Goal: Task Accomplishment & Management: Manage account settings

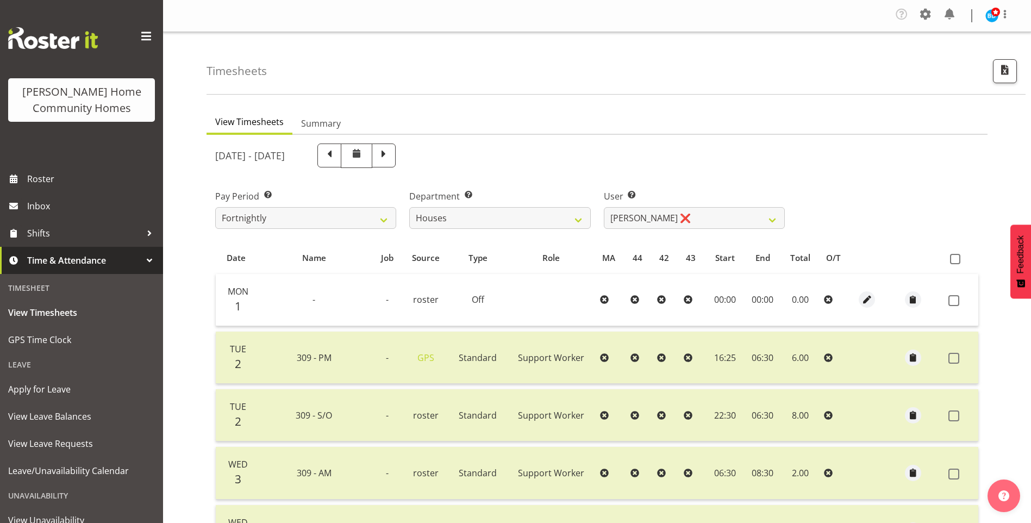
select select "748"
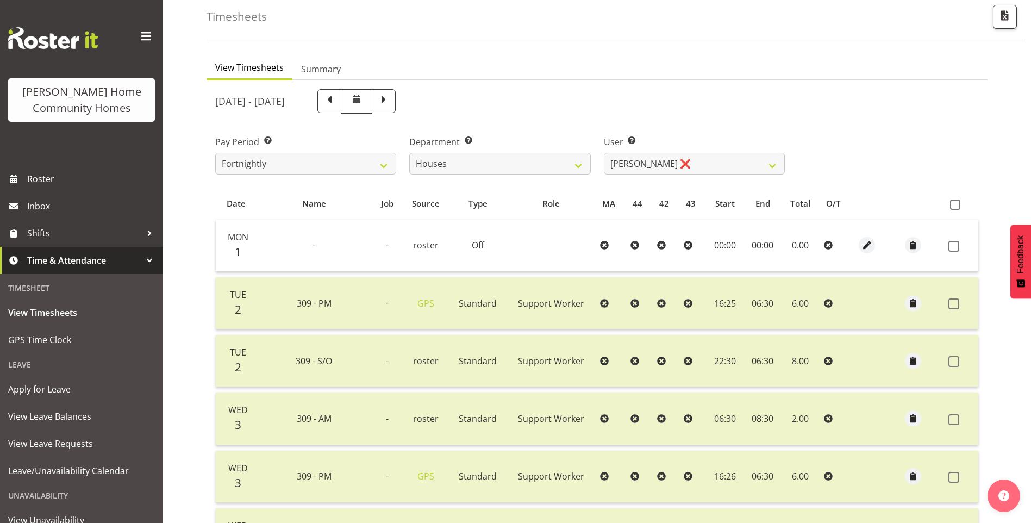
scroll to position [45, 0]
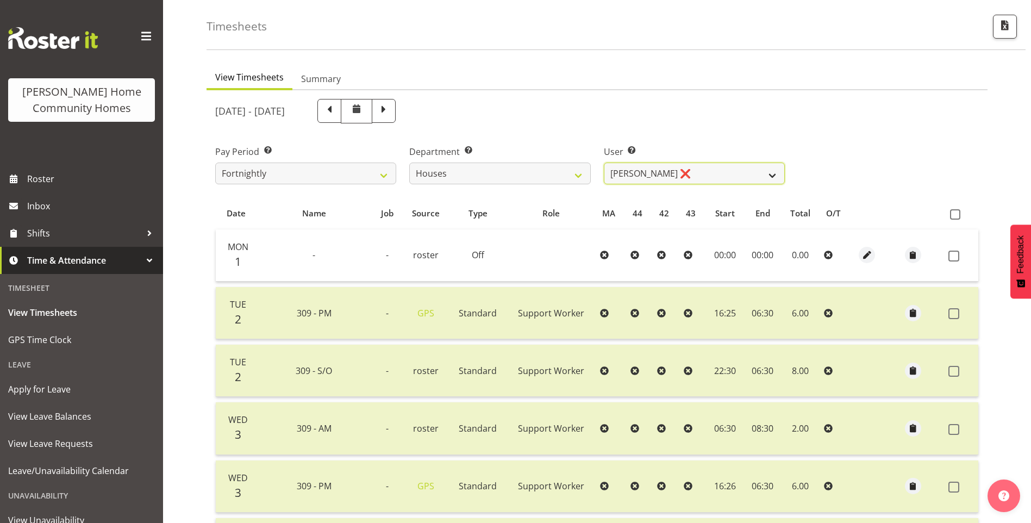
click at [621, 167] on select "Billie Sothern ❌ Dipika Thapa ❌ Jess Aracan ❌ Katrina Shaw ❌ Liezl Sanchez ❌ Ma…" at bounding box center [694, 174] width 181 height 22
select select "10364"
click at [604, 163] on select "Billie Sothern ❌ Dipika Thapa ❌ Jess Aracan ❌ Katrina Shaw ❌ Liezl Sanchez ❌ Ma…" at bounding box center [694, 174] width 181 height 22
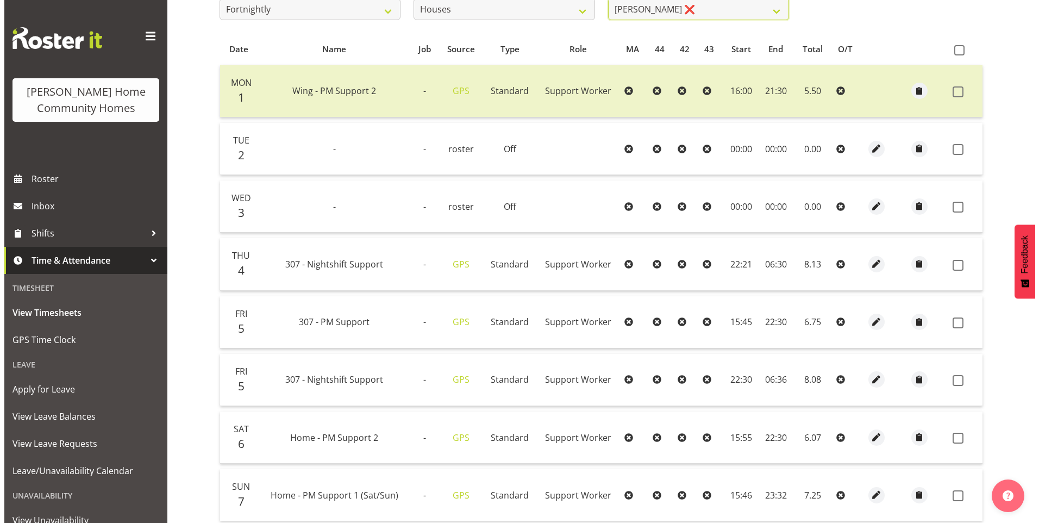
scroll to position [262, 0]
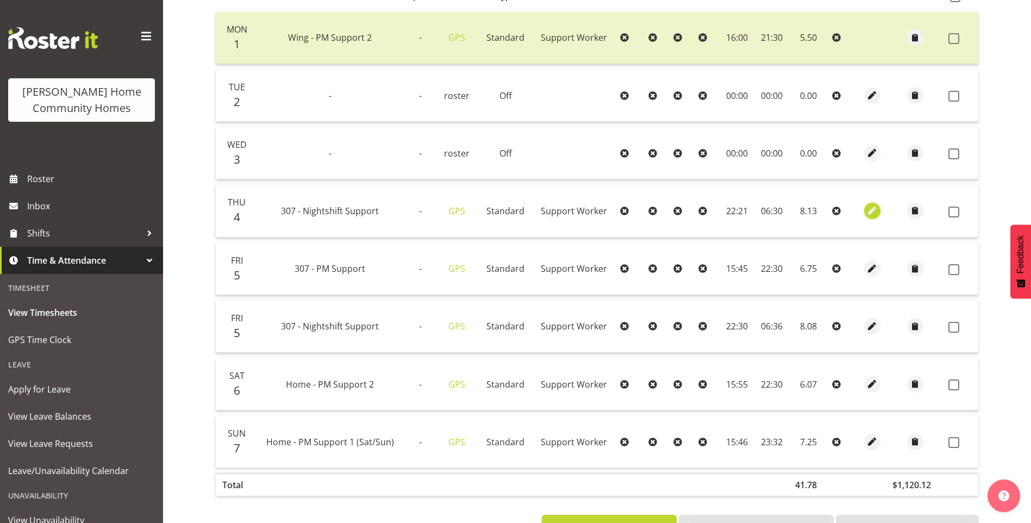
click at [871, 208] on span "button" at bounding box center [872, 210] width 13 height 13
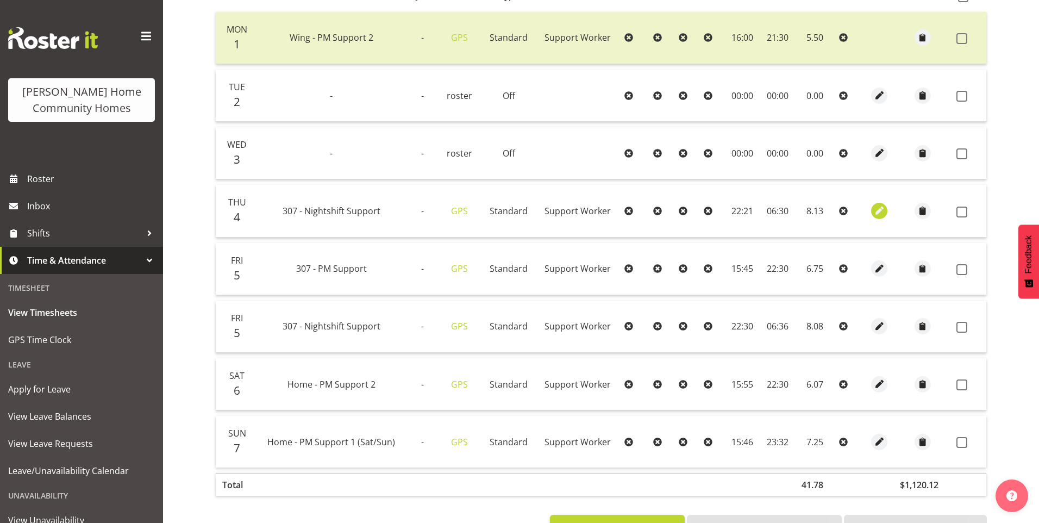
select select "Standard"
select select "8"
select select "2025"
select select "22"
select select "21"
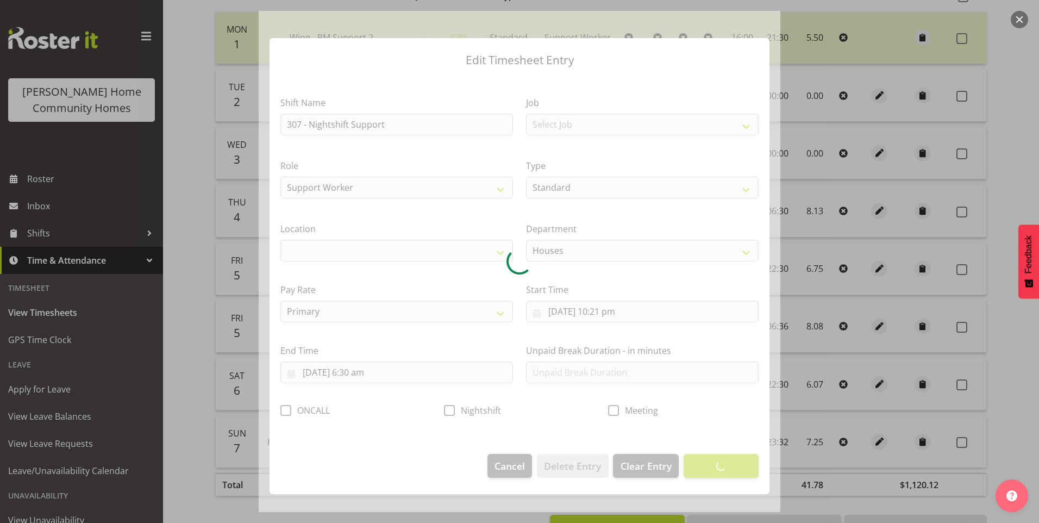
select select "1076"
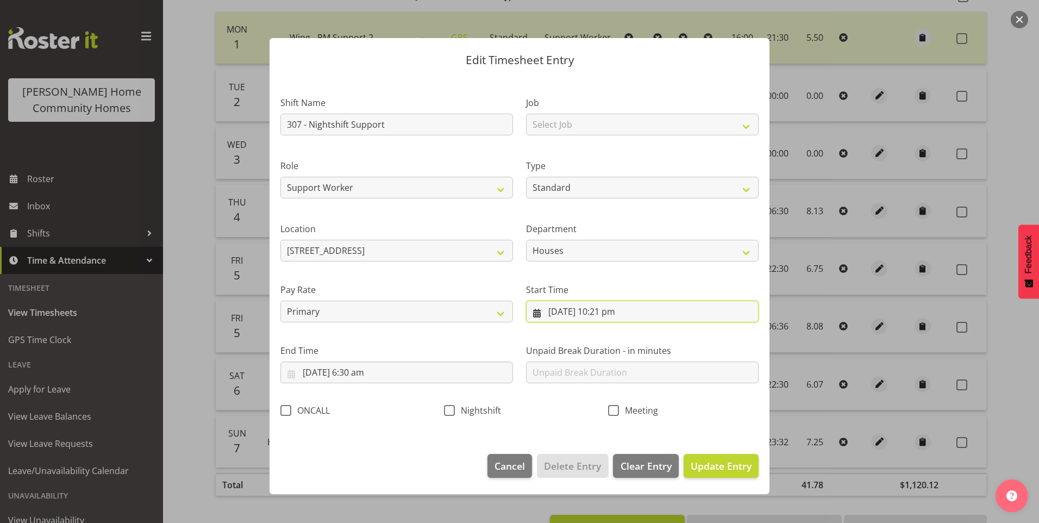
click at [610, 313] on input "4/09/2025, 10:21 pm" at bounding box center [642, 312] width 233 height 22
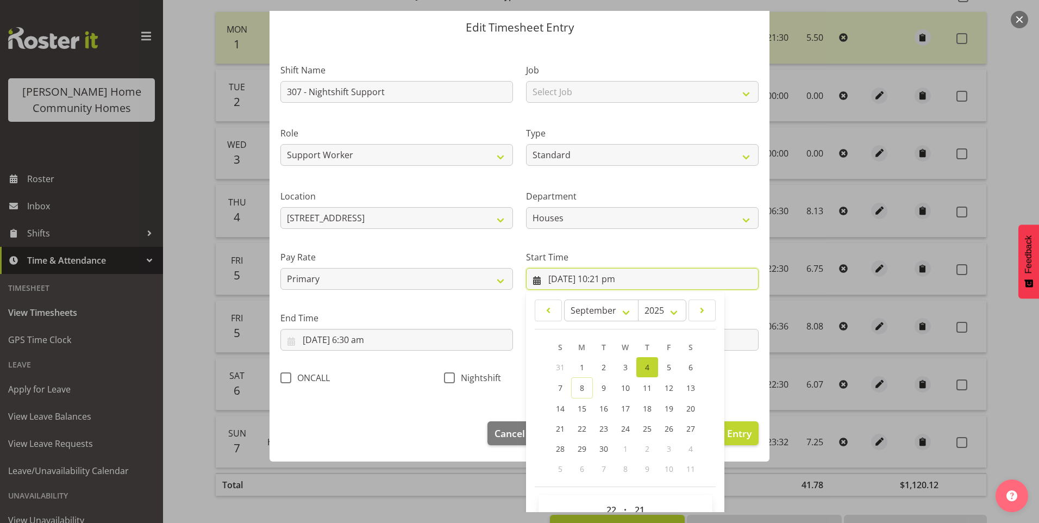
scroll to position [59, 0]
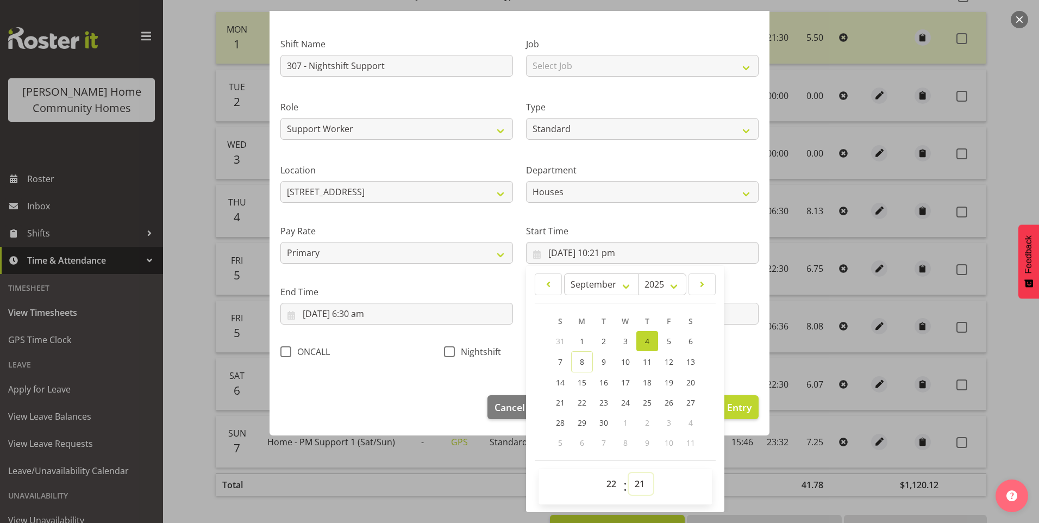
click at [641, 485] on select "00 01 02 03 04 05 06 07 08 09 10 11 12 13 14 15 16 17 18 19 20 21 22 23 24 25 2…" at bounding box center [641, 484] width 24 height 22
select select "30"
click at [629, 473] on select "00 01 02 03 04 05 06 07 08 09 10 11 12 13 14 15 16 17 18 19 20 21 22 23 24 25 2…" at bounding box center [641, 484] width 24 height 22
type input "4/09/2025, 10:30 pm"
click at [447, 356] on span at bounding box center [449, 351] width 11 height 11
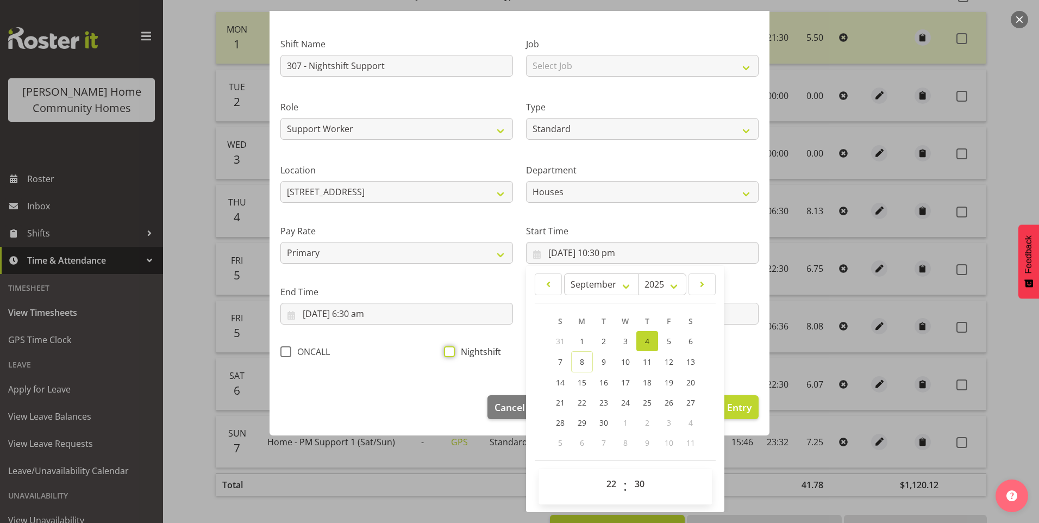
click at [447, 355] on input "Nightshift" at bounding box center [447, 351] width 7 height 7
checkbox input "true"
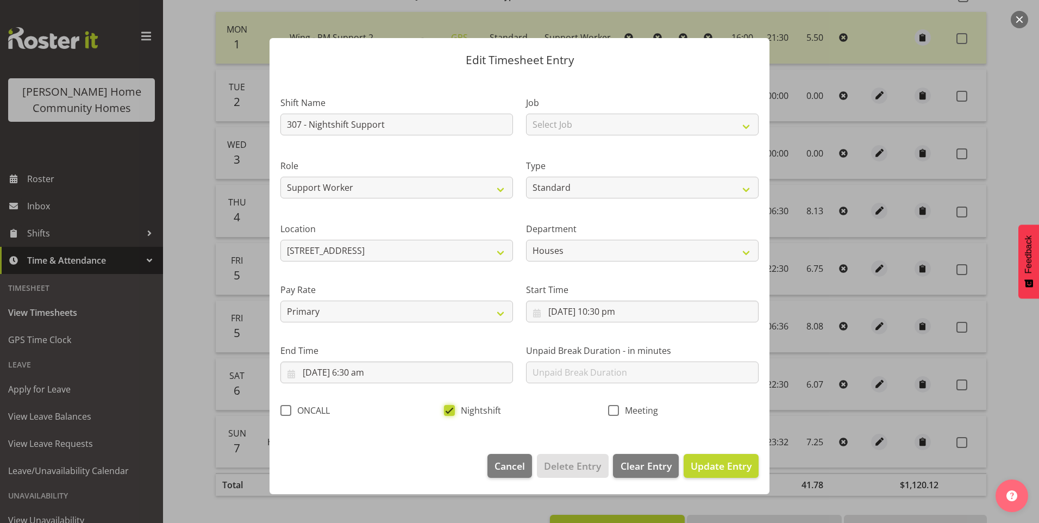
scroll to position [0, 0]
click at [719, 466] on span "Update Entry" at bounding box center [721, 465] width 61 height 13
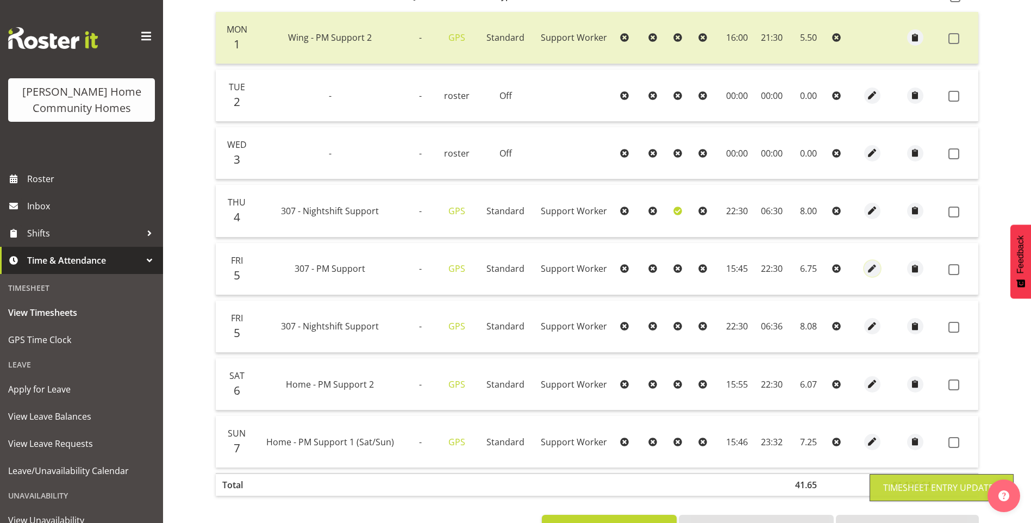
click at [872, 270] on span "button" at bounding box center [872, 269] width 13 height 13
select select "Standard"
select select "8"
select select "2025"
select select "15"
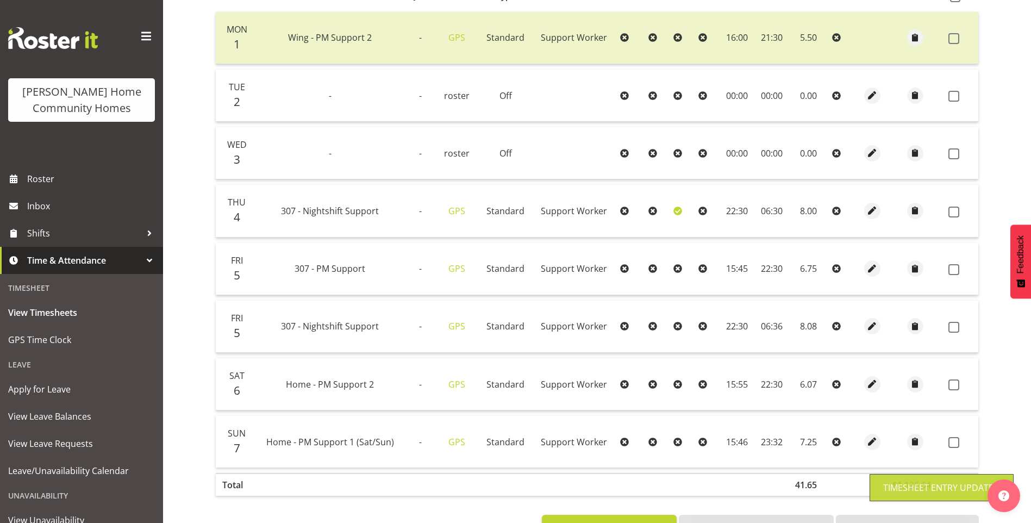
select select "45"
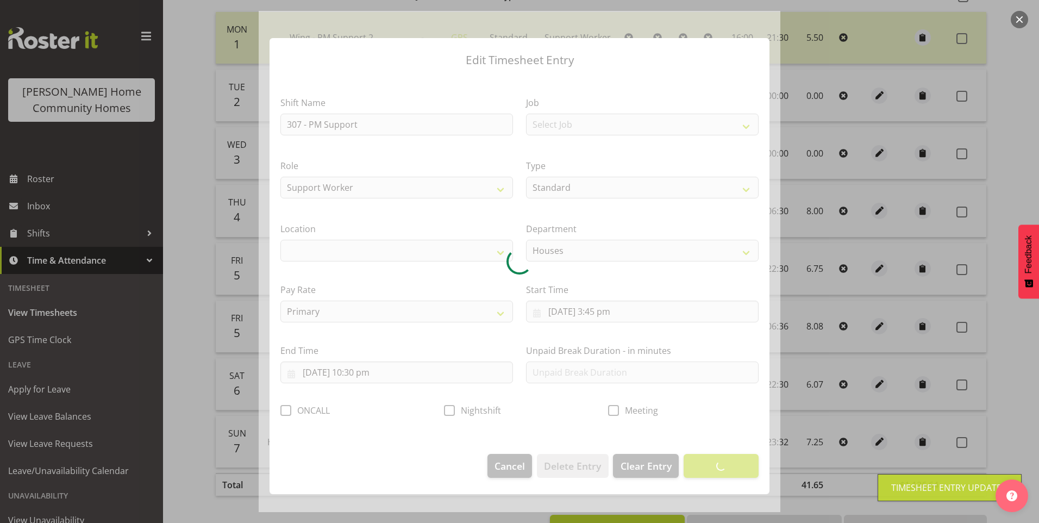
select select "1076"
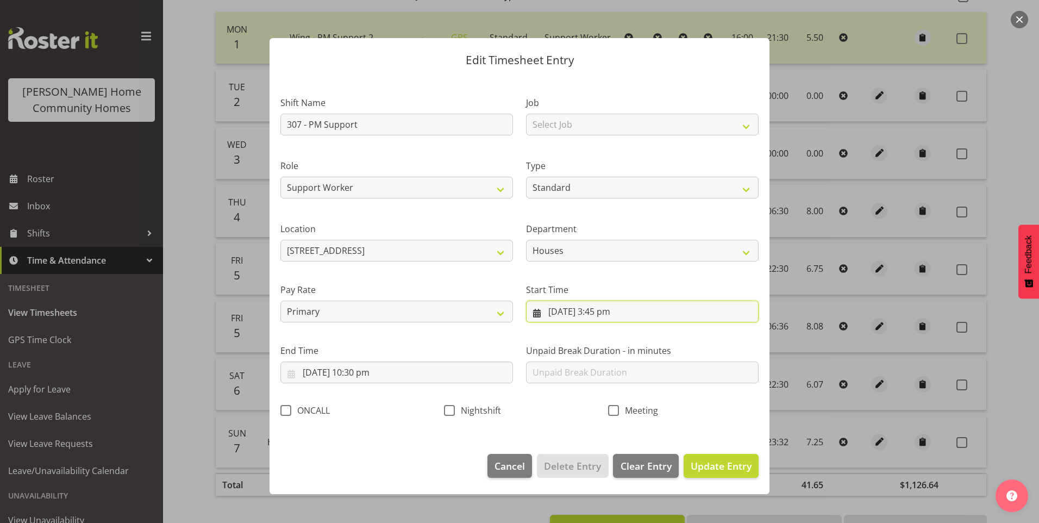
click at [605, 315] on input "5/09/2025, 3:45 pm" at bounding box center [642, 312] width 233 height 22
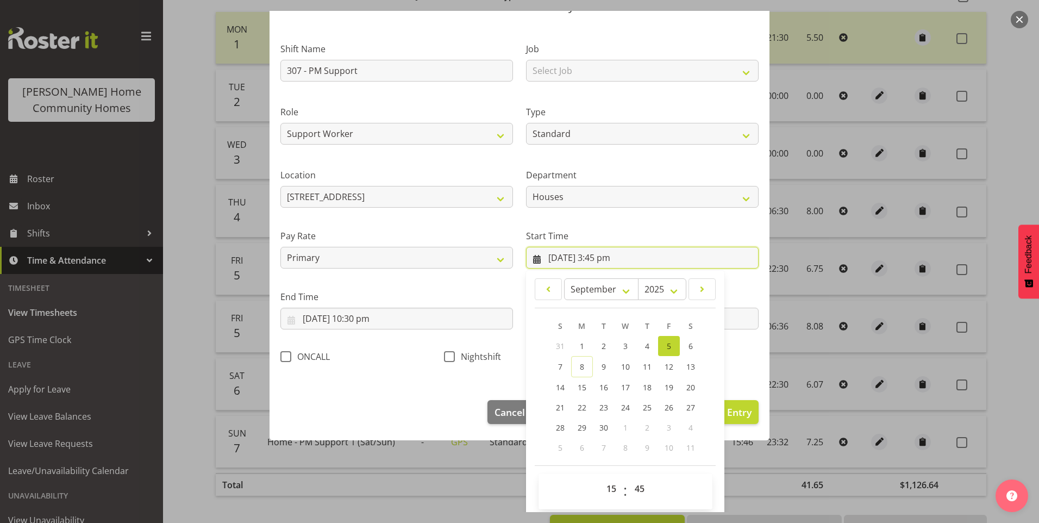
scroll to position [59, 0]
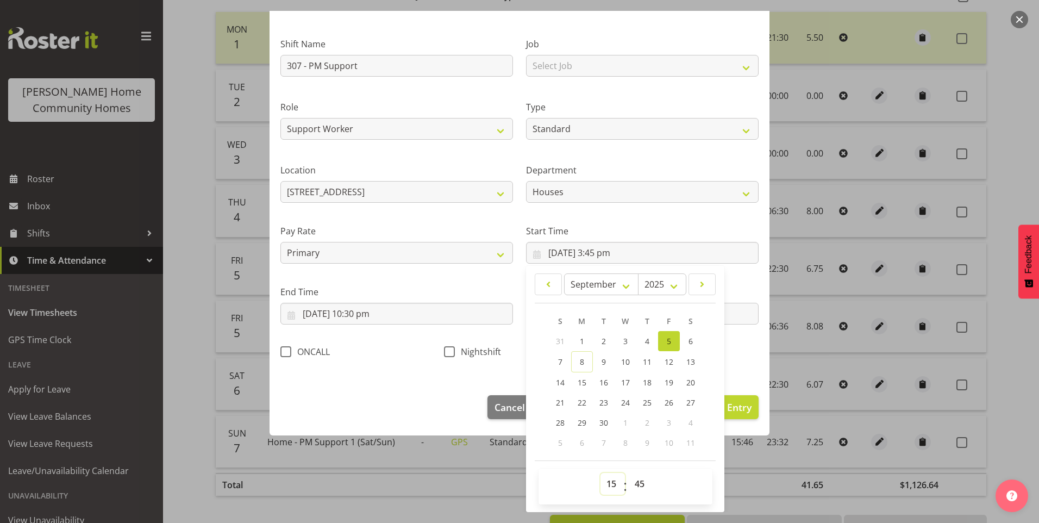
drag, startPoint x: 608, startPoint y: 484, endPoint x: 607, endPoint y: 473, distance: 10.4
click at [608, 484] on select "00 01 02 03 04 05 06 07 08 09 10 11 12 13 14 15 16 17 18 19 20 21 22 23" at bounding box center [613, 484] width 24 height 22
select select "16"
click at [601, 473] on select "00 01 02 03 04 05 06 07 08 09 10 11 12 13 14 15 16 17 18 19 20 21 22 23" at bounding box center [613, 484] width 24 height 22
type input "5/09/2025, 4:45 pm"
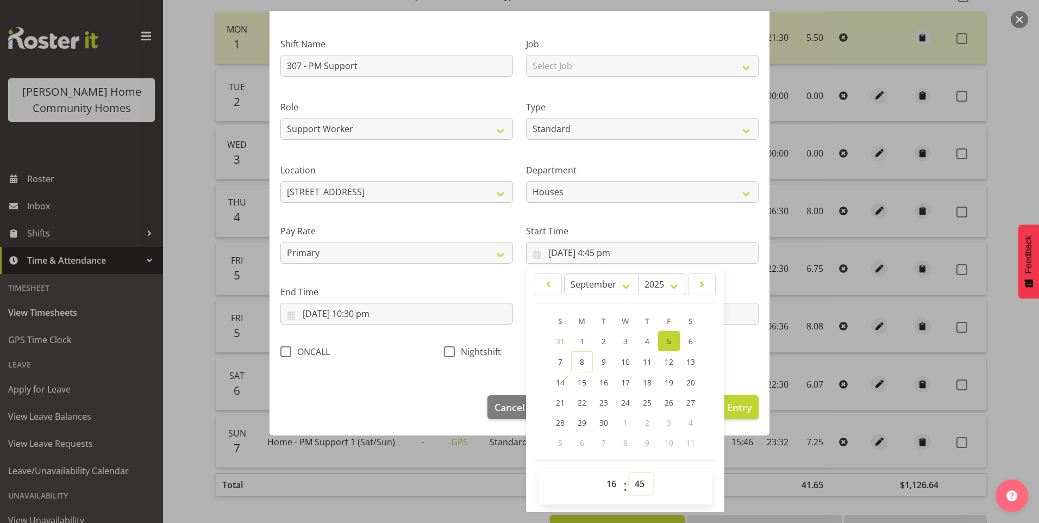
drag, startPoint x: 627, startPoint y: 481, endPoint x: 637, endPoint y: 471, distance: 14.6
click at [629, 480] on select "00 01 02 03 04 05 06 07 08 09 10 11 12 13 14 15 16 17 18 19 20 21 22 23 24 25 2…" at bounding box center [641, 484] width 24 height 22
select select "0"
click at [629, 473] on select "00 01 02 03 04 05 06 07 08 09 10 11 12 13 14 15 16 17 18 19 20 21 22 23 24 25 2…" at bounding box center [641, 484] width 24 height 22
type input "5/09/2025, 4:00 pm"
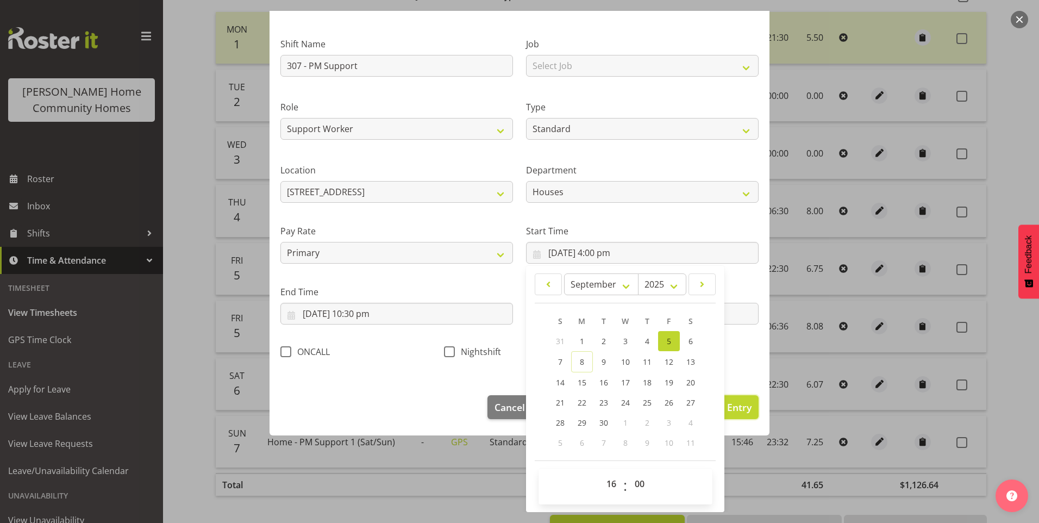
drag, startPoint x: 741, startPoint y: 408, endPoint x: 767, endPoint y: 390, distance: 32.0
click at [744, 405] on button "Update Entry" at bounding box center [721, 407] width 75 height 24
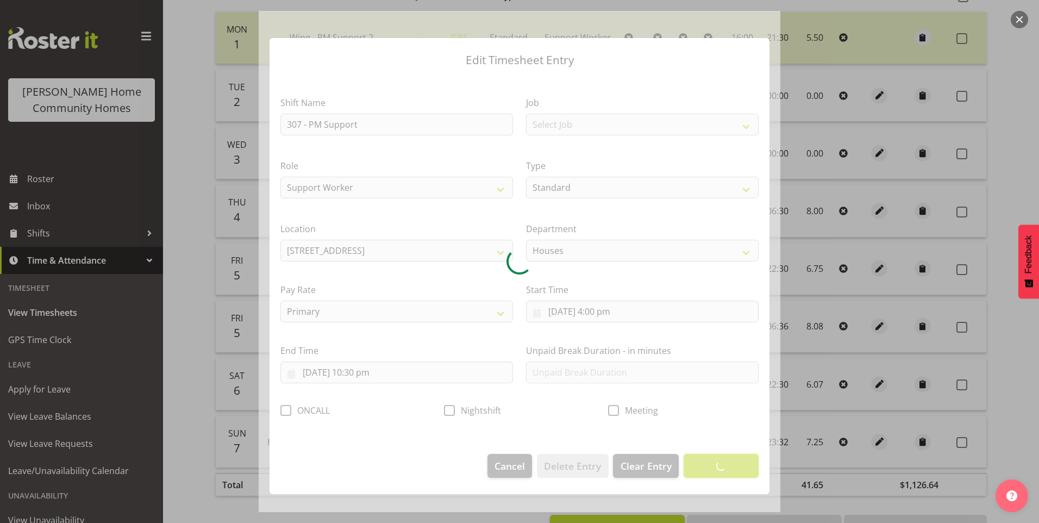
scroll to position [0, 0]
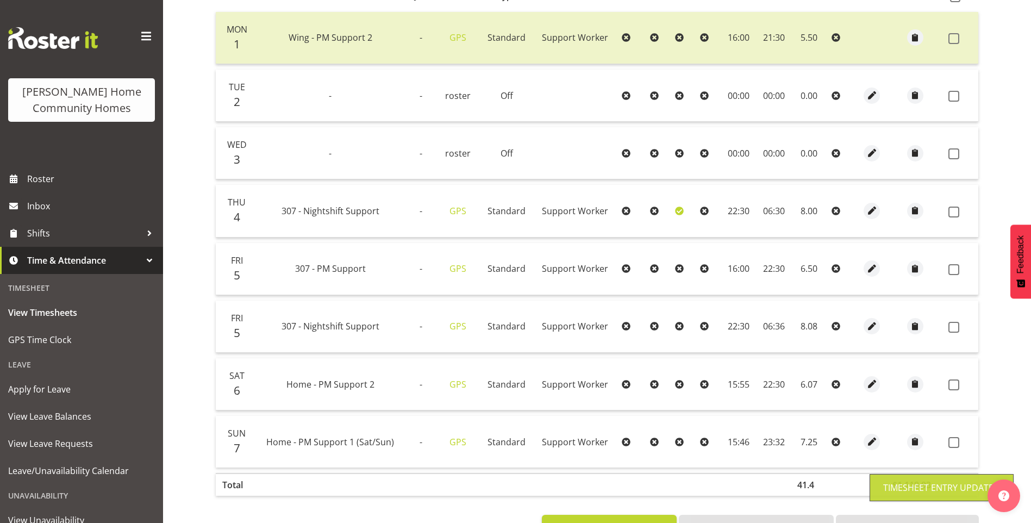
click at [858, 317] on td at bounding box center [872, 327] width 28 height 52
click at [869, 266] on span "button" at bounding box center [872, 269] width 13 height 13
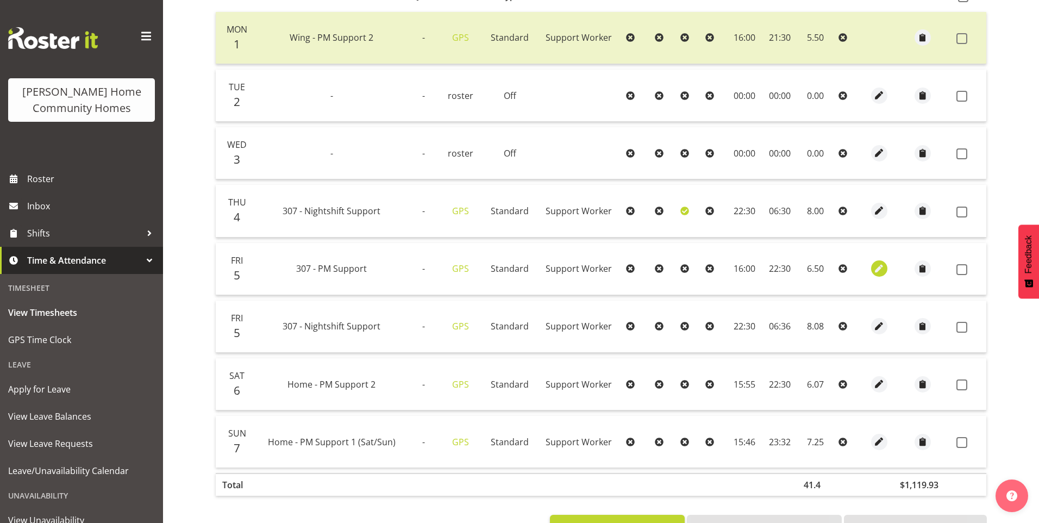
select select "Standard"
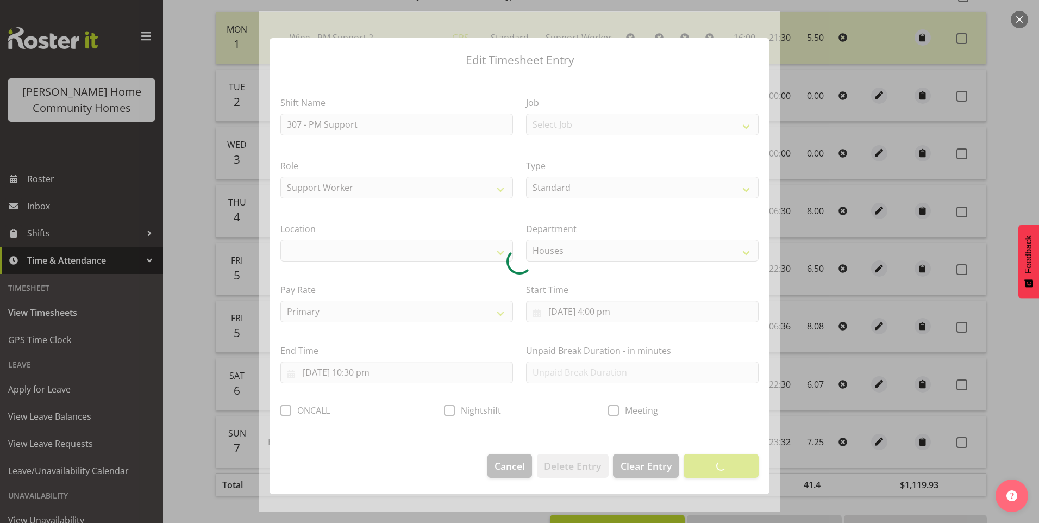
select select "1076"
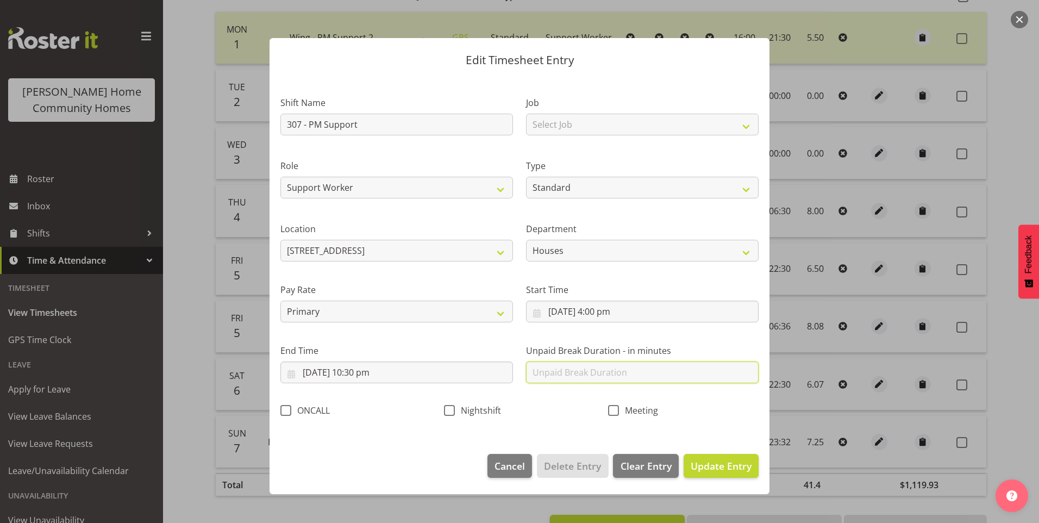
click at [562, 369] on input "text" at bounding box center [642, 372] width 233 height 22
type input "30"
drag, startPoint x: 721, startPoint y: 461, endPoint x: 745, endPoint y: 451, distance: 26.8
click at [722, 461] on span "Update Entry" at bounding box center [721, 465] width 61 height 13
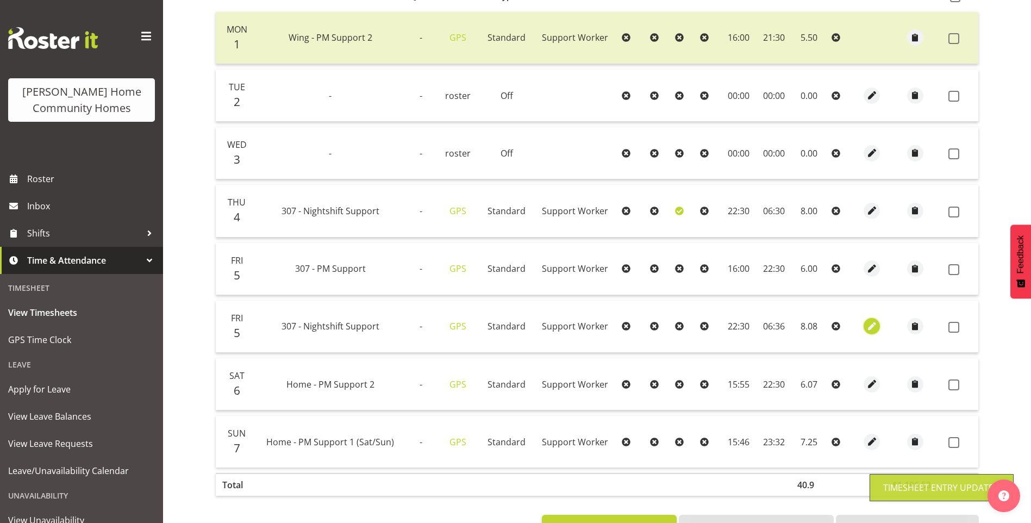
click at [869, 322] on span "button" at bounding box center [872, 326] width 13 height 13
select select "Standard"
select select "8"
select select "2025"
select select "6"
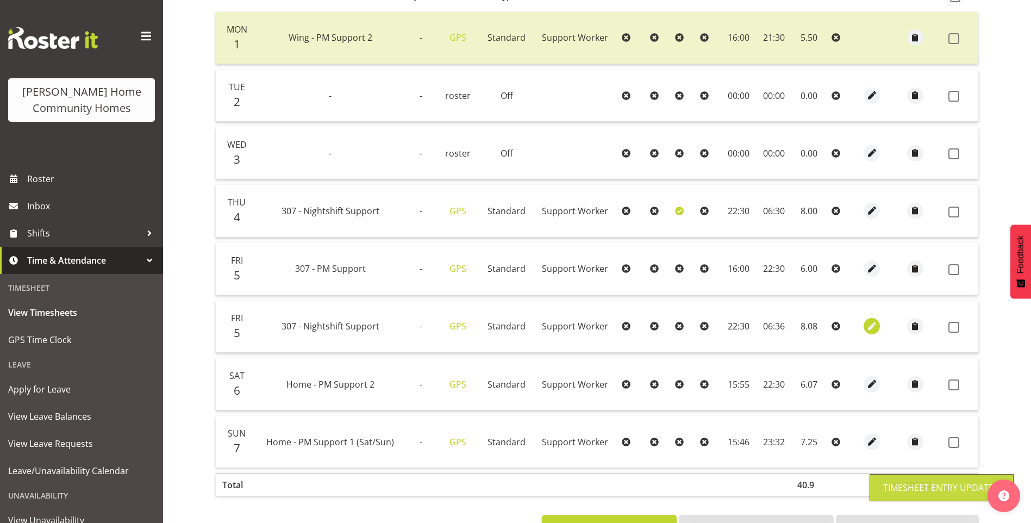
select select "36"
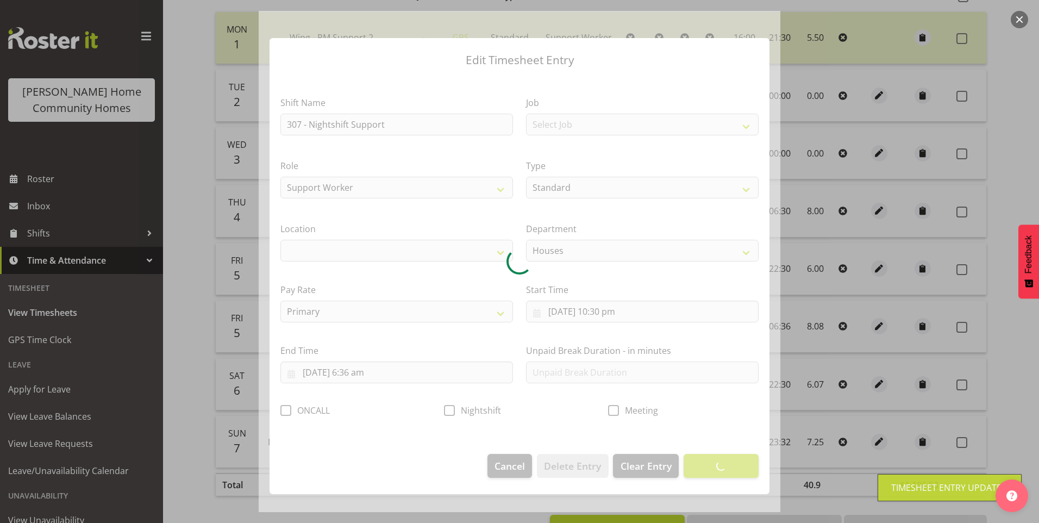
select select "1076"
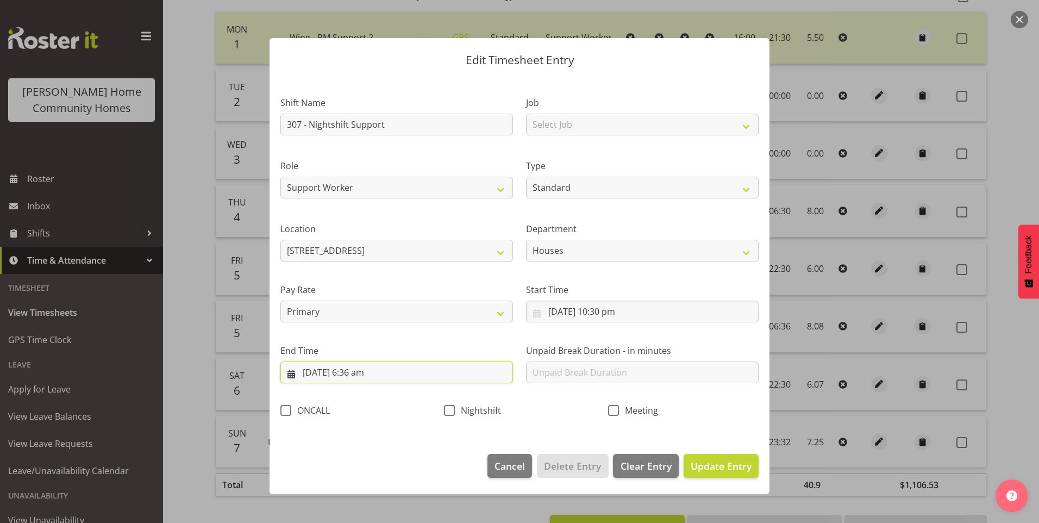
click at [364, 379] on input "6/09/2025, 6:36 am" at bounding box center [396, 372] width 233 height 22
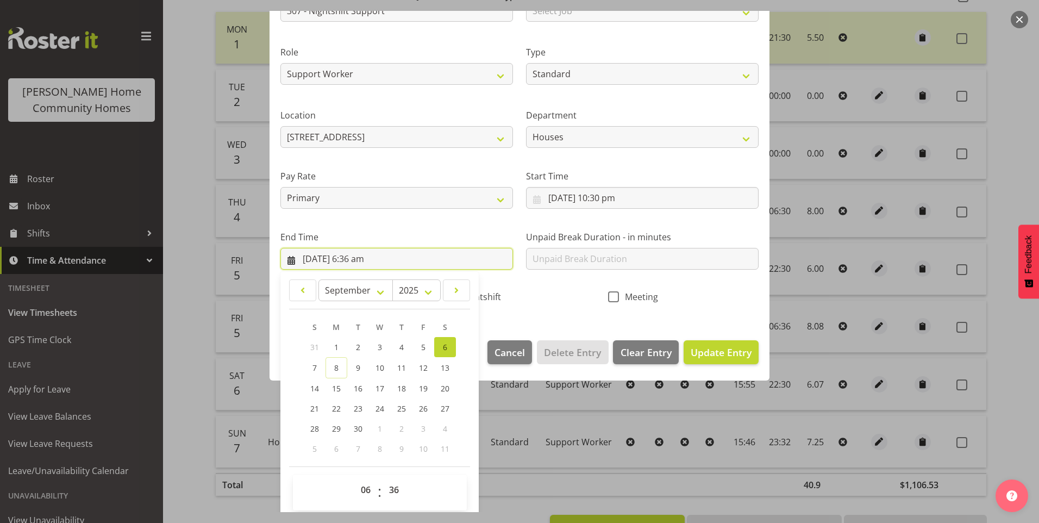
scroll to position [120, 0]
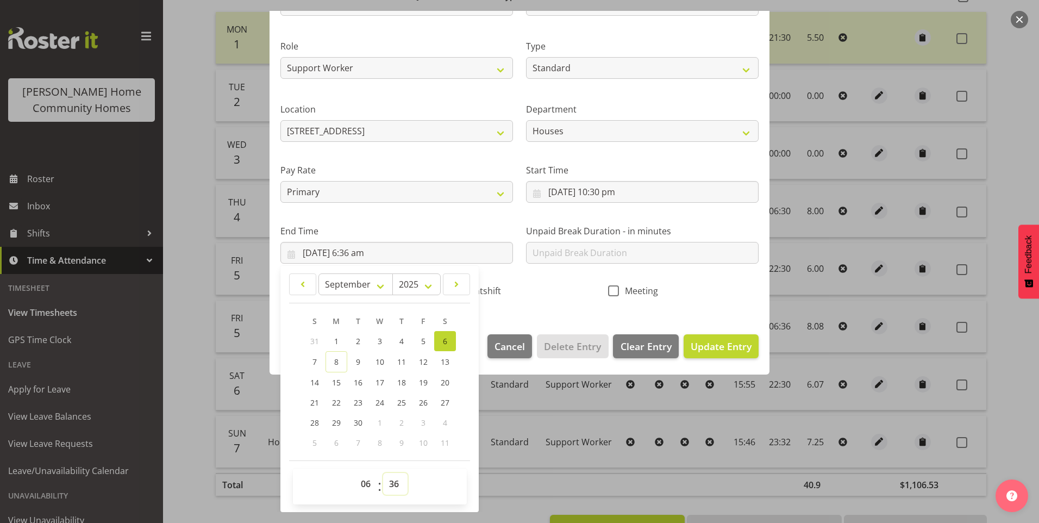
drag, startPoint x: 392, startPoint y: 486, endPoint x: 394, endPoint y: 480, distance: 6.1
click at [392, 485] on select "00 01 02 03 04 05 06 07 08 09 10 11 12 13 14 15 16 17 18 19 20 21 22 23 24 25 2…" at bounding box center [395, 484] width 24 height 22
select select "30"
click at [383, 473] on select "00 01 02 03 04 05 06 07 08 09 10 11 12 13 14 15 16 17 18 19 20 21 22 23 24 25 2…" at bounding box center [395, 484] width 24 height 22
type input "6/09/2025, 6:30 am"
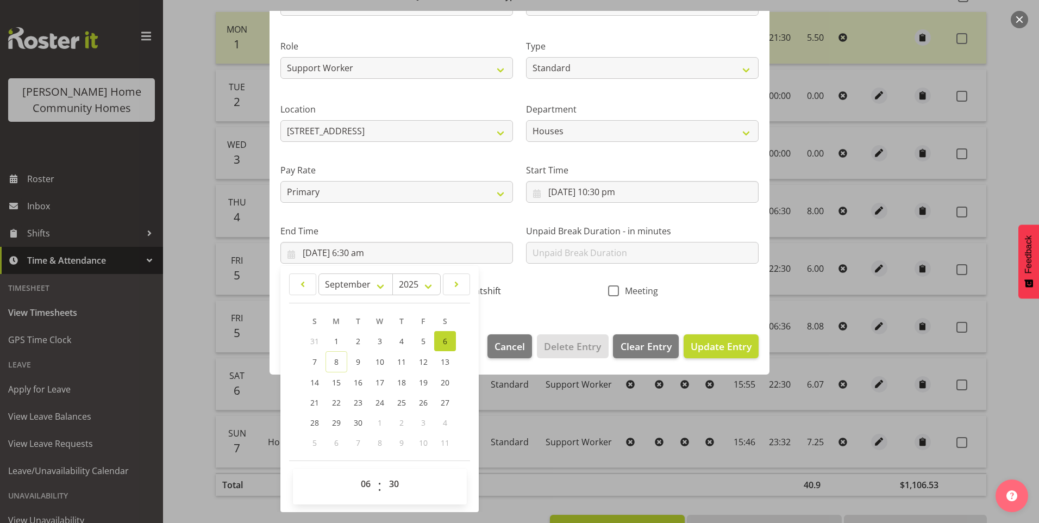
click at [492, 288] on span "Nightshift" at bounding box center [478, 290] width 46 height 11
click at [451, 288] on input "Nightshift" at bounding box center [447, 290] width 7 height 7
checkbox input "true"
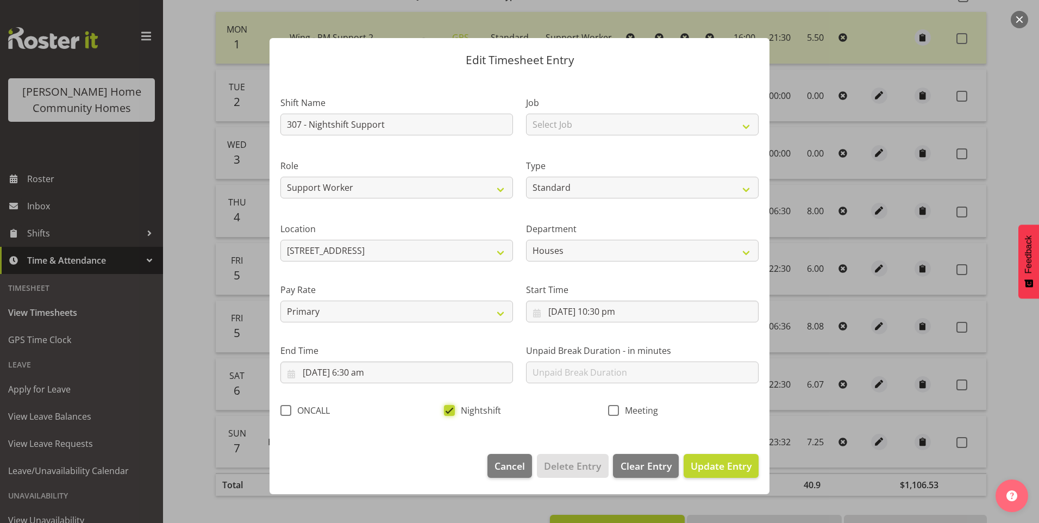
scroll to position [0, 0]
click at [710, 463] on span "Update Entry" at bounding box center [721, 465] width 61 height 13
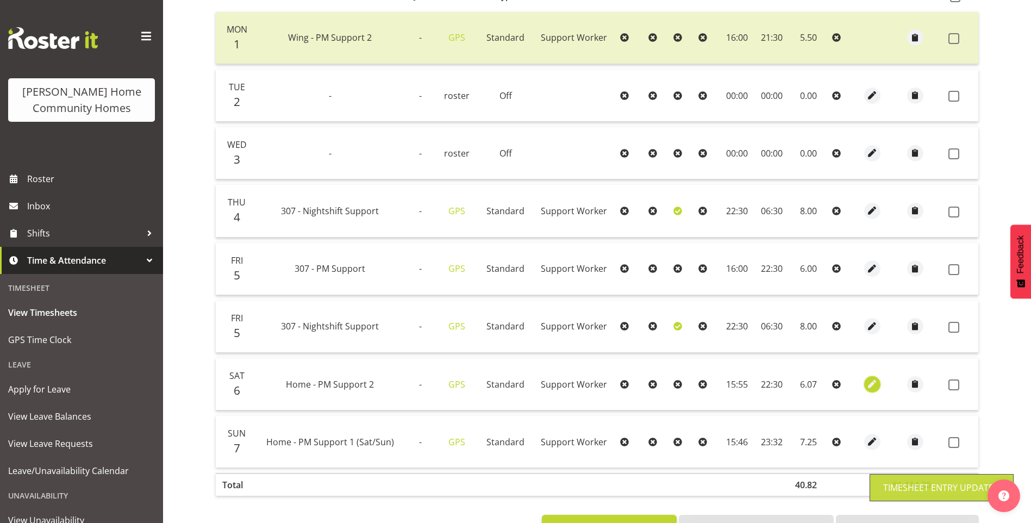
click at [871, 384] on span "button" at bounding box center [872, 384] width 13 height 13
select select "Standard"
select select "746"
select select "8"
select select "2025"
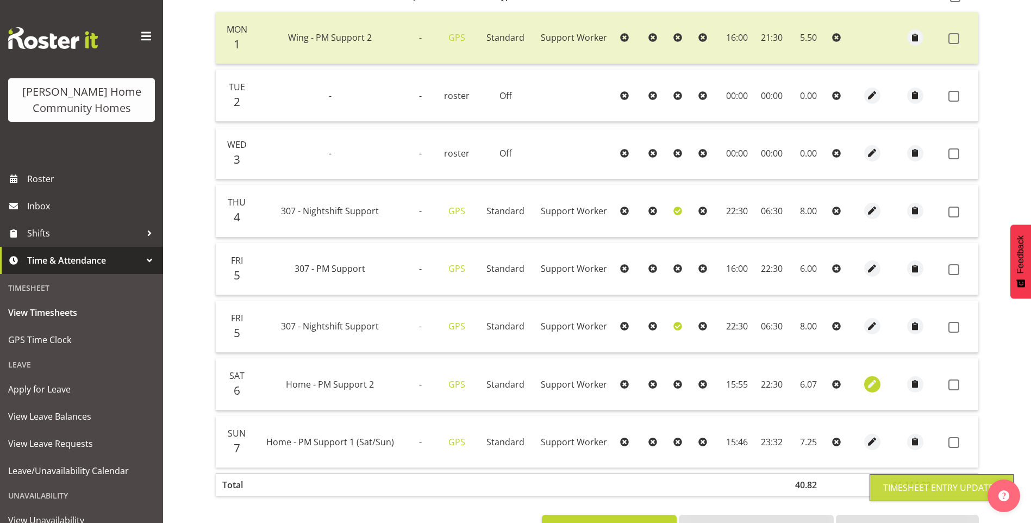
select select "15"
select select "55"
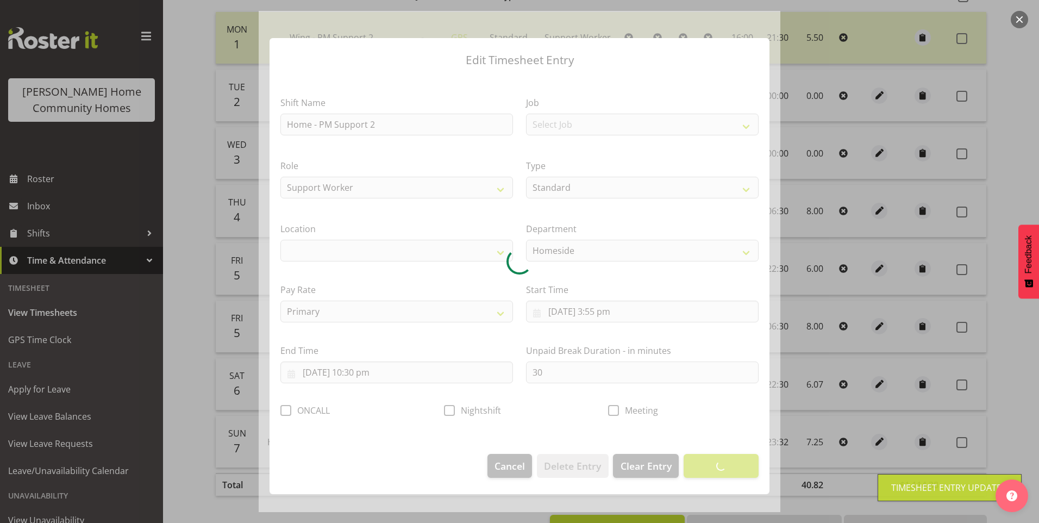
select select "1067"
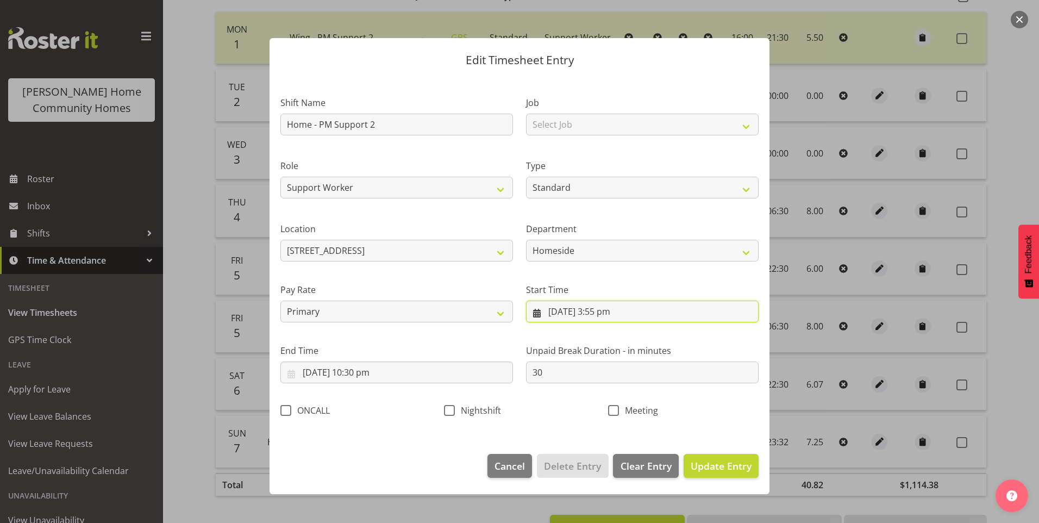
click at [597, 316] on input "6/09/2025, 3:55 pm" at bounding box center [642, 312] width 233 height 22
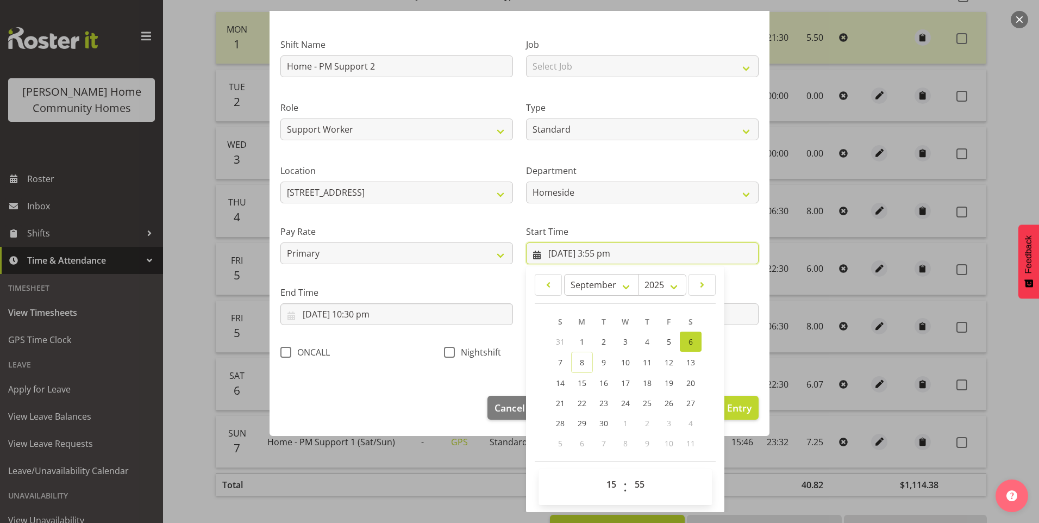
scroll to position [59, 0]
click at [611, 486] on select "00 01 02 03 04 05 06 07 08 09 10 11 12 13 14 15 16 17 18 19 20 21 22 23" at bounding box center [613, 484] width 24 height 22
select select "16"
click at [601, 473] on select "00 01 02 03 04 05 06 07 08 09 10 11 12 13 14 15 16 17 18 19 20 21 22 23" at bounding box center [613, 484] width 24 height 22
type input "6/09/2025, 4:55 pm"
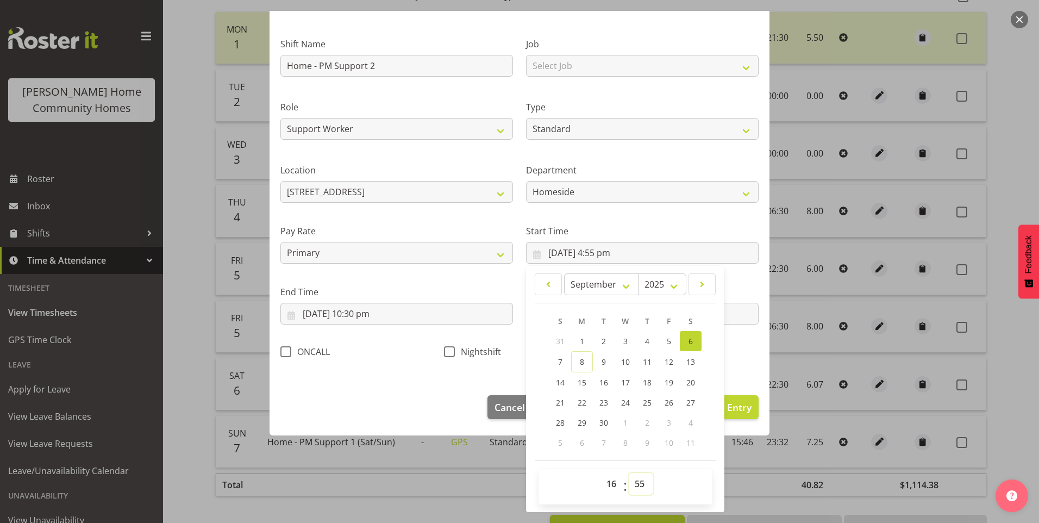
drag, startPoint x: 639, startPoint y: 485, endPoint x: 644, endPoint y: 473, distance: 13.4
click at [640, 484] on select "00 01 02 03 04 05 06 07 08 09 10 11 12 13 14 15 16 17 18 19 20 21 22 23 24 25 2…" at bounding box center [641, 484] width 24 height 22
select select "0"
click at [629, 473] on select "00 01 02 03 04 05 06 07 08 09 10 11 12 13 14 15 16 17 18 19 20 21 22 23 24 25 2…" at bounding box center [641, 484] width 24 height 22
type input "6/09/2025, 4:00 pm"
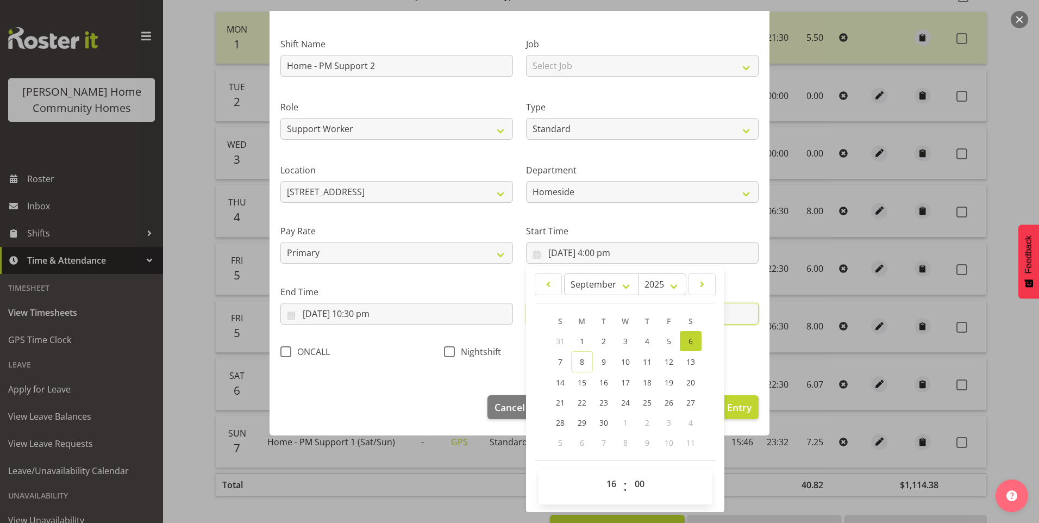
click at [721, 321] on input "30" at bounding box center [642, 314] width 233 height 22
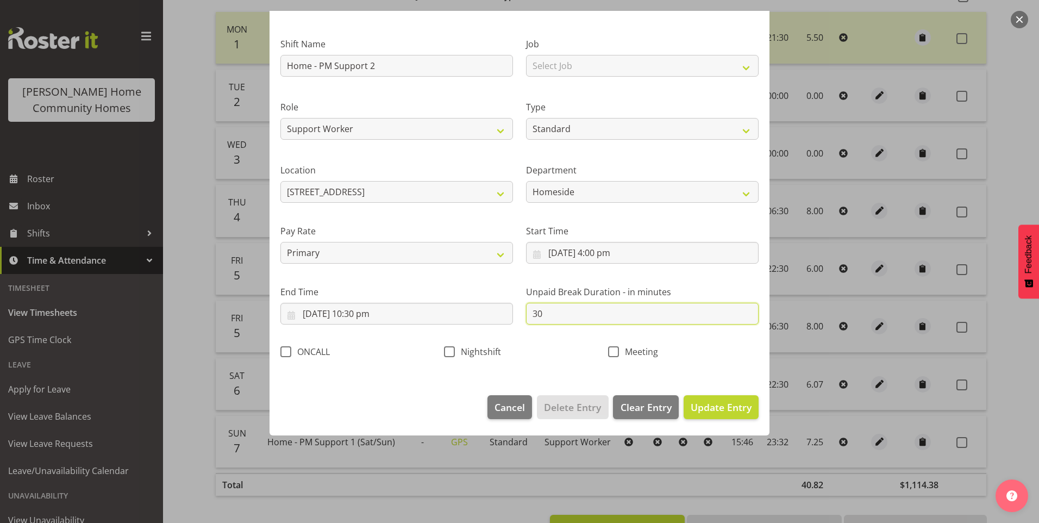
scroll to position [0, 0]
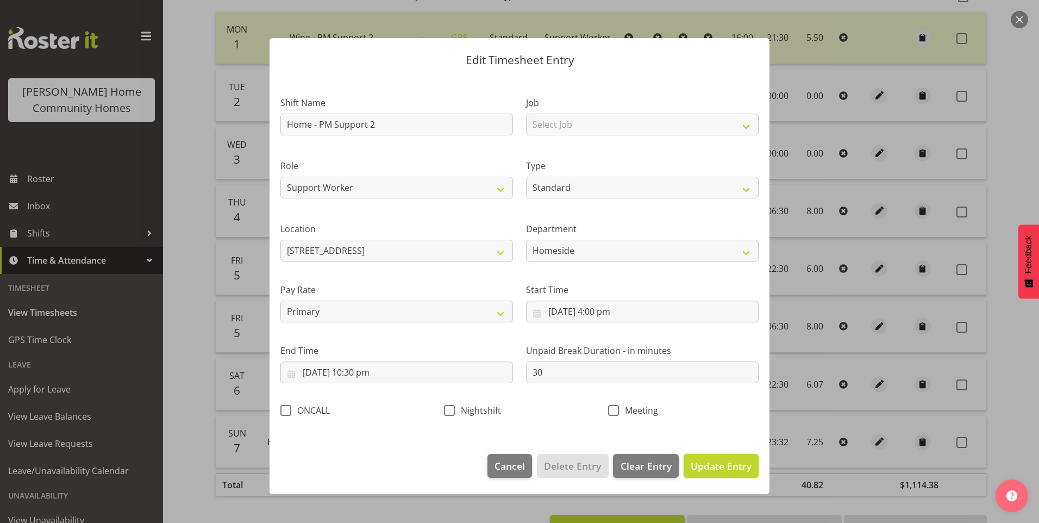
drag, startPoint x: 709, startPoint y: 459, endPoint x: 763, endPoint y: 450, distance: 55.2
click at [709, 459] on span "Update Entry" at bounding box center [721, 466] width 61 height 14
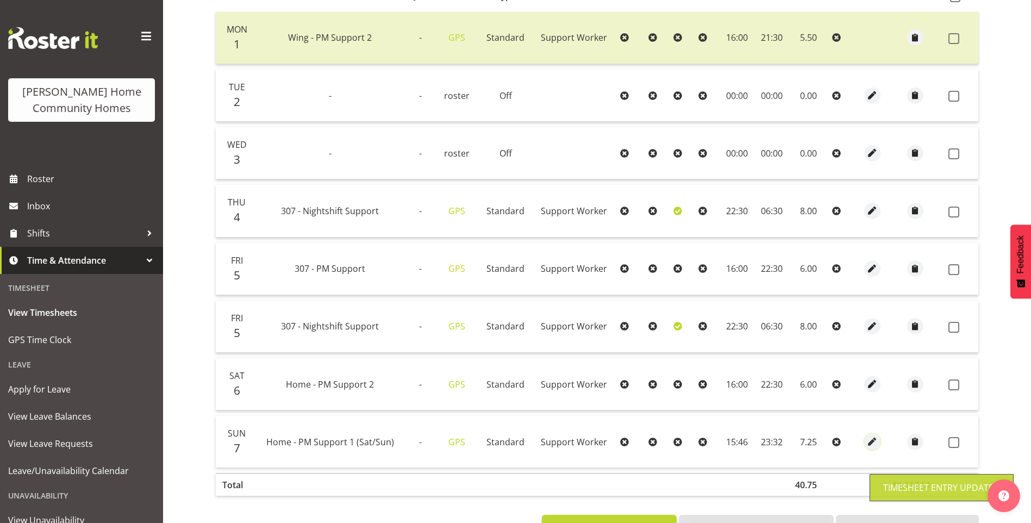
click at [873, 440] on span "button" at bounding box center [872, 441] width 13 height 13
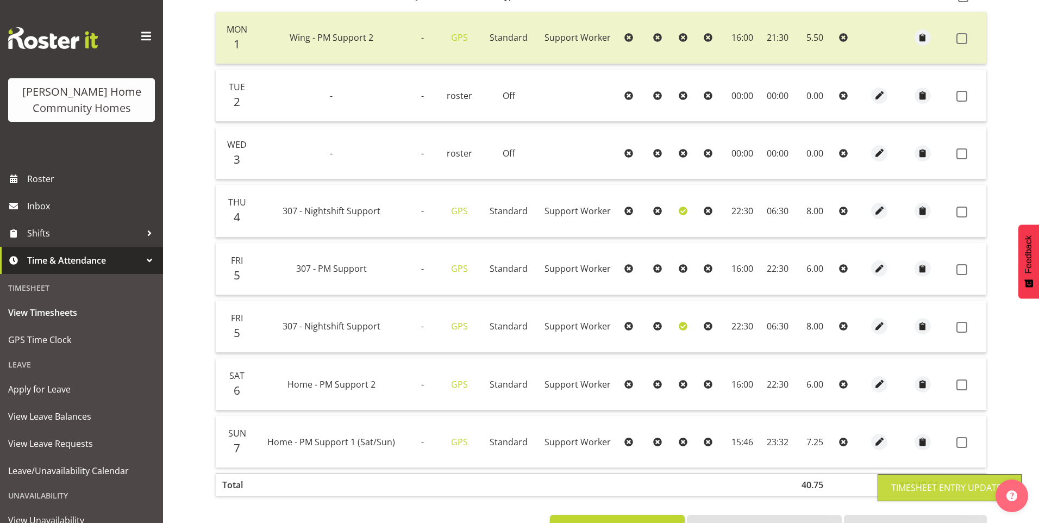
select select "Standard"
select select "746"
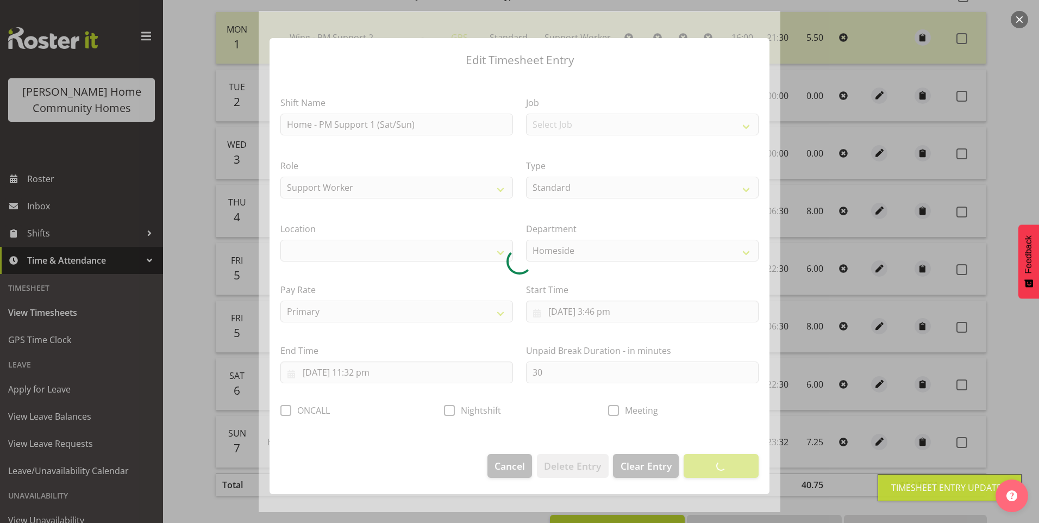
select select "1067"
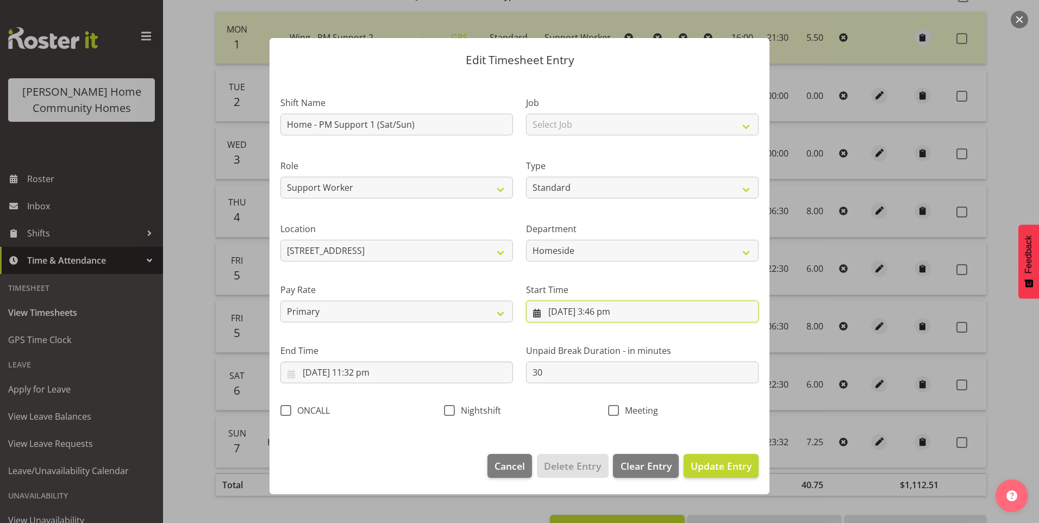
click at [600, 319] on input "7/09/2025, 3:46 pm" at bounding box center [642, 312] width 233 height 22
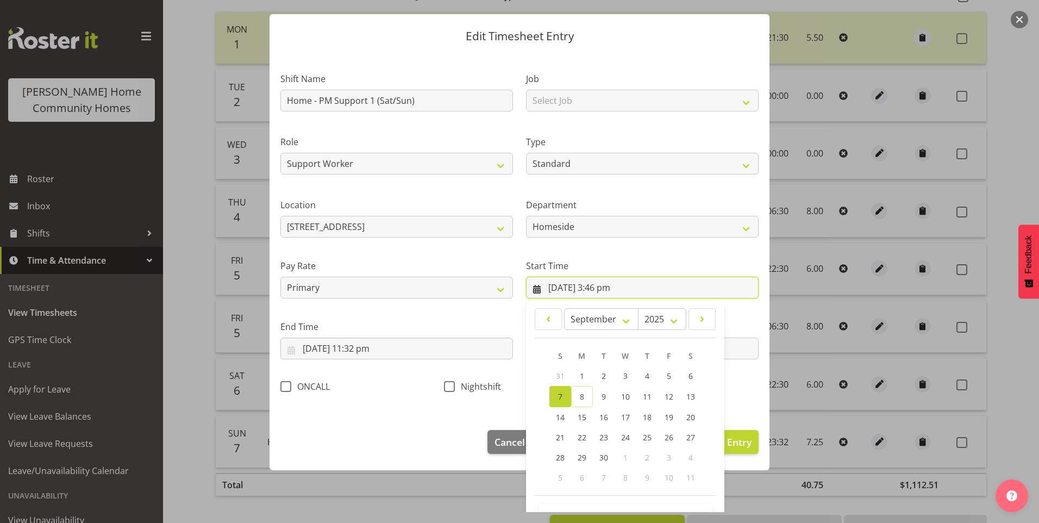
scroll to position [59, 0]
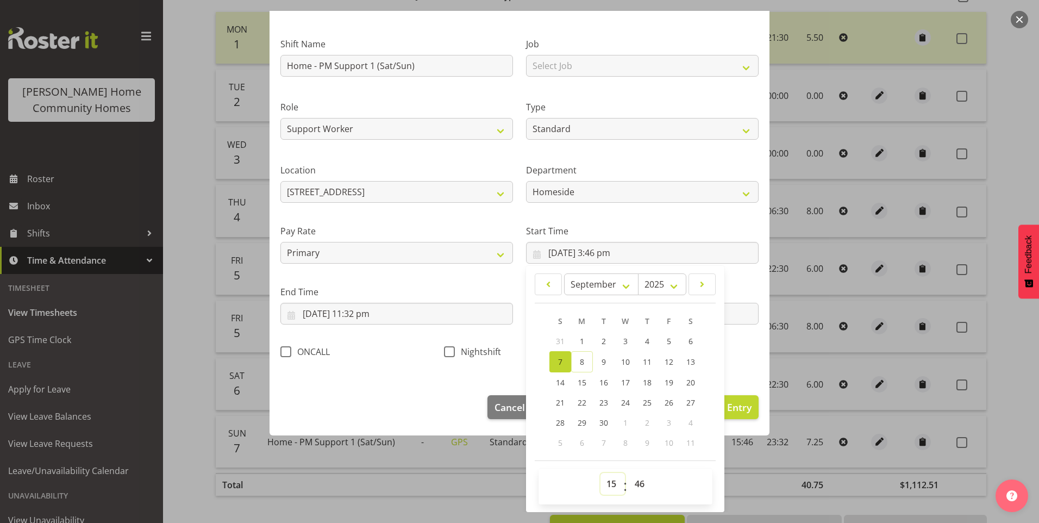
click at [608, 488] on select "00 01 02 03 04 05 06 07 08 09 10 11 12 13 14 15 16 17 18 19 20 21 22 23" at bounding box center [613, 484] width 24 height 22
select select "16"
click at [601, 473] on select "00 01 02 03 04 05 06 07 08 09 10 11 12 13 14 15 16 17 18 19 20 21 22 23" at bounding box center [613, 484] width 24 height 22
type input "7/09/2025, 4:46 pm"
click at [634, 483] on select "00 01 02 03 04 05 06 07 08 09 10 11 12 13 14 15 16 17 18 19 20 21 22 23 24 25 2…" at bounding box center [641, 484] width 24 height 22
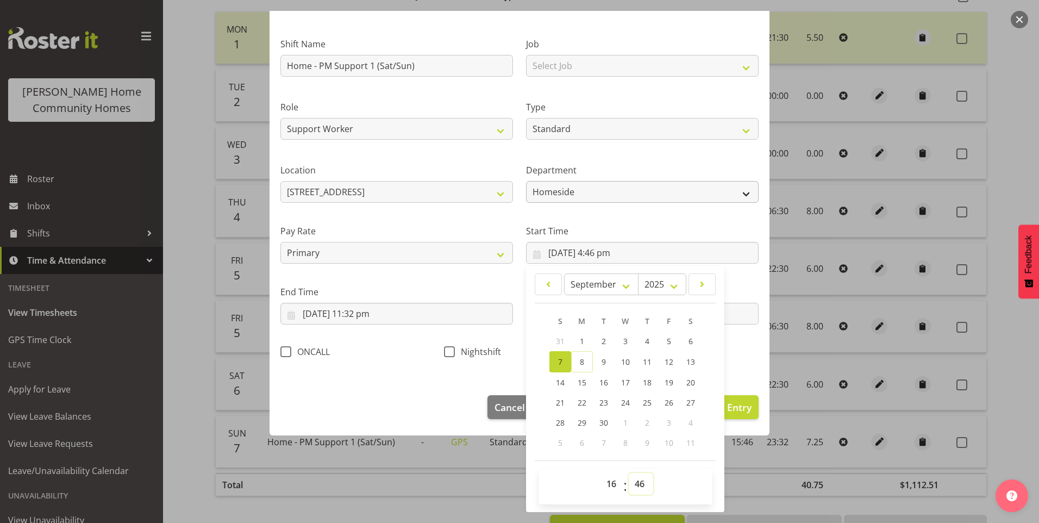
select select "0"
click at [629, 473] on select "00 01 02 03 04 05 06 07 08 09 10 11 12 13 14 15 16 17 18 19 20 21 22 23 24 25 2…" at bounding box center [641, 484] width 24 height 22
type input "7/09/2025, 4:00 pm"
click at [373, 318] on input "7/09/2025, 11:32 pm" at bounding box center [396, 314] width 233 height 22
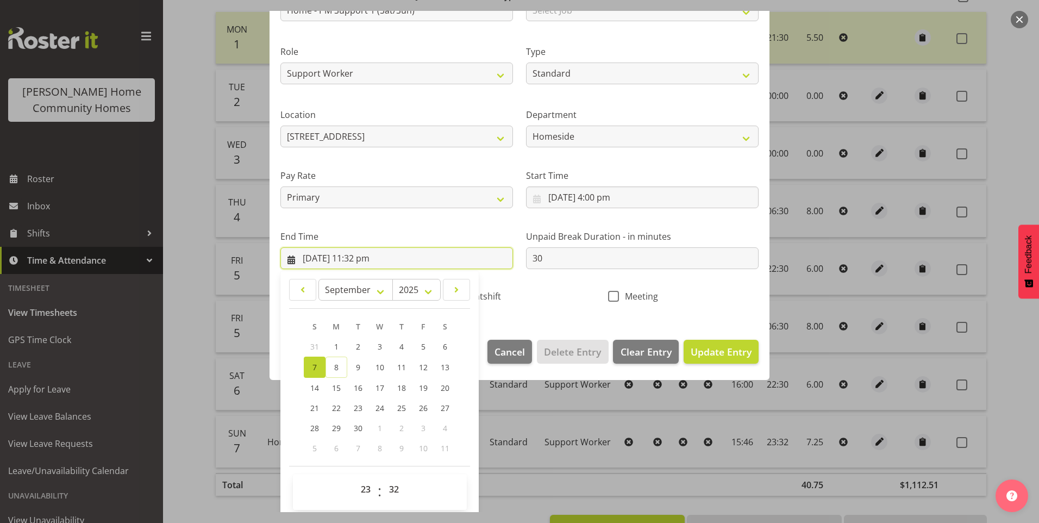
scroll to position [120, 0]
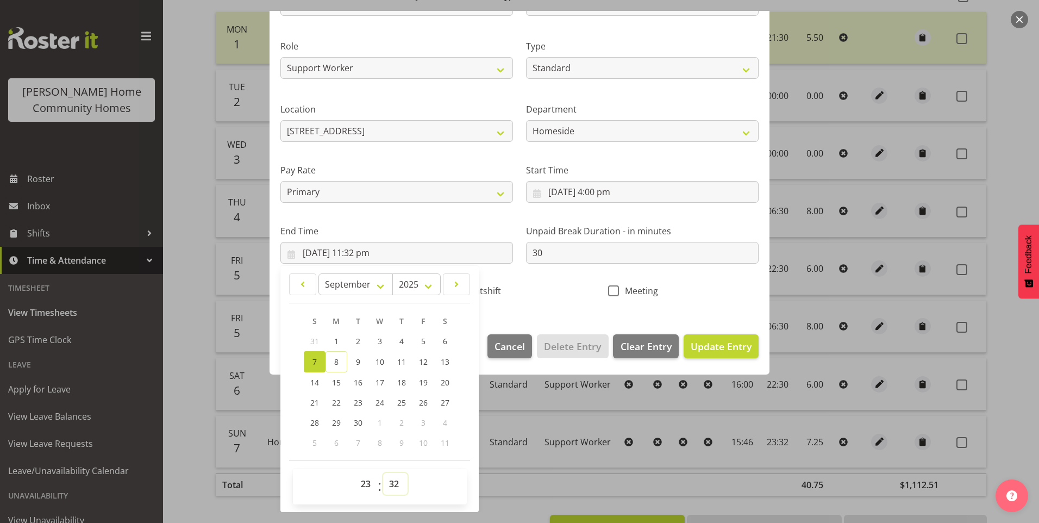
click at [385, 482] on select "00 01 02 03 04 05 06 07 08 09 10 11 12 13 14 15 16 17 18 19 20 21 22 23 24 25 2…" at bounding box center [395, 484] width 24 height 22
select select "30"
click at [383, 473] on select "00 01 02 03 04 05 06 07 08 09 10 11 12 13 14 15 16 17 18 19 20 21 22 23 24 25 2…" at bounding box center [395, 484] width 24 height 22
type input "7/09/2025, 11:30 pm"
click at [700, 342] on span "Update Entry" at bounding box center [721, 346] width 61 height 13
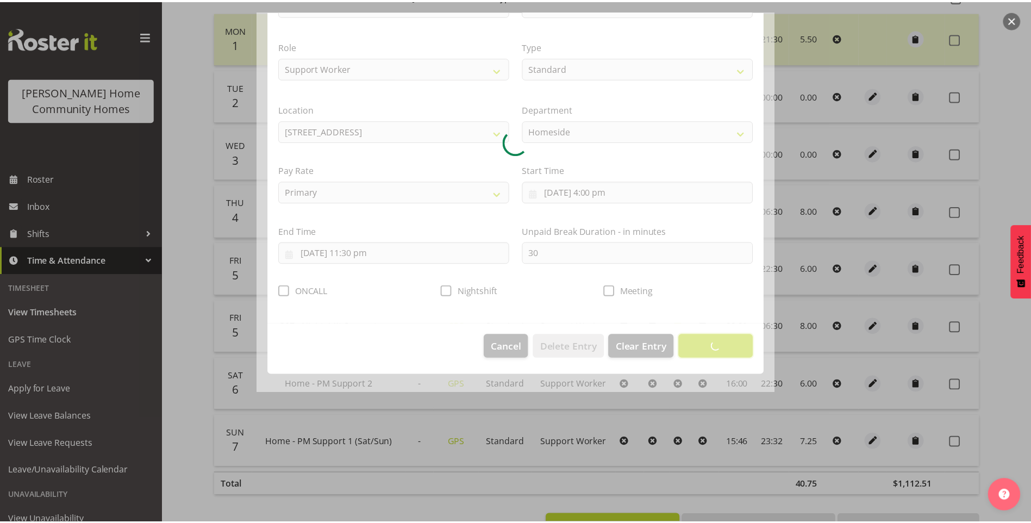
scroll to position [0, 0]
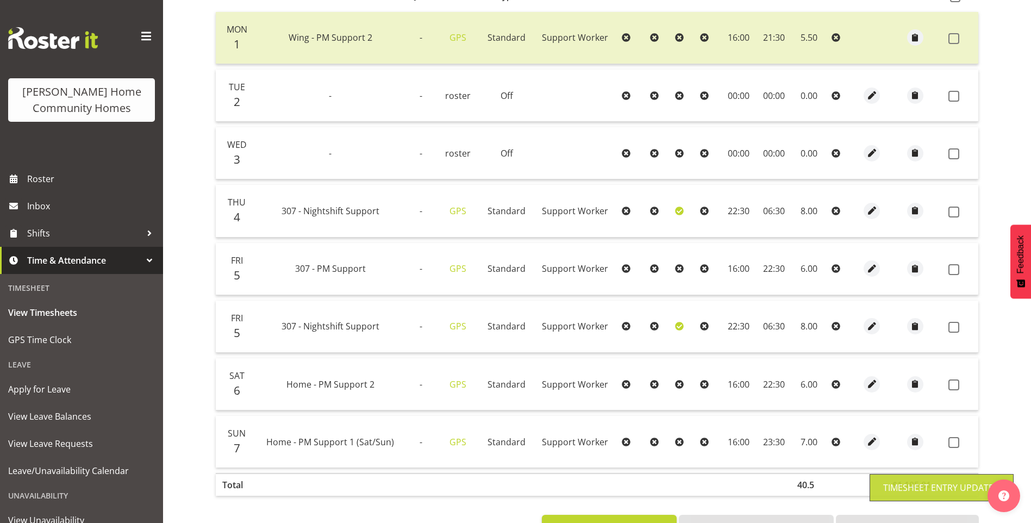
drag, startPoint x: 951, startPoint y: 440, endPoint x: 952, endPoint y: 425, distance: 14.7
click at [951, 440] on span at bounding box center [953, 442] width 11 height 11
checkbox input "true"
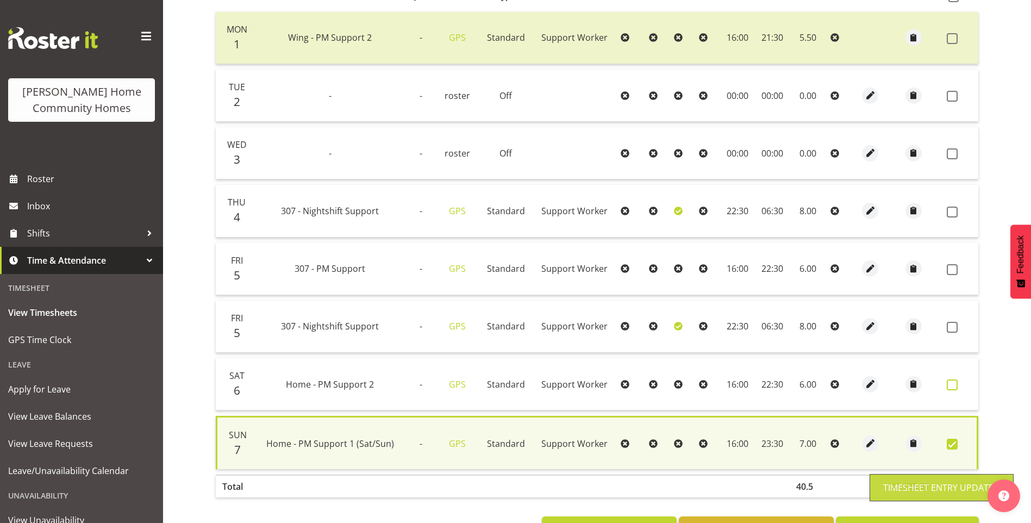
drag, startPoint x: 949, startPoint y: 388, endPoint x: 950, endPoint y: 381, distance: 7.1
click at [950, 384] on span at bounding box center [952, 384] width 11 height 11
checkbox input "true"
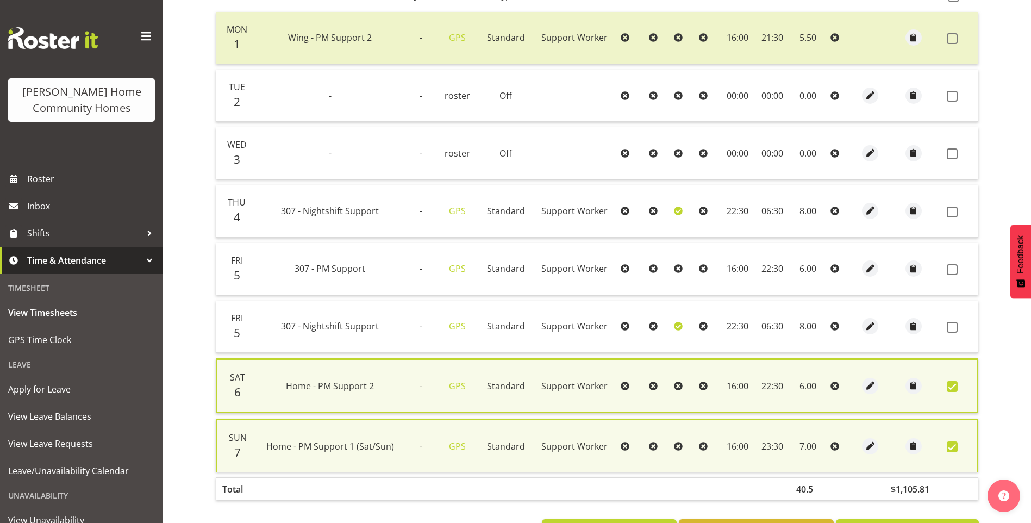
click at [957, 317] on td at bounding box center [961, 327] width 36 height 52
click at [954, 324] on span at bounding box center [952, 327] width 11 height 11
checkbox input "true"
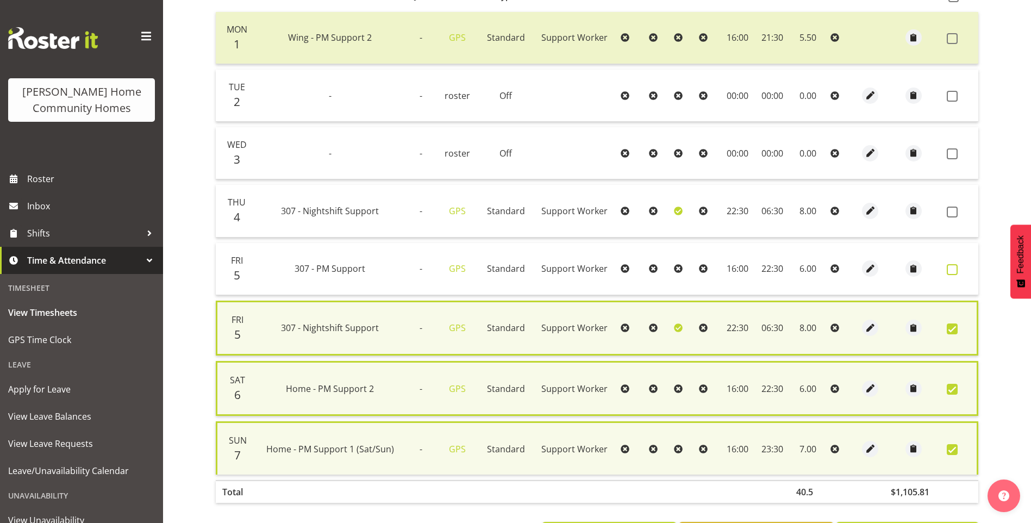
click at [959, 268] on label at bounding box center [955, 269] width 17 height 11
checkbox input "true"
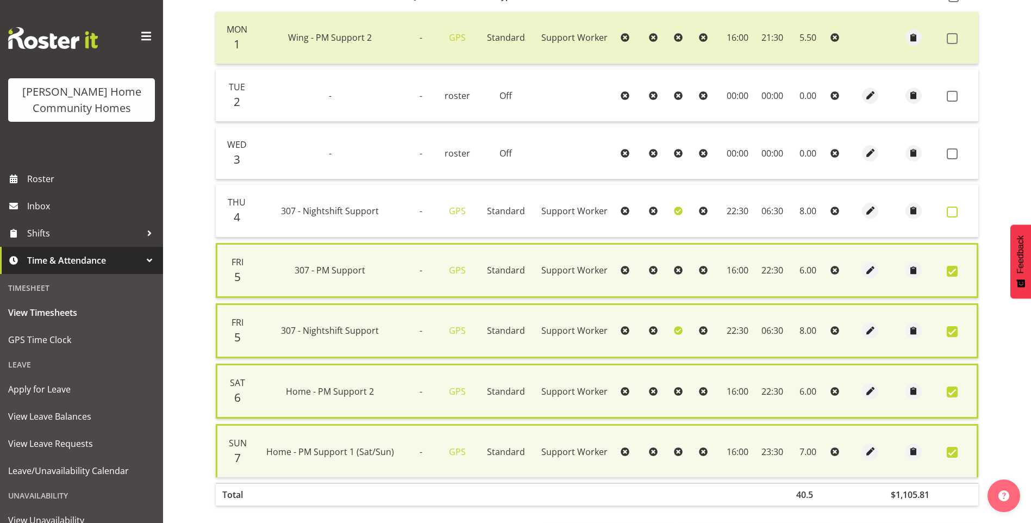
click at [955, 214] on span at bounding box center [952, 212] width 11 height 11
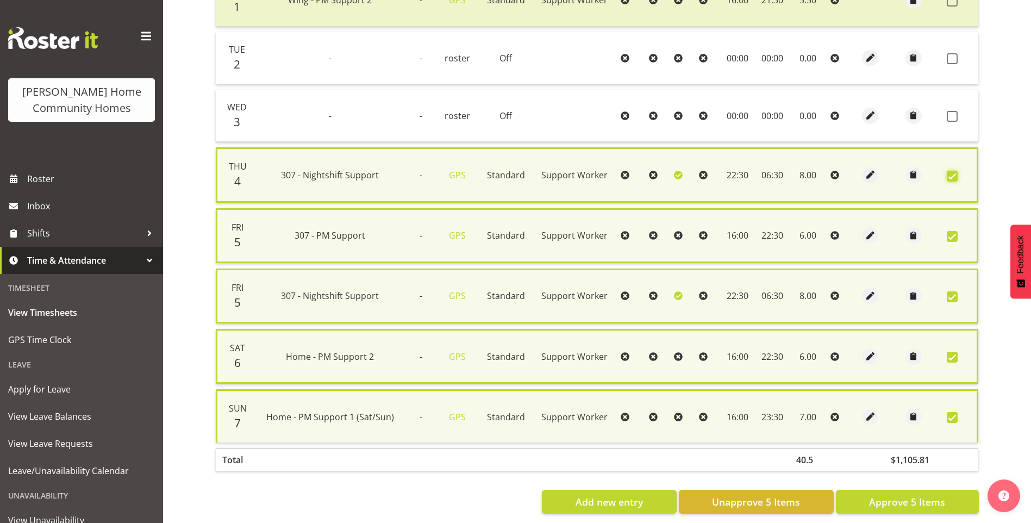
scroll to position [315, 0]
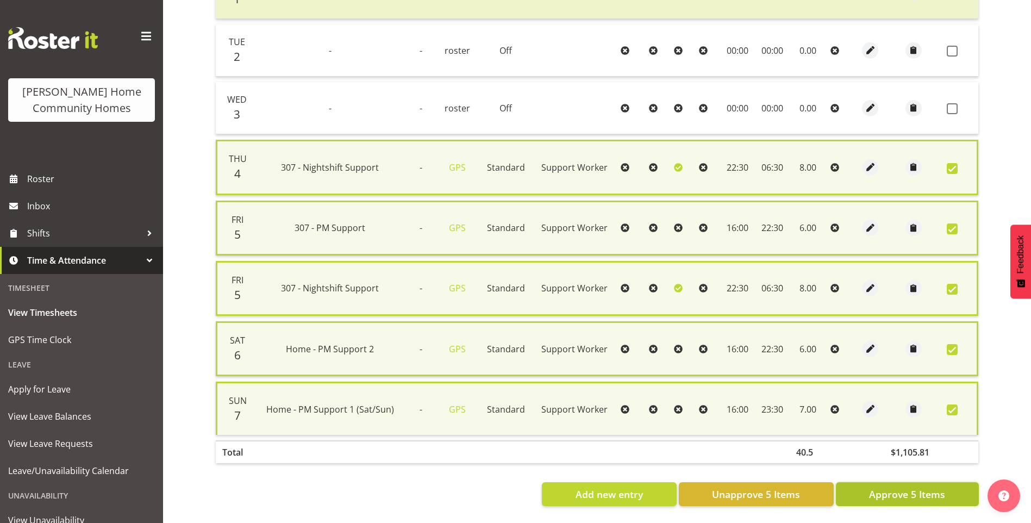
click at [875, 491] on span "Approve 5 Items" at bounding box center [907, 494] width 76 height 14
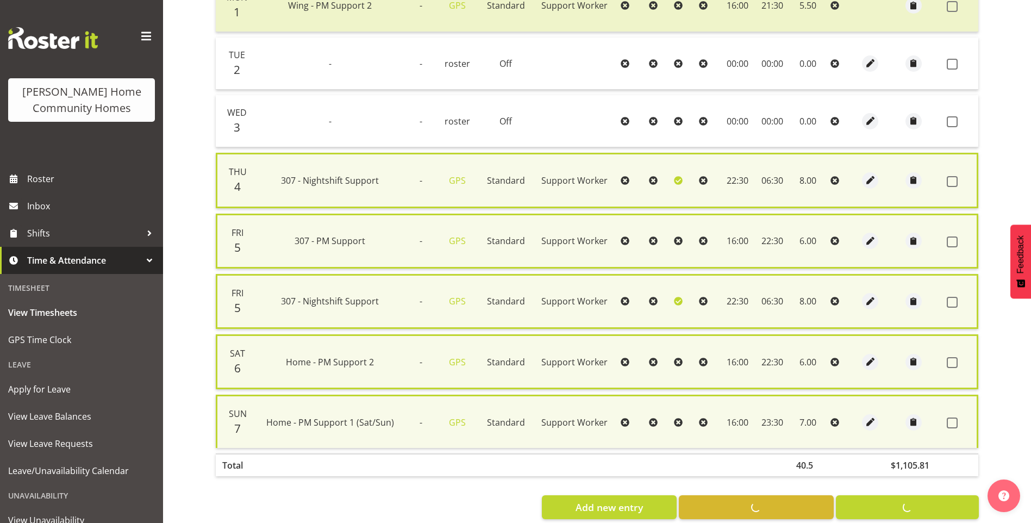
checkbox input "false"
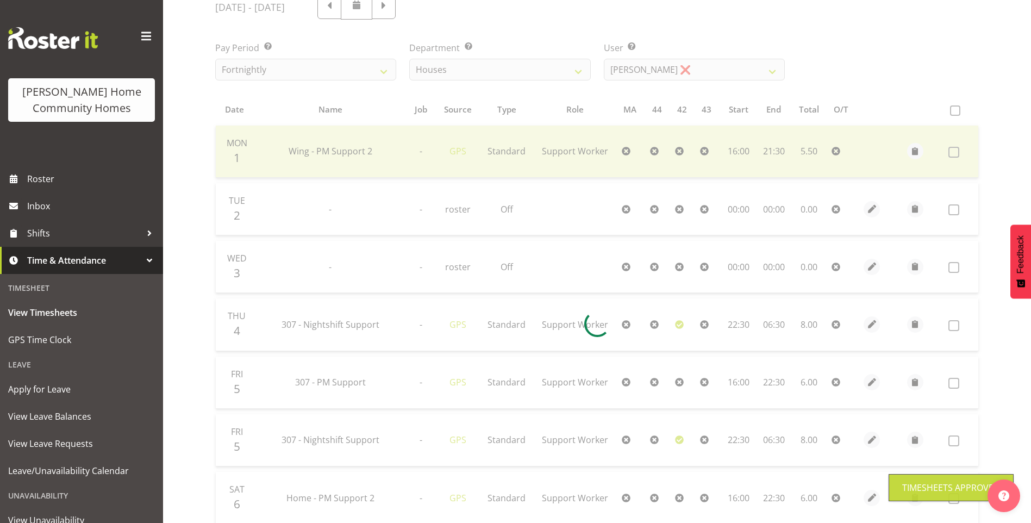
scroll to position [40, 0]
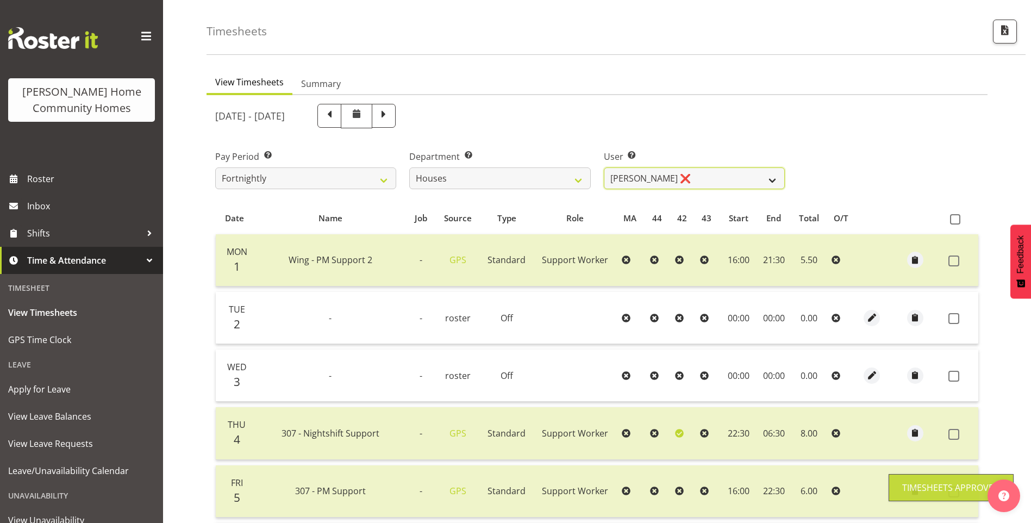
click at [632, 172] on select "Billie Sothern ❌ Dipika Thapa ❌ Jess Aracan ❌ Katrina Shaw ❌ Liezl Sanchez ❌ Ma…" at bounding box center [694, 178] width 181 height 22
select select "8524"
click at [604, 167] on select "Billie Sothern ❌ Dipika Thapa ❌ Jess Aracan ❌ Katrina Shaw ❌ Liezl Sanchez ❌ Ma…" at bounding box center [694, 178] width 181 height 22
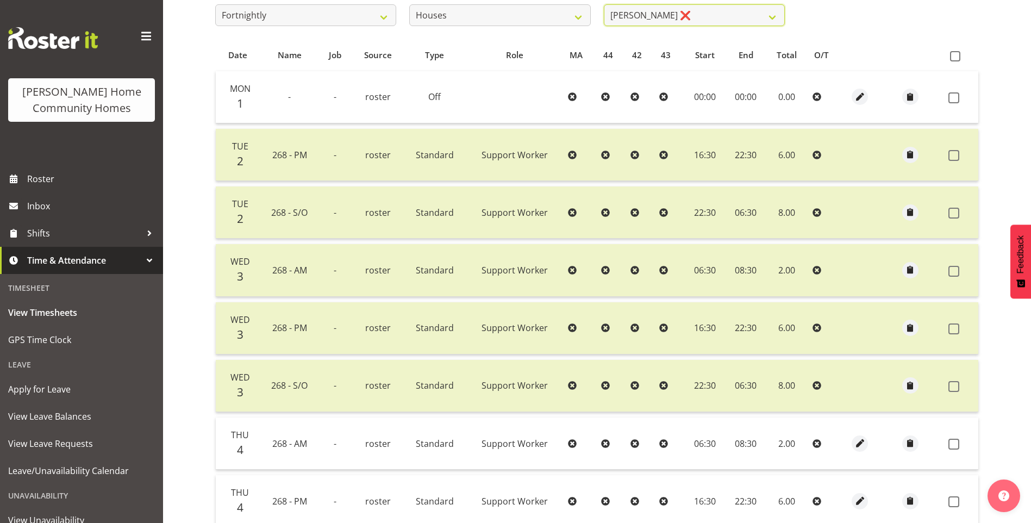
scroll to position [366, 0]
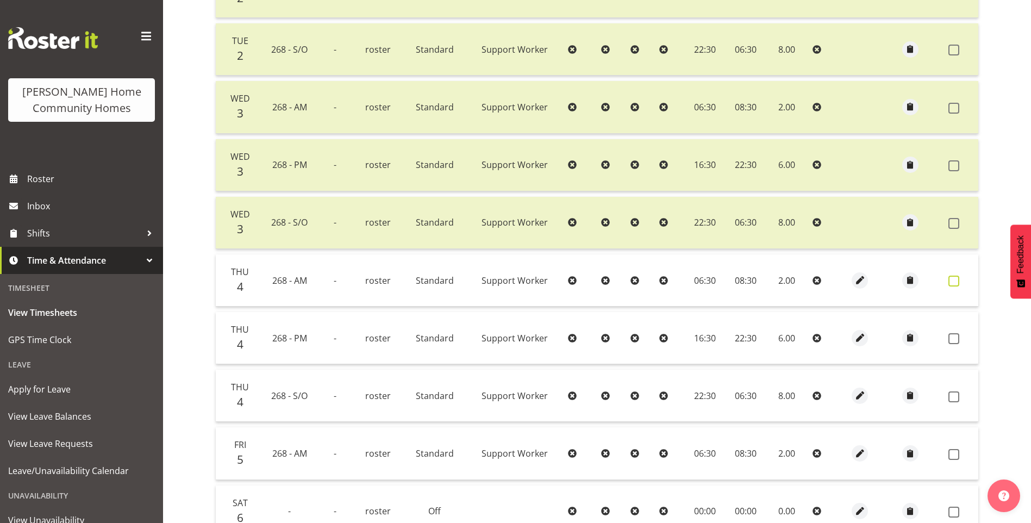
click at [954, 280] on span at bounding box center [953, 281] width 11 height 11
checkbox input "true"
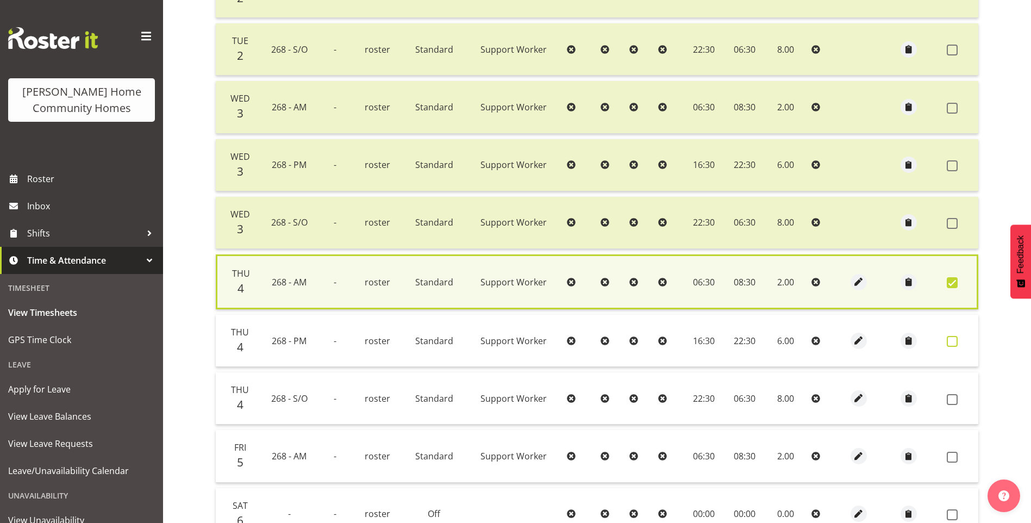
click at [957, 339] on span at bounding box center [952, 341] width 11 height 11
checkbox input "true"
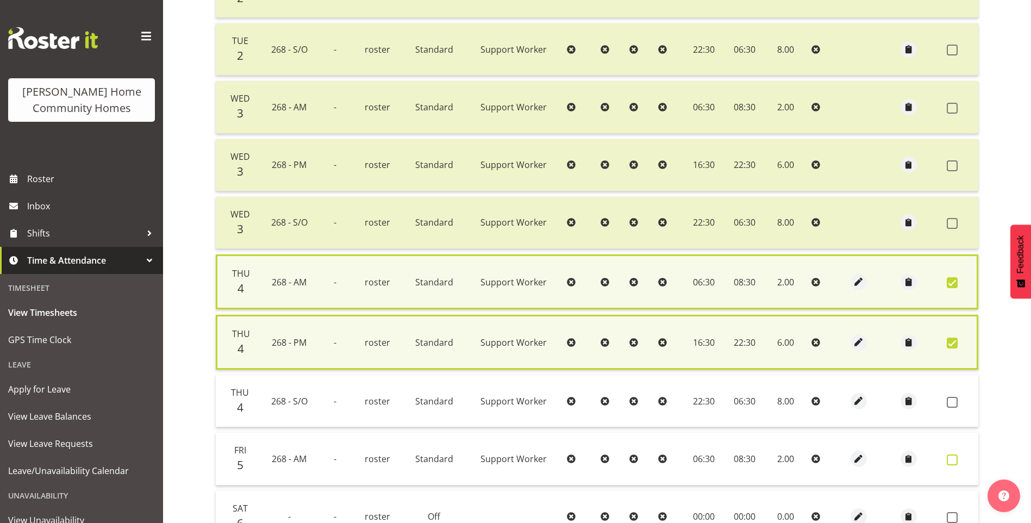
click at [952, 458] on span at bounding box center [952, 459] width 11 height 11
checkbox input "true"
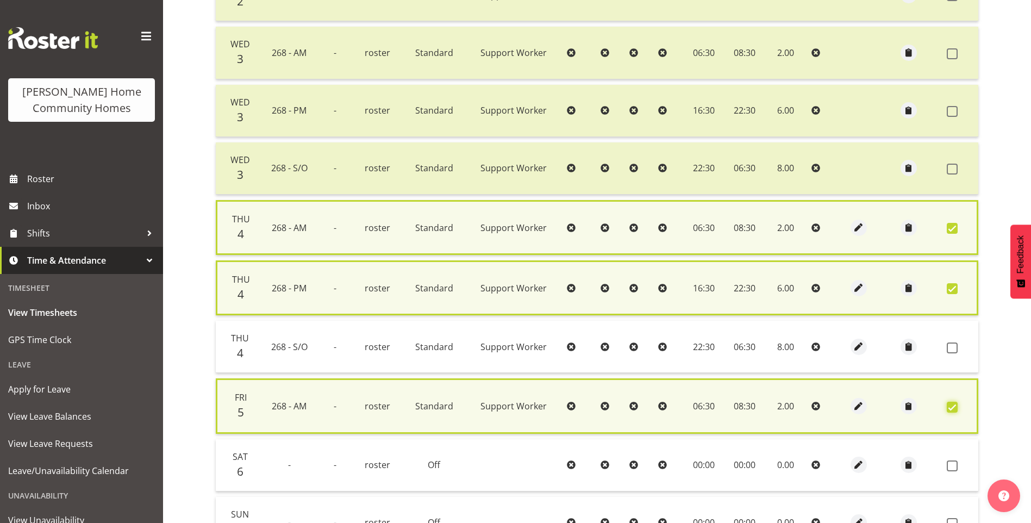
scroll to position [529, 0]
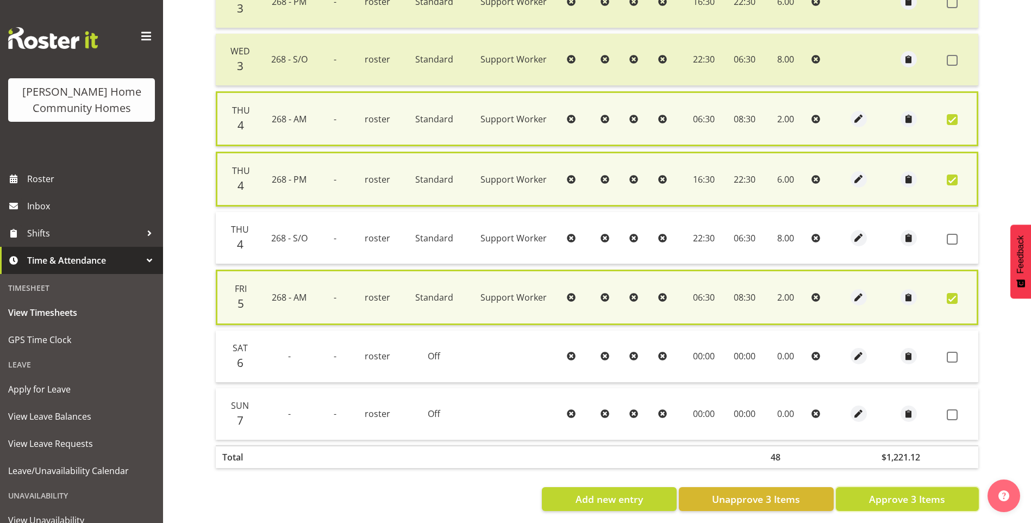
click at [937, 498] on span "Approve 3 Items" at bounding box center [907, 499] width 76 height 14
checkbox input "false"
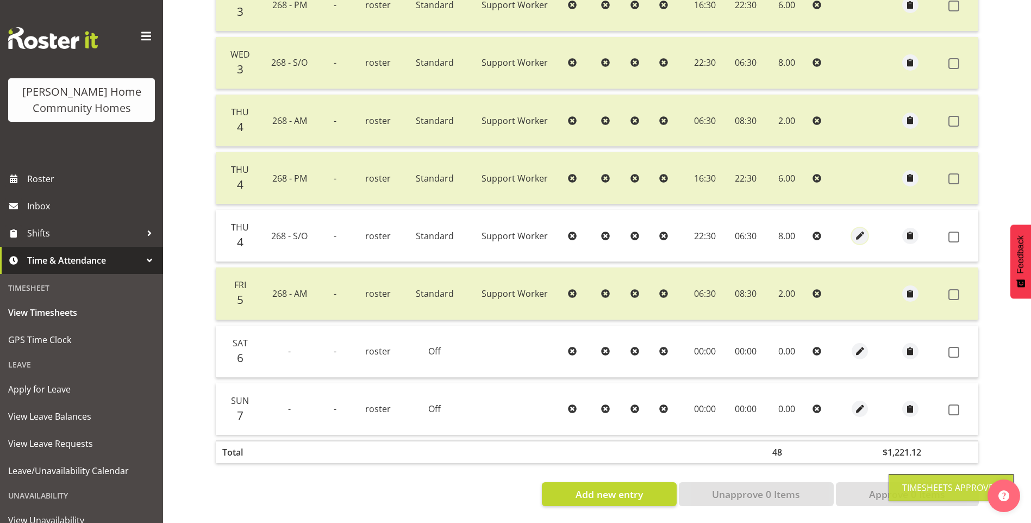
click at [859, 234] on span "button" at bounding box center [860, 235] width 13 height 13
select select "Standard"
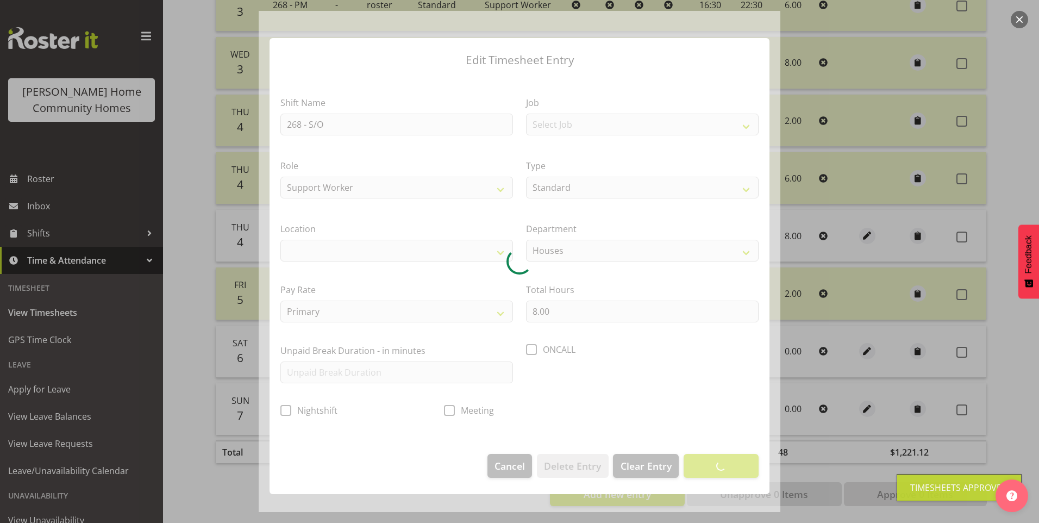
select select "1069"
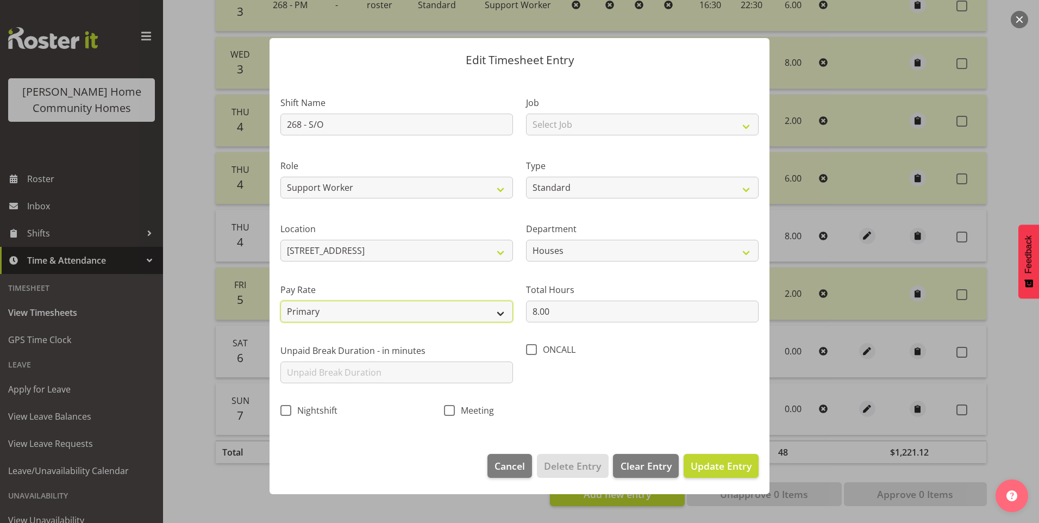
drag, startPoint x: 315, startPoint y: 313, endPoint x: 316, endPoint y: 322, distance: 9.3
click at [315, 313] on select "Primary Secondary Tertiary Fourth Fifth" at bounding box center [396, 312] width 233 height 22
select select "secondary"
click at [280, 301] on select "Primary Secondary Tertiary Fourth Fifth" at bounding box center [396, 312] width 233 height 22
click at [729, 461] on span "Update Entry" at bounding box center [721, 465] width 61 height 13
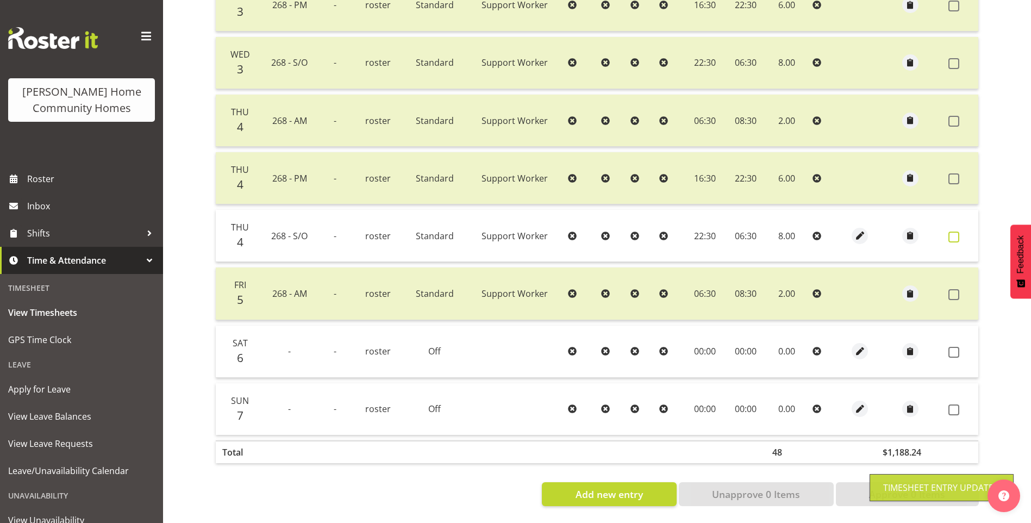
click at [952, 235] on span at bounding box center [953, 237] width 11 height 11
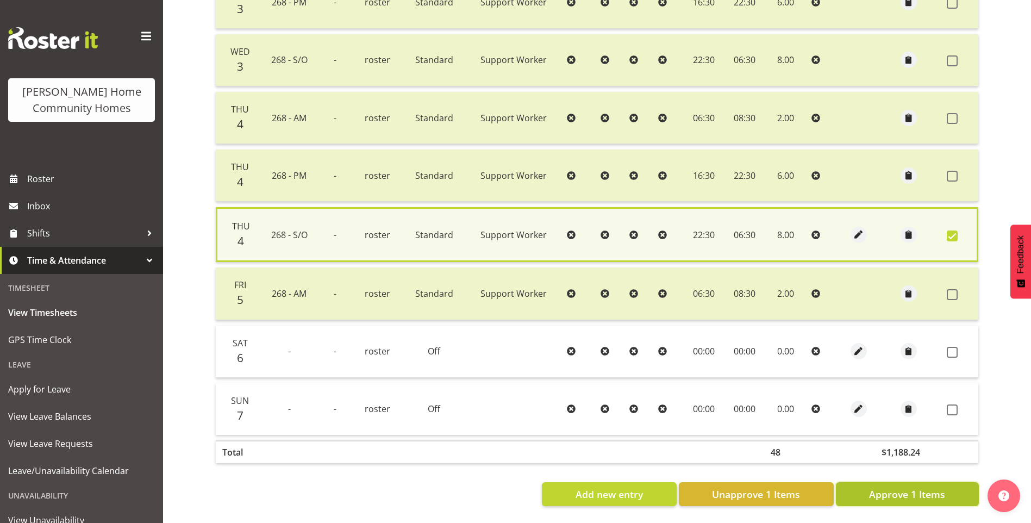
click at [895, 496] on span "Approve 1 Items" at bounding box center [907, 494] width 76 height 14
checkbox input "false"
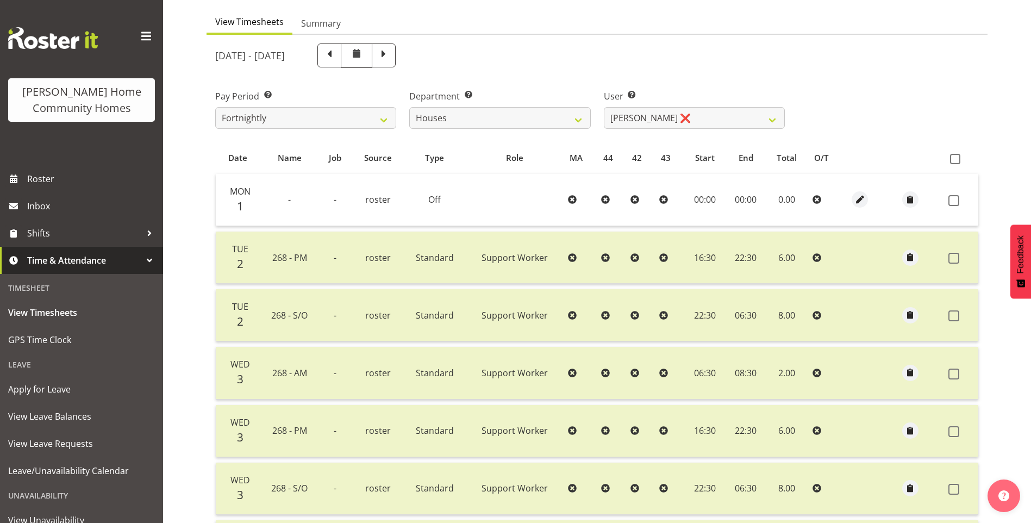
scroll to position [40, 0]
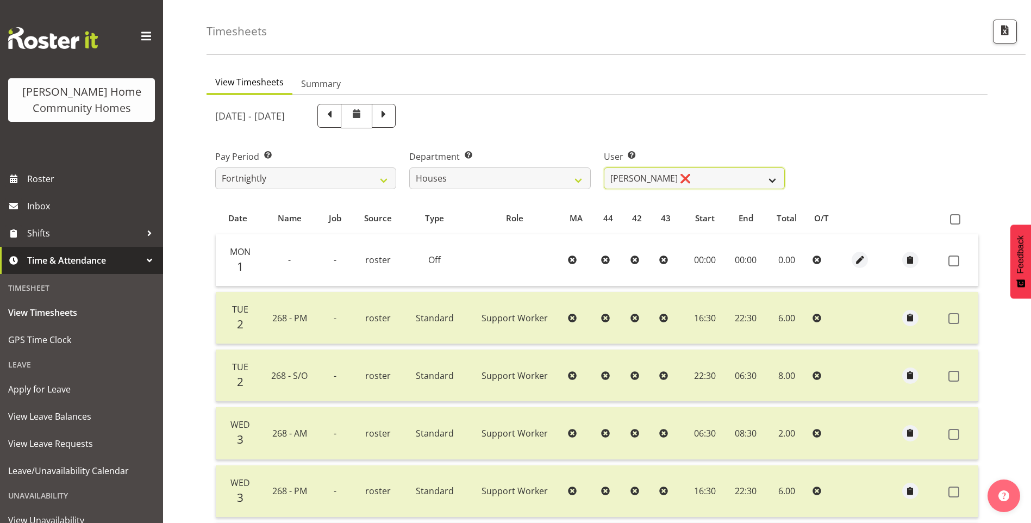
click at [646, 172] on select "Billie Sothern ❌ Dipika Thapa ❌ Jess Aracan ❌ Katrina Shaw ❌ Liezl Sanchez ❌ Ma…" at bounding box center [694, 178] width 181 height 22
select select "10532"
click at [604, 167] on select "Billie Sothern ❌ Dipika Thapa ❌ Jess Aracan ❌ Katrina Shaw ❌ Liezl Sanchez ❌ Ma…" at bounding box center [694, 178] width 181 height 22
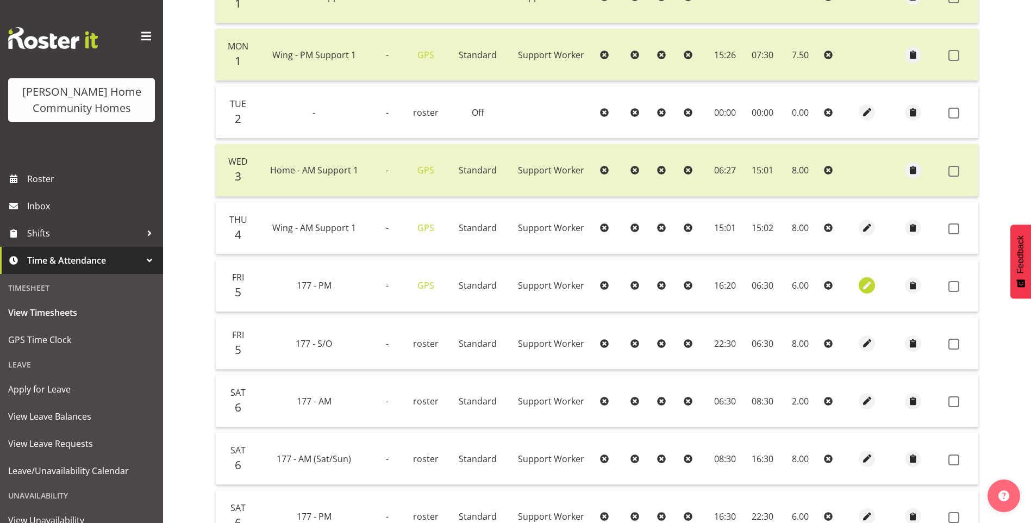
scroll to position [311, 0]
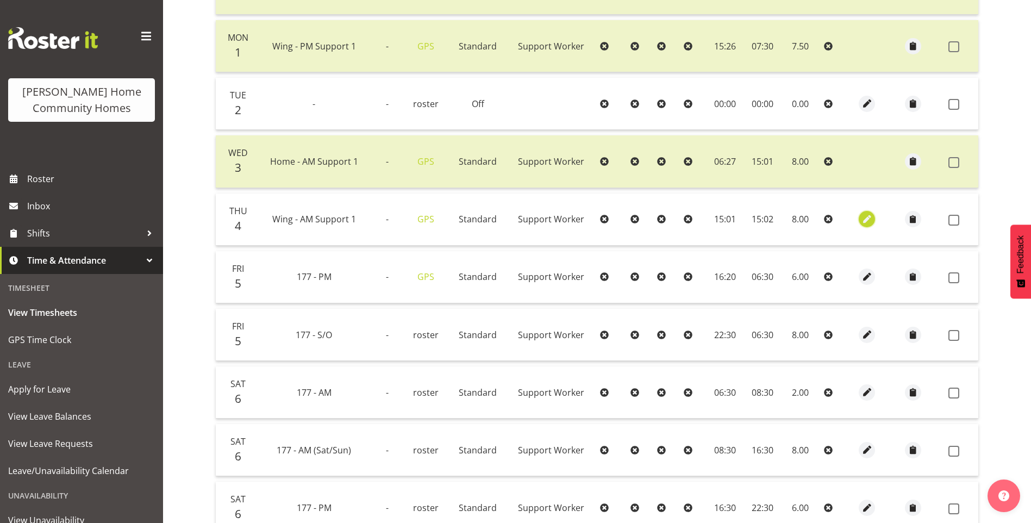
click at [867, 219] on span "button" at bounding box center [867, 219] width 13 height 13
select select "Standard"
select select "749"
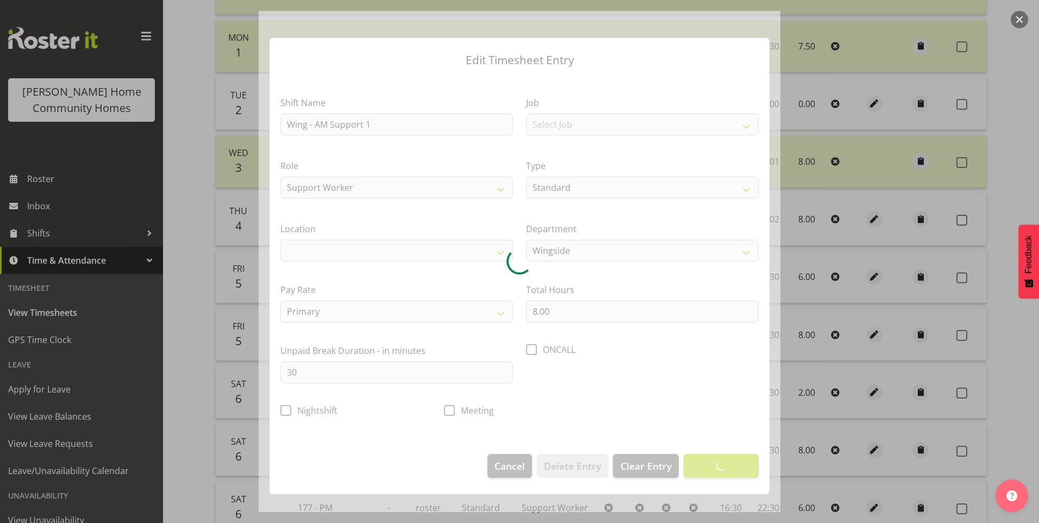
select select "1071"
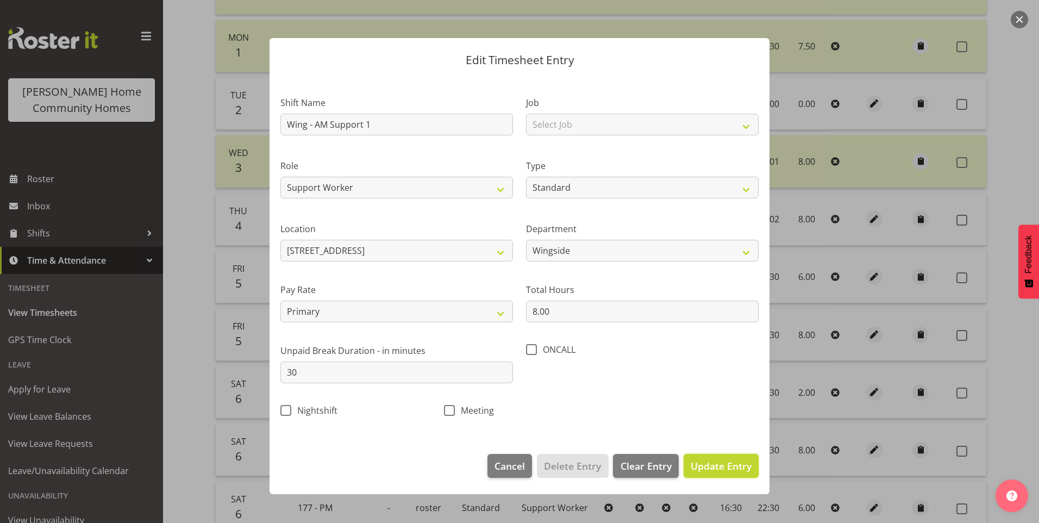
drag, startPoint x: 731, startPoint y: 461, endPoint x: 784, endPoint y: 427, distance: 63.8
click at [731, 459] on span "Update Entry" at bounding box center [721, 465] width 61 height 13
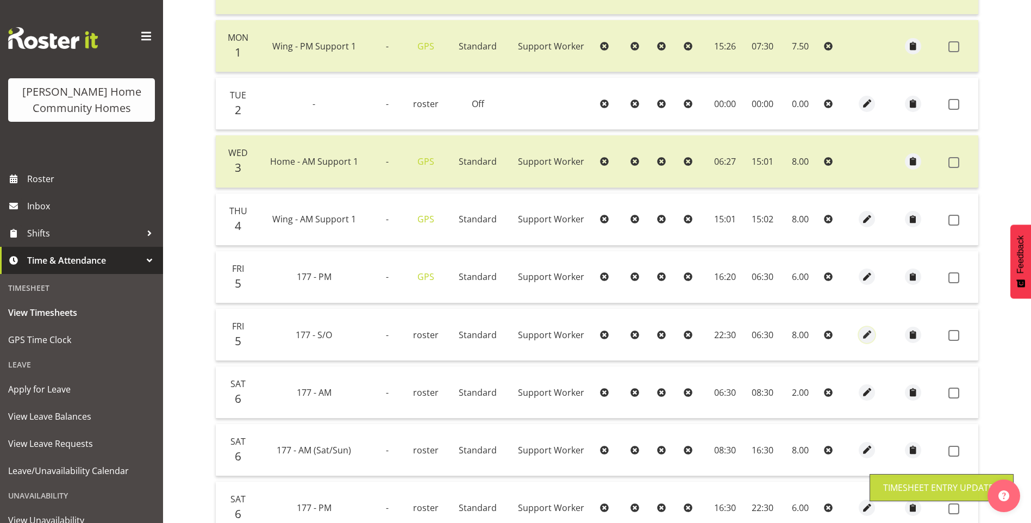
click at [865, 332] on span "button" at bounding box center [867, 334] width 13 height 13
select select "Standard"
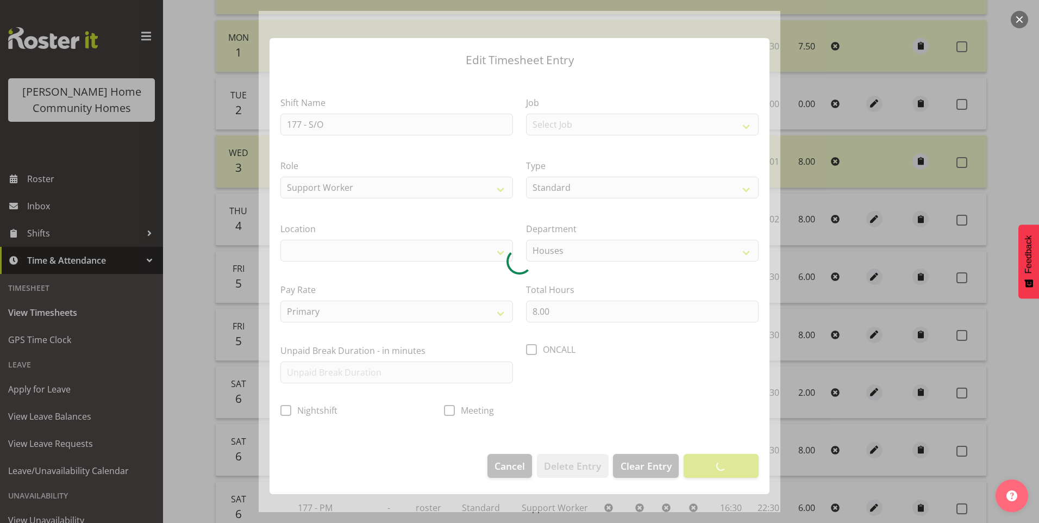
select select
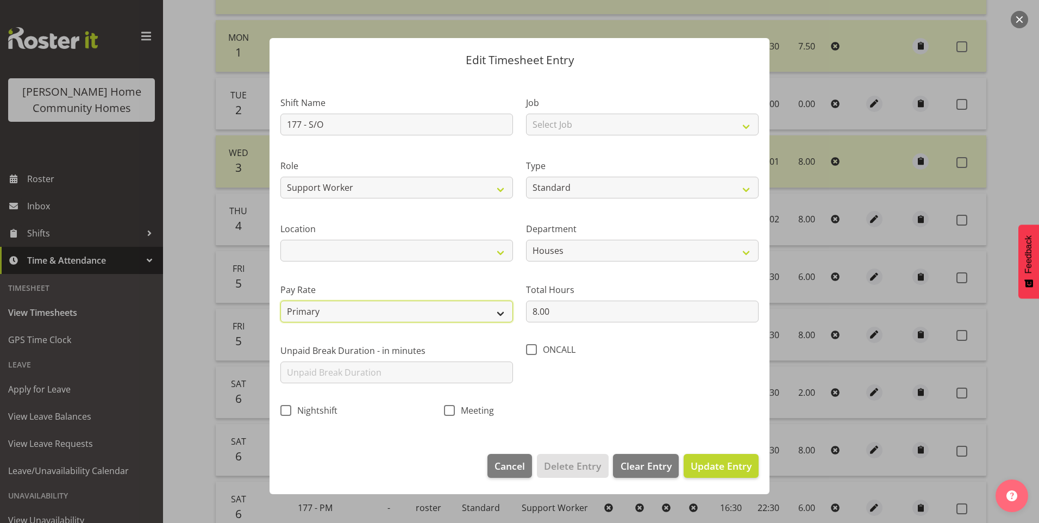
click at [369, 309] on select "Primary Secondary Tertiary Fourth Fifth" at bounding box center [396, 312] width 233 height 22
select select "secondary"
click at [280, 301] on select "Primary Secondary Tertiary Fourth Fifth" at bounding box center [396, 312] width 233 height 22
drag, startPoint x: 721, startPoint y: 466, endPoint x: 723, endPoint y: 461, distance: 5.6
click at [721, 465] on span "Update Entry" at bounding box center [721, 465] width 61 height 13
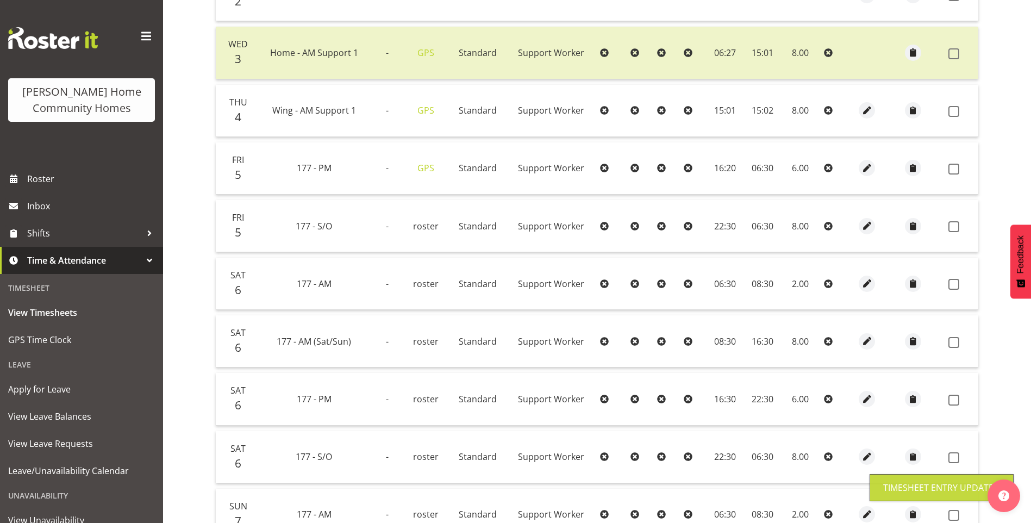
scroll to position [475, 0]
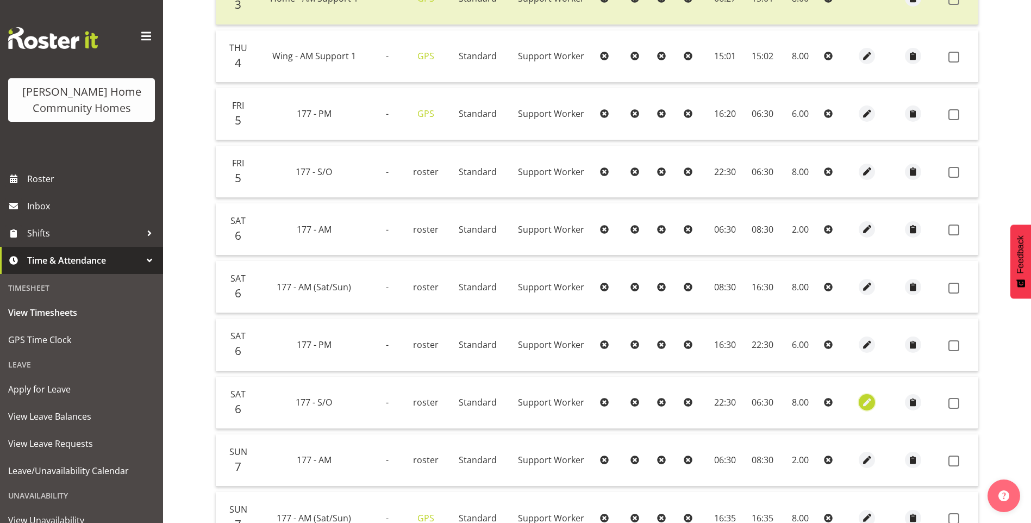
click at [866, 401] on span "button" at bounding box center [867, 402] width 13 height 13
select select "Standard"
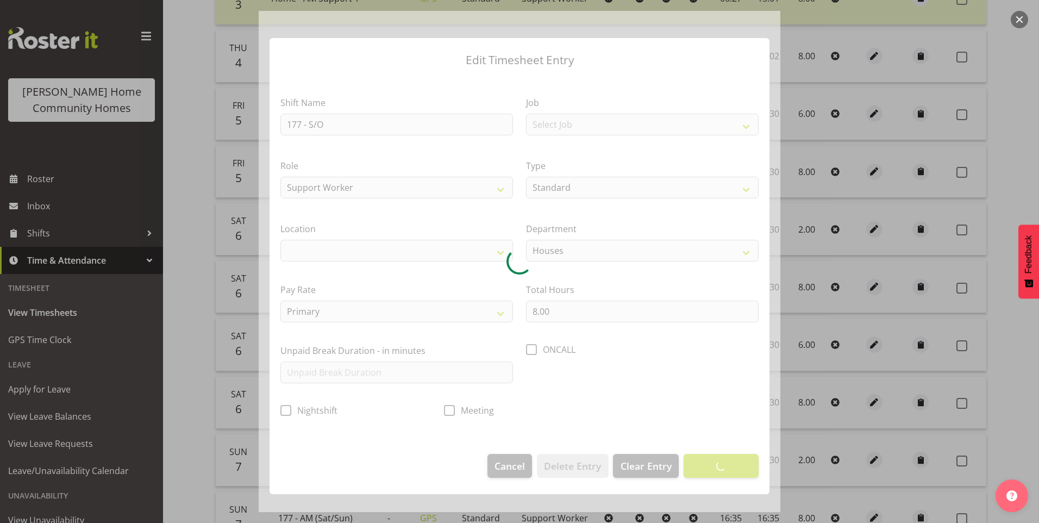
select select
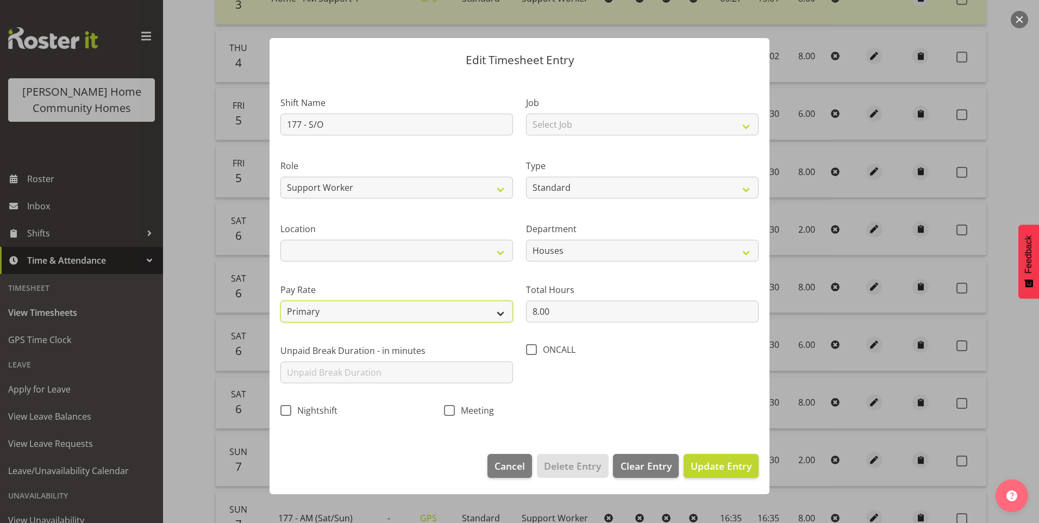
click at [329, 311] on select "Primary Secondary Tertiary Fourth Fifth" at bounding box center [396, 312] width 233 height 22
select select "secondary"
click at [280, 301] on select "Primary Secondary Tertiary Fourth Fifth" at bounding box center [396, 312] width 233 height 22
click at [685, 467] on button "Update Entry" at bounding box center [721, 466] width 75 height 24
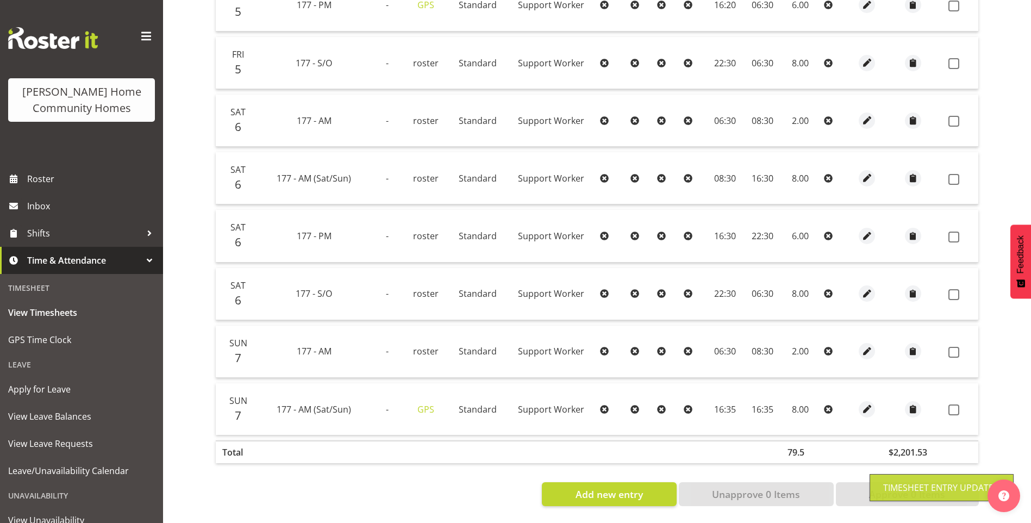
scroll to position [591, 0]
click at [952, 404] on span at bounding box center [953, 409] width 11 height 11
checkbox input "true"
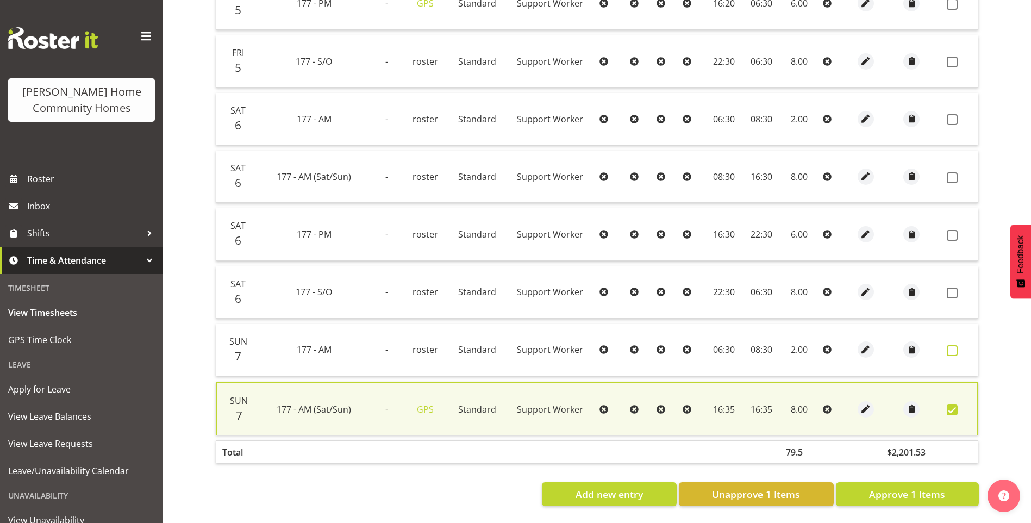
click at [957, 346] on span at bounding box center [952, 350] width 11 height 11
checkbox input "true"
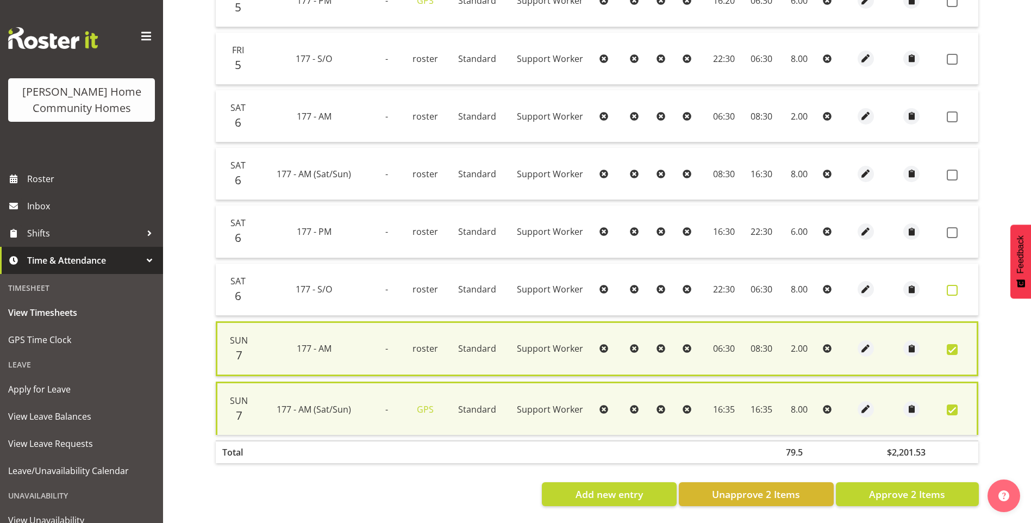
click at [951, 286] on span at bounding box center [952, 290] width 11 height 11
checkbox input "true"
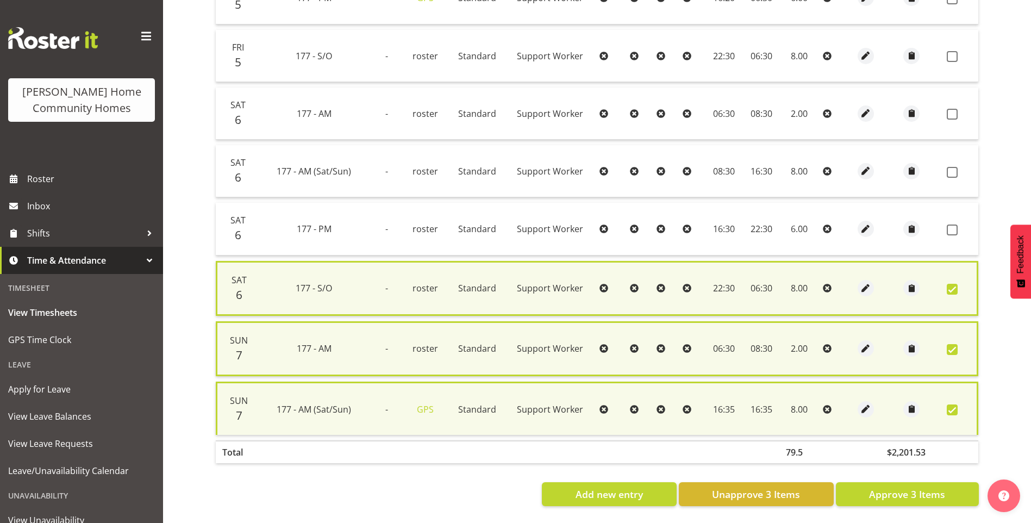
drag, startPoint x: 953, startPoint y: 234, endPoint x: 954, endPoint y: 217, distance: 16.9
click at [953, 232] on td at bounding box center [961, 229] width 36 height 52
drag, startPoint x: 954, startPoint y: 228, endPoint x: 945, endPoint y: 190, distance: 39.0
click at [954, 228] on span at bounding box center [952, 229] width 11 height 11
checkbox input "true"
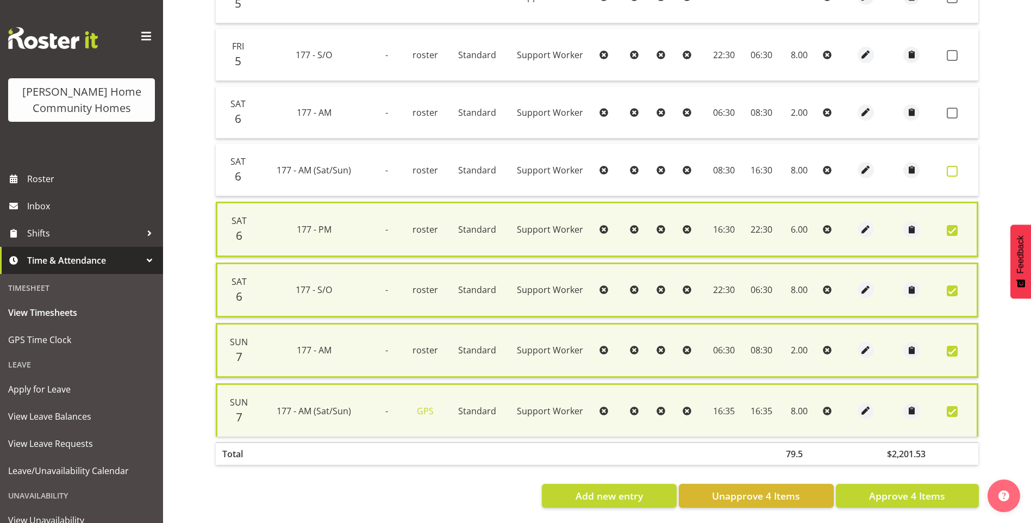
drag, startPoint x: 954, startPoint y: 171, endPoint x: 962, endPoint y: 150, distance: 22.2
click at [954, 171] on span at bounding box center [952, 171] width 11 height 11
checkbox input "true"
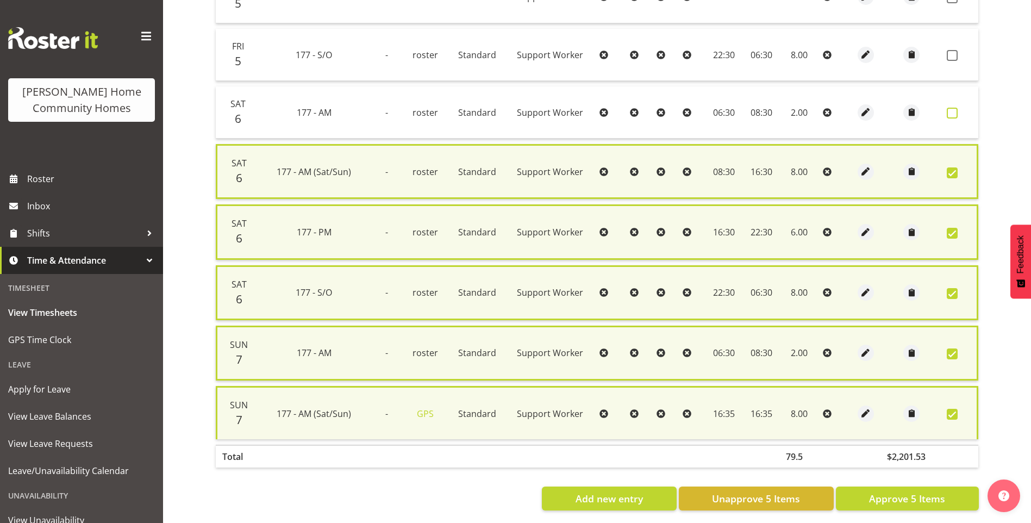
click at [957, 115] on span at bounding box center [952, 113] width 11 height 11
checkbox input "true"
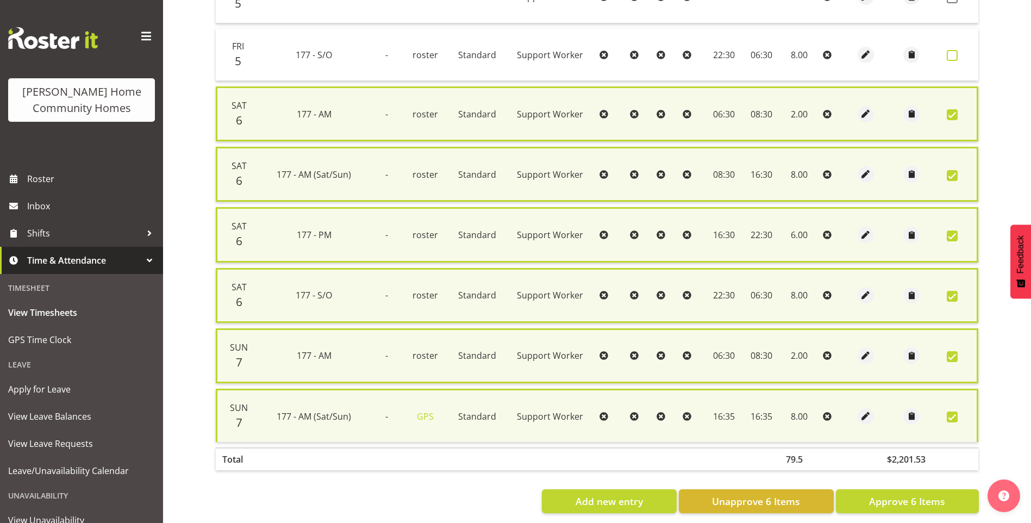
click at [954, 60] on span at bounding box center [952, 55] width 11 height 11
checkbox input "true"
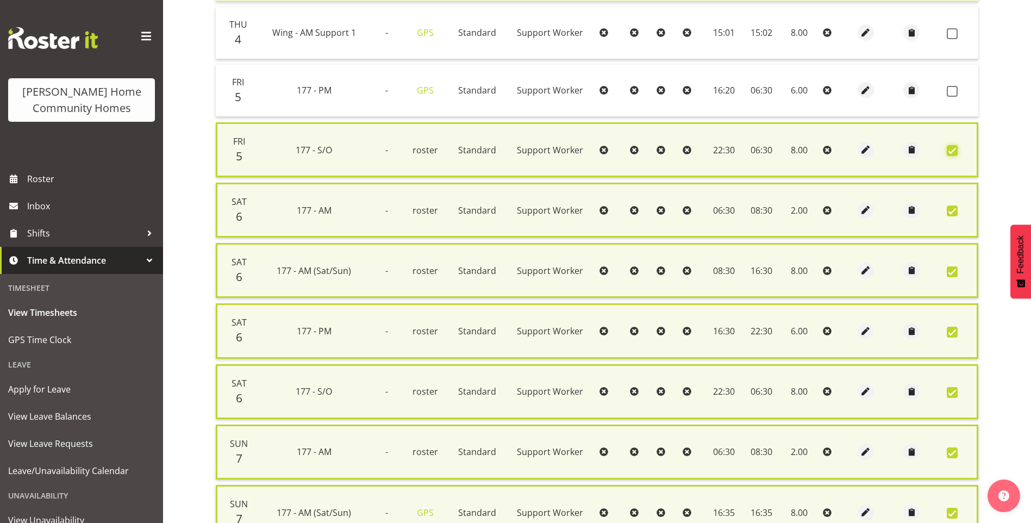
scroll to position [428, 0]
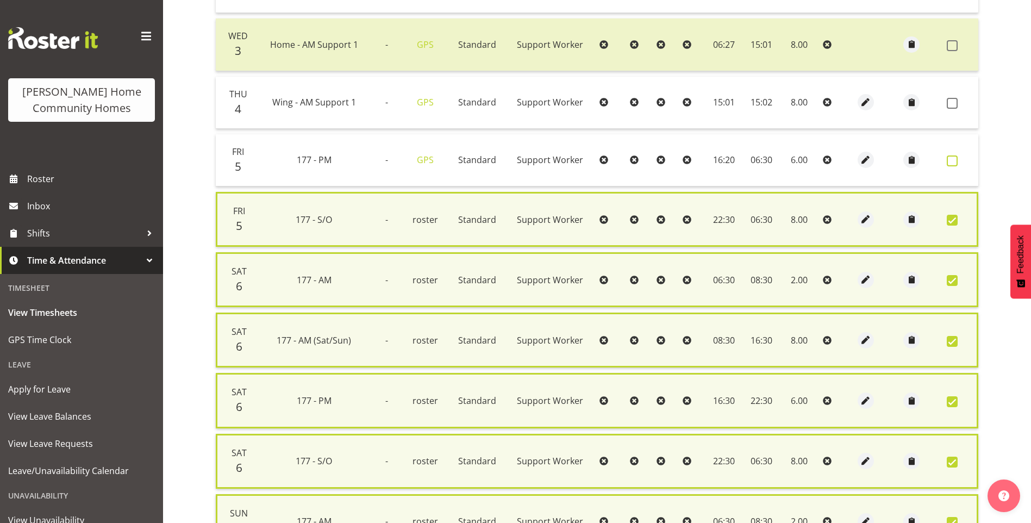
click at [950, 164] on span at bounding box center [952, 160] width 11 height 11
checkbox input "true"
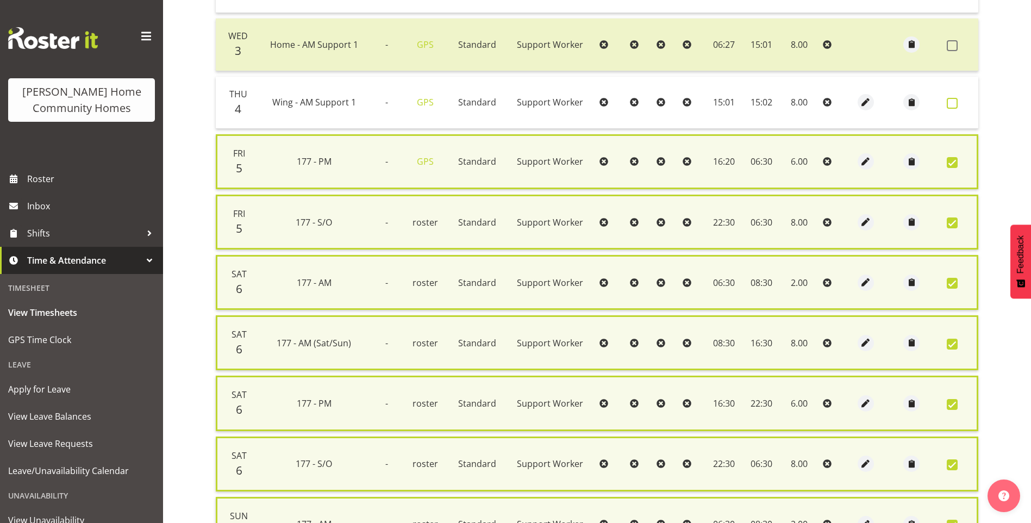
click at [953, 105] on span at bounding box center [952, 103] width 11 height 11
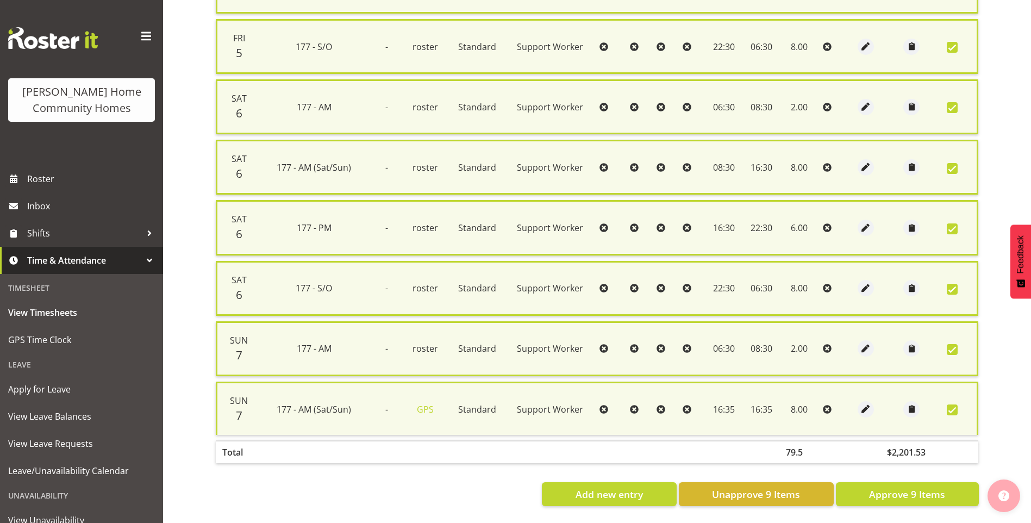
scroll to position [615, 0]
click at [951, 482] on button "Approve 9 Items" at bounding box center [907, 494] width 143 height 24
checkbox input "false"
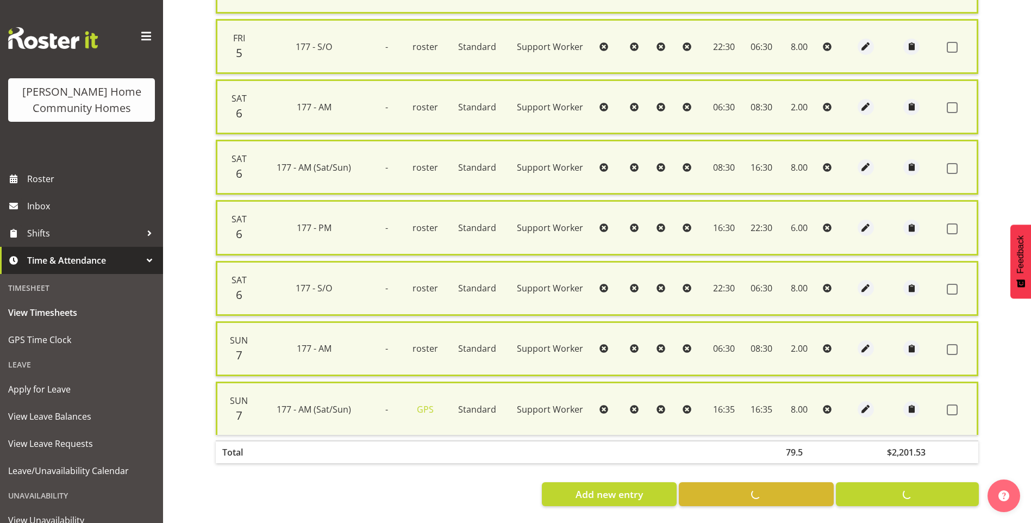
checkbox input "false"
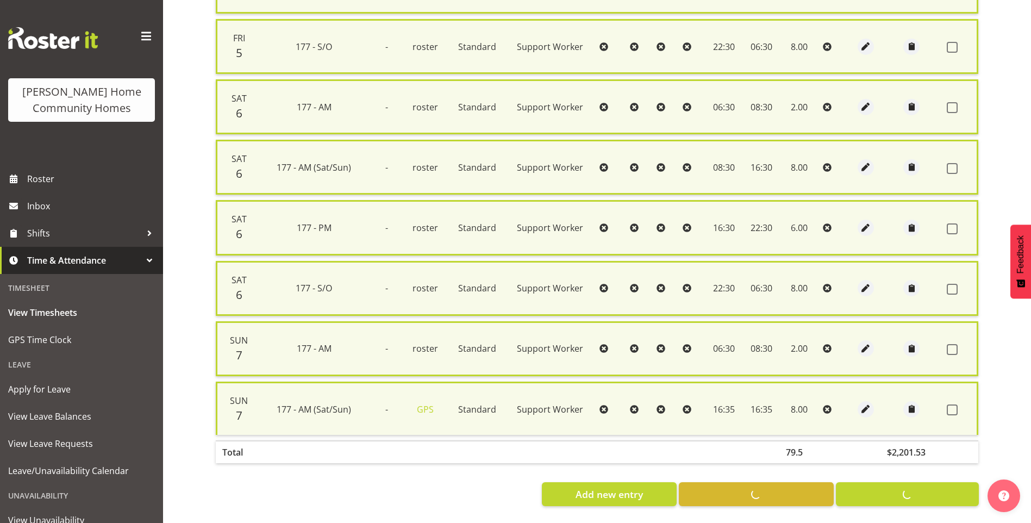
checkbox input "false"
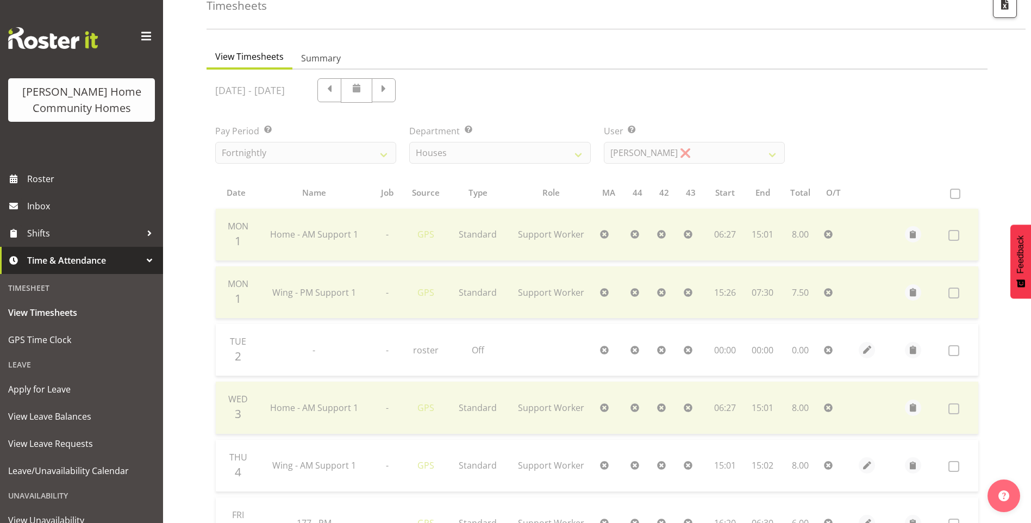
scroll to position [0, 0]
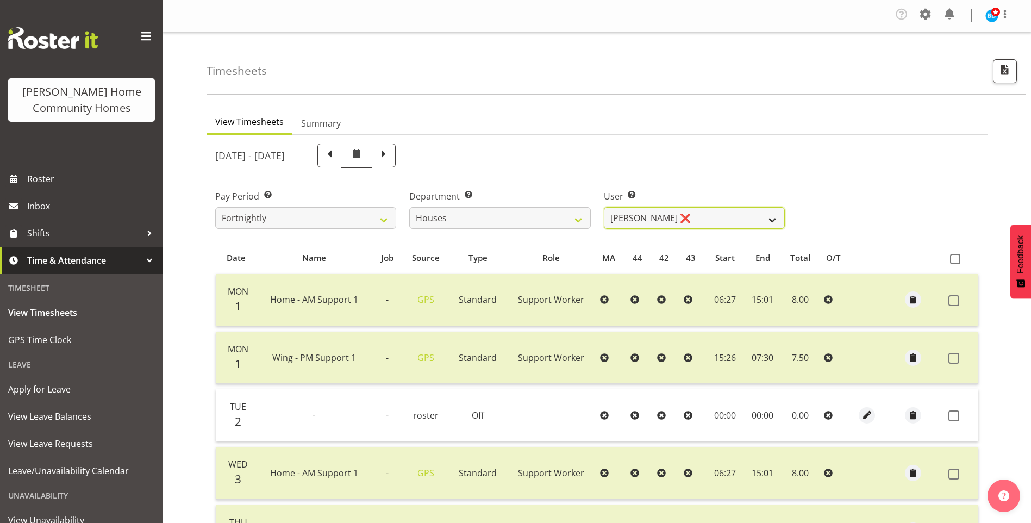
click at [629, 215] on select "Billie Sothern ❌ Dipika Thapa ❌ Jess Aracan ❌ Katrina Shaw ❌ Liezl Sanchez ❌ Ma…" at bounding box center [694, 218] width 181 height 22
select select "8518"
click at [604, 207] on select "Billie Sothern ❌ Dipika Thapa ❌ Jess Aracan ❌ Katrina Shaw ❌ Liezl Sanchez ❌ Ma…" at bounding box center [694, 218] width 181 height 22
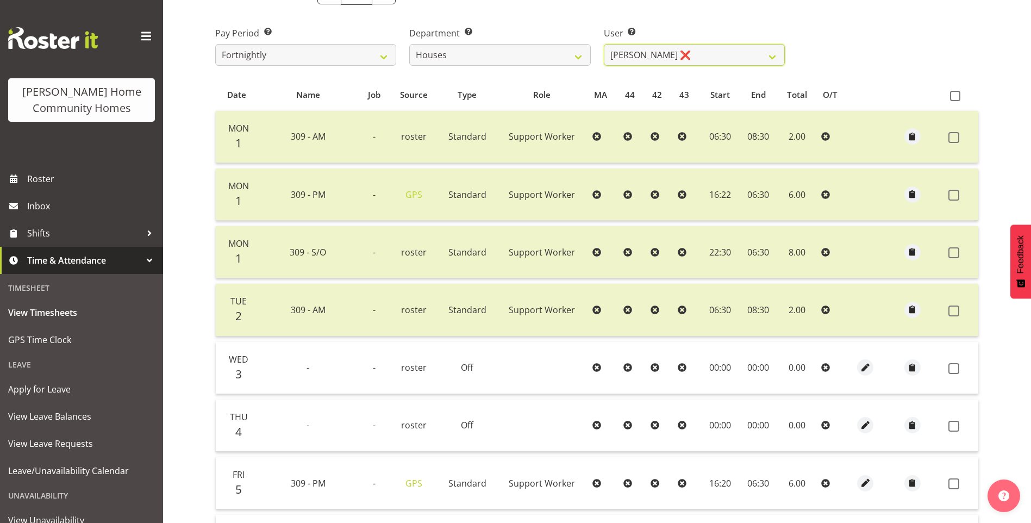
scroll to position [272, 0]
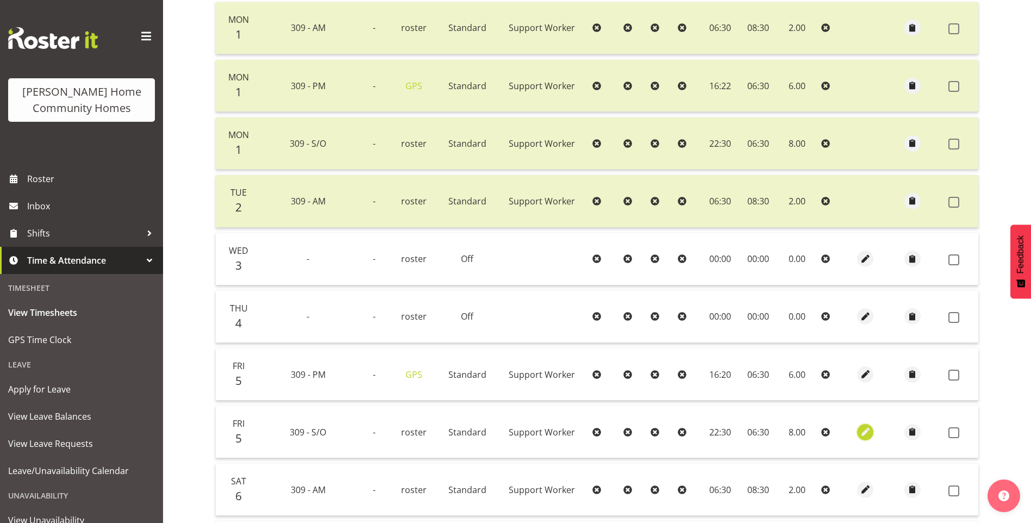
click at [865, 432] on span "button" at bounding box center [865, 432] width 13 height 13
select select "Standard"
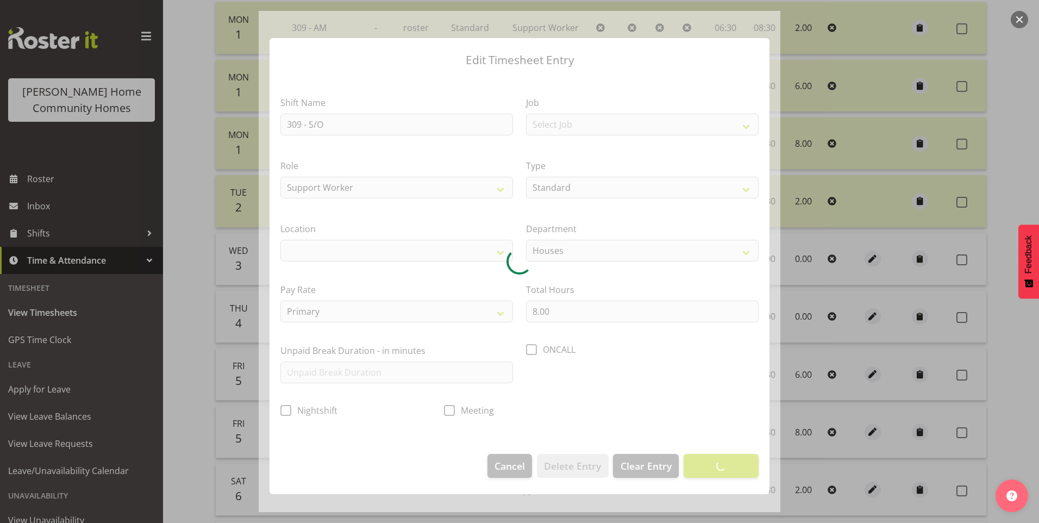
select select "1070"
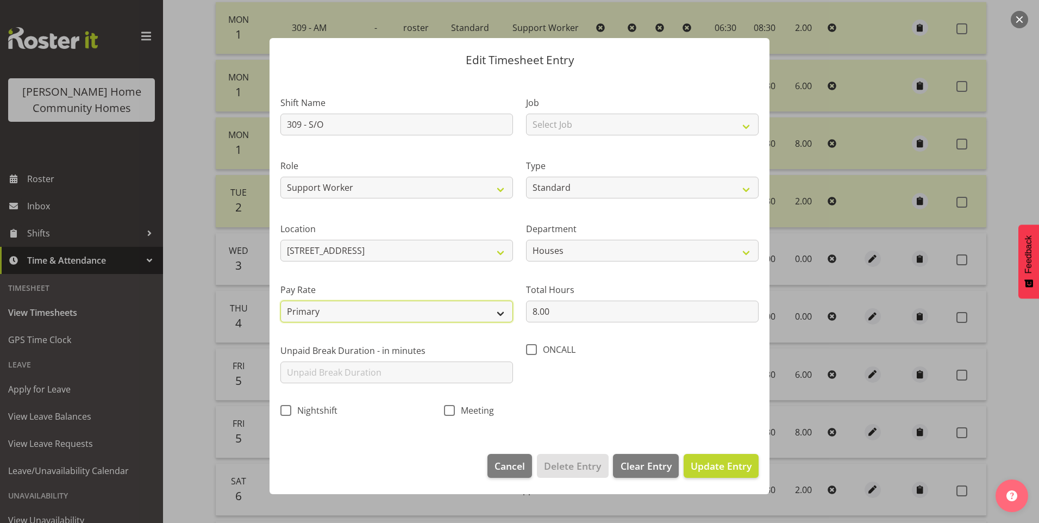
click at [339, 314] on select "Primary Secondary Tertiary Fourth Fifth" at bounding box center [396, 312] width 233 height 22
select select "secondary"
click at [280, 301] on select "Primary Secondary Tertiary Fourth Fifth" at bounding box center [396, 312] width 233 height 22
click at [700, 467] on span "Update Entry" at bounding box center [721, 465] width 61 height 13
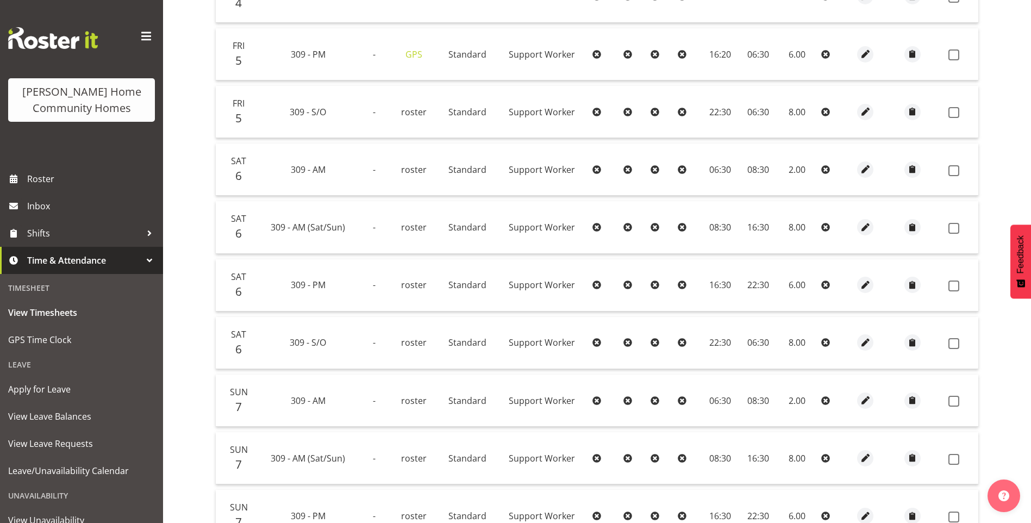
scroll to position [598, 0]
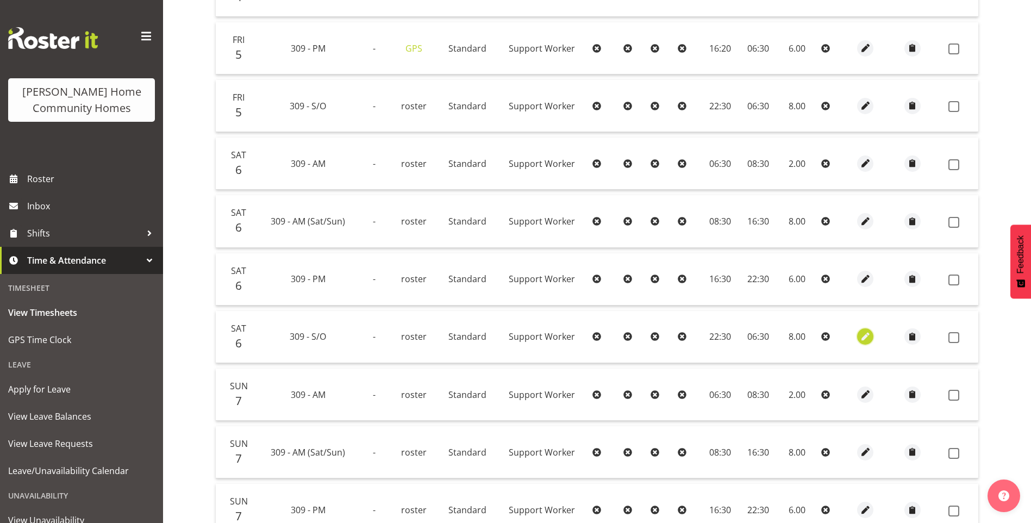
click at [861, 336] on span "button" at bounding box center [865, 336] width 13 height 13
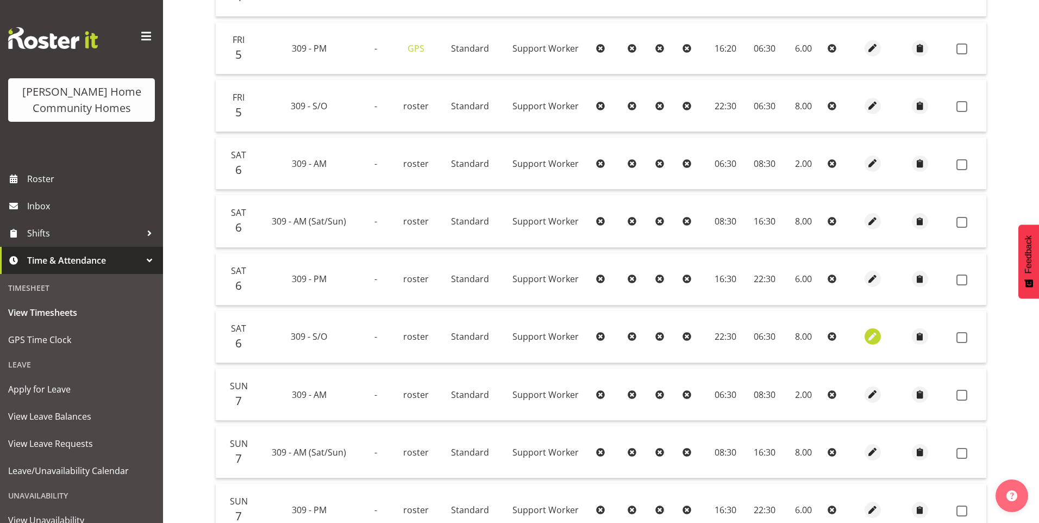
select select "Standard"
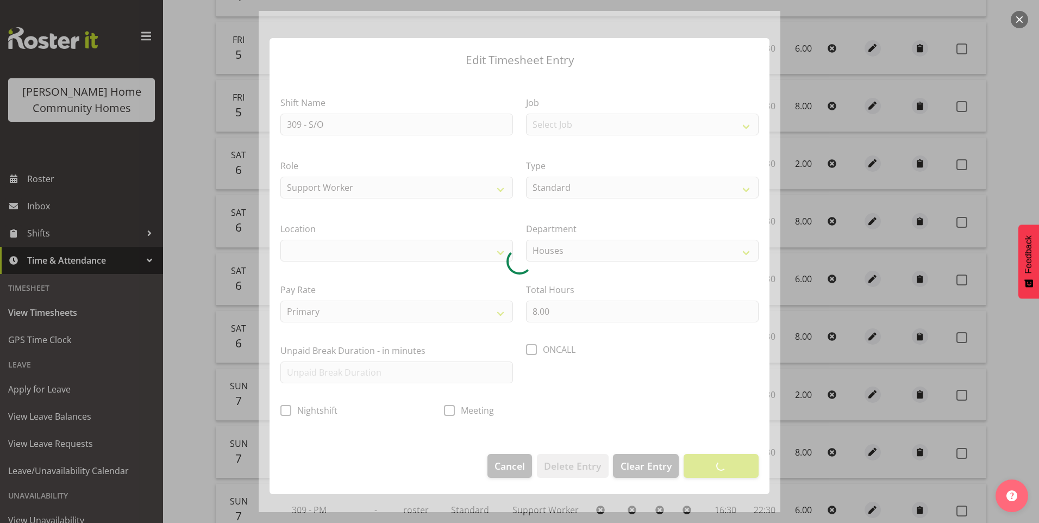
select select "1070"
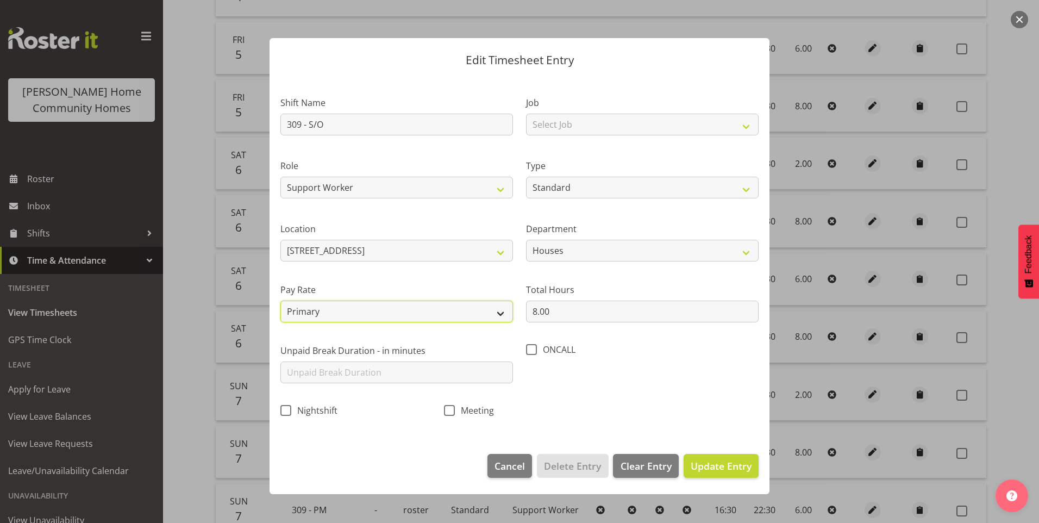
click at [331, 313] on select "Primary Secondary Tertiary Fourth Fifth" at bounding box center [396, 312] width 233 height 22
select select "secondary"
click at [280, 301] on select "Primary Secondary Tertiary Fourth Fifth" at bounding box center [396, 312] width 233 height 22
drag, startPoint x: 714, startPoint y: 463, endPoint x: 750, endPoint y: 465, distance: 35.4
click at [714, 461] on span "Update Entry" at bounding box center [721, 465] width 61 height 13
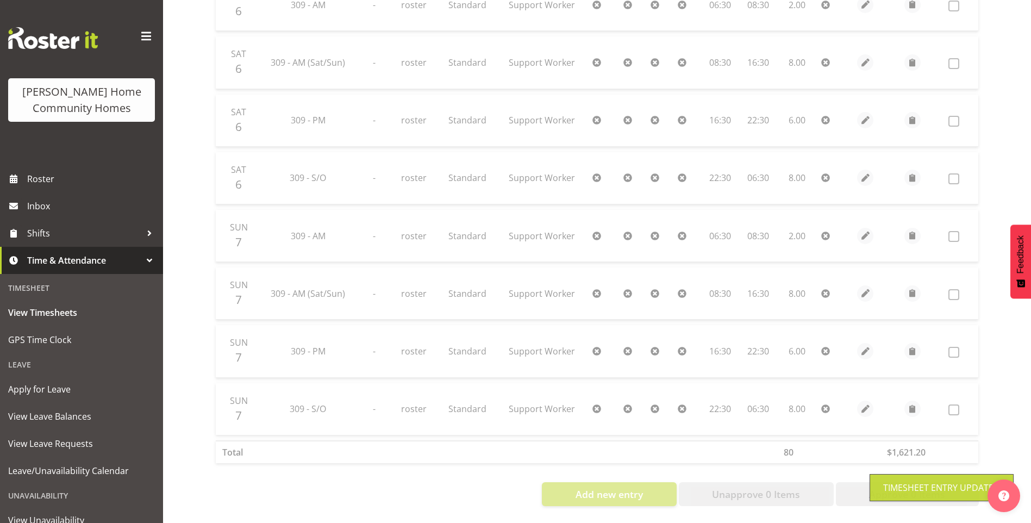
scroll to position [765, 0]
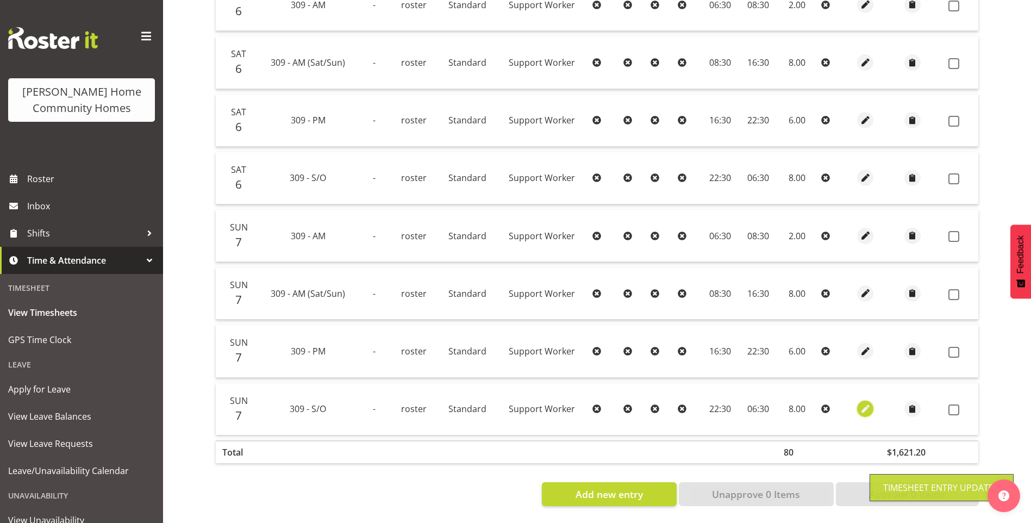
click at [865, 403] on span "button" at bounding box center [865, 409] width 13 height 13
select select "Standard"
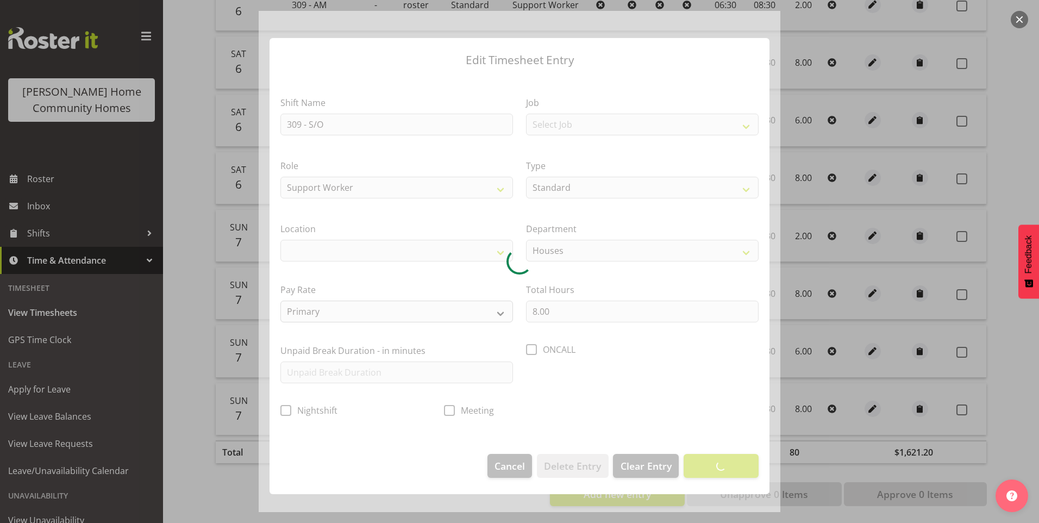
select select "1070"
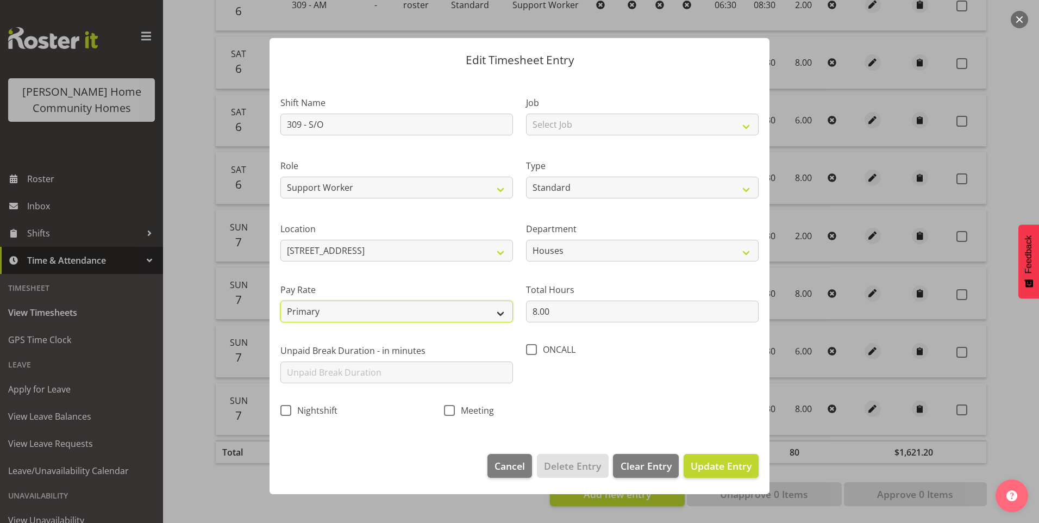
click at [312, 311] on select "Primary Secondary Tertiary Fourth Fifth" at bounding box center [396, 312] width 233 height 22
select select "secondary"
click at [280, 301] on select "Primary Secondary Tertiary Fourth Fifth" at bounding box center [396, 312] width 233 height 22
click at [728, 461] on span "Update Entry" at bounding box center [721, 465] width 61 height 13
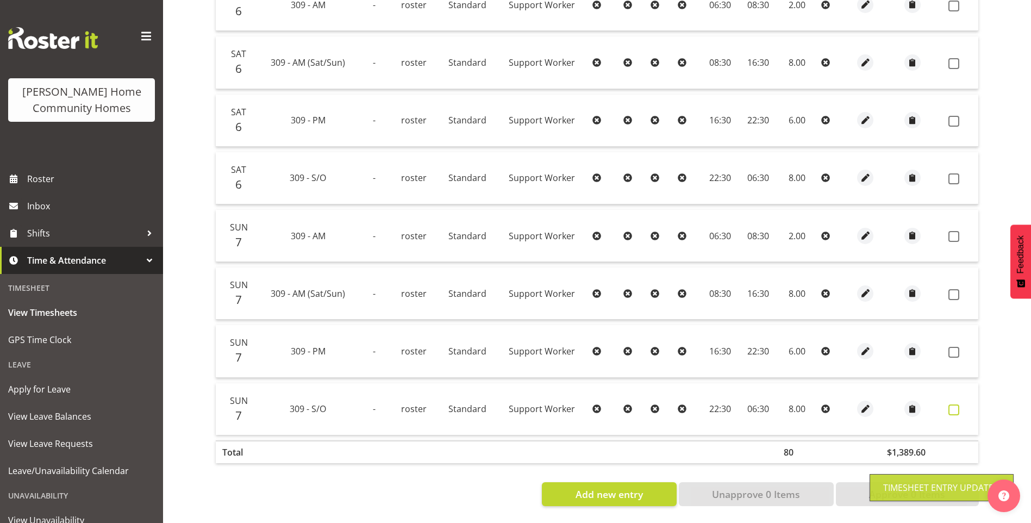
drag, startPoint x: 953, startPoint y: 400, endPoint x: 957, endPoint y: 389, distance: 11.5
click at [953, 404] on span at bounding box center [953, 409] width 11 height 11
checkbox input "true"
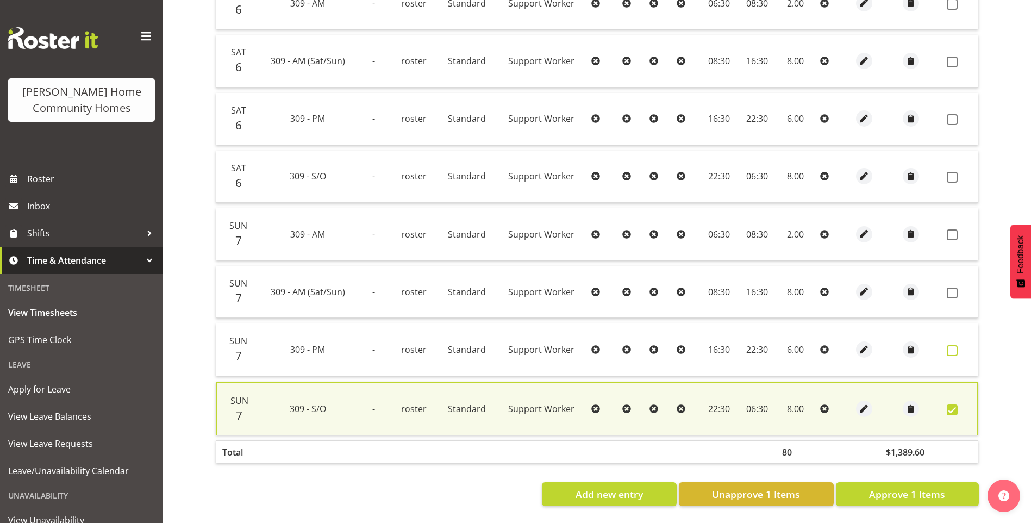
drag, startPoint x: 951, startPoint y: 348, endPoint x: 951, endPoint y: 341, distance: 6.5
click at [951, 345] on span at bounding box center [952, 350] width 11 height 11
checkbox input "true"
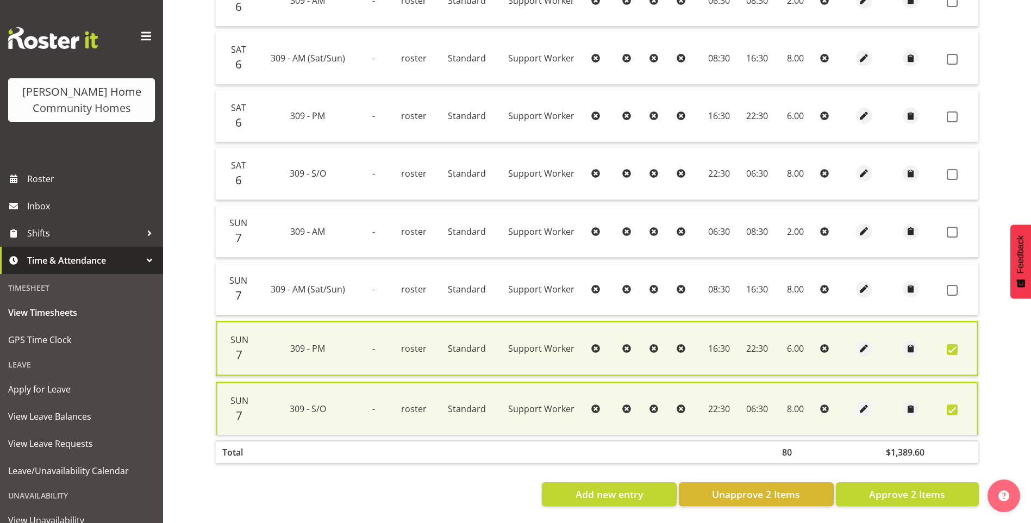
click at [949, 279] on td at bounding box center [961, 289] width 36 height 52
drag, startPoint x: 950, startPoint y: 286, endPoint x: 952, endPoint y: 279, distance: 7.9
click at [951, 285] on span at bounding box center [952, 290] width 11 height 11
checkbox input "true"
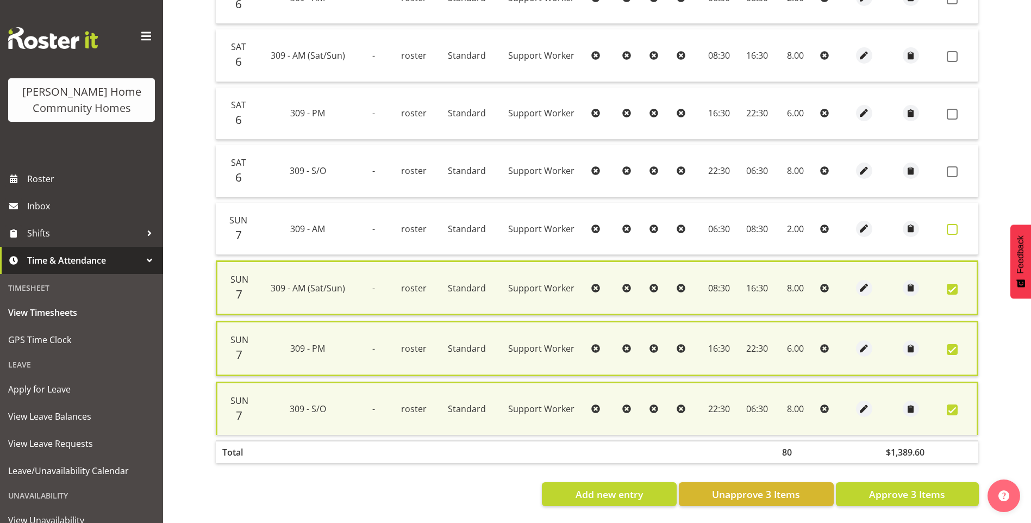
click at [956, 232] on span at bounding box center [952, 229] width 11 height 11
checkbox input "true"
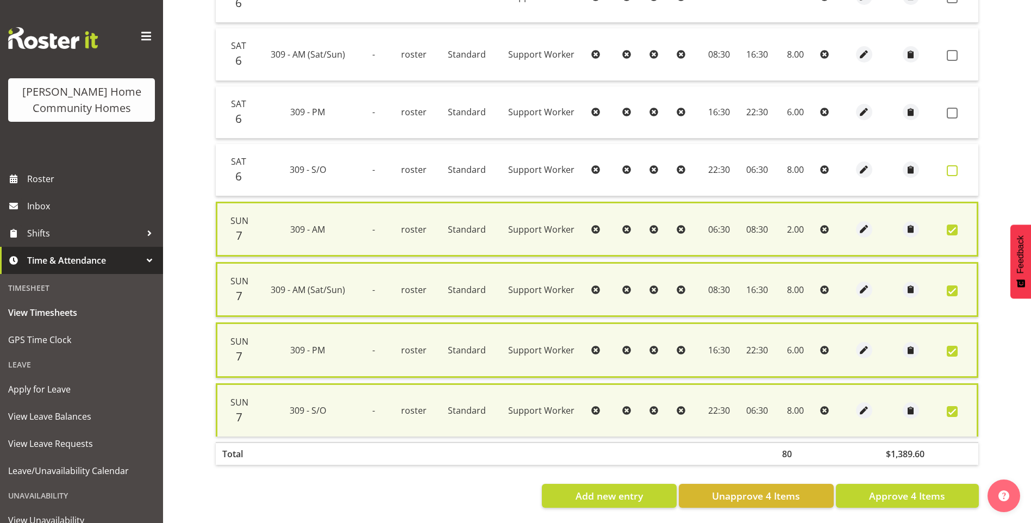
click at [959, 174] on label at bounding box center [955, 170] width 17 height 11
checkbox input "true"
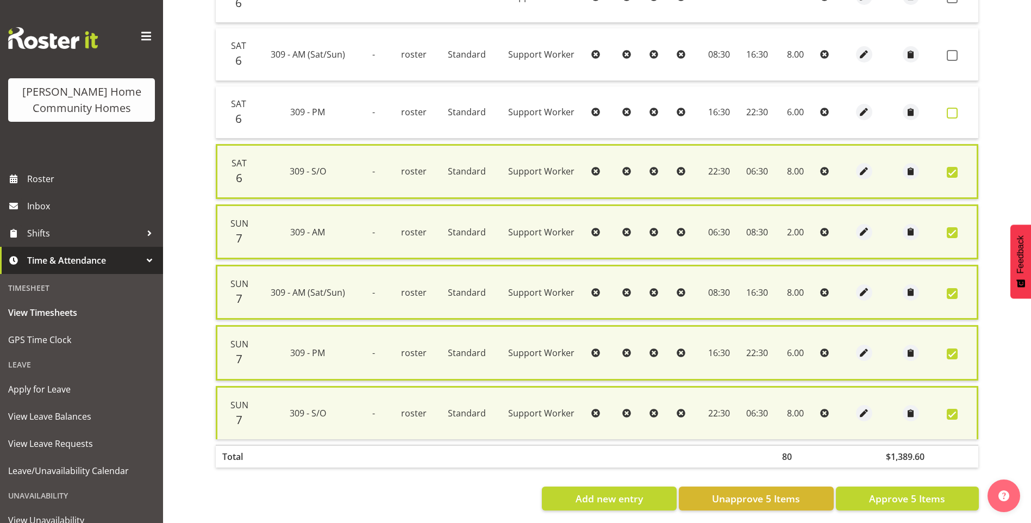
click at [955, 115] on span at bounding box center [952, 113] width 11 height 11
checkbox input "true"
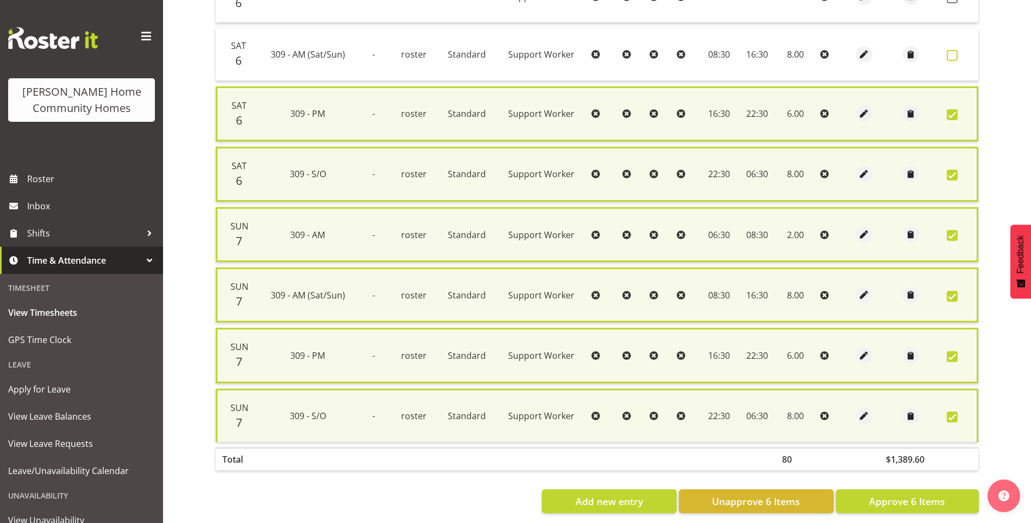
click at [954, 59] on span at bounding box center [952, 55] width 11 height 11
checkbox input "true"
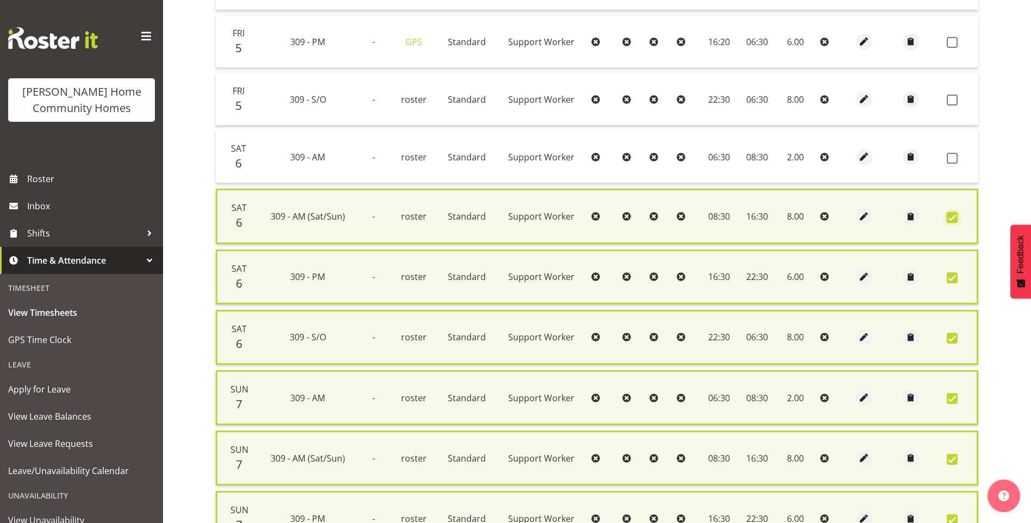
scroll to position [547, 0]
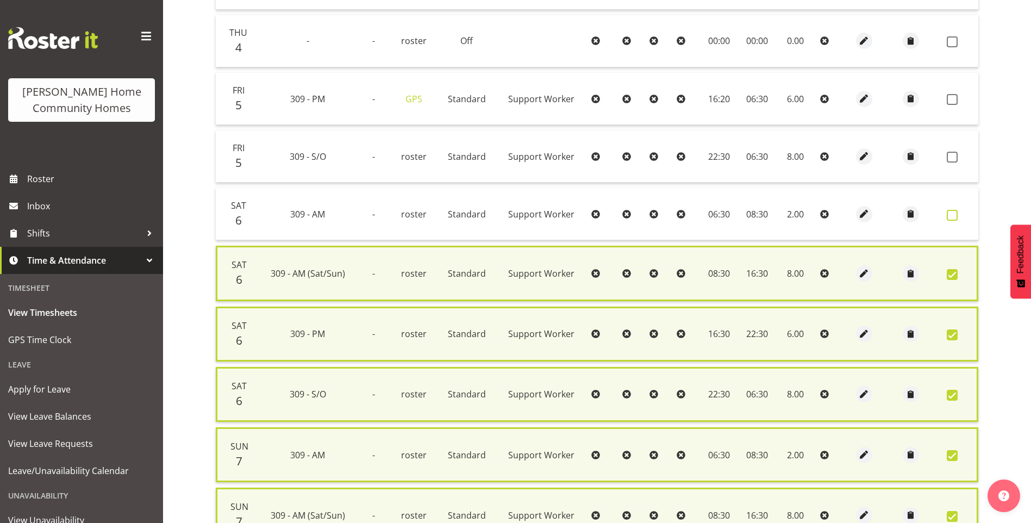
click at [950, 216] on span at bounding box center [952, 215] width 11 height 11
checkbox input "true"
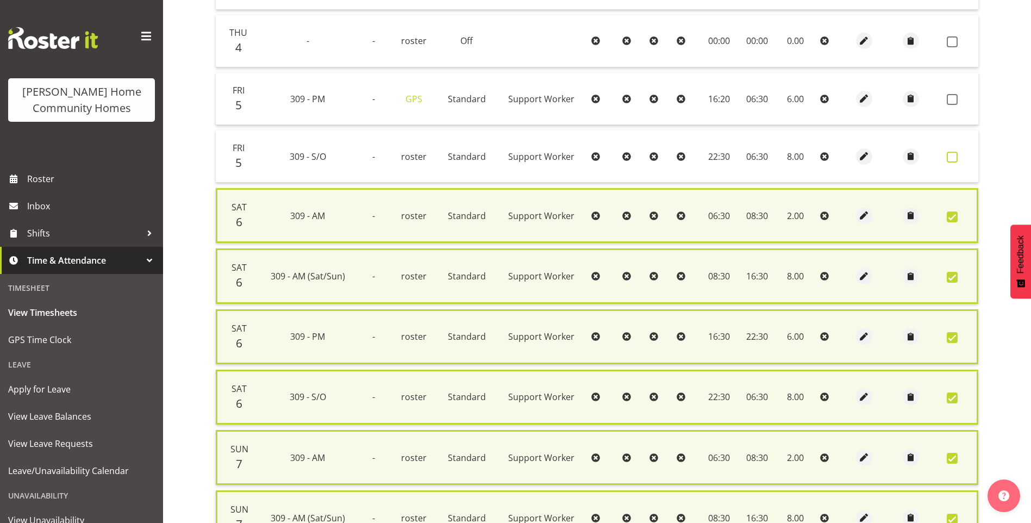
click at [955, 156] on span at bounding box center [952, 157] width 11 height 11
checkbox input "true"
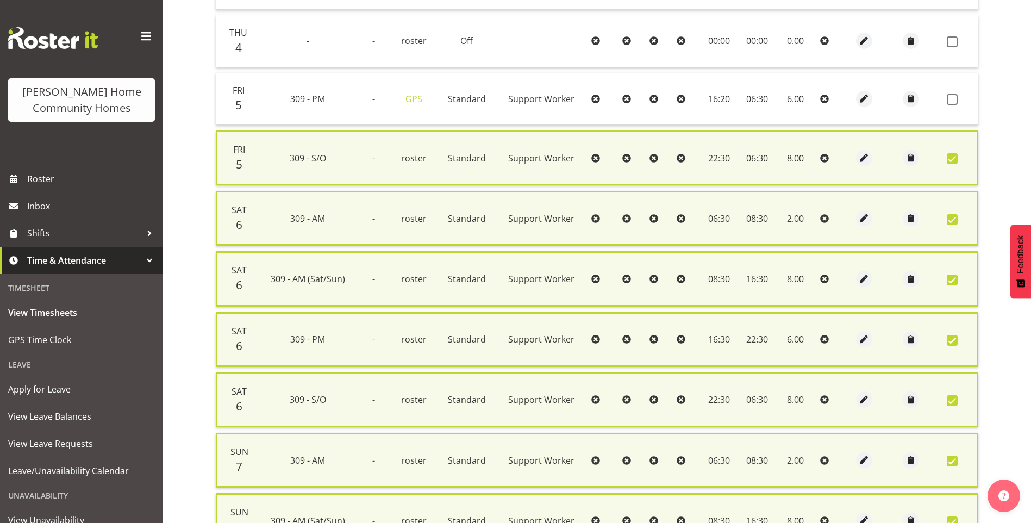
click at [954, 105] on td at bounding box center [961, 99] width 36 height 52
click at [955, 100] on span at bounding box center [952, 99] width 11 height 11
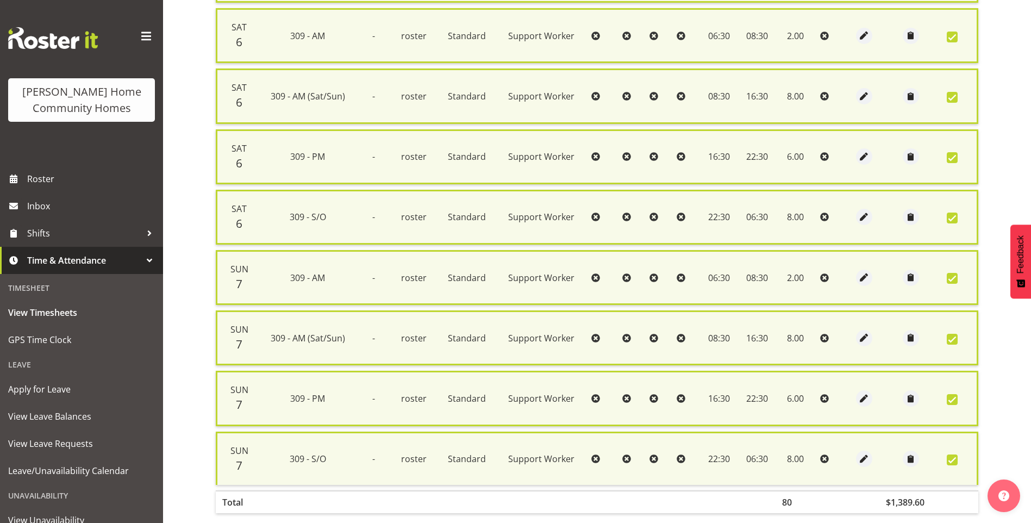
scroll to position [791, 0]
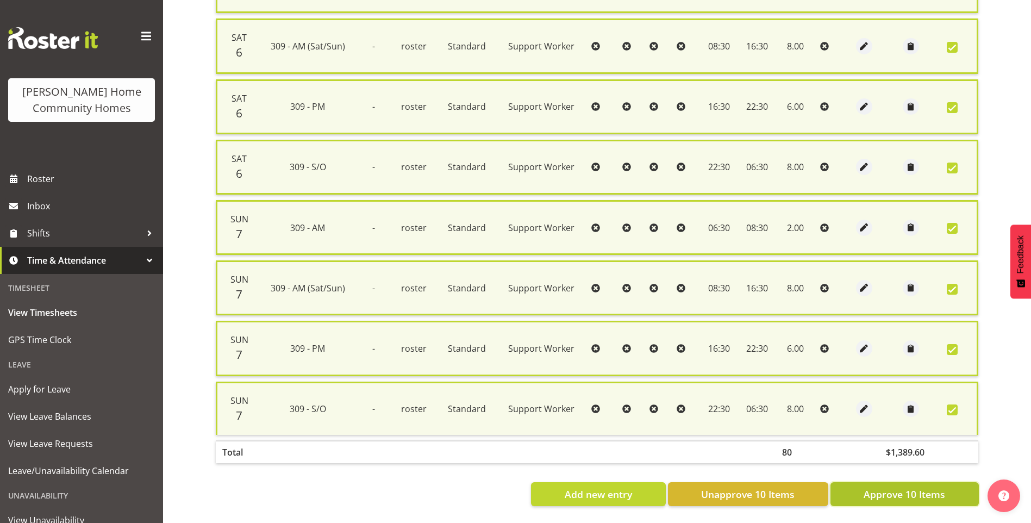
click at [922, 487] on span "Approve 10 Items" at bounding box center [905, 494] width 82 height 14
checkbox input "false"
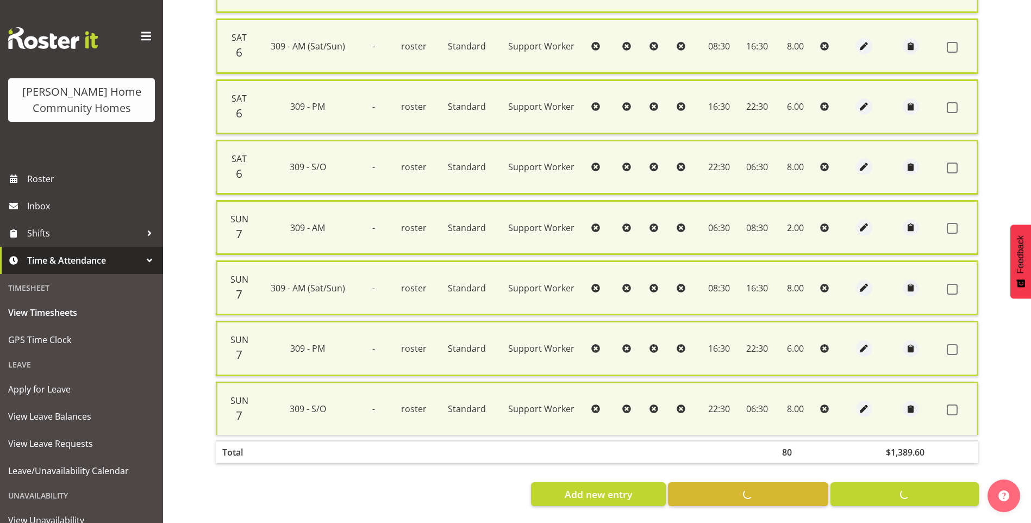
checkbox input "false"
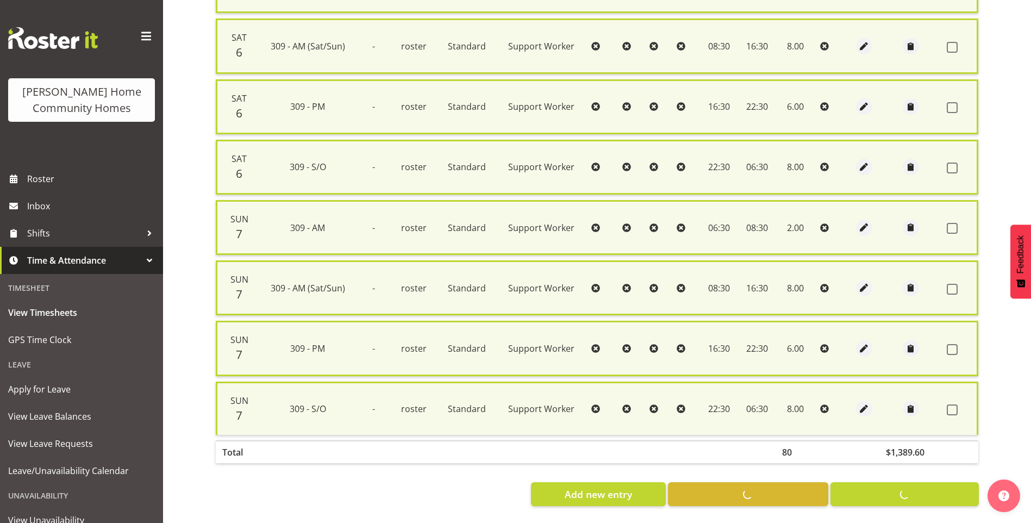
checkbox input "false"
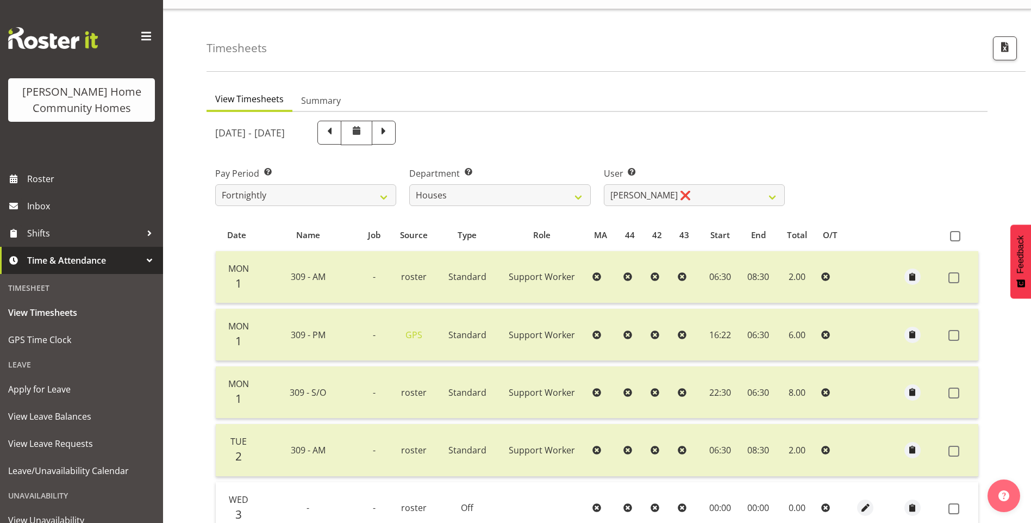
scroll to position [4, 0]
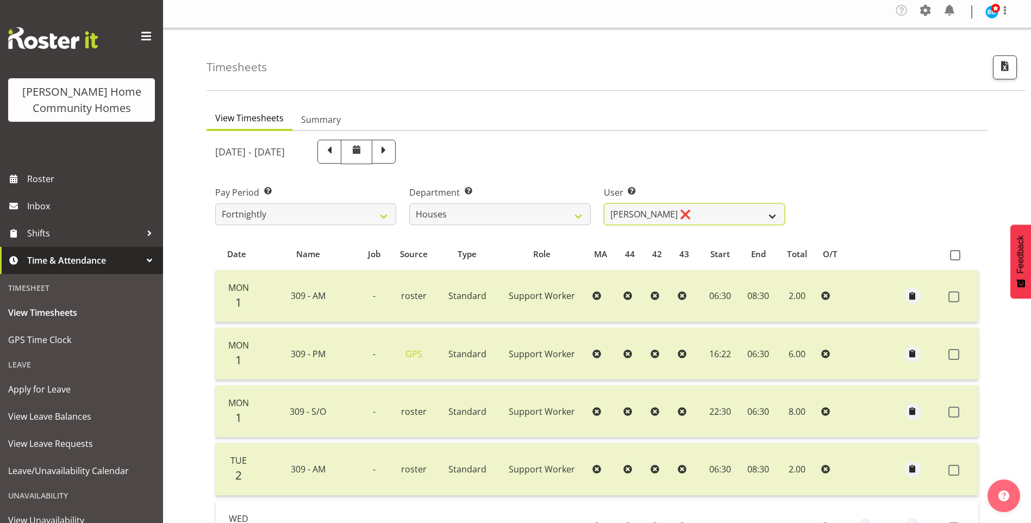
click at [636, 215] on select "Billie Sothern ❌ Dipika Thapa ❌ Jess Aracan ❌ Katrina Shaw ❌ Liezl Sanchez ❌ Ma…" at bounding box center [694, 214] width 181 height 22
select select "11455"
click at [604, 203] on select "Billie Sothern ❌ Dipika Thapa ❌ Jess Aracan ❌ Katrina Shaw ❌ Liezl Sanchez ❌ Ma…" at bounding box center [694, 214] width 181 height 22
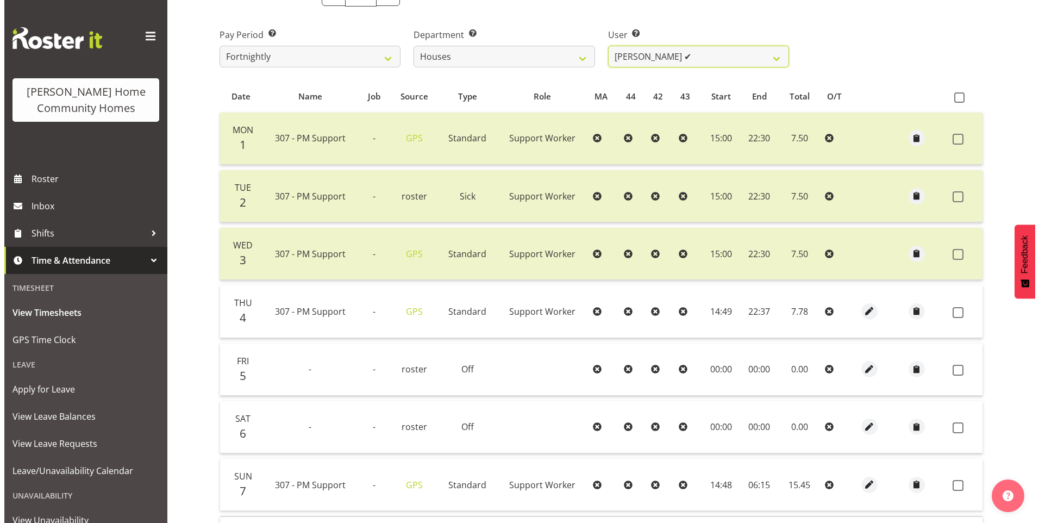
scroll to position [167, 0]
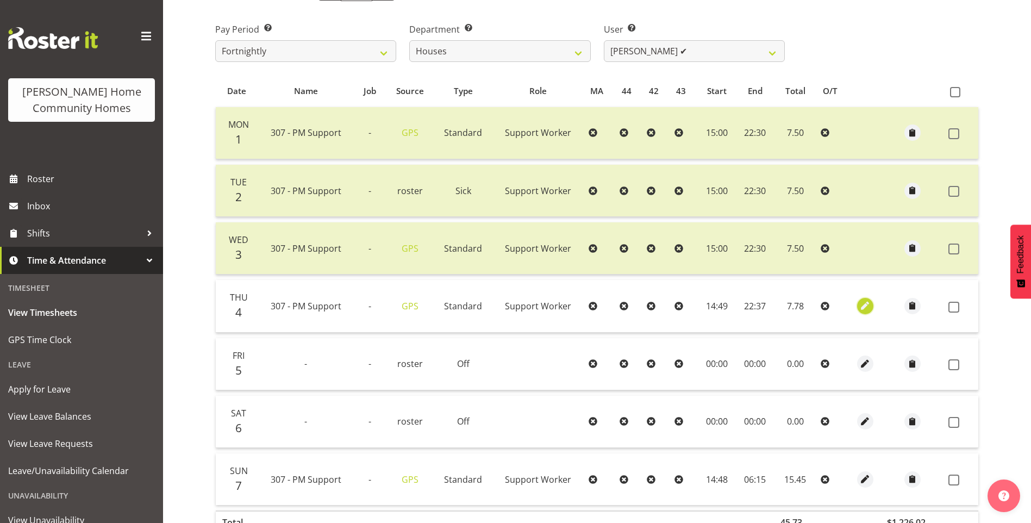
click at [861, 306] on span "button" at bounding box center [865, 305] width 13 height 13
select select "Standard"
select select "8"
select select "2025"
select select "14"
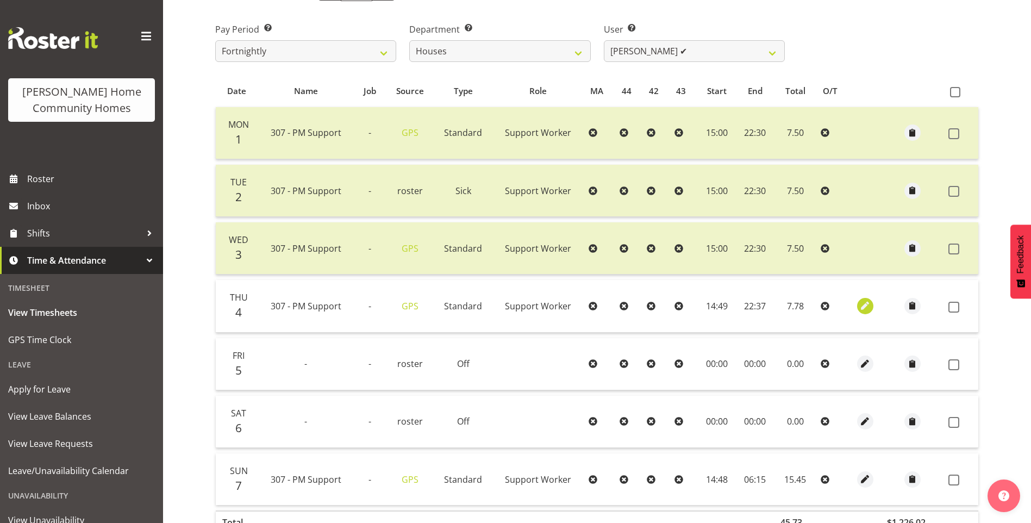
select select "49"
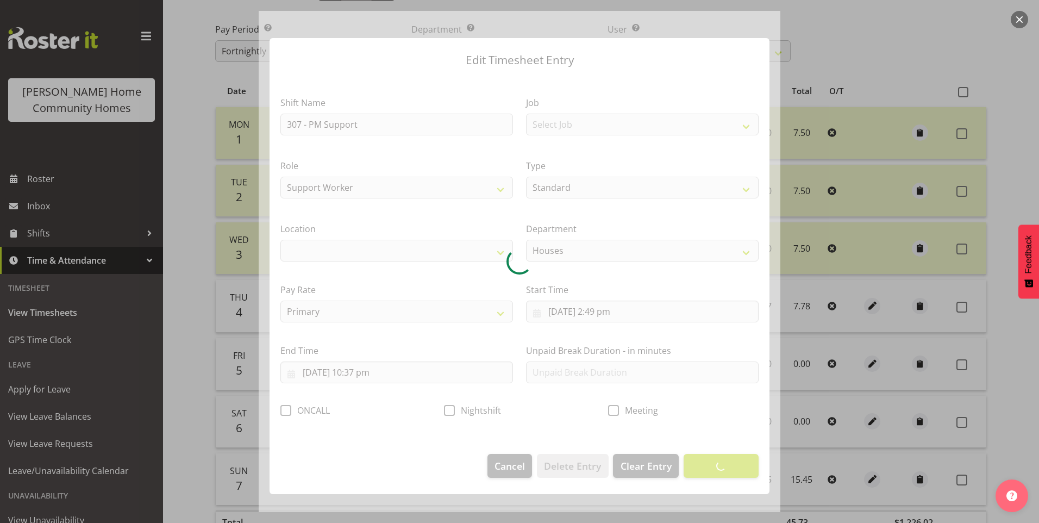
select select "1076"
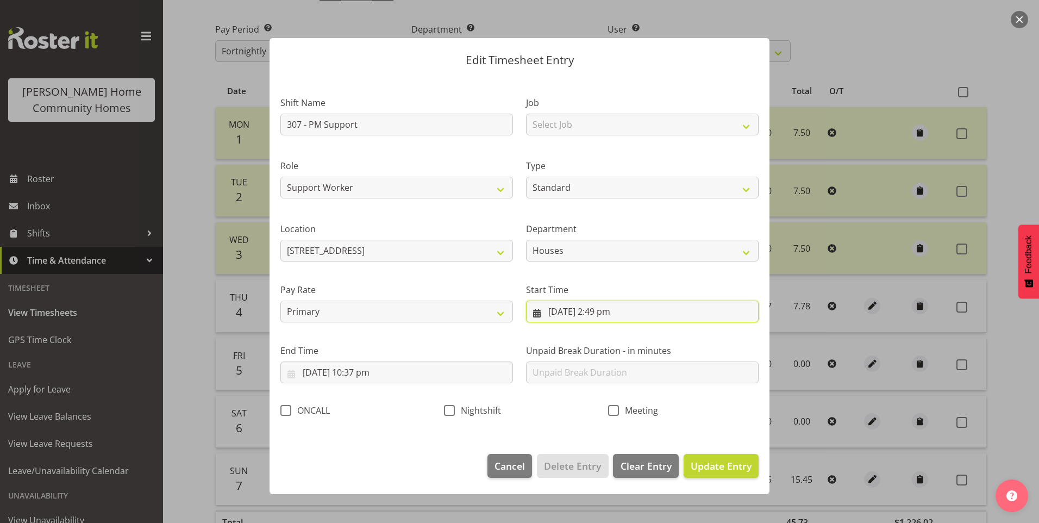
click at [600, 322] on input "4/09/2025, 2:49 pm" at bounding box center [642, 312] width 233 height 22
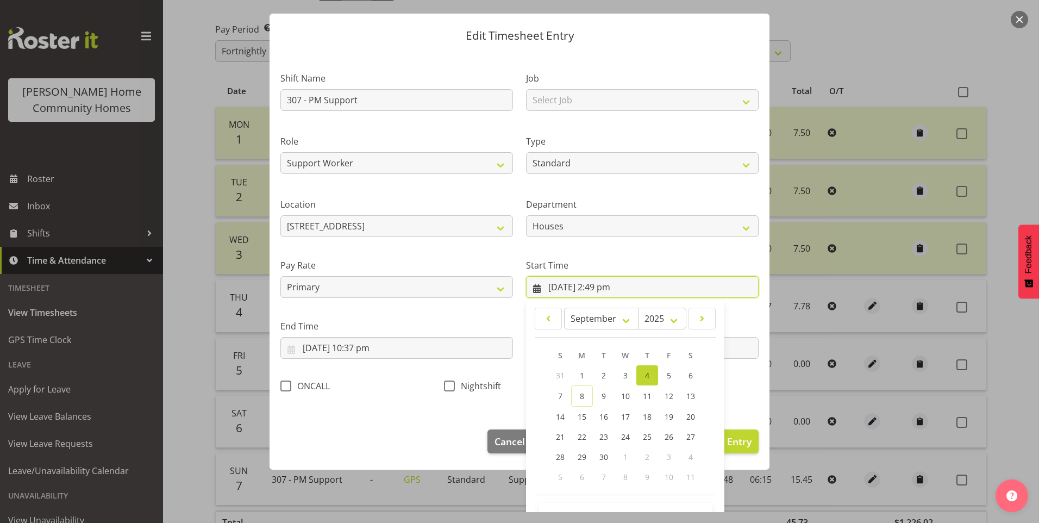
scroll to position [59, 0]
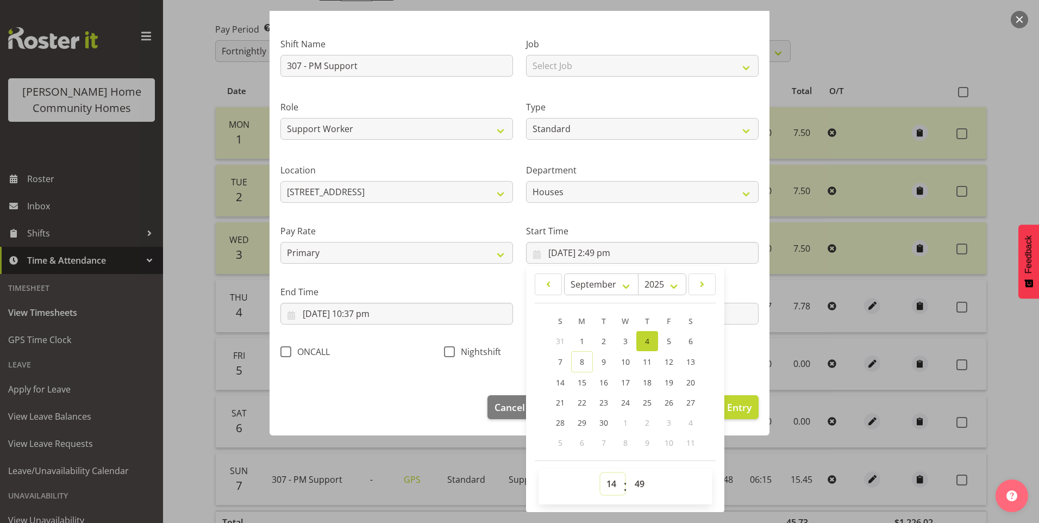
drag, startPoint x: 610, startPoint y: 484, endPoint x: 609, endPoint y: 471, distance: 13.6
click at [609, 484] on select "00 01 02 03 04 05 06 07 08 09 10 11 12 13 14 15 16 17 18 19 20 21 22 23" at bounding box center [613, 484] width 24 height 22
select select "15"
click at [601, 473] on select "00 01 02 03 04 05 06 07 08 09 10 11 12 13 14 15 16 17 18 19 20 21 22 23" at bounding box center [613, 484] width 24 height 22
type input "4/09/2025, 3:49 pm"
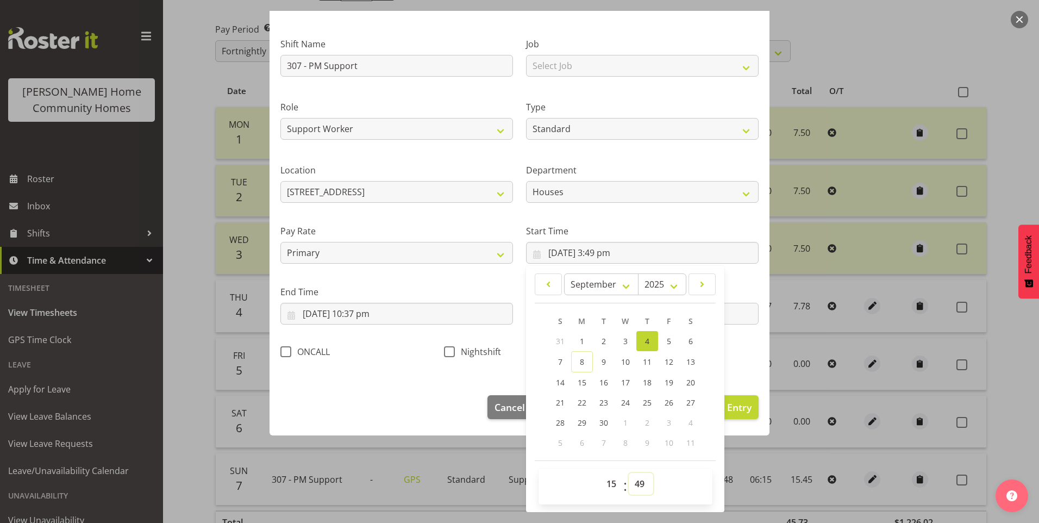
drag, startPoint x: 639, startPoint y: 480, endPoint x: 643, endPoint y: 473, distance: 7.8
click at [641, 477] on select "00 01 02 03 04 05 06 07 08 09 10 11 12 13 14 15 16 17 18 19 20 21 22 23 24 25 2…" at bounding box center [641, 484] width 24 height 22
select select "0"
click at [629, 473] on select "00 01 02 03 04 05 06 07 08 09 10 11 12 13 14 15 16 17 18 19 20 21 22 23 24 25 2…" at bounding box center [641, 484] width 24 height 22
type input "4/09/2025, 3:00 pm"
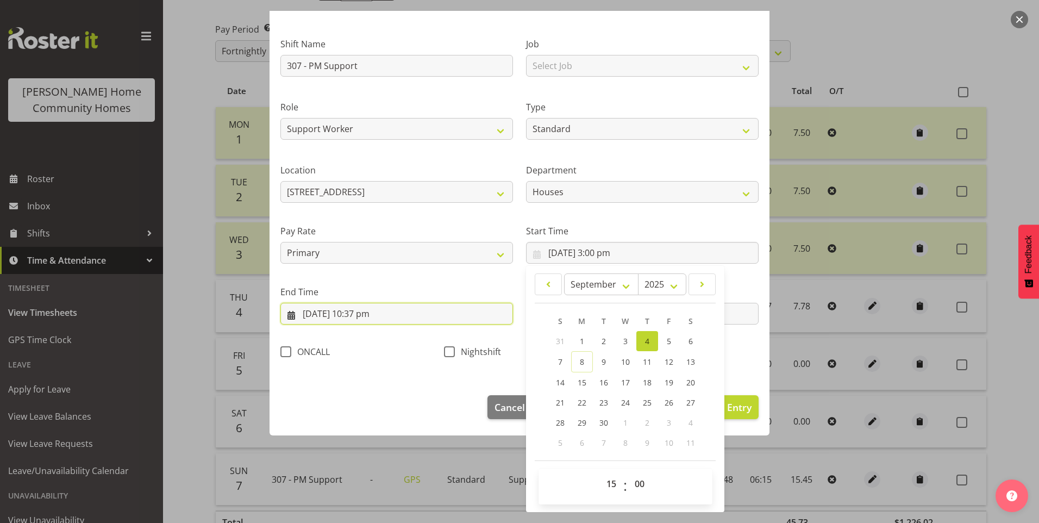
click at [372, 322] on input "4/09/2025, 10:37 pm" at bounding box center [396, 314] width 233 height 22
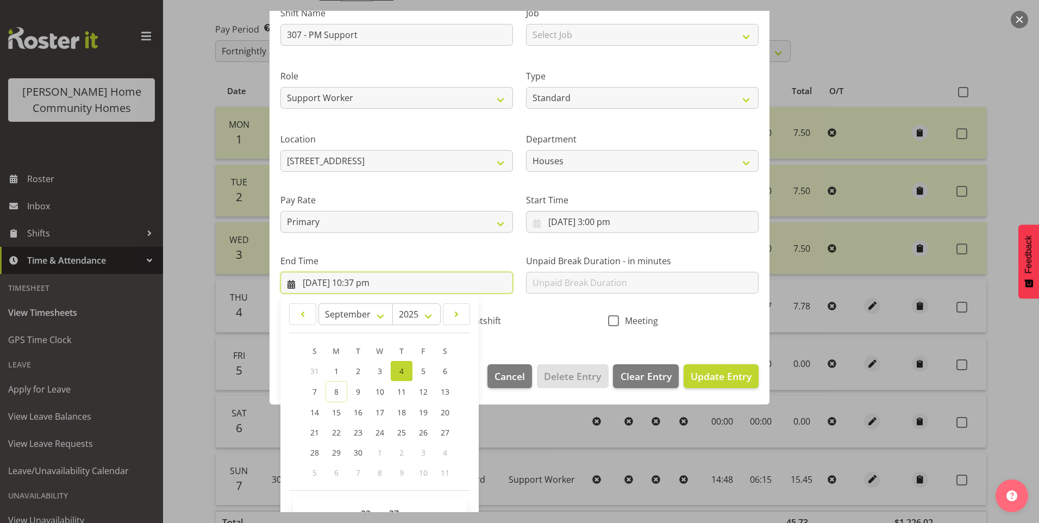
scroll to position [120, 0]
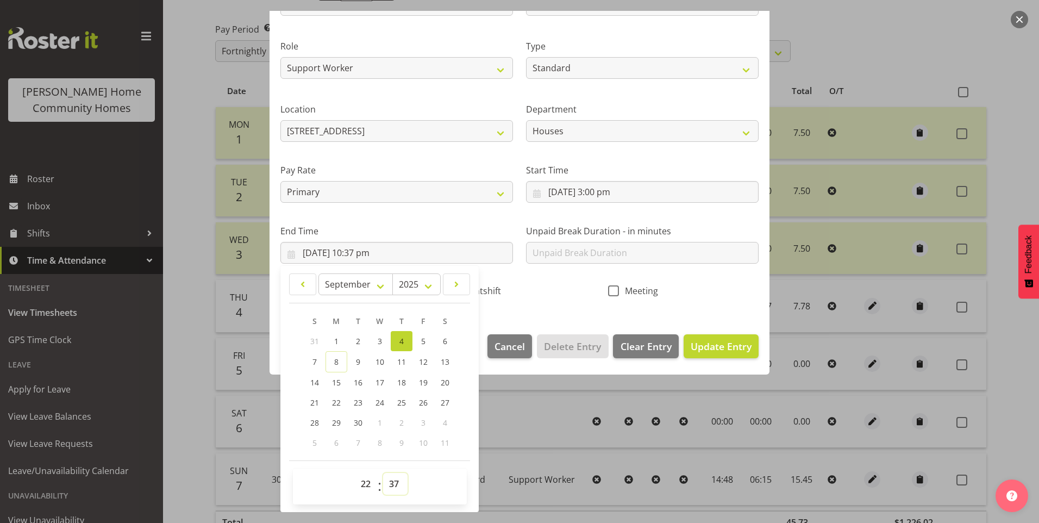
click at [400, 482] on select "00 01 02 03 04 05 06 07 08 09 10 11 12 13 14 15 16 17 18 19 20 21 22 23 24 25 2…" at bounding box center [395, 484] width 24 height 22
select select "30"
click at [383, 473] on select "00 01 02 03 04 05 06 07 08 09 10 11 12 13 14 15 16 17 18 19 20 21 22 23 24 25 2…" at bounding box center [395, 484] width 24 height 22
type input "4/09/2025, 10:30 pm"
click at [611, 250] on input "text" at bounding box center [642, 253] width 233 height 22
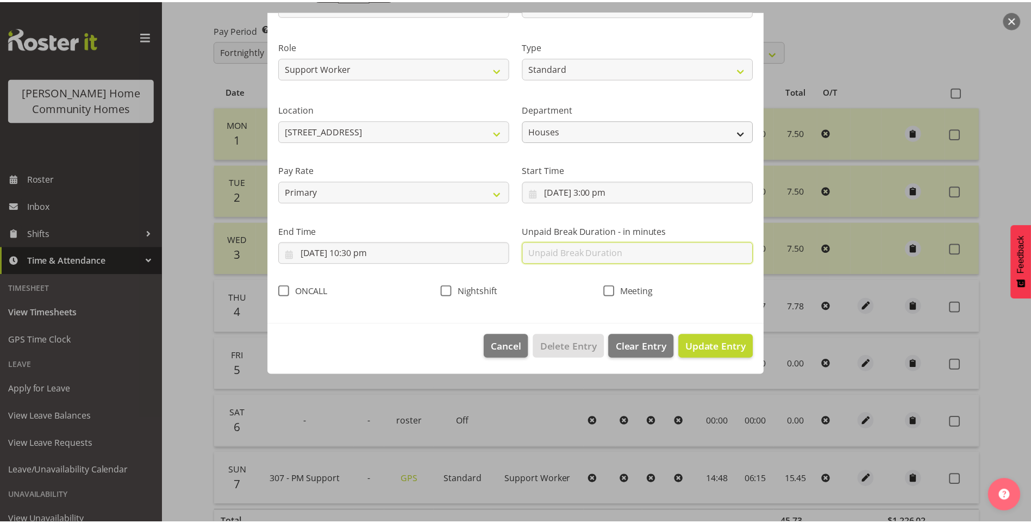
scroll to position [0, 0]
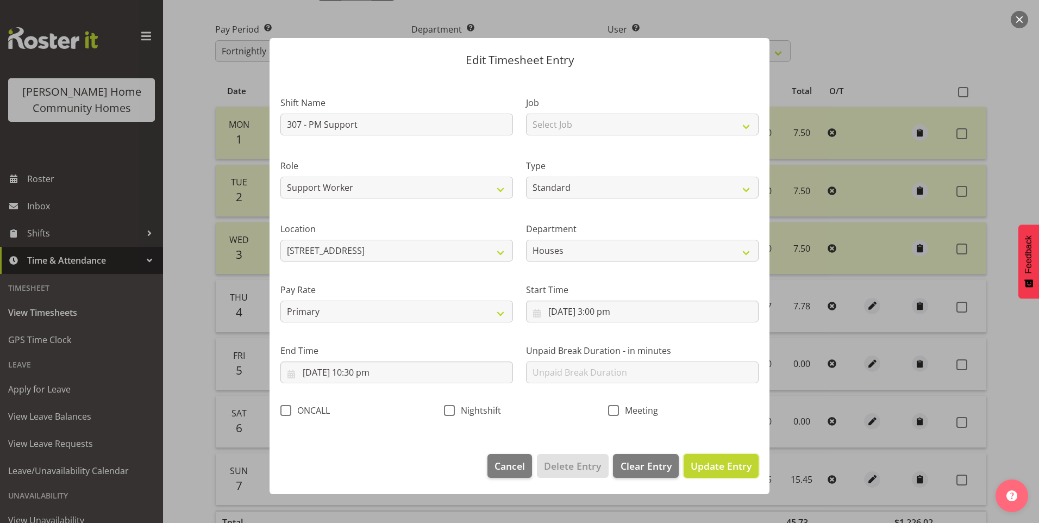
drag, startPoint x: 719, startPoint y: 465, endPoint x: 761, endPoint y: 445, distance: 46.4
click at [719, 463] on span "Update Entry" at bounding box center [721, 465] width 61 height 13
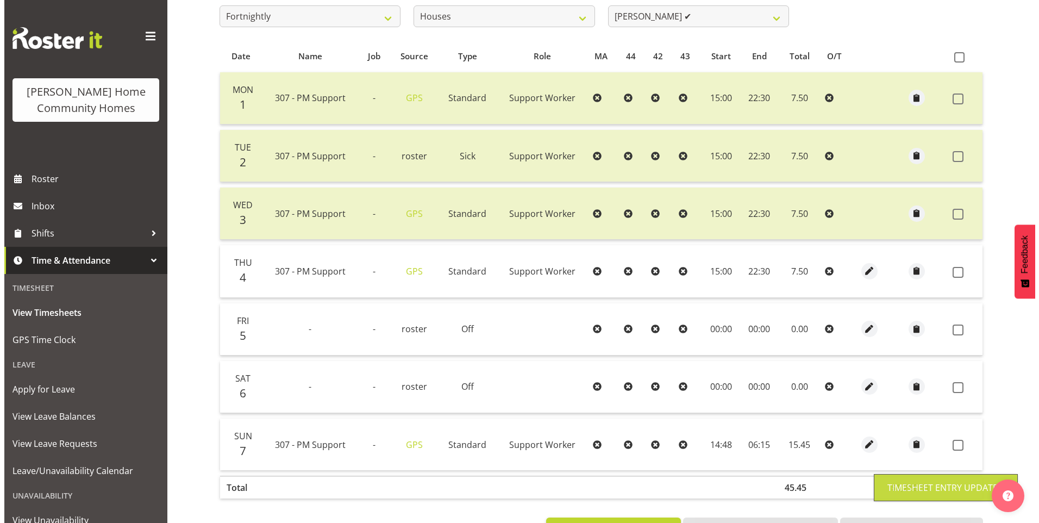
scroll to position [245, 0]
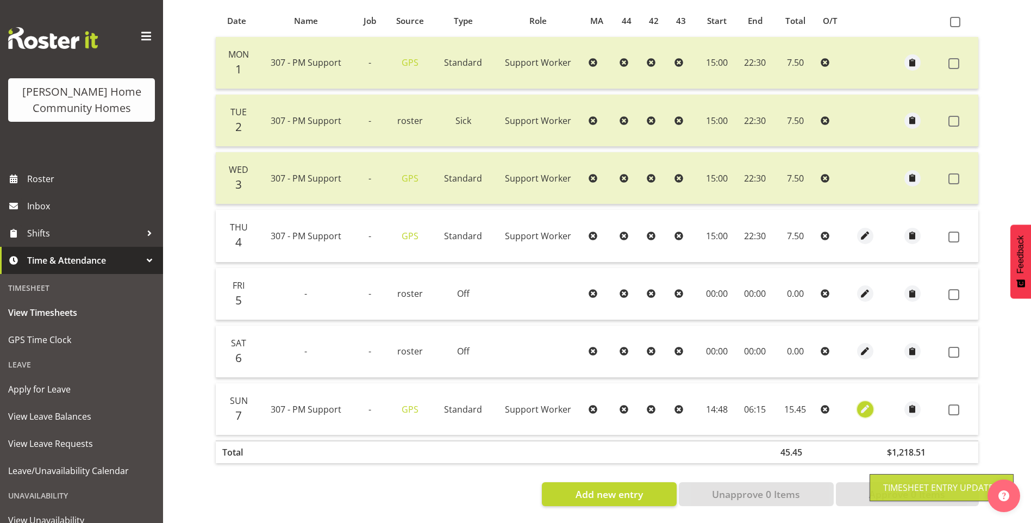
click at [863, 403] on span "button" at bounding box center [865, 409] width 13 height 13
select select "Standard"
select select "8"
select select "2025"
select select "14"
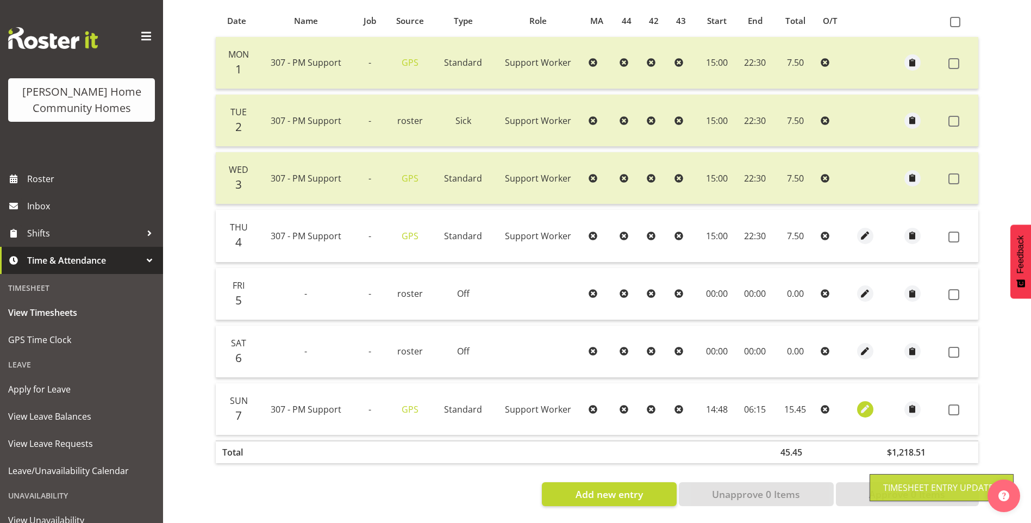
select select "48"
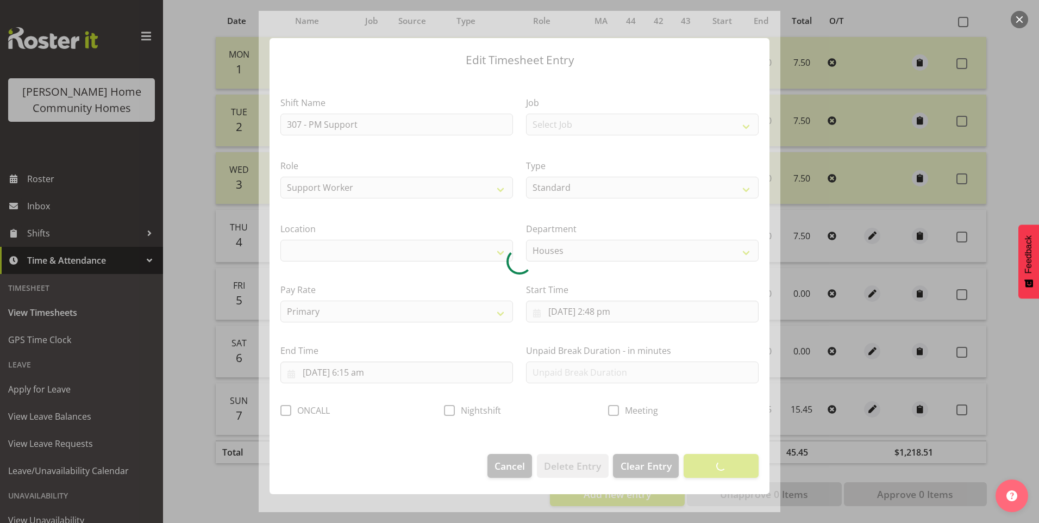
select select "1076"
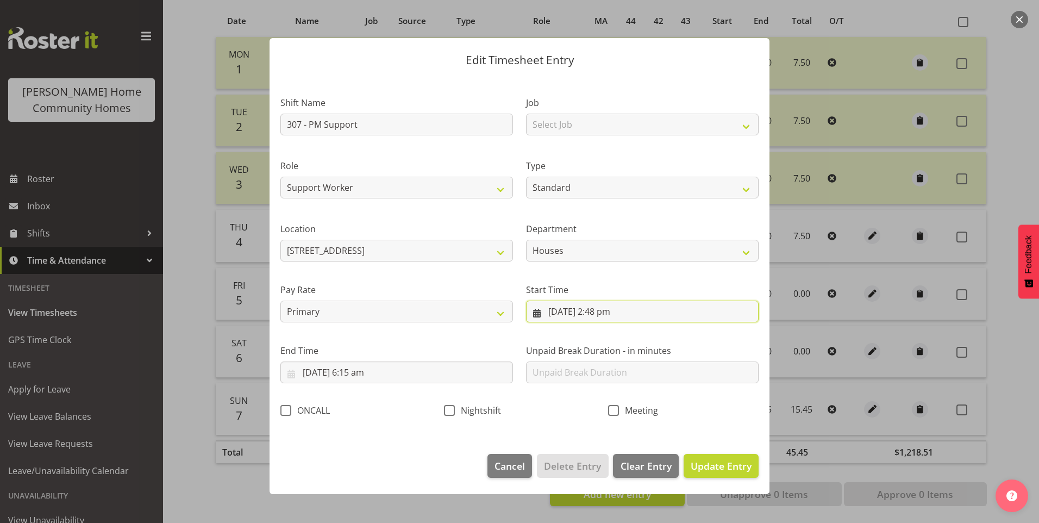
click at [594, 316] on input "7/09/2025, 2:48 pm" at bounding box center [642, 312] width 233 height 22
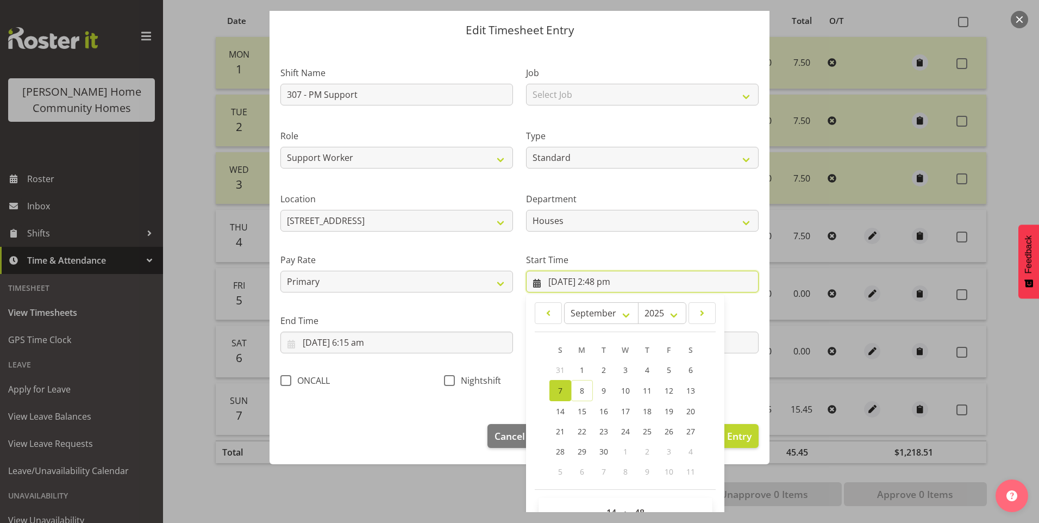
scroll to position [59, 0]
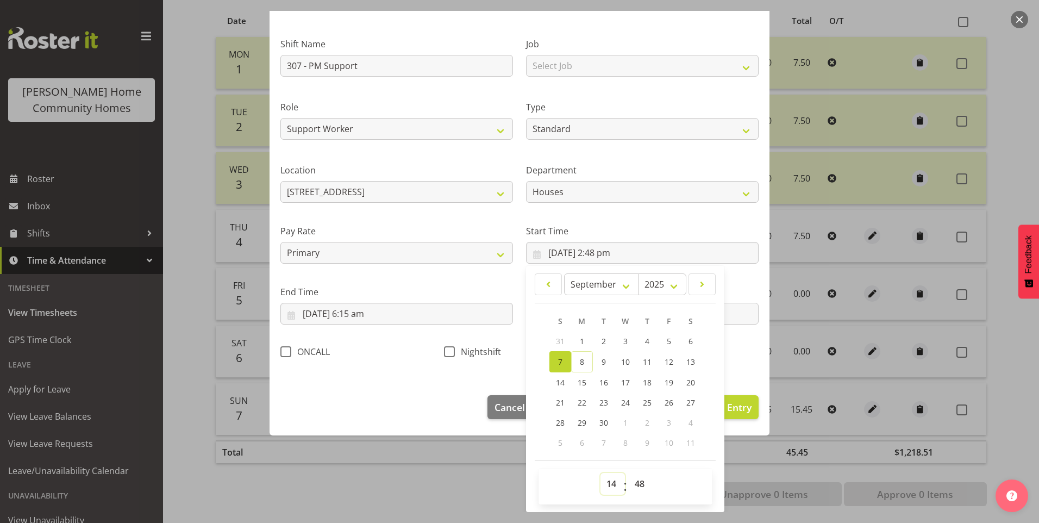
click at [610, 479] on select "00 01 02 03 04 05 06 07 08 09 10 11 12 13 14 15 16 17 18 19 20 21 22 23" at bounding box center [613, 484] width 24 height 22
select select "15"
click at [601, 473] on select "00 01 02 03 04 05 06 07 08 09 10 11 12 13 14 15 16 17 18 19 20 21 22 23" at bounding box center [613, 484] width 24 height 22
type input "7/09/2025, 3:48 pm"
drag, startPoint x: 634, startPoint y: 488, endPoint x: 638, endPoint y: 477, distance: 11.5
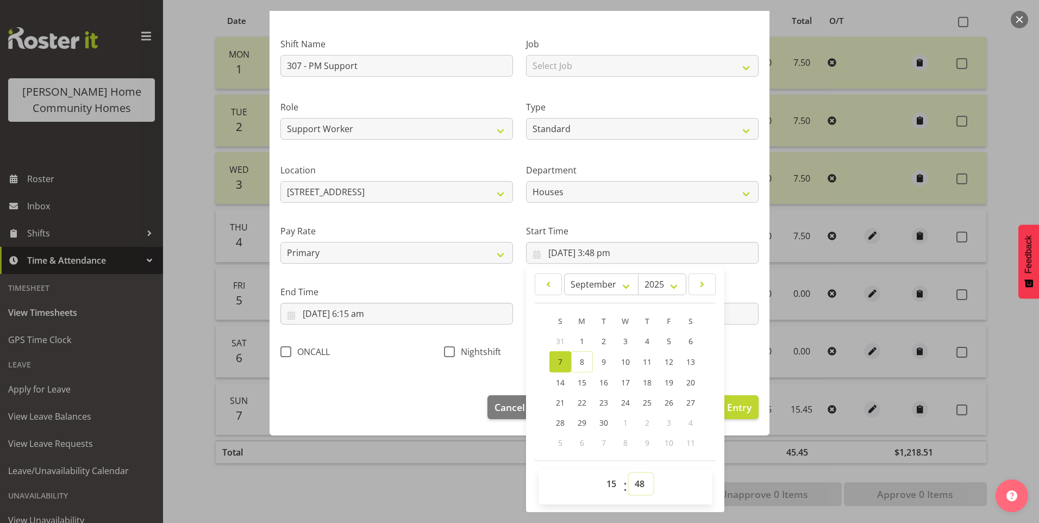
click at [635, 488] on select "00 01 02 03 04 05 06 07 08 09 10 11 12 13 14 15 16 17 18 19 20 21 22 23 24 25 2…" at bounding box center [641, 484] width 24 height 22
select select "0"
click at [629, 473] on select "00 01 02 03 04 05 06 07 08 09 10 11 12 13 14 15 16 17 18 19 20 21 22 23 24 25 2…" at bounding box center [641, 484] width 24 height 22
type input "7/09/2025, 3:00 pm"
click at [357, 320] on input "8/09/2025, 6:15 am" at bounding box center [396, 314] width 233 height 22
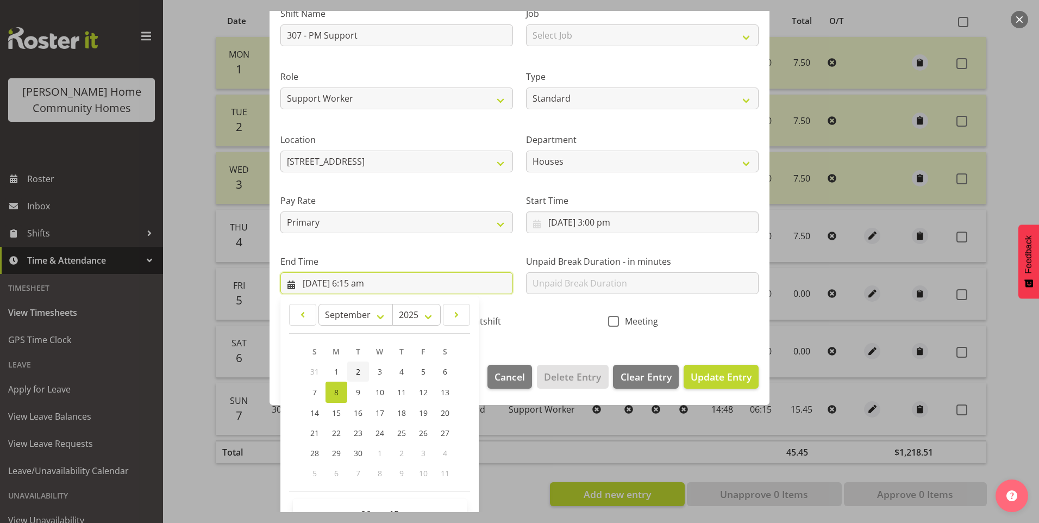
scroll to position [120, 0]
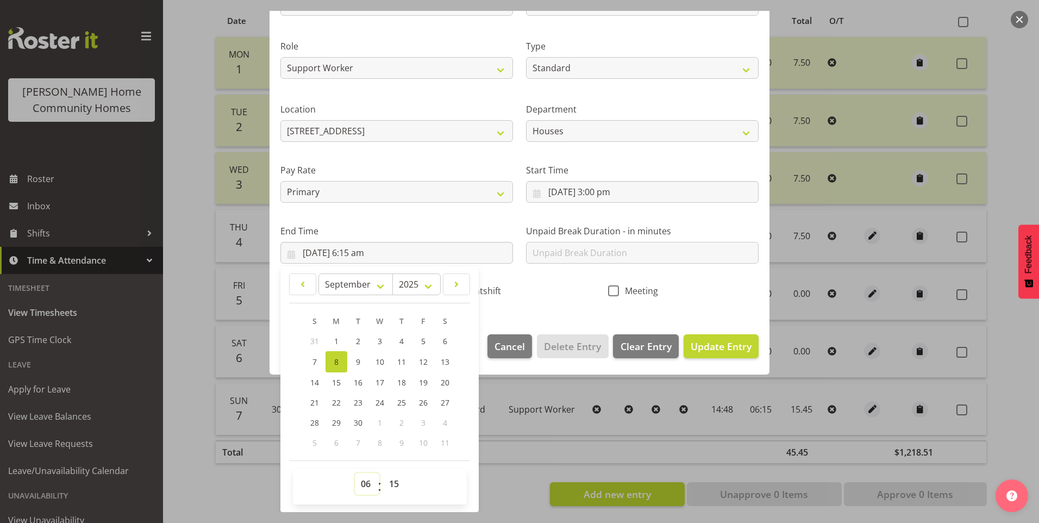
click at [366, 483] on select "00 01 02 03 04 05 06 07 08 09 10 11 12 13 14 15 16 17 18 19 20 21 22 23" at bounding box center [367, 484] width 24 height 22
click at [315, 360] on span "7" at bounding box center [315, 362] width 4 height 10
type input "7/09/2025, 6:15 am"
click at [364, 482] on select "00 01 02 03 04 05 06 07 08 09 10 11 12 13 14 15 16 17 18 19 20 21 22 23" at bounding box center [367, 484] width 24 height 22
select select "22"
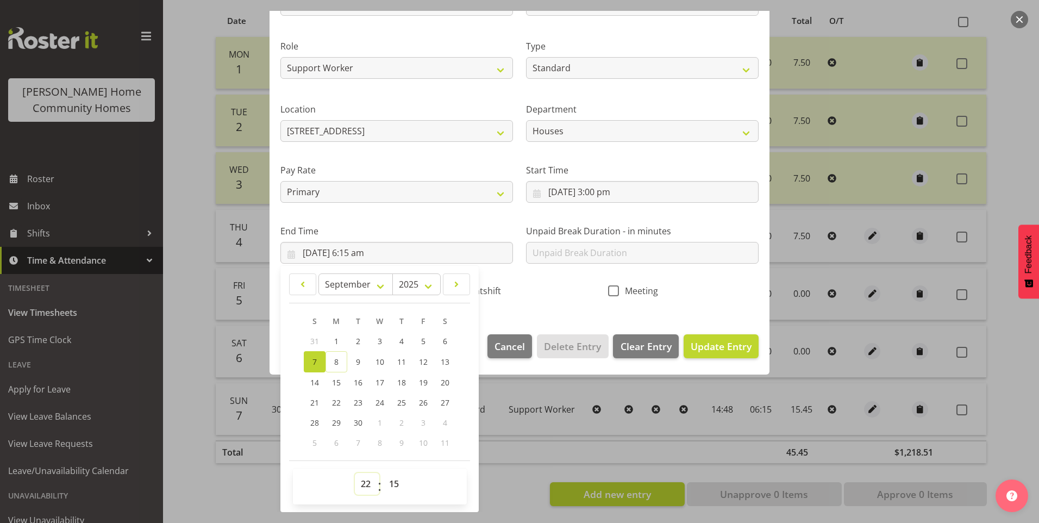
click at [355, 473] on select "00 01 02 03 04 05 06 07 08 09 10 11 12 13 14 15 16 17 18 19 20 21 22 23" at bounding box center [367, 484] width 24 height 22
type input "7/09/2025, 10:15 pm"
click at [394, 483] on select "00 01 02 03 04 05 06 07 08 09 10 11 12 13 14 15 16 17 18 19 20 21 22 23 24 25 2…" at bounding box center [395, 484] width 24 height 22
select select "30"
click at [383, 473] on select "00 01 02 03 04 05 06 07 08 09 10 11 12 13 14 15 16 17 18 19 20 21 22 23 24 25 2…" at bounding box center [395, 484] width 24 height 22
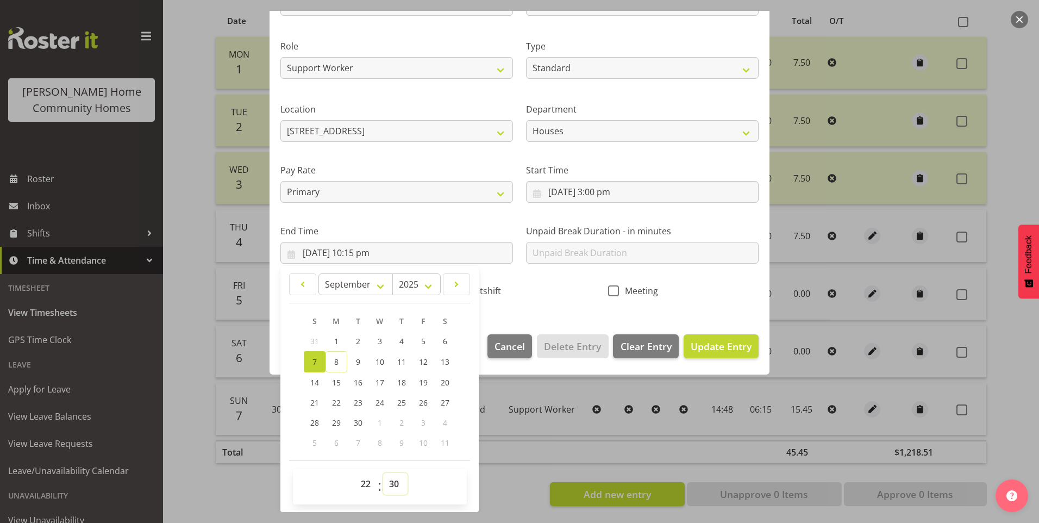
type input "7/09/2025, 10:30 pm"
click at [727, 344] on span "Update Entry" at bounding box center [721, 346] width 61 height 13
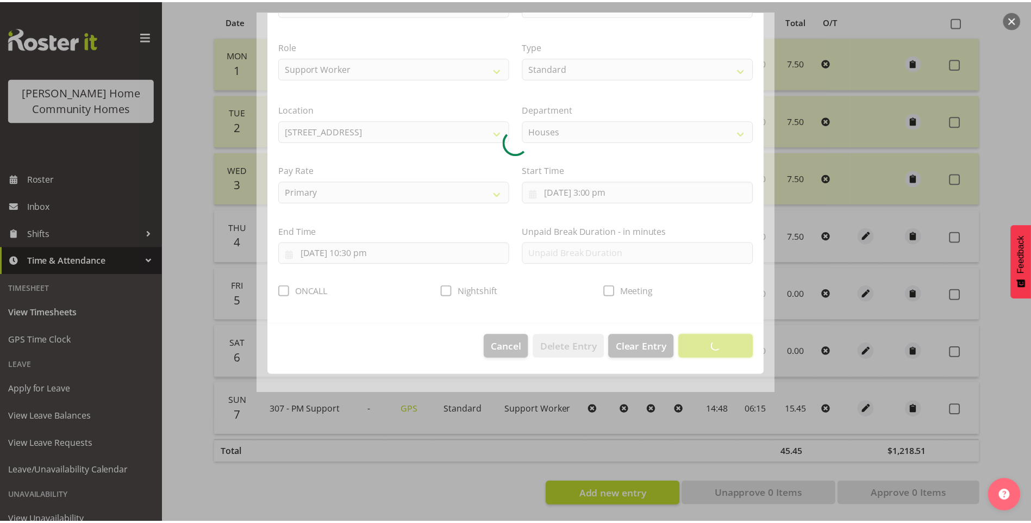
scroll to position [0, 0]
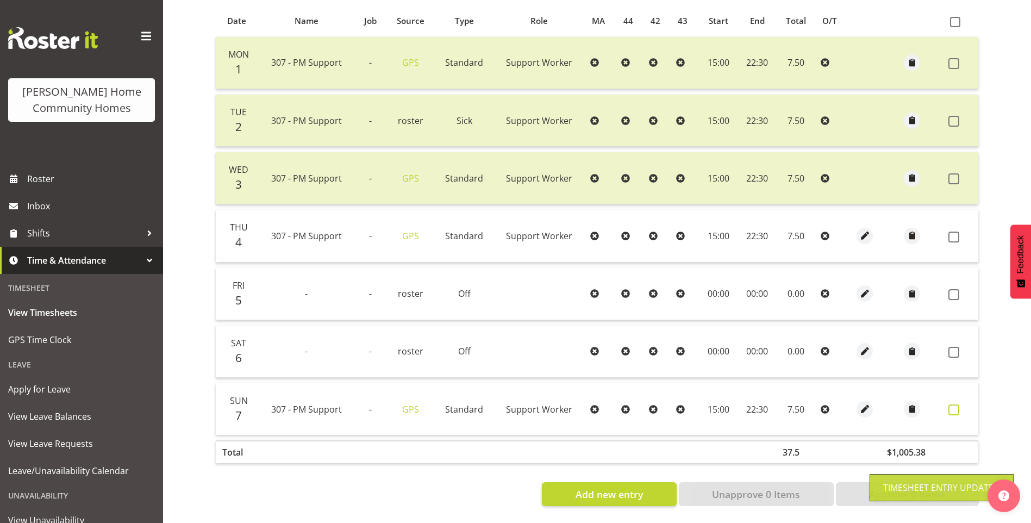
click at [957, 404] on span at bounding box center [953, 409] width 11 height 11
checkbox input "true"
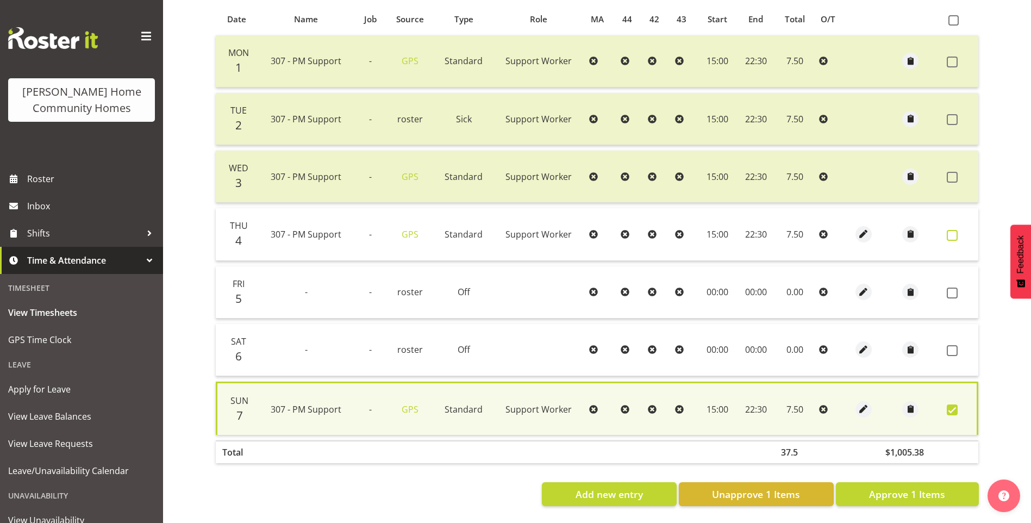
click at [948, 230] on span at bounding box center [952, 235] width 11 height 11
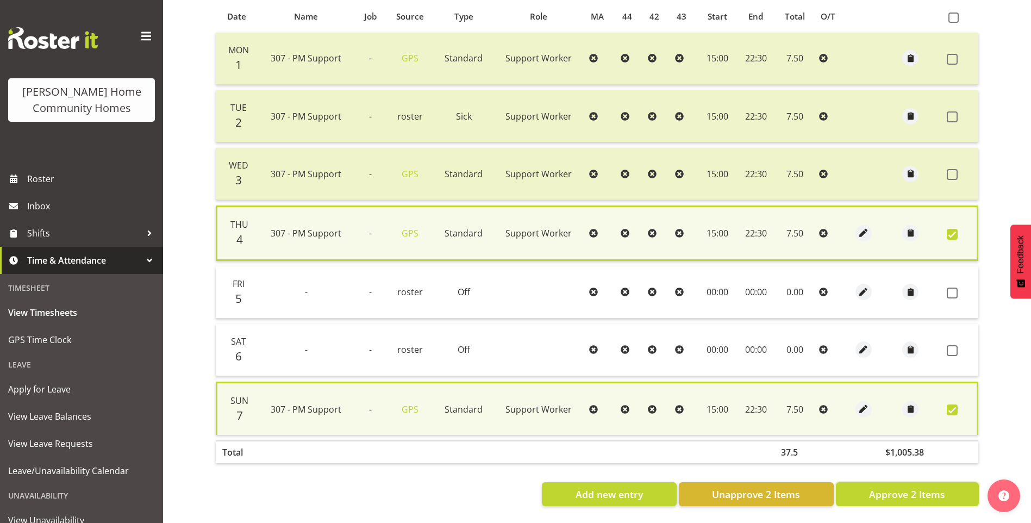
click at [894, 491] on span "Approve 2 Items" at bounding box center [907, 494] width 76 height 14
checkbox input "false"
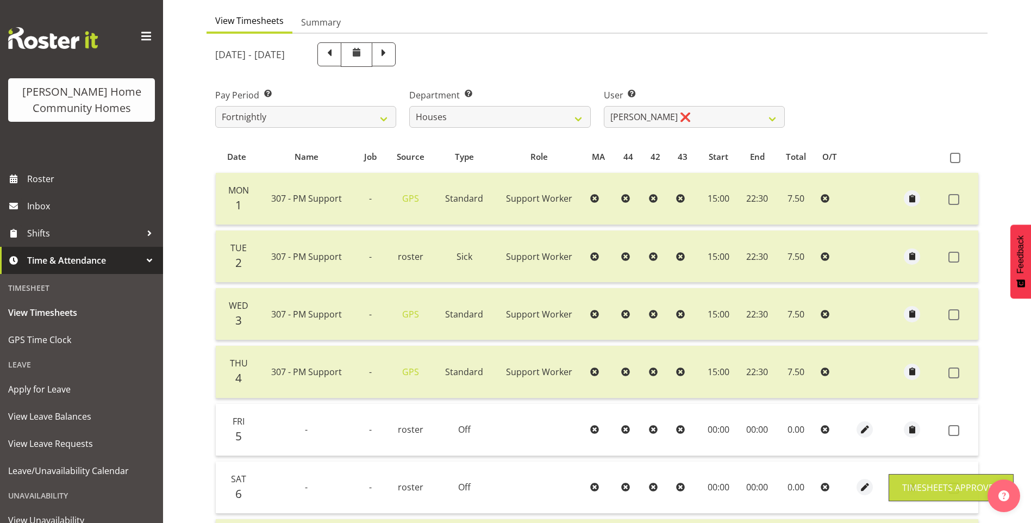
scroll to position [82, 0]
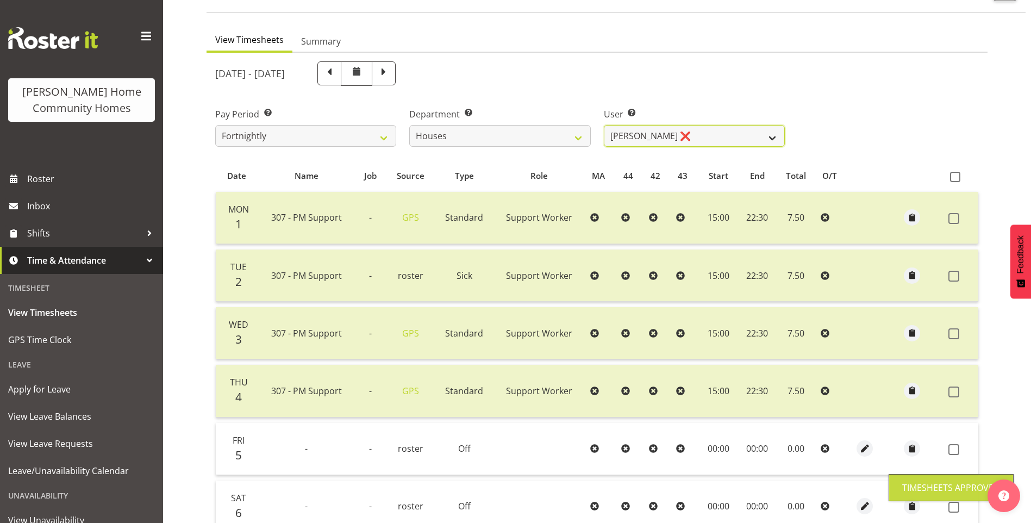
click at [668, 143] on select "Billie Sothern ❌ Dipika Thapa ❌ Jess Aracan ❌ Katrina Shaw ❌ Liezl Sanchez ❌ Ma…" at bounding box center [694, 136] width 181 height 22
select select "10375"
click at [604, 125] on select "Billie Sothern ❌ Dipika Thapa ❌ Jess Aracan ❌ Katrina Shaw ❌ Liezl Sanchez ❌ Ma…" at bounding box center [694, 136] width 181 height 22
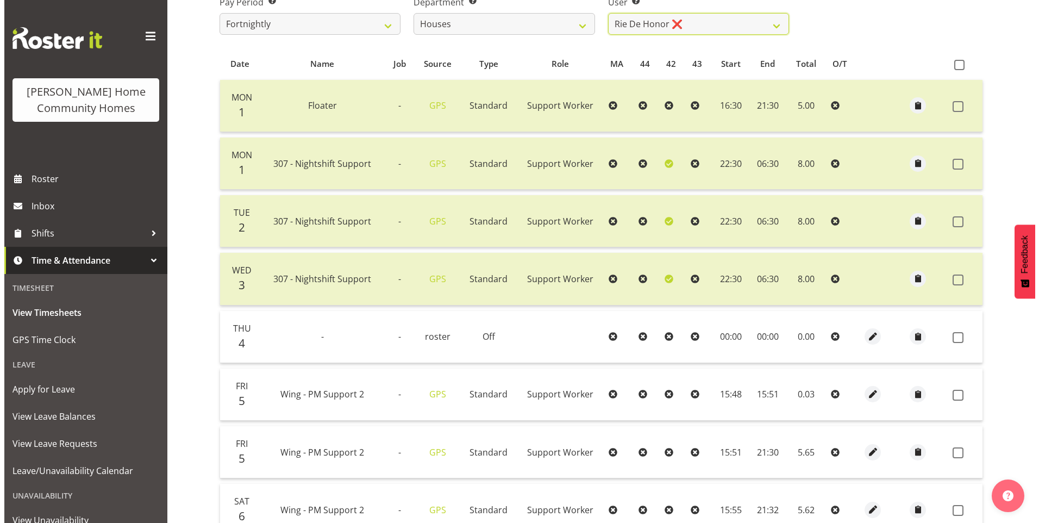
scroll to position [299, 0]
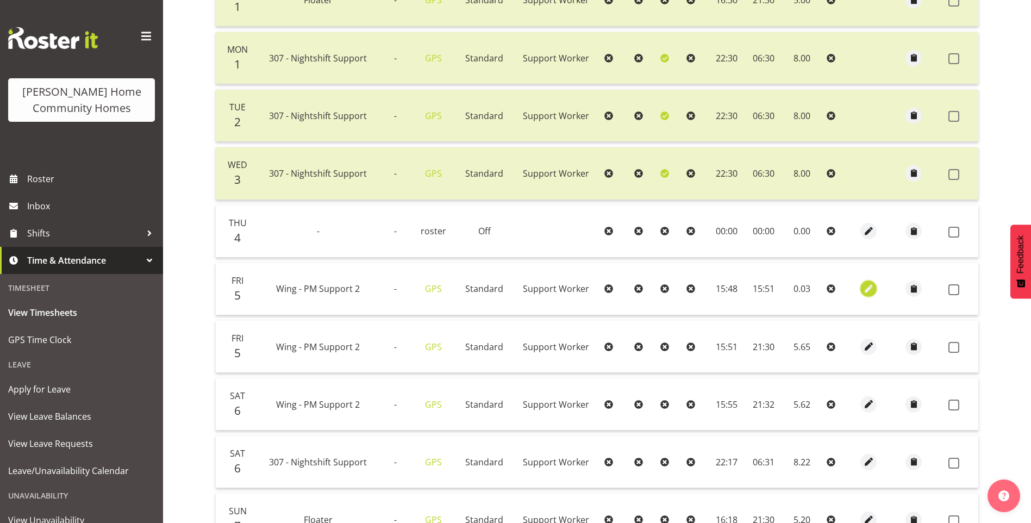
click at [869, 287] on span "button" at bounding box center [869, 289] width 13 height 13
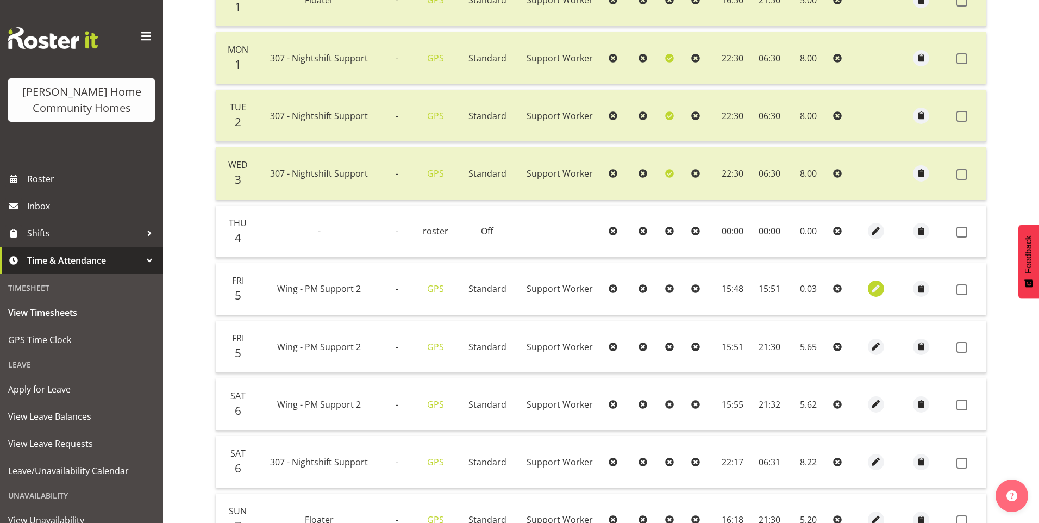
select select "Standard"
select select "749"
select select "8"
select select "2025"
select select "15"
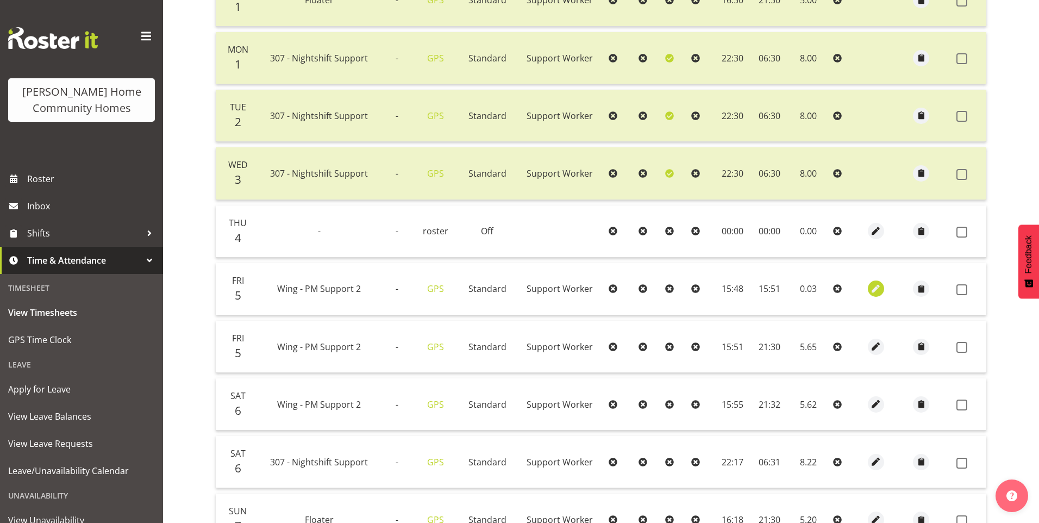
select select "48"
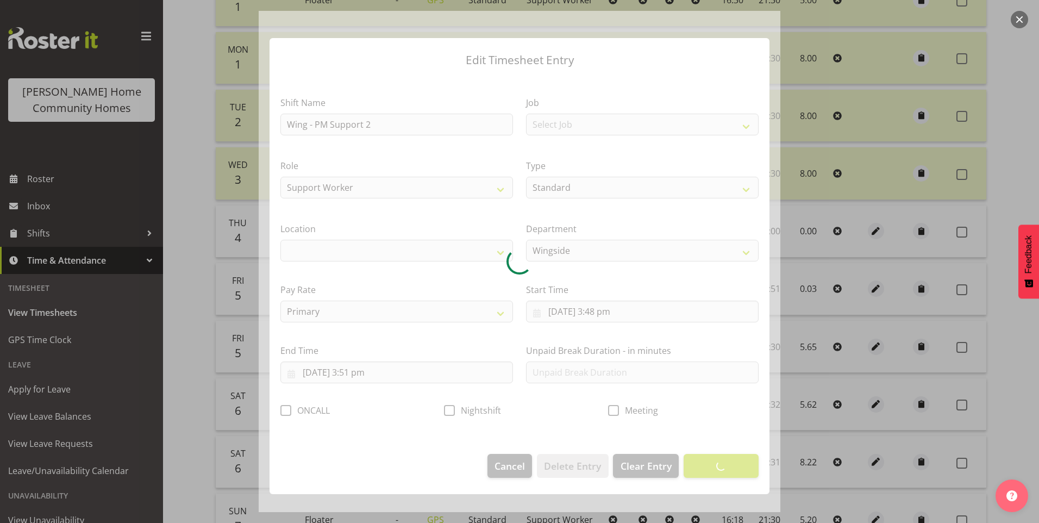
select select "1071"
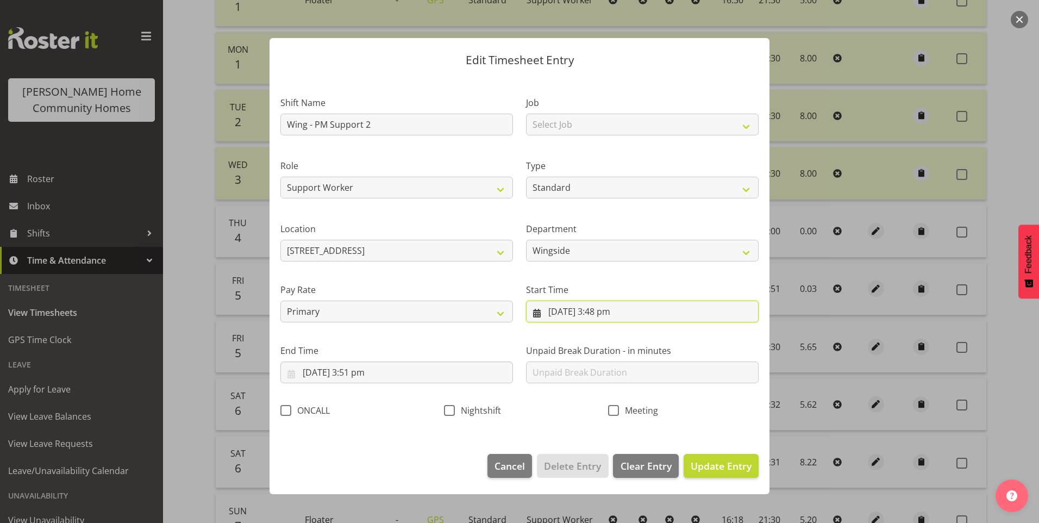
click at [600, 320] on input "5/09/2025, 3:48 pm" at bounding box center [642, 312] width 233 height 22
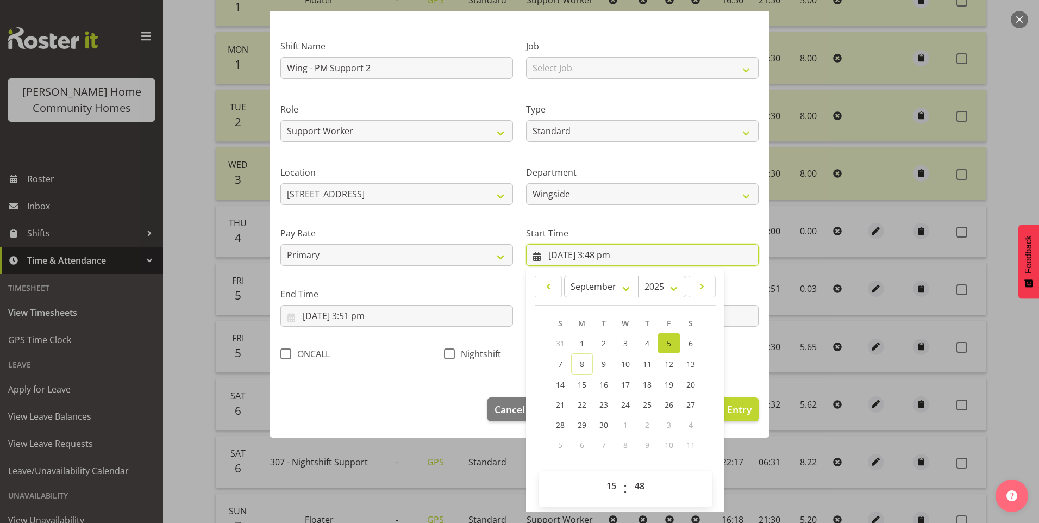
scroll to position [59, 0]
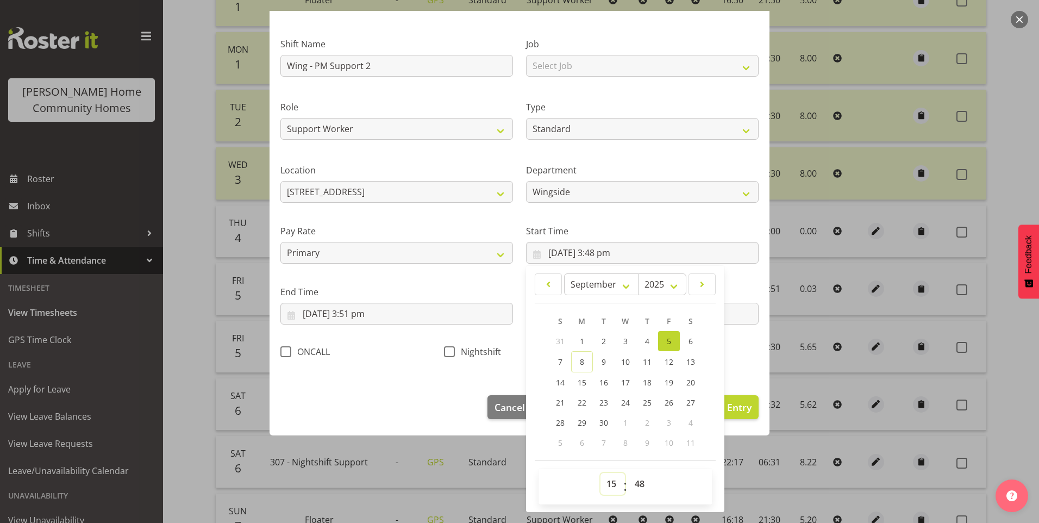
drag, startPoint x: 609, startPoint y: 488, endPoint x: 611, endPoint y: 480, distance: 8.1
click at [609, 486] on select "00 01 02 03 04 05 06 07 08 09 10 11 12 13 14 15 16 17 18 19 20 21 22 23" at bounding box center [613, 484] width 24 height 22
select select "16"
click at [601, 473] on select "00 01 02 03 04 05 06 07 08 09 10 11 12 13 14 15 16 17 18 19 20 21 22 23" at bounding box center [613, 484] width 24 height 22
type input "5/09/2025, 4:48 pm"
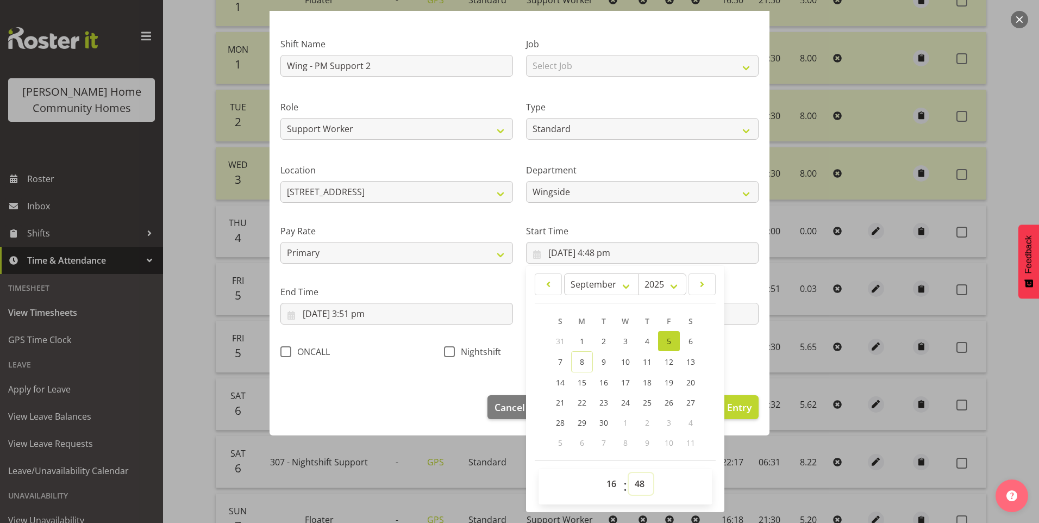
drag, startPoint x: 631, startPoint y: 480, endPoint x: 636, endPoint y: 472, distance: 9.5
click at [633, 477] on select "00 01 02 03 04 05 06 07 08 09 10 11 12 13 14 15 16 17 18 19 20 21 22 23 24 25 2…" at bounding box center [641, 484] width 24 height 22
select select "0"
click at [629, 473] on select "00 01 02 03 04 05 06 07 08 09 10 11 12 13 14 15 16 17 18 19 20 21 22 23 24 25 2…" at bounding box center [641, 484] width 24 height 22
type input "5/09/2025, 4:00 pm"
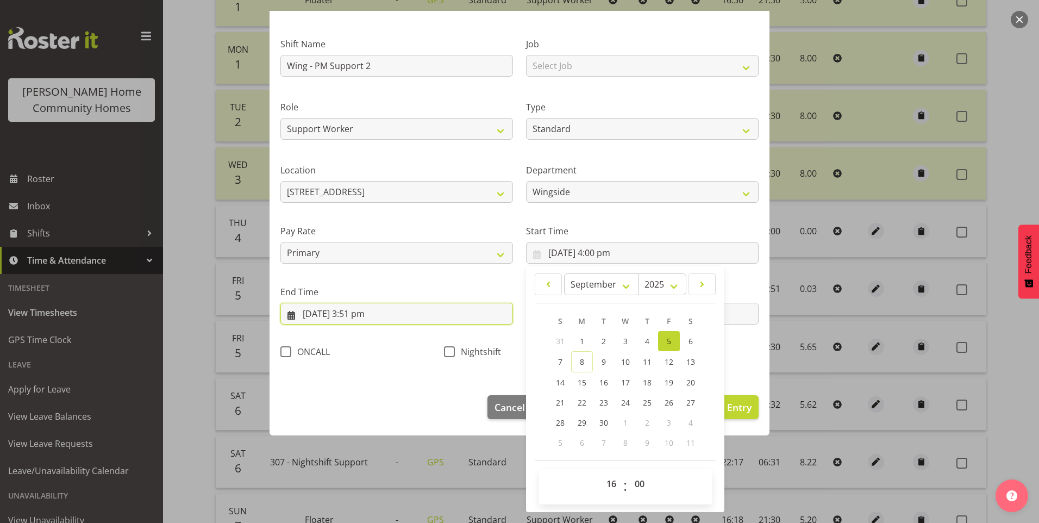
click at [326, 319] on input "5/09/2025, 3:51 pm" at bounding box center [396, 314] width 233 height 22
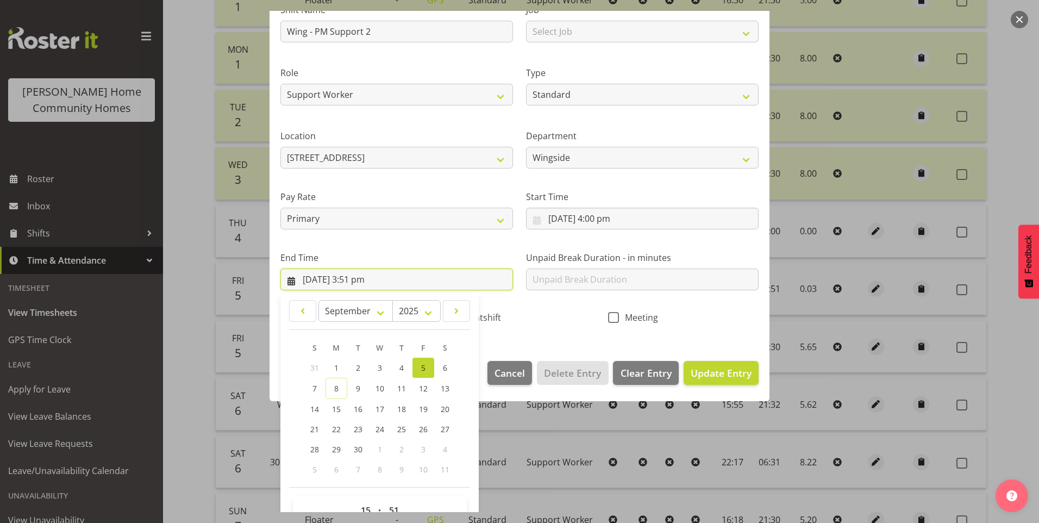
scroll to position [120, 0]
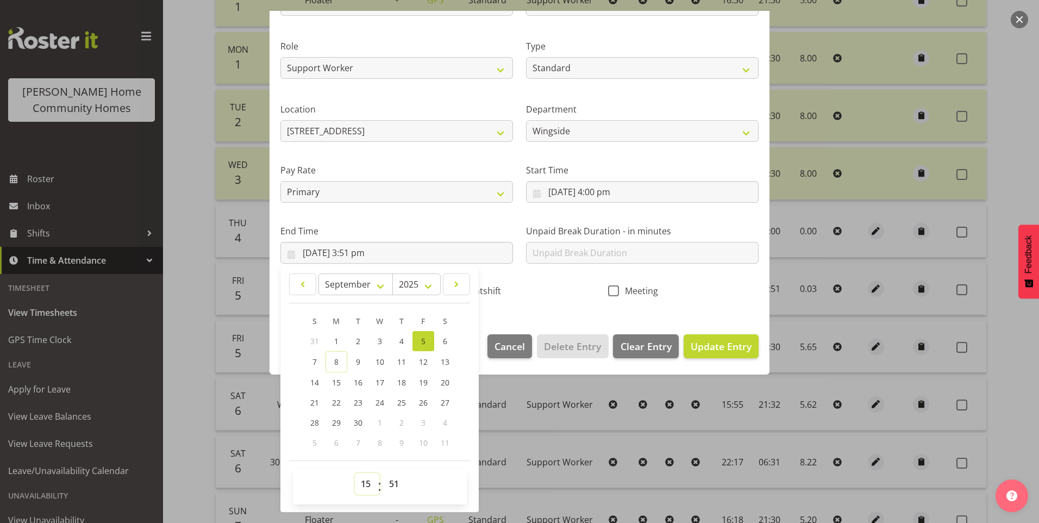
click at [361, 478] on select "00 01 02 03 04 05 06 07 08 09 10 11 12 13 14 15 16 17 18 19 20 21 22 23" at bounding box center [367, 484] width 24 height 22
select select "21"
click at [355, 473] on select "00 01 02 03 04 05 06 07 08 09 10 11 12 13 14 15 16 17 18 19 20 21 22 23" at bounding box center [367, 484] width 24 height 22
type input "5/09/2025, 9:51 pm"
click at [397, 479] on select "00 01 02 03 04 05 06 07 08 09 10 11 12 13 14 15 16 17 18 19 20 21 22 23 24 25 2…" at bounding box center [395, 484] width 24 height 22
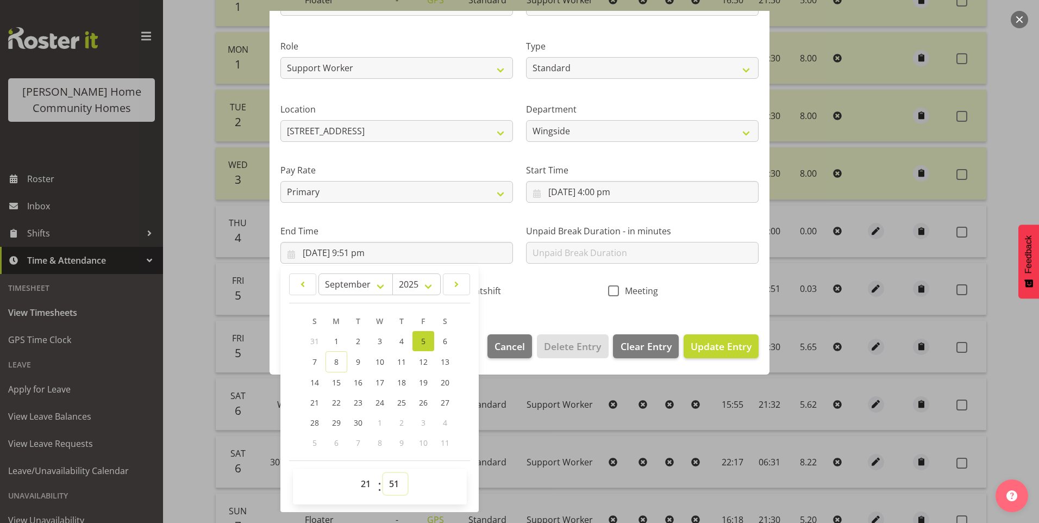
select select "30"
click at [383, 473] on select "00 01 02 03 04 05 06 07 08 09 10 11 12 13 14 15 16 17 18 19 20 21 22 23 24 25 2…" at bounding box center [395, 484] width 24 height 22
type input "5/09/2025, 9:30 pm"
click at [610, 254] on input "text" at bounding box center [642, 253] width 233 height 22
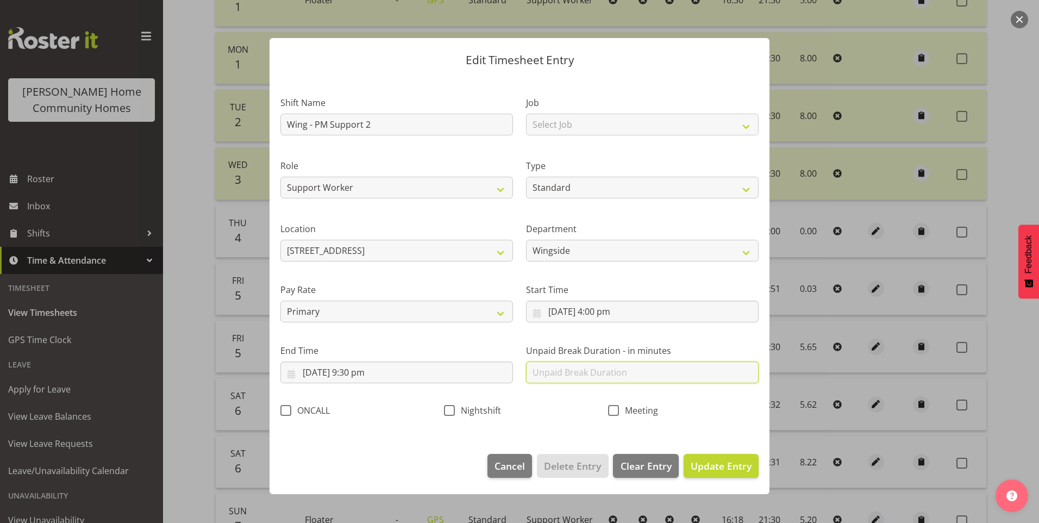
scroll to position [0, 0]
type input "0"
click at [731, 464] on span "Update Entry" at bounding box center [721, 465] width 61 height 13
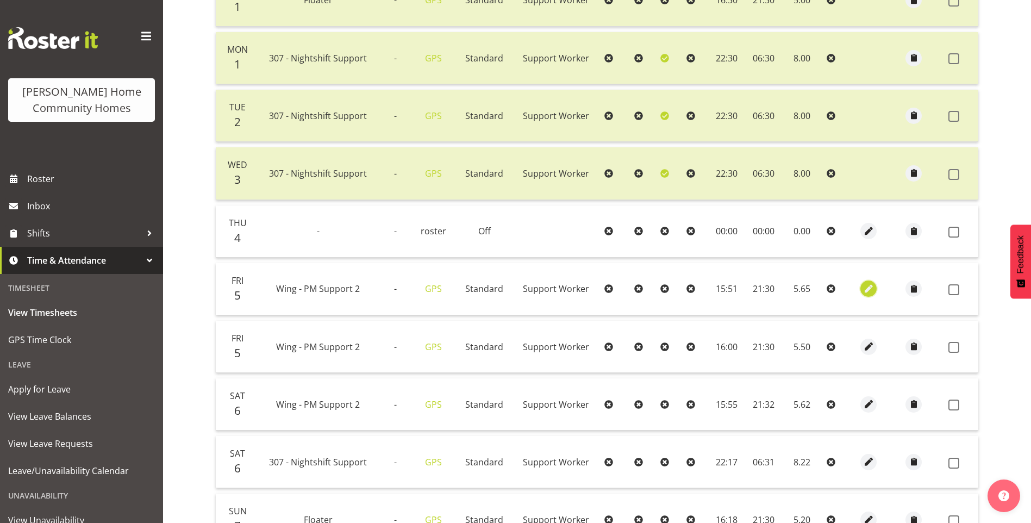
click at [863, 280] on span "button" at bounding box center [869, 289] width 13 height 18
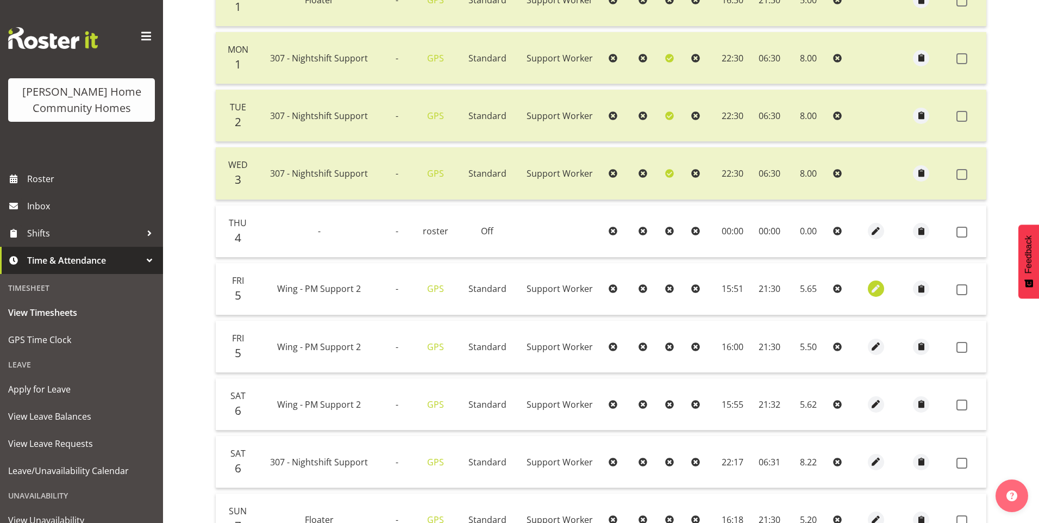
select select "Standard"
select select "749"
select select "8"
select select "2025"
select select "15"
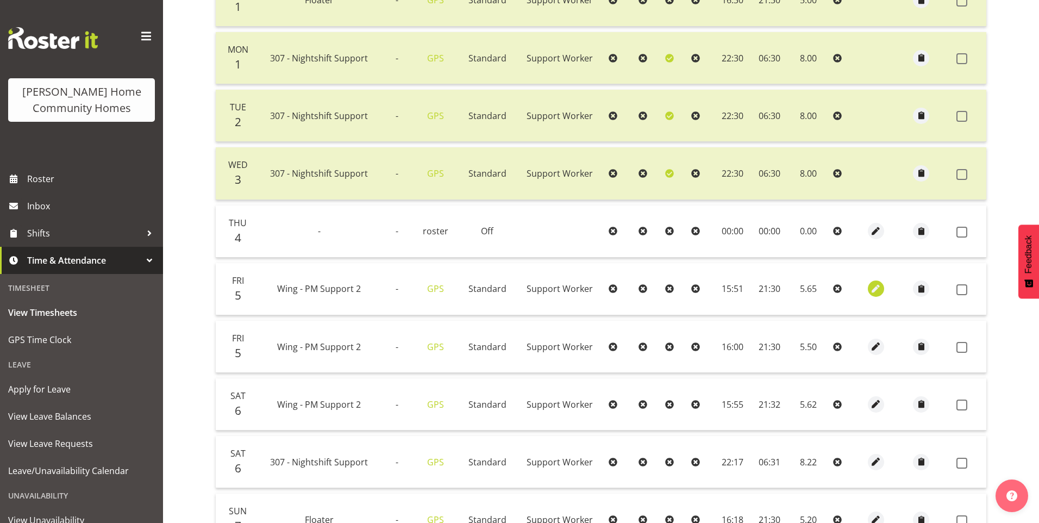
select select "51"
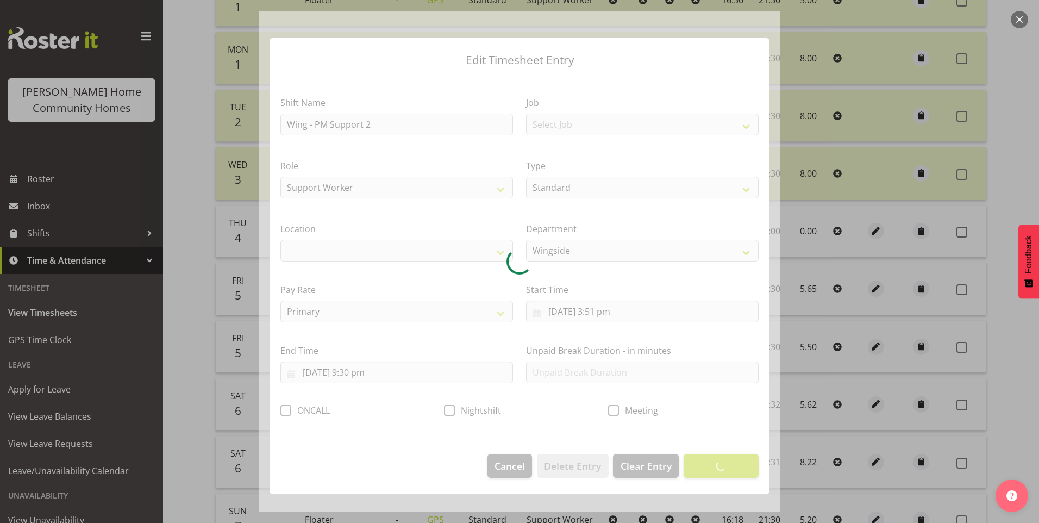
select select "1071"
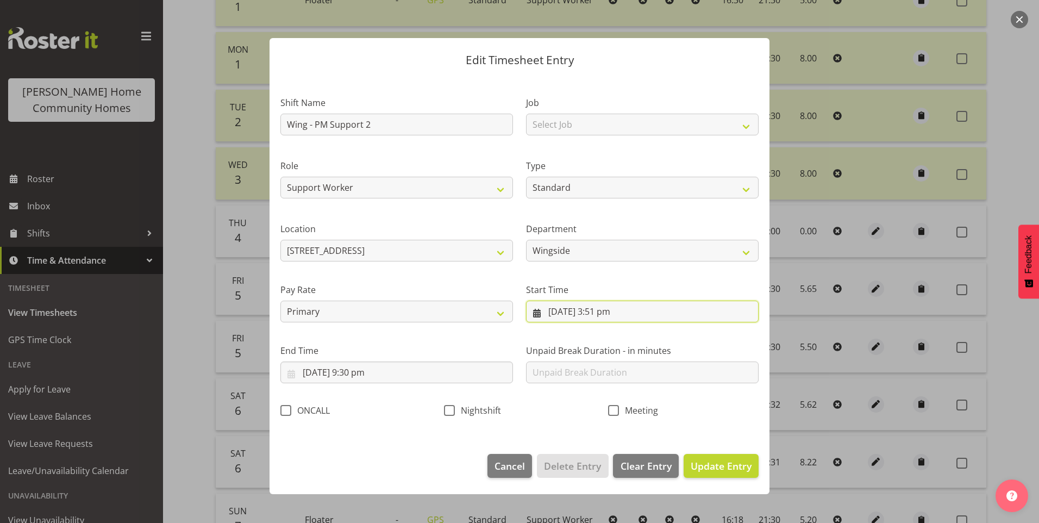
click at [597, 315] on input "5/09/2025, 3:51 pm" at bounding box center [642, 312] width 233 height 22
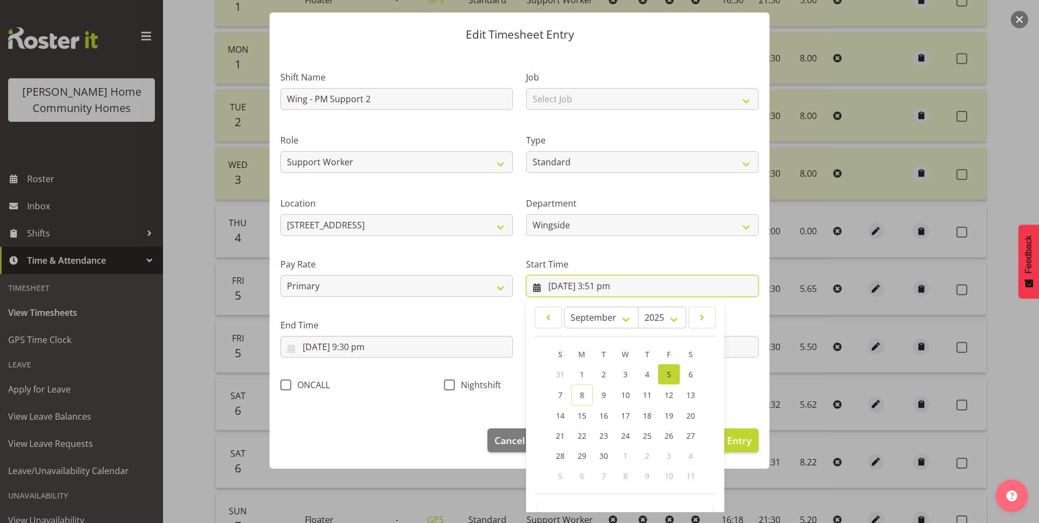
scroll to position [59, 0]
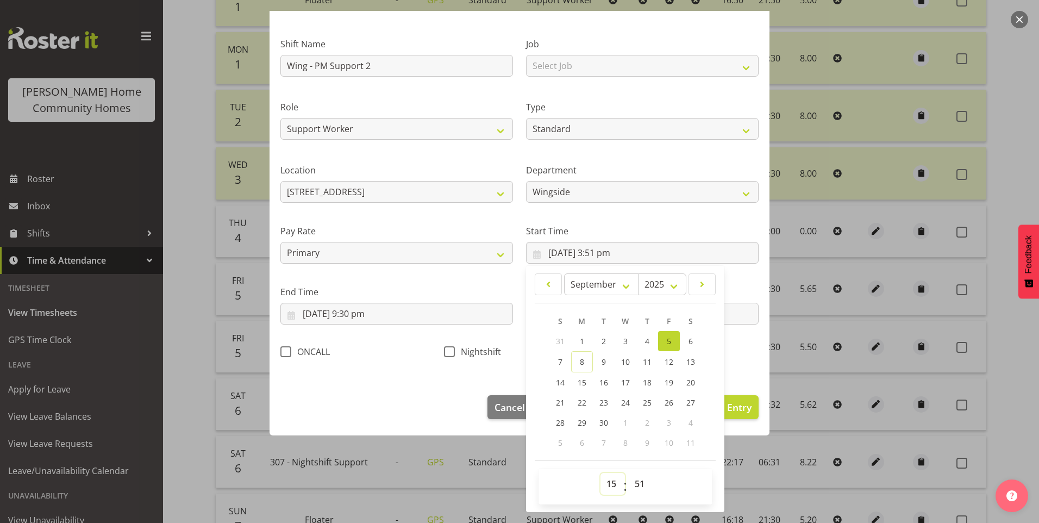
drag, startPoint x: 614, startPoint y: 488, endPoint x: 614, endPoint y: 473, distance: 14.7
click at [613, 485] on select "00 01 02 03 04 05 06 07 08 09 10 11 12 13 14 15 16 17 18 19 20 21 22 23" at bounding box center [613, 484] width 24 height 22
select select "16"
click at [601, 473] on select "00 01 02 03 04 05 06 07 08 09 10 11 12 13 14 15 16 17 18 19 20 21 22 23" at bounding box center [613, 484] width 24 height 22
type input "5/09/2025, 4:51 pm"
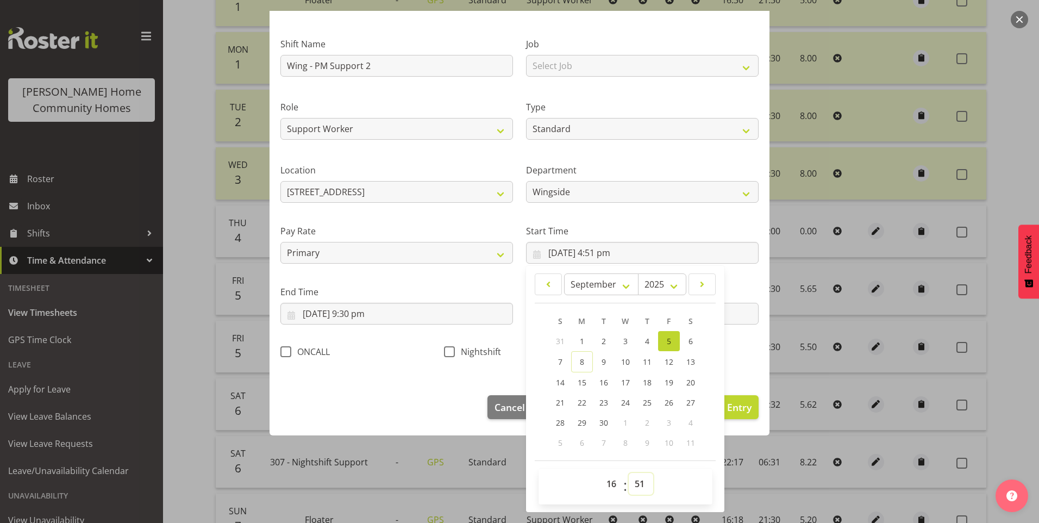
click at [633, 480] on select "00 01 02 03 04 05 06 07 08 09 10 11 12 13 14 15 16 17 18 19 20 21 22 23 24 25 2…" at bounding box center [641, 484] width 24 height 22
select select "0"
click at [629, 473] on select "00 01 02 03 04 05 06 07 08 09 10 11 12 13 14 15 16 17 18 19 20 21 22 23 24 25 2…" at bounding box center [641, 484] width 24 height 22
type input "5/09/2025, 4:00 pm"
click at [738, 410] on span "Update Entry" at bounding box center [721, 407] width 61 height 13
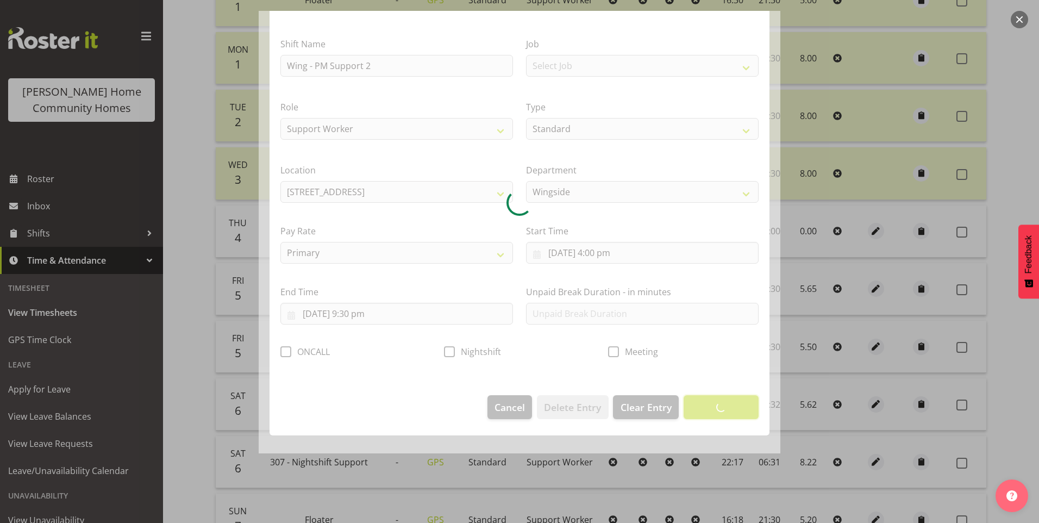
scroll to position [0, 0]
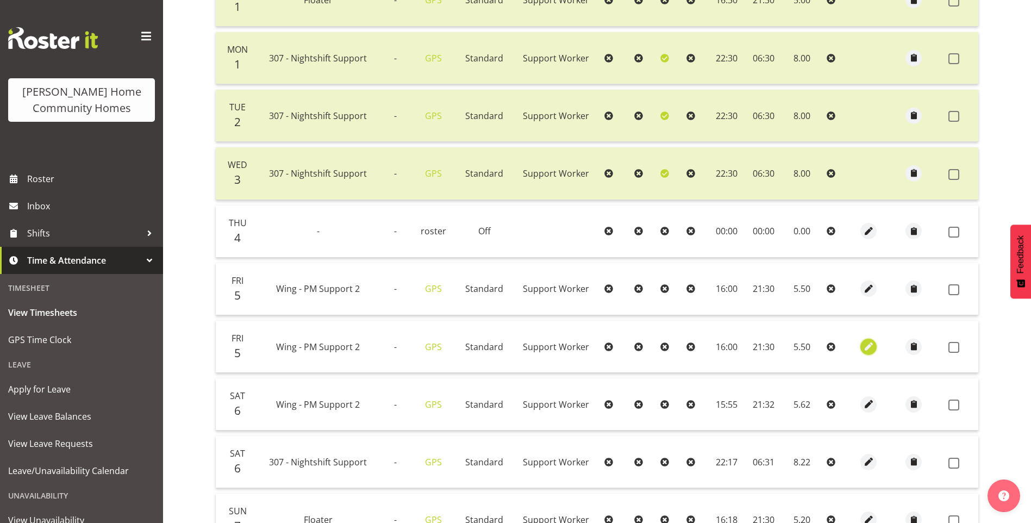
click at [864, 343] on span "button" at bounding box center [869, 346] width 13 height 13
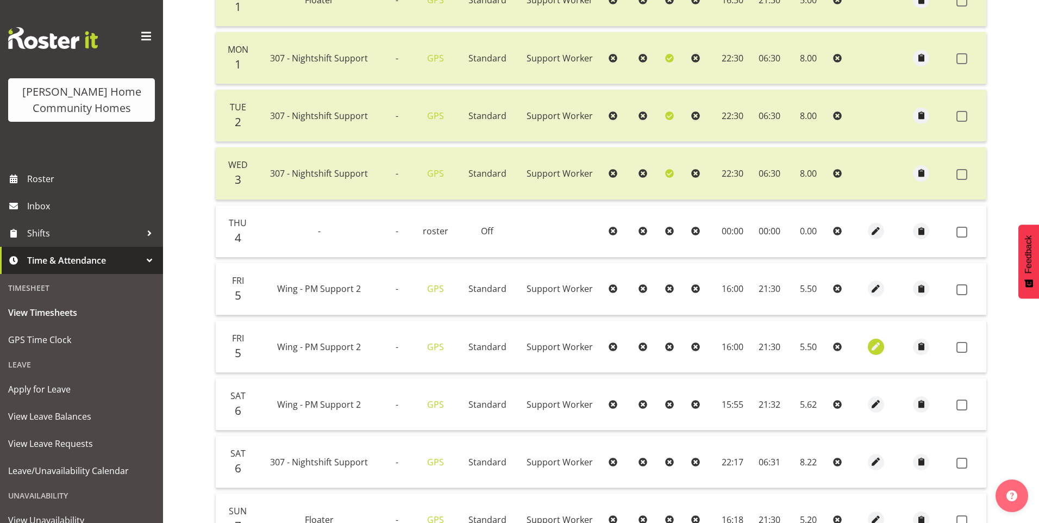
select select "Standard"
select select "749"
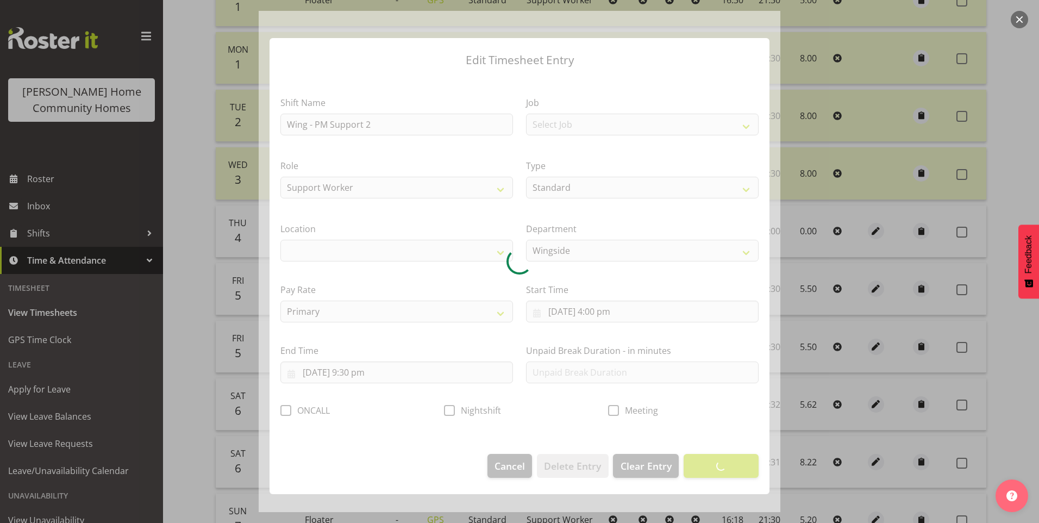
select select "1071"
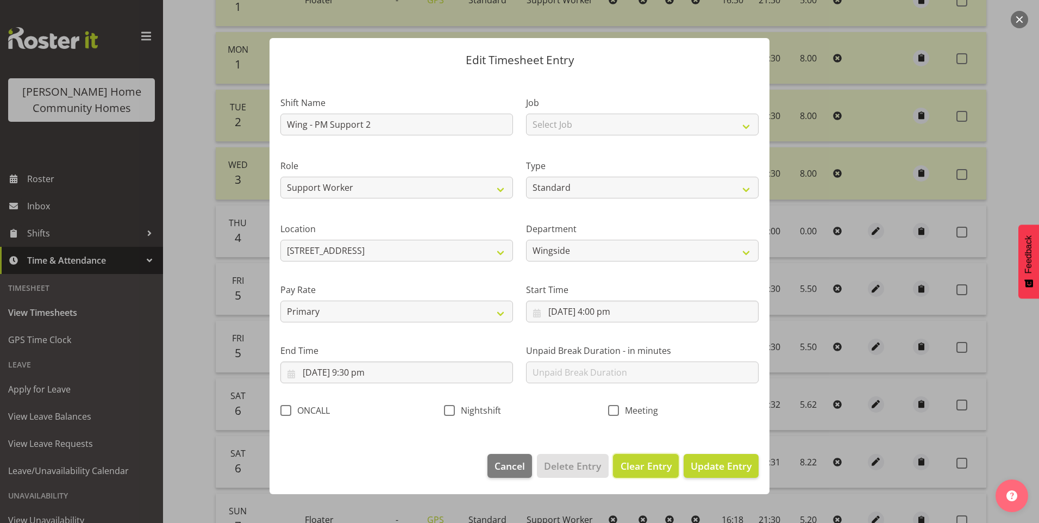
drag, startPoint x: 646, startPoint y: 470, endPoint x: 620, endPoint y: 458, distance: 28.4
click at [646, 470] on span "Clear Entry" at bounding box center [646, 466] width 51 height 14
select select "Off"
type input "0"
select select
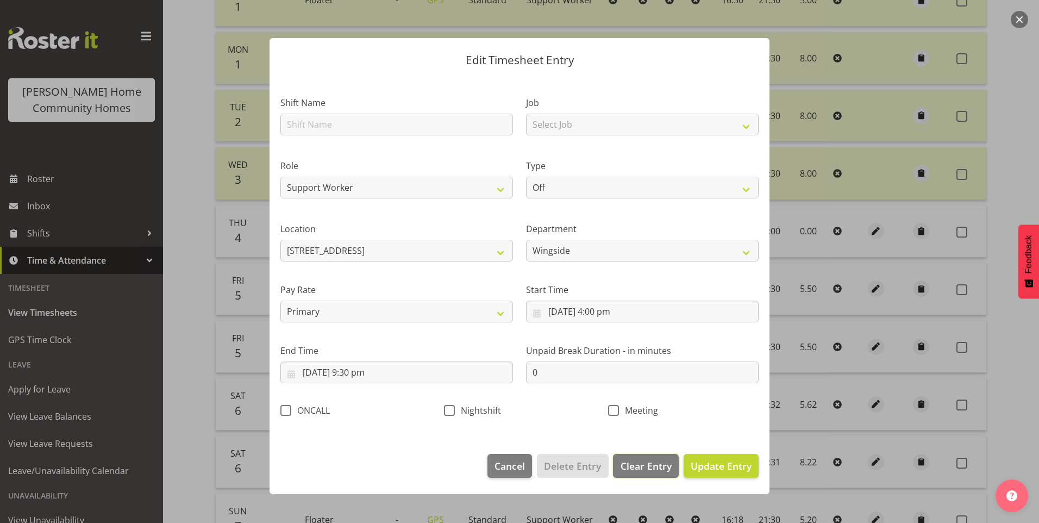
select select
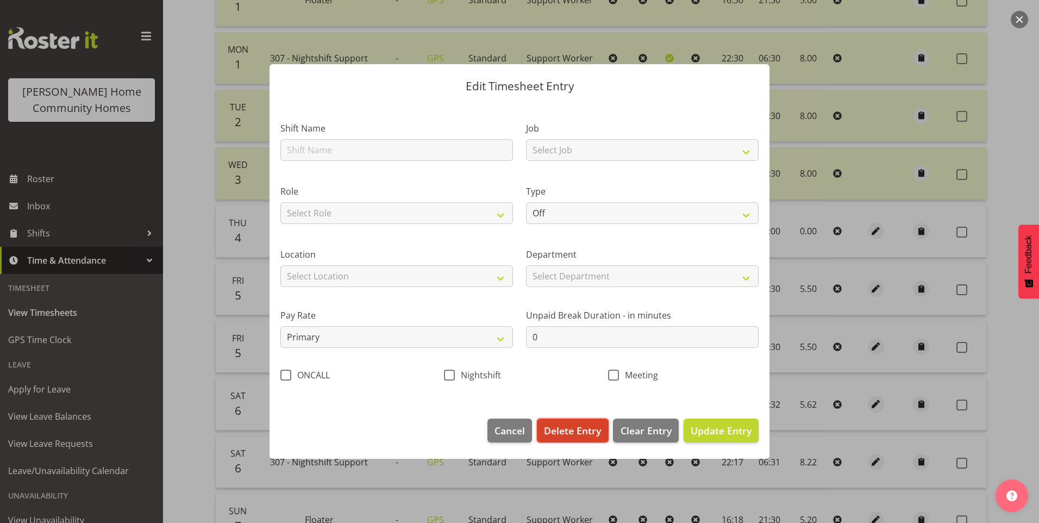
click at [582, 440] on button "Delete Entry" at bounding box center [572, 431] width 71 height 24
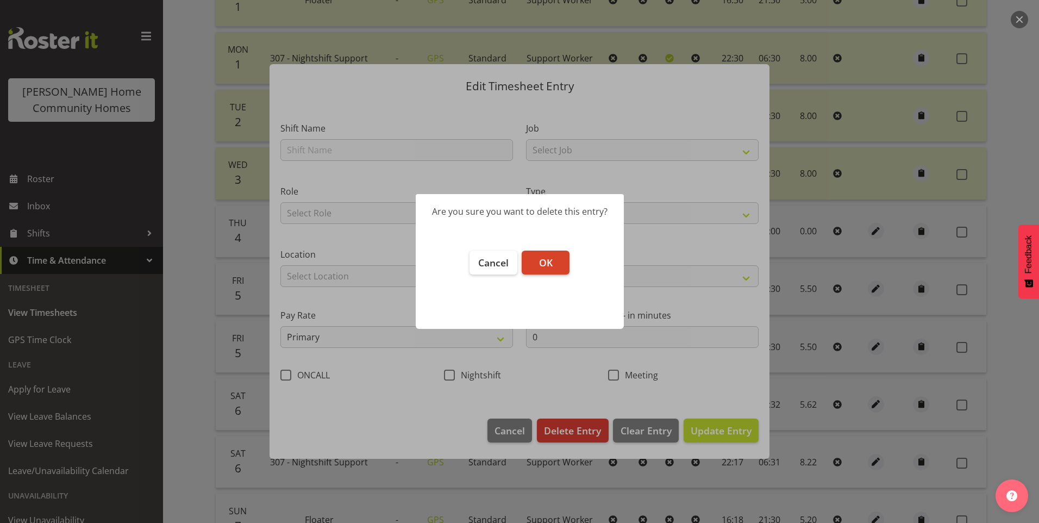
click at [535, 260] on button "OK" at bounding box center [546, 263] width 48 height 24
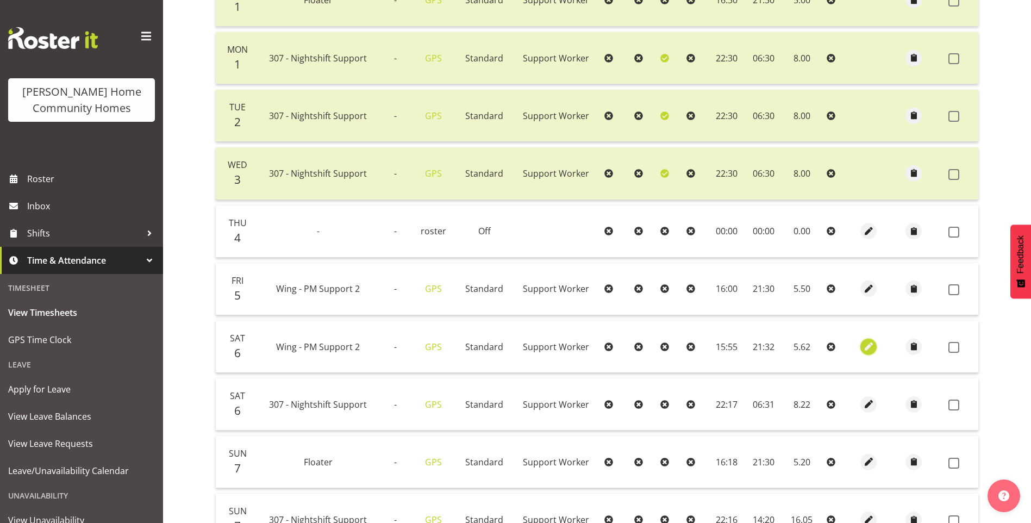
click at [864, 347] on span "button" at bounding box center [869, 346] width 13 height 13
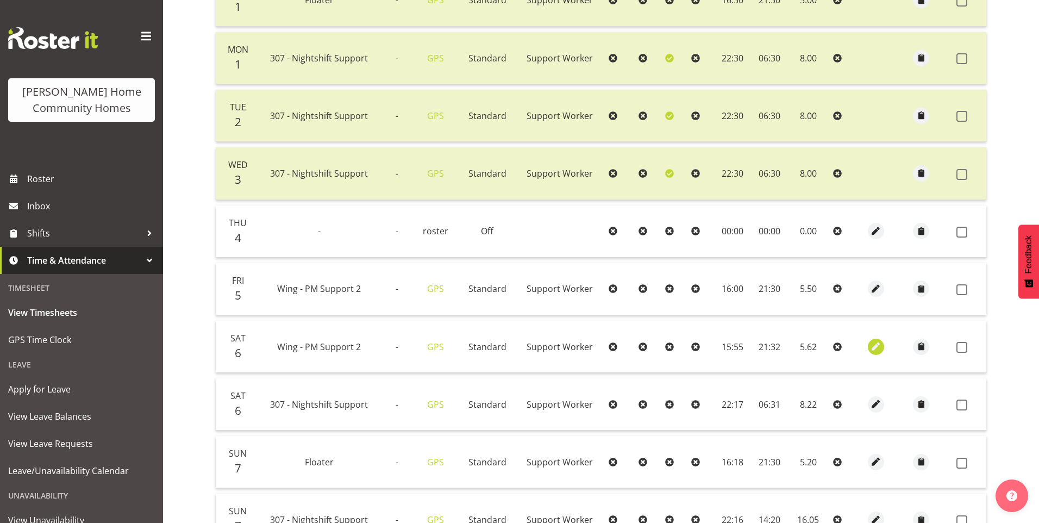
select select "Standard"
select select "749"
select select "8"
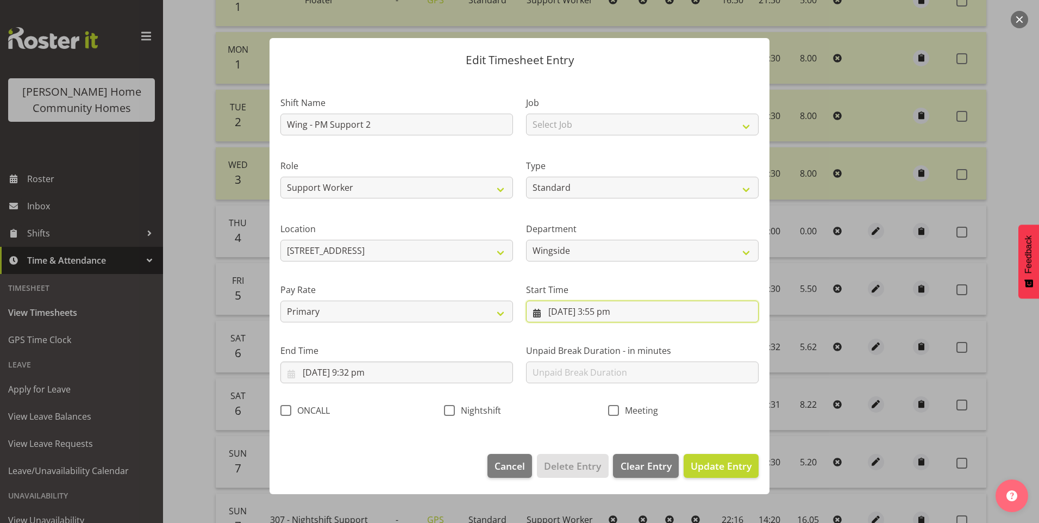
click at [598, 320] on input "6/09/2025, 3:55 pm" at bounding box center [642, 312] width 233 height 22
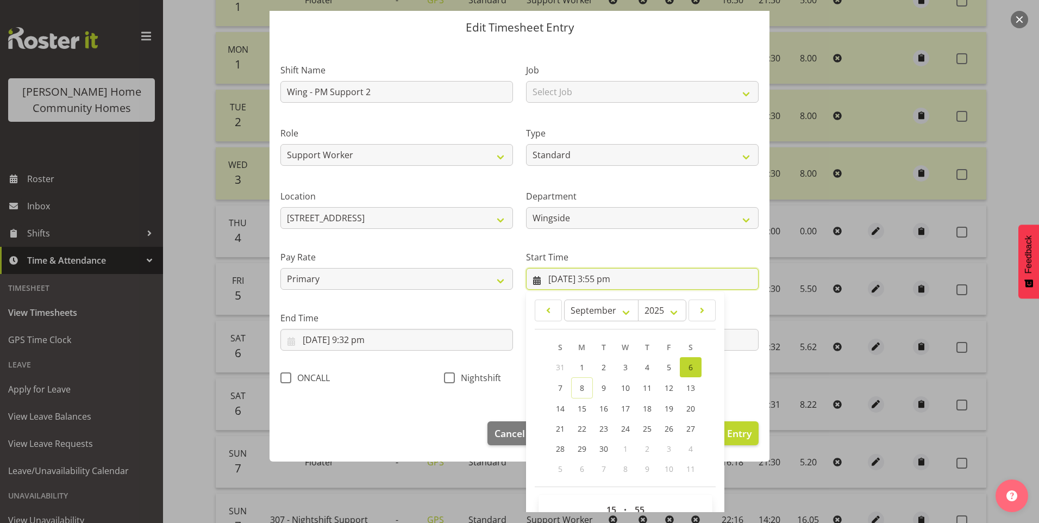
scroll to position [59, 0]
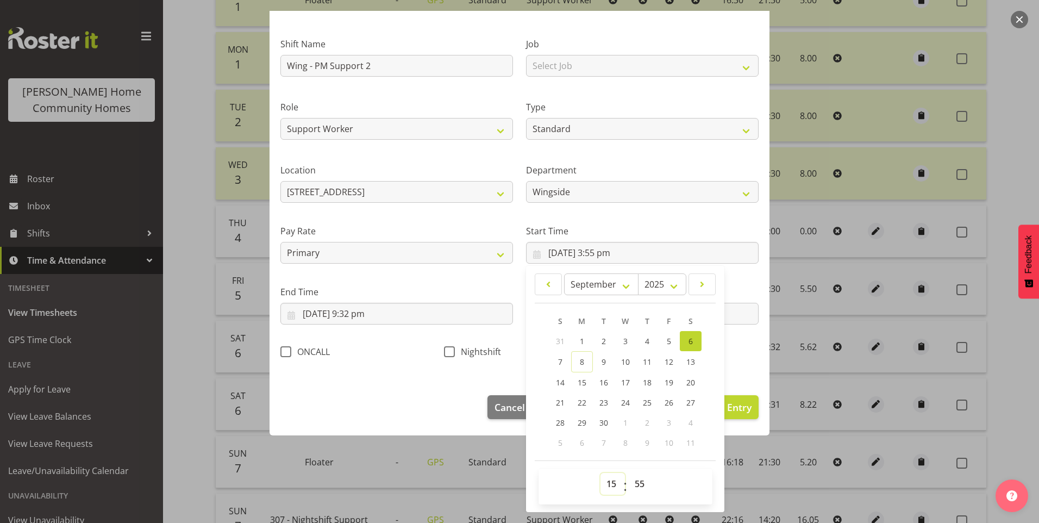
click at [604, 483] on select "00 01 02 03 04 05 06 07 08 09 10 11 12 13 14 15 16 17 18 19 20 21 22 23" at bounding box center [613, 484] width 24 height 22
click at [601, 473] on select "00 01 02 03 04 05 06 07 08 09 10 11 12 13 14 15 16 17 18 19 20 21 22 23" at bounding box center [613, 484] width 24 height 22
drag, startPoint x: 635, startPoint y: 480, endPoint x: 638, endPoint y: 474, distance: 7.1
click at [636, 478] on select "00 01 02 03 04 05 06 07 08 09 10 11 12 13 14 15 16 17 18 19 20 21 22 23 24 25 2…" at bounding box center [641, 484] width 24 height 22
click at [629, 473] on select "00 01 02 03 04 05 06 07 08 09 10 11 12 13 14 15 16 17 18 19 20 21 22 23 24 25 2…" at bounding box center [641, 484] width 24 height 22
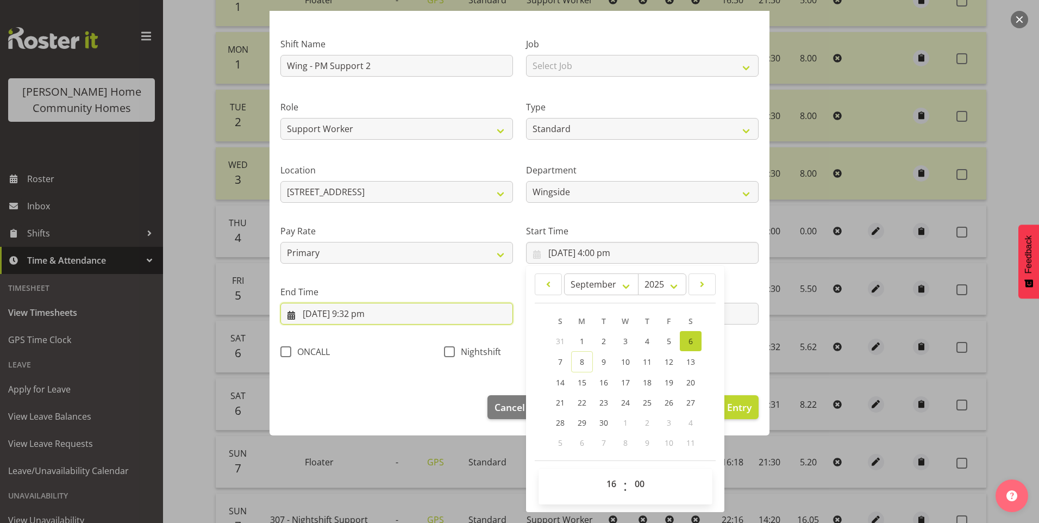
drag, startPoint x: 357, startPoint y: 314, endPoint x: 379, endPoint y: 324, distance: 25.3
click at [357, 314] on input "6/09/2025, 9:32 pm" at bounding box center [396, 314] width 233 height 22
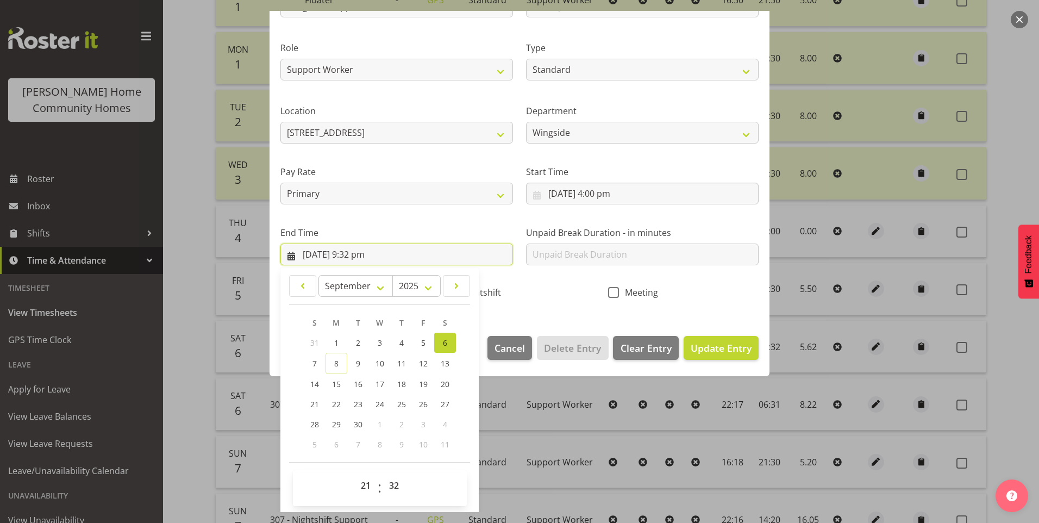
scroll to position [120, 0]
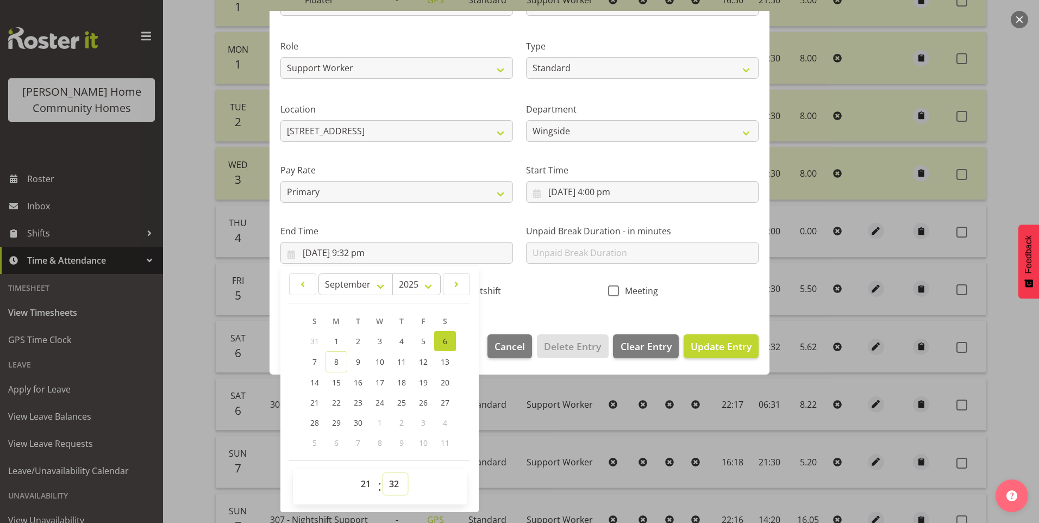
click at [396, 481] on select "00 01 02 03 04 05 06 07 08 09 10 11 12 13 14 15 16 17 18 19 20 21 22 23 24 25 2…" at bounding box center [395, 484] width 24 height 22
click at [383, 473] on select "00 01 02 03 04 05 06 07 08 09 10 11 12 13 14 15 16 17 18 19 20 21 22 23 24 25 2…" at bounding box center [395, 484] width 24 height 22
click at [716, 349] on span "Update Entry" at bounding box center [721, 346] width 61 height 13
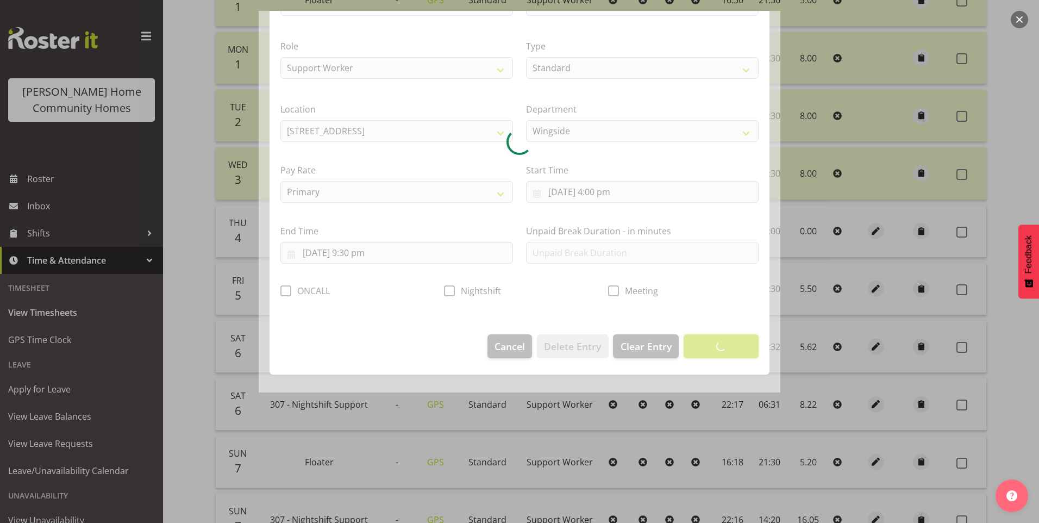
scroll to position [0, 0]
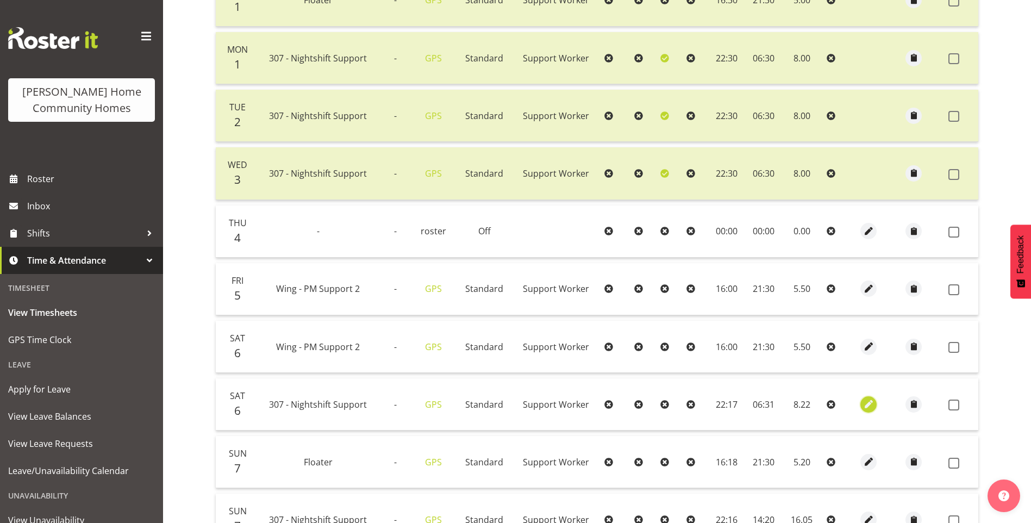
click at [868, 403] on span "button" at bounding box center [869, 404] width 13 height 13
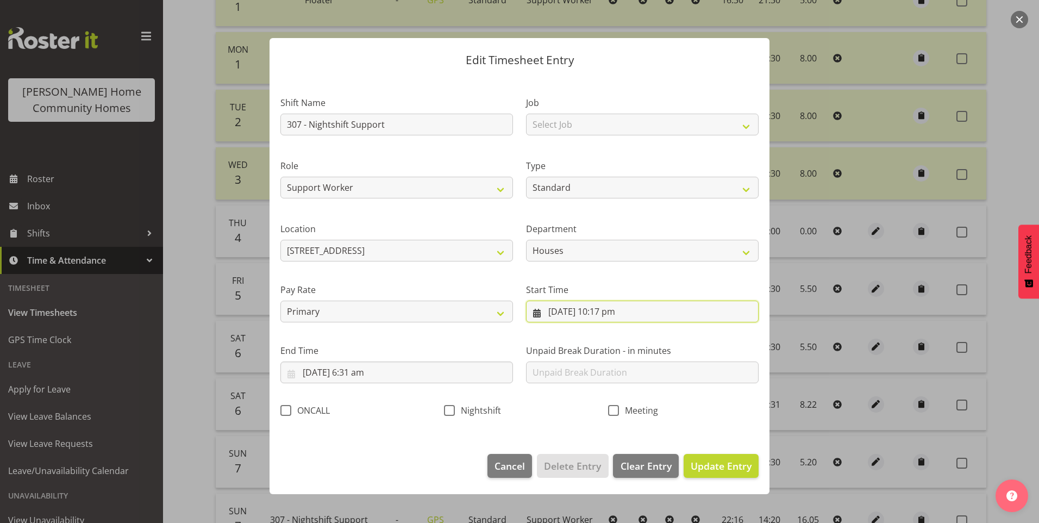
click at [620, 320] on input "6/09/2025, 10:17 pm" at bounding box center [642, 312] width 233 height 22
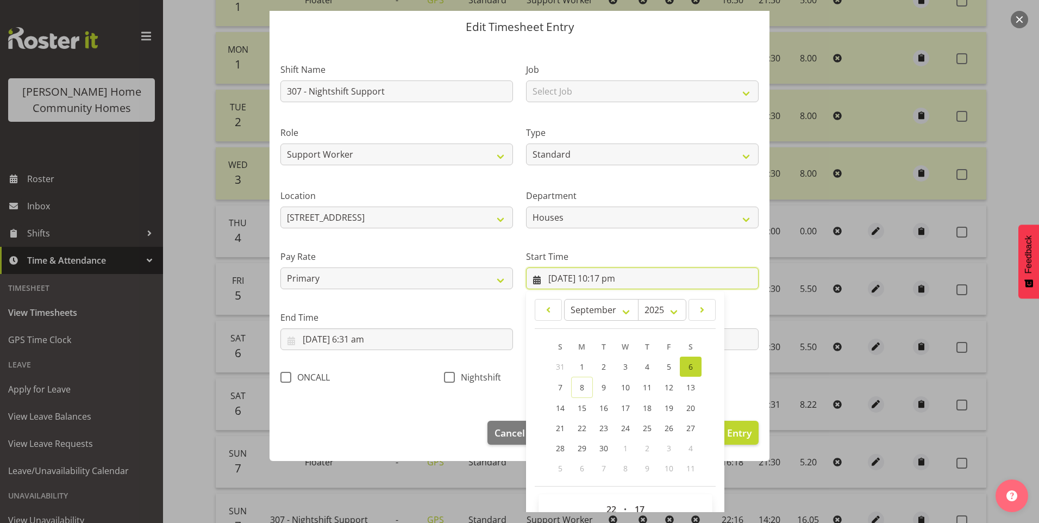
scroll to position [59, 0]
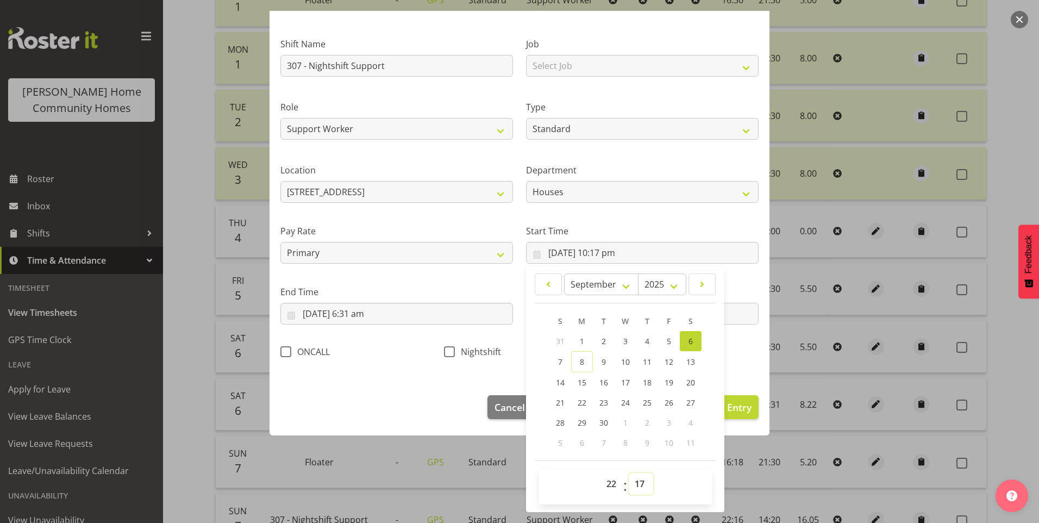
click at [634, 476] on select "00 01 02 03 04 05 06 07 08 09 10 11 12 13 14 15 16 17 18 19 20 21 22 23 24 25 2…" at bounding box center [641, 484] width 24 height 22
drag, startPoint x: 636, startPoint y: 479, endPoint x: 640, endPoint y: 471, distance: 8.8
click at [637, 478] on select "00 01 02 03 04 05 06 07 08 09 10 11 12 13 14 15 16 17 18 19 20 21 22 23 24 25 2…" at bounding box center [641, 484] width 24 height 22
click at [629, 473] on select "00 01 02 03 04 05 06 07 08 09 10 11 12 13 14 15 16 17 18 19 20 21 22 23 24 25 2…" at bounding box center [641, 484] width 24 height 22
click at [450, 353] on span at bounding box center [449, 351] width 11 height 11
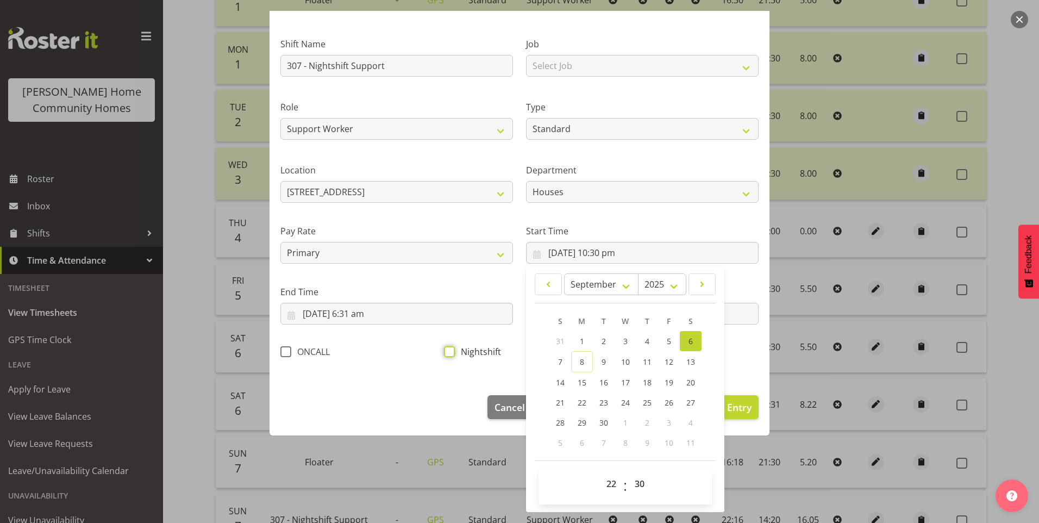
click at [450, 353] on input "Nightshift" at bounding box center [447, 351] width 7 height 7
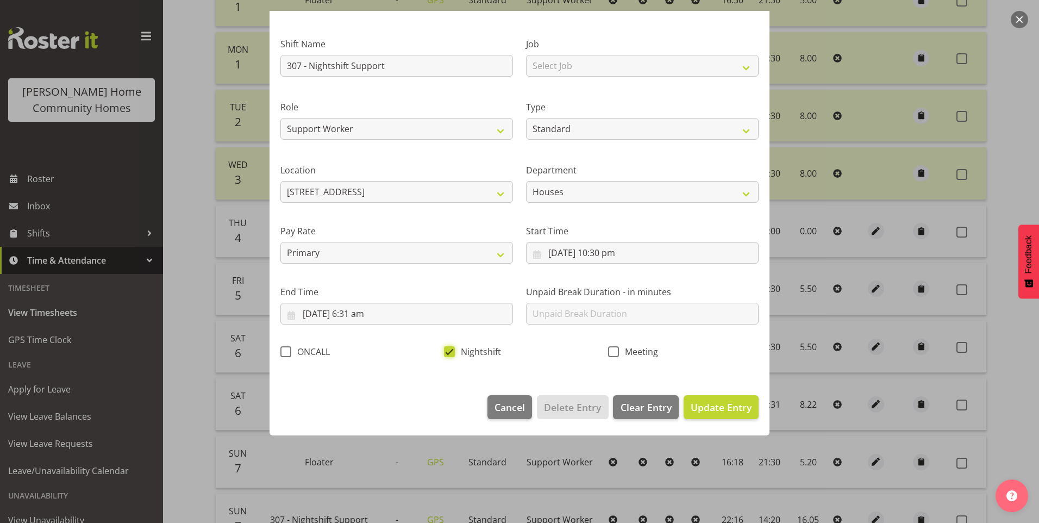
scroll to position [0, 0]
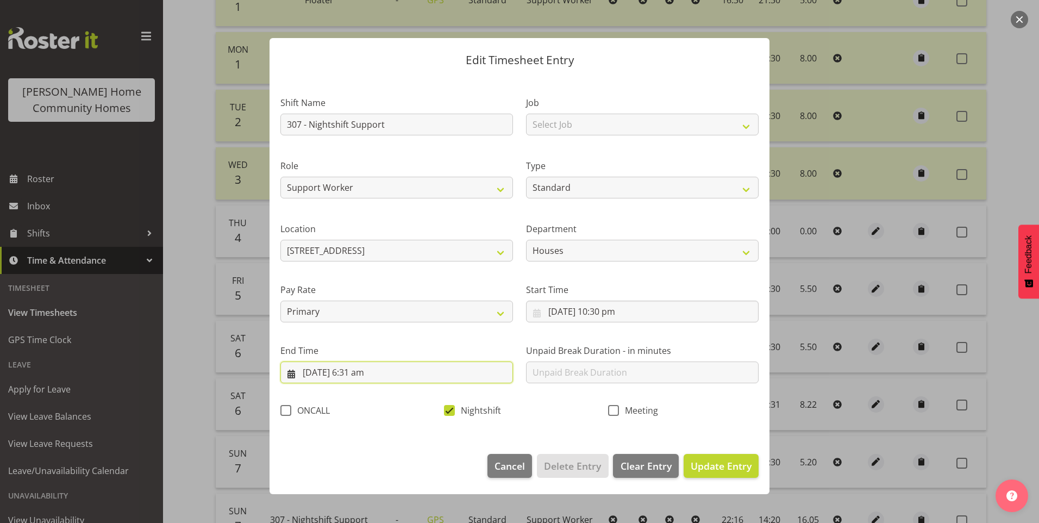
click at [359, 377] on input "7/09/2025, 6:31 am" at bounding box center [396, 372] width 233 height 22
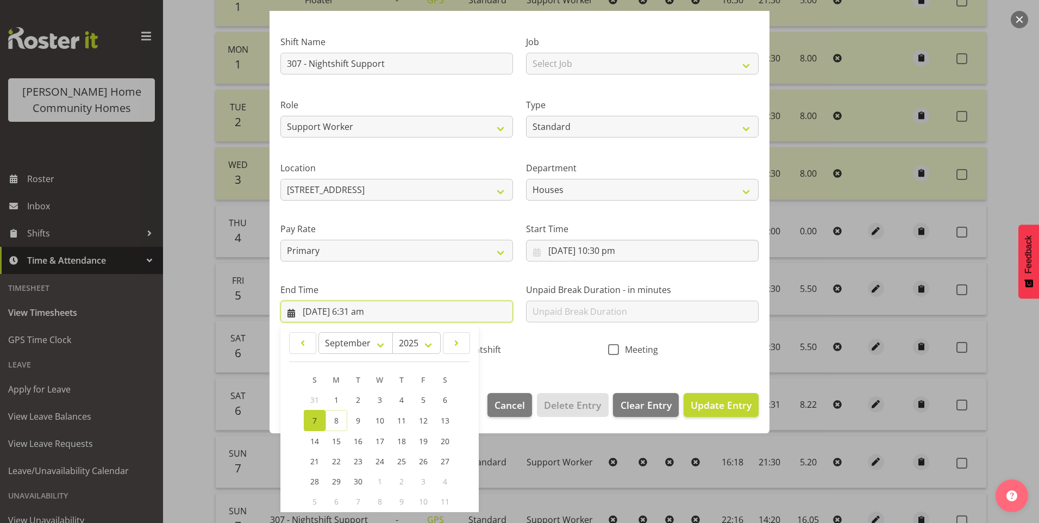
scroll to position [120, 0]
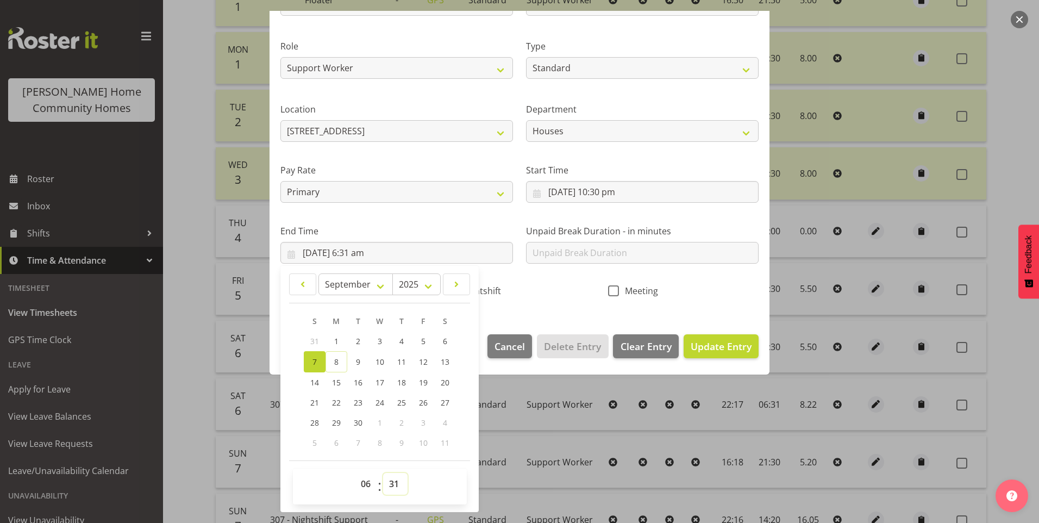
drag, startPoint x: 396, startPoint y: 488, endPoint x: 397, endPoint y: 478, distance: 9.9
click at [396, 485] on select "00 01 02 03 04 05 06 07 08 09 10 11 12 13 14 15 16 17 18 19 20 21 22 23 24 25 2…" at bounding box center [395, 484] width 24 height 22
click at [383, 473] on select "00 01 02 03 04 05 06 07 08 09 10 11 12 13 14 15 16 17 18 19 20 21 22 23 24 25 2…" at bounding box center [395, 484] width 24 height 22
drag, startPoint x: 716, startPoint y: 352, endPoint x: 754, endPoint y: 333, distance: 42.5
click at [717, 351] on span "Update Entry" at bounding box center [721, 346] width 61 height 13
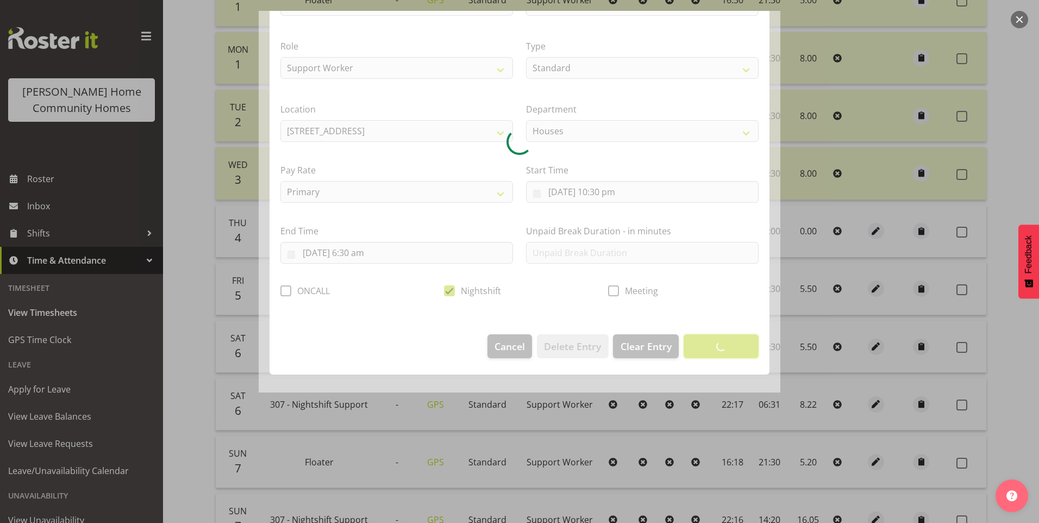
scroll to position [0, 0]
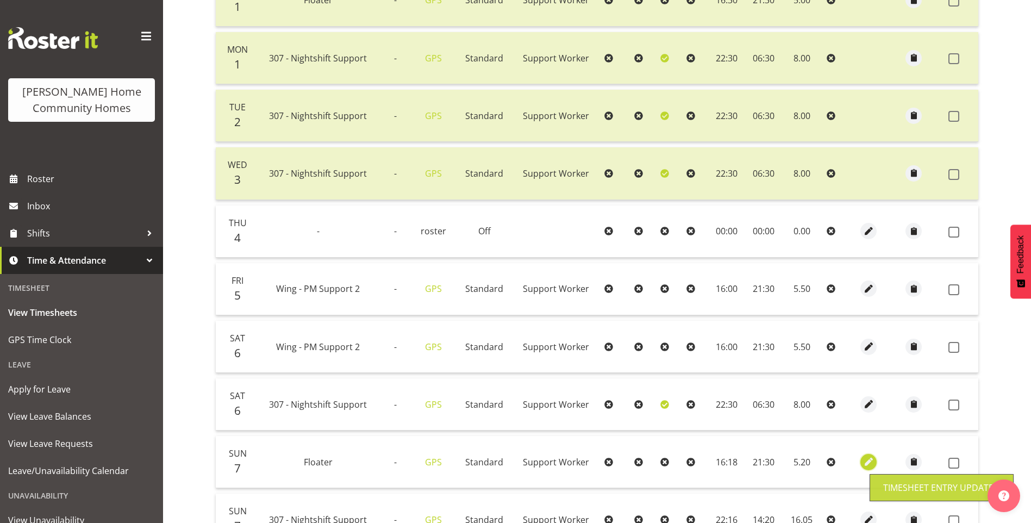
click at [863, 458] on span "button" at bounding box center [869, 461] width 13 height 13
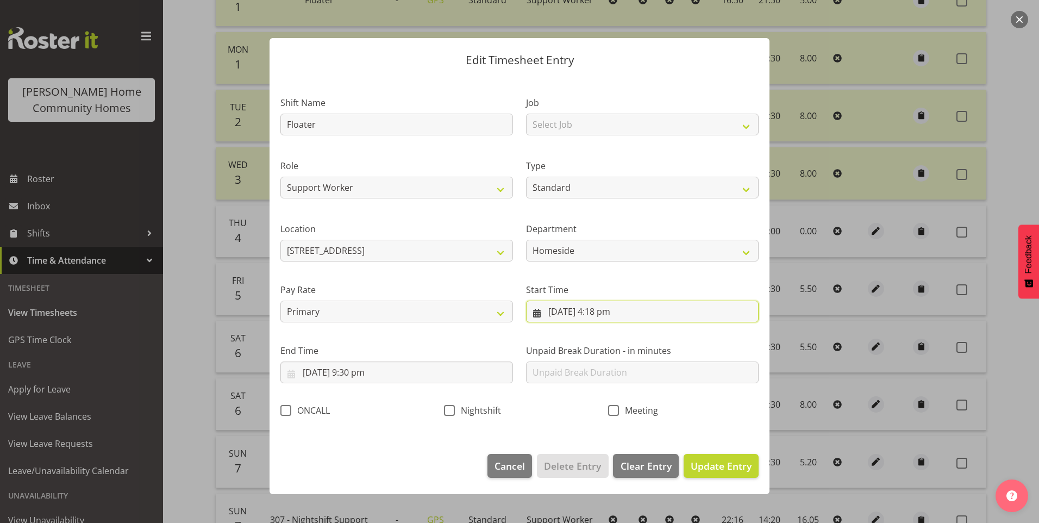
click at [614, 318] on input "7/09/2025, 4:18 pm" at bounding box center [642, 312] width 233 height 22
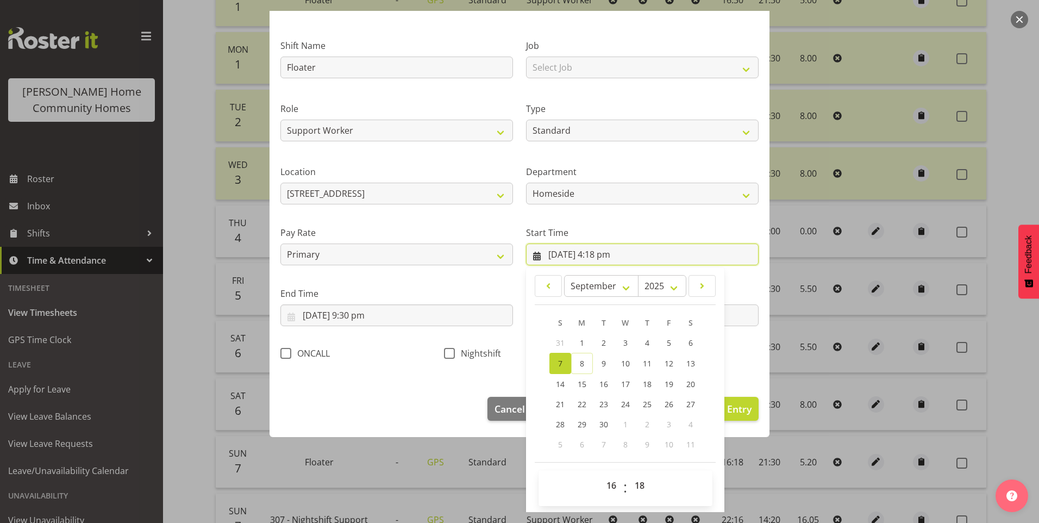
scroll to position [59, 0]
click at [637, 482] on select "00 01 02 03 04 05 06 07 08 09 10 11 12 13 14 15 16 17 18 19 20 21 22 23 24 25 2…" at bounding box center [641, 484] width 24 height 22
click at [629, 473] on select "00 01 02 03 04 05 06 07 08 09 10 11 12 13 14 15 16 17 18 19 20 21 22 23 24 25 2…" at bounding box center [641, 484] width 24 height 22
click at [724, 415] on button "Update Entry" at bounding box center [721, 407] width 75 height 24
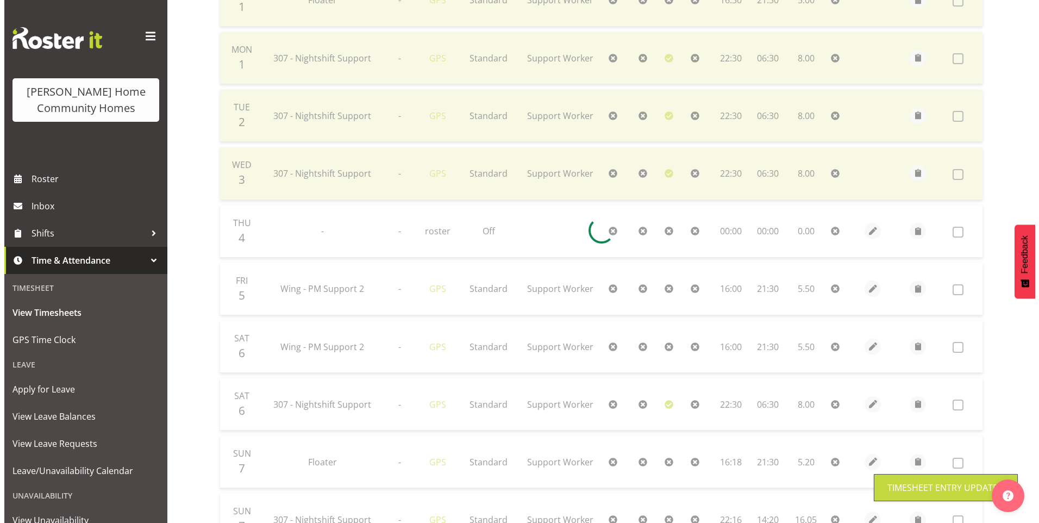
scroll to position [354, 0]
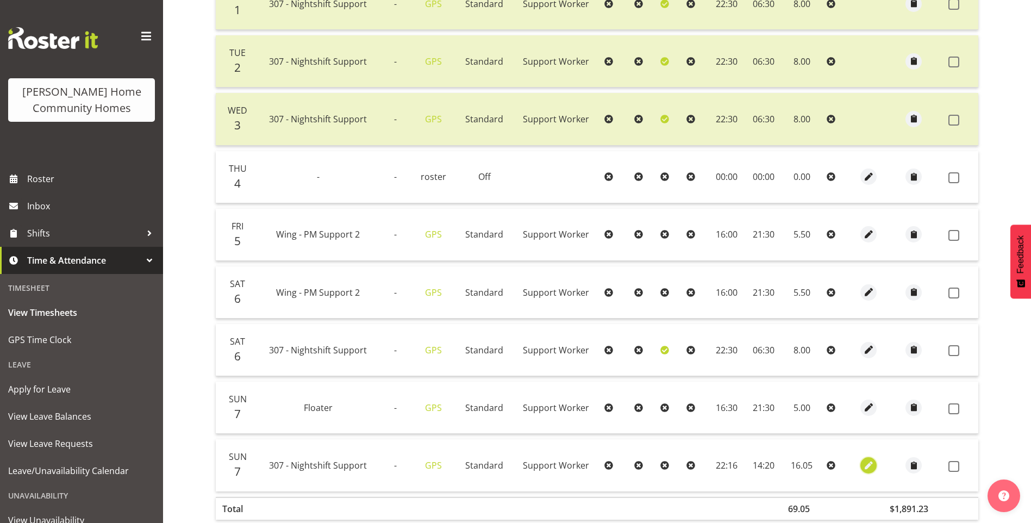
click at [865, 463] on span "button" at bounding box center [869, 465] width 13 height 13
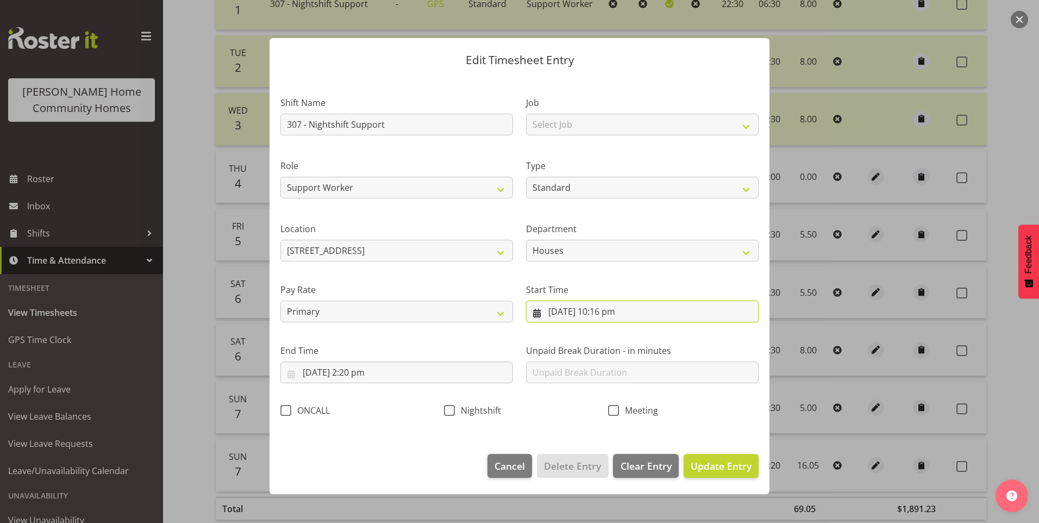
click at [616, 318] on input "7/09/2025, 10:16 pm" at bounding box center [642, 312] width 233 height 22
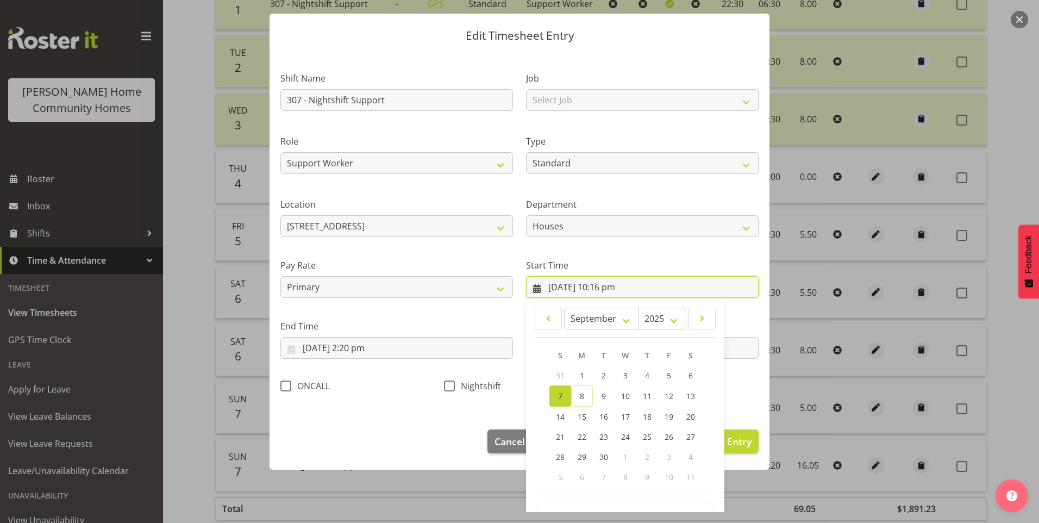
scroll to position [59, 0]
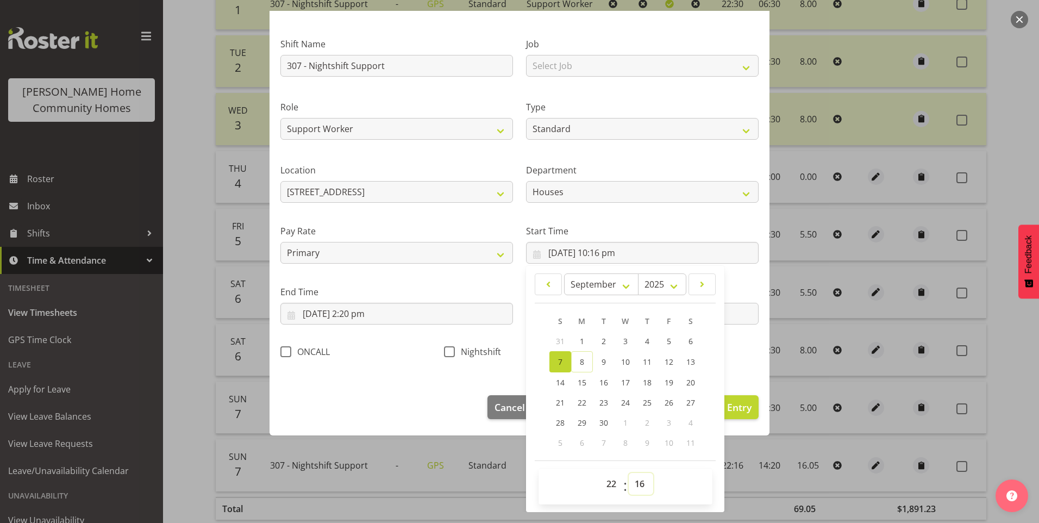
drag, startPoint x: 639, startPoint y: 476, endPoint x: 654, endPoint y: 463, distance: 20.0
click at [639, 477] on select "00 01 02 03 04 05 06 07 08 09 10 11 12 13 14 15 16 17 18 19 20 21 22 23 24 25 2…" at bounding box center [641, 484] width 24 height 22
click at [629, 473] on select "00 01 02 03 04 05 06 07 08 09 10 11 12 13 14 15 16 17 18 19 20 21 22 23 24 25 2…" at bounding box center [641, 484] width 24 height 22
click at [448, 355] on span at bounding box center [449, 351] width 11 height 11
click at [448, 355] on input "Nightshift" at bounding box center [447, 351] width 7 height 7
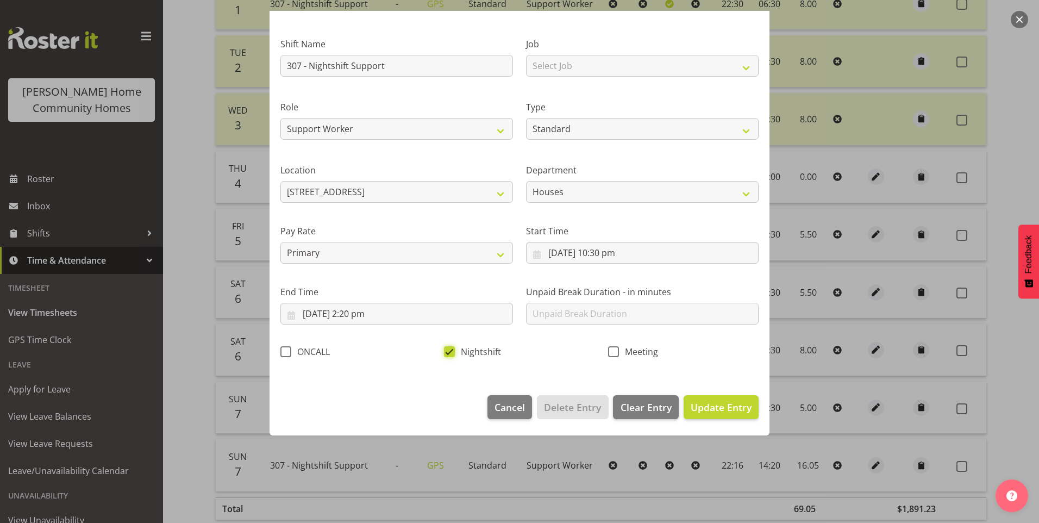
scroll to position [0, 0]
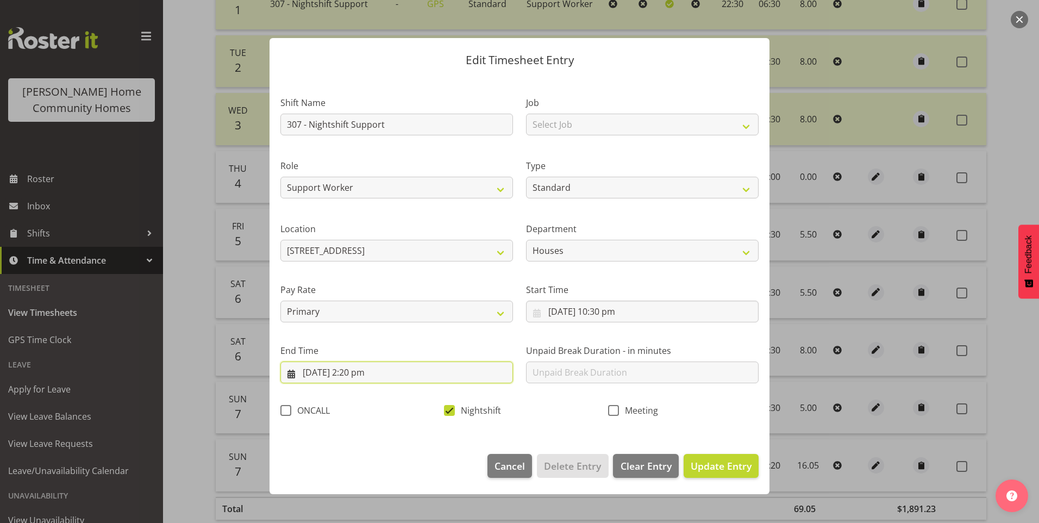
click at [357, 374] on input "8/09/2025, 2:20 pm" at bounding box center [396, 372] width 233 height 22
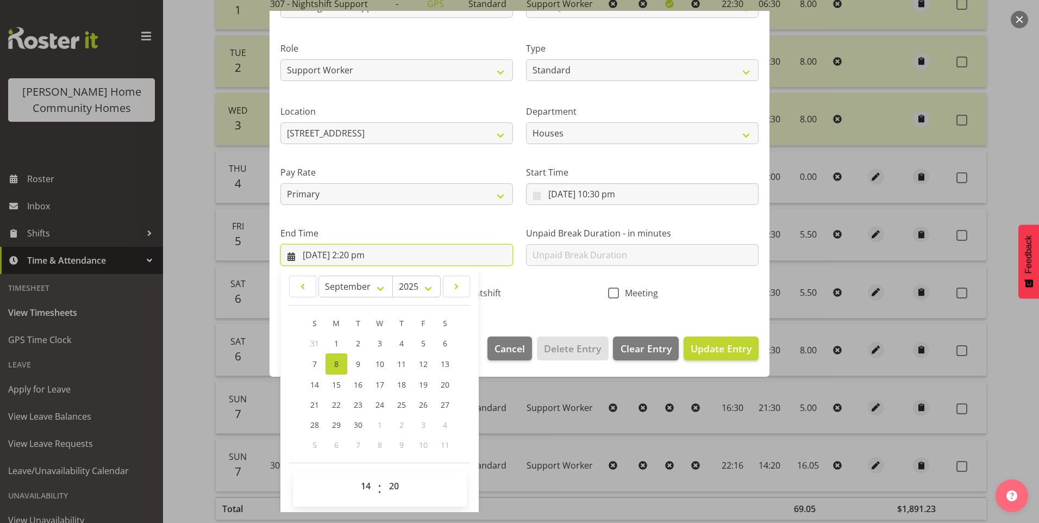
scroll to position [120, 0]
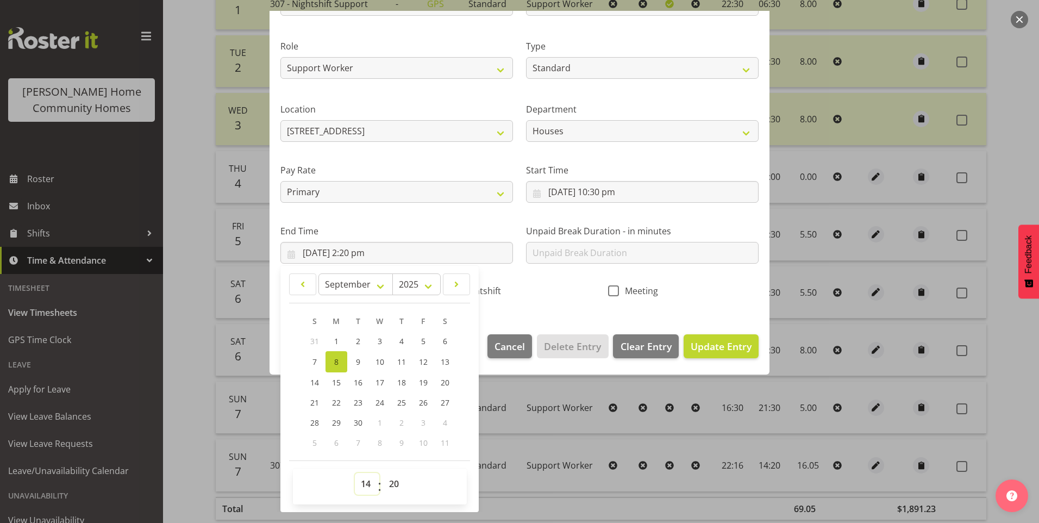
click at [367, 487] on select "00 01 02 03 04 05 06 07 08 09 10 11 12 13 14 15 16 17 18 19 20 21 22 23" at bounding box center [367, 484] width 24 height 22
click at [355, 473] on select "00 01 02 03 04 05 06 07 08 09 10 11 12 13 14 15 16 17 18 19 20 21 22 23" at bounding box center [367, 484] width 24 height 22
click at [395, 484] on select "00 01 02 03 04 05 06 07 08 09 10 11 12 13 14 15 16 17 18 19 20 21 22 23 24 25 2…" at bounding box center [395, 484] width 24 height 22
click at [383, 473] on select "00 01 02 03 04 05 06 07 08 09 10 11 12 13 14 15 16 17 18 19 20 21 22 23 24 25 2…" at bounding box center [395, 484] width 24 height 22
click at [733, 346] on span "Update Entry" at bounding box center [721, 346] width 61 height 13
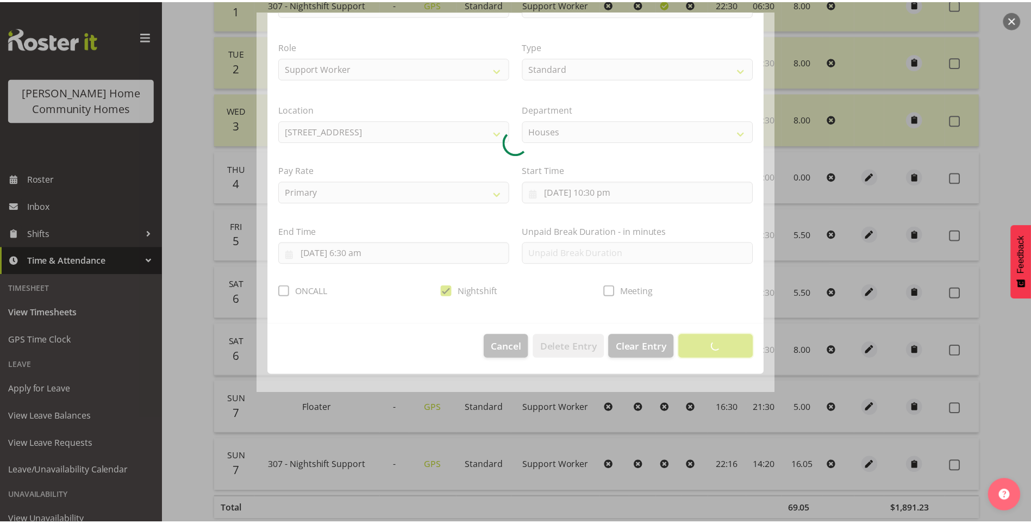
scroll to position [0, 0]
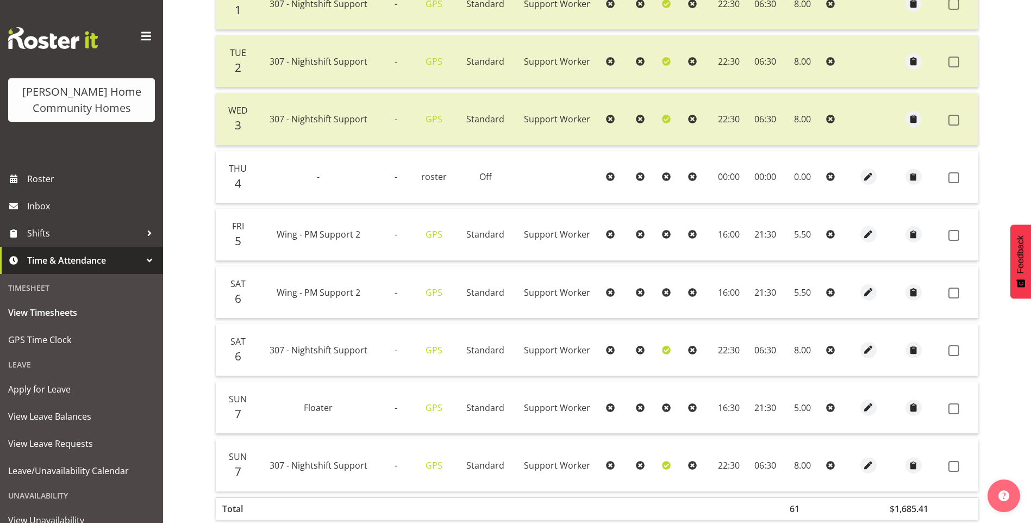
click at [951, 460] on td at bounding box center [961, 465] width 34 height 52
click at [956, 461] on span at bounding box center [953, 466] width 11 height 11
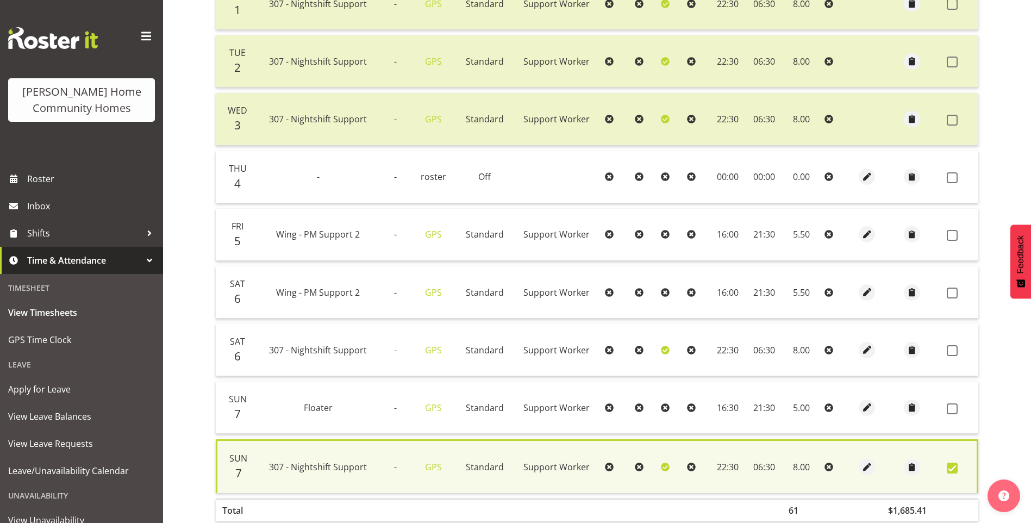
click at [952, 406] on span at bounding box center [952, 408] width 11 height 11
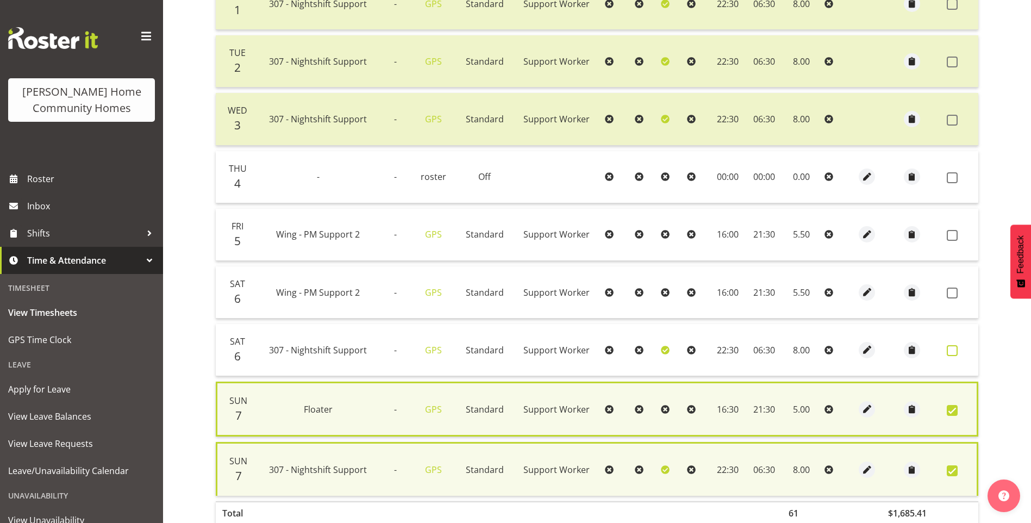
click at [951, 347] on span at bounding box center [952, 350] width 11 height 11
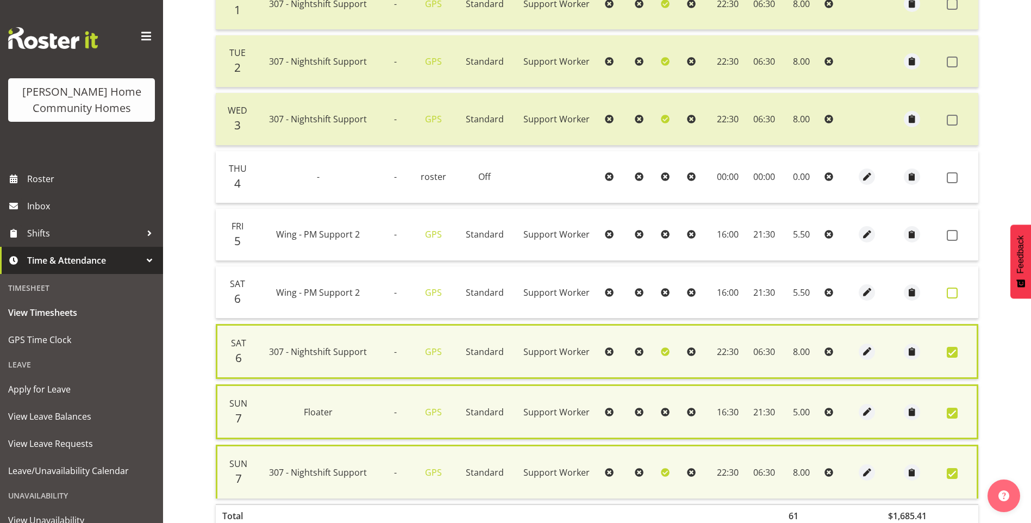
click at [953, 291] on span at bounding box center [952, 293] width 11 height 11
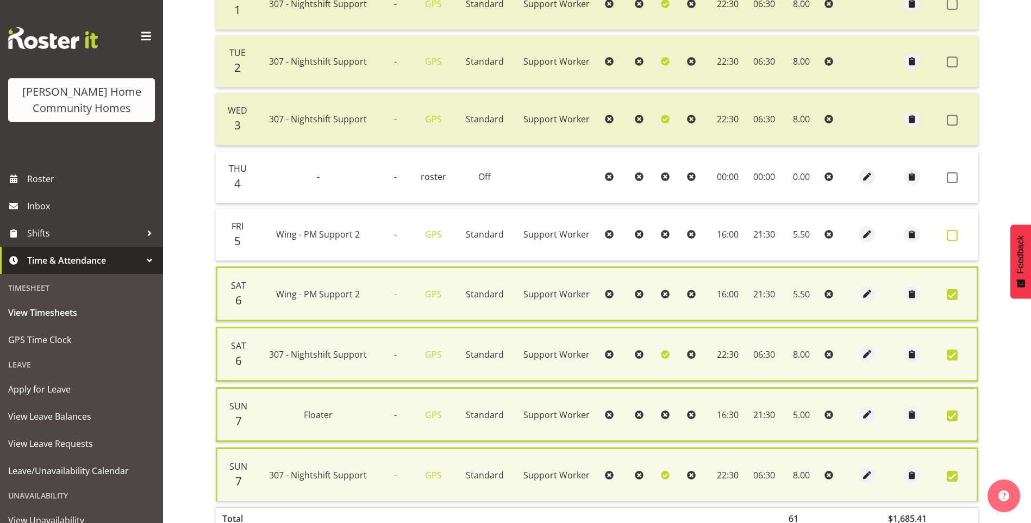
click at [955, 238] on span at bounding box center [952, 235] width 11 height 11
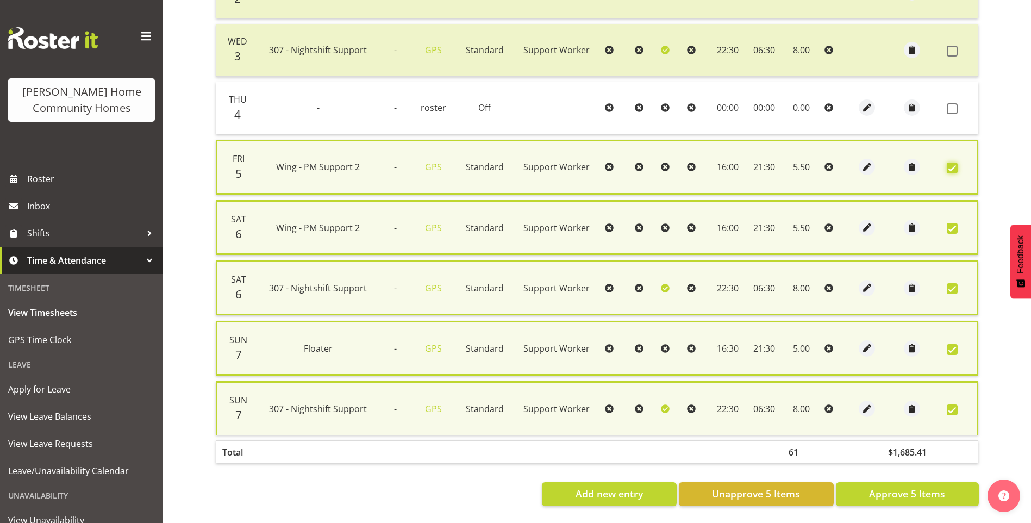
scroll to position [431, 0]
click at [881, 492] on button "Approve 5 Items" at bounding box center [907, 494] width 143 height 24
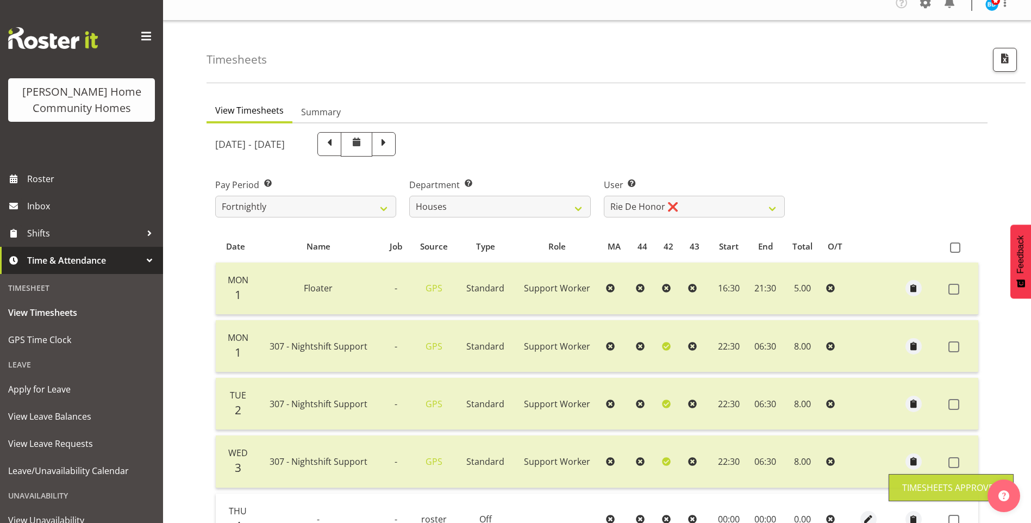
scroll to position [0, 0]
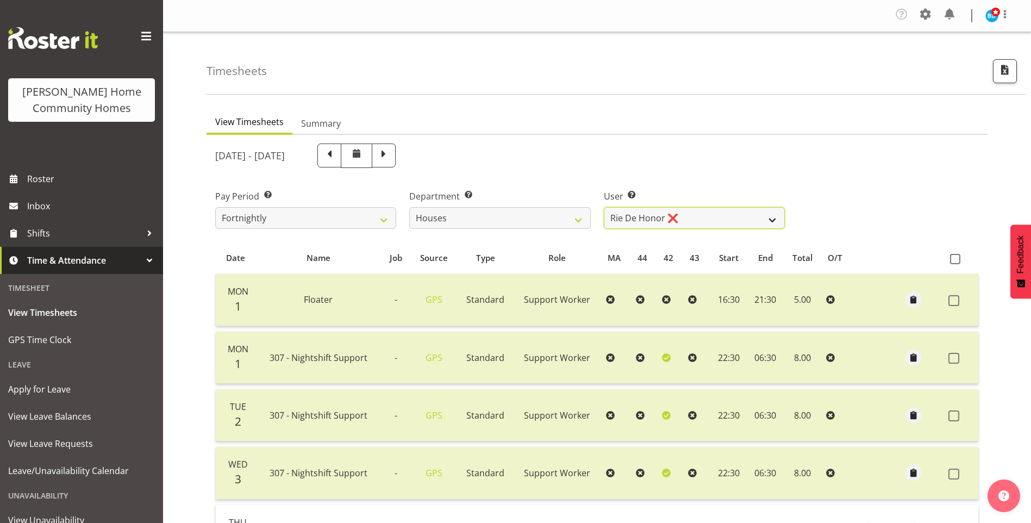
click at [660, 214] on select "Billie Sothern ❌ Dipika Thapa ❌ Jess Aracan ❌ Katrina Shaw ❌ Liezl Sanchez ❌ Ma…" at bounding box center [694, 218] width 181 height 22
click at [604, 207] on select "Billie Sothern ❌ Dipika Thapa ❌ Jess Aracan ❌ Katrina Shaw ❌ Liezl Sanchez ❌ Ma…" at bounding box center [694, 218] width 181 height 22
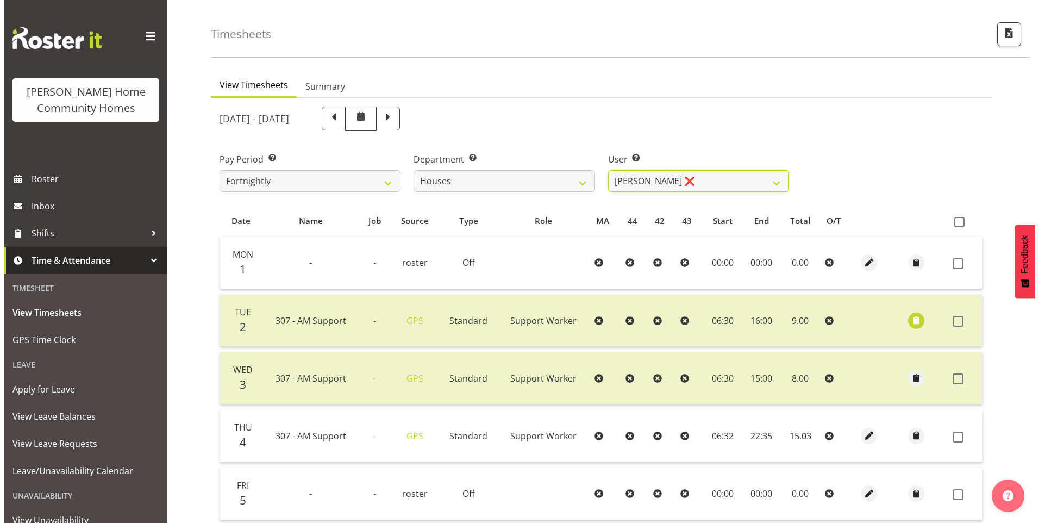
scroll to position [109, 0]
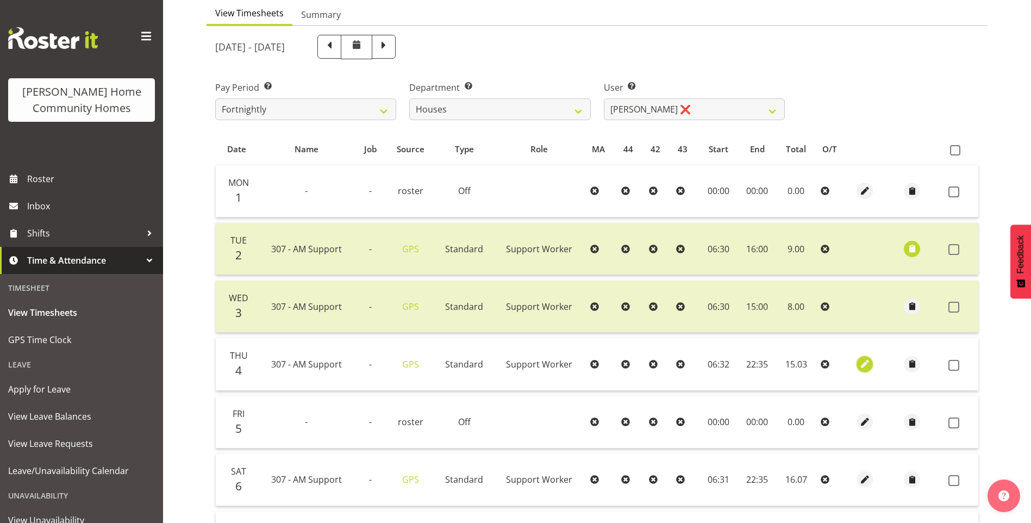
click at [865, 364] on span "button" at bounding box center [865, 364] width 13 height 13
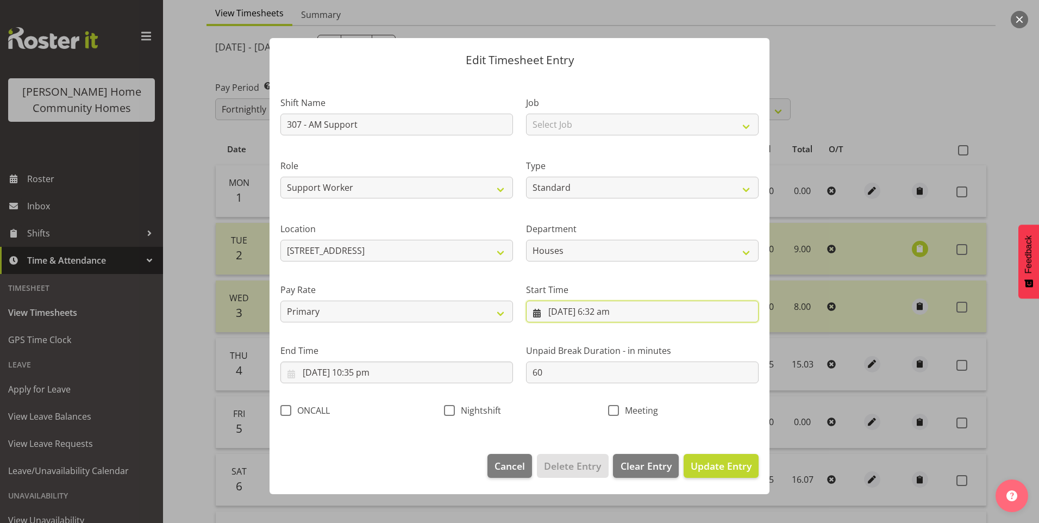
click at [608, 315] on input "4/09/2025, 6:32 am" at bounding box center [642, 312] width 233 height 22
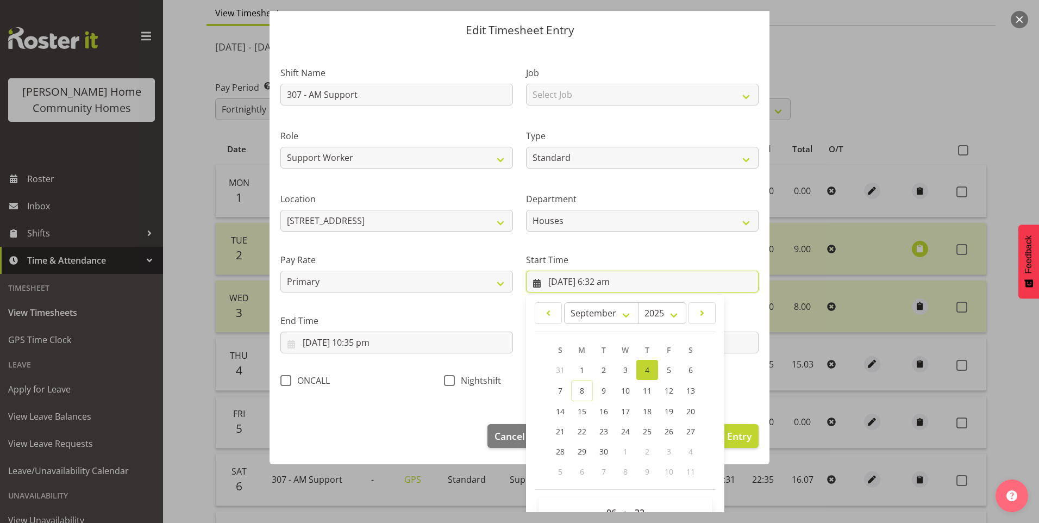
scroll to position [59, 0]
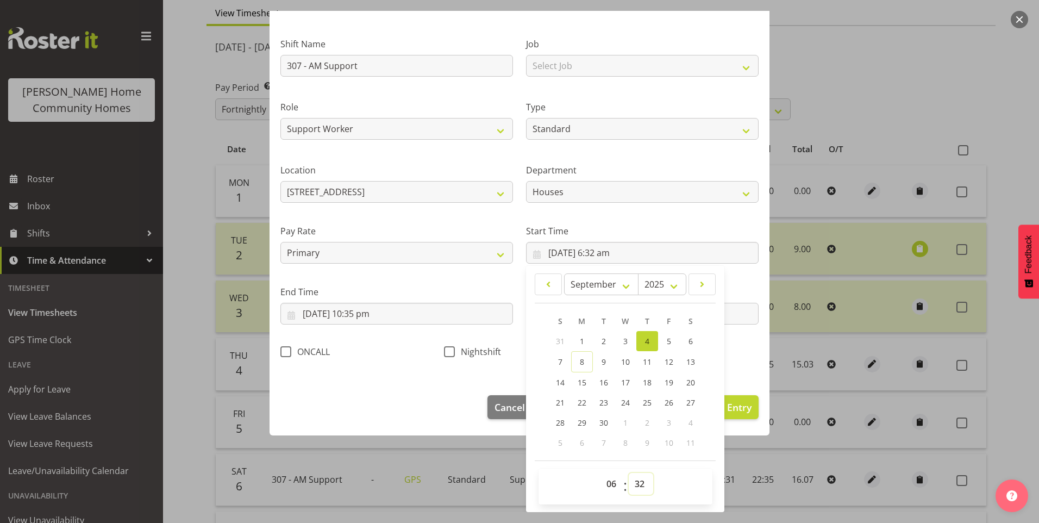
click at [633, 481] on select "00 01 02 03 04 05 06 07 08 09 10 11 12 13 14 15 16 17 18 19 20 21 22 23 24 25 2…" at bounding box center [641, 484] width 24 height 22
click at [629, 473] on select "00 01 02 03 04 05 06 07 08 09 10 11 12 13 14 15 16 17 18 19 20 21 22 23 24 25 2…" at bounding box center [641, 484] width 24 height 22
click at [352, 316] on input "4/09/2025, 10:35 pm" at bounding box center [396, 314] width 233 height 22
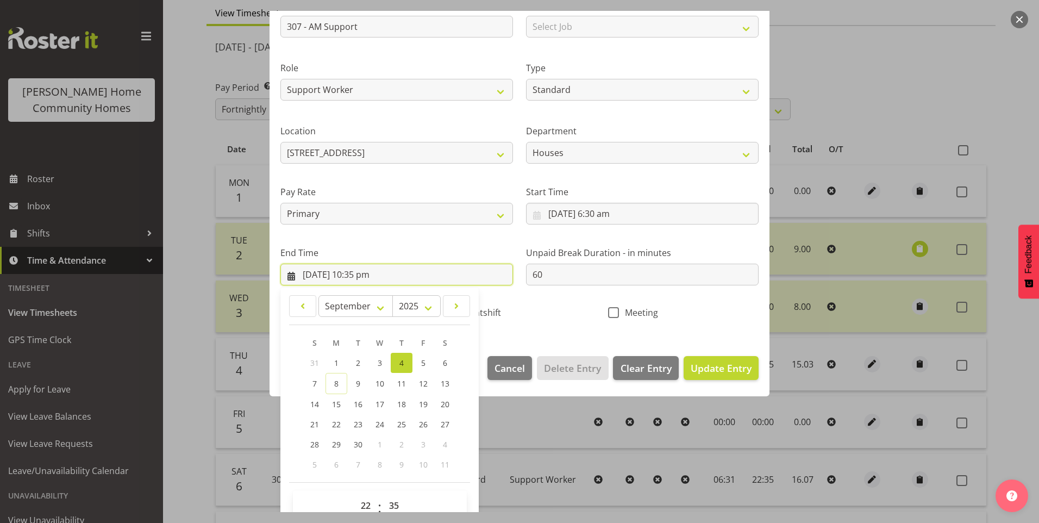
scroll to position [120, 0]
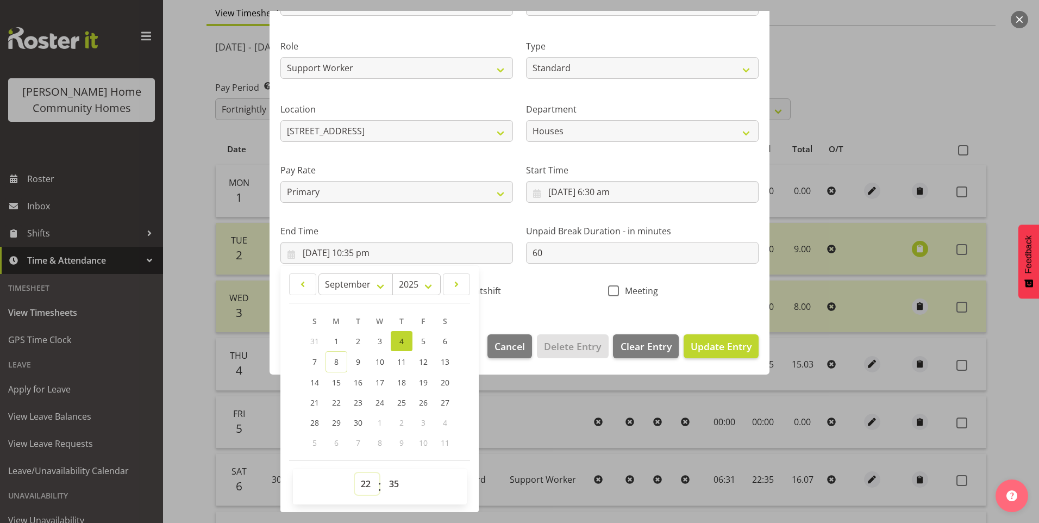
click at [361, 483] on select "00 01 02 03 04 05 06 07 08 09 10 11 12 13 14 15 16 17 18 19 20 21 22 23" at bounding box center [367, 484] width 24 height 22
click at [355, 473] on select "00 01 02 03 04 05 06 07 08 09 10 11 12 13 14 15 16 17 18 19 20 21 22 23" at bounding box center [367, 484] width 24 height 22
click at [389, 481] on select "00 01 02 03 04 05 06 07 08 09 10 11 12 13 14 15 16 17 18 19 20 21 22 23 24 25 2…" at bounding box center [395, 484] width 24 height 22
click at [383, 473] on select "00 01 02 03 04 05 06 07 08 09 10 11 12 13 14 15 16 17 18 19 20 21 22 23 24 25 2…" at bounding box center [395, 484] width 24 height 22
click at [718, 346] on span "Update Entry" at bounding box center [721, 346] width 61 height 13
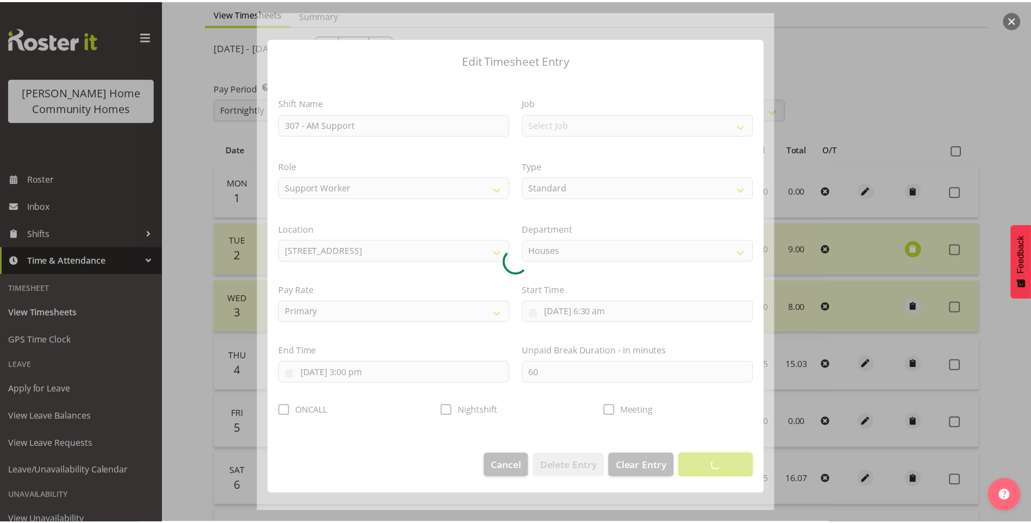
scroll to position [0, 0]
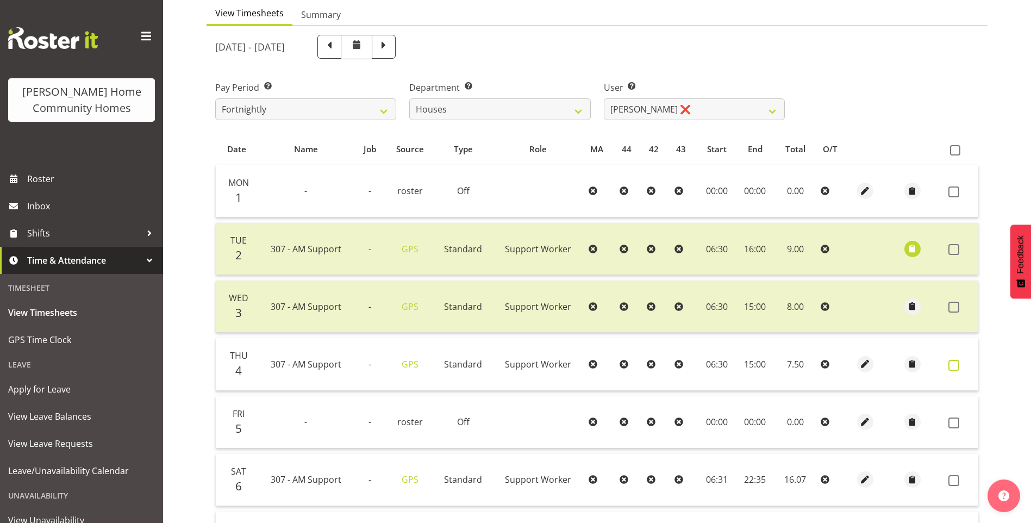
click at [959, 364] on span at bounding box center [953, 365] width 11 height 11
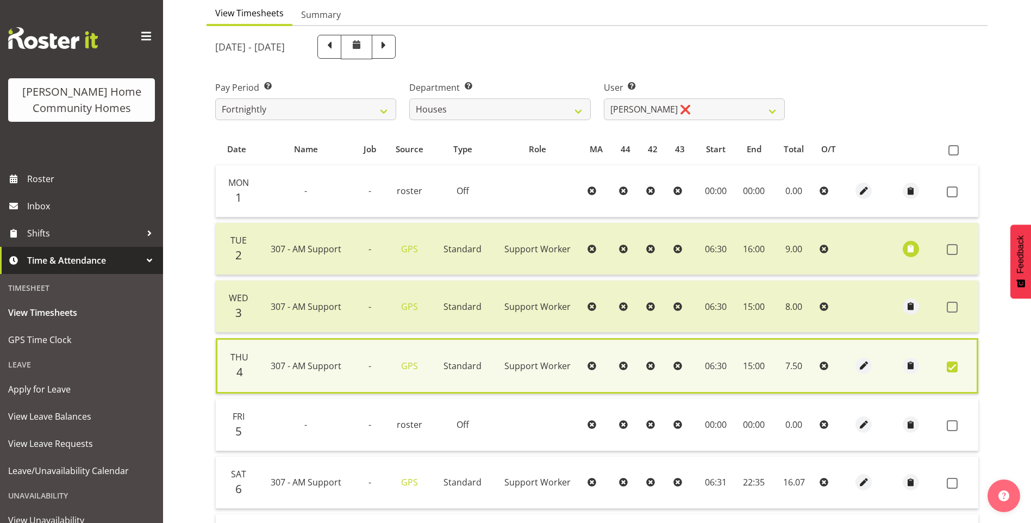
click at [956, 365] on span at bounding box center [952, 366] width 11 height 11
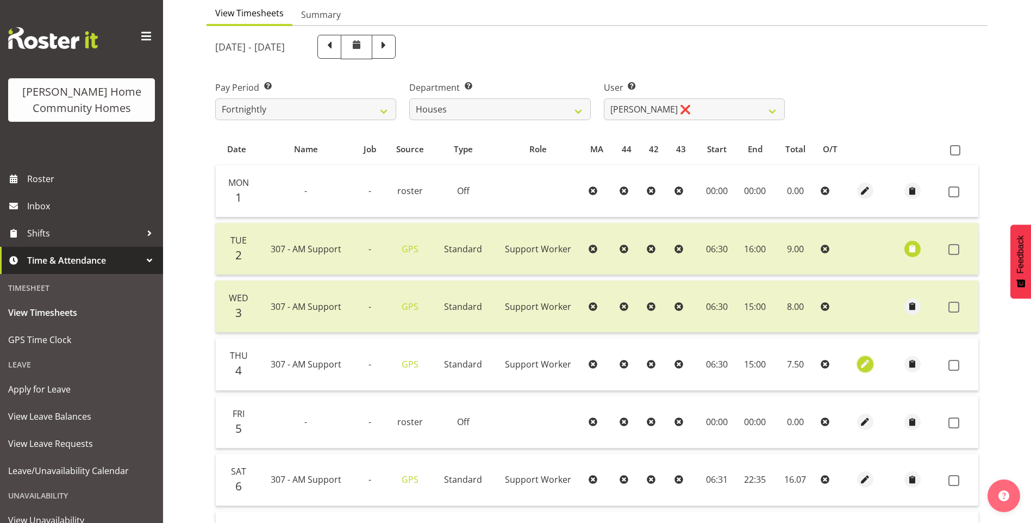
click at [865, 363] on span "button" at bounding box center [865, 364] width 13 height 13
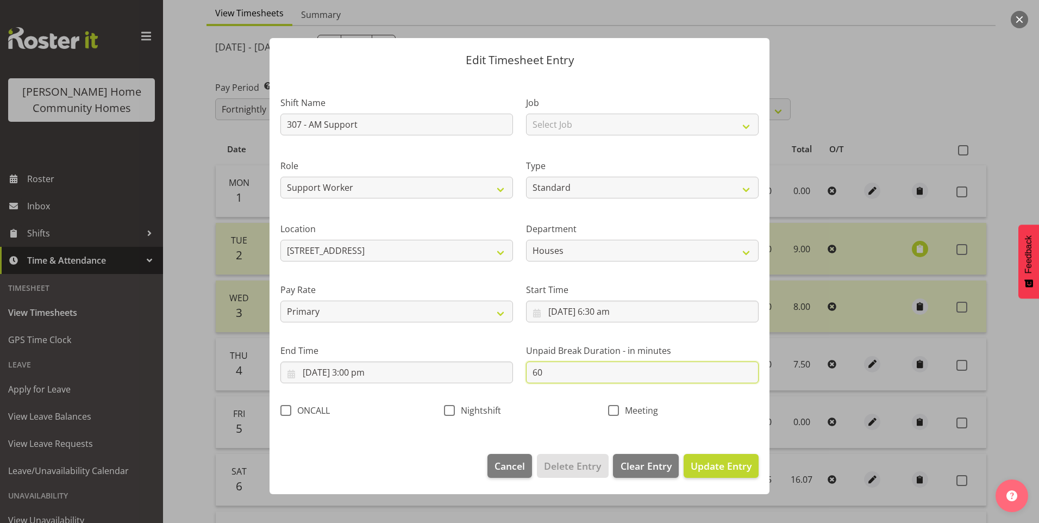
drag, startPoint x: 541, startPoint y: 362, endPoint x: 319, endPoint y: 323, distance: 225.6
click at [389, 334] on div "Shift Name 307 - AM Support Job Select Job Floater Role Support Worker Type Off…" at bounding box center [519, 253] width 491 height 345
click at [753, 468] on button "Update Entry" at bounding box center [721, 466] width 75 height 24
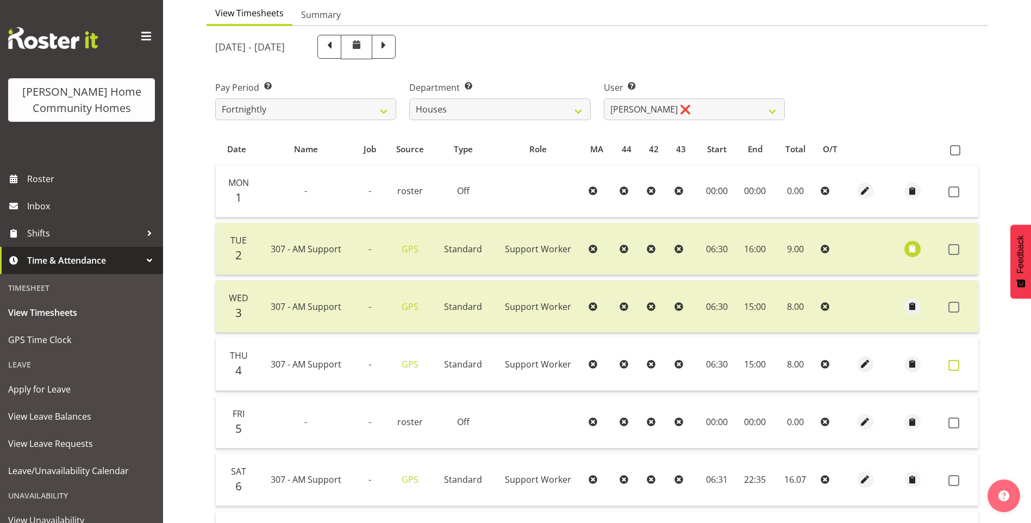
click at [954, 360] on span at bounding box center [953, 365] width 11 height 11
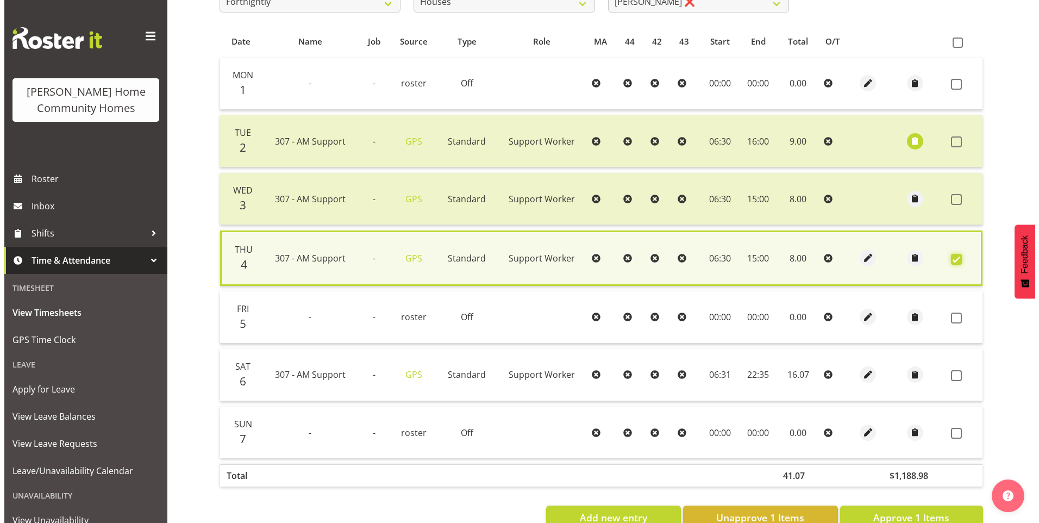
scroll to position [217, 0]
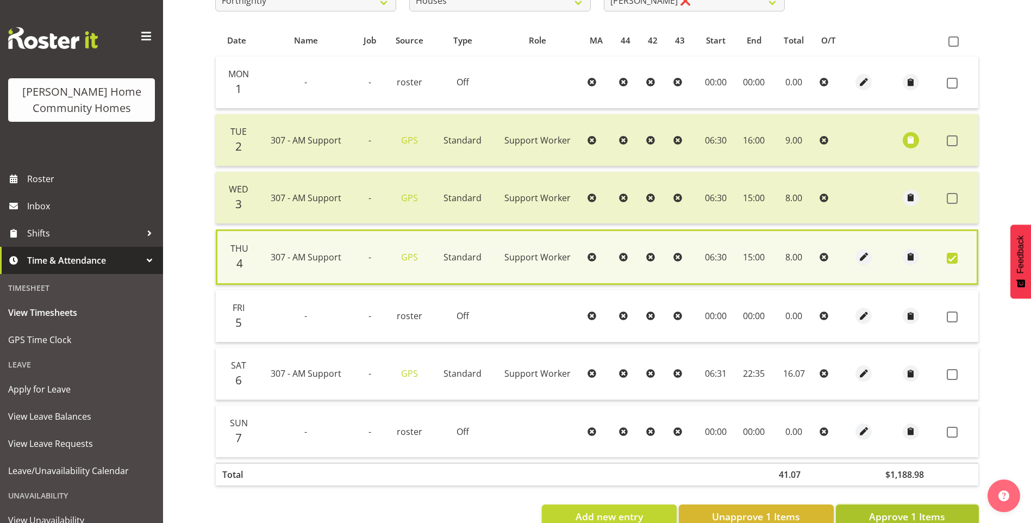
click at [903, 509] on span "Approve 1 Items" at bounding box center [907, 516] width 76 height 14
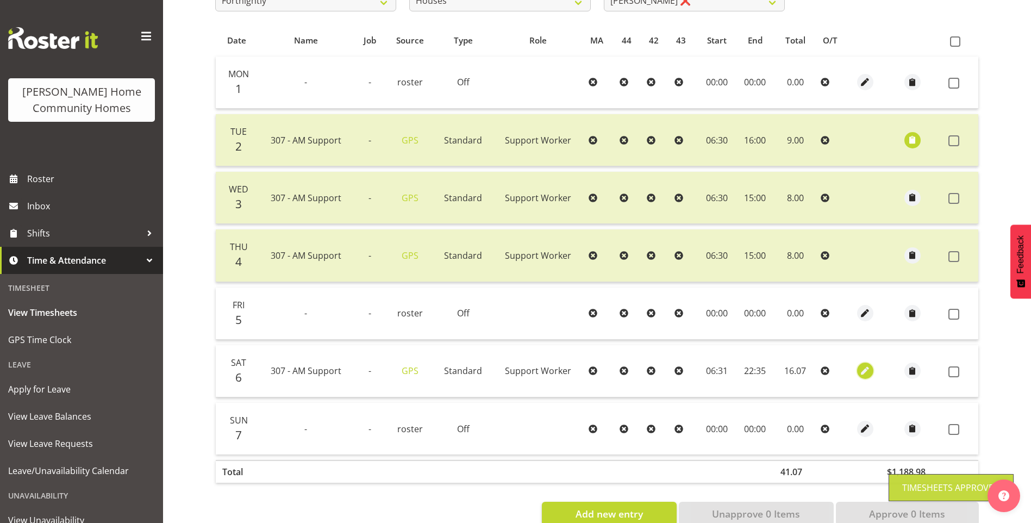
click at [862, 367] on span "button" at bounding box center [865, 371] width 13 height 13
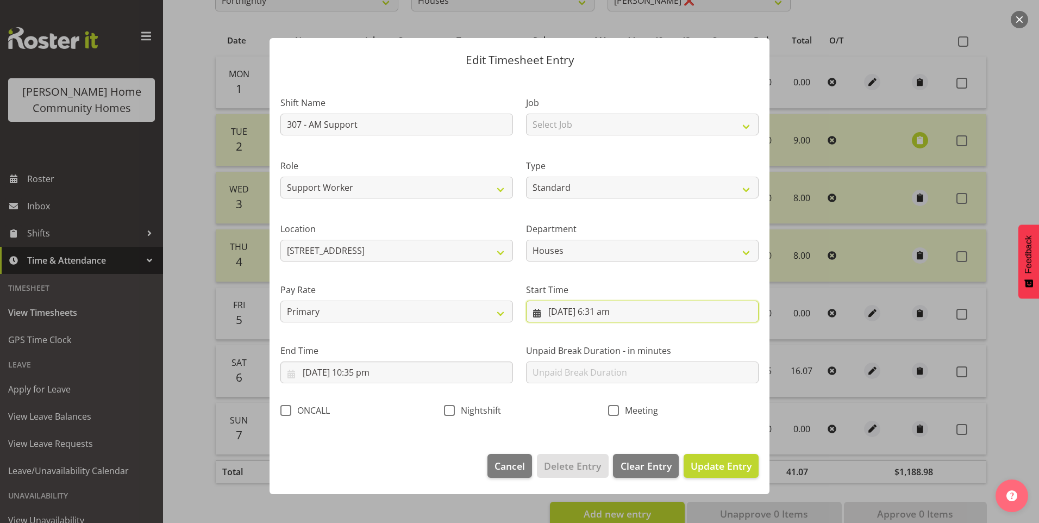
click at [607, 310] on input "6/09/2025, 6:31 am" at bounding box center [642, 312] width 233 height 22
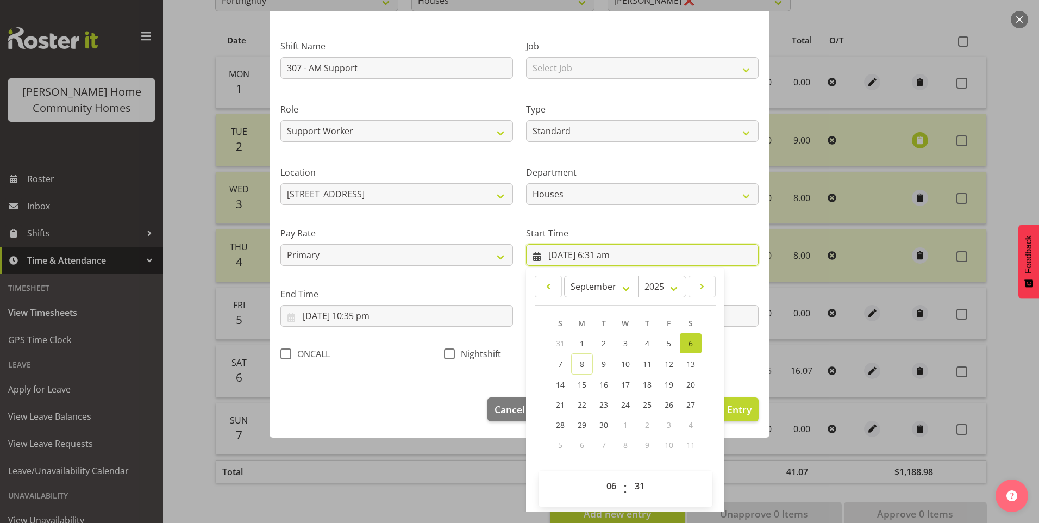
scroll to position [59, 0]
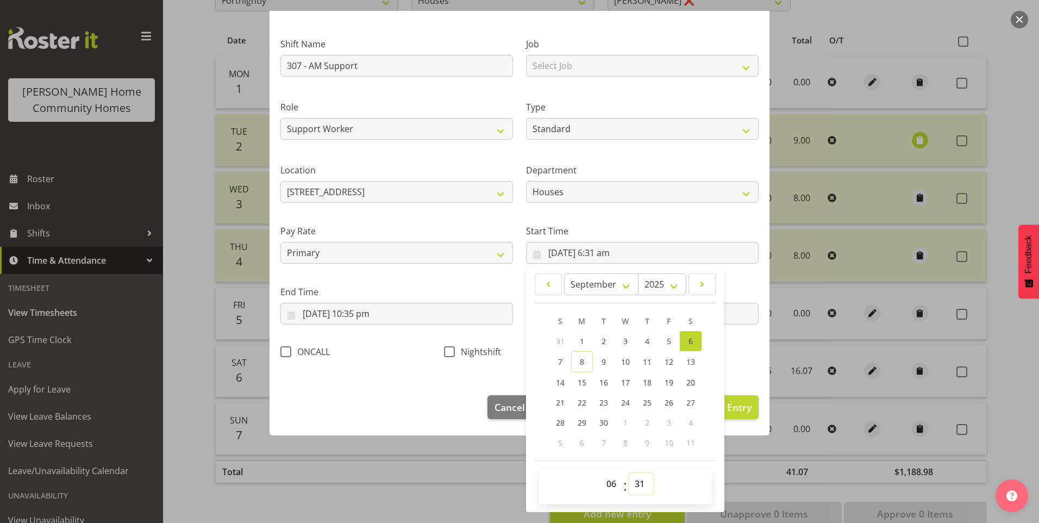
click at [639, 480] on select "00 01 02 03 04 05 06 07 08 09 10 11 12 13 14 15 16 17 18 19 20 21 22 23 24 25 2…" at bounding box center [641, 484] width 24 height 22
click at [629, 473] on select "00 01 02 03 04 05 06 07 08 09 10 11 12 13 14 15 16 17 18 19 20 21 22 23 24 25 2…" at bounding box center [641, 484] width 24 height 22
click at [356, 320] on input "6/09/2025, 10:35 pm" at bounding box center [396, 314] width 233 height 22
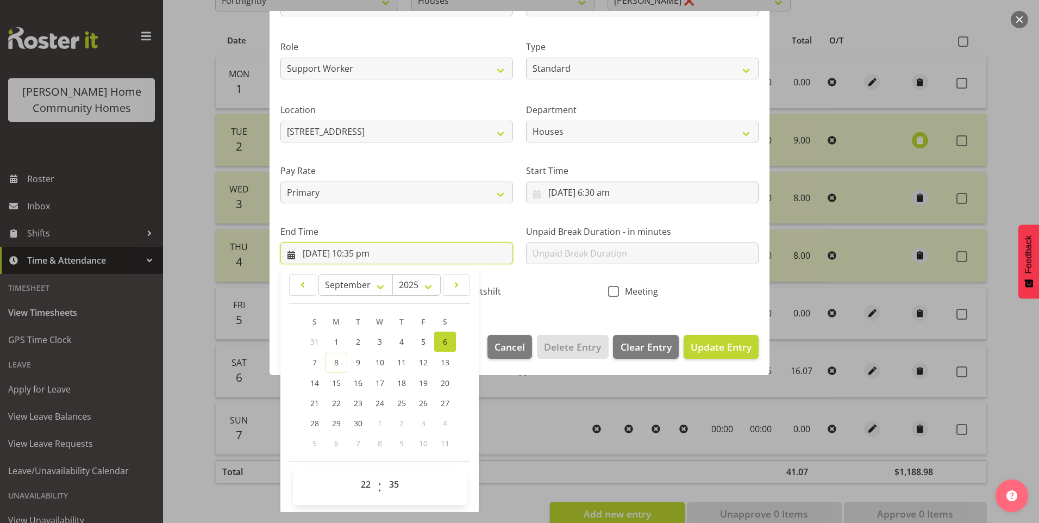
scroll to position [120, 0]
click at [367, 488] on select "00 01 02 03 04 05 06 07 08 09 10 11 12 13 14 15 16 17 18 19 20 21 22 23" at bounding box center [367, 484] width 24 height 22
click at [355, 473] on select "00 01 02 03 04 05 06 07 08 09 10 11 12 13 14 15 16 17 18 19 20 21 22 23" at bounding box center [367, 484] width 24 height 22
drag, startPoint x: 390, startPoint y: 485, endPoint x: 399, endPoint y: 473, distance: 14.8
click at [390, 485] on select "00 01 02 03 04 05 06 07 08 09 10 11 12 13 14 15 16 17 18 19 20 21 22 23 24 25 2…" at bounding box center [395, 484] width 24 height 22
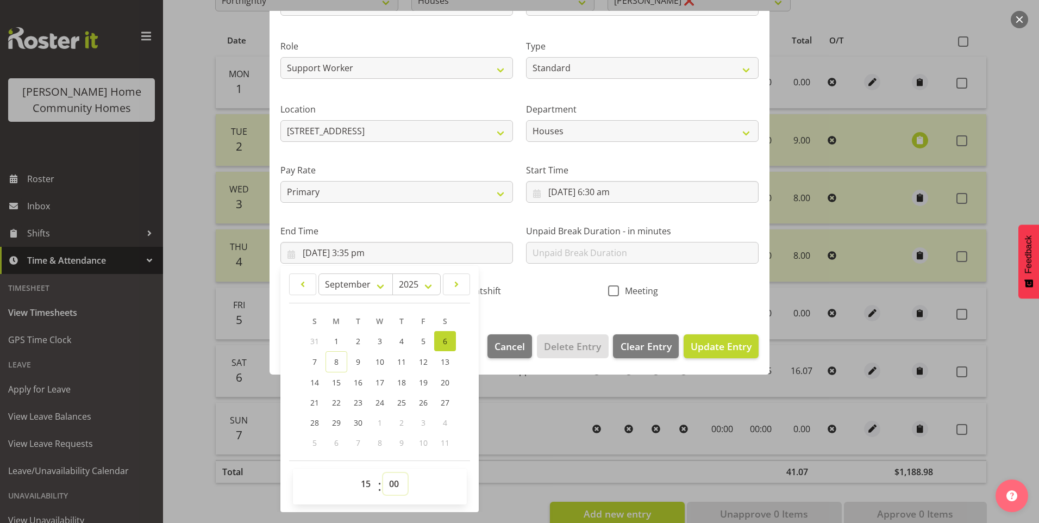
click at [383, 473] on select "00 01 02 03 04 05 06 07 08 09 10 11 12 13 14 15 16 17 18 19 20 21 22 23 24 25 2…" at bounding box center [395, 484] width 24 height 22
click at [542, 252] on input "text" at bounding box center [642, 253] width 233 height 22
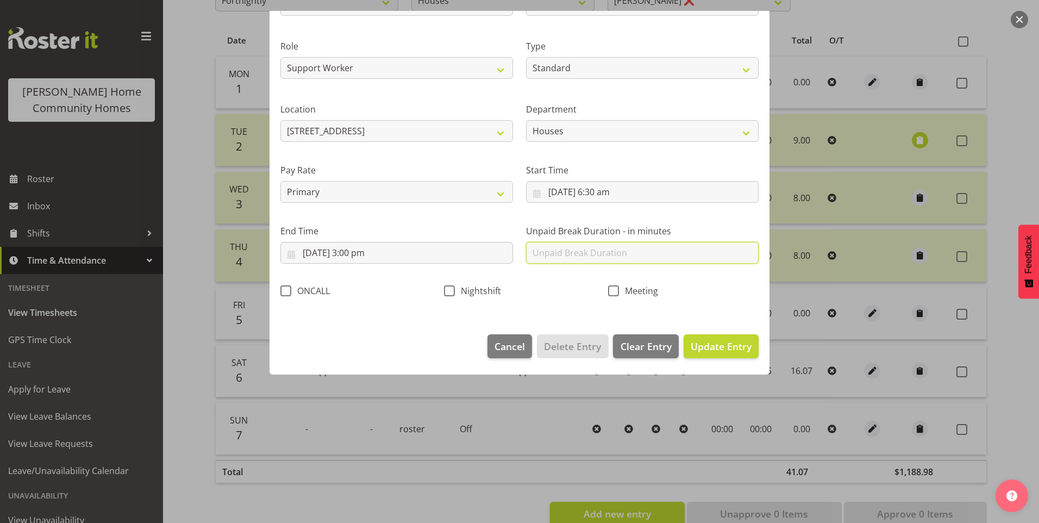
scroll to position [0, 0]
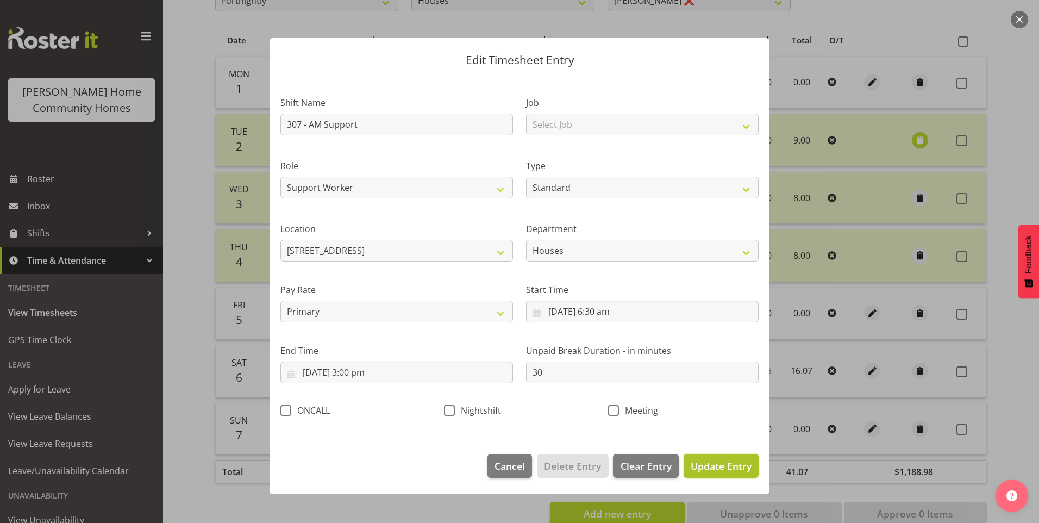
click at [729, 461] on button "Update Entry" at bounding box center [721, 466] width 75 height 24
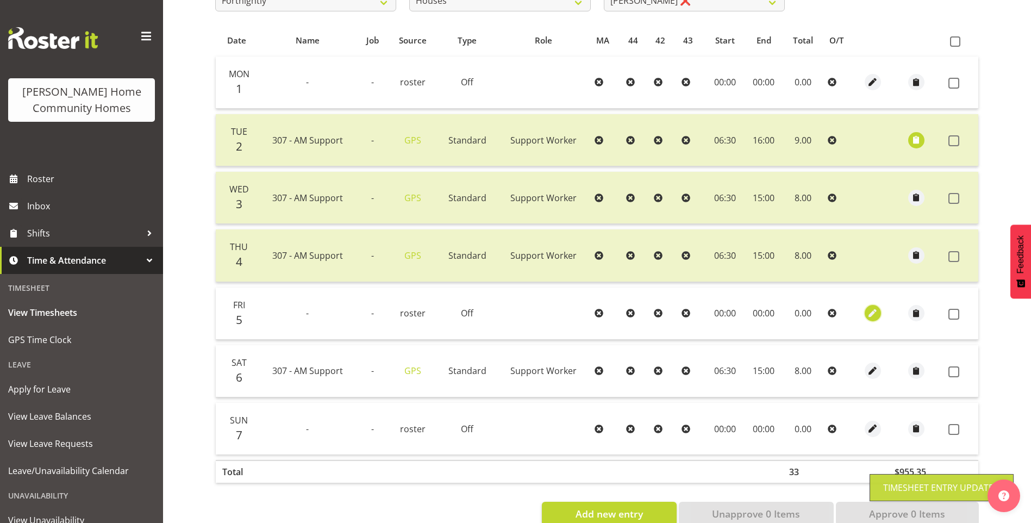
click at [870, 320] on span "button" at bounding box center [872, 313] width 13 height 18
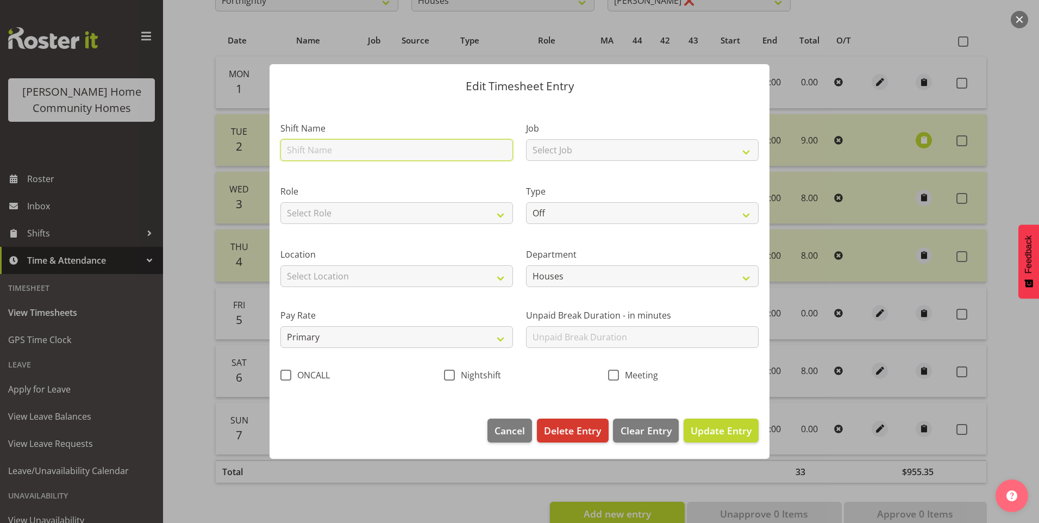
click at [291, 147] on input "text" at bounding box center [396, 150] width 233 height 22
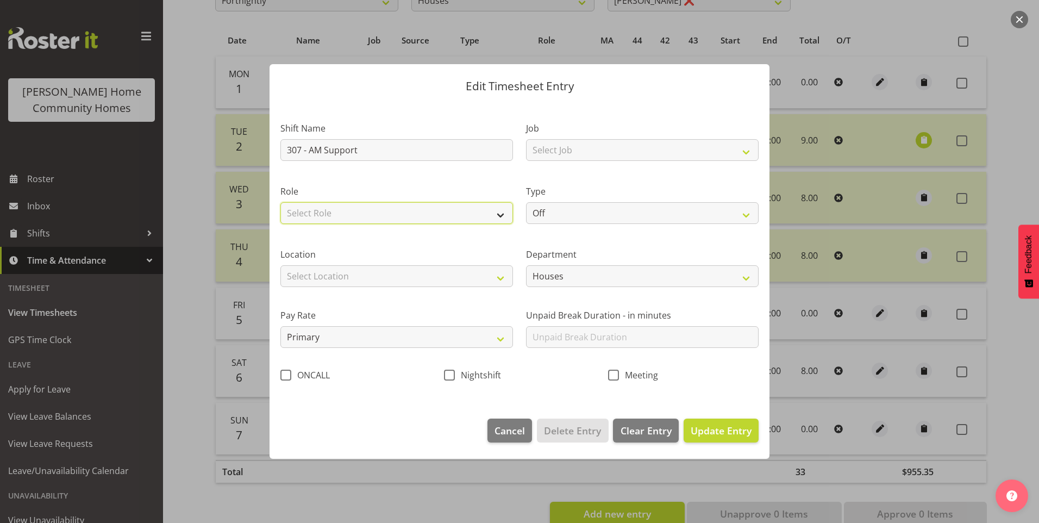
click at [319, 205] on select "Select Role Support Worker" at bounding box center [396, 213] width 233 height 22
click at [280, 202] on select "Select Role Support Worker" at bounding box center [396, 213] width 233 height 22
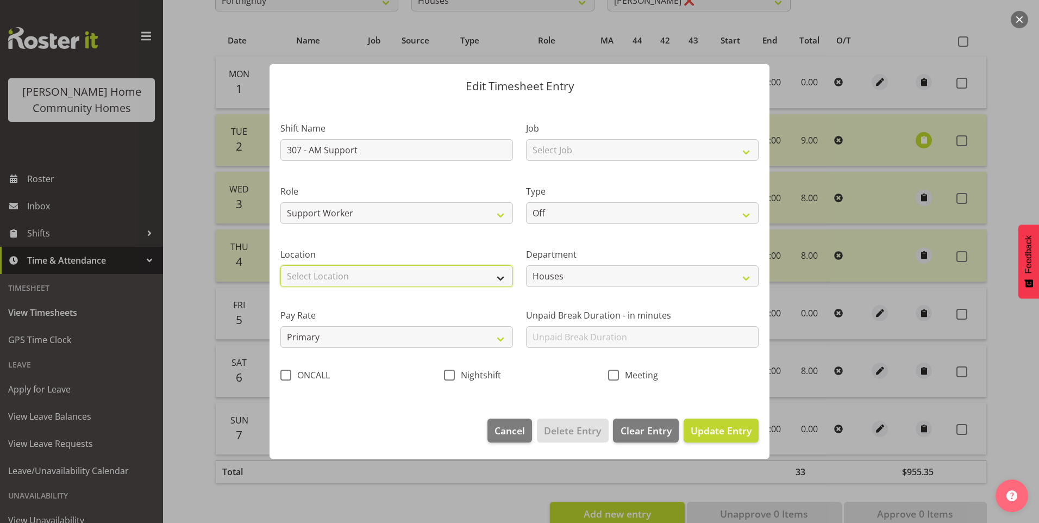
click at [310, 269] on select "Select Location 177 Halswell Rd 268 Hendersons Rd 307 Hendersons Rd 309 Henders…" at bounding box center [396, 276] width 233 height 22
click at [280, 265] on select "Select Location 177 Halswell Rd 268 Hendersons Rd 307 Hendersons Rd 309 Henders…" at bounding box center [396, 276] width 233 height 22
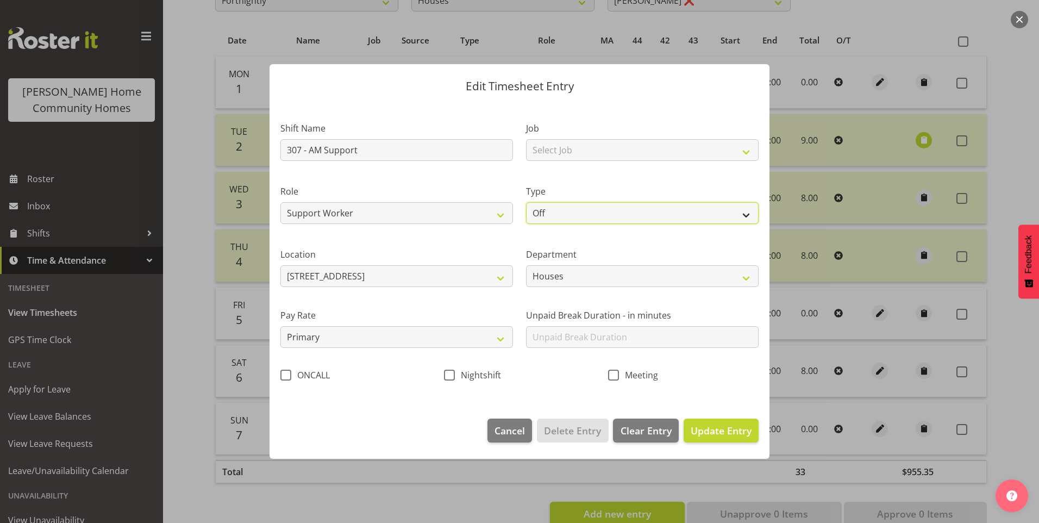
click at [571, 224] on select "Off Standard Public Holiday Public Holiday (Worked) Day In Lieu Annual Leave Si…" at bounding box center [642, 213] width 233 height 22
click at [526, 202] on select "Off Standard Public Holiday Public Holiday (Worked) Day In Lieu Annual Leave Si…" at bounding box center [642, 213] width 233 height 22
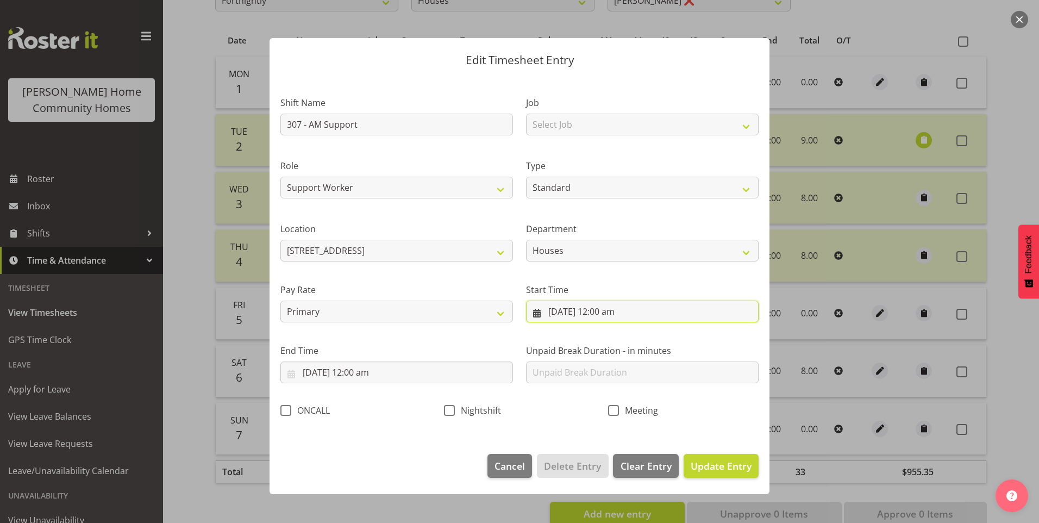
click at [569, 309] on input "5/09/2025, 12:00 am" at bounding box center [642, 312] width 233 height 22
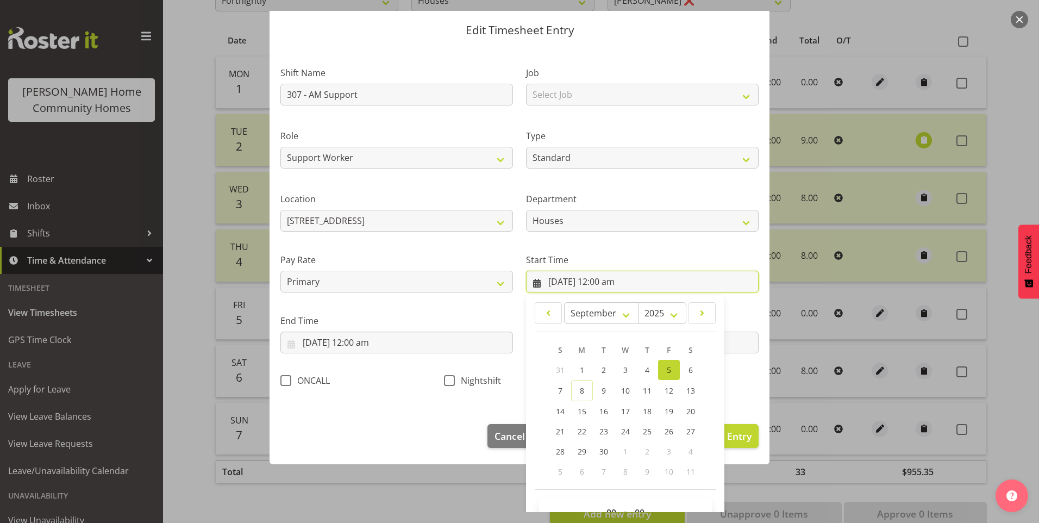
scroll to position [59, 0]
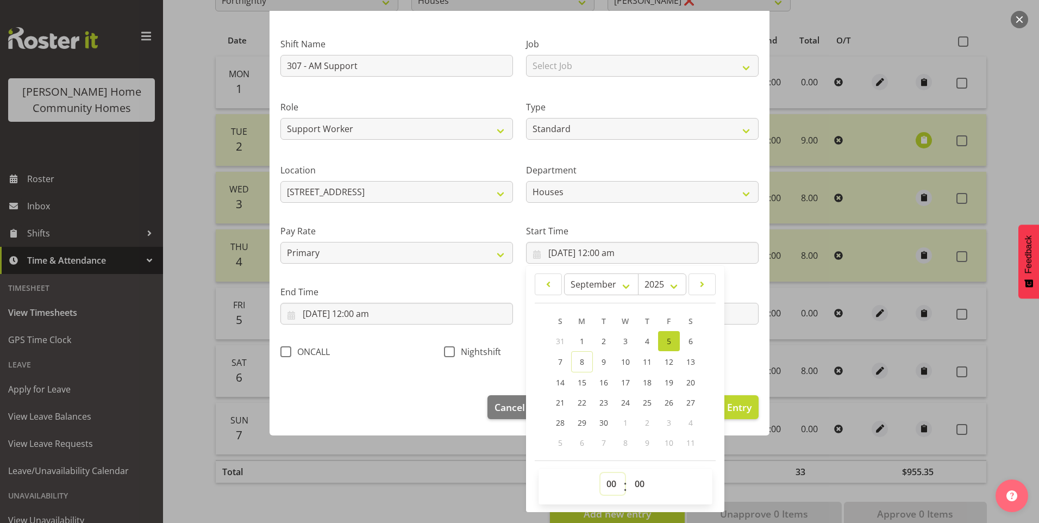
click at [607, 480] on select "00 01 02 03 04 05 06 07 08 09 10 11 12 13 14 15 16 17 18 19 20 21 22 23" at bounding box center [613, 484] width 24 height 22
click at [601, 473] on select "00 01 02 03 04 05 06 07 08 09 10 11 12 13 14 15 16 17 18 19 20 21 22 23" at bounding box center [613, 484] width 24 height 22
click at [641, 487] on select "00 01 02 03 04 05 06 07 08 09 10 11 12 13 14 15 16 17 18 19 20 21 22 23 24 25 2…" at bounding box center [641, 484] width 24 height 22
click at [629, 473] on select "00 01 02 03 04 05 06 07 08 09 10 11 12 13 14 15 16 17 18 19 20 21 22 23 24 25 2…" at bounding box center [641, 484] width 24 height 22
click at [353, 317] on input "5/09/2025, 12:00 am" at bounding box center [396, 314] width 233 height 22
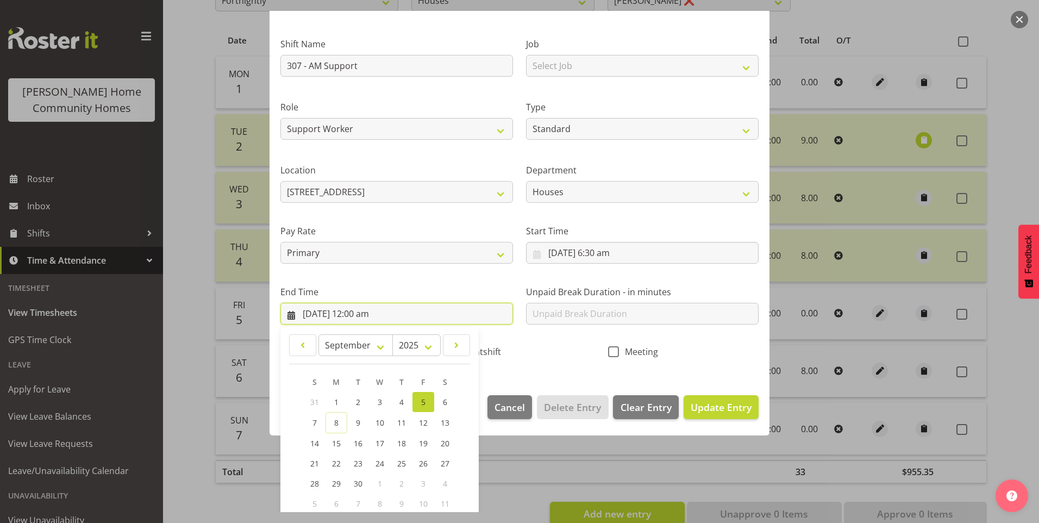
scroll to position [120, 0]
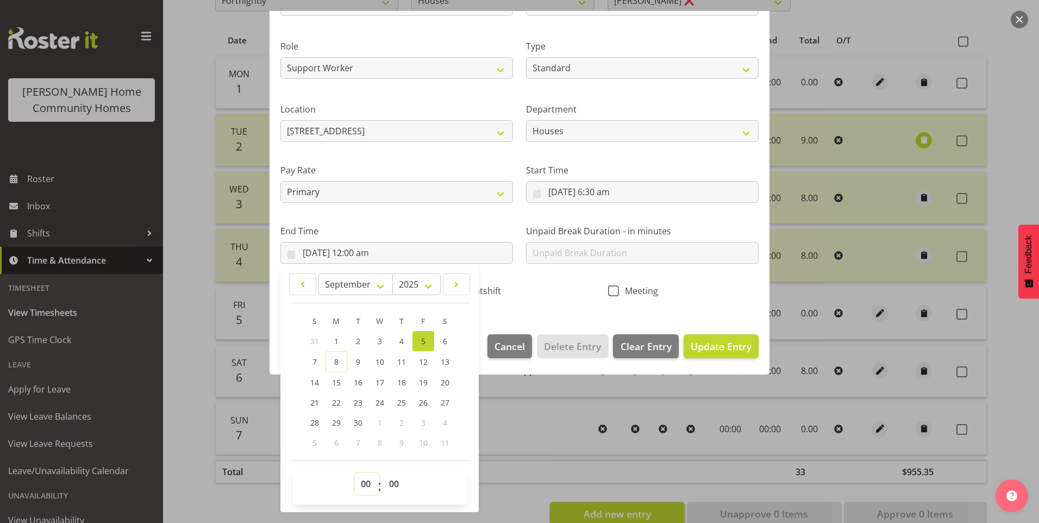
click at [359, 480] on select "00 01 02 03 04 05 06 07 08 09 10 11 12 13 14 15 16 17 18 19 20 21 22 23" at bounding box center [367, 484] width 24 height 22
click at [355, 473] on select "00 01 02 03 04 05 06 07 08 09 10 11 12 13 14 15 16 17 18 19 20 21 22 23" at bounding box center [367, 484] width 24 height 22
click at [555, 245] on input "text" at bounding box center [642, 253] width 233 height 22
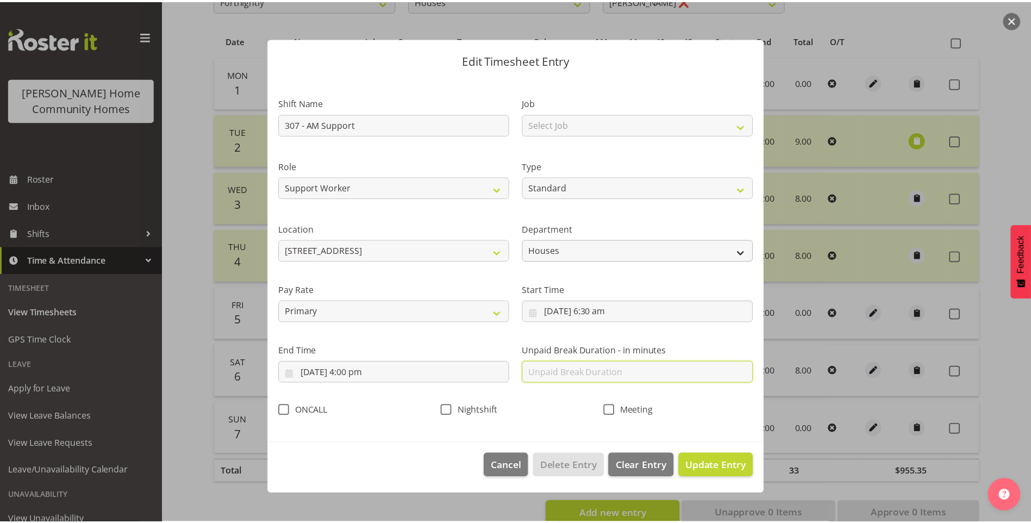
scroll to position [0, 0]
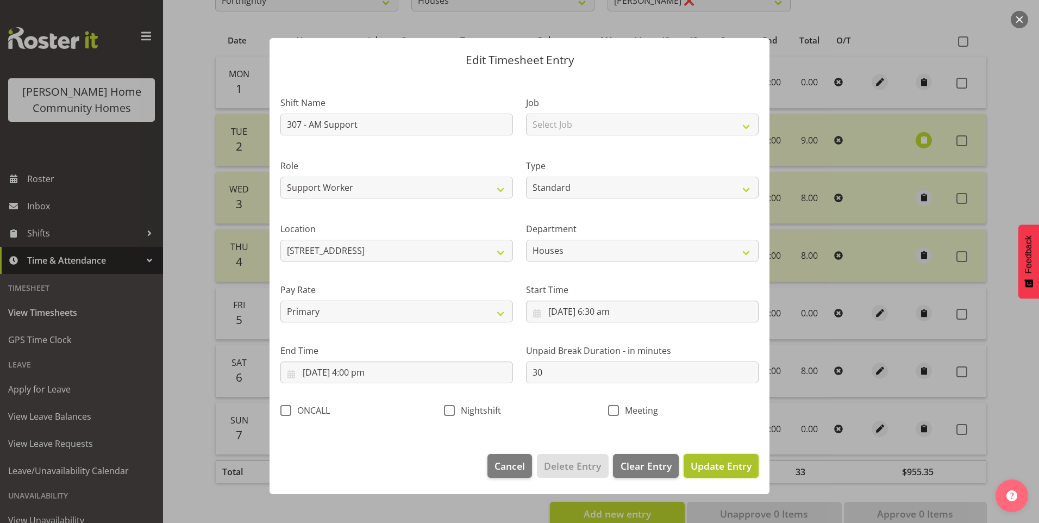
click at [738, 461] on span "Update Entry" at bounding box center [721, 465] width 61 height 13
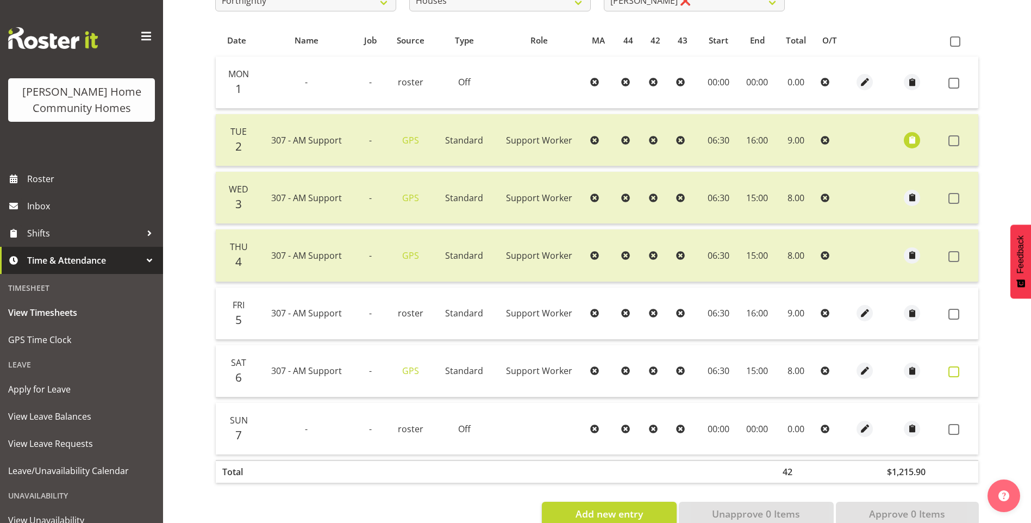
click at [953, 372] on span at bounding box center [953, 371] width 11 height 11
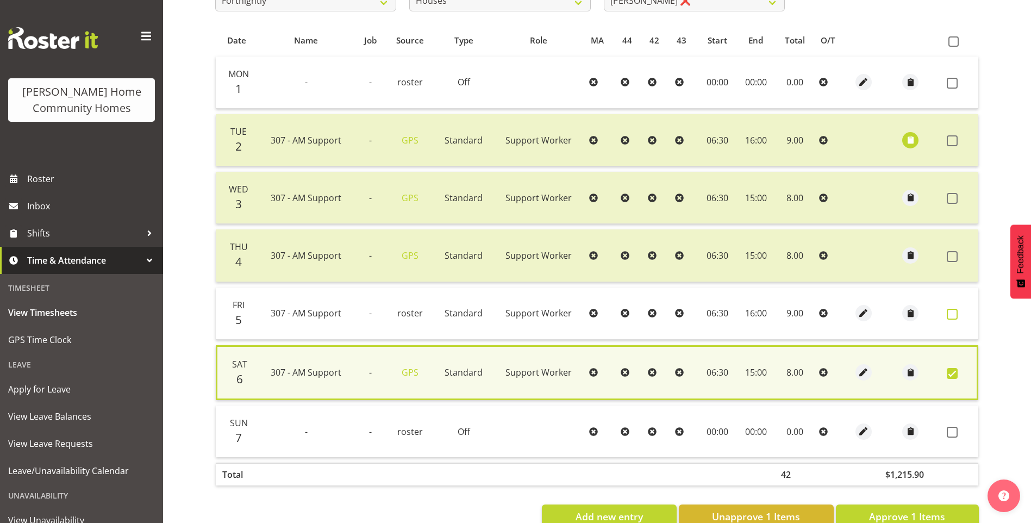
click at [955, 311] on span at bounding box center [952, 314] width 11 height 11
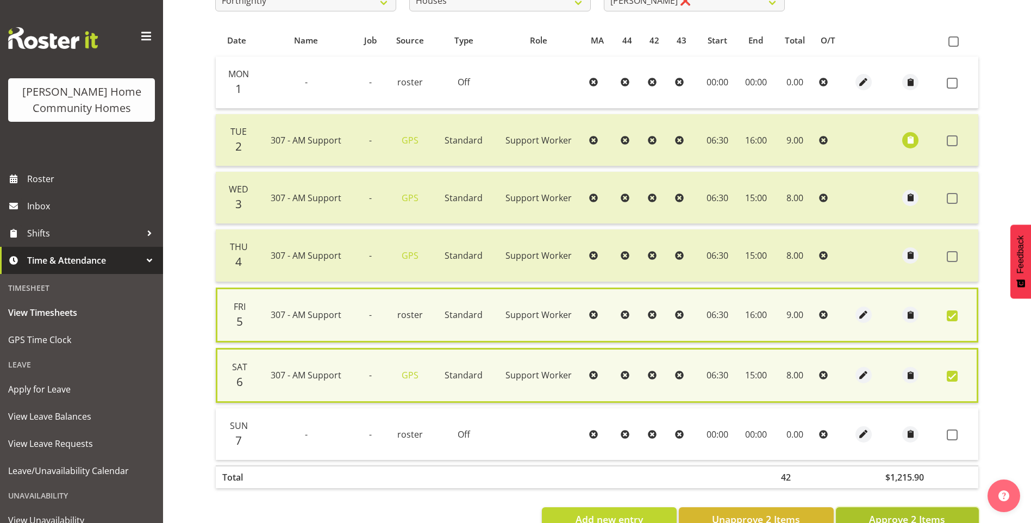
click at [916, 513] on span "Approve 2 Items" at bounding box center [907, 519] width 76 height 14
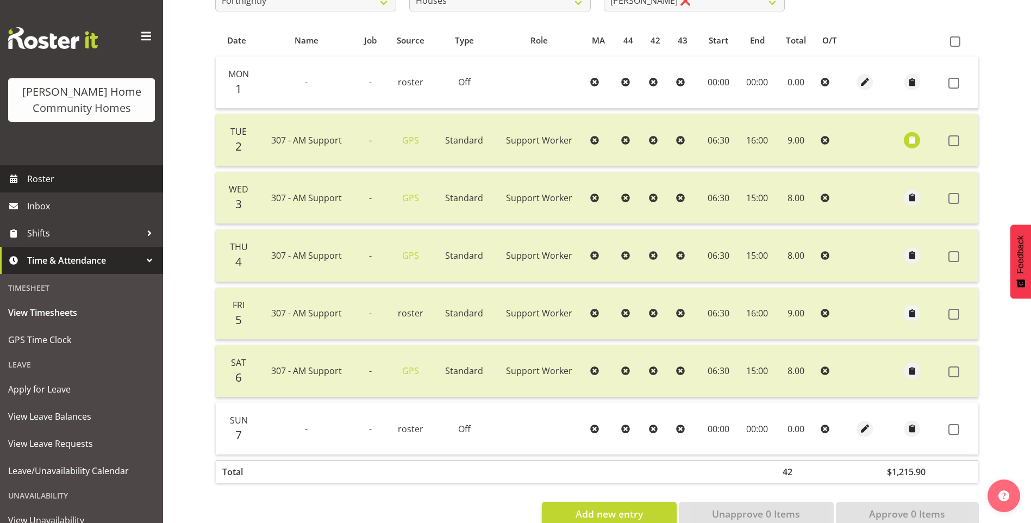
click at [44, 181] on span "Roster" at bounding box center [92, 179] width 130 height 16
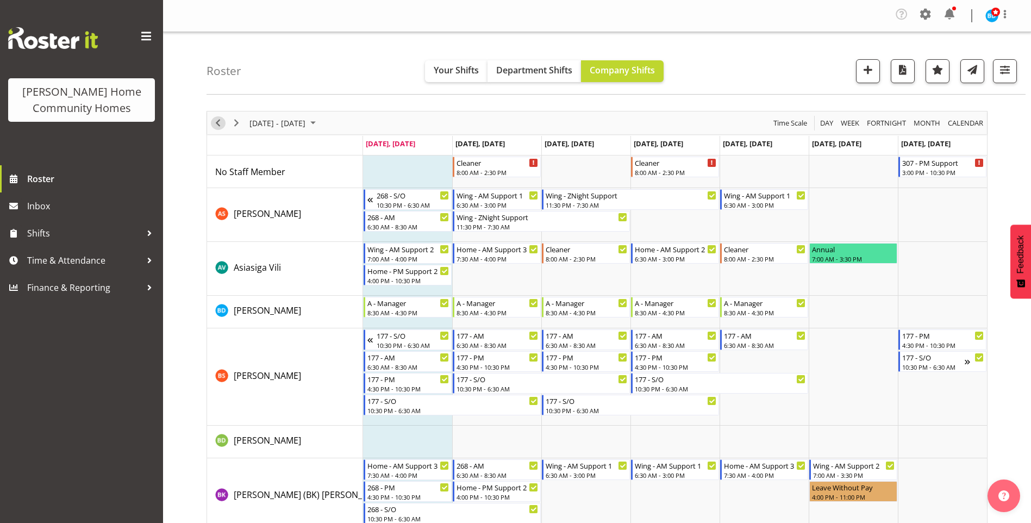
click at [215, 126] on span "Previous" at bounding box center [217, 123] width 13 height 14
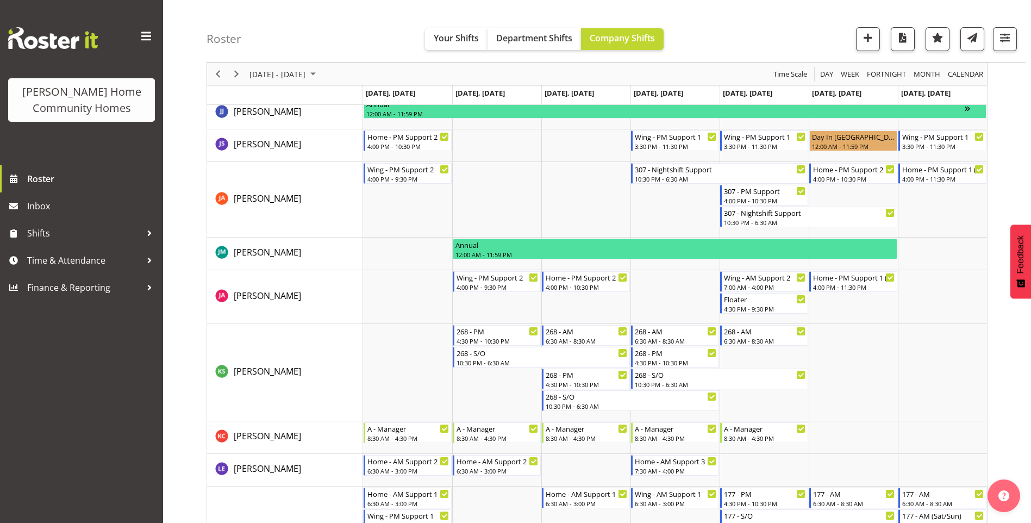
scroll to position [707, 0]
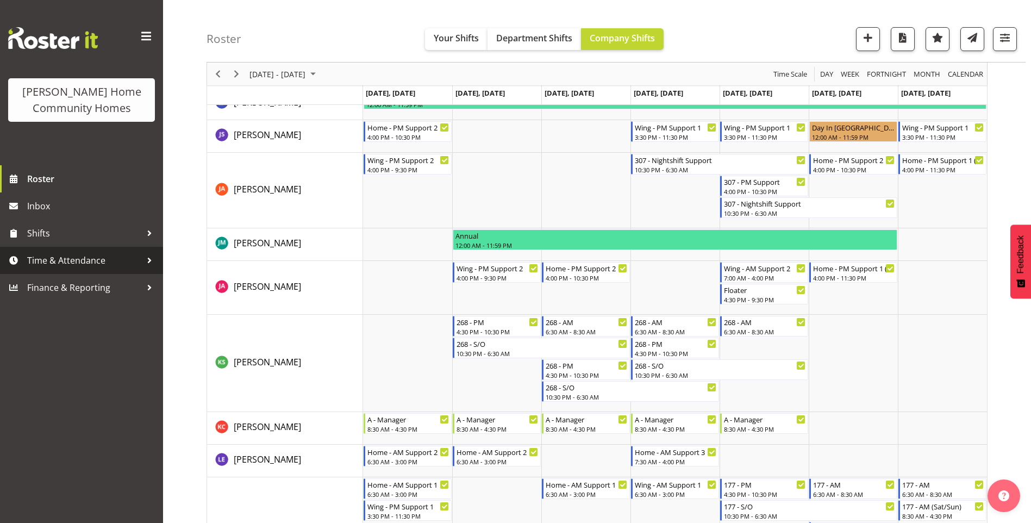
click at [71, 258] on span "Time & Attendance" at bounding box center [84, 260] width 114 height 16
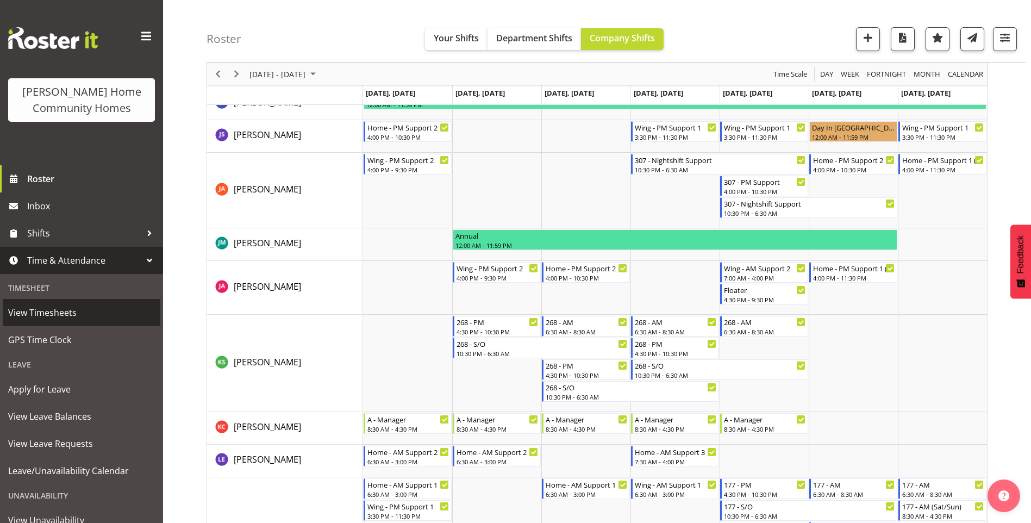
click at [62, 314] on span "View Timesheets" at bounding box center [81, 312] width 147 height 16
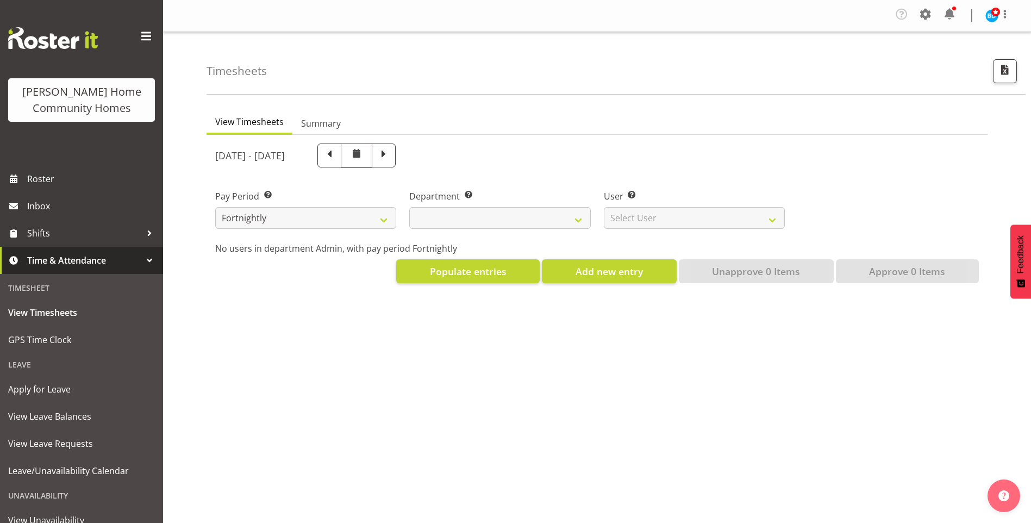
select select
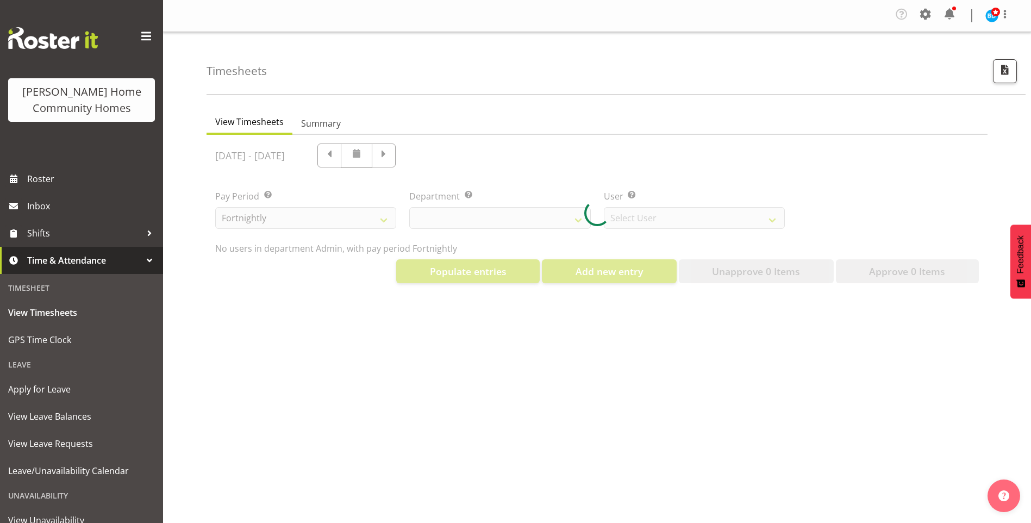
select select "8515"
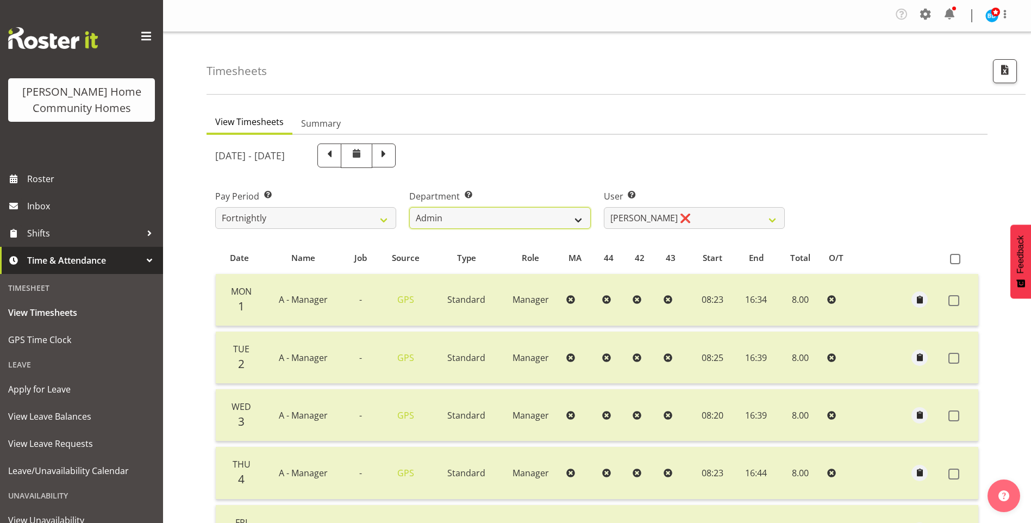
click at [441, 217] on select "Admin Homeside Houses Wingside" at bounding box center [499, 218] width 181 height 22
select select "748"
click at [409, 207] on select "Admin Homeside Houses Wingside" at bounding box center [499, 218] width 181 height 22
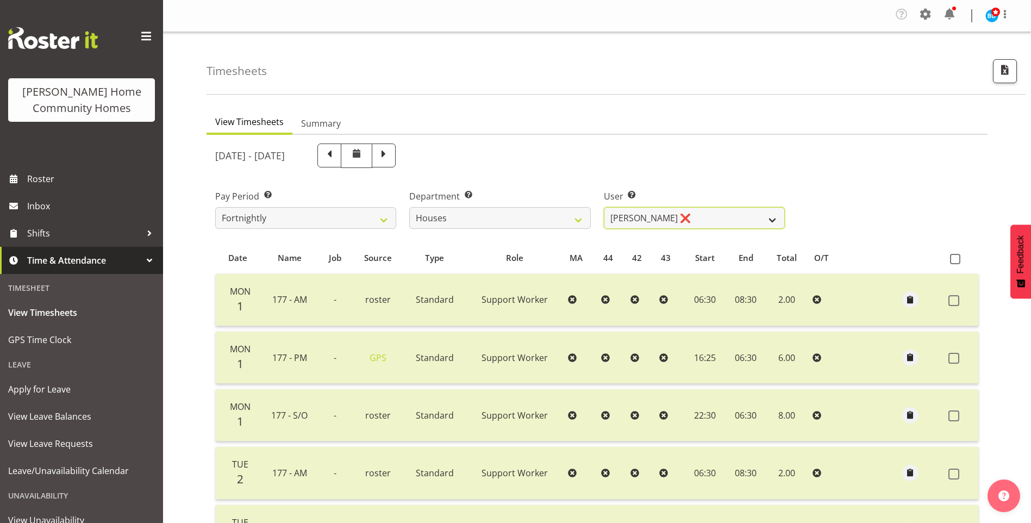
click at [649, 219] on select "Billie Sothern ❌ Dipika Thapa ❌ Jess Aracan ❌ Katrina Shaw ❌ Liezl Sanchez ❌ Ma…" at bounding box center [694, 218] width 181 height 22
select select "11787"
click at [604, 207] on select "Billie Sothern ❌ Dipika Thapa ❌ Jess Aracan ❌ Katrina Shaw ❌ Liezl Sanchez ❌ Ma…" at bounding box center [694, 218] width 181 height 22
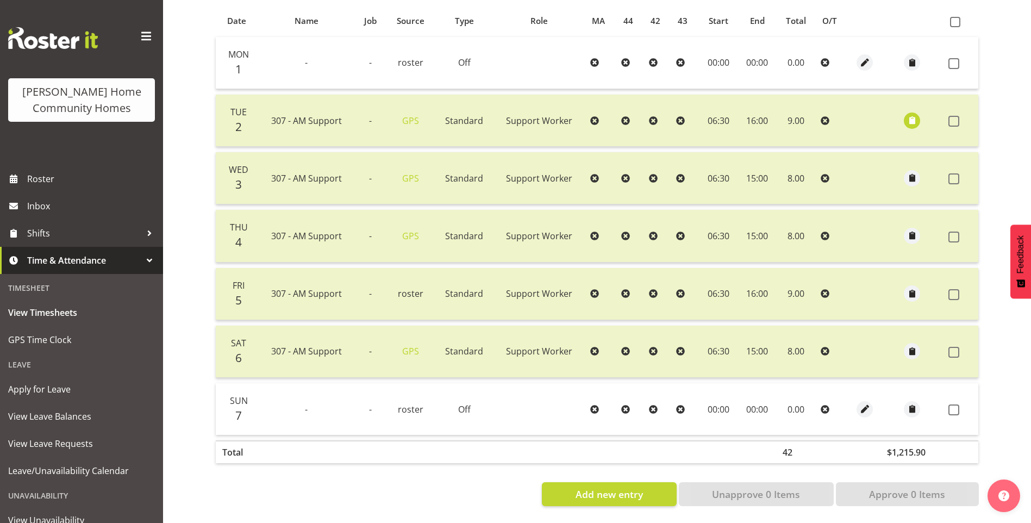
scroll to position [245, 0]
click at [959, 289] on label at bounding box center [956, 294] width 17 height 11
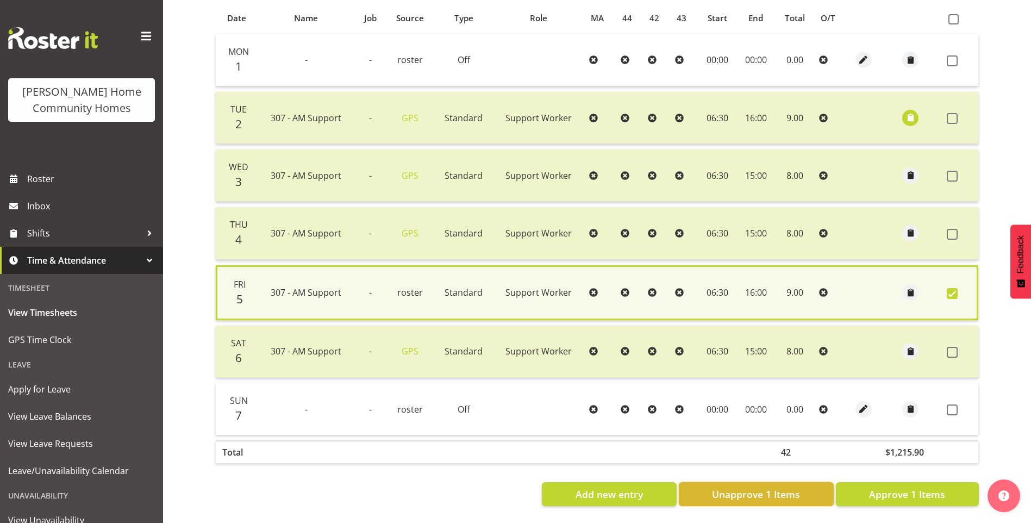
drag, startPoint x: 791, startPoint y: 483, endPoint x: 844, endPoint y: 444, distance: 65.7
click at [792, 482] on button "Unapprove 1 Items" at bounding box center [756, 494] width 155 height 24
checkbox input "false"
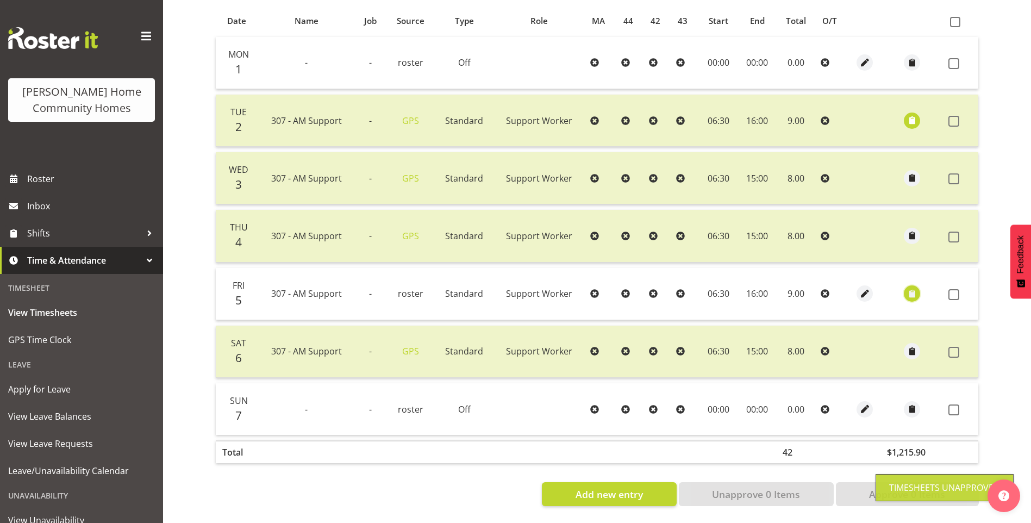
click at [906, 288] on span "button" at bounding box center [912, 294] width 13 height 13
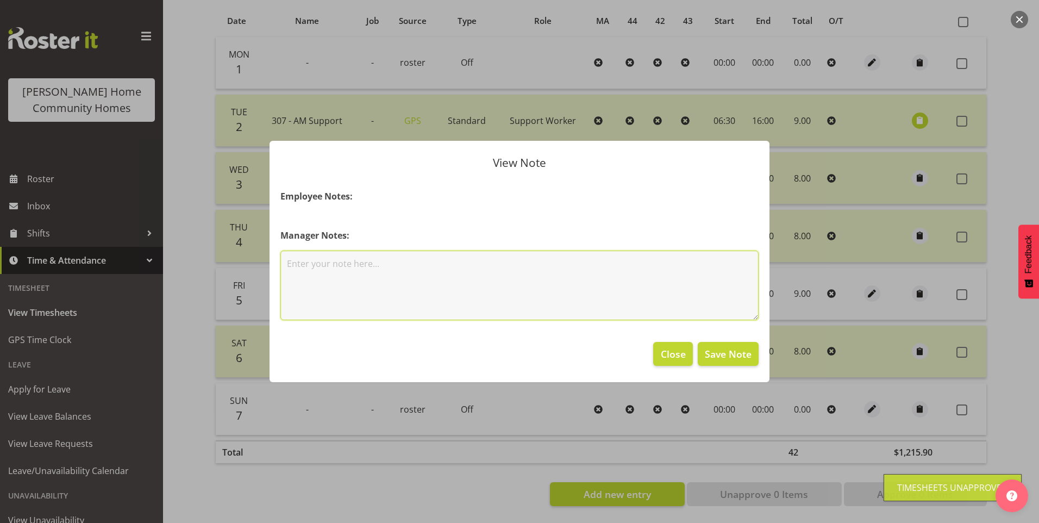
click at [553, 284] on textarea at bounding box center [519, 286] width 478 height 70
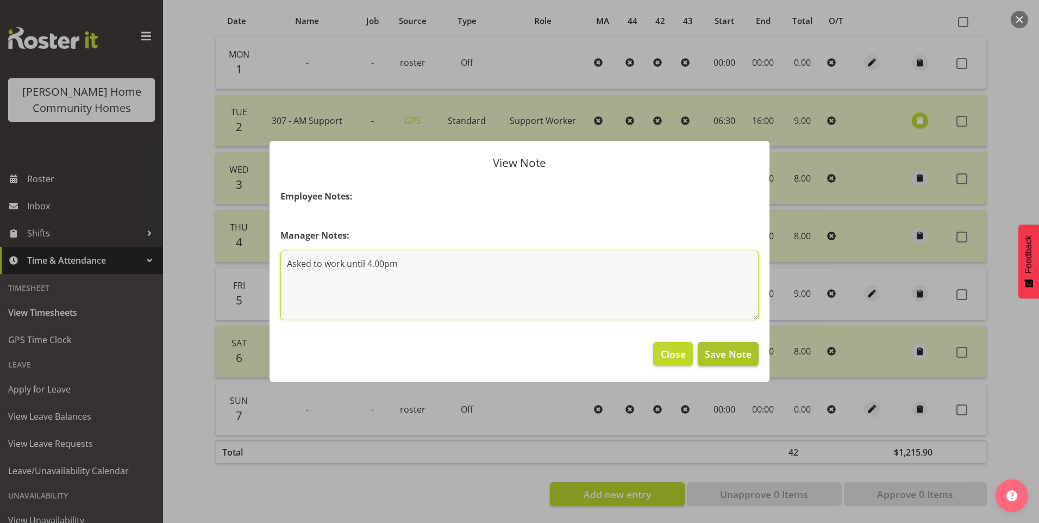
type textarea "Asked to work until 4.00pm"
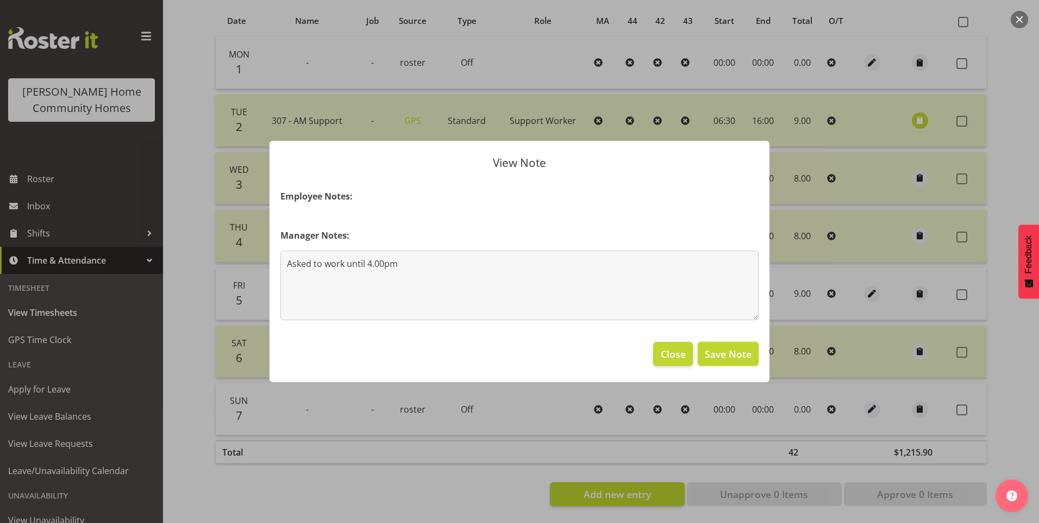
drag, startPoint x: 743, startPoint y: 358, endPoint x: 745, endPoint y: 340, distance: 18.0
click at [743, 356] on span "Save Note" at bounding box center [728, 354] width 47 height 14
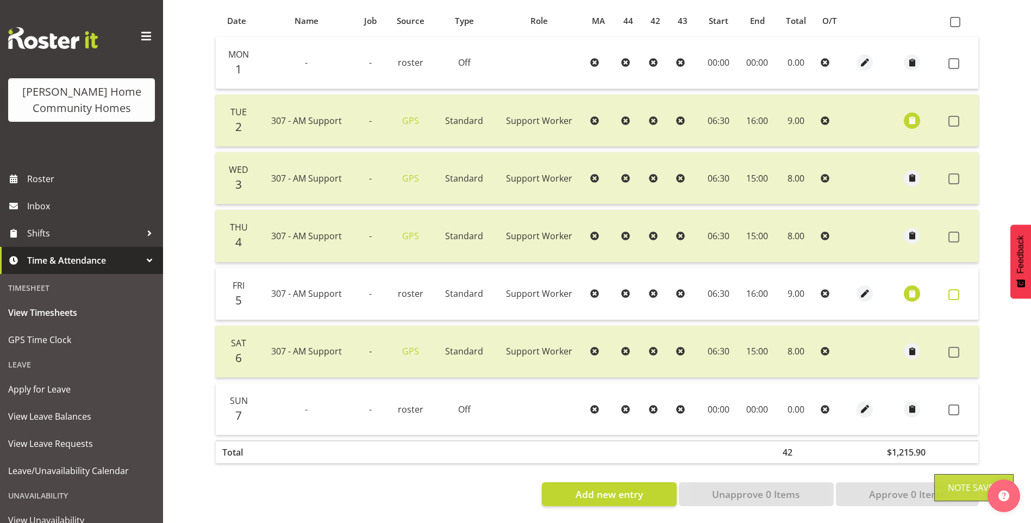
click at [961, 289] on label at bounding box center [956, 294] width 17 height 11
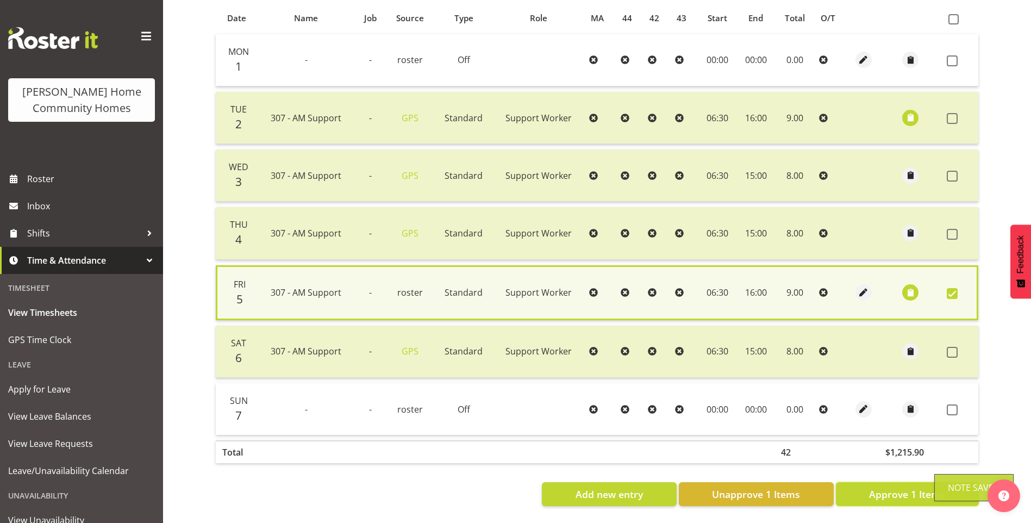
drag, startPoint x: 886, startPoint y: 478, endPoint x: 882, endPoint y: 461, distance: 17.8
click at [885, 482] on button "Approve 1 Items" at bounding box center [907, 494] width 143 height 24
checkbox input "false"
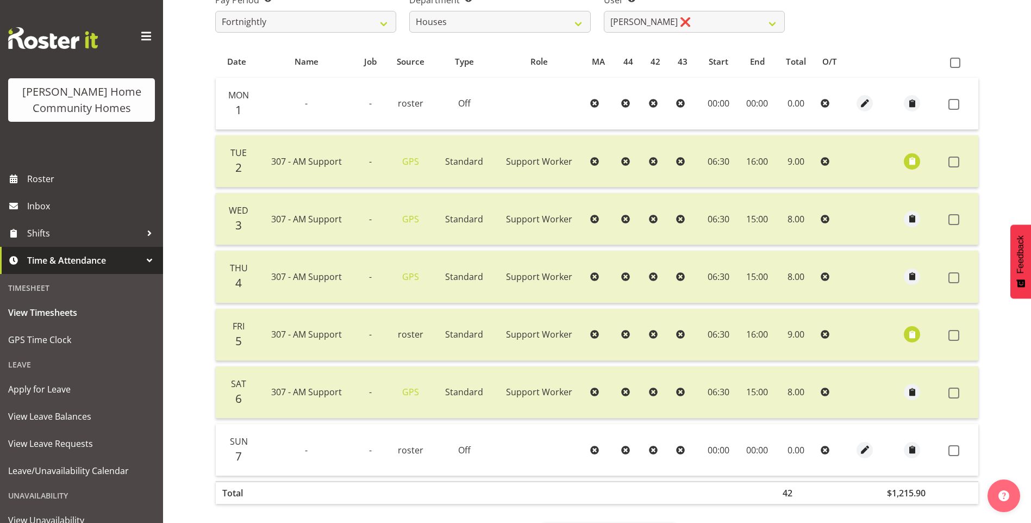
scroll to position [28, 0]
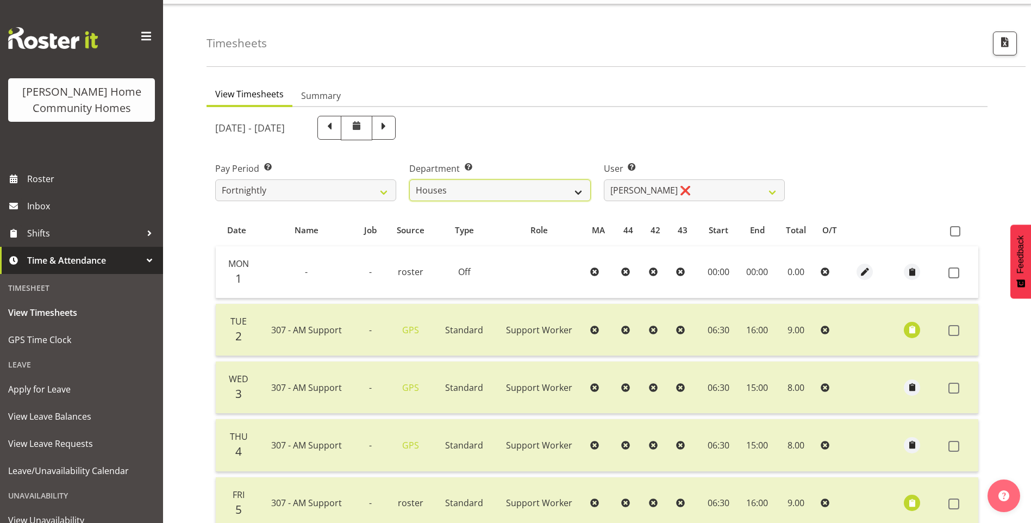
click at [444, 186] on select "Admin Homeside Houses Wingside" at bounding box center [499, 190] width 181 height 22
select select "749"
click at [409, 179] on select "Admin Homeside Houses Wingside" at bounding box center [499, 190] width 181 height 22
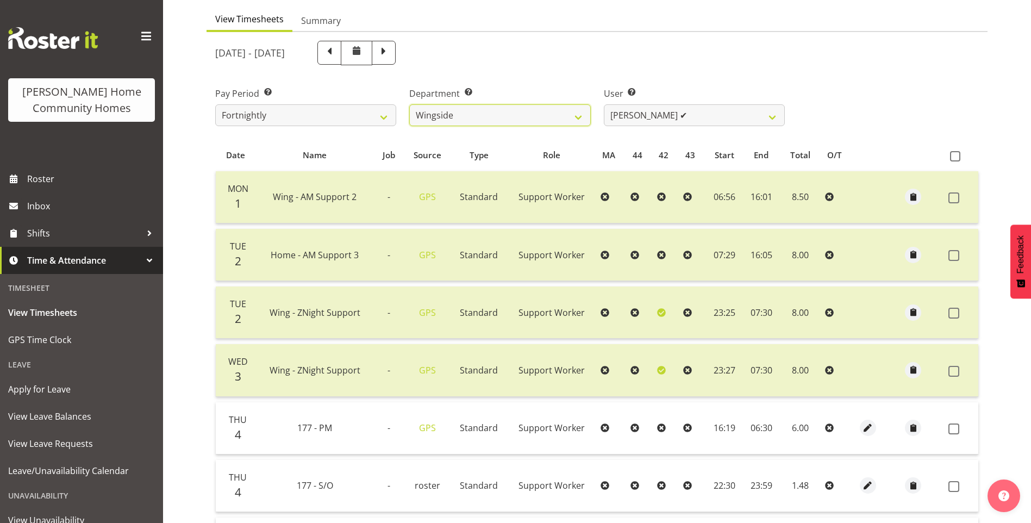
scroll to position [136, 0]
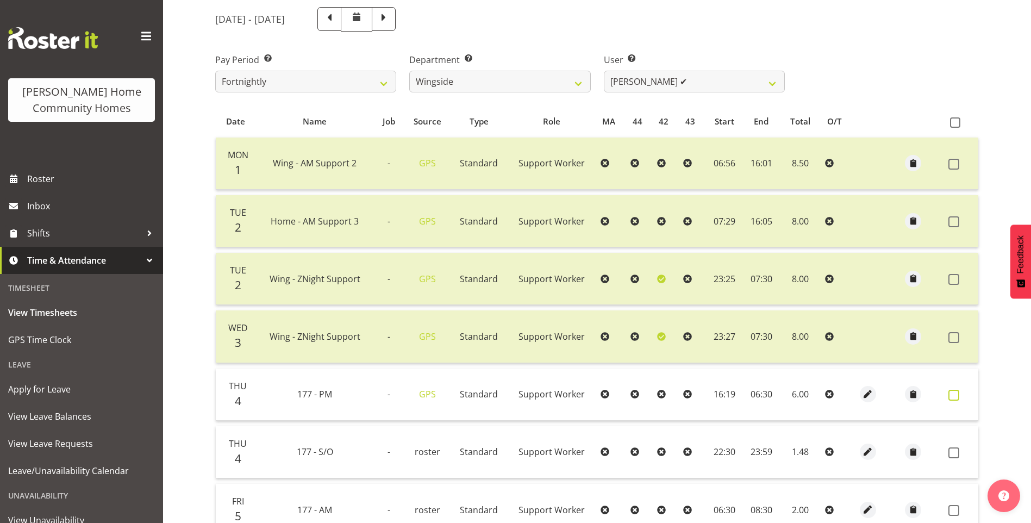
click at [951, 394] on span at bounding box center [953, 395] width 11 height 11
checkbox input "true"
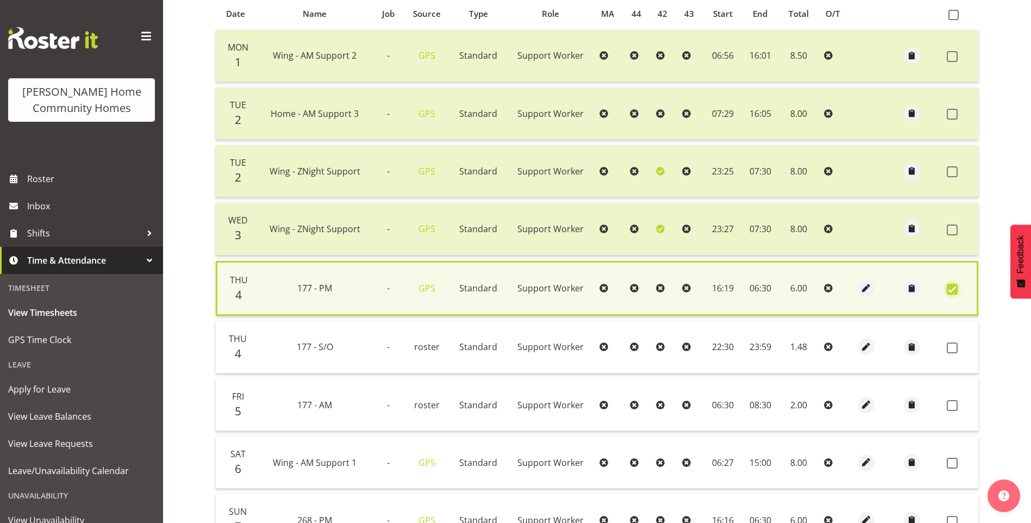
scroll to position [245, 0]
click at [862, 341] on span "button" at bounding box center [866, 346] width 13 height 13
select select "Standard"
select select "748"
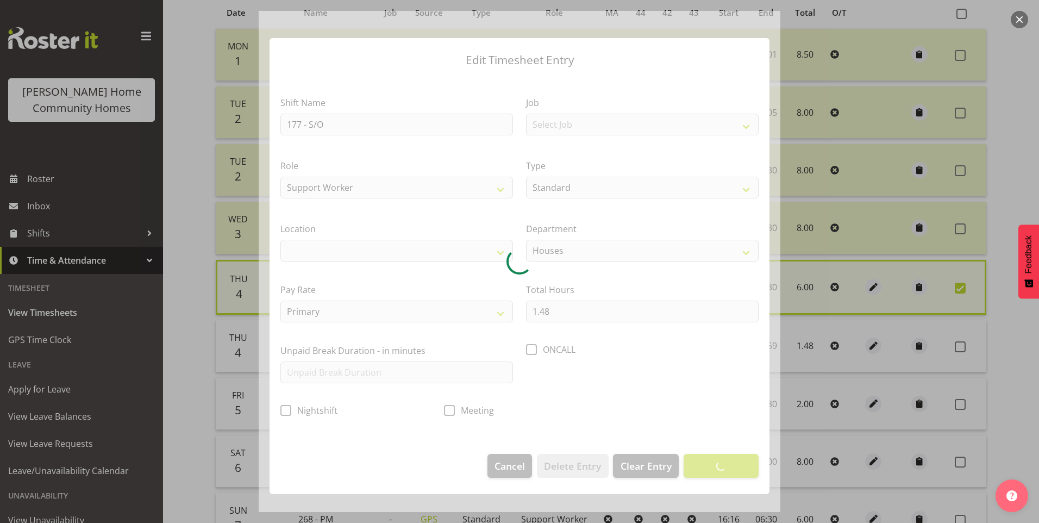
select select
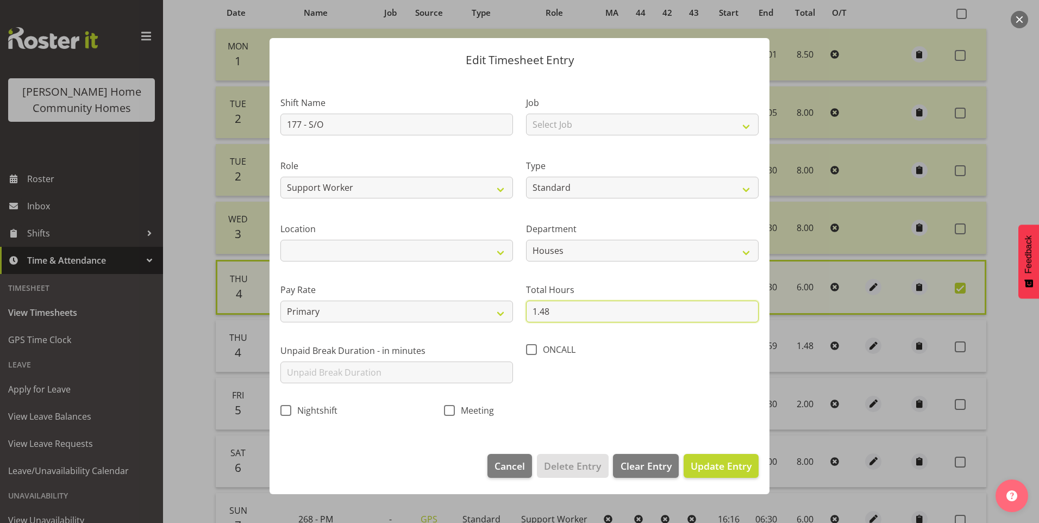
drag, startPoint x: 587, startPoint y: 316, endPoint x: 239, endPoint y: 265, distance: 351.6
click at [366, 288] on div "Shift Name 177 - S/O Job Select Job Floater Role Support Worker Type Off Standa…" at bounding box center [519, 253] width 491 height 345
type input "8.00"
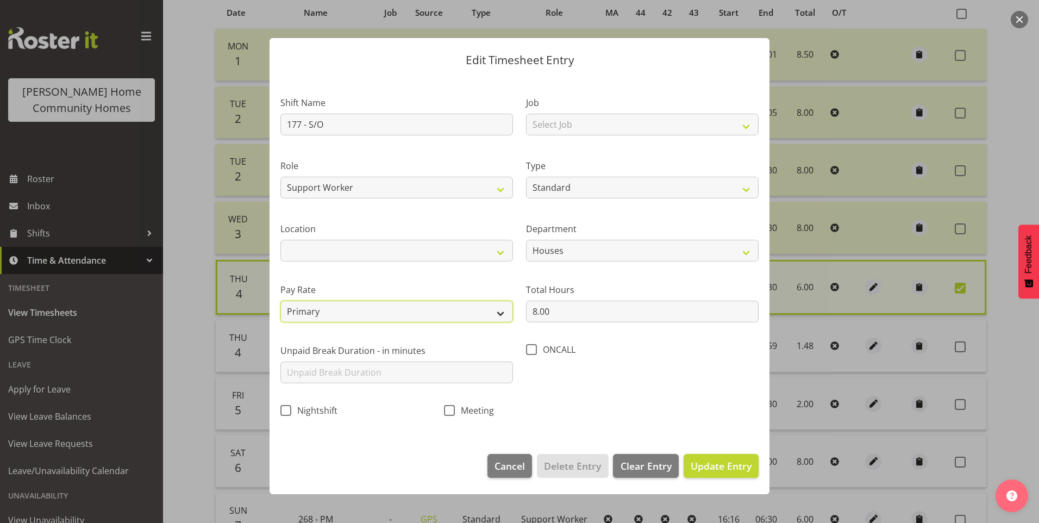
click at [304, 314] on select "Primary Secondary Tertiary Fourth Fifth" at bounding box center [396, 312] width 233 height 22
select select "secondary"
click at [280, 301] on select "Primary Secondary Tertiary Fourth Fifth" at bounding box center [396, 312] width 233 height 22
drag, startPoint x: 741, startPoint y: 467, endPoint x: 721, endPoint y: 458, distance: 22.4
click at [739, 466] on span "Update Entry" at bounding box center [721, 465] width 61 height 13
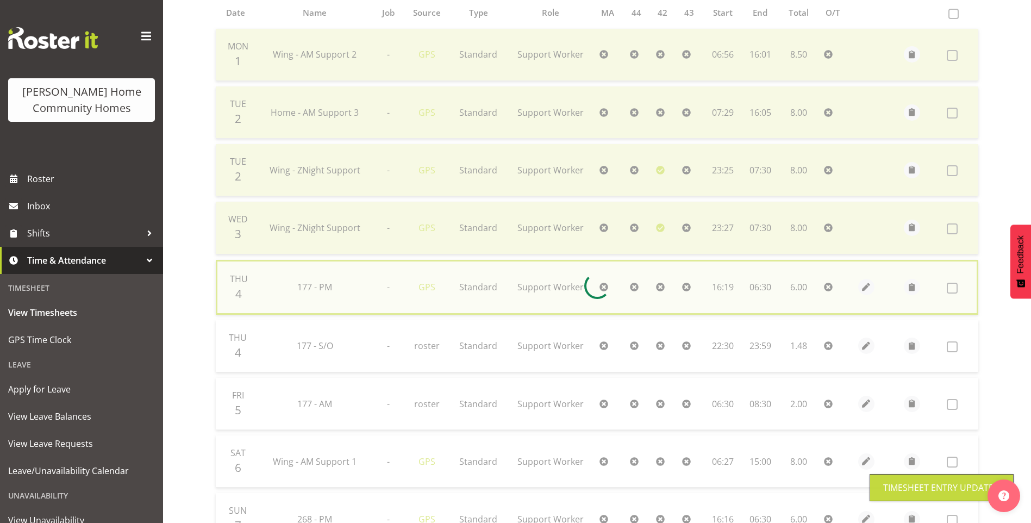
checkbox input "false"
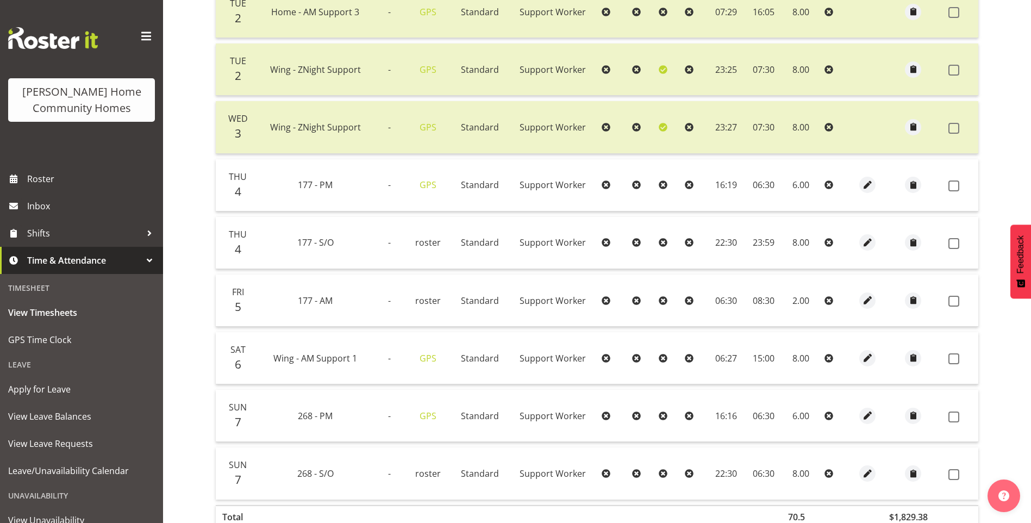
scroll to position [408, 0]
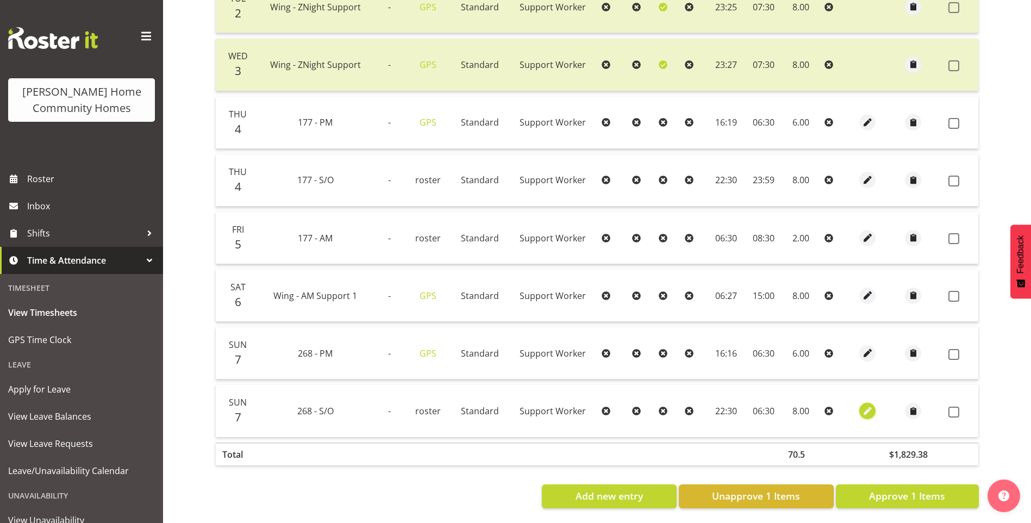
click at [867, 408] on span "button" at bounding box center [868, 411] width 13 height 13
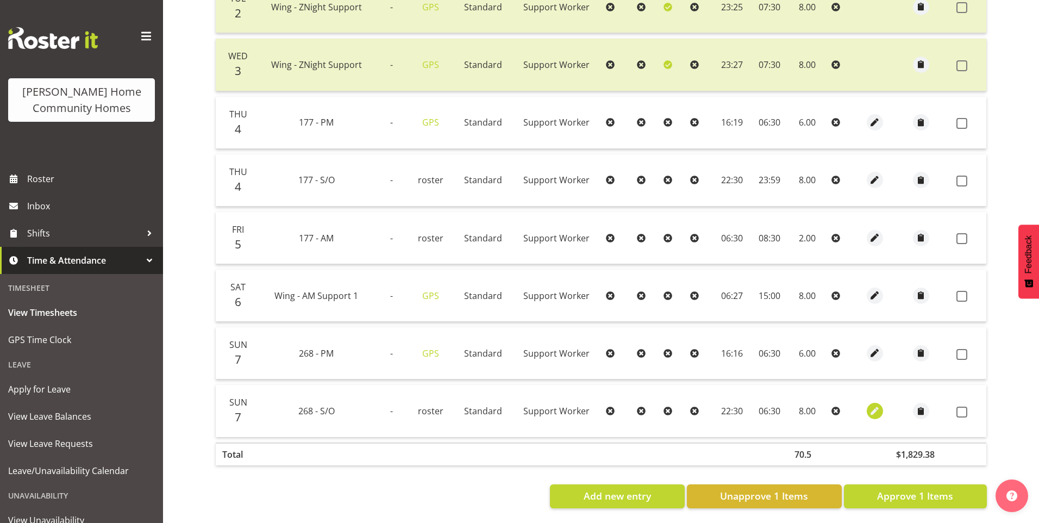
select select "Standard"
select select "748"
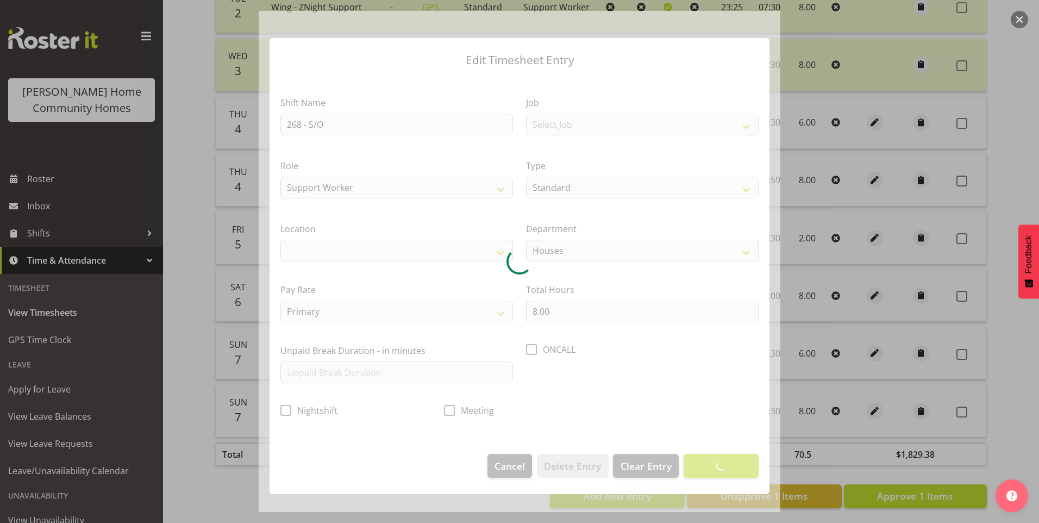
select select "1069"
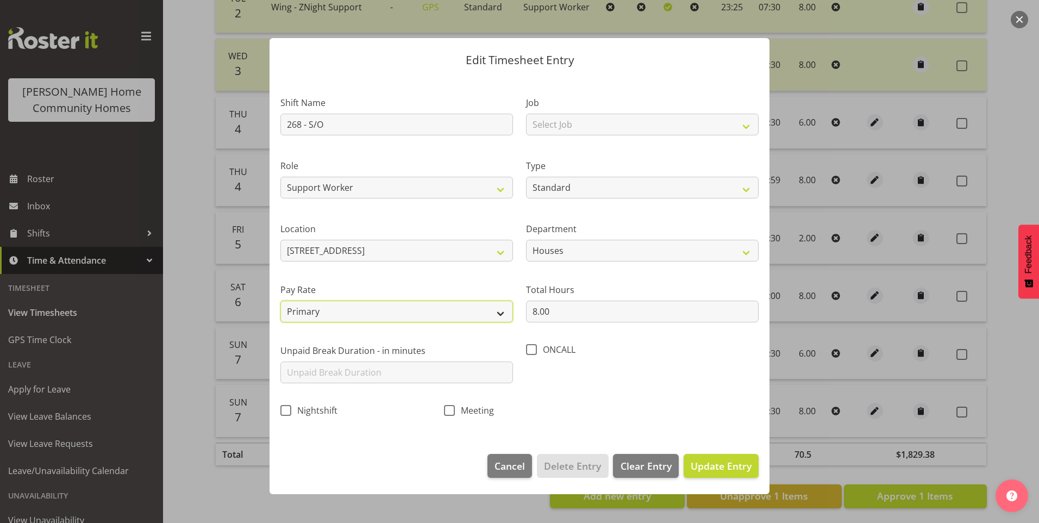
click at [326, 313] on select "Primary Secondary Tertiary Fourth Fifth" at bounding box center [396, 312] width 233 height 22
select select "secondary"
click at [280, 301] on select "Primary Secondary Tertiary Fourth Fifth" at bounding box center [396, 312] width 233 height 22
click at [716, 464] on span "Update Entry" at bounding box center [721, 465] width 61 height 13
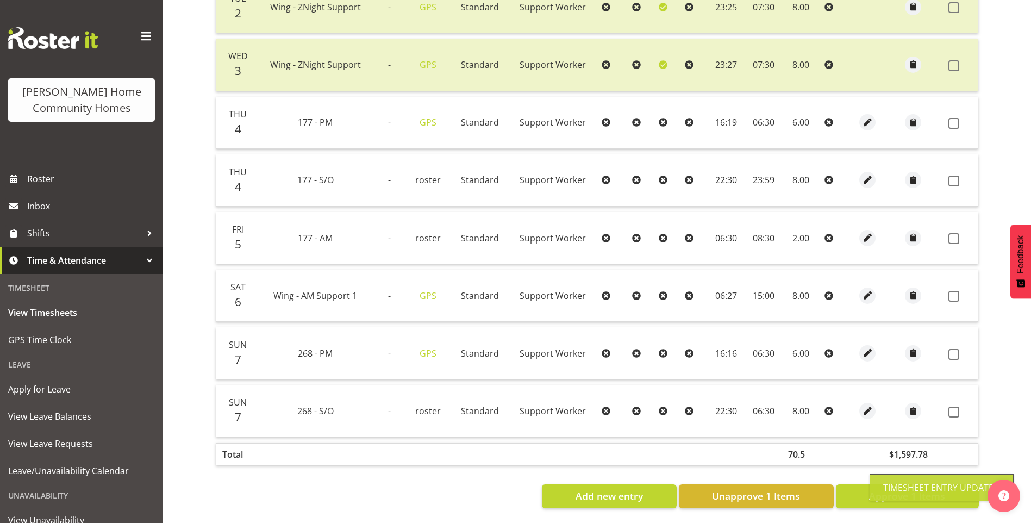
click at [957, 123] on span at bounding box center [953, 123] width 11 height 11
checkbox input "true"
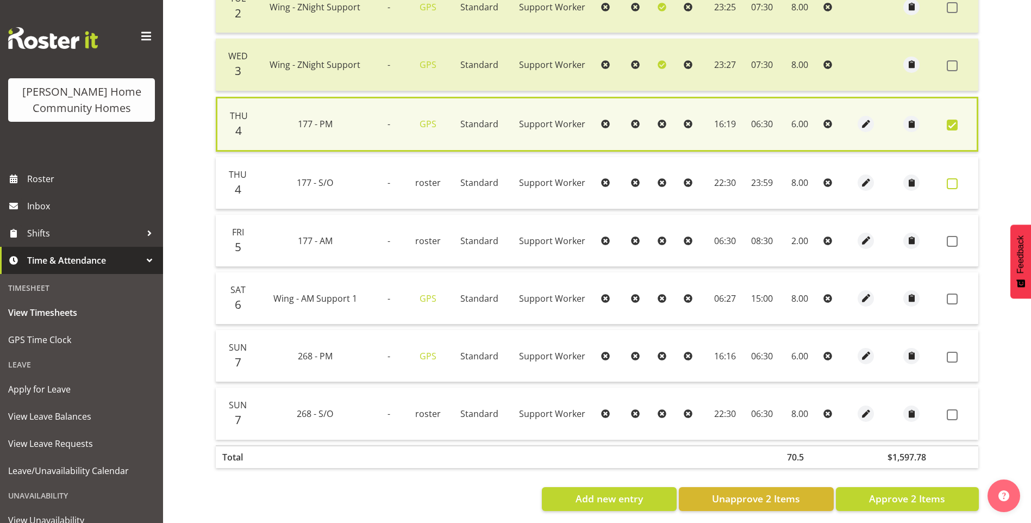
click at [950, 179] on span at bounding box center [952, 183] width 11 height 11
checkbox input "true"
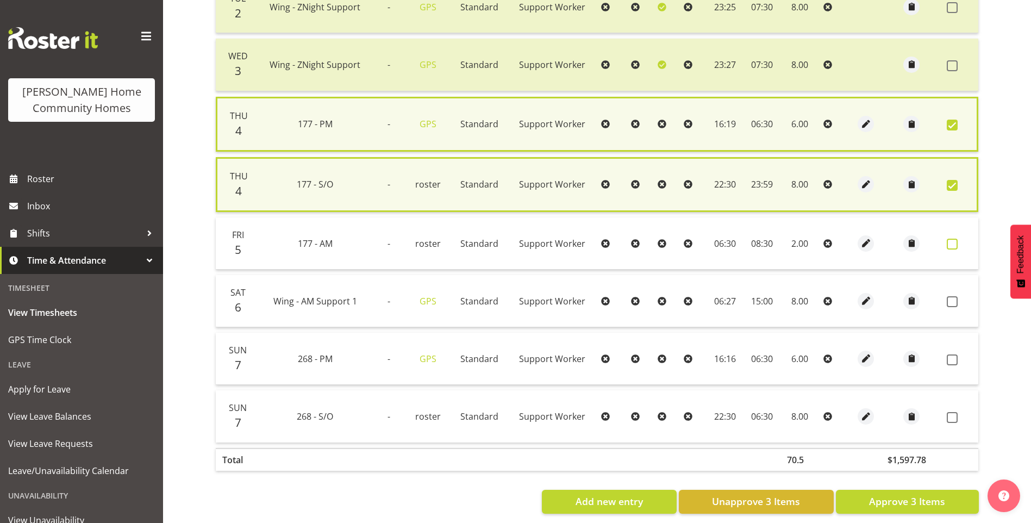
click at [952, 246] on span at bounding box center [952, 244] width 11 height 11
checkbox input "true"
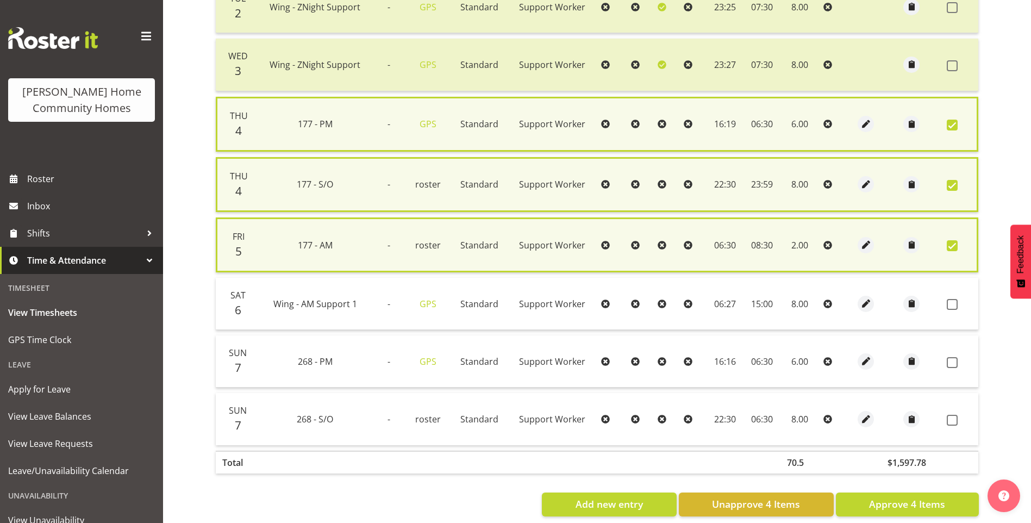
click at [952, 313] on td at bounding box center [961, 304] width 36 height 52
click at [952, 302] on span at bounding box center [952, 304] width 11 height 11
checkbox input "true"
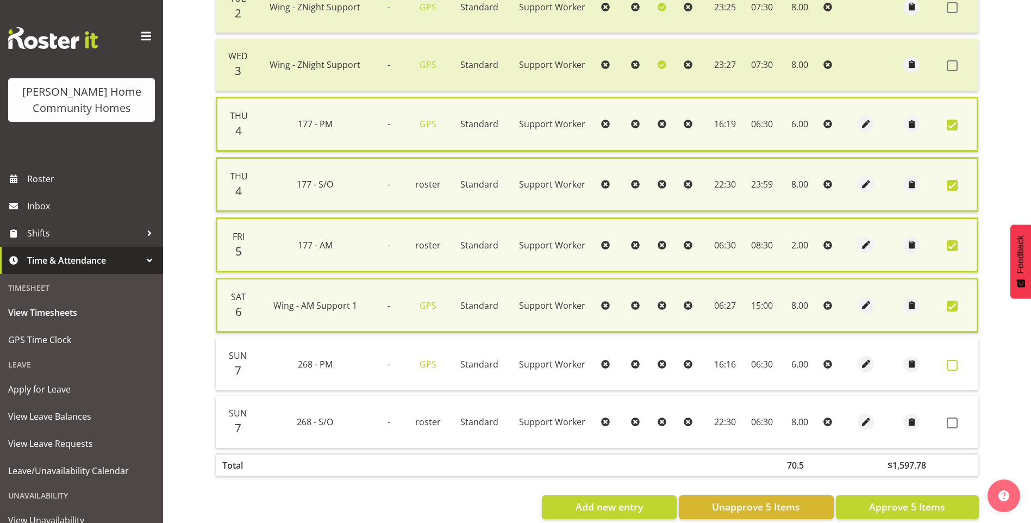
click at [951, 370] on span at bounding box center [952, 365] width 11 height 11
checkbox input "true"
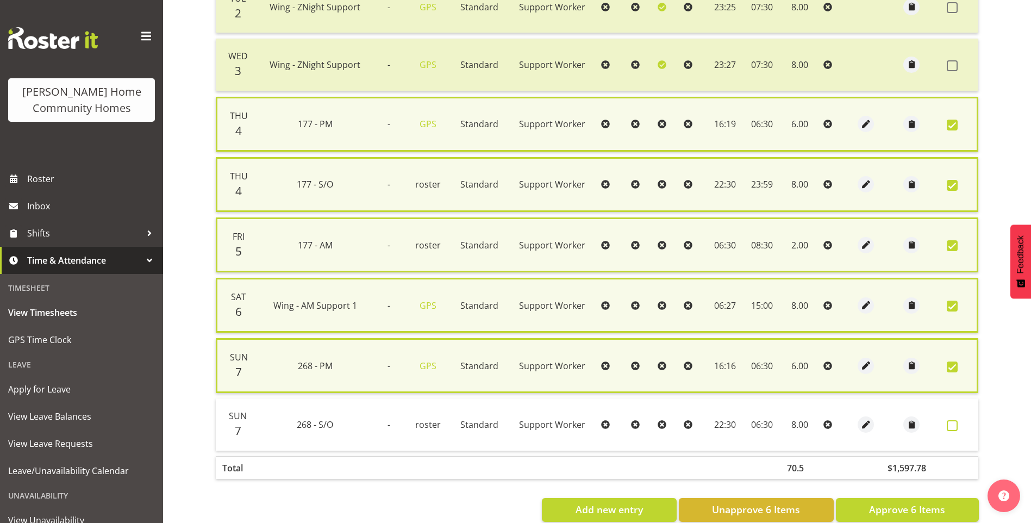
click at [951, 426] on span at bounding box center [952, 425] width 11 height 11
checkbox input "true"
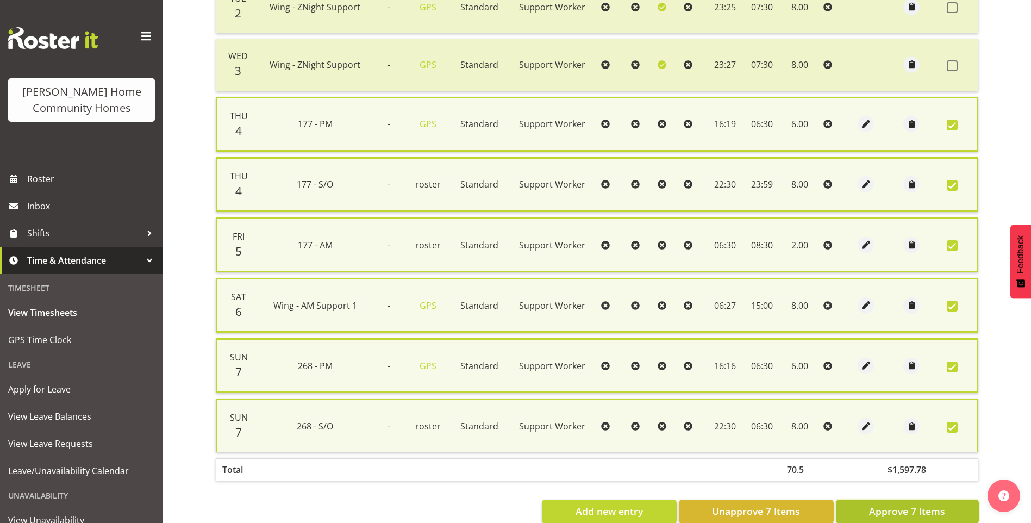
drag, startPoint x: 896, startPoint y: 510, endPoint x: 848, endPoint y: 478, distance: 57.3
click at [896, 509] on span "Approve 7 Items" at bounding box center [907, 511] width 76 height 14
checkbox input "false"
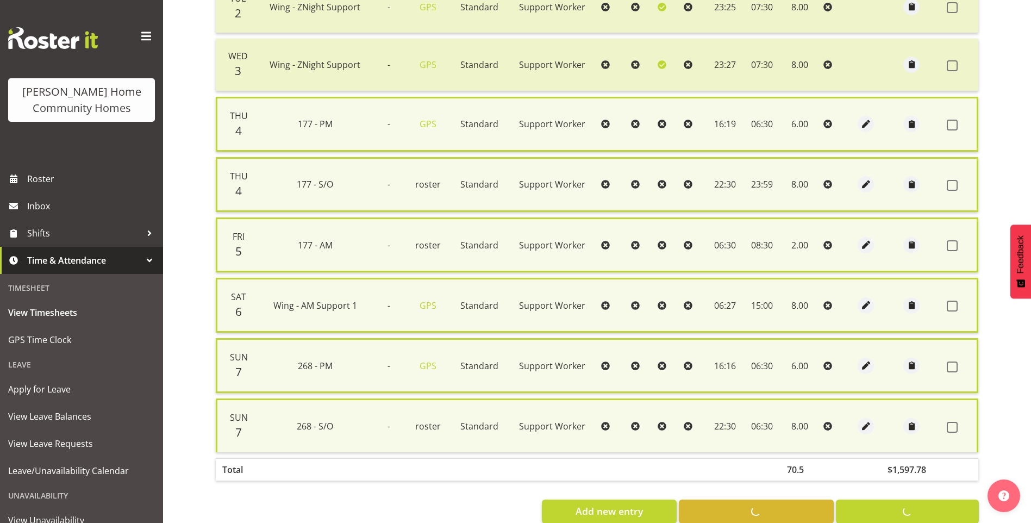
checkbox input "false"
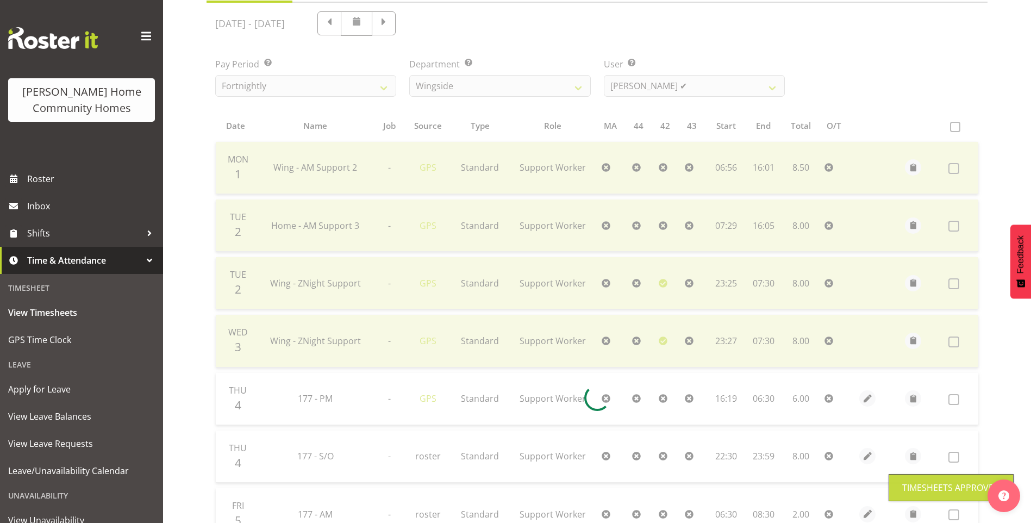
scroll to position [0, 0]
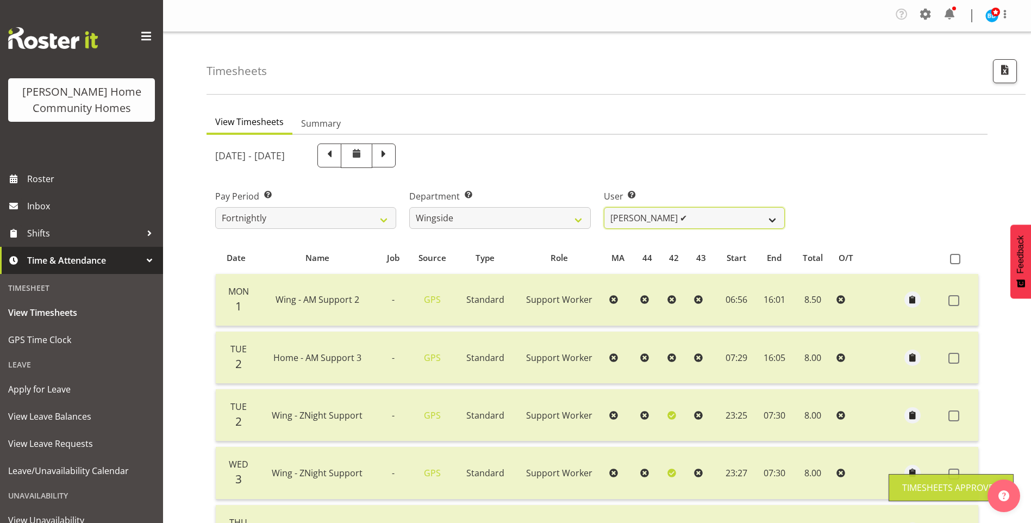
click at [639, 219] on select "Arshdeep Singh ✔ Daljeet Prasad ✔ Daniel Marticio ❌ Janeth Sison ❌" at bounding box center [694, 218] width 181 height 22
click at [604, 207] on select "Arshdeep Singh ✔ Daljeet Prasad ✔ Daniel Marticio ❌ Janeth Sison ❌" at bounding box center [694, 218] width 181 height 22
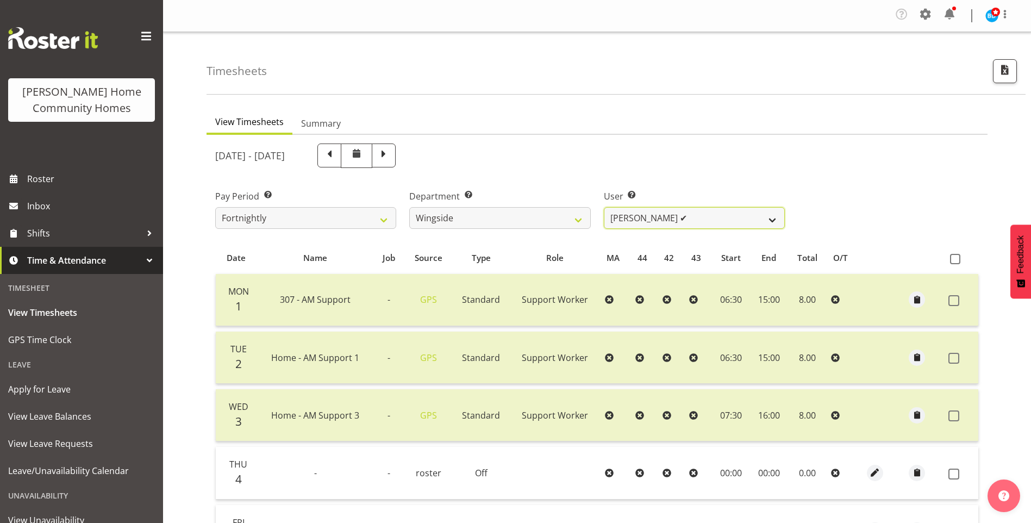
click at [645, 222] on select "Arshdeep Singh ✔ Daljeet Prasad ✔ Daniel Marticio ❌ Janeth Sison ❌" at bounding box center [694, 218] width 181 height 22
select select "8789"
click at [604, 207] on select "Arshdeep Singh ✔ Daljeet Prasad ✔ Daniel Marticio ❌ Janeth Sison ❌" at bounding box center [694, 218] width 181 height 22
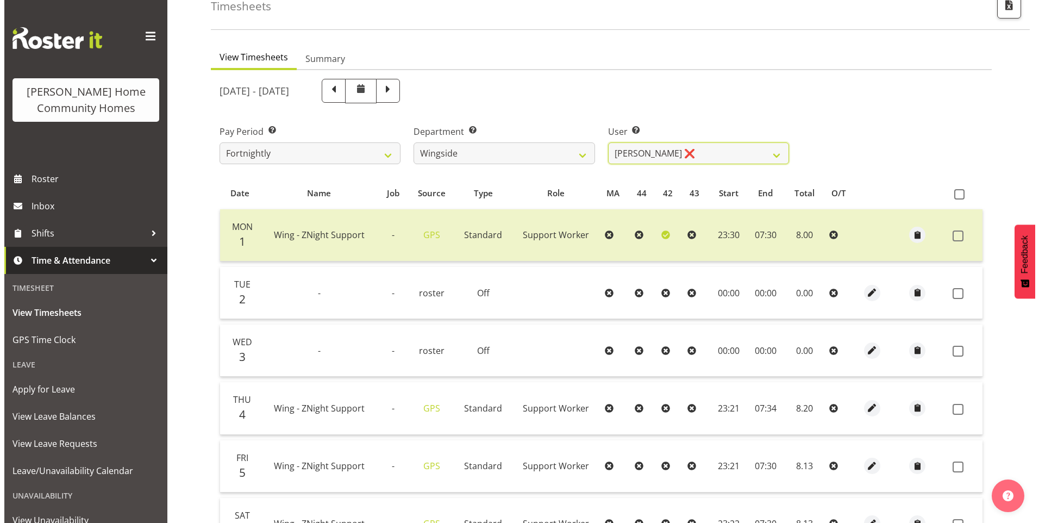
scroll to position [163, 0]
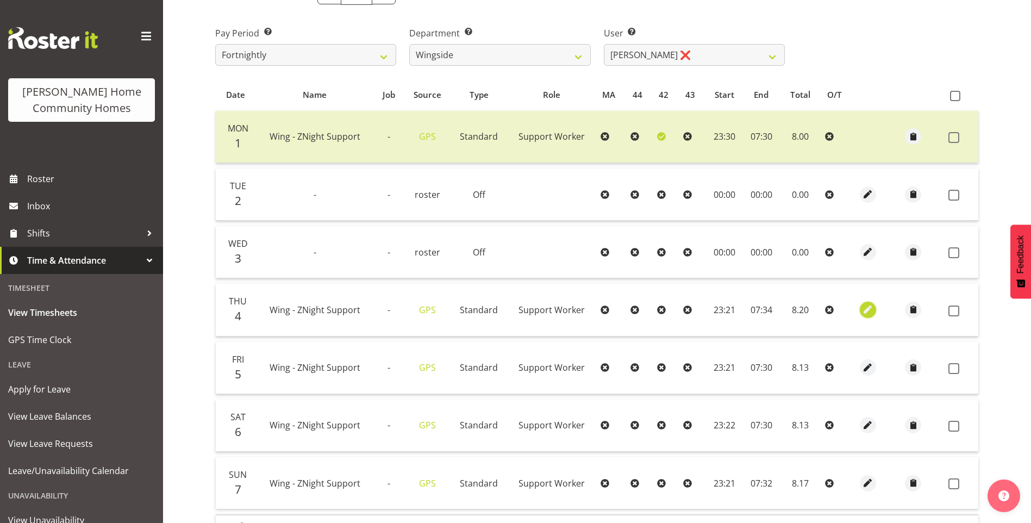
click at [865, 307] on span "button" at bounding box center [868, 309] width 13 height 13
select select "Standard"
select select "8"
select select "2025"
select select "23"
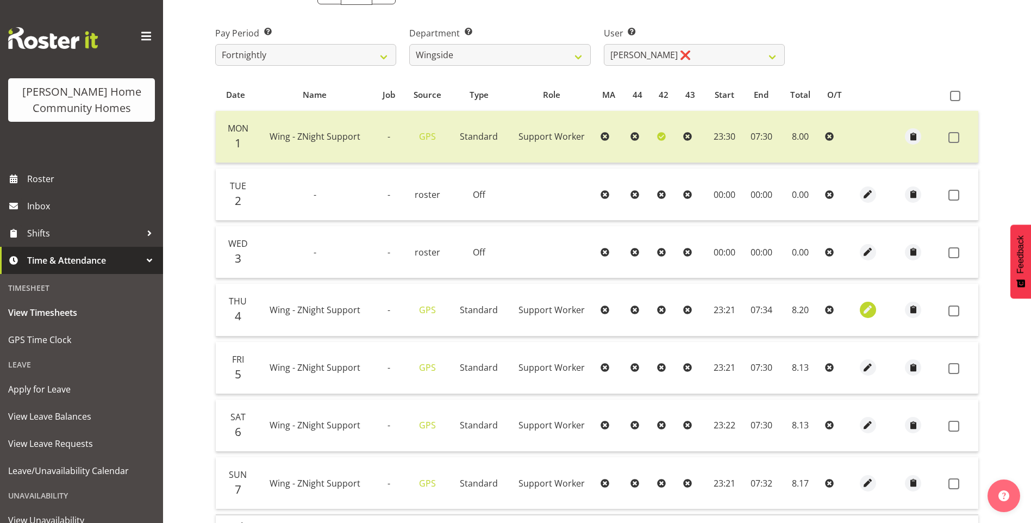
select select "21"
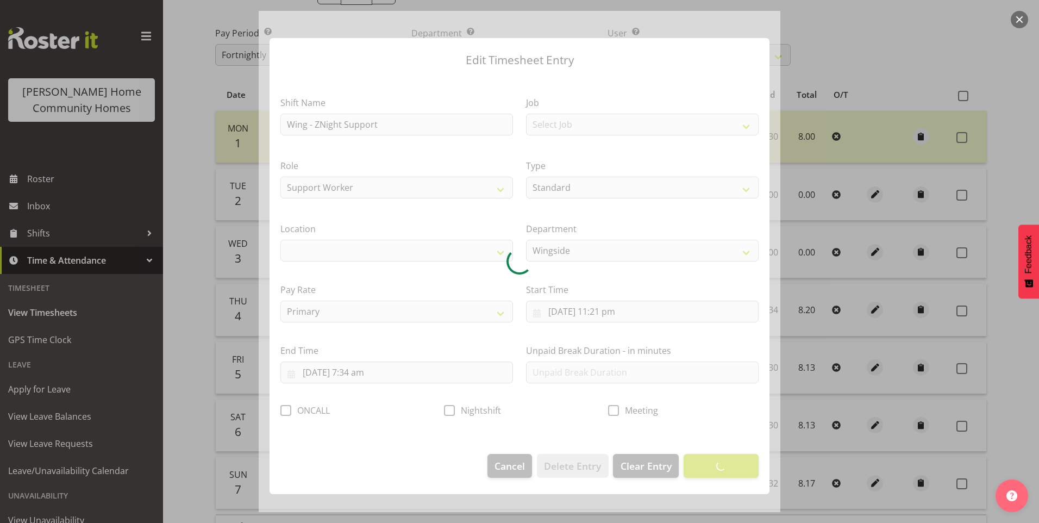
select select "1071"
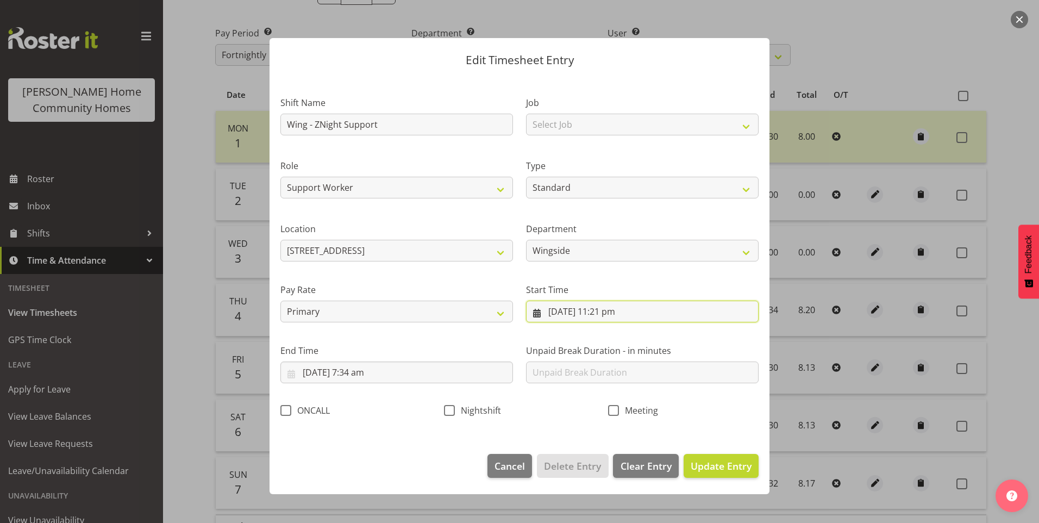
click at [611, 314] on input "4/09/2025, 11:21 pm" at bounding box center [642, 312] width 233 height 22
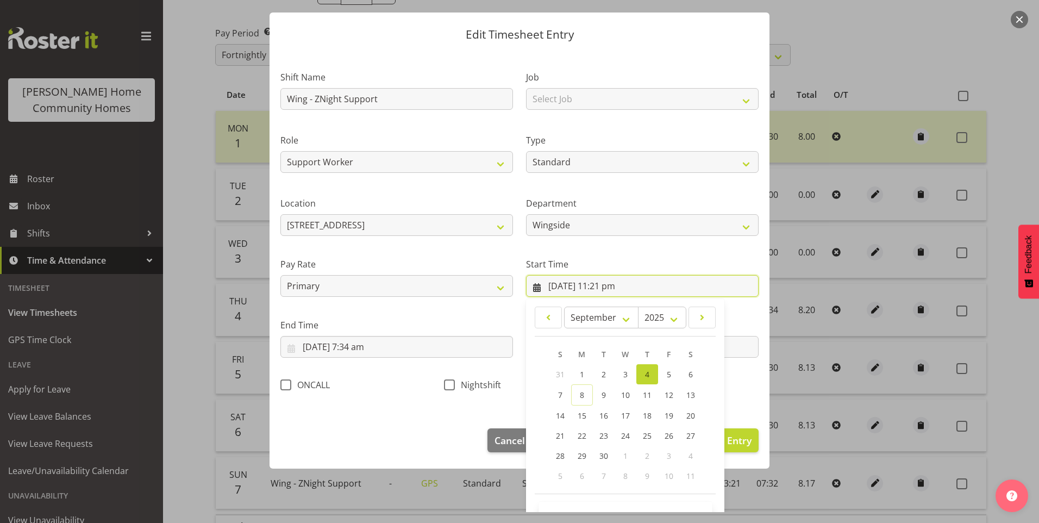
scroll to position [59, 0]
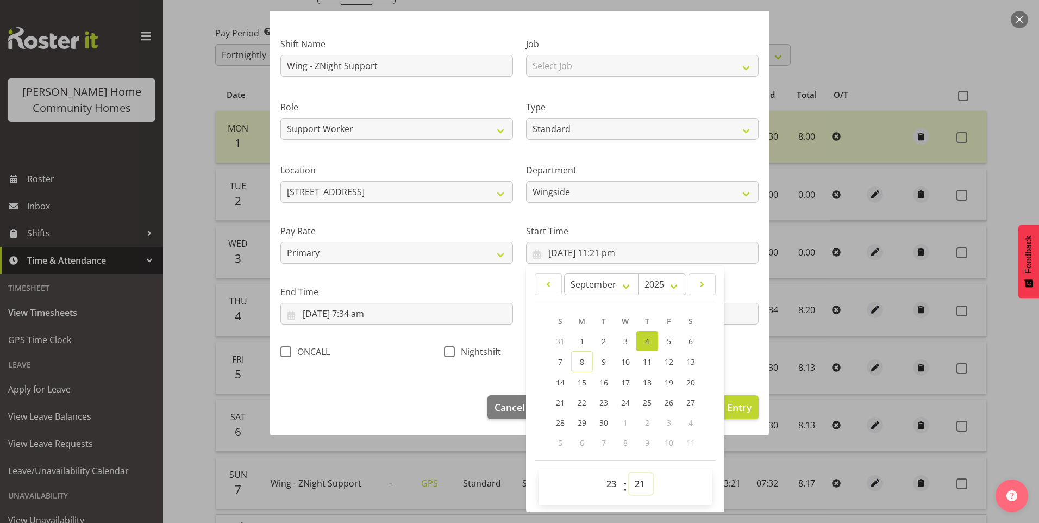
drag, startPoint x: 632, startPoint y: 480, endPoint x: 633, endPoint y: 474, distance: 6.1
click at [632, 479] on select "00 01 02 03 04 05 06 07 08 09 10 11 12 13 14 15 16 17 18 19 20 21 22 23 24 25 2…" at bounding box center [641, 484] width 24 height 22
select select "30"
click at [629, 473] on select "00 01 02 03 04 05 06 07 08 09 10 11 12 13 14 15 16 17 18 19 20 21 22 23 24 25 2…" at bounding box center [641, 484] width 24 height 22
type input "4/09/2025, 11:30 pm"
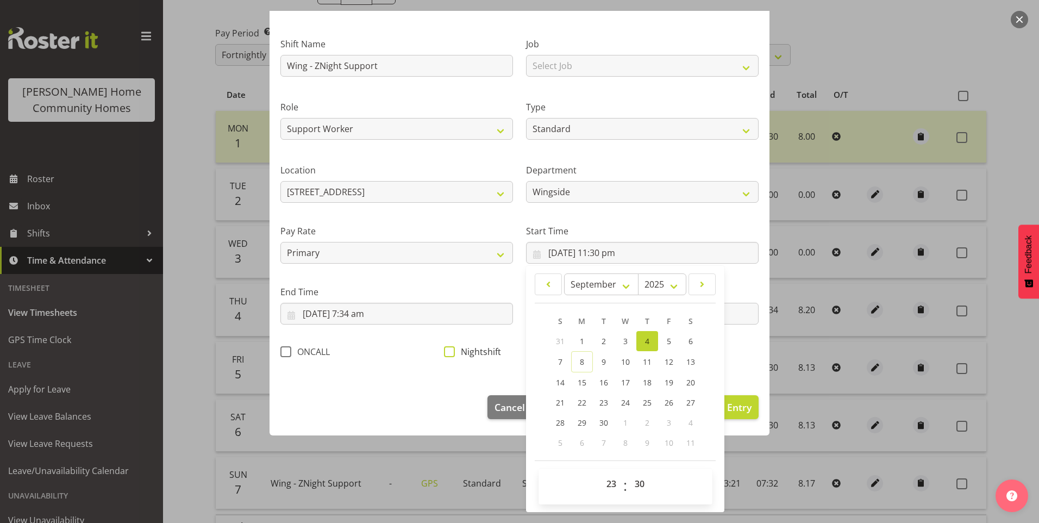
click at [444, 355] on span at bounding box center [449, 351] width 11 height 11
click at [444, 355] on input "Nightshift" at bounding box center [447, 351] width 7 height 7
checkbox input "true"
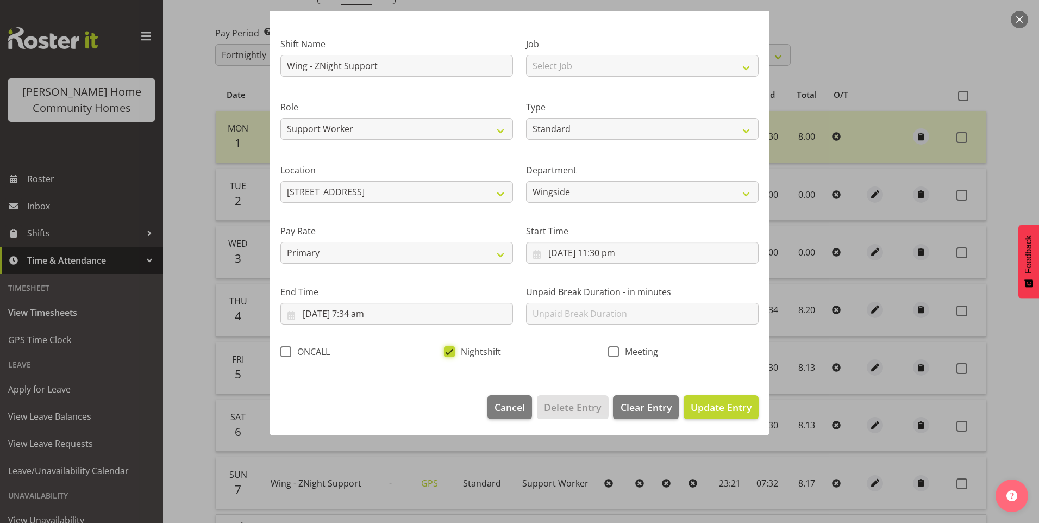
scroll to position [0, 0]
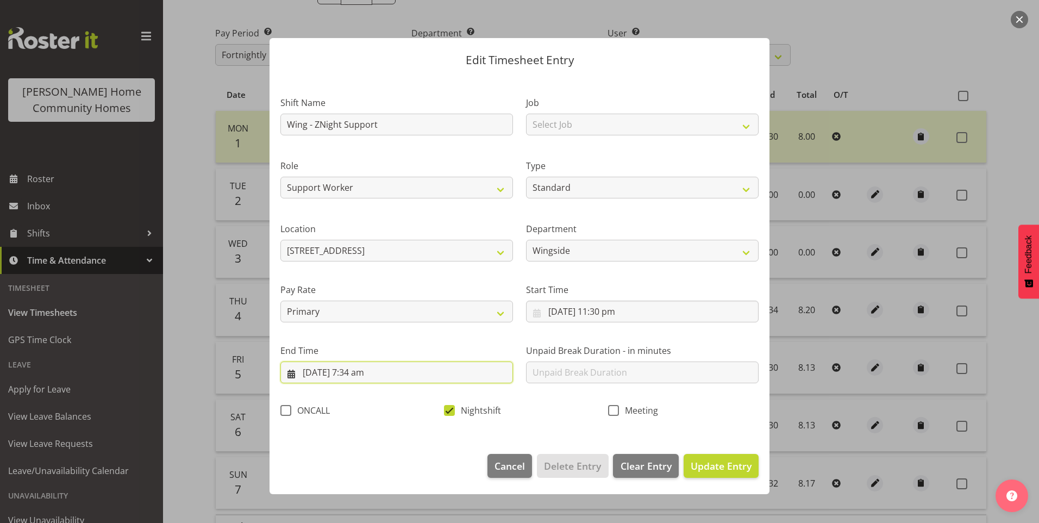
click at [365, 376] on input "5/09/2025, 7:34 am" at bounding box center [396, 372] width 233 height 22
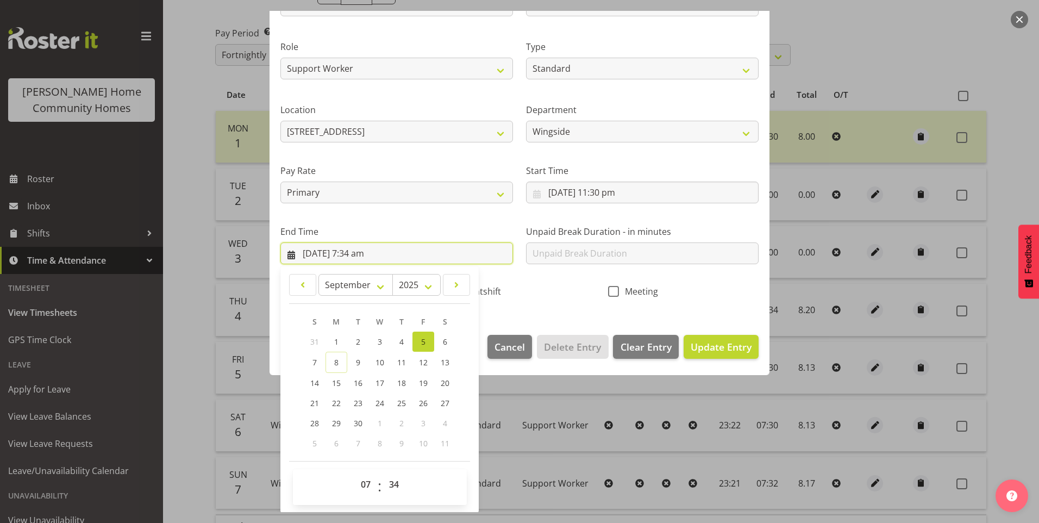
scroll to position [120, 0]
click at [393, 485] on select "00 01 02 03 04 05 06 07 08 09 10 11 12 13 14 15 16 17 18 19 20 21 22 23 24 25 2…" at bounding box center [395, 484] width 24 height 22
select select "30"
click at [383, 473] on select "00 01 02 03 04 05 06 07 08 09 10 11 12 13 14 15 16 17 18 19 20 21 22 23 24 25 2…" at bounding box center [395, 484] width 24 height 22
type input "5/09/2025, 7:30 am"
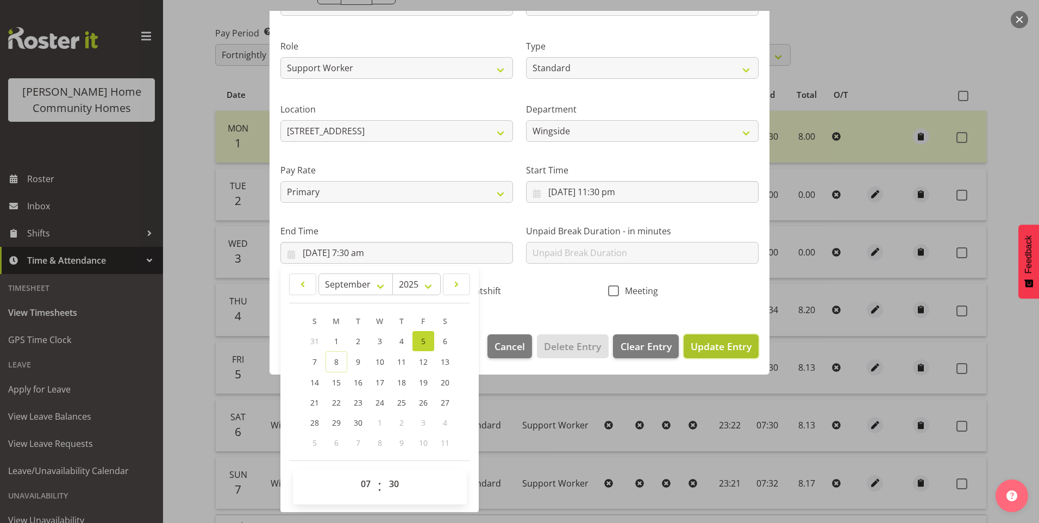
click at [715, 346] on span "Update Entry" at bounding box center [721, 346] width 61 height 13
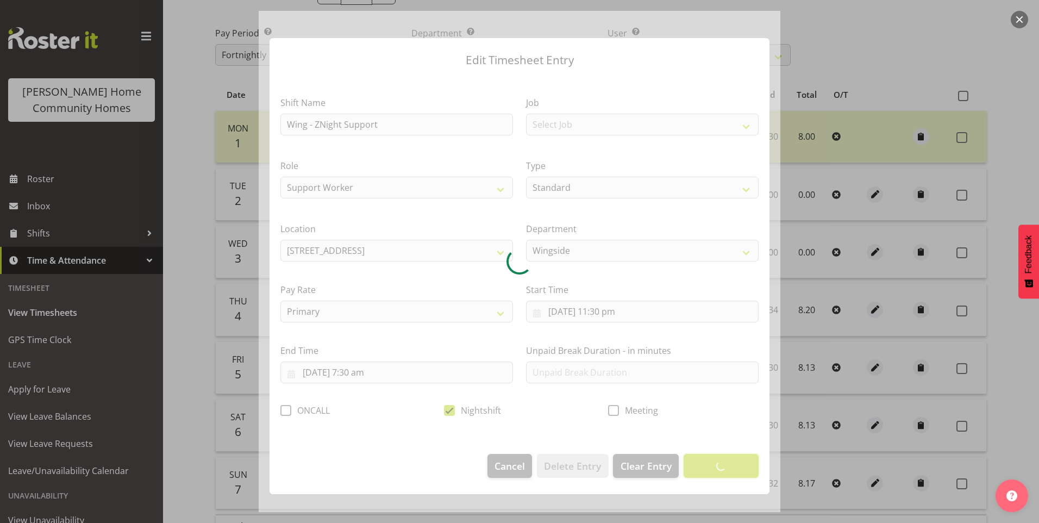
scroll to position [0, 0]
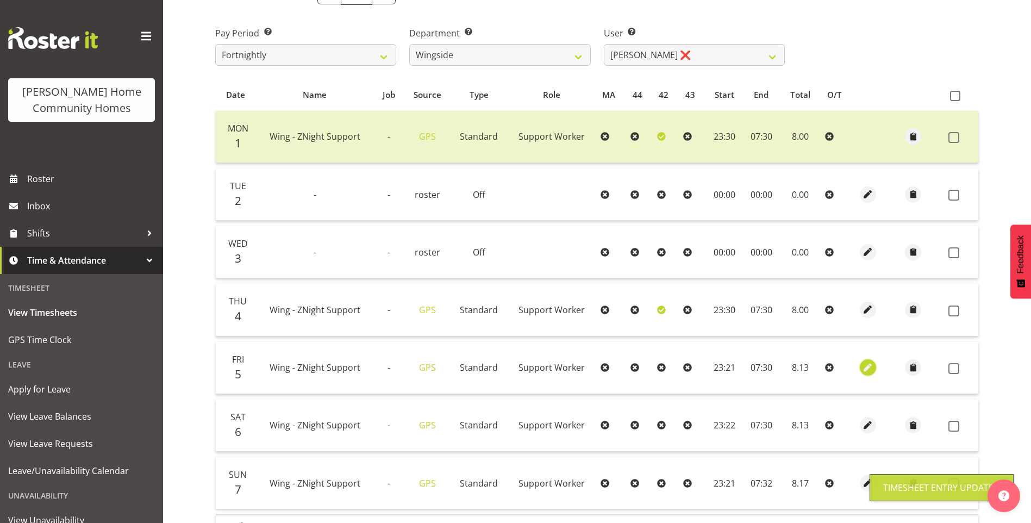
click at [863, 363] on span "button" at bounding box center [868, 367] width 13 height 13
select select "Standard"
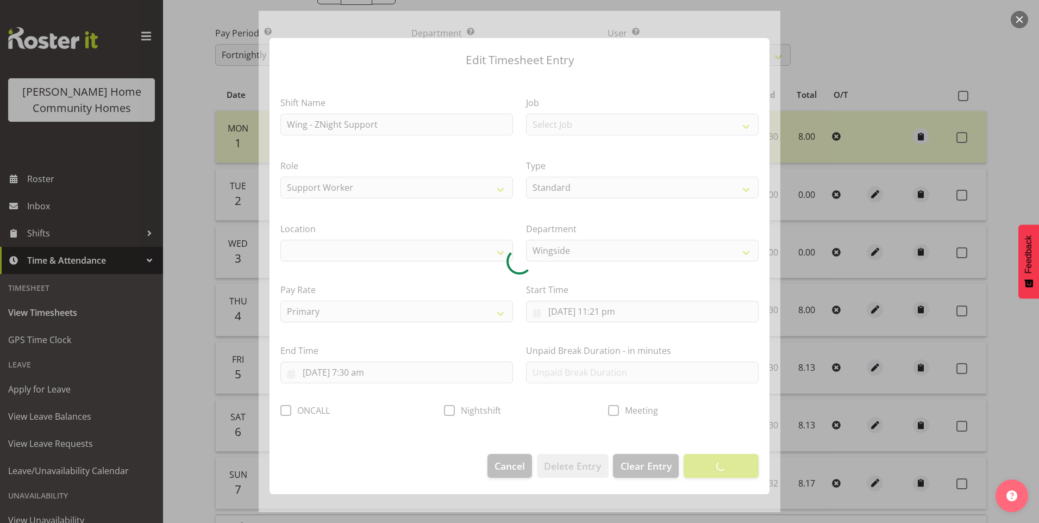
select select "1071"
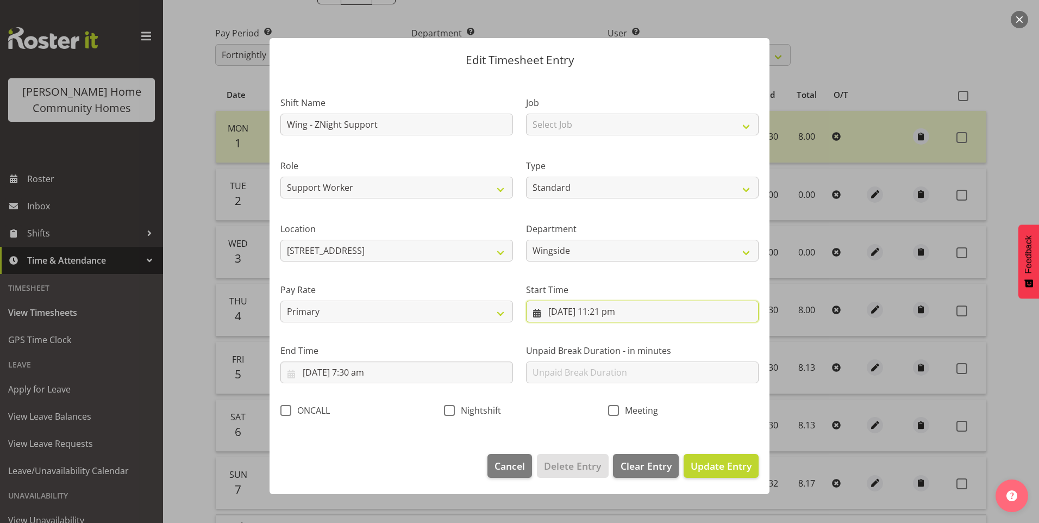
click at [618, 315] on input "5/09/2025, 11:21 pm" at bounding box center [642, 312] width 233 height 22
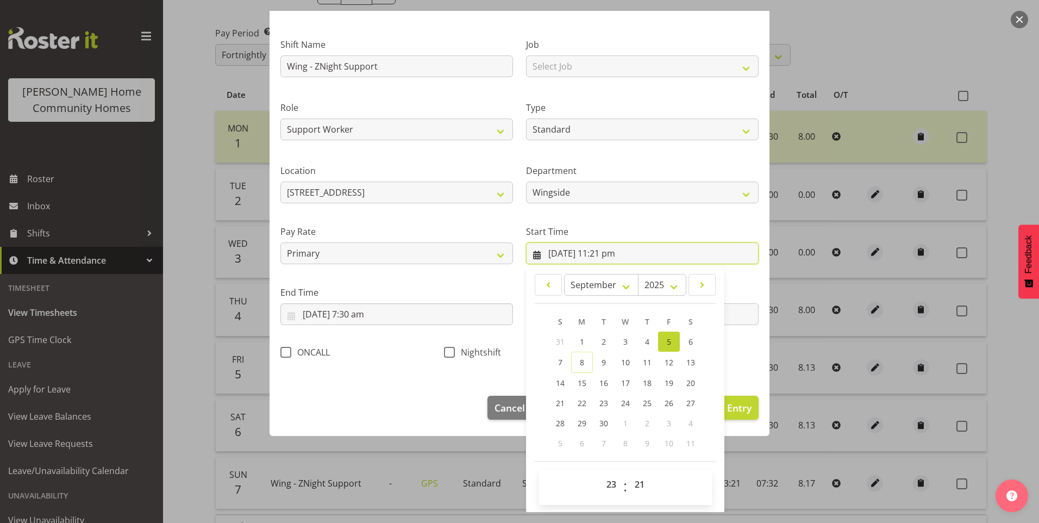
scroll to position [59, 0]
click at [635, 482] on select "00 01 02 03 04 05 06 07 08 09 10 11 12 13 14 15 16 17 18 19 20 21 22 23 24 25 2…" at bounding box center [641, 484] width 24 height 22
select select "30"
click at [629, 473] on select "00 01 02 03 04 05 06 07 08 09 10 11 12 13 14 15 16 17 18 19 20 21 22 23 24 25 2…" at bounding box center [641, 484] width 24 height 22
type input "5/09/2025, 11:30 pm"
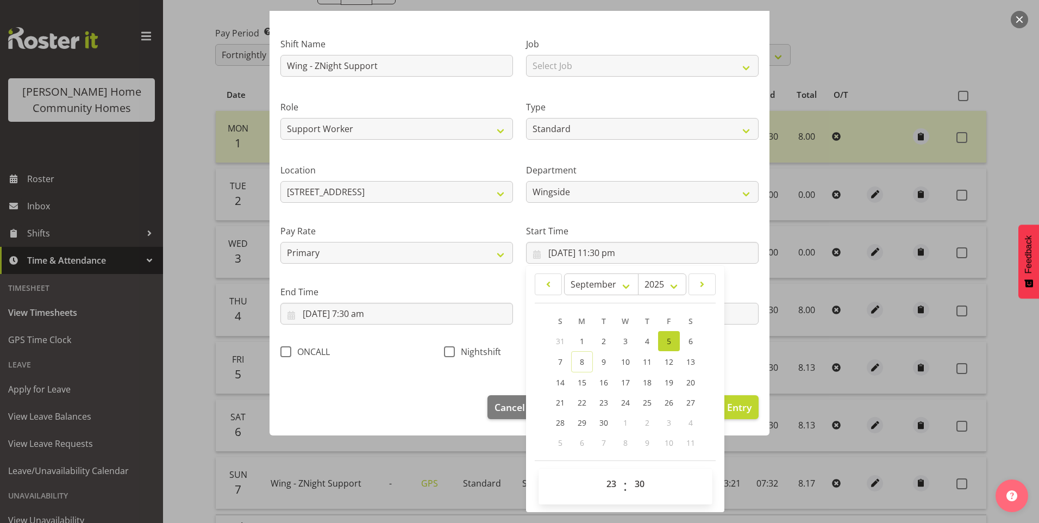
click at [439, 351] on div "Nightshift" at bounding box center [520, 349] width 164 height 36
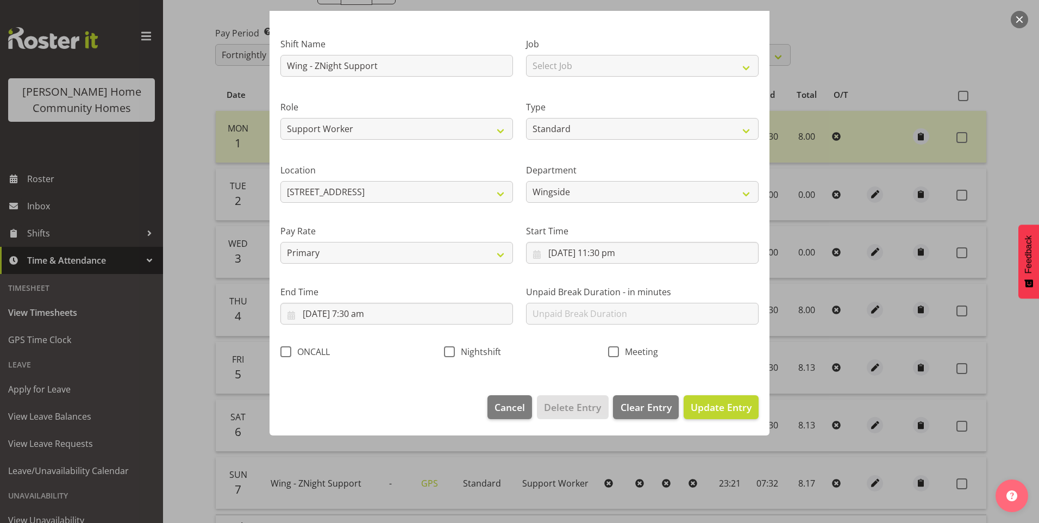
scroll to position [0, 0]
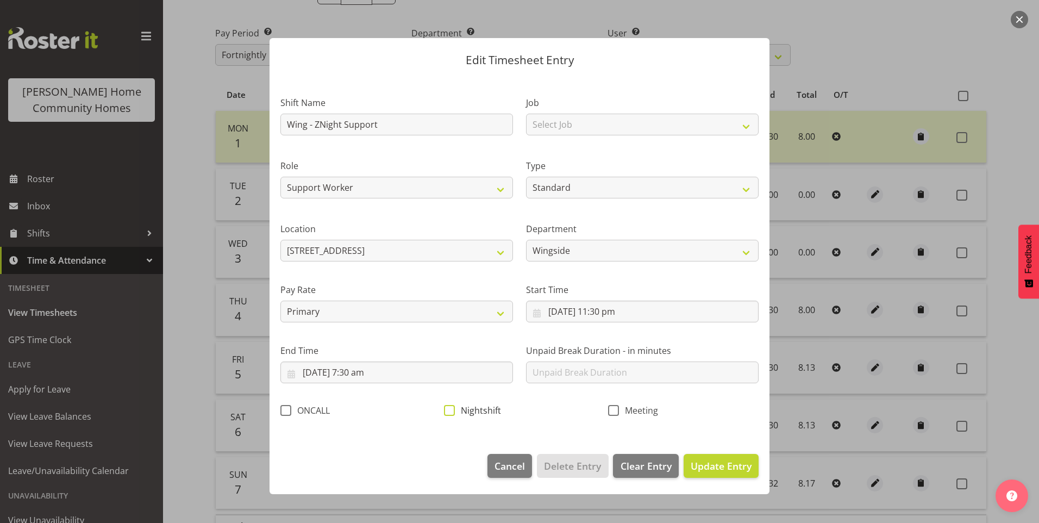
click at [458, 413] on span "Nightshift" at bounding box center [478, 410] width 46 height 11
click at [451, 413] on input "Nightshift" at bounding box center [447, 410] width 7 height 7
checkbox input "true"
click at [731, 466] on span "Update Entry" at bounding box center [721, 465] width 61 height 13
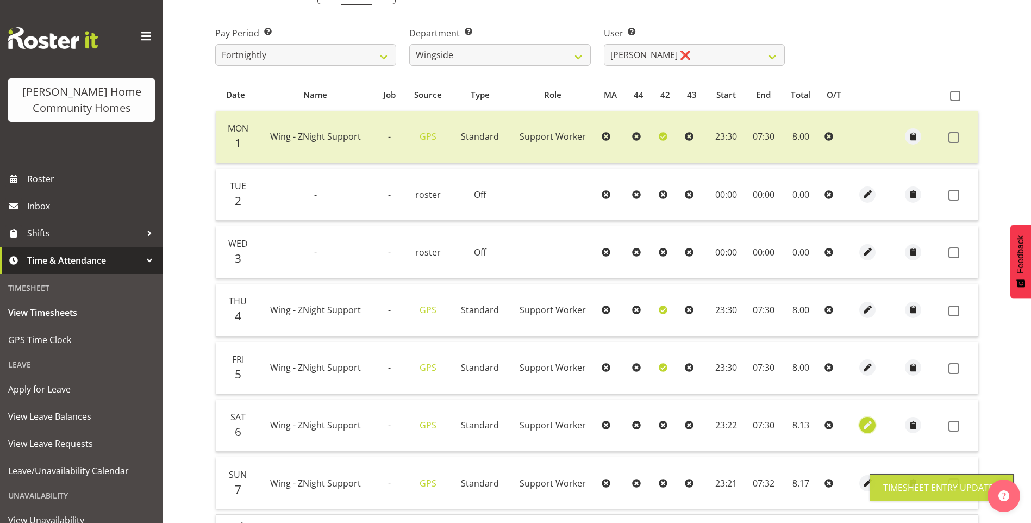
click at [862, 427] on span "button" at bounding box center [868, 425] width 13 height 13
select select "Standard"
select select "8"
select select "2025"
select select "23"
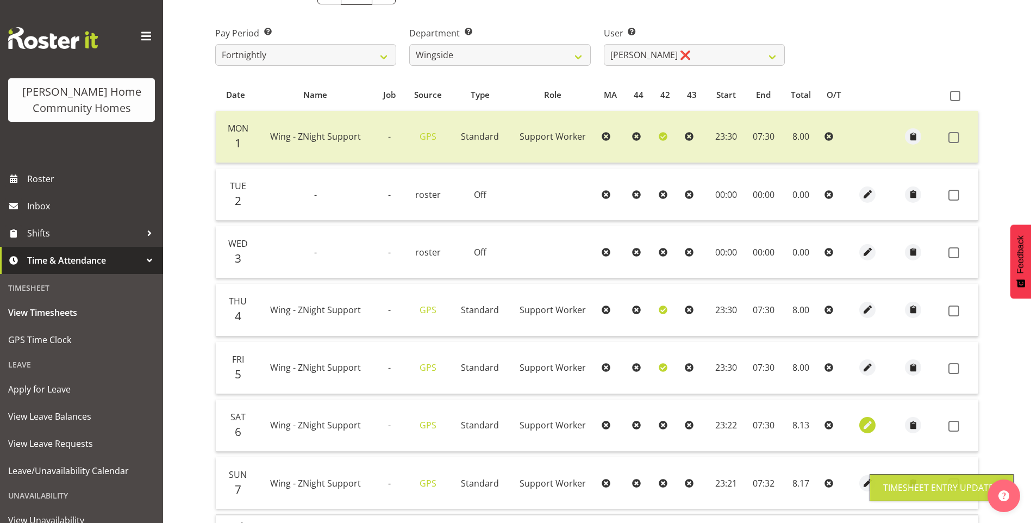
select select "22"
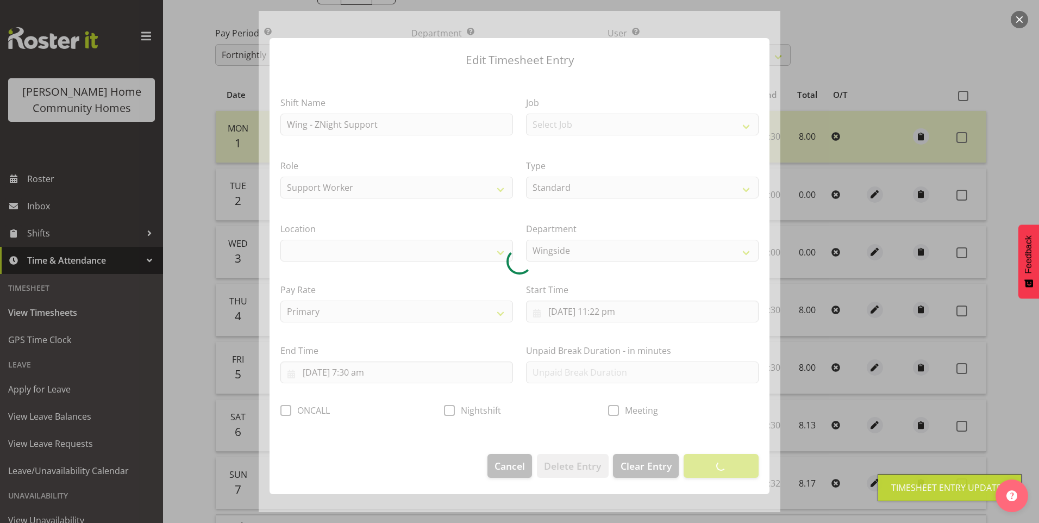
select select "1071"
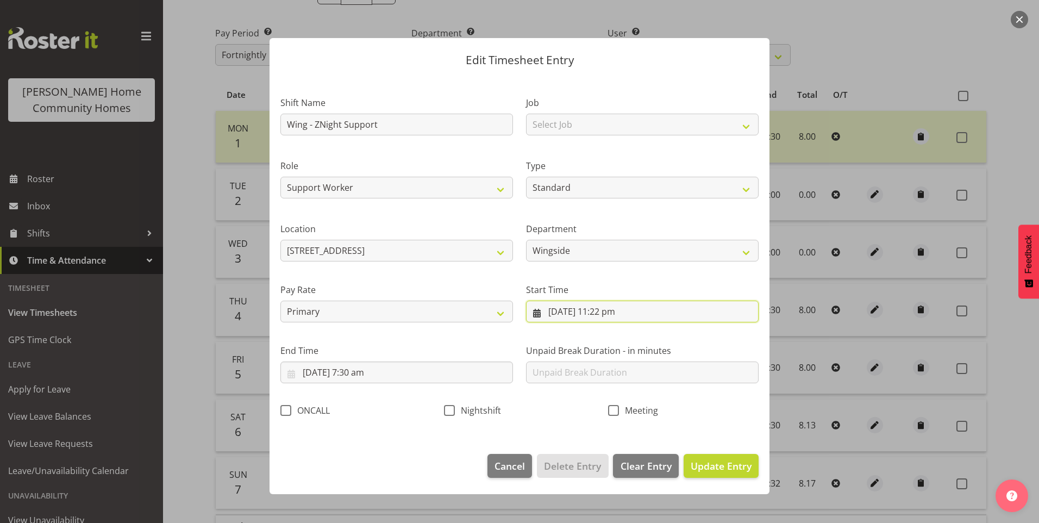
click at [615, 315] on input "6/09/2025, 11:22 pm" at bounding box center [642, 312] width 233 height 22
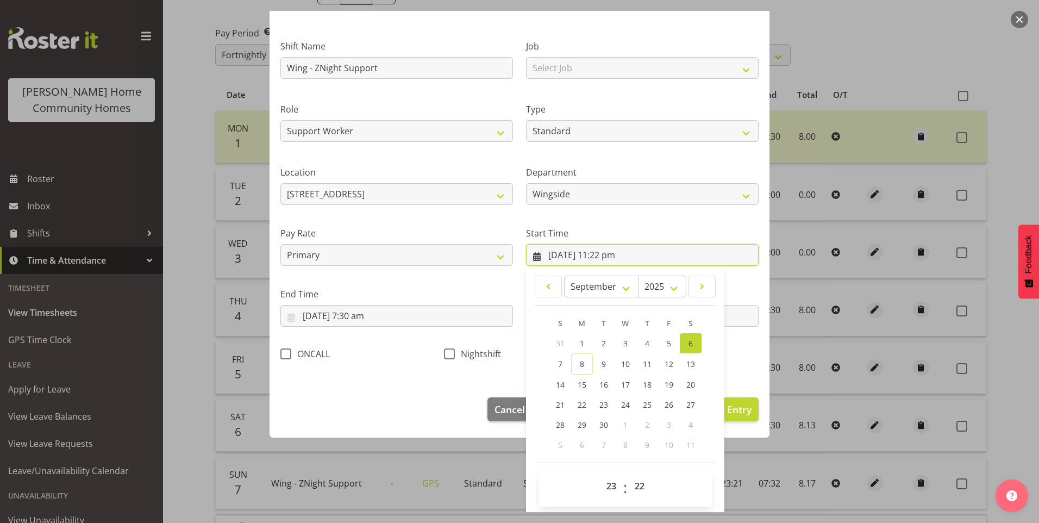
scroll to position [59, 0]
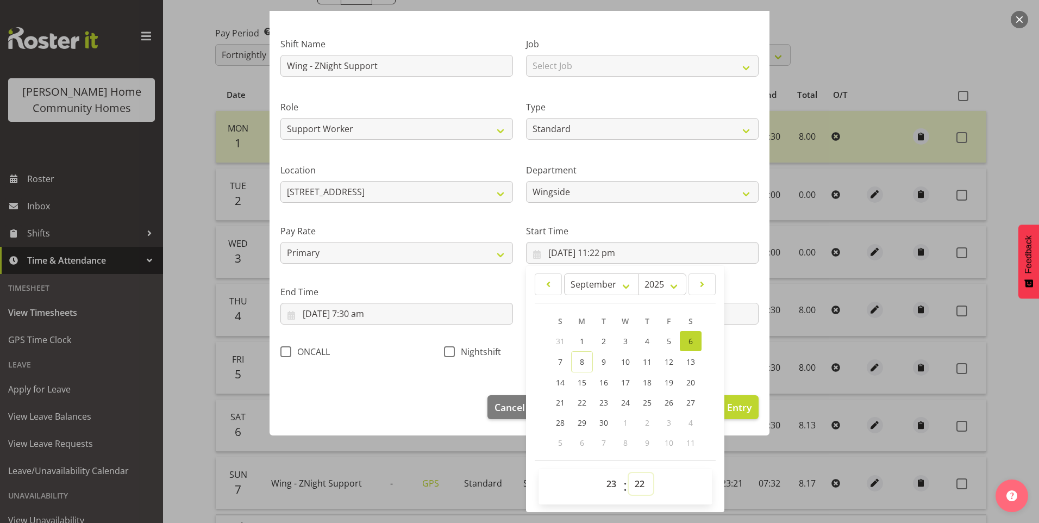
click at [634, 485] on select "00 01 02 03 04 05 06 07 08 09 10 11 12 13 14 15 16 17 18 19 20 21 22 23 24 25 2…" at bounding box center [641, 484] width 24 height 22
click at [635, 484] on select "00 01 02 03 04 05 06 07 08 09 10 11 12 13 14 15 16 17 18 19 20 21 22 23 24 25 2…" at bounding box center [641, 484] width 24 height 22
select select "30"
click at [629, 473] on select "00 01 02 03 04 05 06 07 08 09 10 11 12 13 14 15 16 17 18 19 20 21 22 23 24 25 2…" at bounding box center [641, 484] width 24 height 22
type input "6/09/2025, 11:30 pm"
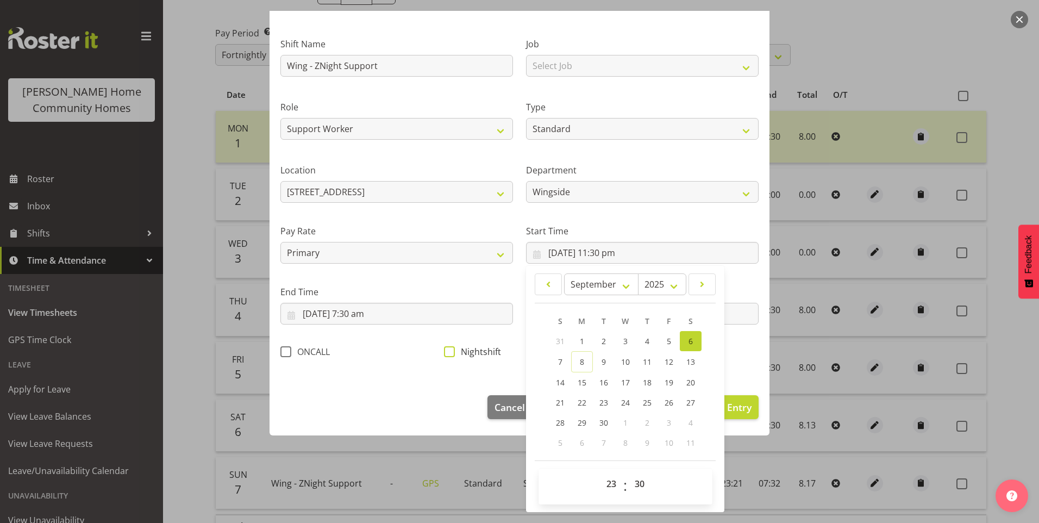
click at [451, 356] on span at bounding box center [449, 351] width 11 height 11
click at [451, 355] on input "Nightshift" at bounding box center [447, 351] width 7 height 7
checkbox input "true"
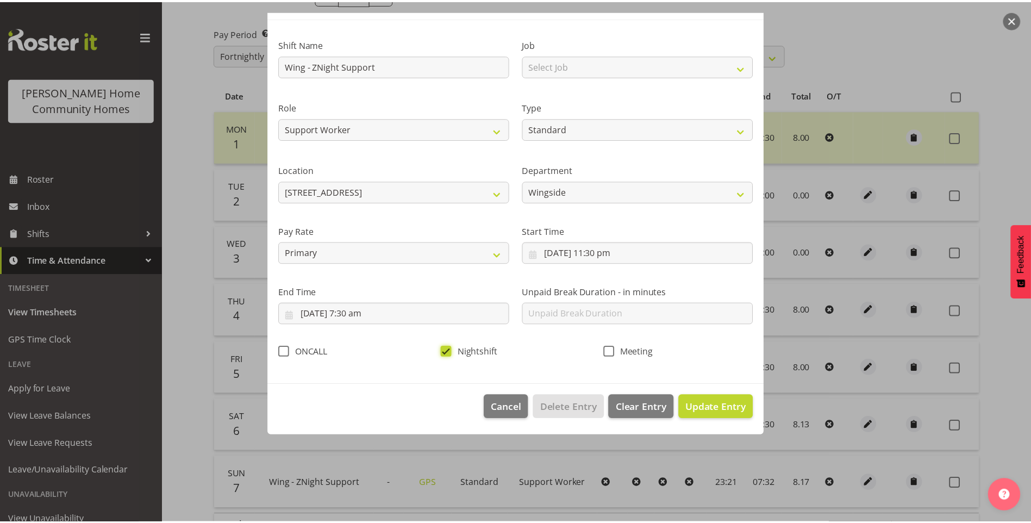
scroll to position [0, 0]
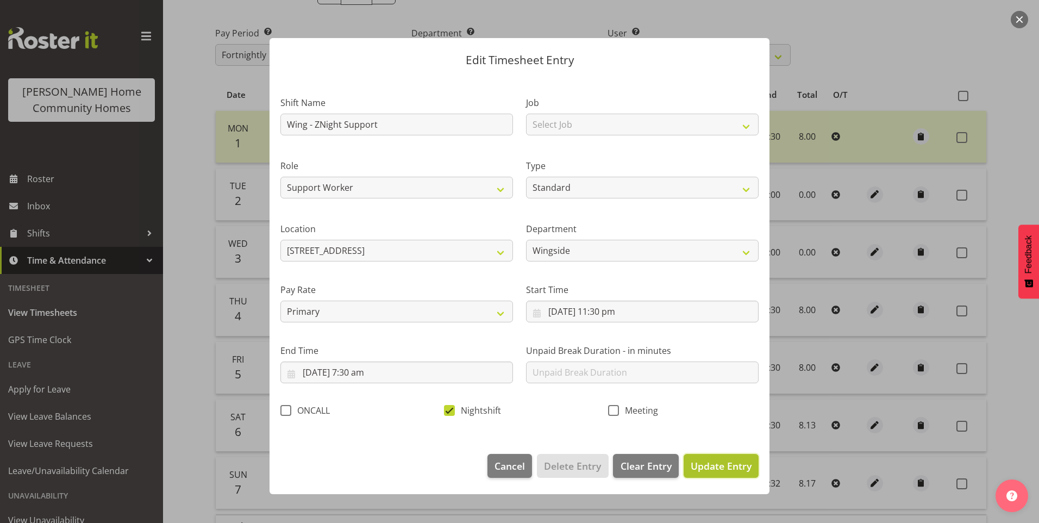
click at [742, 473] on button "Update Entry" at bounding box center [721, 466] width 75 height 24
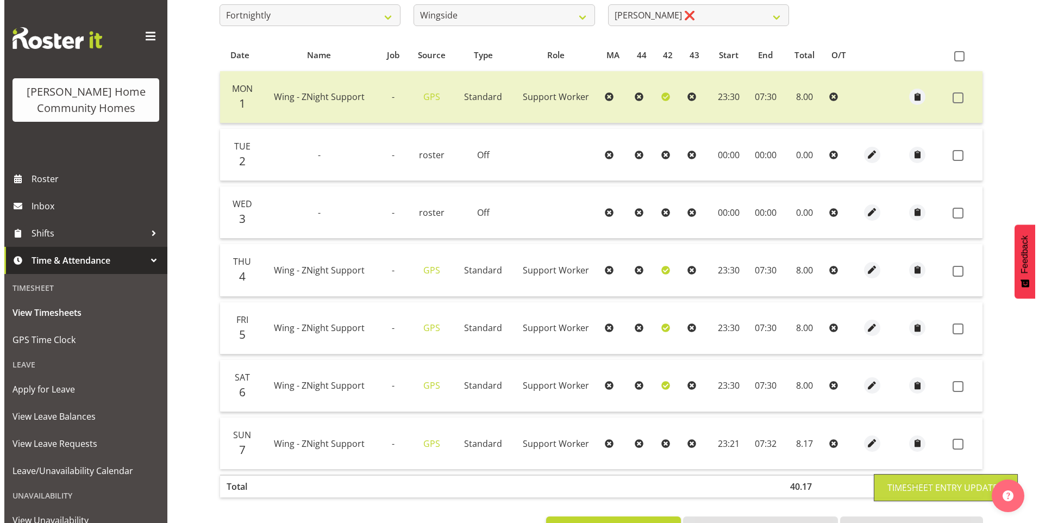
scroll to position [245, 0]
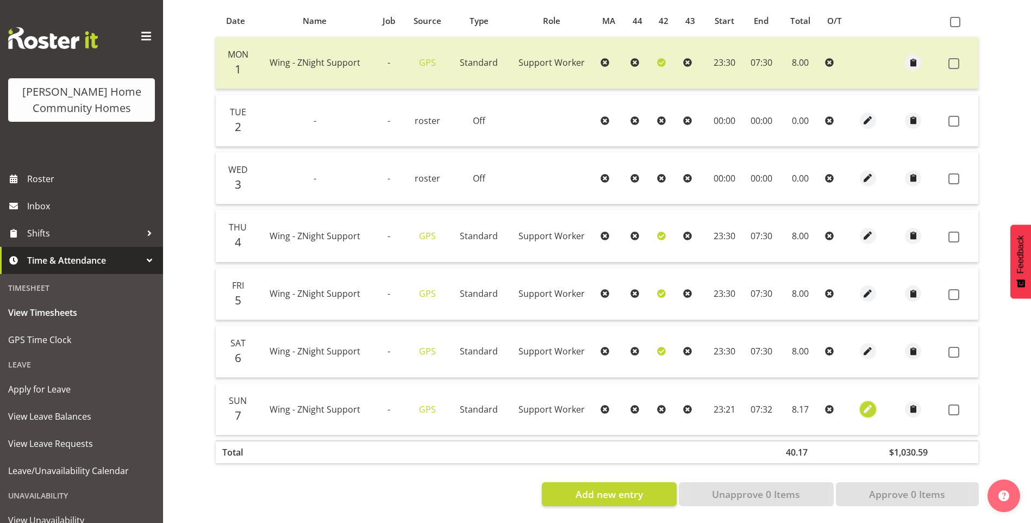
click at [870, 403] on span "button" at bounding box center [868, 409] width 13 height 13
select select "Standard"
select select "8"
select select "2025"
select select "23"
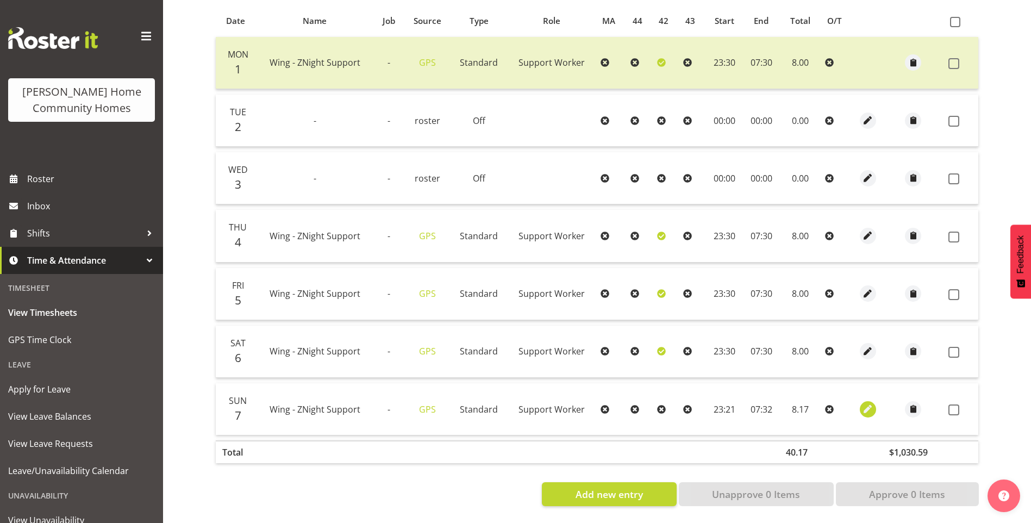
select select "21"
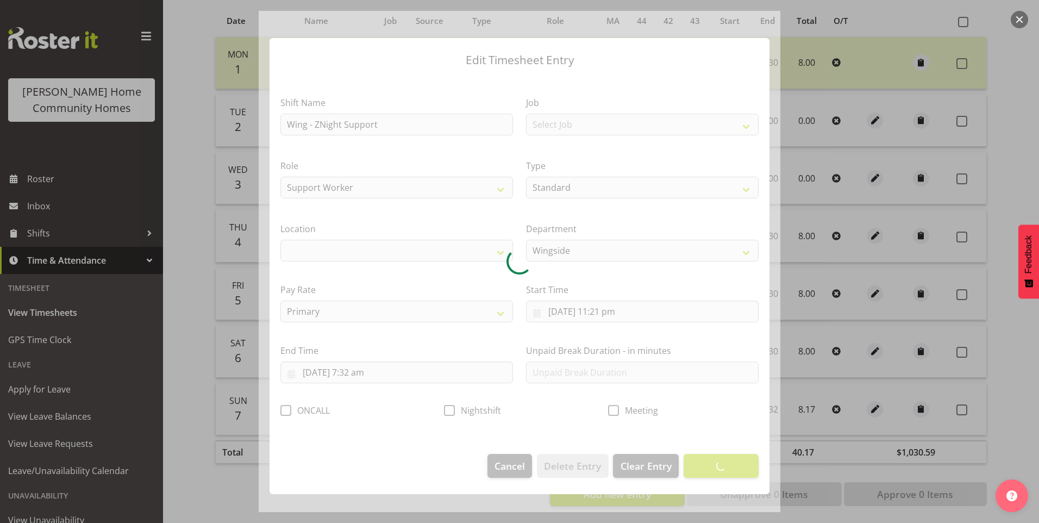
select select "1071"
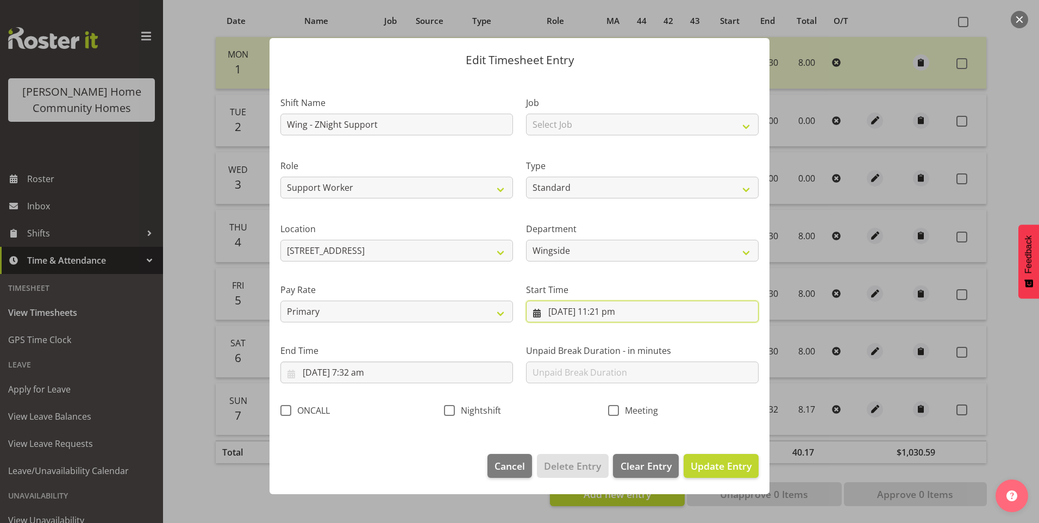
click at [614, 320] on input "7/09/2025, 11:21 pm" at bounding box center [642, 312] width 233 height 22
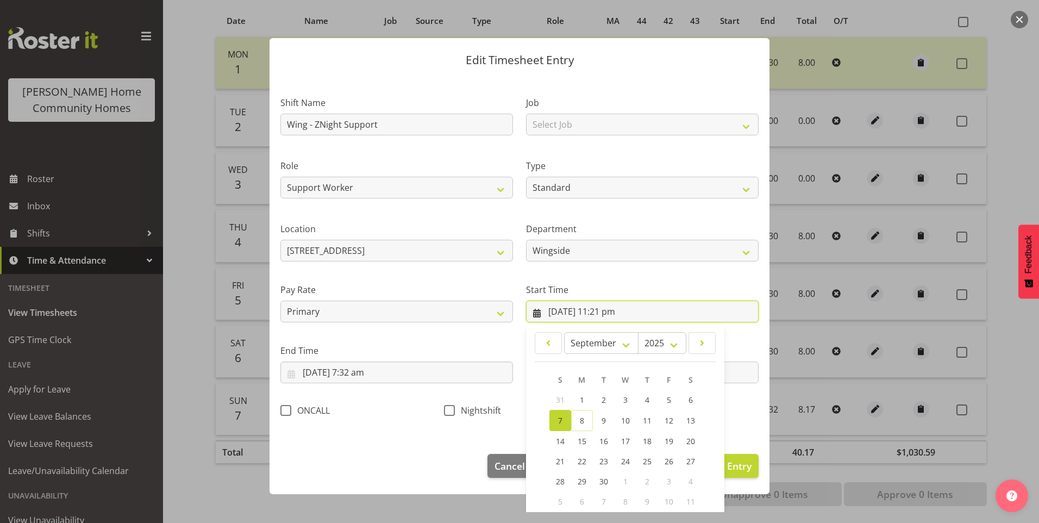
scroll to position [59, 0]
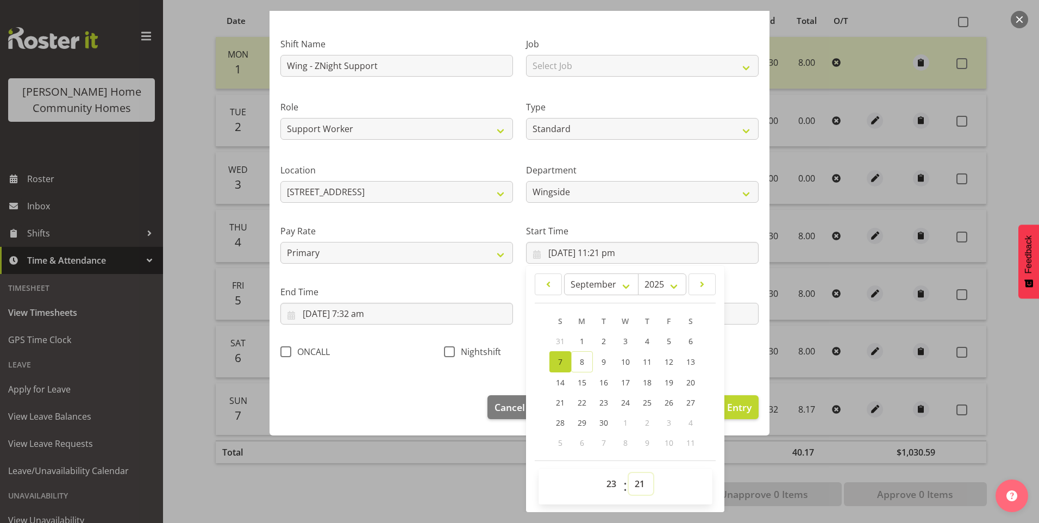
click at [639, 487] on select "00 01 02 03 04 05 06 07 08 09 10 11 12 13 14 15 16 17 18 19 20 21 22 23 24 25 2…" at bounding box center [641, 484] width 24 height 22
select select "30"
click at [629, 473] on select "00 01 02 03 04 05 06 07 08 09 10 11 12 13 14 15 16 17 18 19 20 21 22 23 24 25 2…" at bounding box center [641, 484] width 24 height 22
type input "7/09/2025, 11:30 pm"
click at [445, 351] on span at bounding box center [449, 351] width 11 height 11
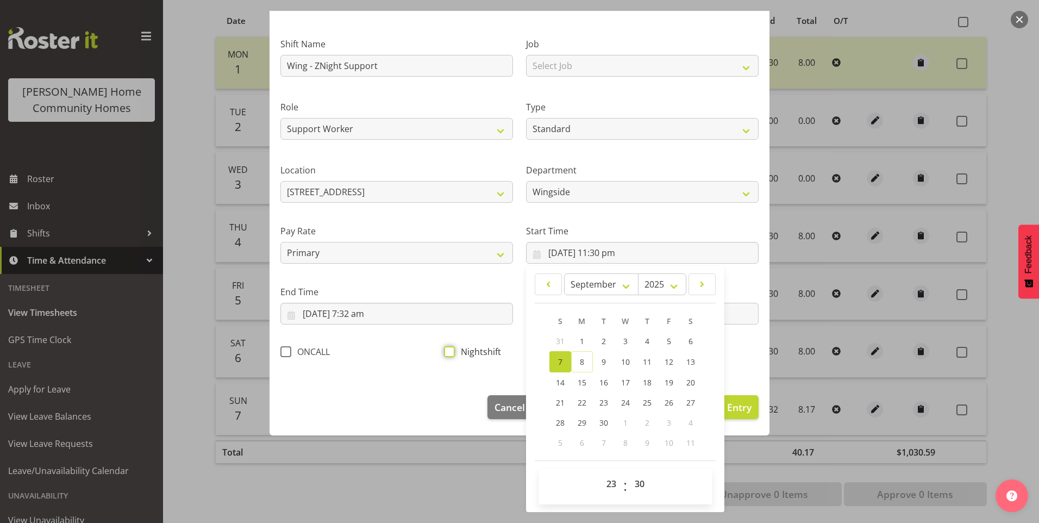
click at [445, 351] on input "Nightshift" at bounding box center [447, 351] width 7 height 7
checkbox input "true"
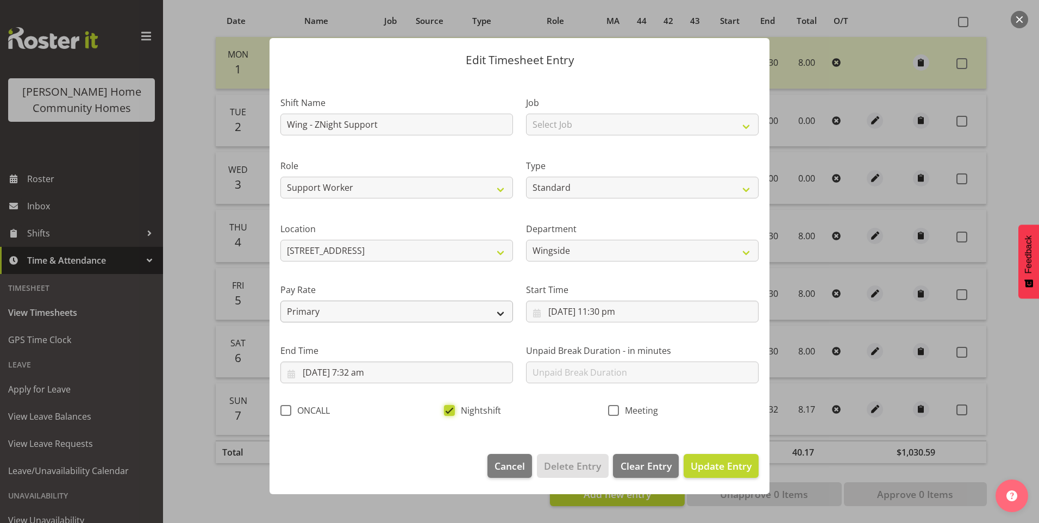
scroll to position [0, 0]
click at [362, 372] on input "8/09/2025, 7:32 am" at bounding box center [396, 372] width 233 height 22
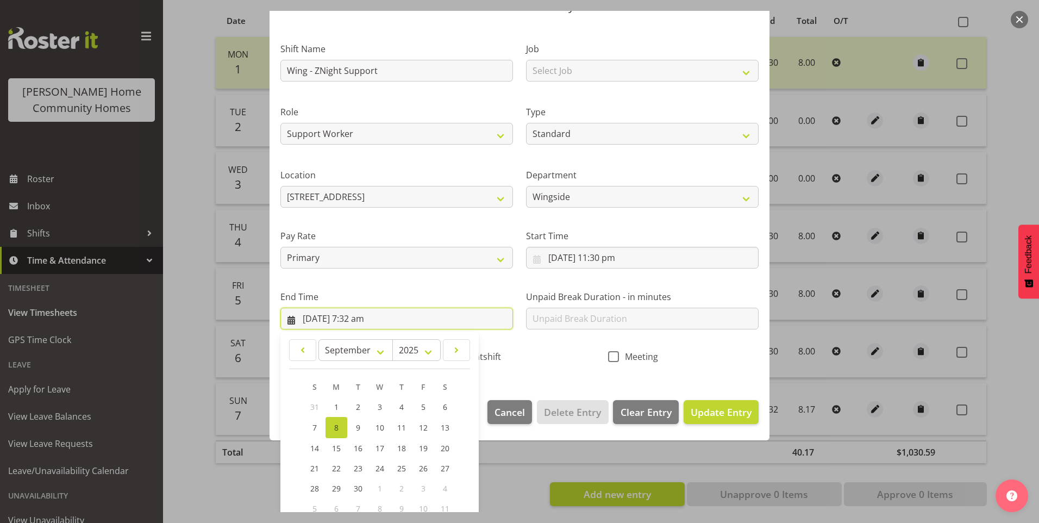
scroll to position [120, 0]
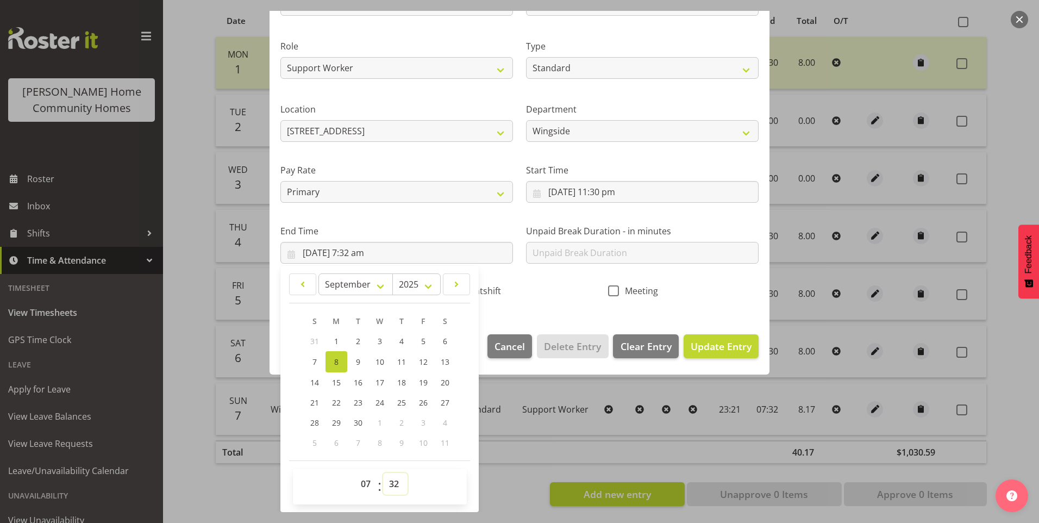
drag, startPoint x: 405, startPoint y: 488, endPoint x: 404, endPoint y: 480, distance: 8.2
click at [404, 488] on select "00 01 02 03 04 05 06 07 08 09 10 11 12 13 14 15 16 17 18 19 20 21 22 23 24 25 2…" at bounding box center [395, 484] width 24 height 22
select select "30"
click at [383, 473] on select "00 01 02 03 04 05 06 07 08 09 10 11 12 13 14 15 16 17 18 19 20 21 22 23 24 25 2…" at bounding box center [395, 484] width 24 height 22
type input "8/09/2025, 7:30 am"
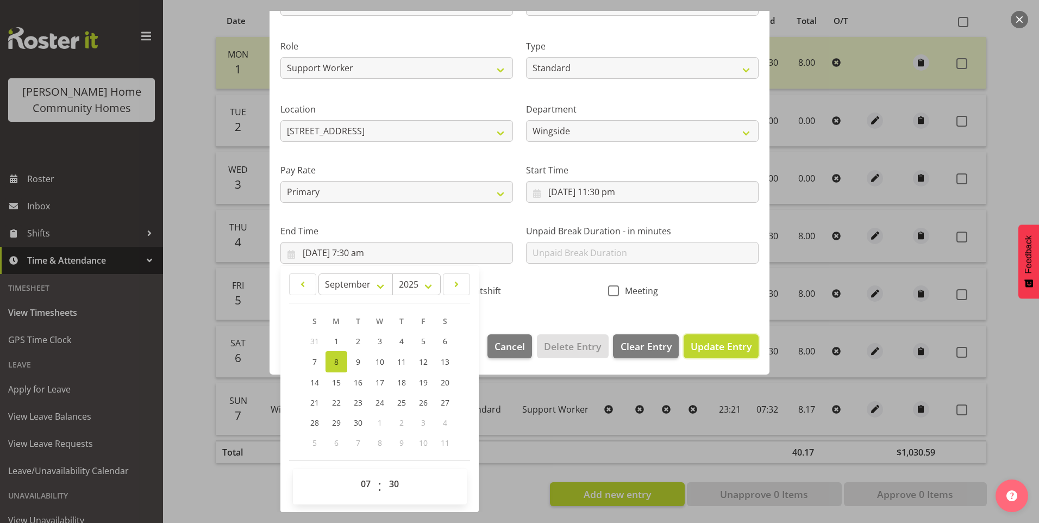
click at [724, 351] on span "Update Entry" at bounding box center [721, 346] width 61 height 13
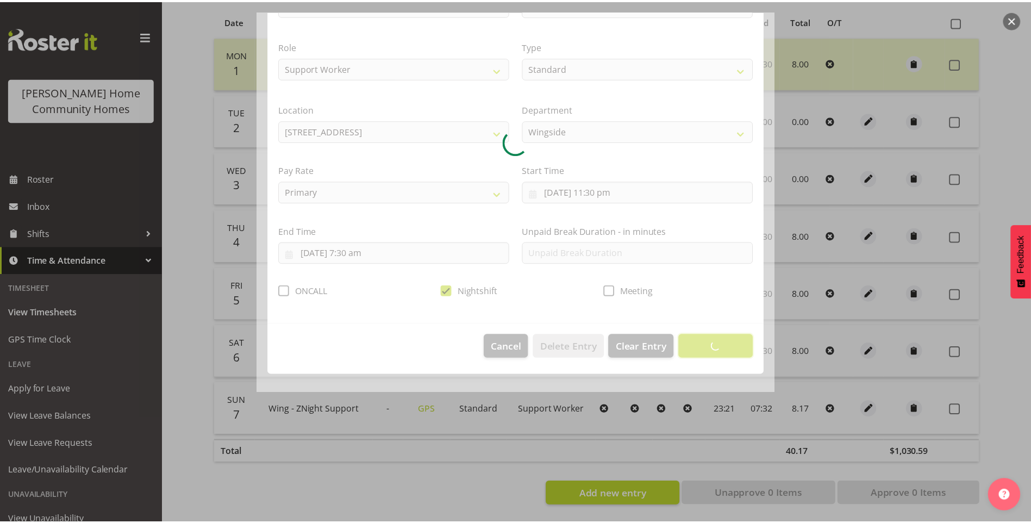
scroll to position [0, 0]
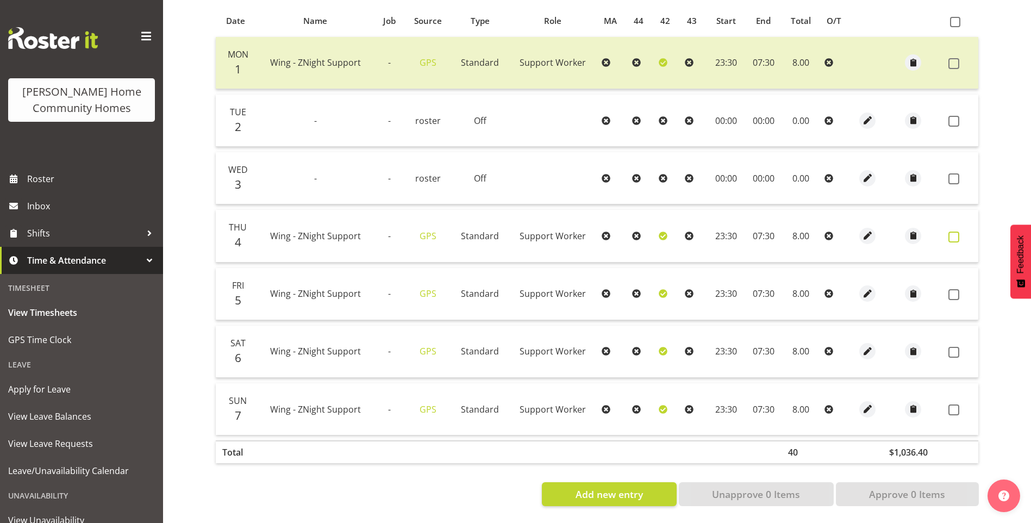
click at [951, 232] on span at bounding box center [953, 237] width 11 height 11
checkbox input "true"
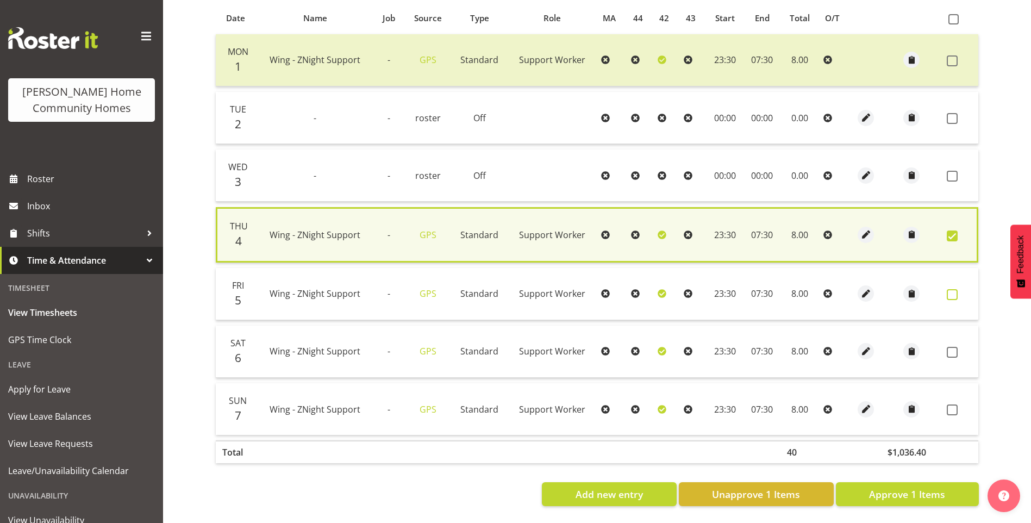
click at [952, 290] on span at bounding box center [952, 294] width 11 height 11
checkbox input "true"
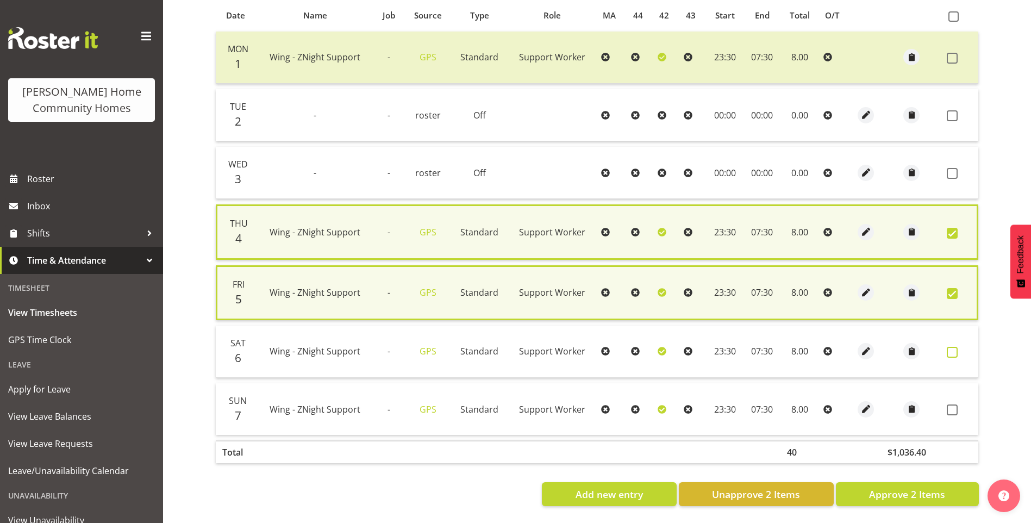
click at [950, 349] on span at bounding box center [952, 352] width 11 height 11
checkbox input "true"
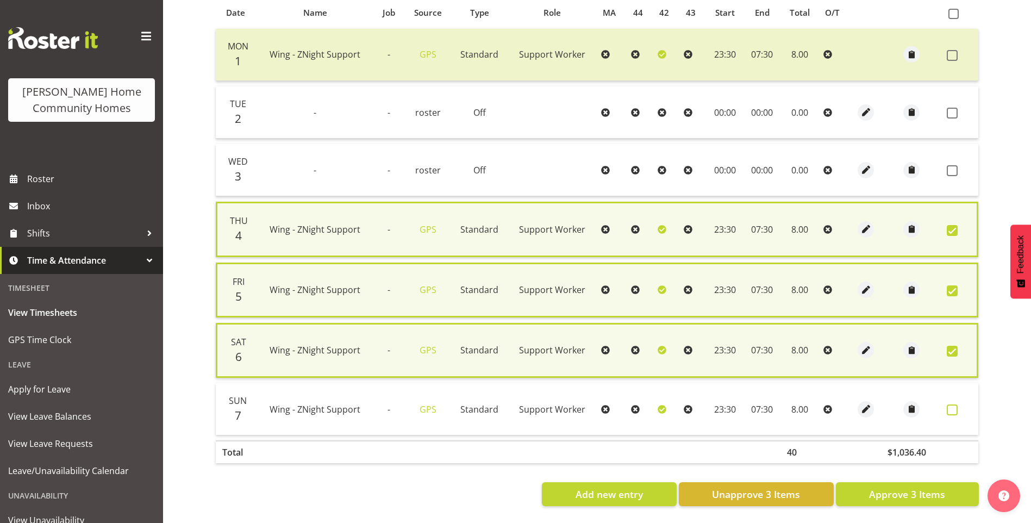
click at [953, 410] on span at bounding box center [952, 409] width 11 height 11
checkbox input "true"
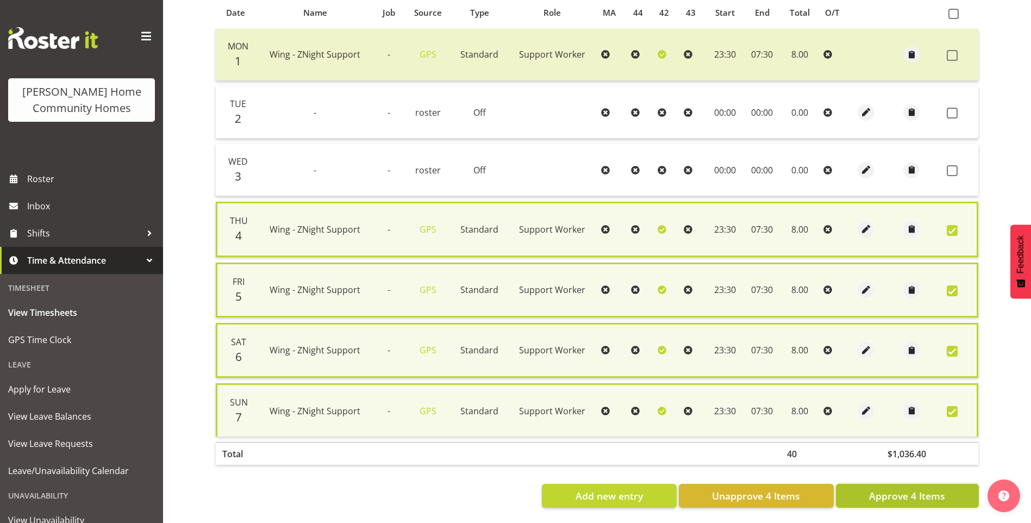
drag, startPoint x: 920, startPoint y: 497, endPoint x: 864, endPoint y: 478, distance: 58.6
click at [920, 496] on span "Approve 4 Items" at bounding box center [907, 496] width 76 height 14
checkbox input "false"
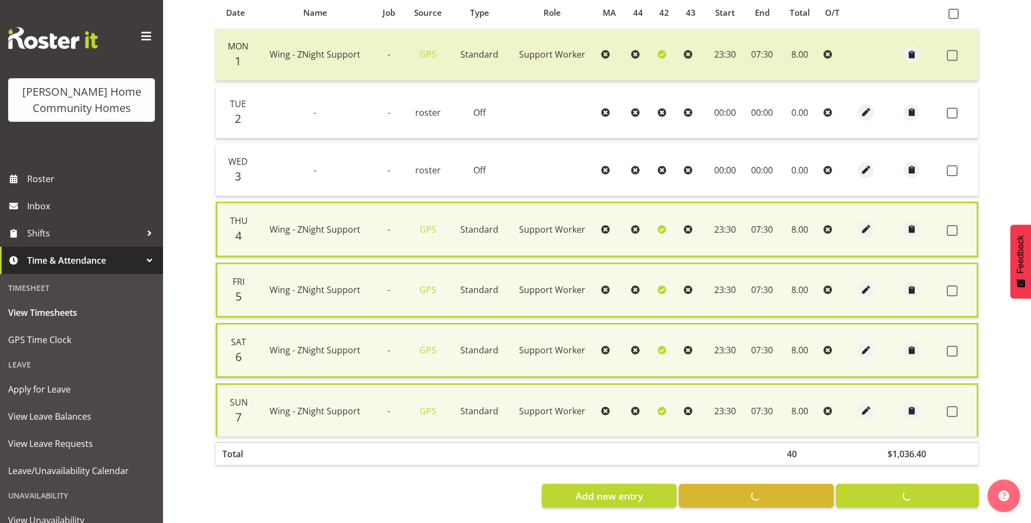
checkbox input "false"
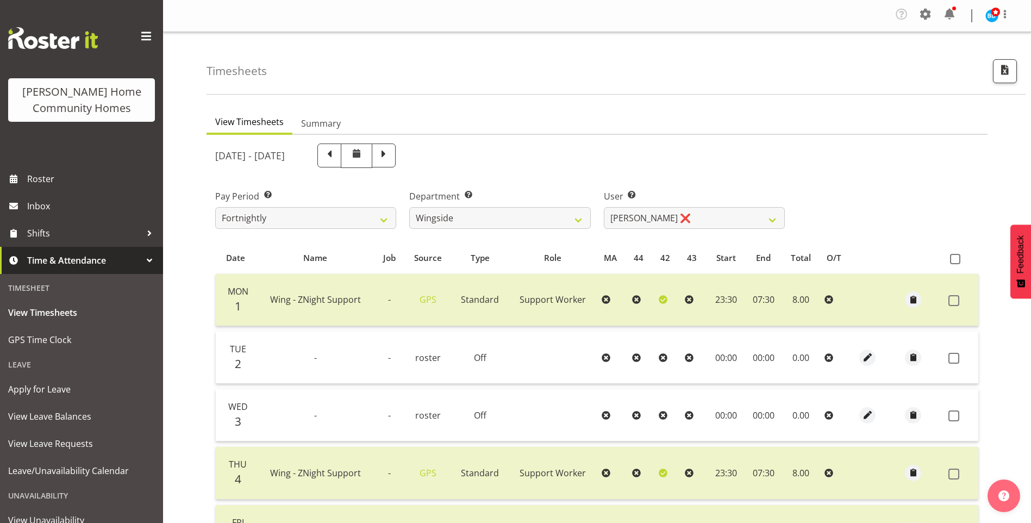
click at [953, 9] on div at bounding box center [954, 9] width 4 height 4
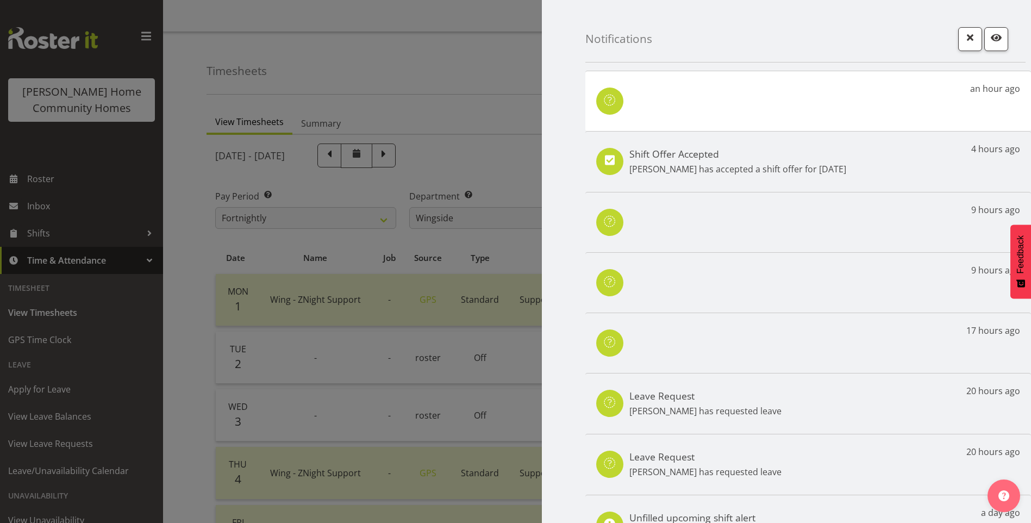
click at [684, 171] on p "Jess Aracan has accepted a shift offer for 12th Sep" at bounding box center [737, 169] width 217 height 13
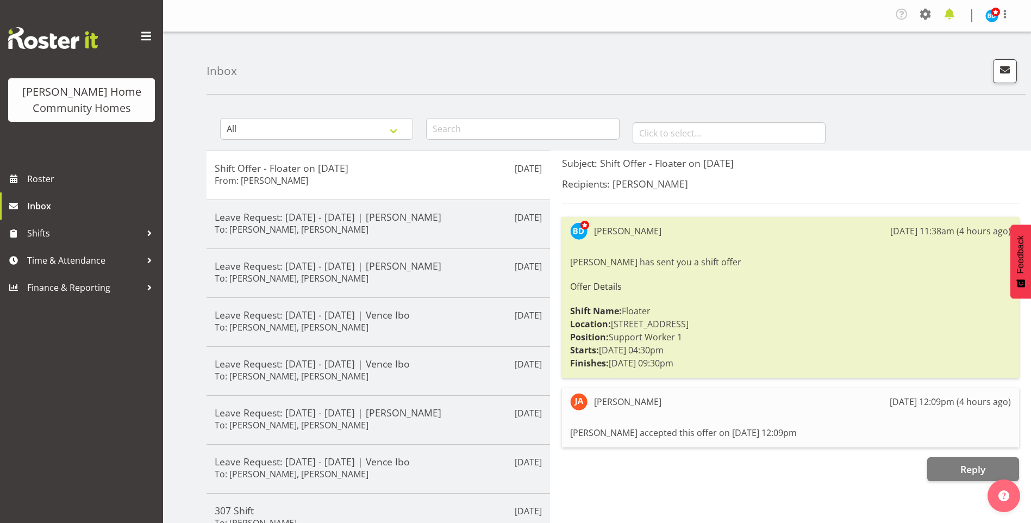
click at [954, 19] on span at bounding box center [949, 13] width 17 height 17
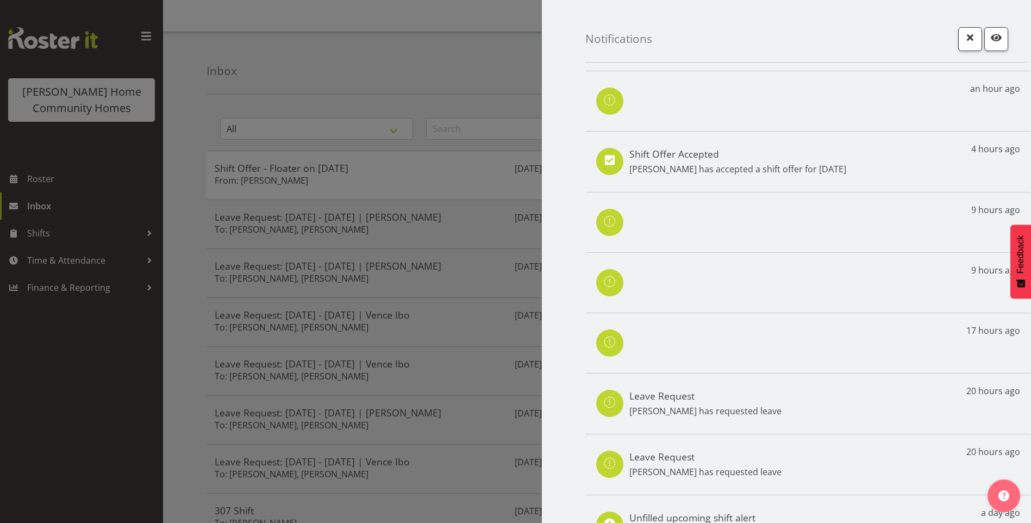
click at [46, 188] on div at bounding box center [515, 261] width 1031 height 523
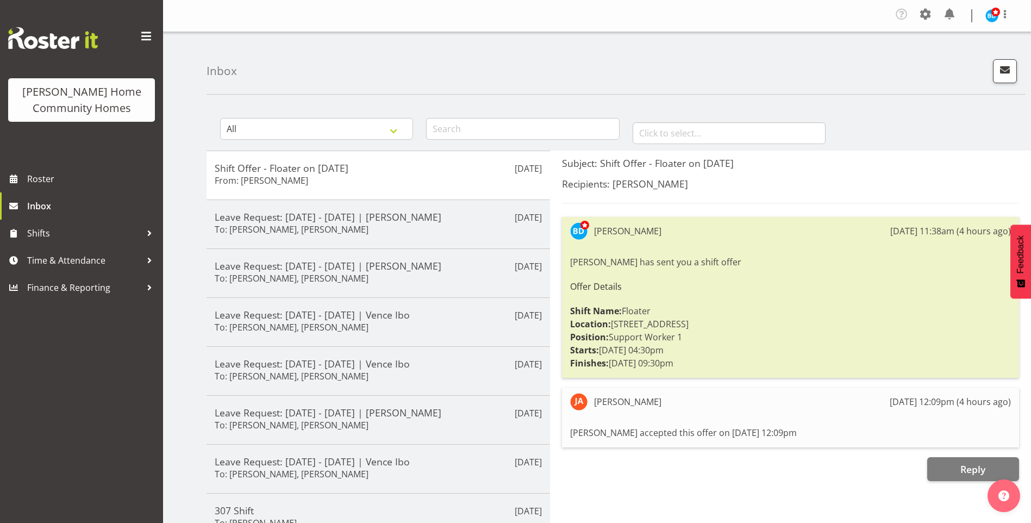
click at [46, 184] on div at bounding box center [515, 261] width 1031 height 523
click at [48, 180] on span "Roster" at bounding box center [92, 179] width 130 height 16
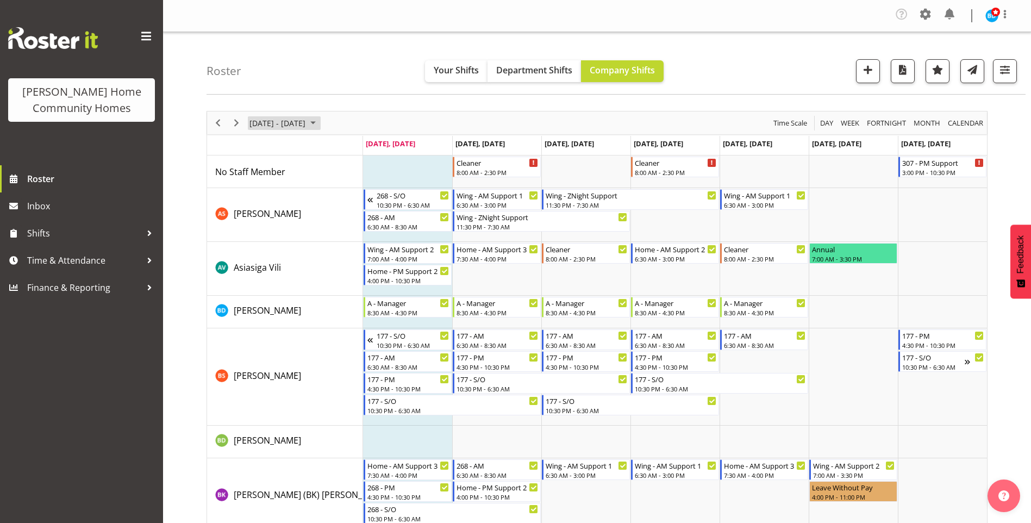
click at [320, 121] on span "September 08 - 14, 2025" at bounding box center [313, 123] width 13 height 14
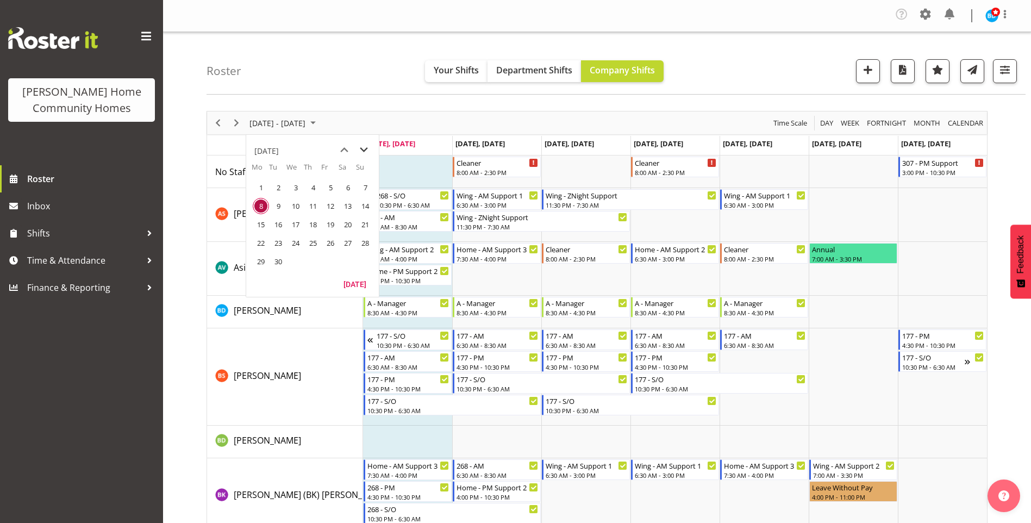
click at [363, 150] on span "next month" at bounding box center [363, 150] width 19 height 20
click at [254, 207] on span "6" at bounding box center [261, 206] width 16 height 16
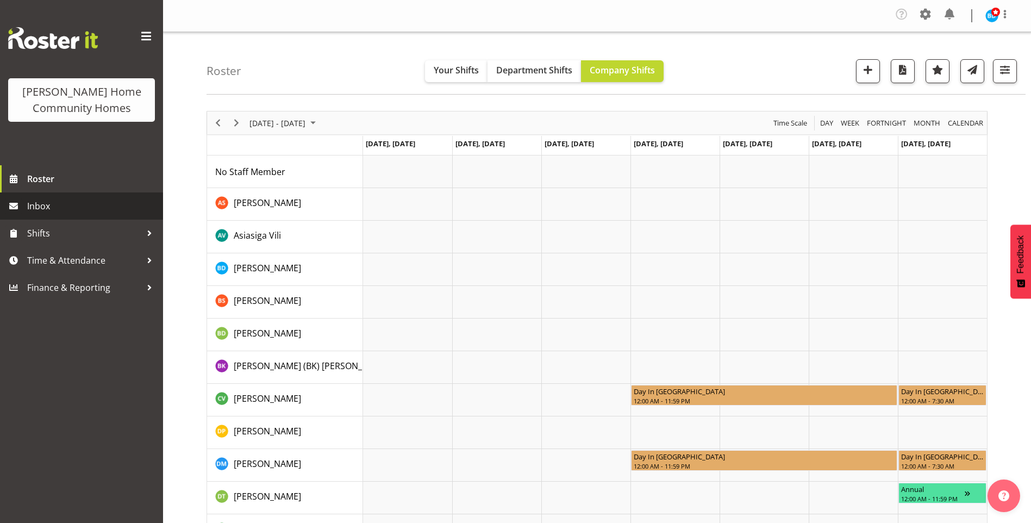
click at [49, 204] on span "Inbox" at bounding box center [92, 206] width 130 height 16
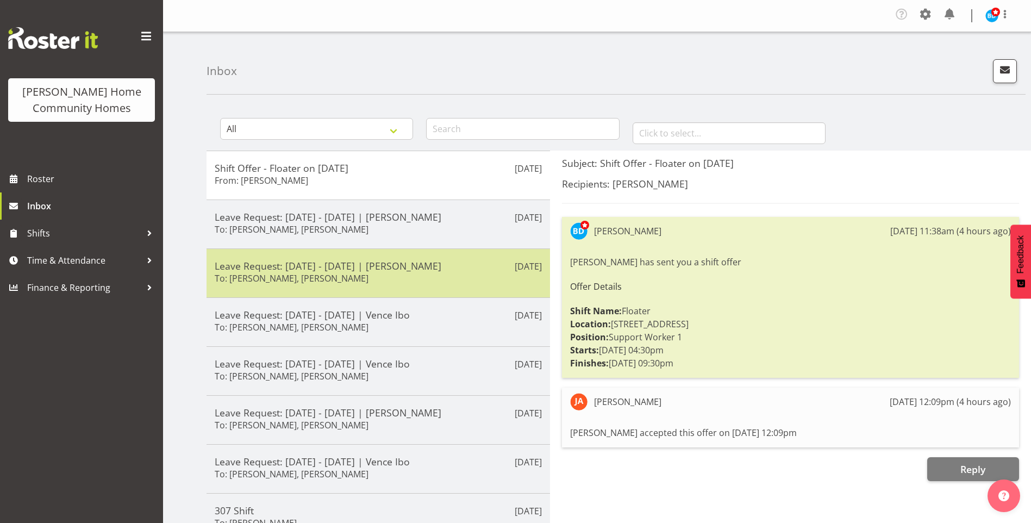
click at [371, 264] on h5 "Leave Request: [DATE] - [DATE] | [PERSON_NAME]" at bounding box center [378, 266] width 327 height 12
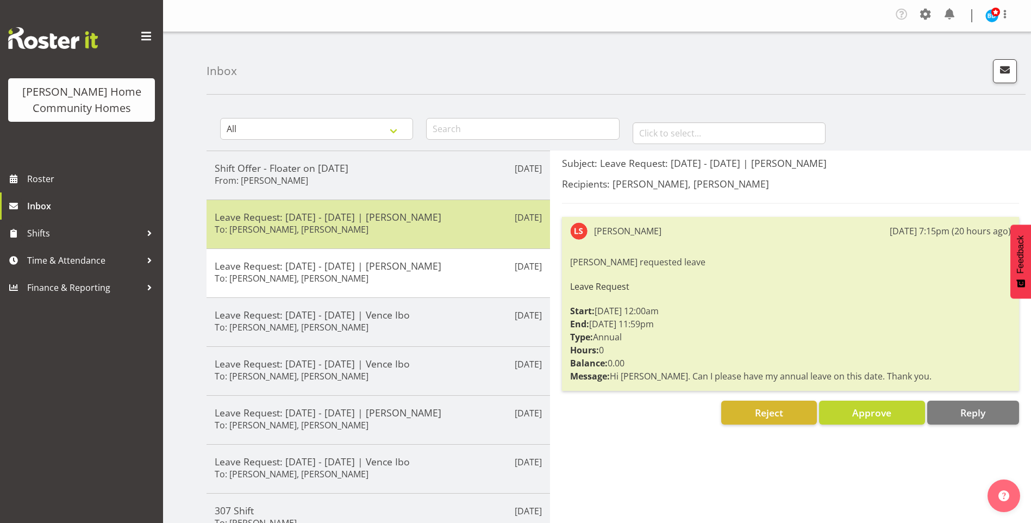
click at [397, 228] on div "Leave Request: [DATE] - [DATE] | [PERSON_NAME] To: [PERSON_NAME], [PERSON_NAME]" at bounding box center [378, 224] width 327 height 27
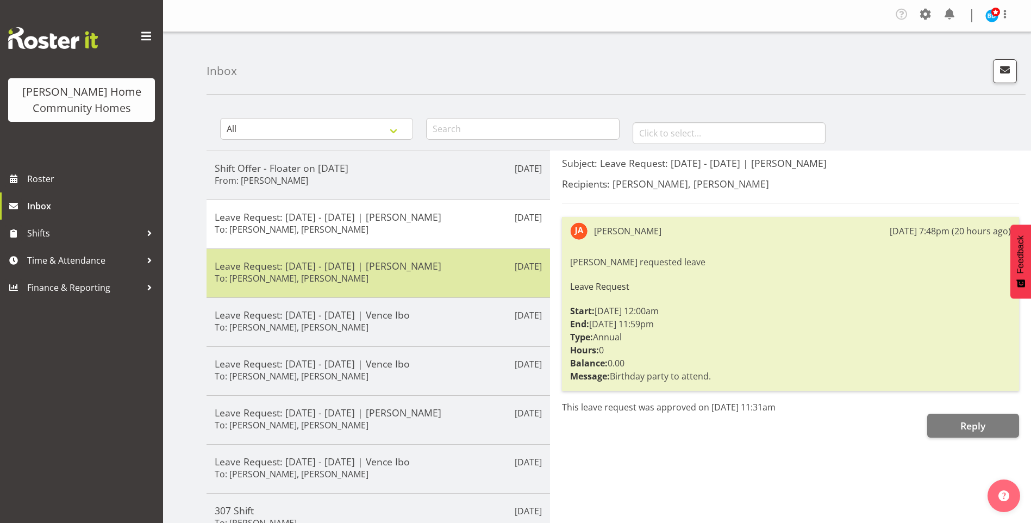
click at [423, 279] on div "Leave Request: [DATE] - [DATE] | [PERSON_NAME] To: [PERSON_NAME], [PERSON_NAME]" at bounding box center [378, 273] width 327 height 27
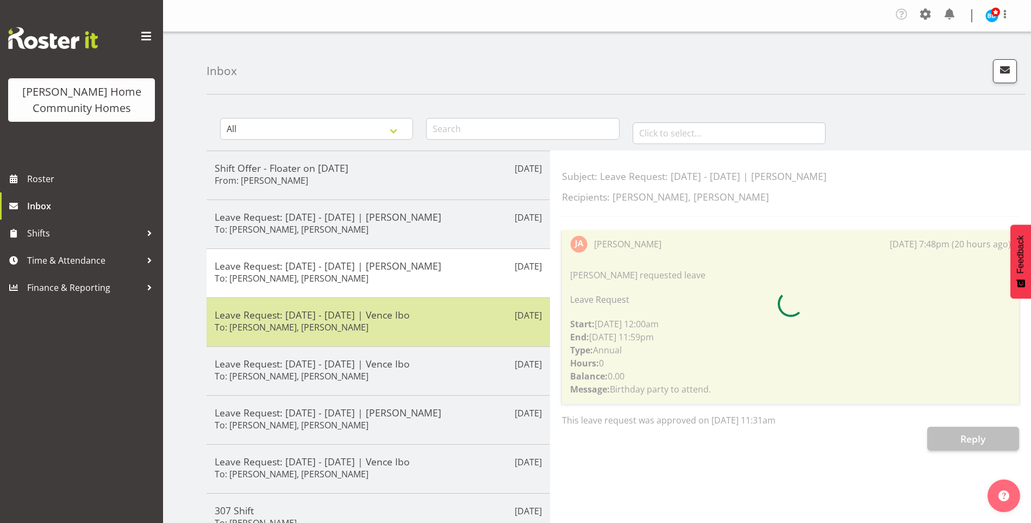
click at [429, 319] on h5 "Leave Request: [DATE] - [DATE] | Vence Ibo" at bounding box center [378, 315] width 327 height 12
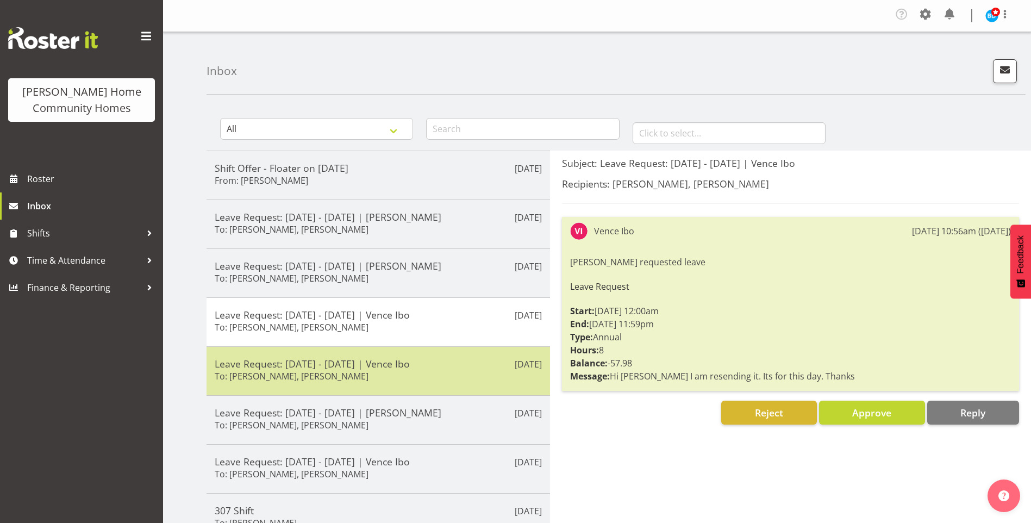
click at [429, 373] on div "Leave Request: [DATE] - [DATE] | Vence Ibo To: [PERSON_NAME], [PERSON_NAME]" at bounding box center [378, 371] width 327 height 27
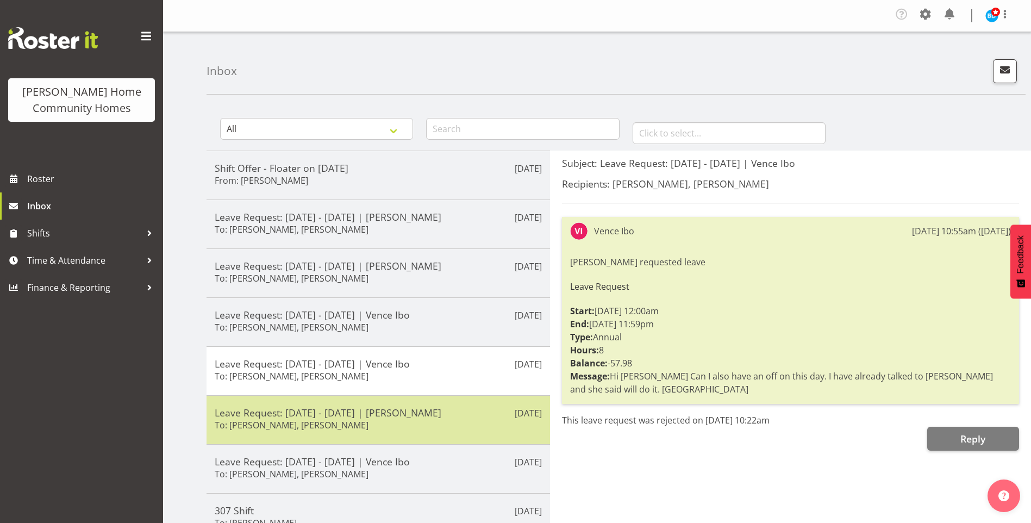
click at [442, 409] on h5 "Leave Request: [DATE] - [DATE] | [PERSON_NAME]" at bounding box center [378, 413] width 327 height 12
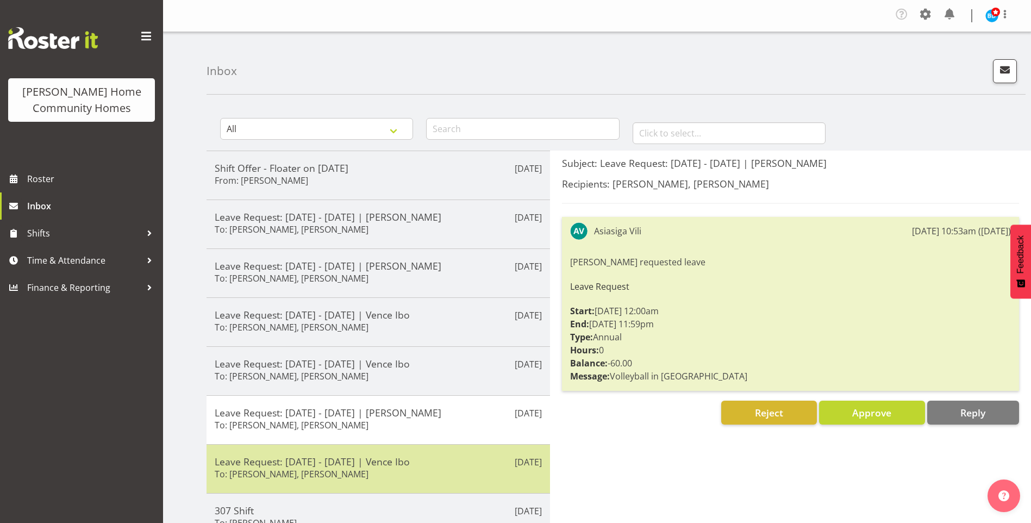
click at [425, 467] on h5 "Leave Request: [DATE] - [DATE] | Vence Ibo" at bounding box center [378, 461] width 327 height 12
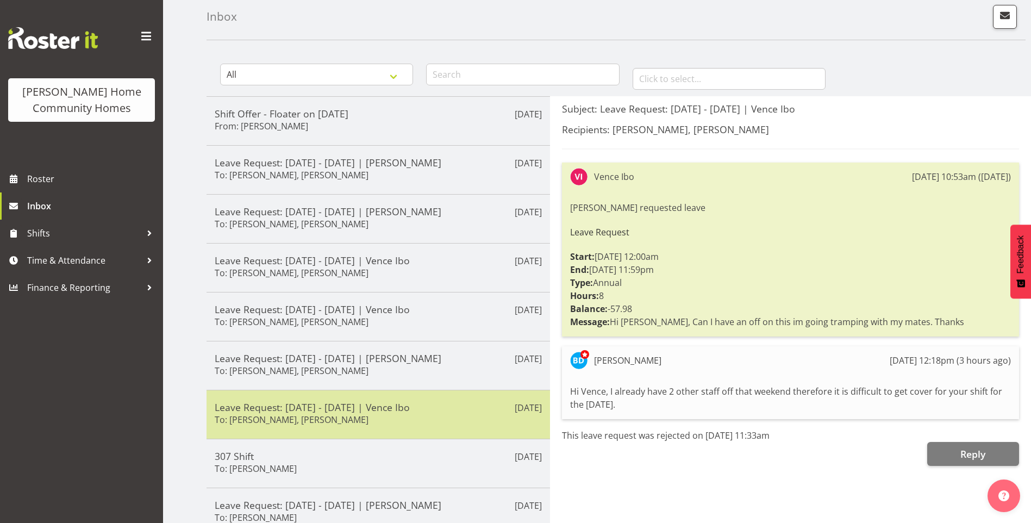
scroll to position [109, 0]
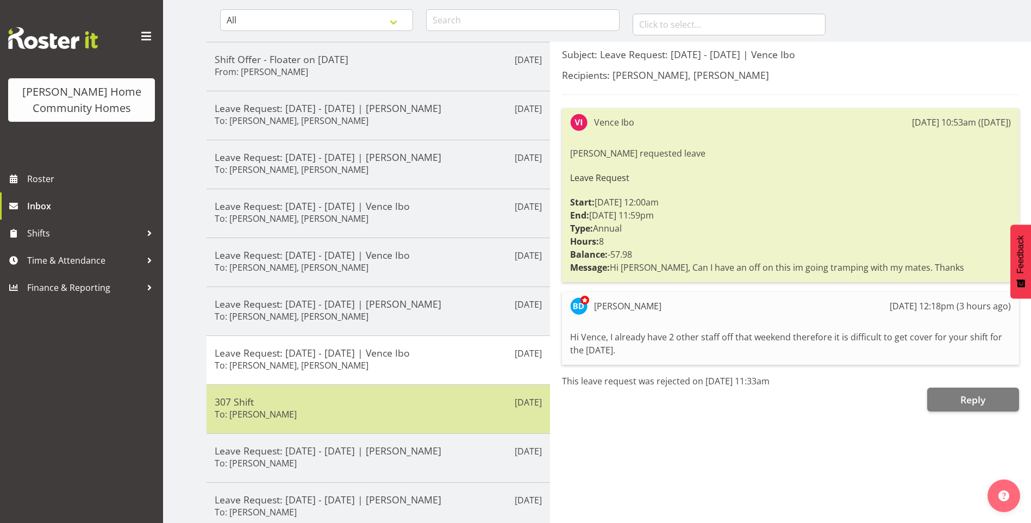
click at [402, 403] on h5 "307 Shift" at bounding box center [378, 402] width 327 height 12
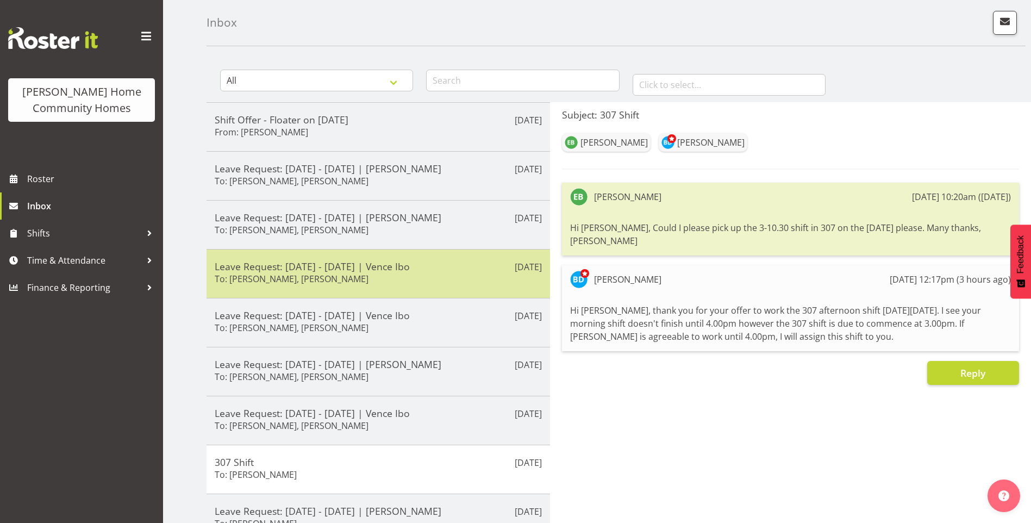
scroll to position [0, 0]
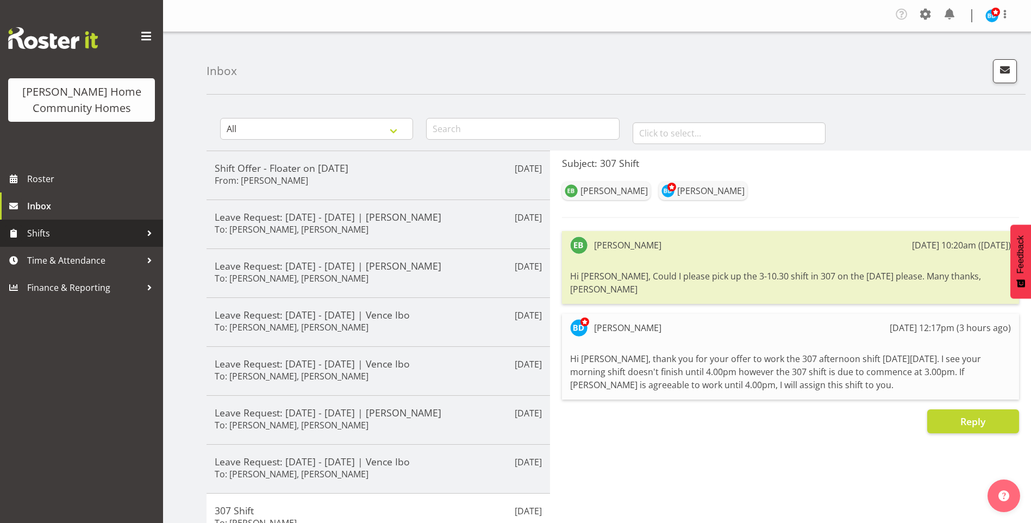
click at [55, 233] on span "Shifts" at bounding box center [84, 233] width 114 height 16
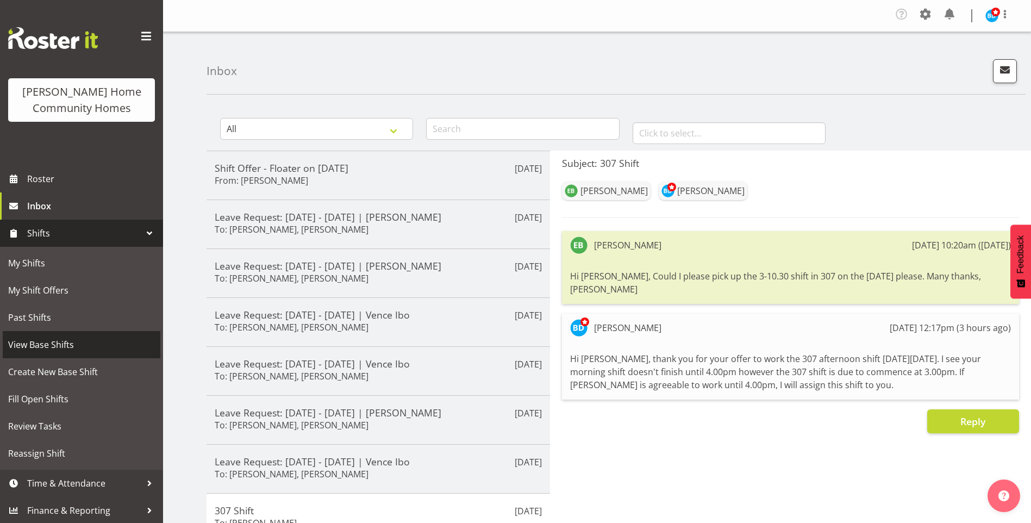
click at [51, 347] on span "View Base Shifts" at bounding box center [81, 344] width 147 height 16
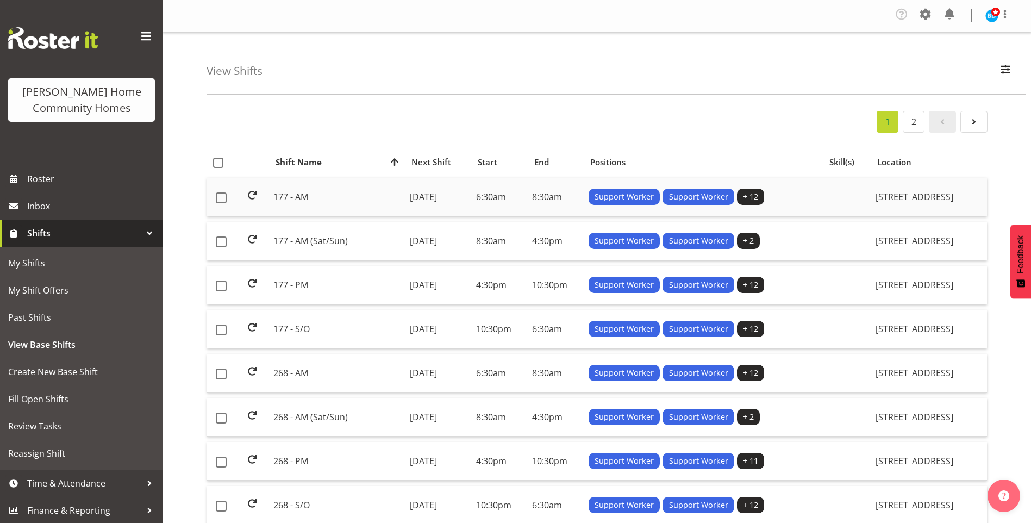
click at [434, 191] on td "[DATE]" at bounding box center [438, 197] width 66 height 39
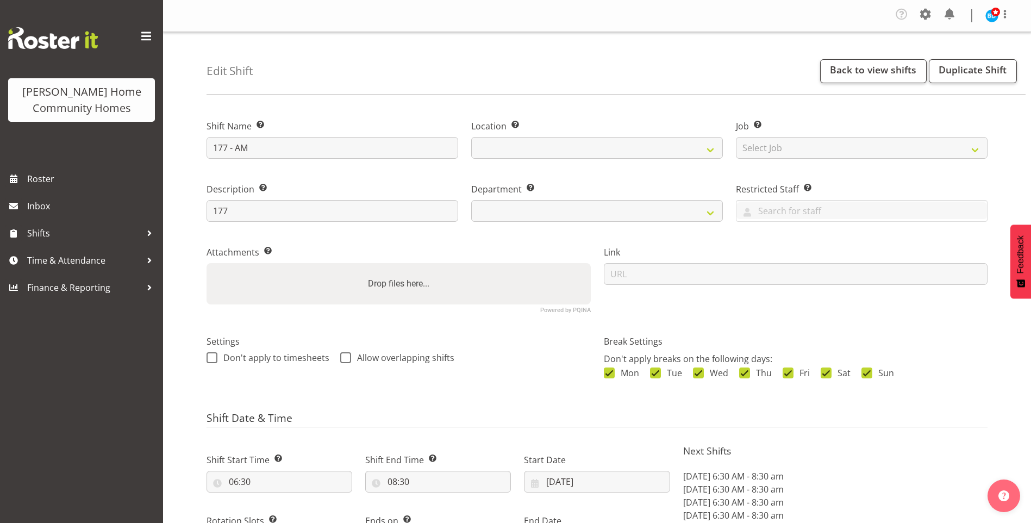
select select "8"
select select "2025"
select select "date"
select select
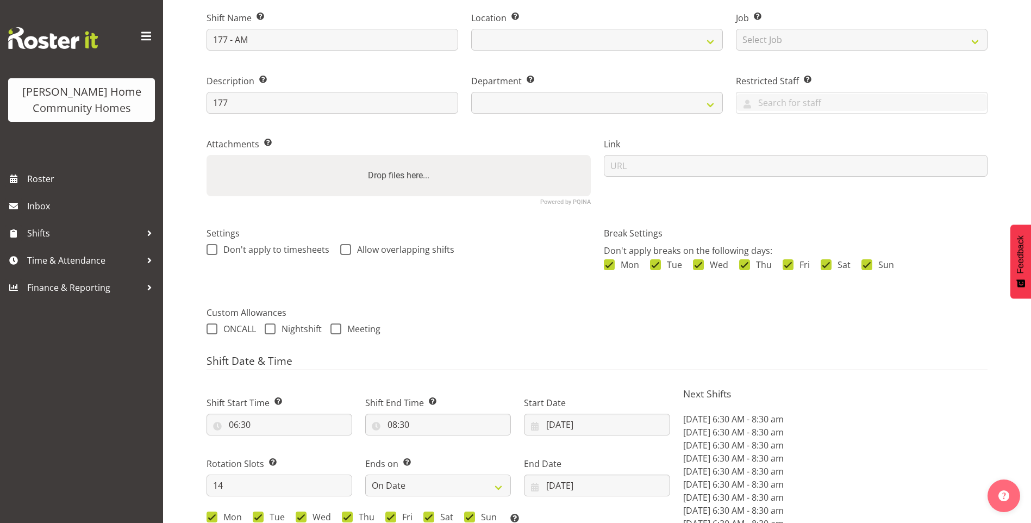
select select
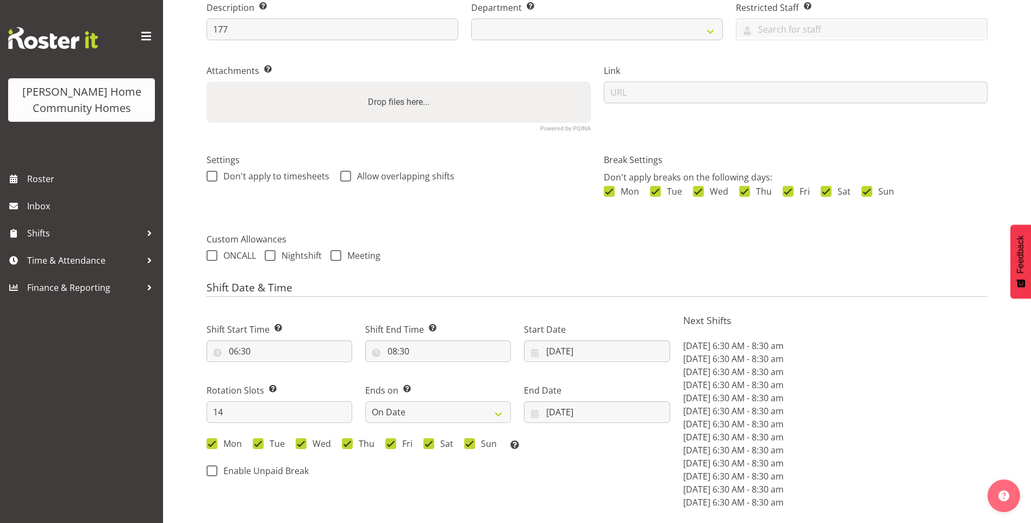
select select "748"
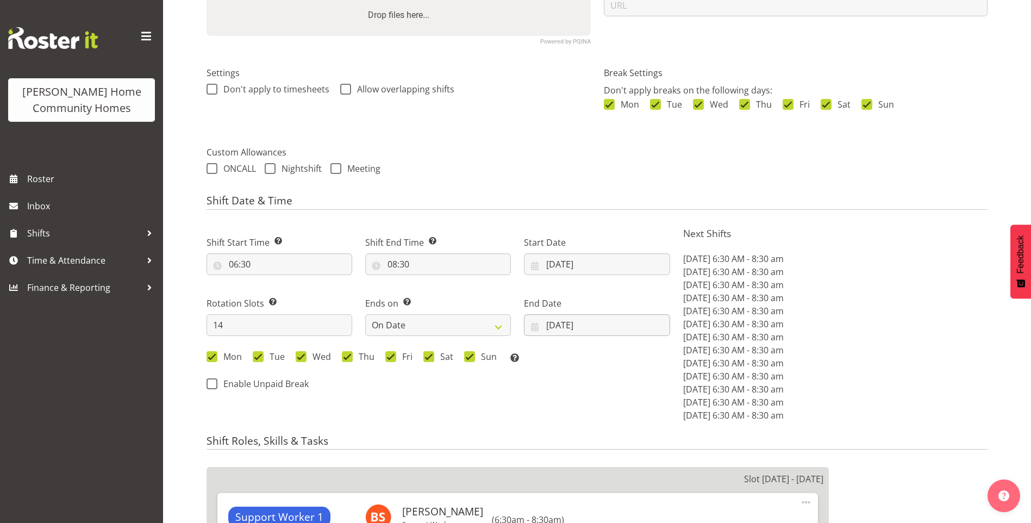
scroll to position [272, 0]
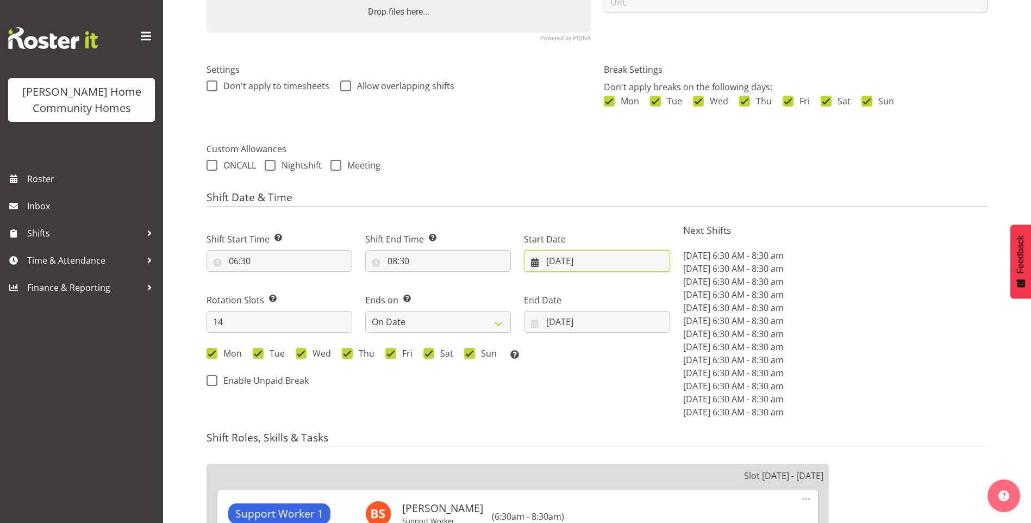
click at [558, 261] on input "15/09/2025" at bounding box center [597, 261] width 146 height 22
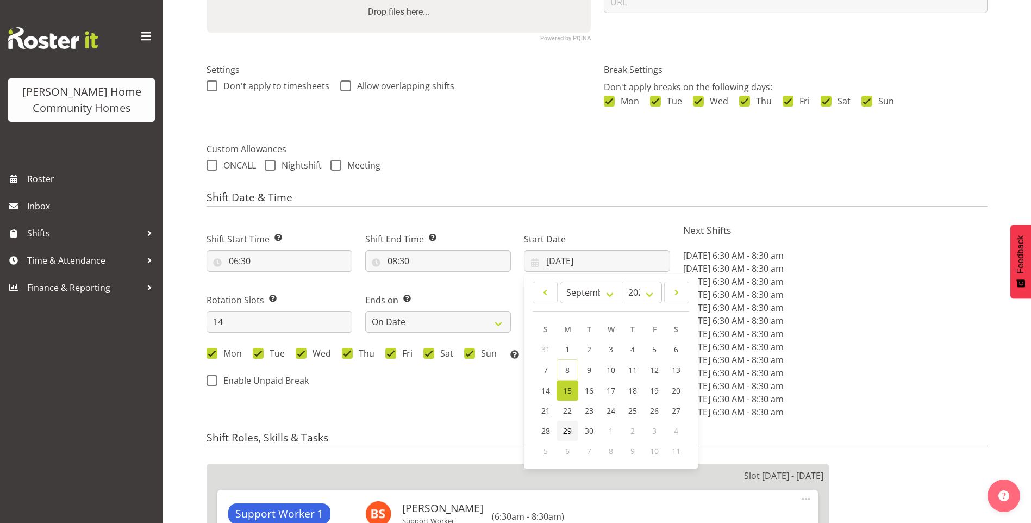
drag, startPoint x: 571, startPoint y: 425, endPoint x: 576, endPoint y: 412, distance: 13.4
click at [571, 425] on link "29" at bounding box center [568, 431] width 22 height 20
type input "29/09/2025"
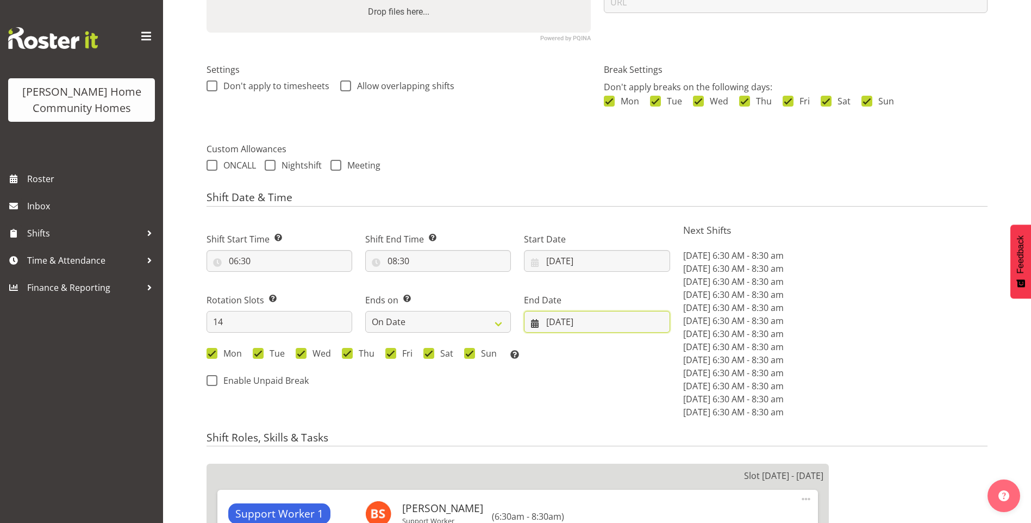
click at [566, 329] on input "28/09/2025" at bounding box center [597, 322] width 146 height 22
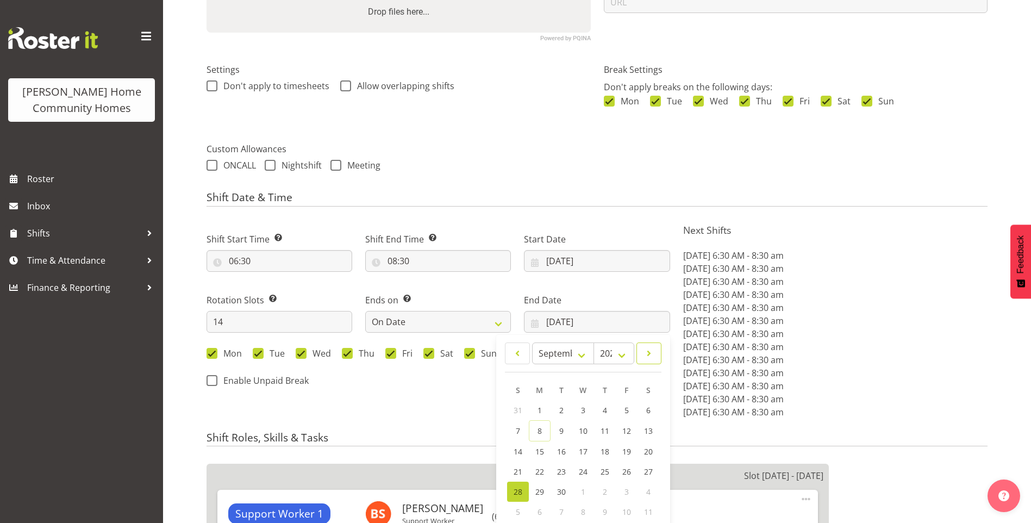
click at [657, 358] on link at bounding box center [648, 353] width 25 height 22
select select "9"
click at [511, 445] on link "12" at bounding box center [518, 450] width 22 height 20
type input "12/10/2025"
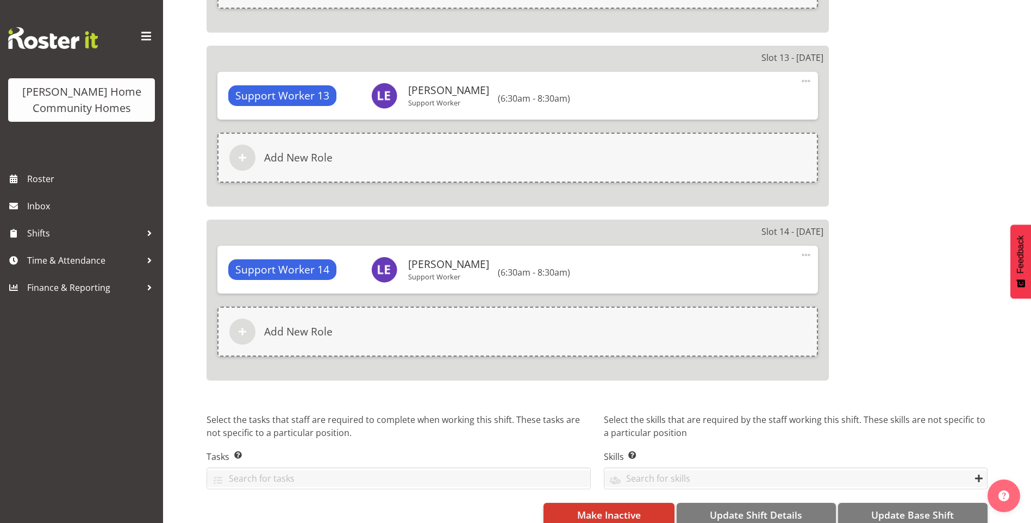
scroll to position [2821, 0]
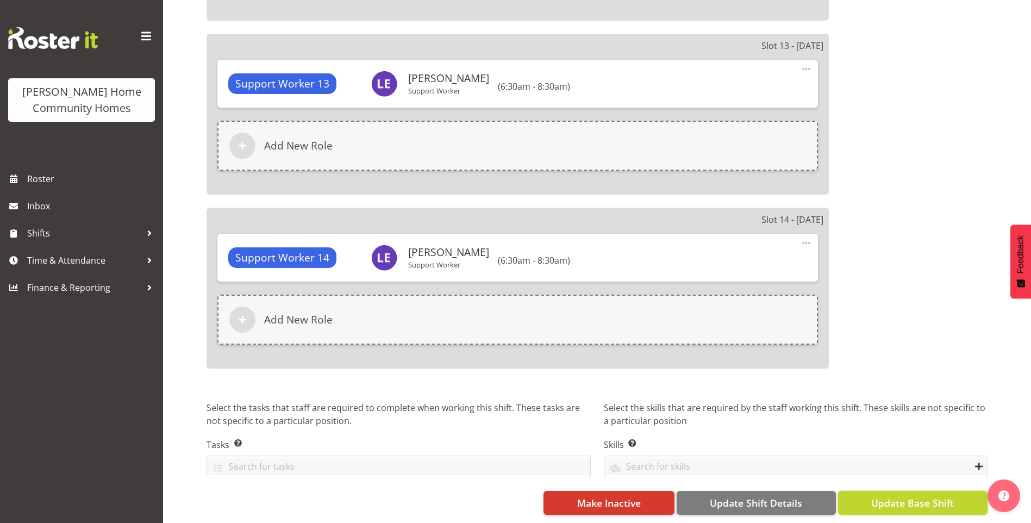
click at [957, 492] on button "Update Base Shift" at bounding box center [912, 503] width 149 height 24
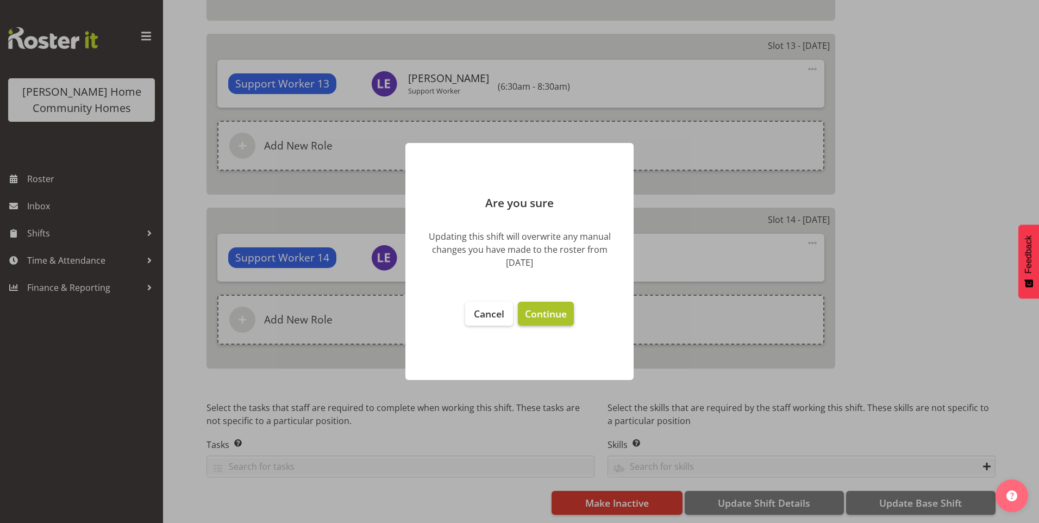
click at [555, 321] on button "Continue" at bounding box center [546, 314] width 56 height 24
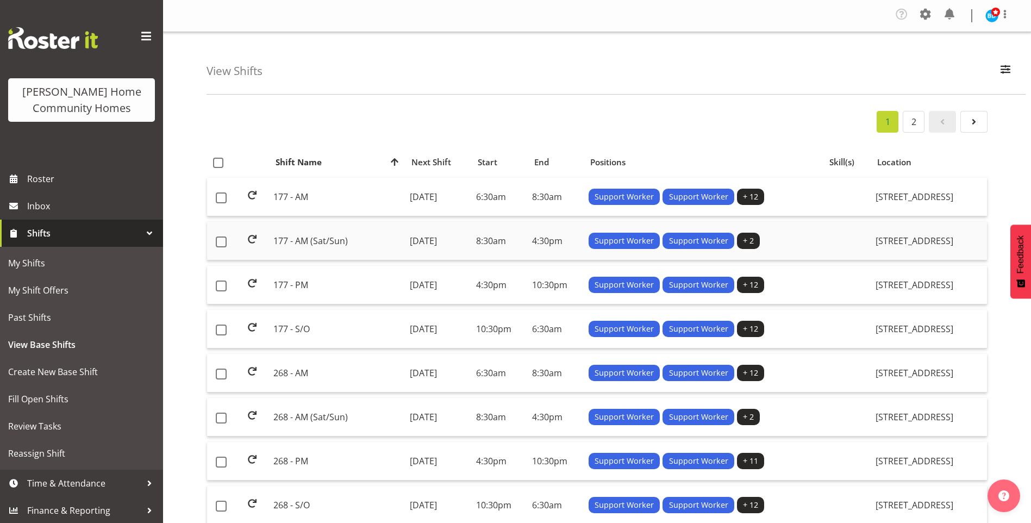
click at [284, 239] on td "177 - AM (Sat/Sun)" at bounding box center [337, 241] width 136 height 39
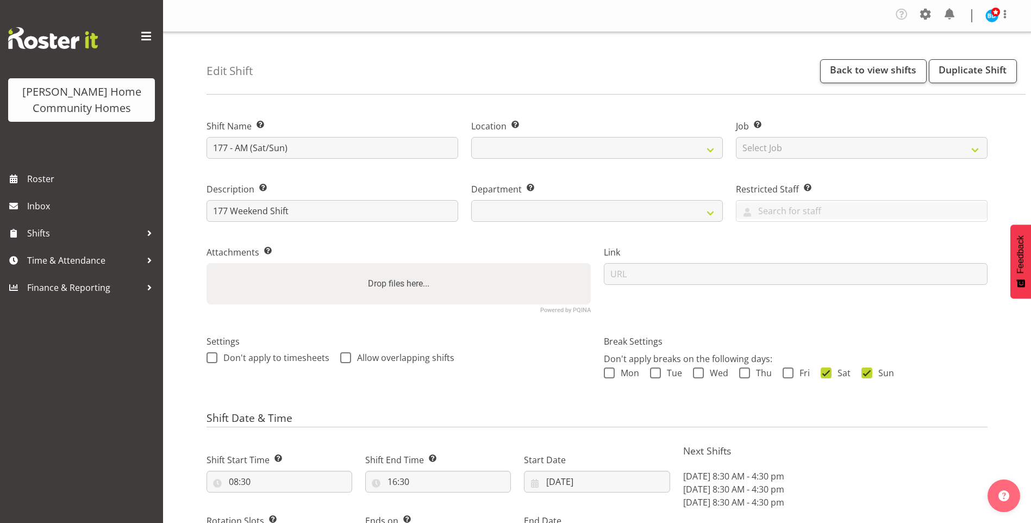
select select "8"
select select "2025"
select select "date"
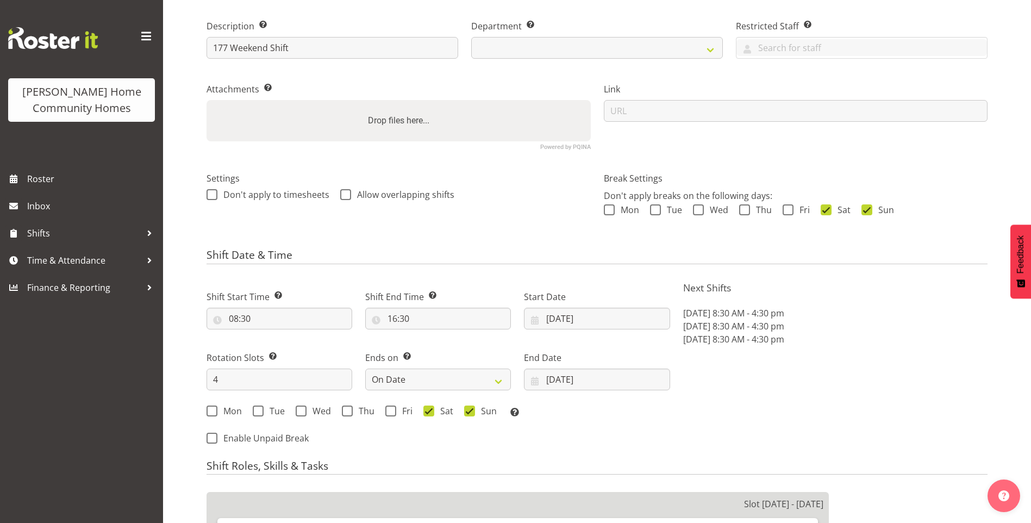
select select
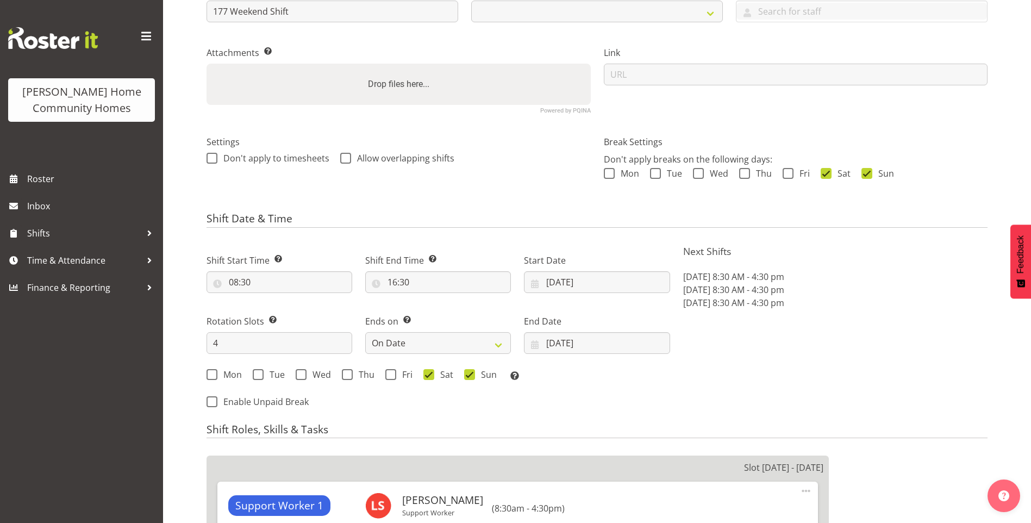
scroll to position [272, 0]
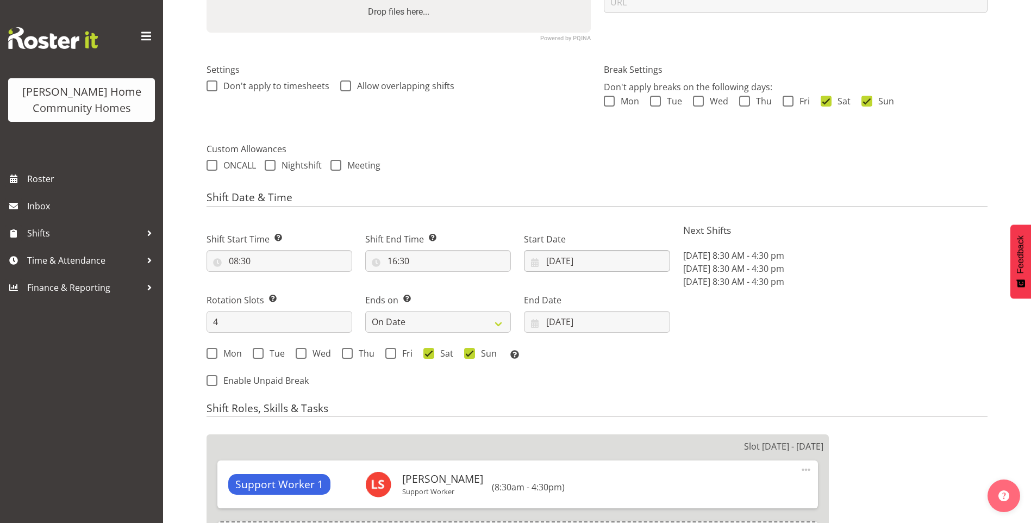
select select "748"
click at [563, 263] on input "15/09/2025" at bounding box center [597, 261] width 146 height 22
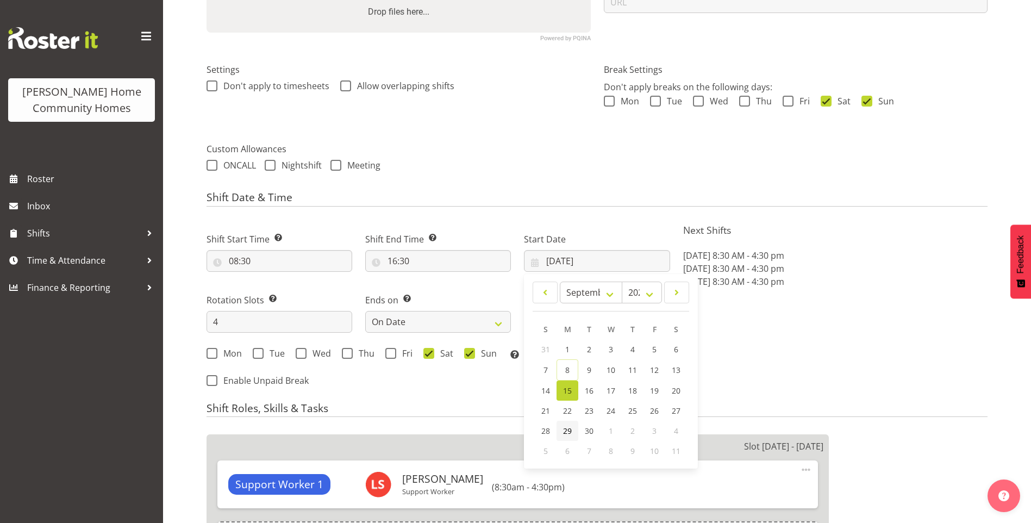
click at [570, 432] on span "29" at bounding box center [567, 431] width 9 height 10
type input "29/09/2025"
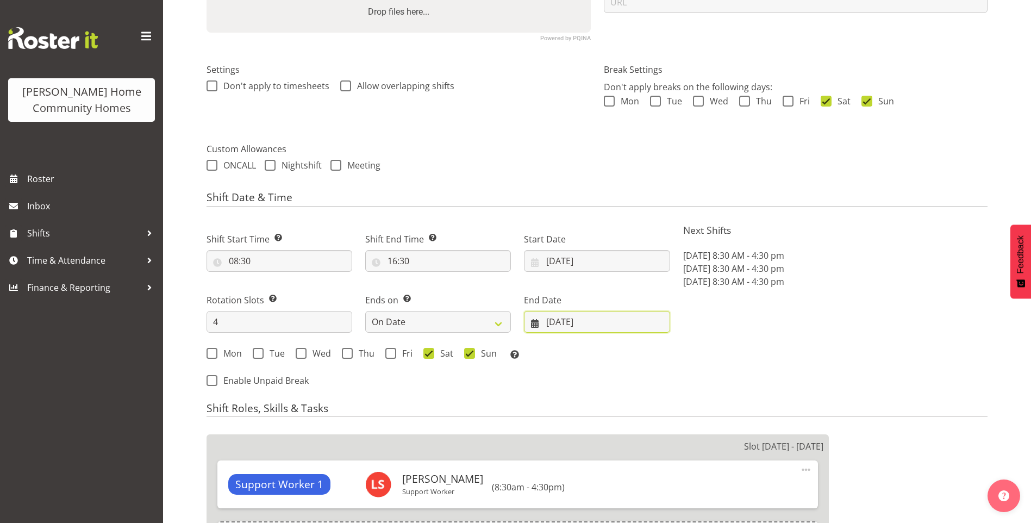
click at [571, 322] on input "[DATE]" at bounding box center [597, 322] width 146 height 22
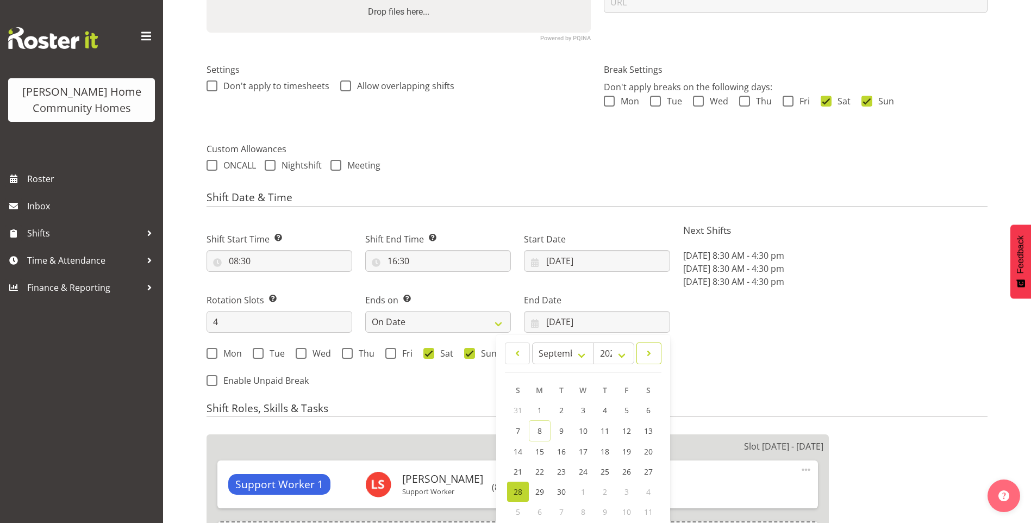
click at [648, 359] on span at bounding box center [649, 353] width 11 height 13
select select "9"
click at [514, 448] on span "12" at bounding box center [518, 450] width 9 height 10
type input "[DATE]"
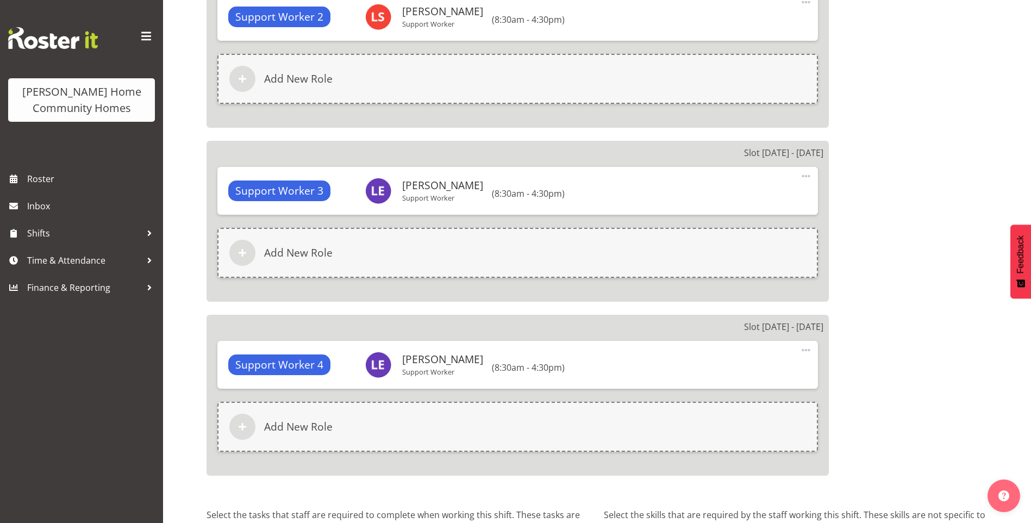
scroll to position [1052, 0]
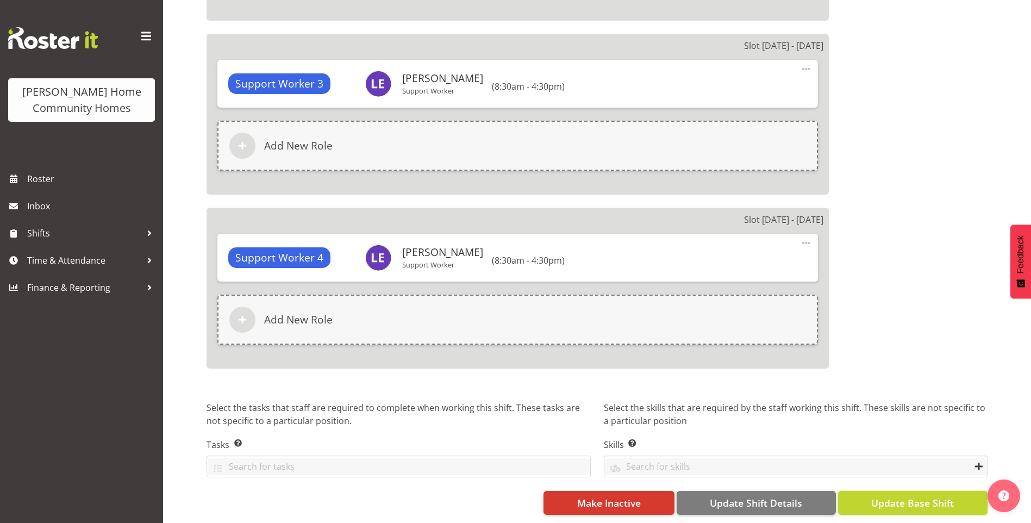
click at [927, 496] on span "Update Base Shift" at bounding box center [912, 503] width 83 height 14
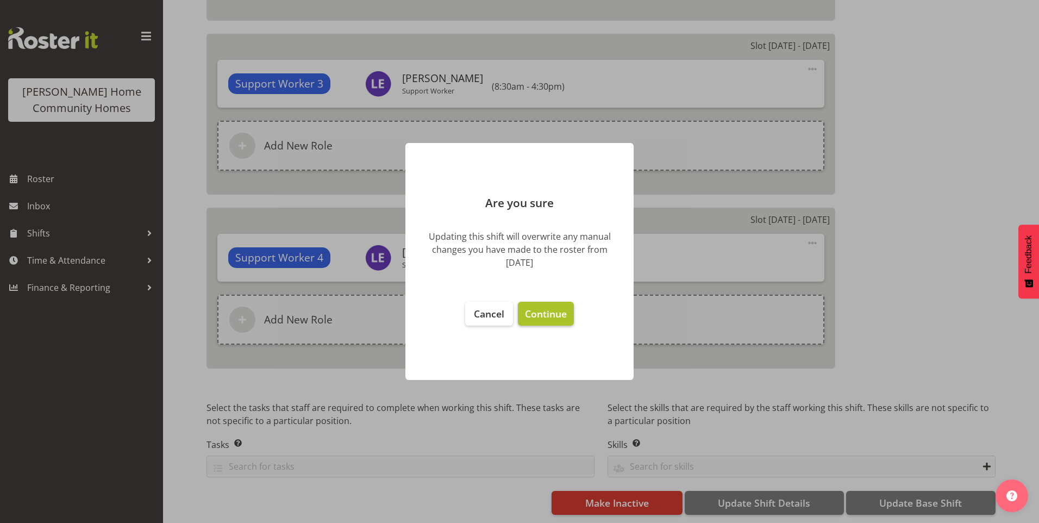
click at [539, 316] on span "Continue" at bounding box center [546, 313] width 42 height 13
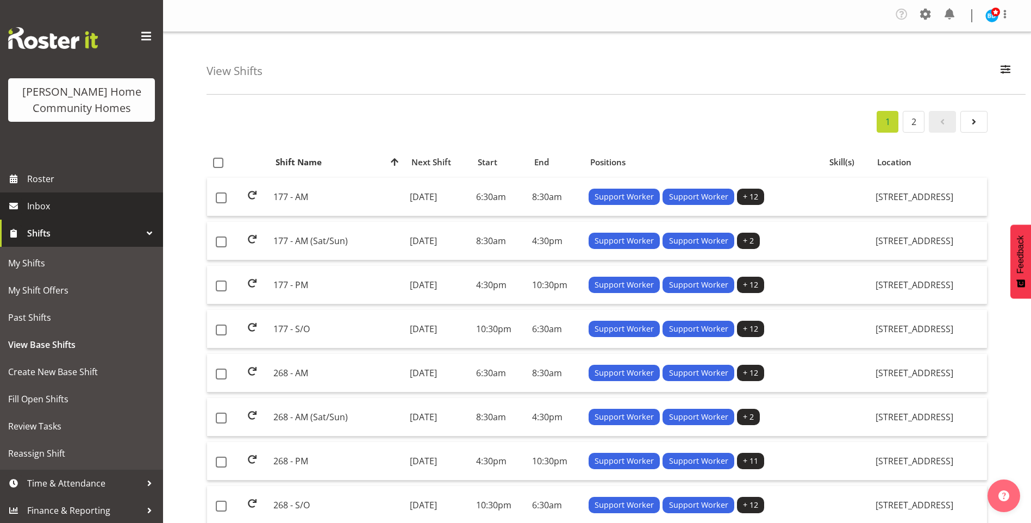
click at [49, 197] on link "Inbox" at bounding box center [81, 205] width 163 height 27
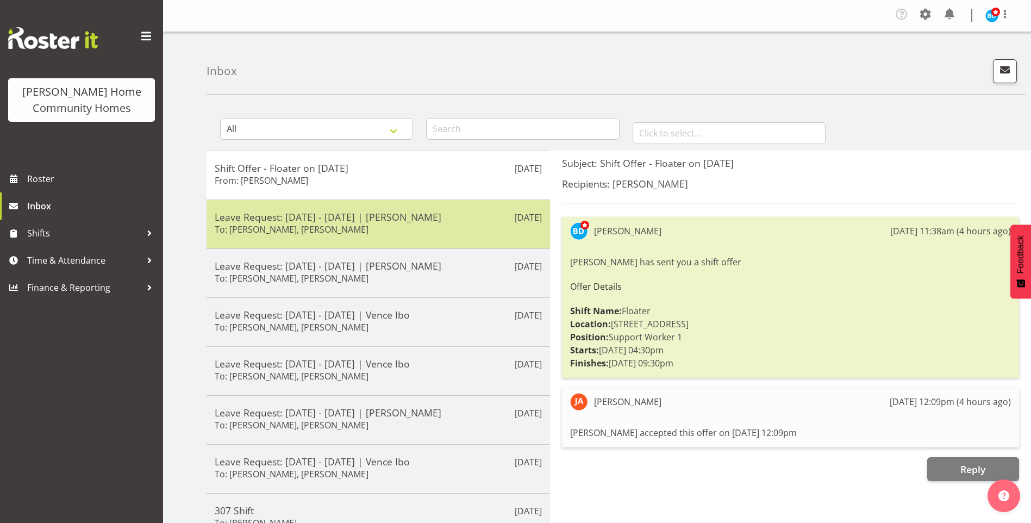
click at [441, 233] on div "Leave Request: [DATE] - [DATE] | [PERSON_NAME] To: [PERSON_NAME], [PERSON_NAME]" at bounding box center [378, 224] width 327 height 27
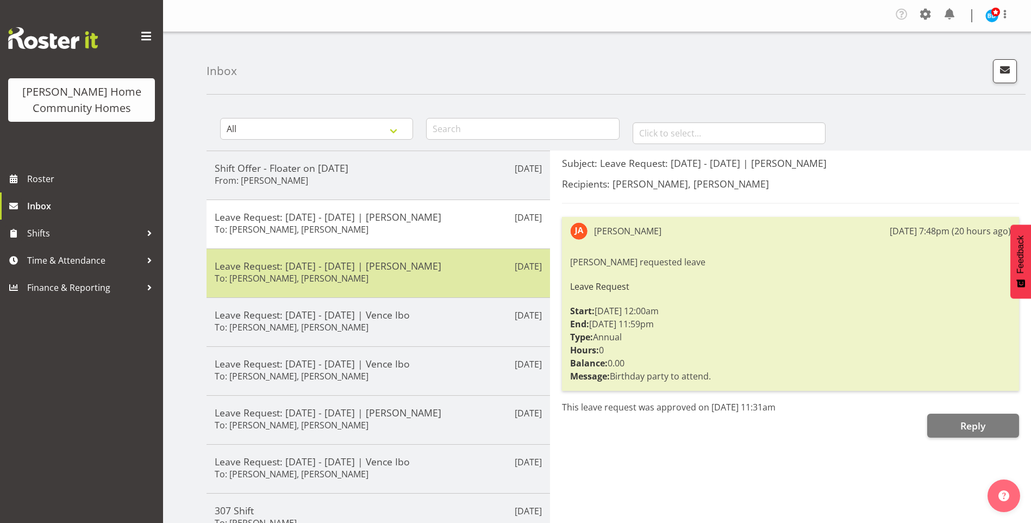
click at [448, 286] on div "Leave Request: [DATE] - [DATE] | [PERSON_NAME] To: [PERSON_NAME], [PERSON_NAME]" at bounding box center [378, 273] width 327 height 27
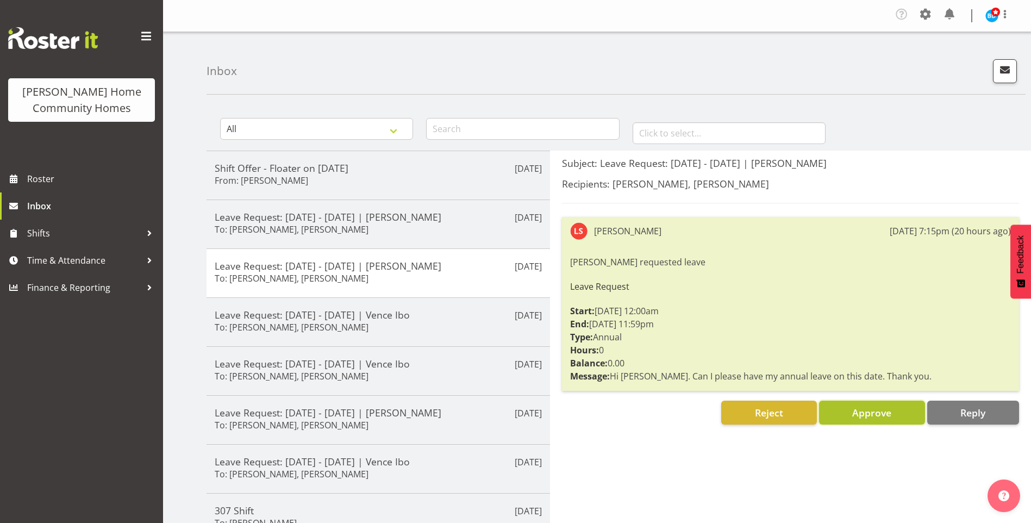
click at [886, 417] on span "Approve" at bounding box center [871, 412] width 39 height 13
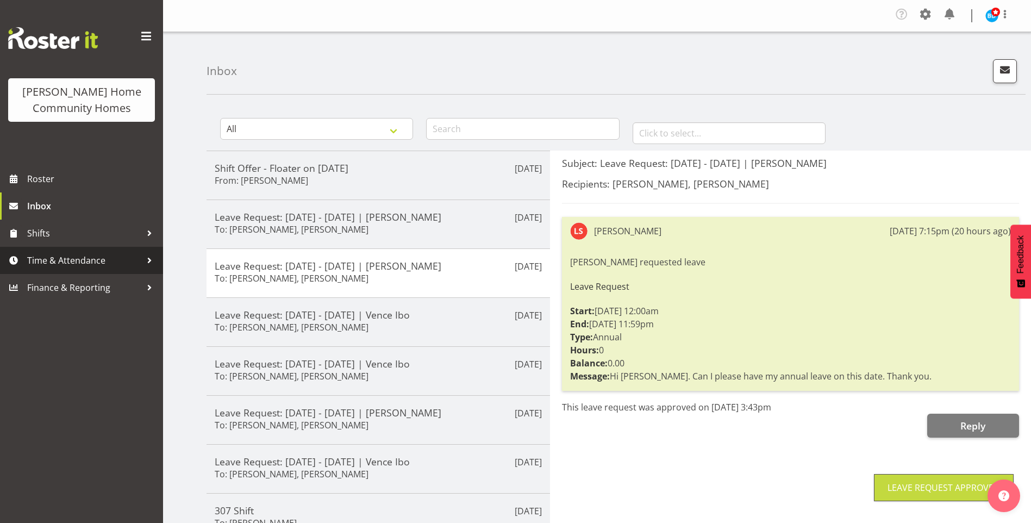
click at [72, 261] on span "Time & Attendance" at bounding box center [84, 260] width 114 height 16
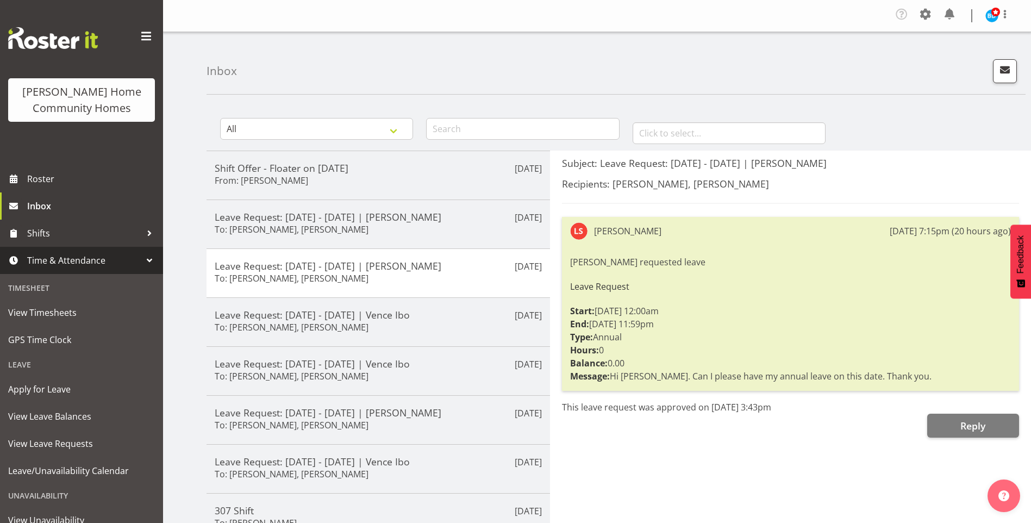
click at [57, 259] on span "Time & Attendance" at bounding box center [84, 260] width 114 height 16
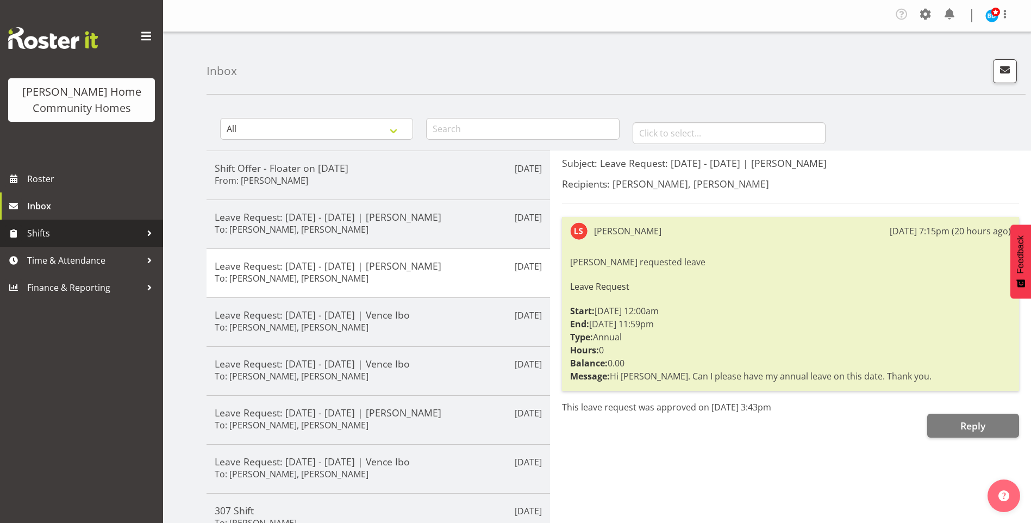
click at [46, 233] on span "Shifts" at bounding box center [84, 233] width 114 height 16
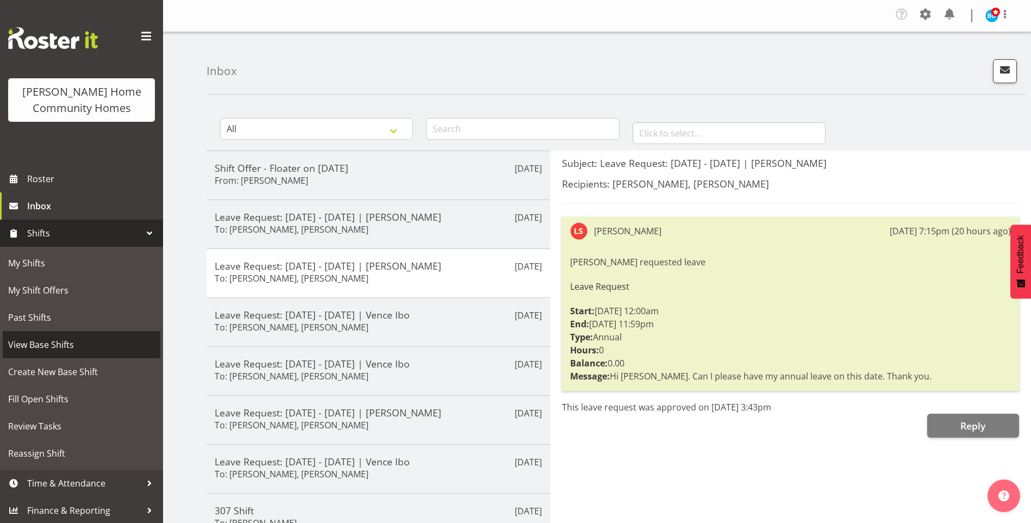
click at [60, 345] on span "View Base Shifts" at bounding box center [81, 344] width 147 height 16
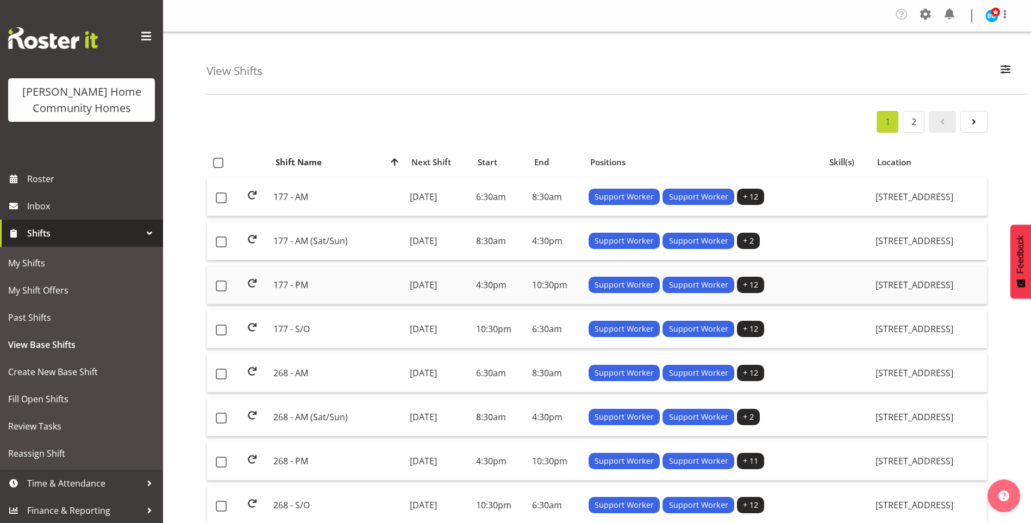
click at [408, 289] on td "[DATE]" at bounding box center [438, 285] width 66 height 39
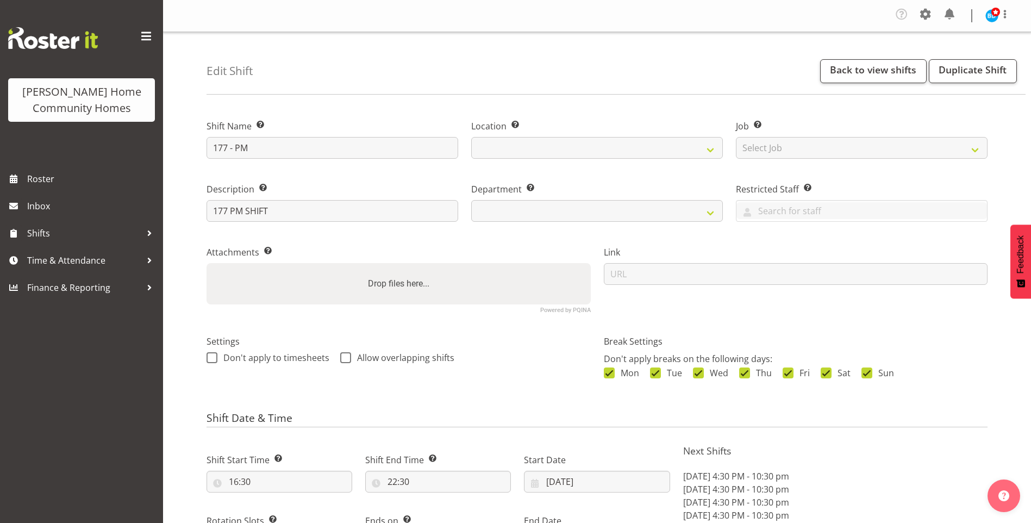
select select "8"
select select "2025"
select select "date"
select select
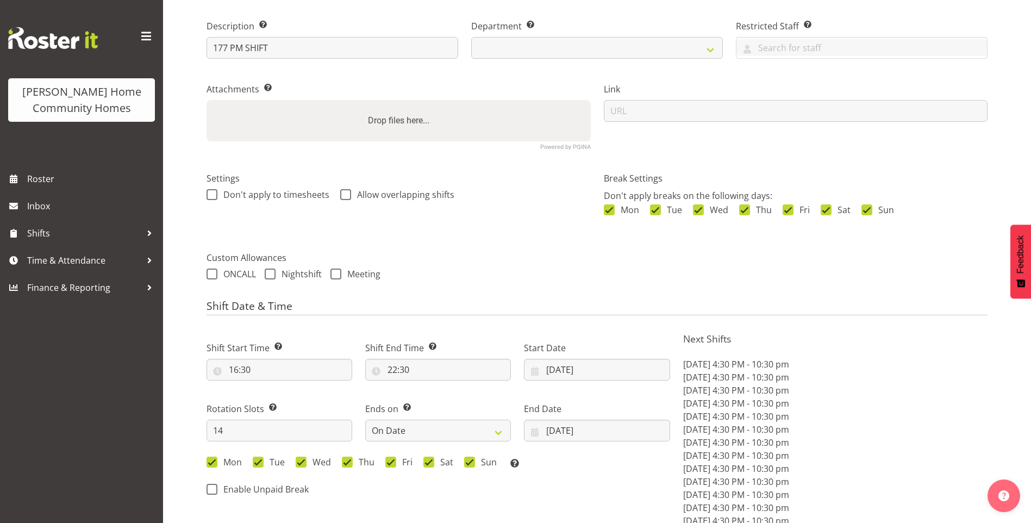
select select
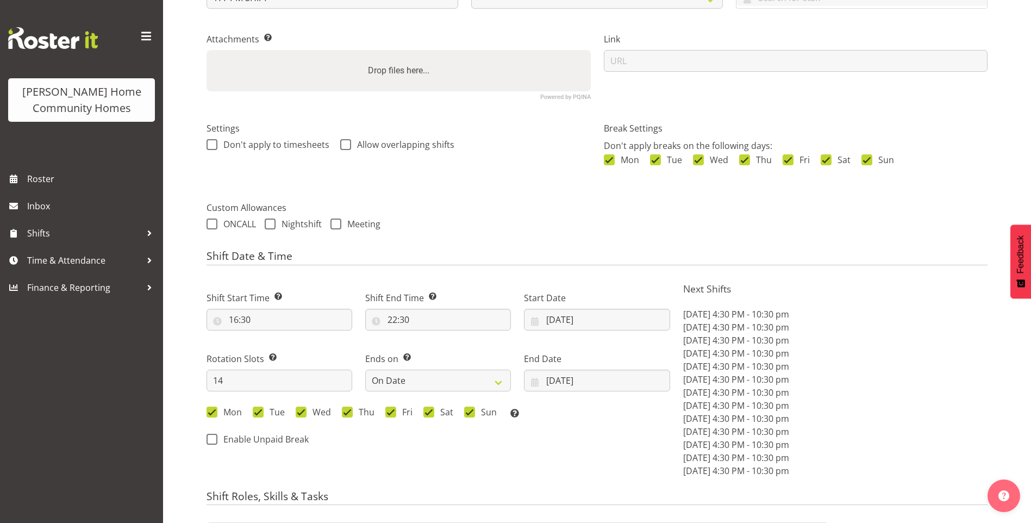
select select "748"
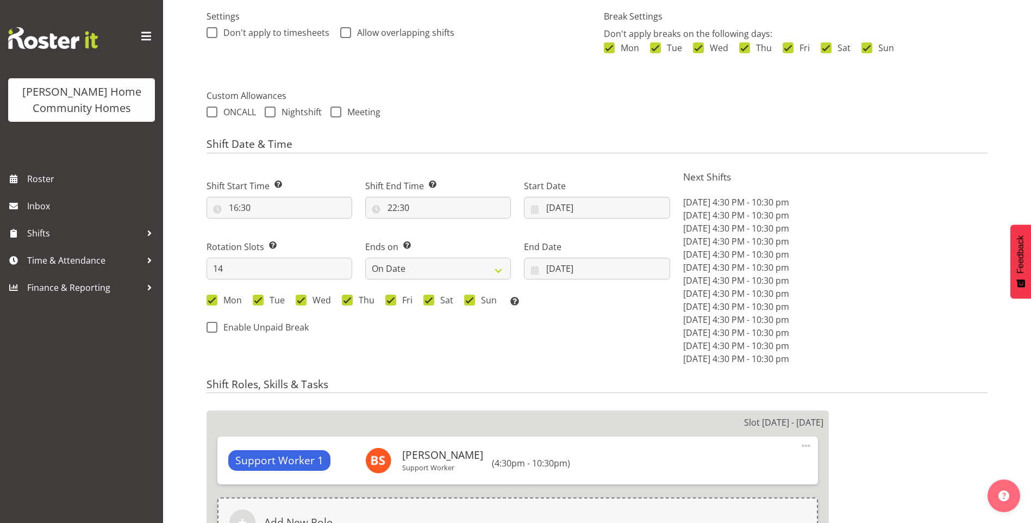
scroll to position [326, 0]
click at [567, 215] on input "[DATE]" at bounding box center [597, 207] width 146 height 22
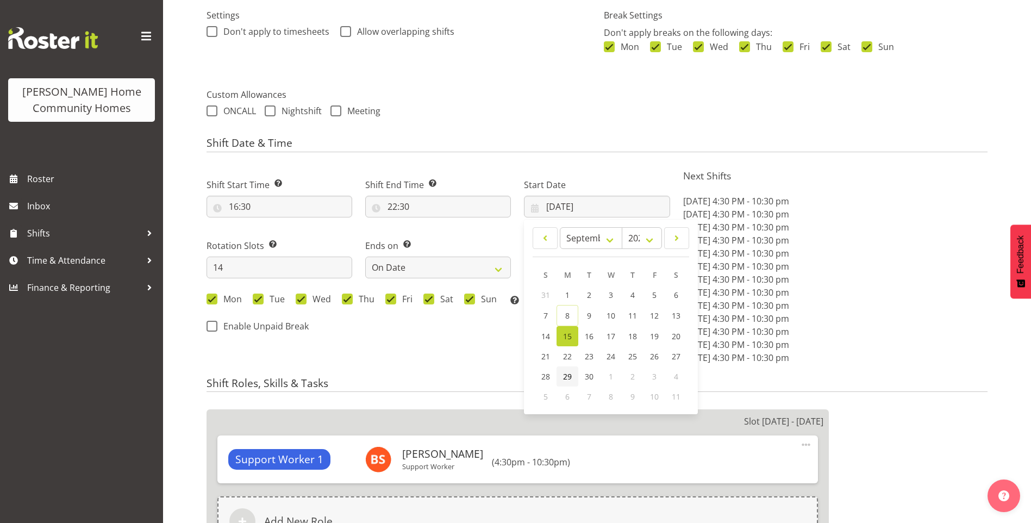
click at [569, 378] on span "29" at bounding box center [567, 376] width 9 height 10
type input "[DATE]"
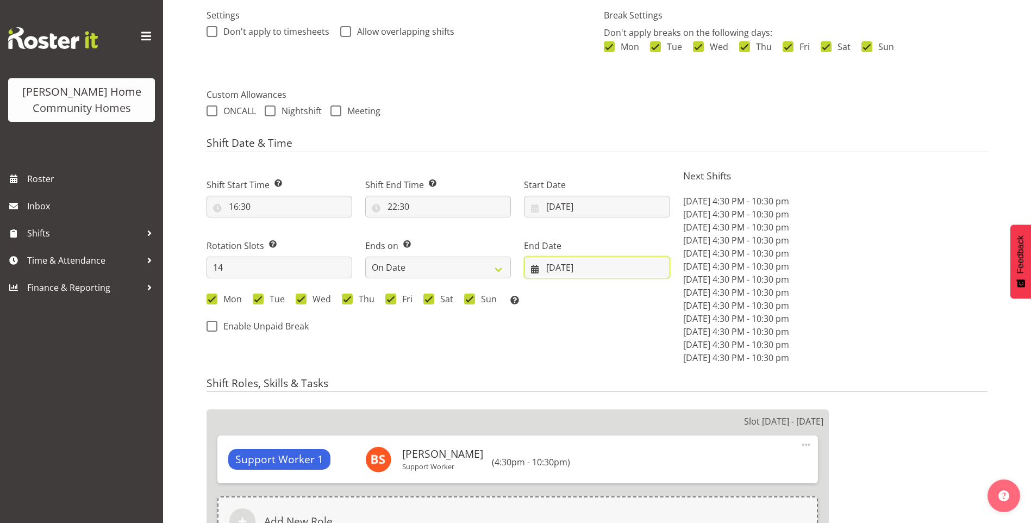
click at [559, 267] on input "[DATE]" at bounding box center [597, 268] width 146 height 22
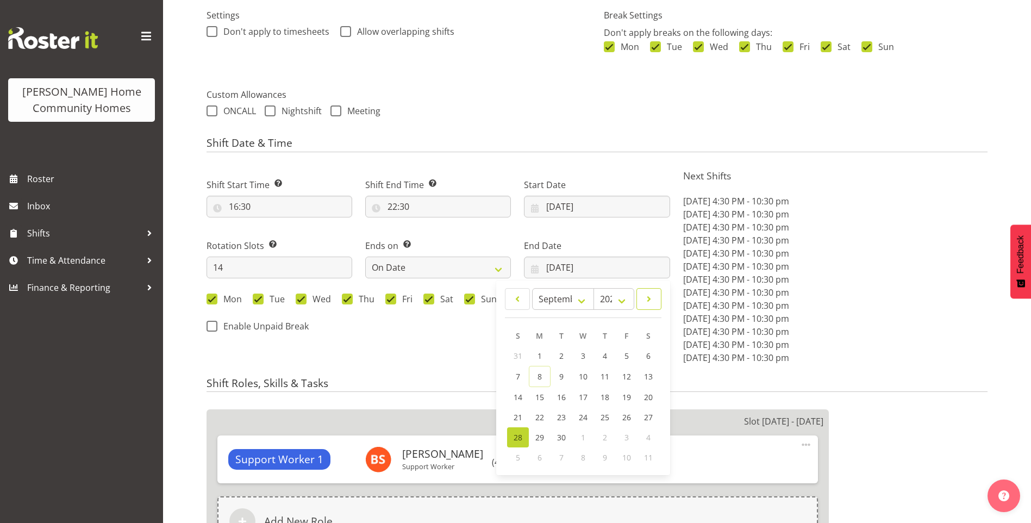
click at [654, 301] on span at bounding box center [649, 298] width 11 height 13
select select "9"
click at [518, 391] on span "12" at bounding box center [518, 396] width 9 height 10
type input "[DATE]"
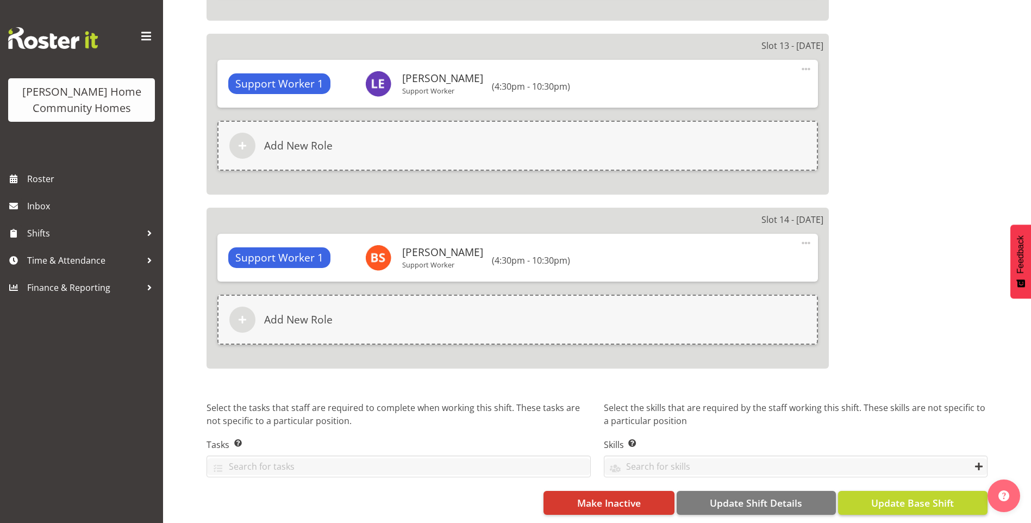
scroll to position [2815, 0]
click at [941, 498] on span "Update Base Shift" at bounding box center [912, 503] width 83 height 14
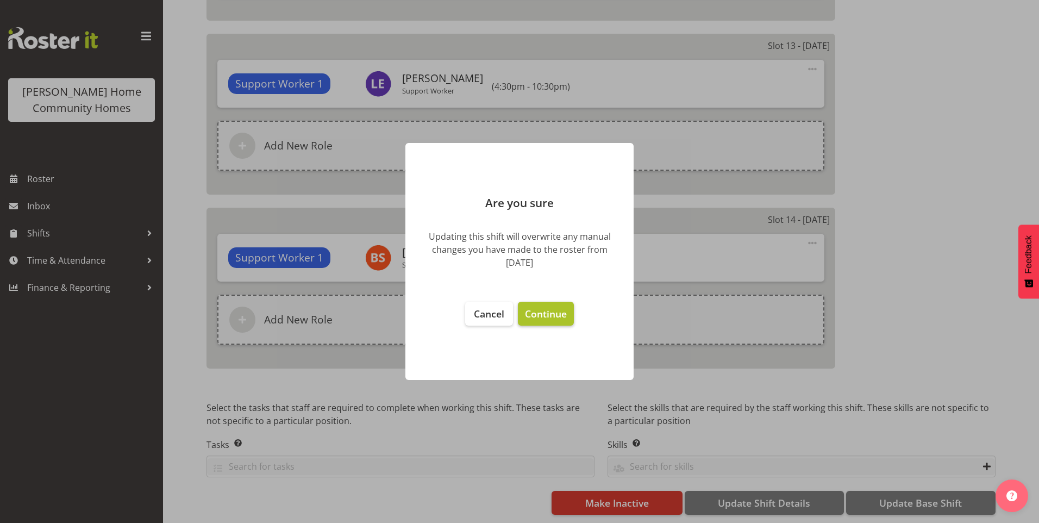
click at [539, 309] on span "Continue" at bounding box center [546, 313] width 42 height 13
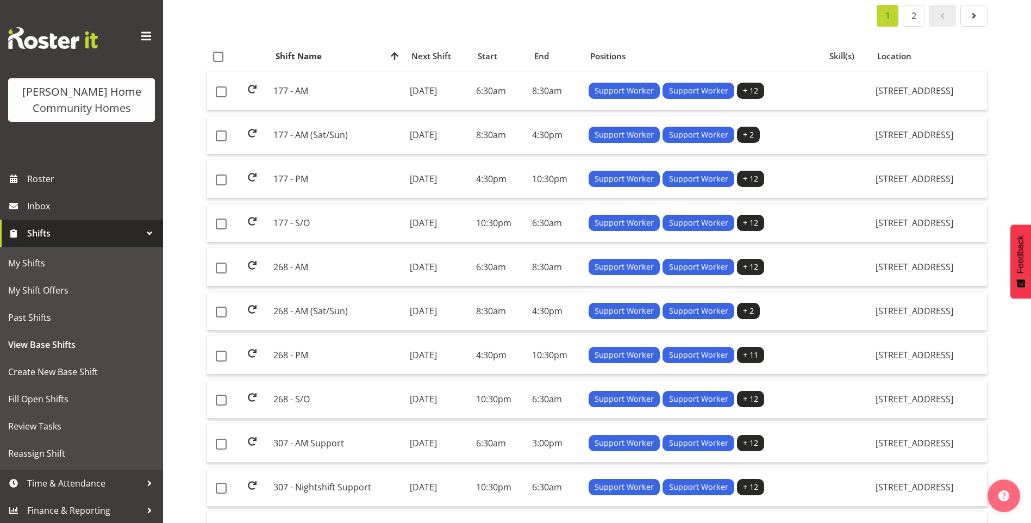
scroll to position [163, 0]
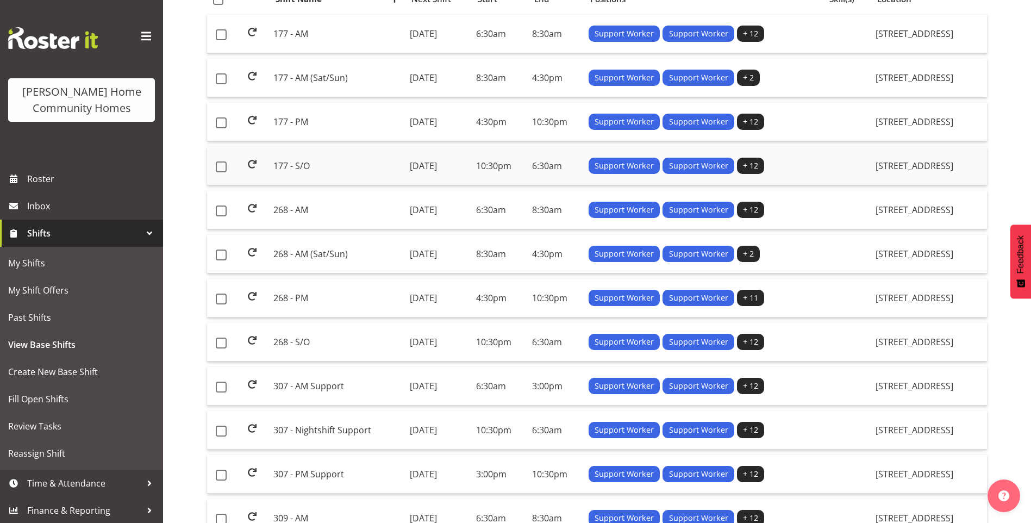
click at [294, 162] on td "177 - S/O" at bounding box center [337, 166] width 136 height 39
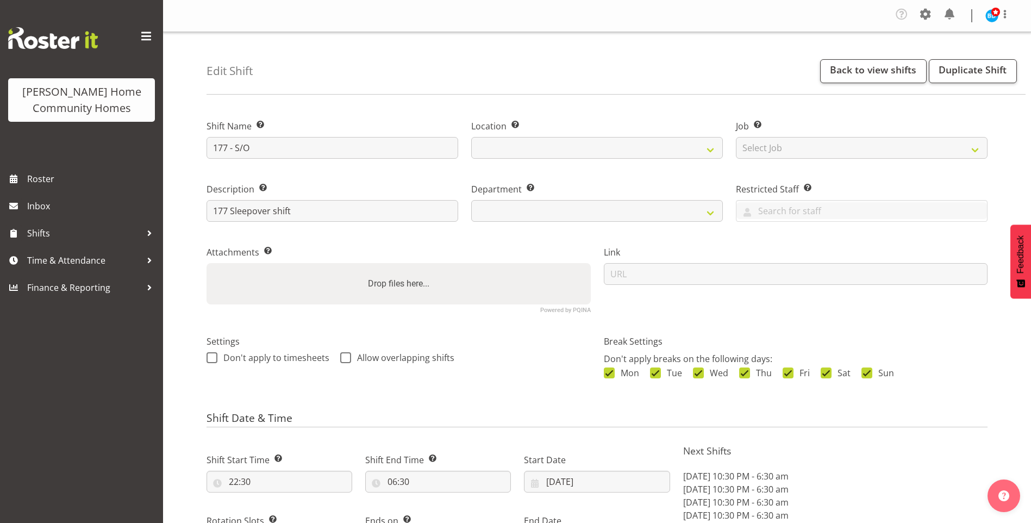
select select "8"
select select "2025"
select select "date"
select select
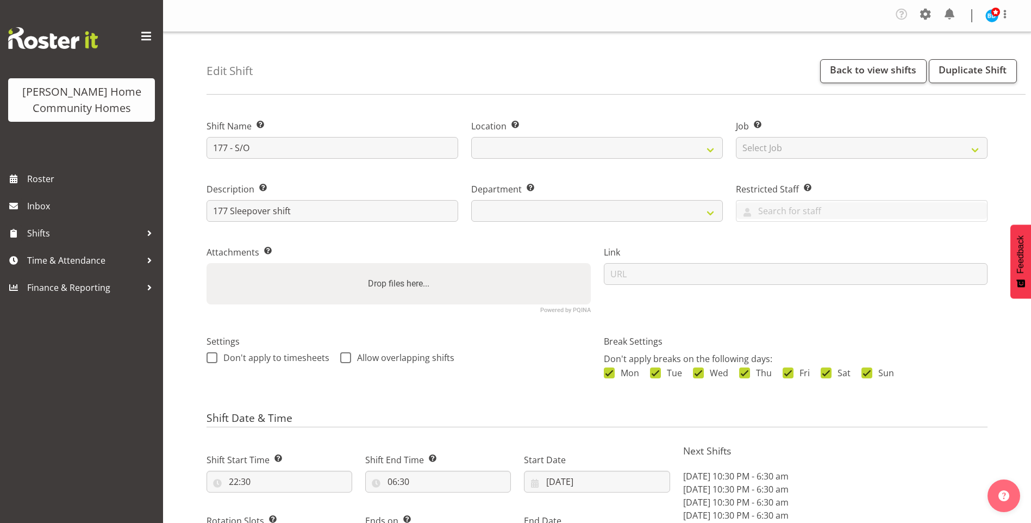
select select
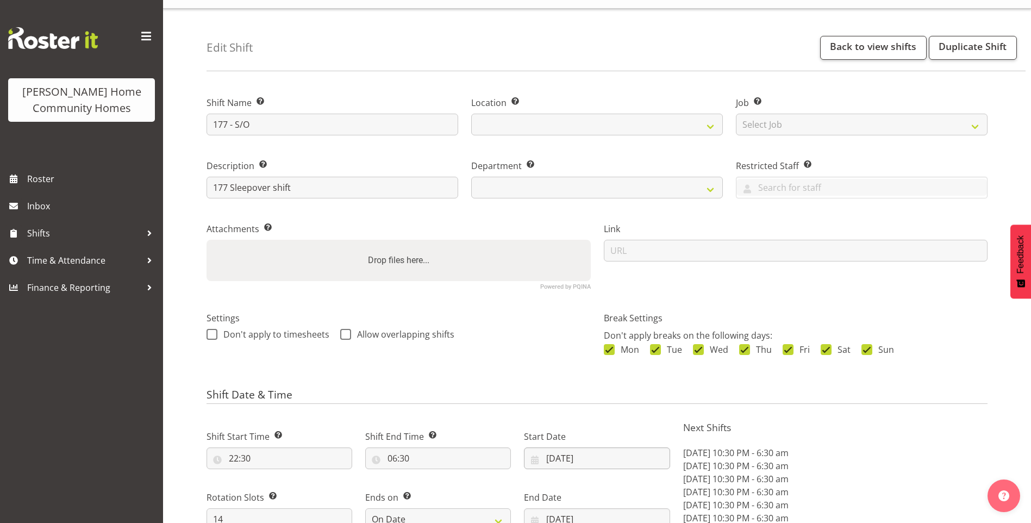
select select
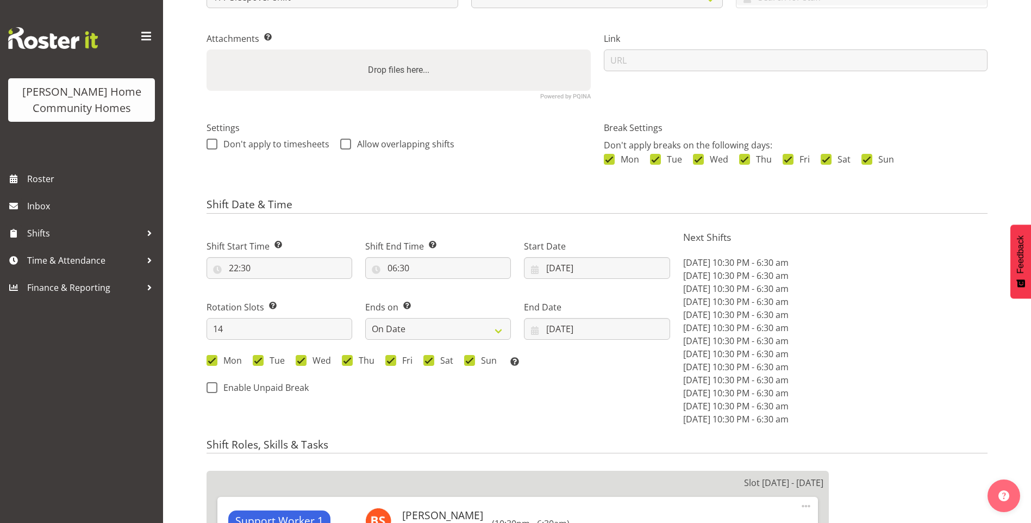
select select "748"
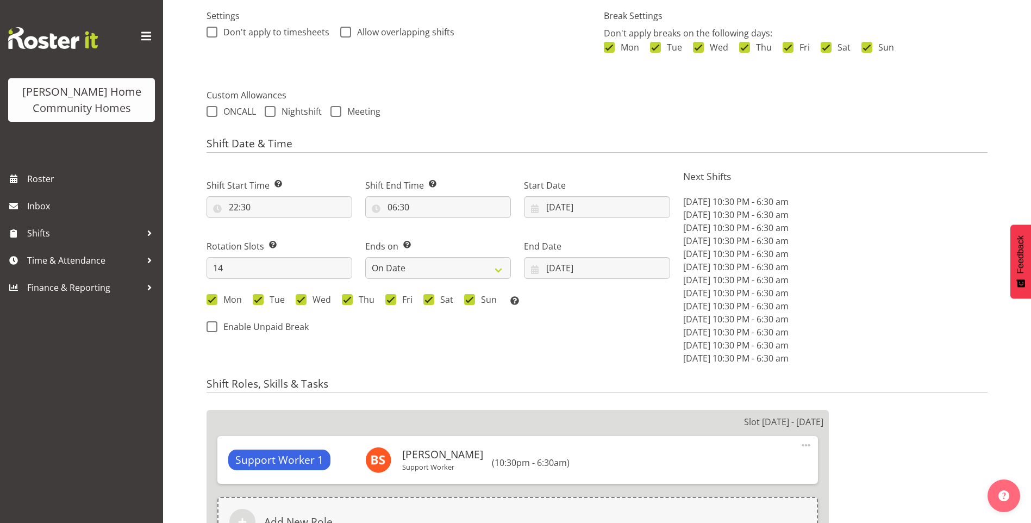
scroll to position [326, 0]
click at [554, 211] on input "[DATE]" at bounding box center [597, 207] width 146 height 22
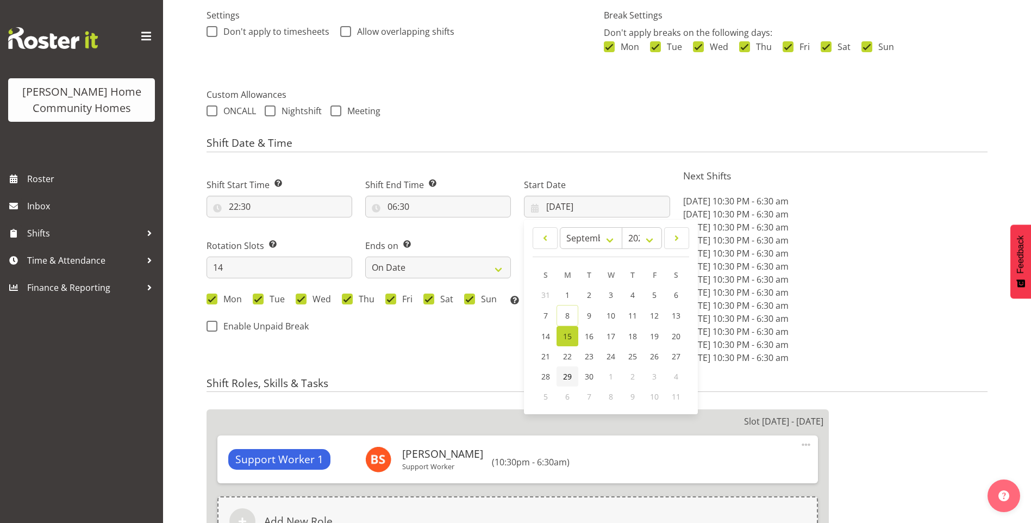
click at [570, 374] on span "29" at bounding box center [567, 376] width 9 height 10
type input "29/09/2025"
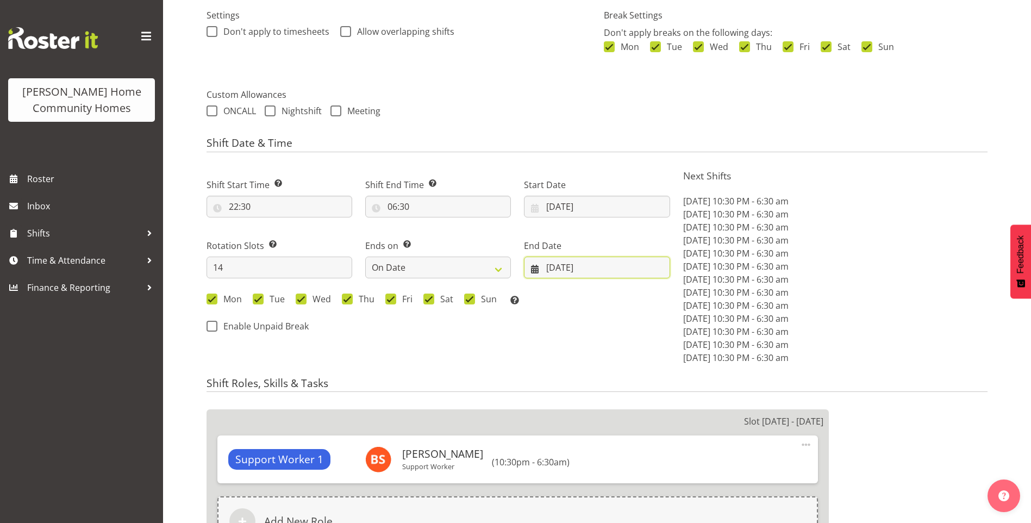
click at [553, 274] on input "[DATE]" at bounding box center [597, 268] width 146 height 22
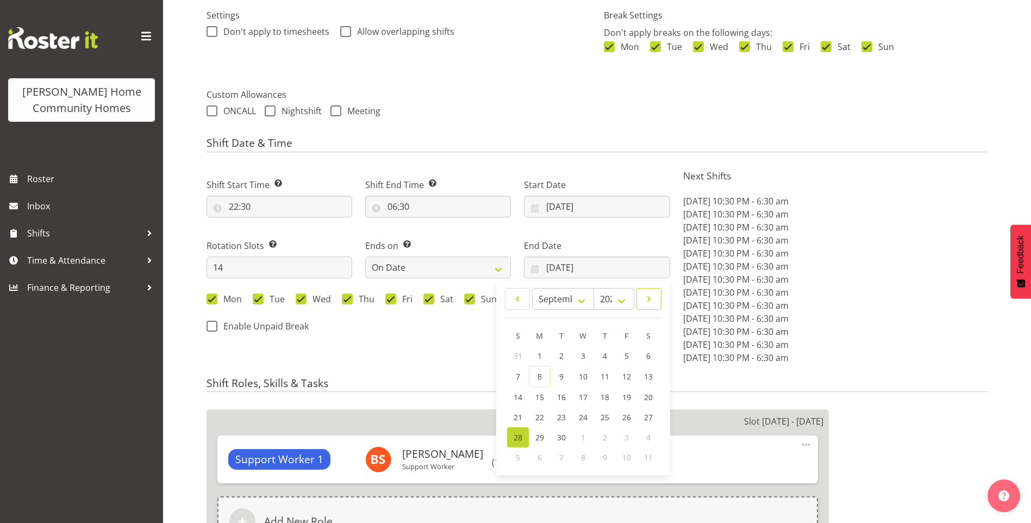
click at [653, 301] on span at bounding box center [649, 298] width 11 height 13
select select "9"
click at [522, 395] on span "12" at bounding box center [518, 396] width 9 height 10
type input "12/10/2025"
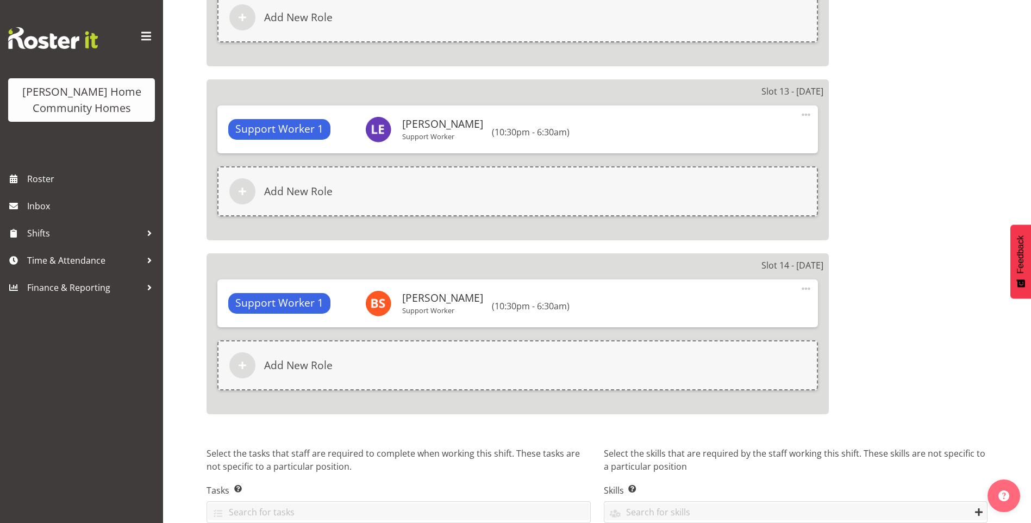
scroll to position [2853, 0]
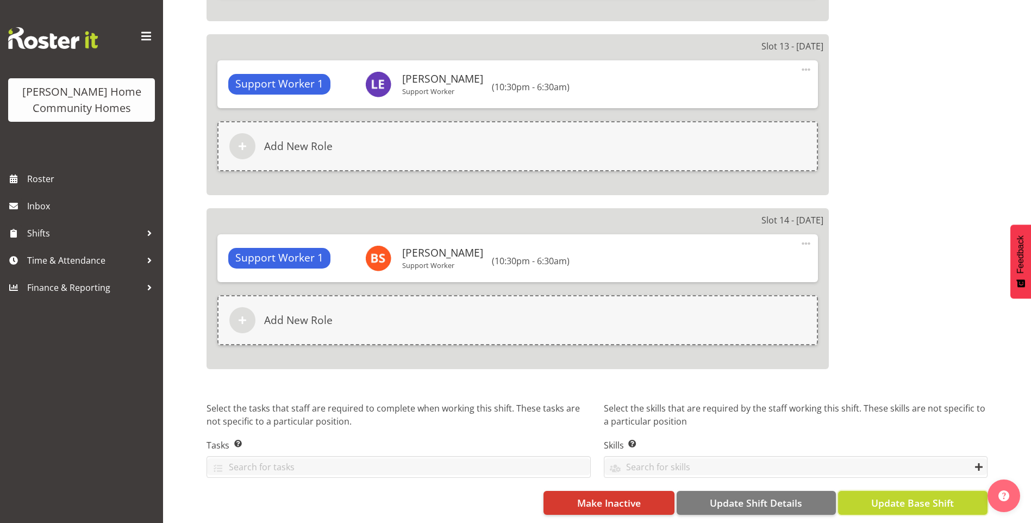
click at [969, 494] on button "Update Base Shift" at bounding box center [912, 503] width 149 height 24
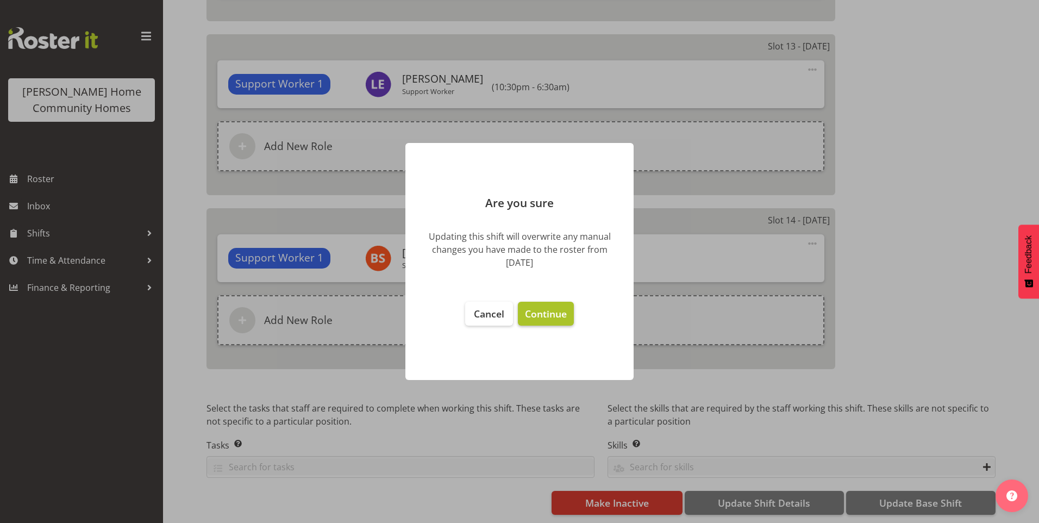
click at [559, 313] on span "Continue" at bounding box center [546, 313] width 42 height 13
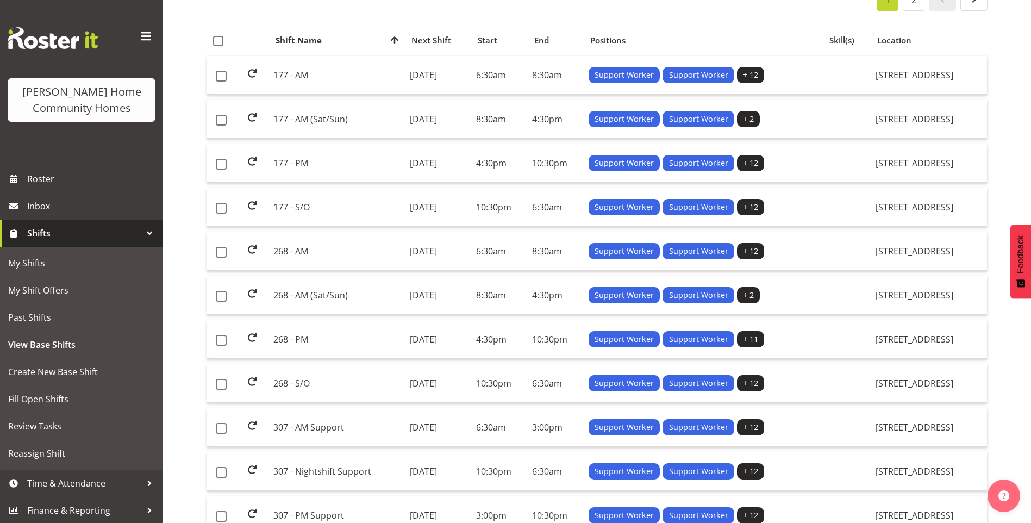
scroll to position [163, 0]
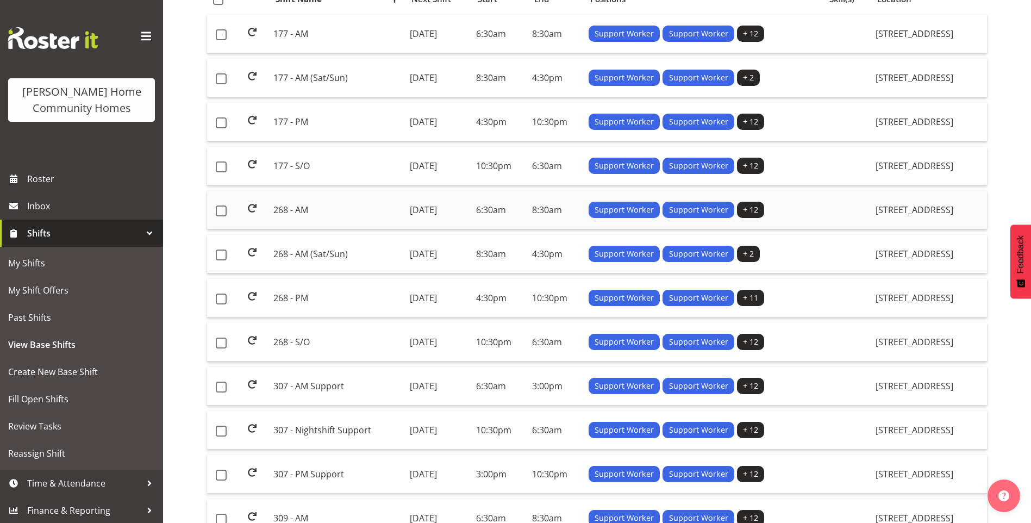
click at [289, 213] on td "268 - AM" at bounding box center [337, 210] width 136 height 39
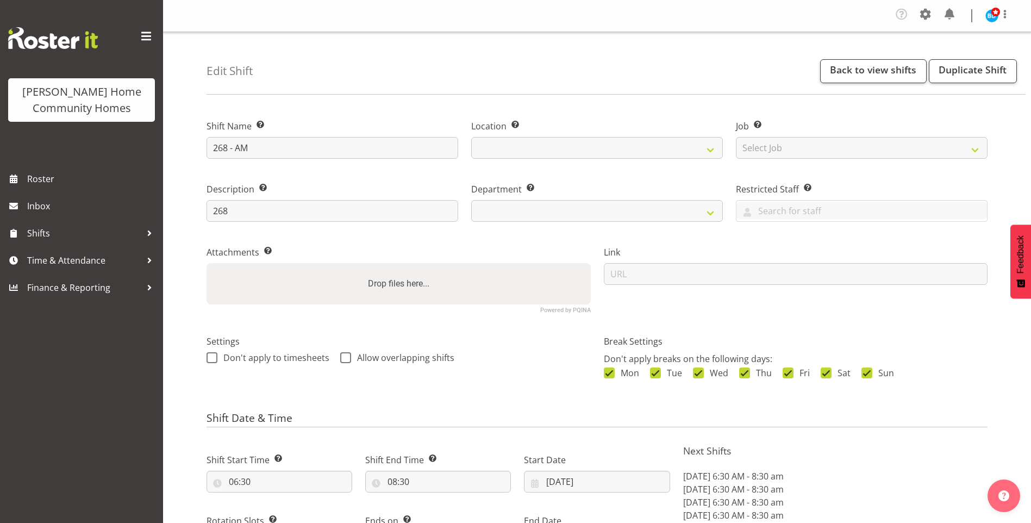
select select "8"
select select "2025"
select select "date"
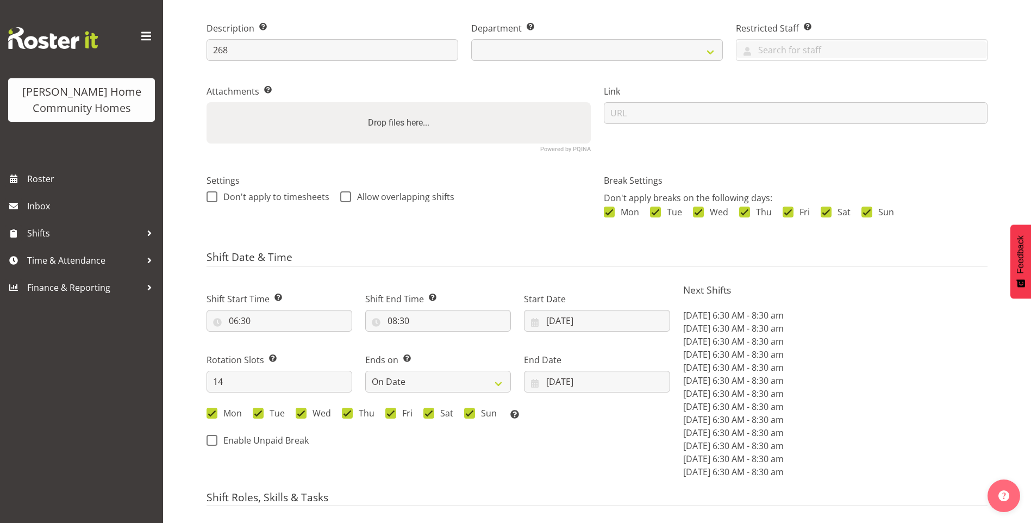
select select
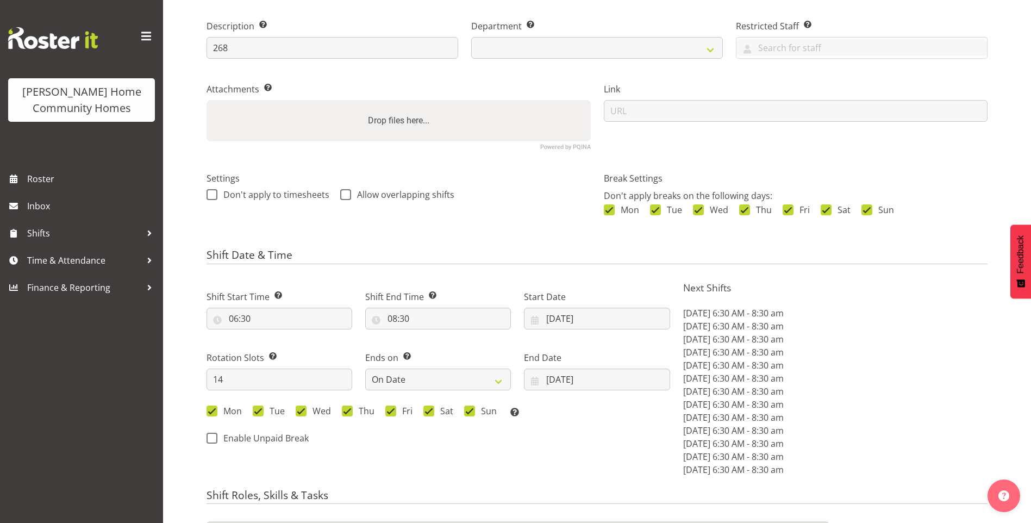
select select
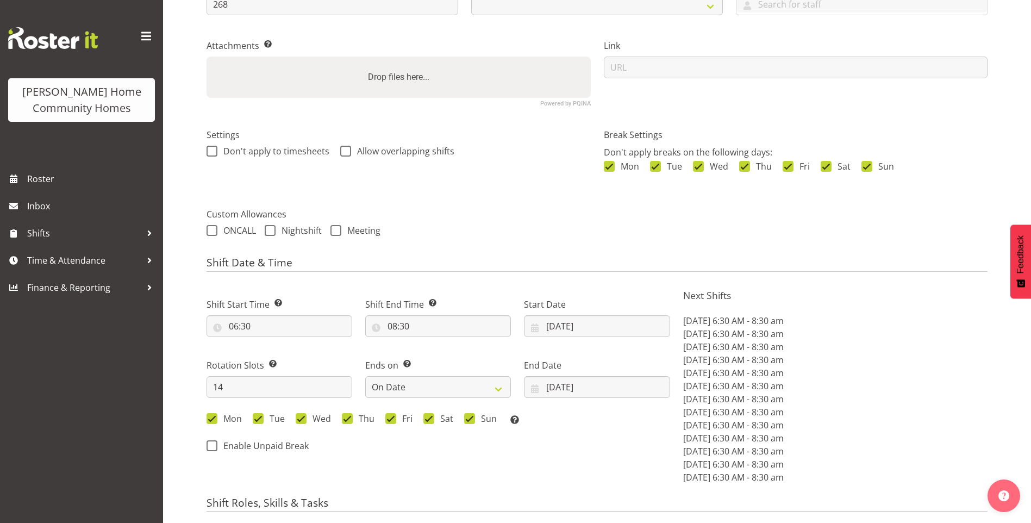
scroll to position [326, 0]
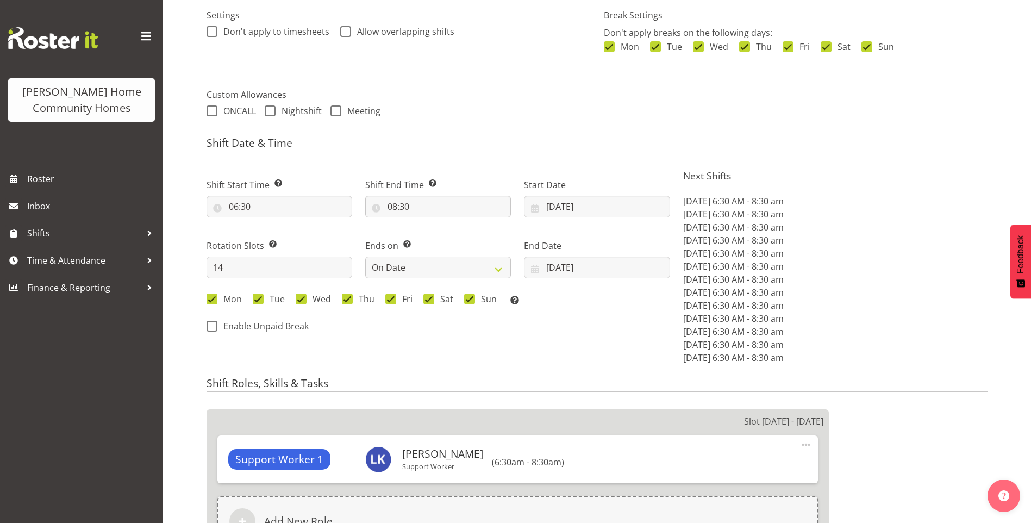
select select "1069"
select select "748"
click at [561, 213] on input "[DATE]" at bounding box center [597, 207] width 146 height 22
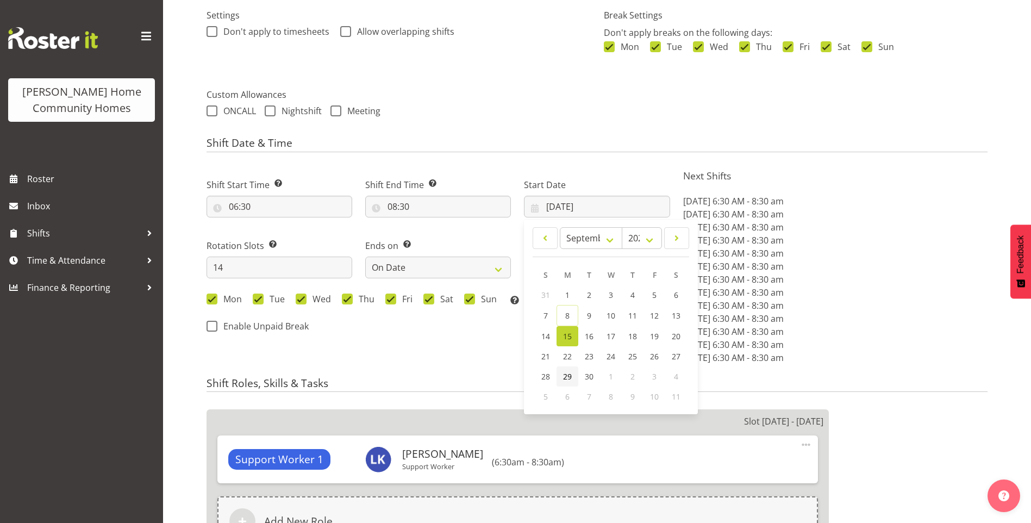
click at [565, 376] on span "29" at bounding box center [567, 376] width 9 height 10
type input "[DATE]"
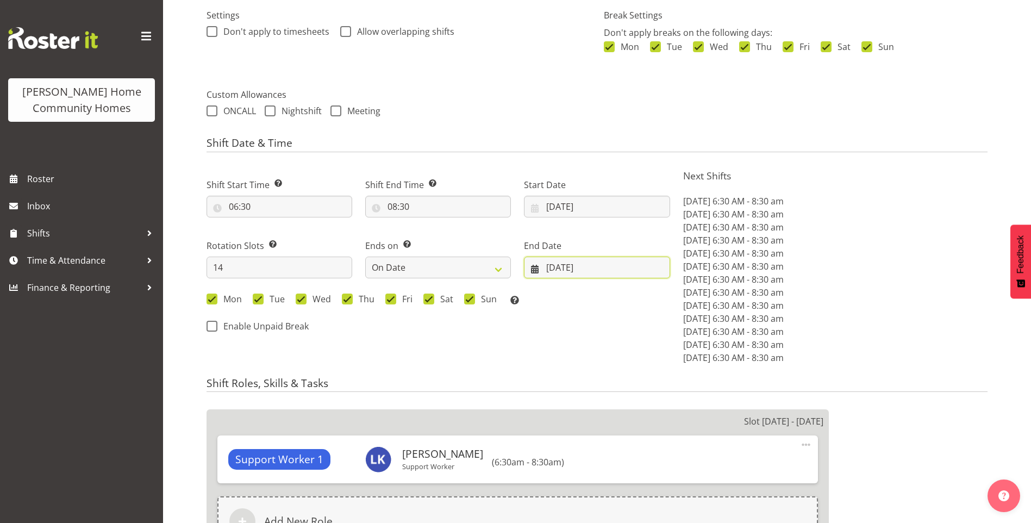
click at [548, 272] on input "[DATE]" at bounding box center [597, 268] width 146 height 22
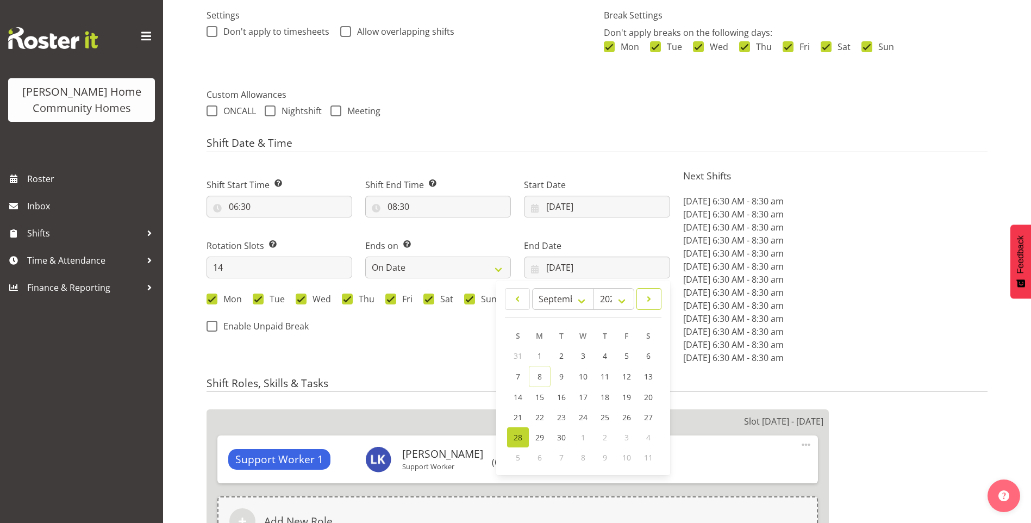
click at [647, 301] on span at bounding box center [649, 298] width 11 height 13
select select "9"
click at [521, 391] on span "12" at bounding box center [518, 396] width 9 height 10
type input "[DATE]"
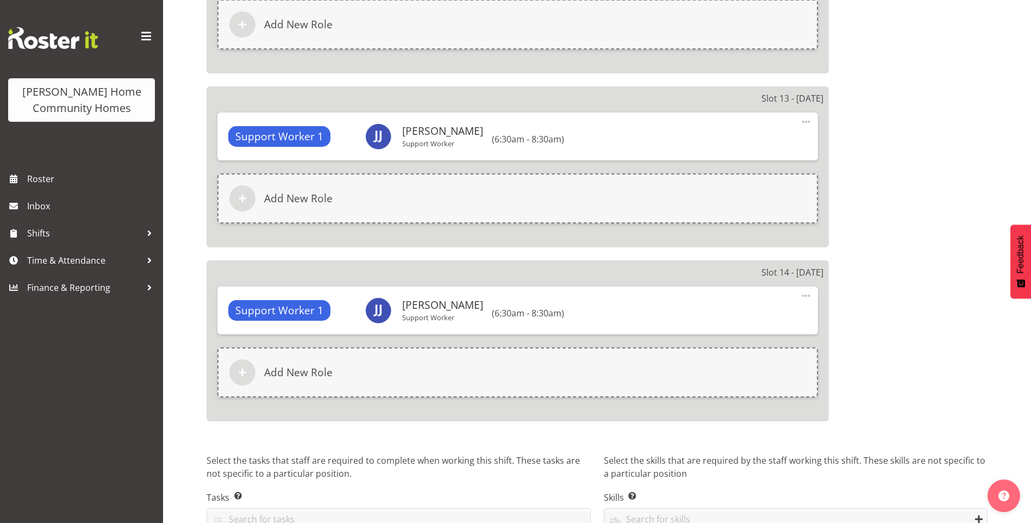
scroll to position [2821, 0]
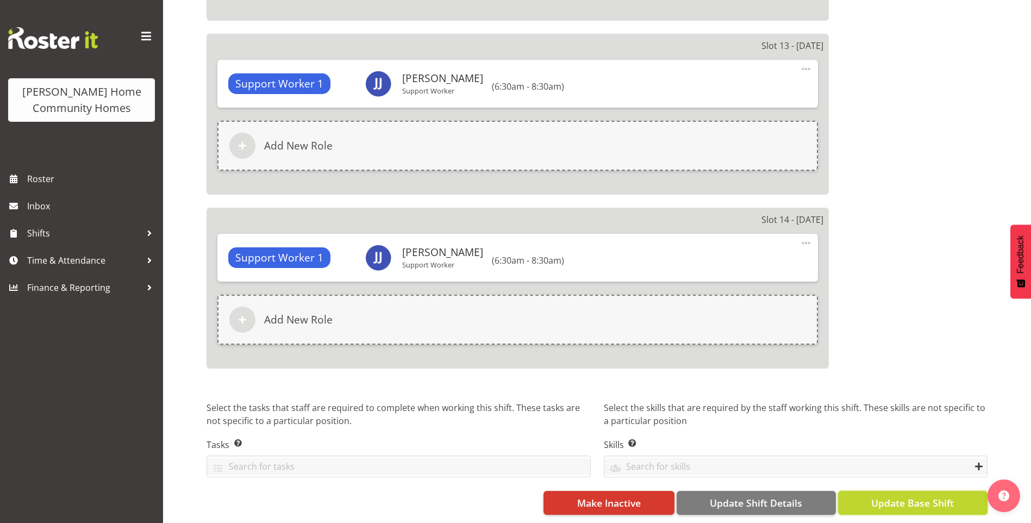
click at [902, 496] on span "Update Base Shift" at bounding box center [912, 503] width 83 height 14
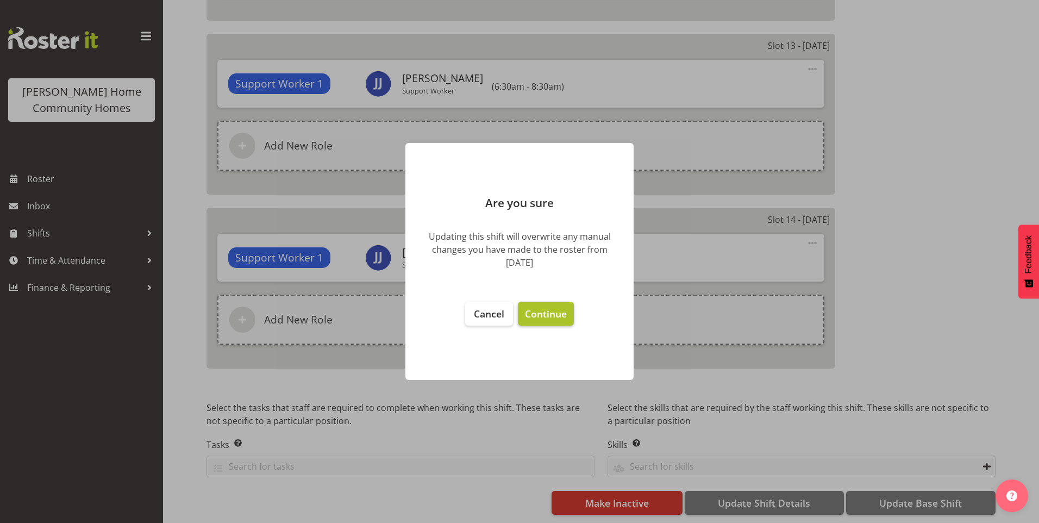
click at [537, 304] on button "Continue" at bounding box center [546, 314] width 56 height 24
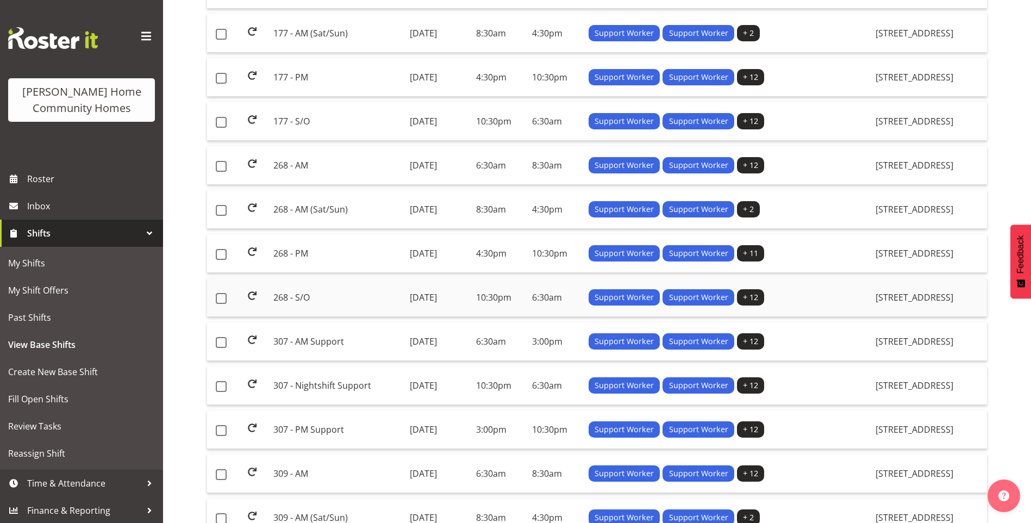
scroll to position [217, 0]
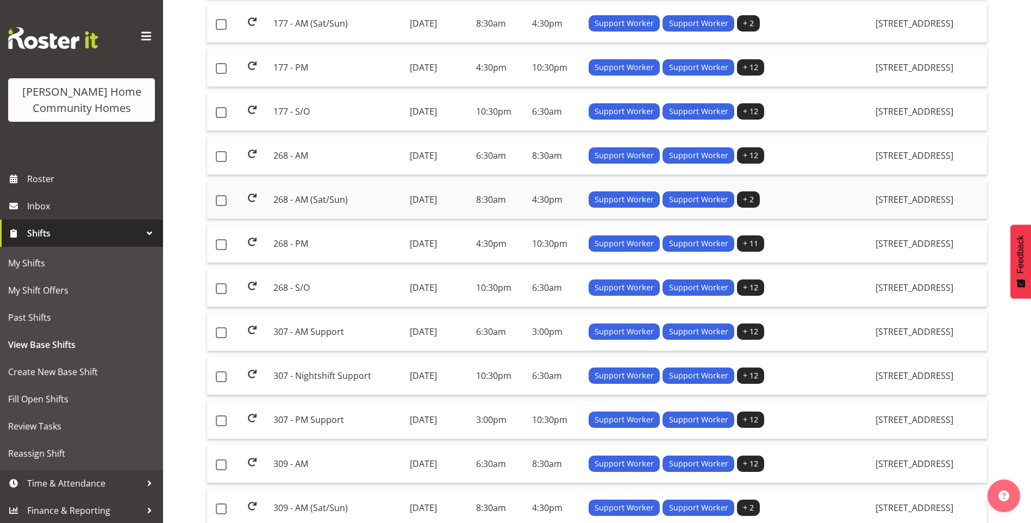
click at [312, 195] on td "268 - AM (Sat/Sun)" at bounding box center [337, 199] width 136 height 39
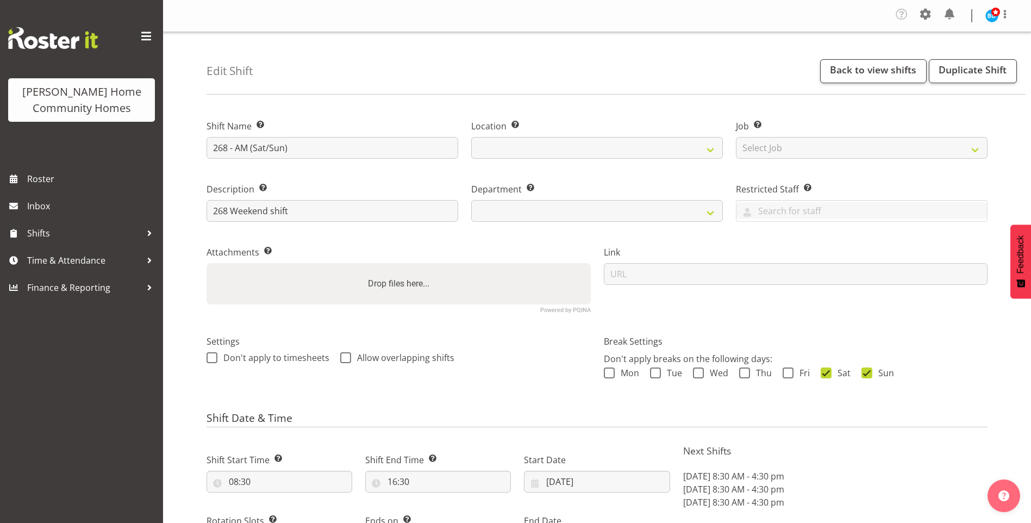
select select "8"
select select "2025"
select select "date"
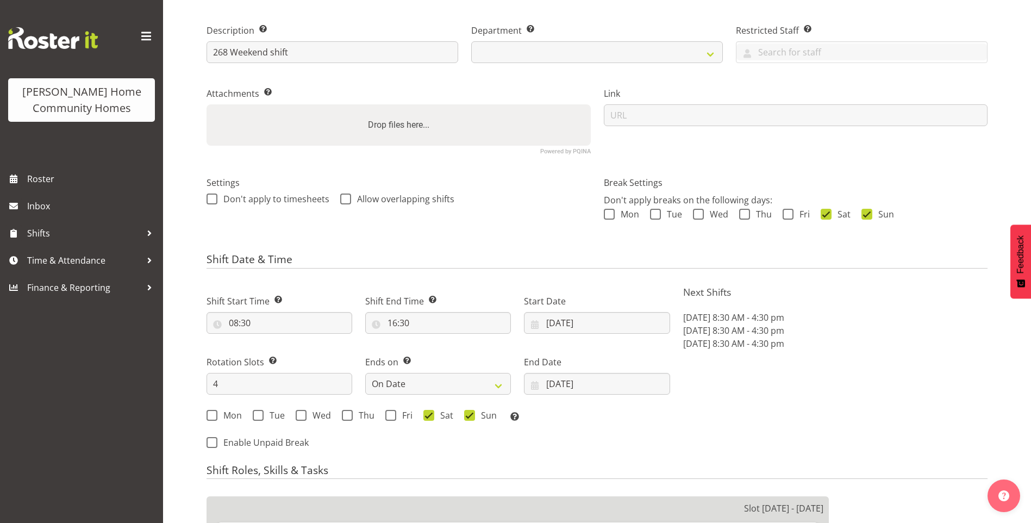
select select
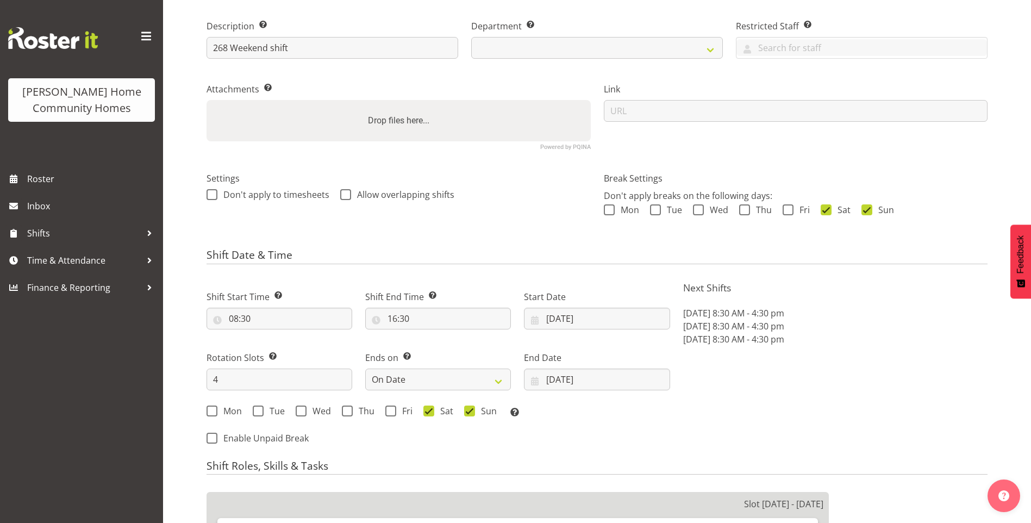
select select
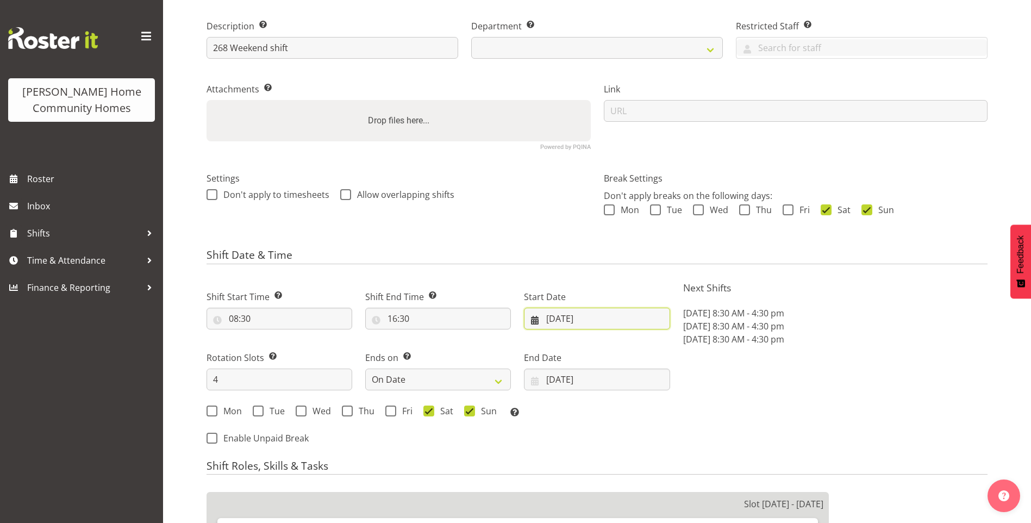
click at [587, 319] on div "Shift Date & Time Shift Start Time Set the time of the day you wish this shift …" at bounding box center [597, 351] width 781 height 204
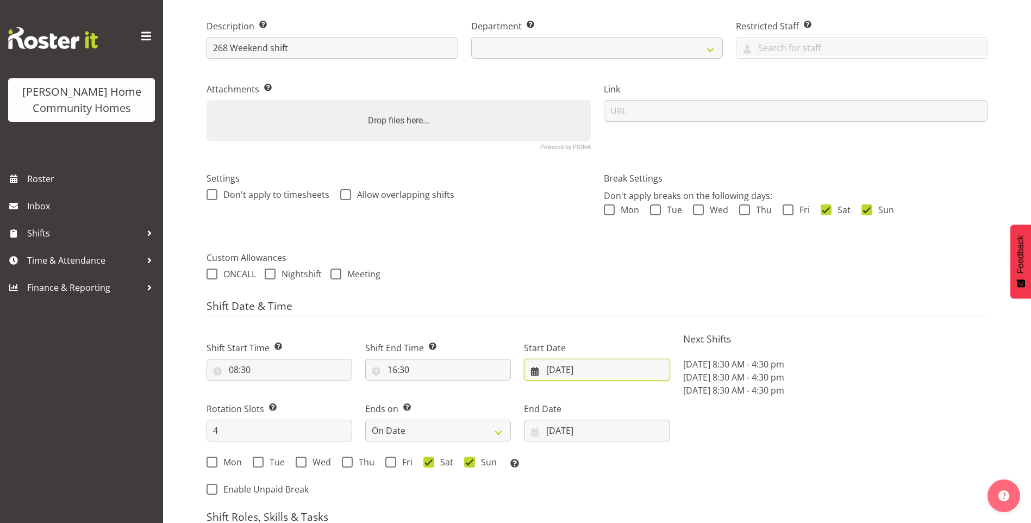
select select
select select "1069"
select select "748"
click at [590, 377] on input "[DATE]" at bounding box center [597, 370] width 146 height 22
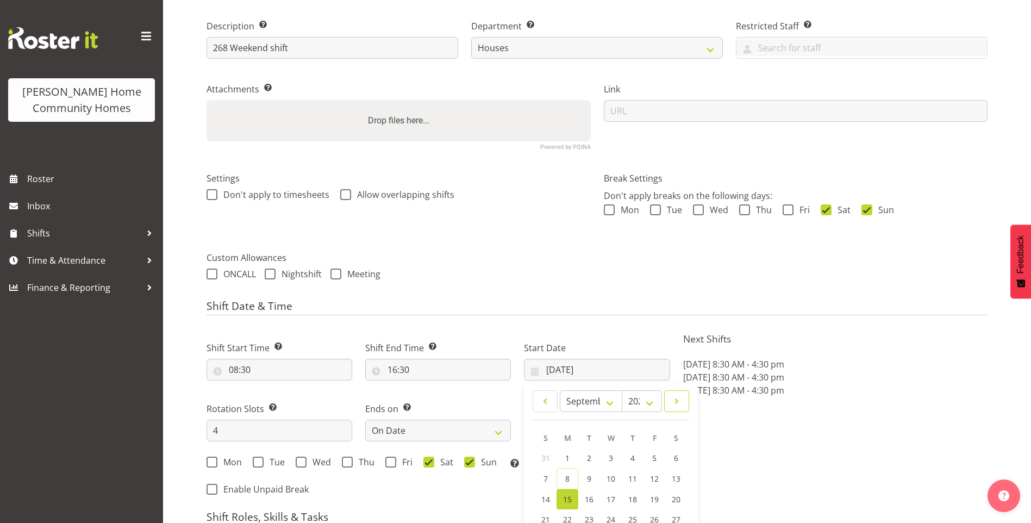
click at [679, 410] on link at bounding box center [676, 401] width 25 height 22
click at [552, 398] on link at bounding box center [545, 401] width 25 height 22
select select "8"
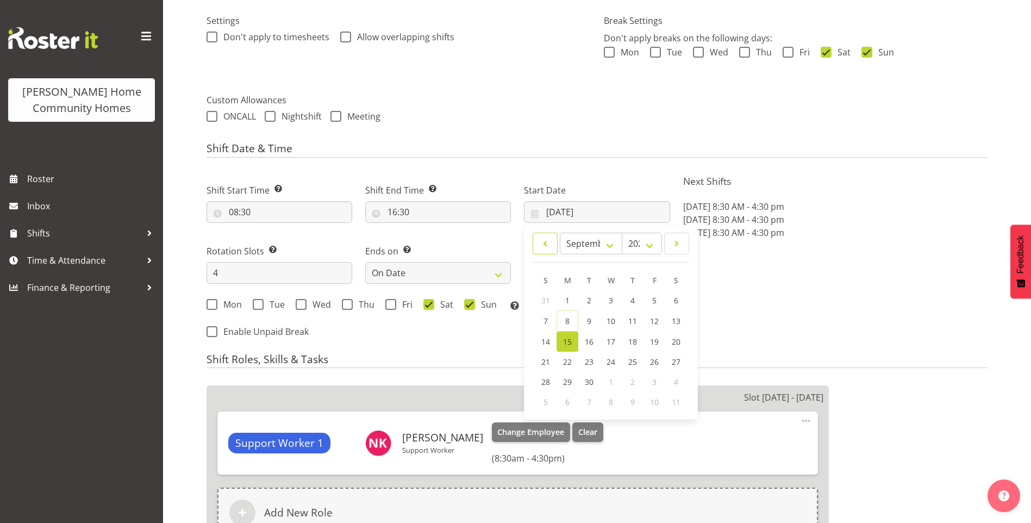
scroll to position [326, 0]
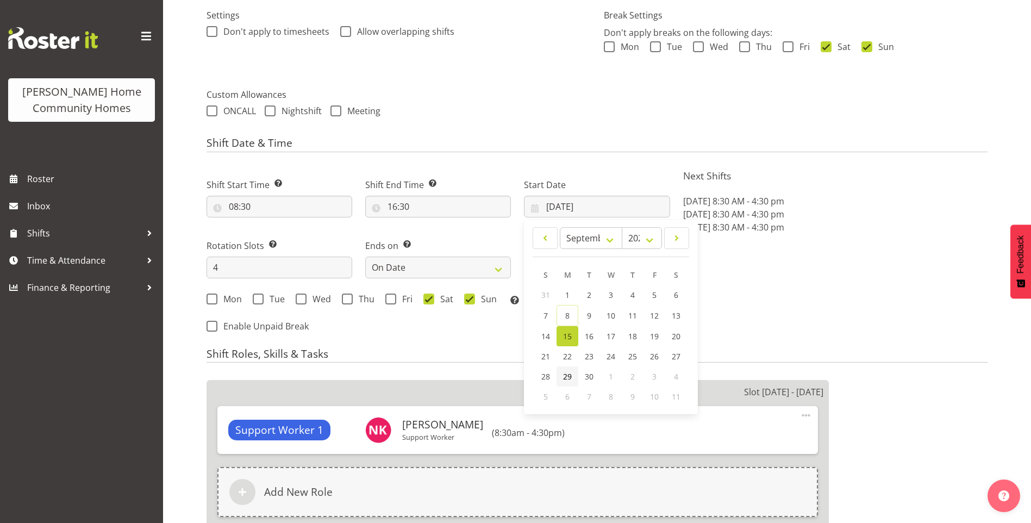
click at [564, 372] on span "29" at bounding box center [567, 376] width 9 height 10
type input "29/09/2025"
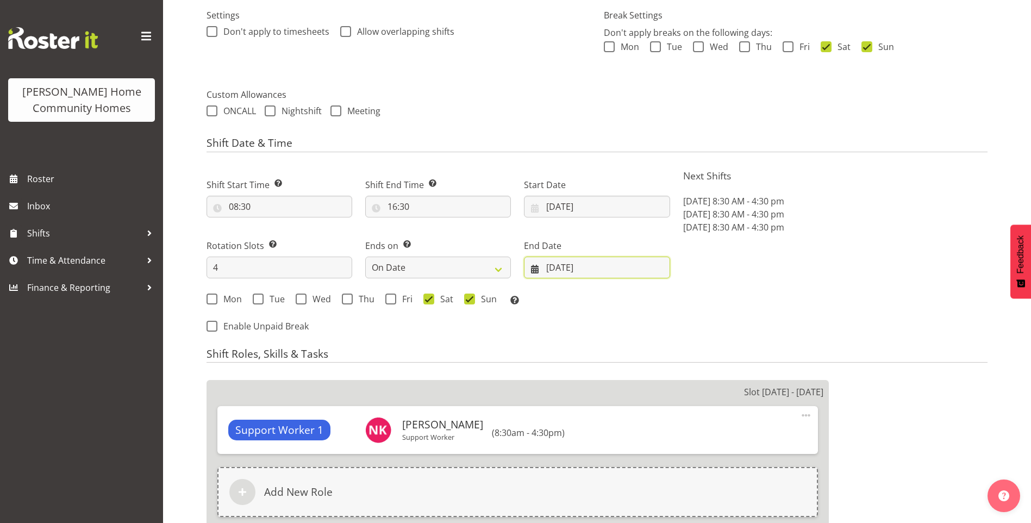
click at [569, 265] on input "[DATE]" at bounding box center [597, 268] width 146 height 22
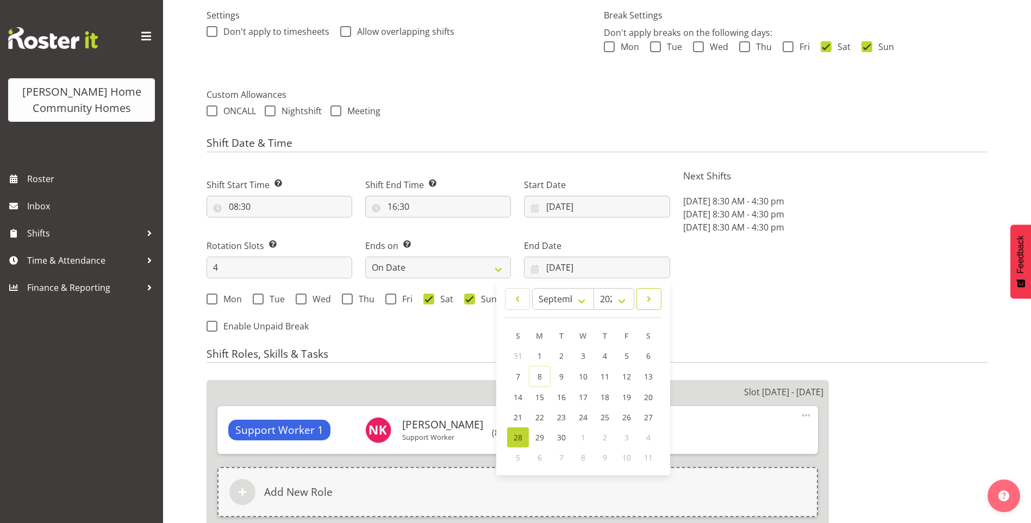
click at [650, 303] on span at bounding box center [649, 298] width 11 height 13
select select "9"
click at [514, 391] on span "12" at bounding box center [518, 396] width 9 height 10
type input "[DATE]"
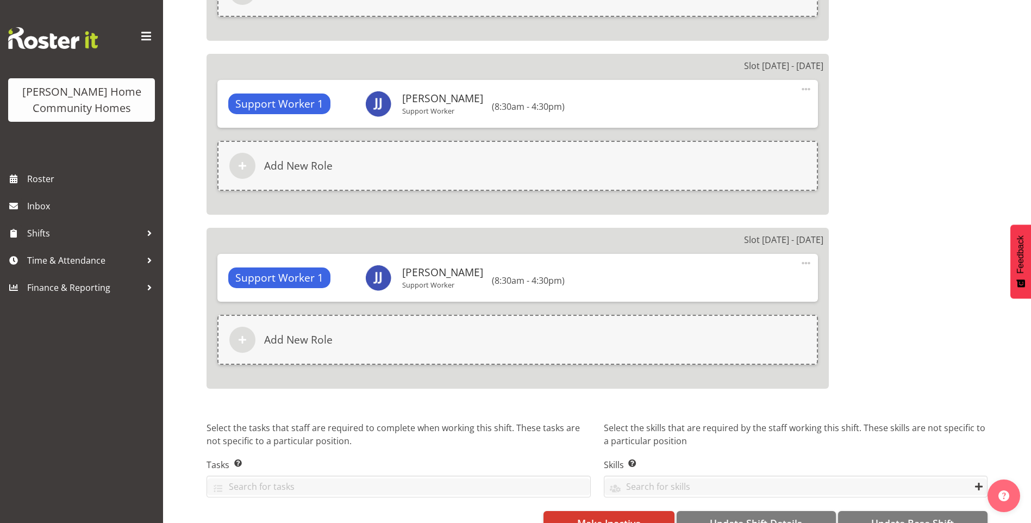
scroll to position [1052, 0]
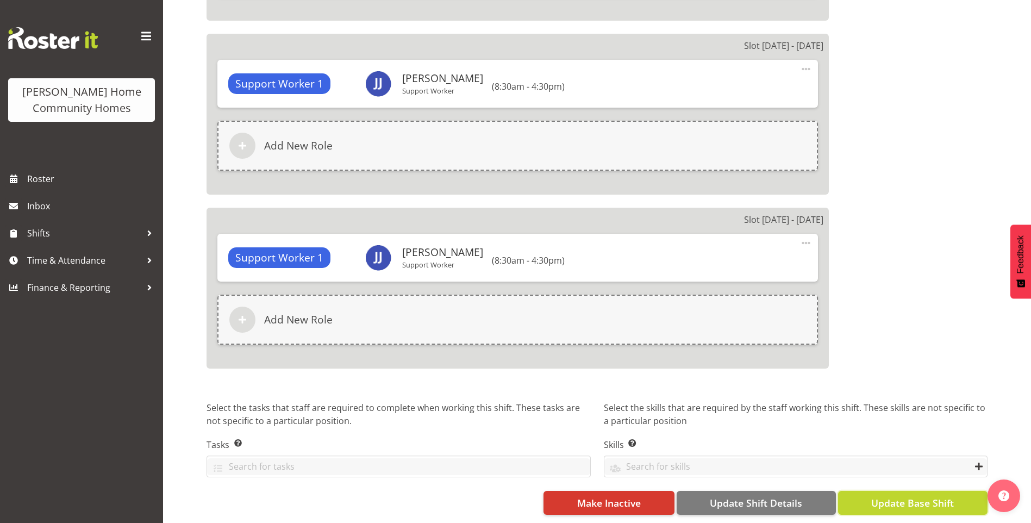
click at [936, 496] on span "Update Base Shift" at bounding box center [912, 503] width 83 height 14
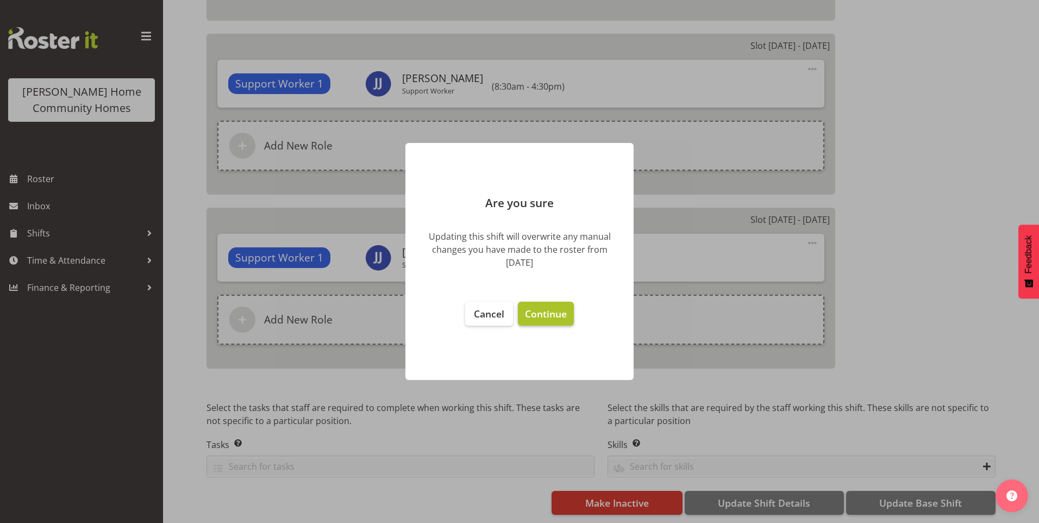
click at [537, 305] on button "Continue" at bounding box center [546, 314] width 56 height 24
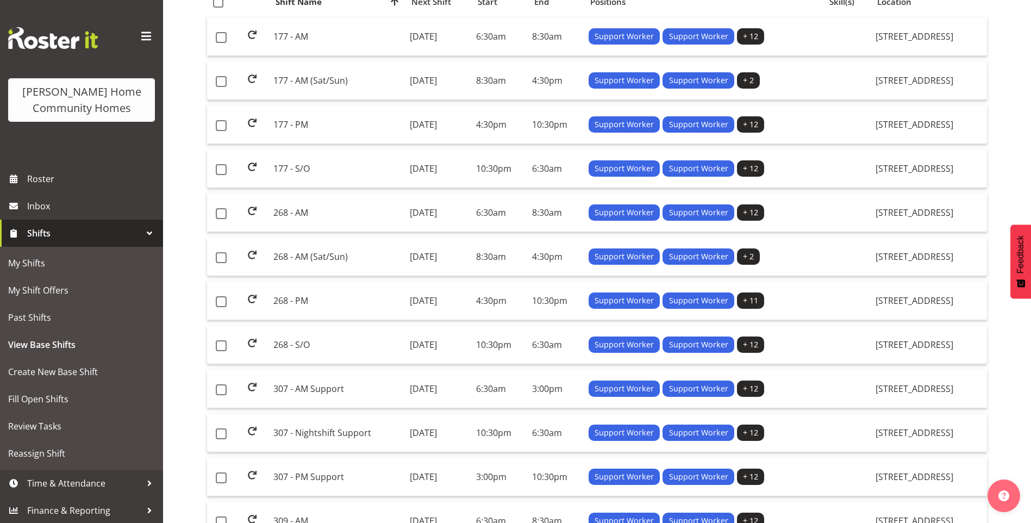
scroll to position [163, 0]
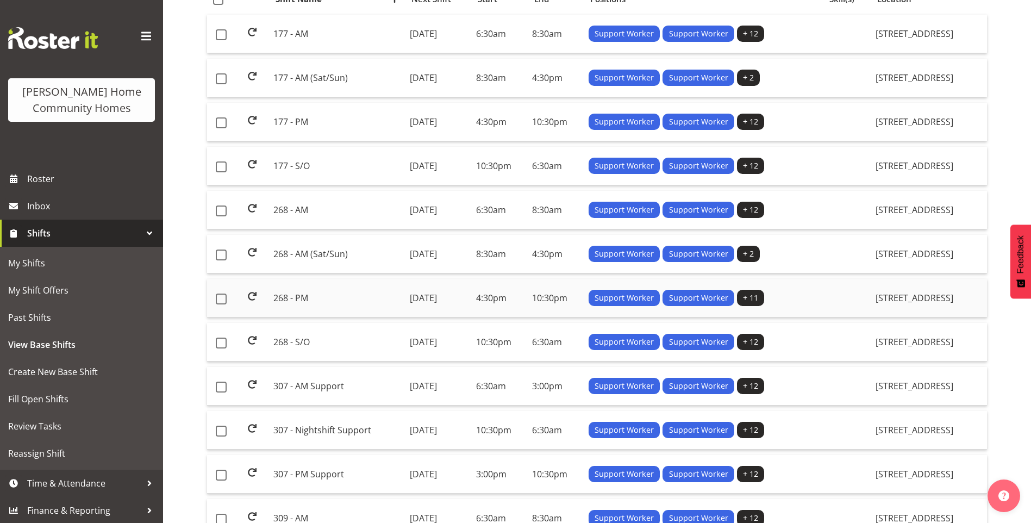
click at [330, 296] on td "268 - PM" at bounding box center [337, 298] width 136 height 39
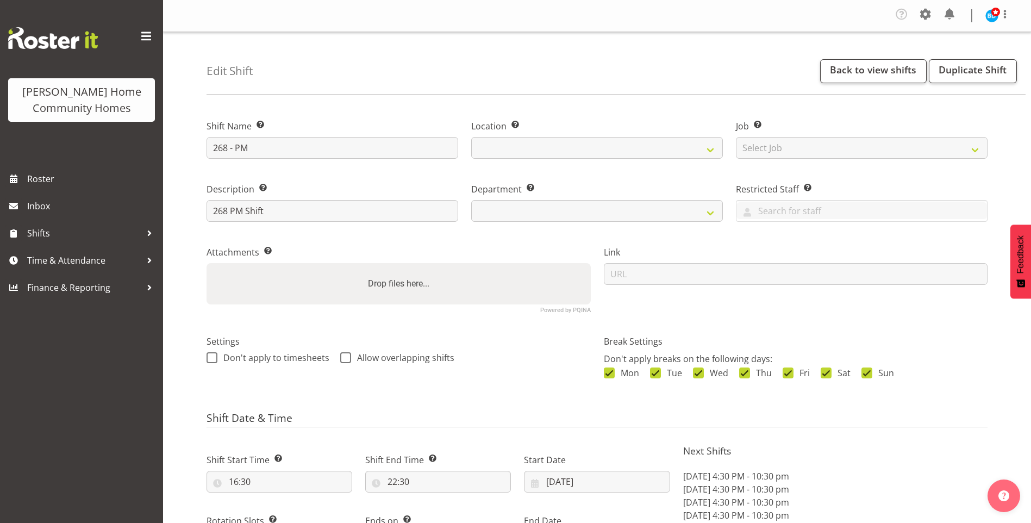
select select "8"
select select "2025"
select select "date"
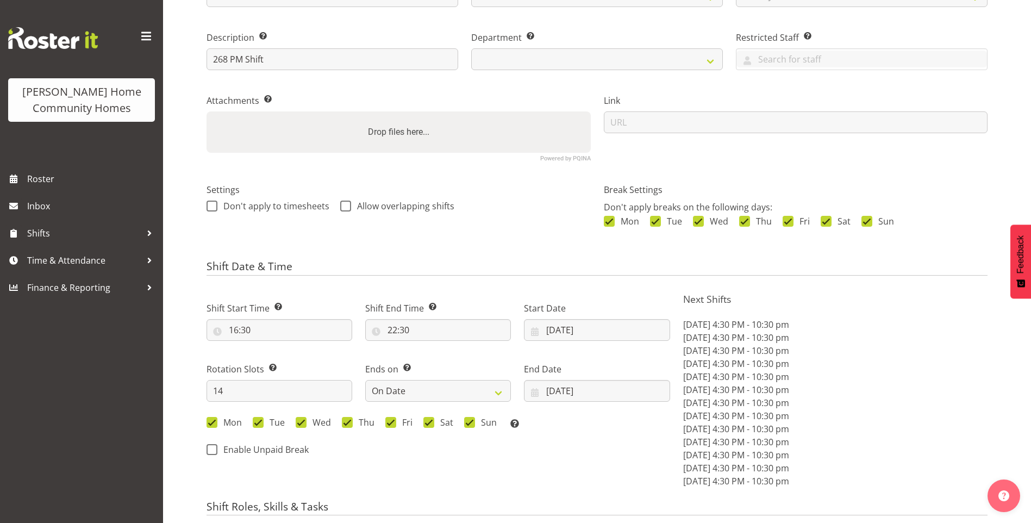
select select
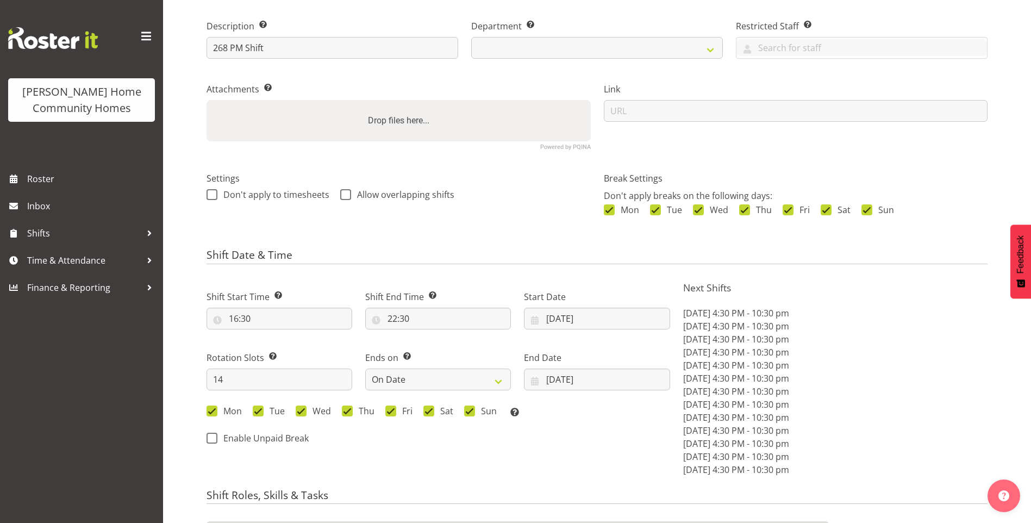
select select "1069"
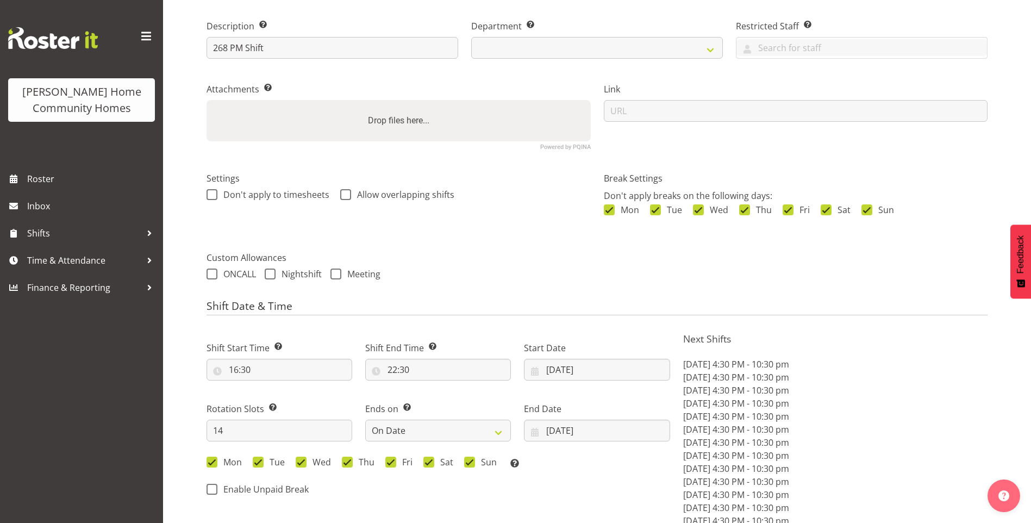
select select "748"
click at [572, 367] on input "[DATE]" at bounding box center [597, 370] width 146 height 22
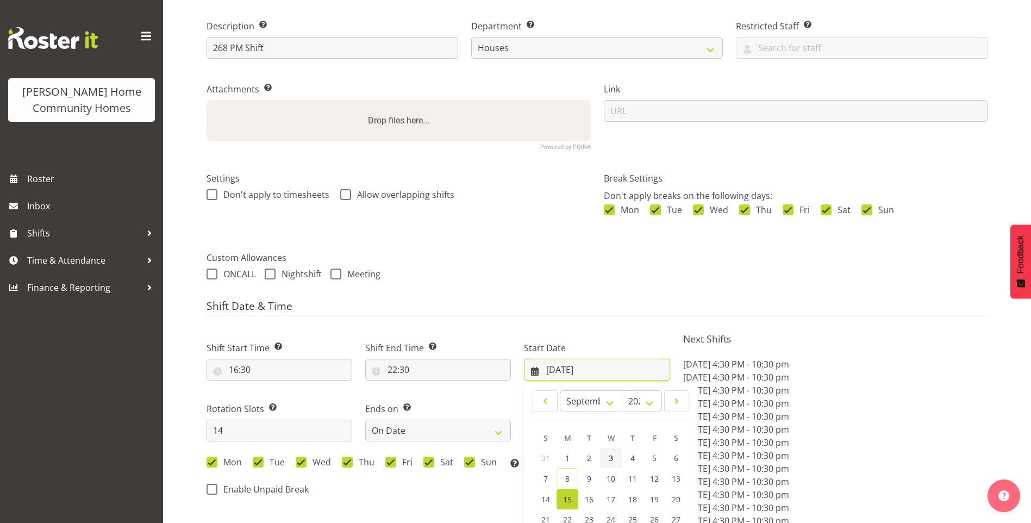
scroll to position [272, 0]
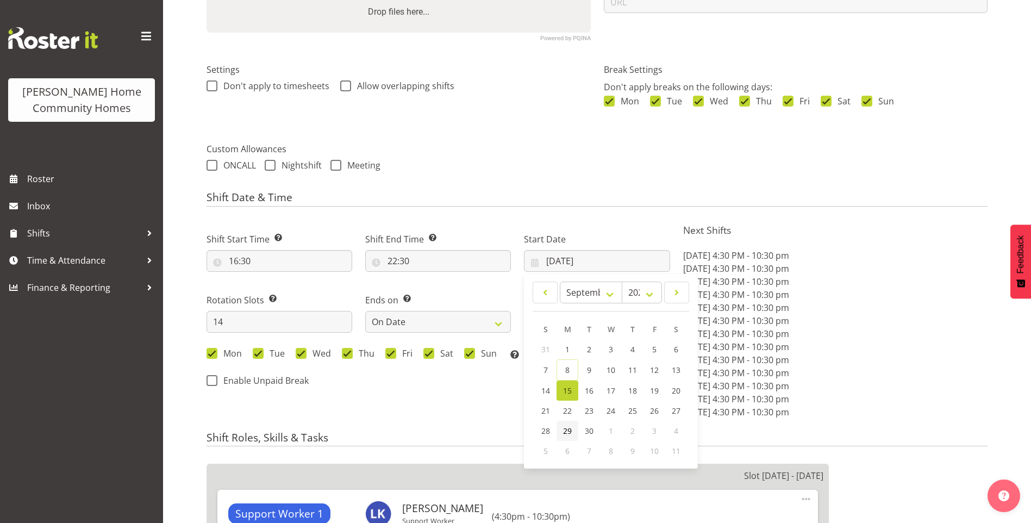
click at [571, 432] on span "29" at bounding box center [567, 431] width 9 height 10
type input "[DATE]"
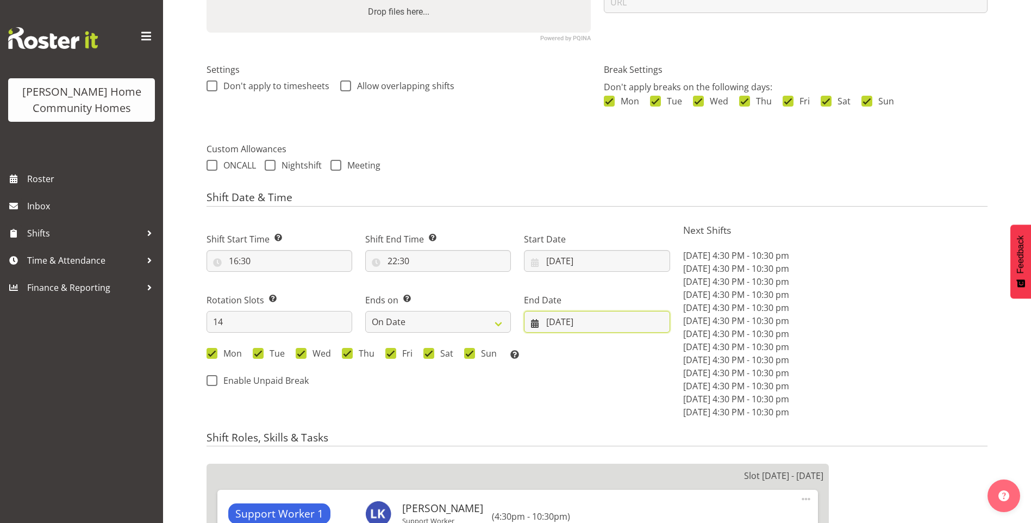
click at [567, 330] on input "[DATE]" at bounding box center [597, 322] width 146 height 22
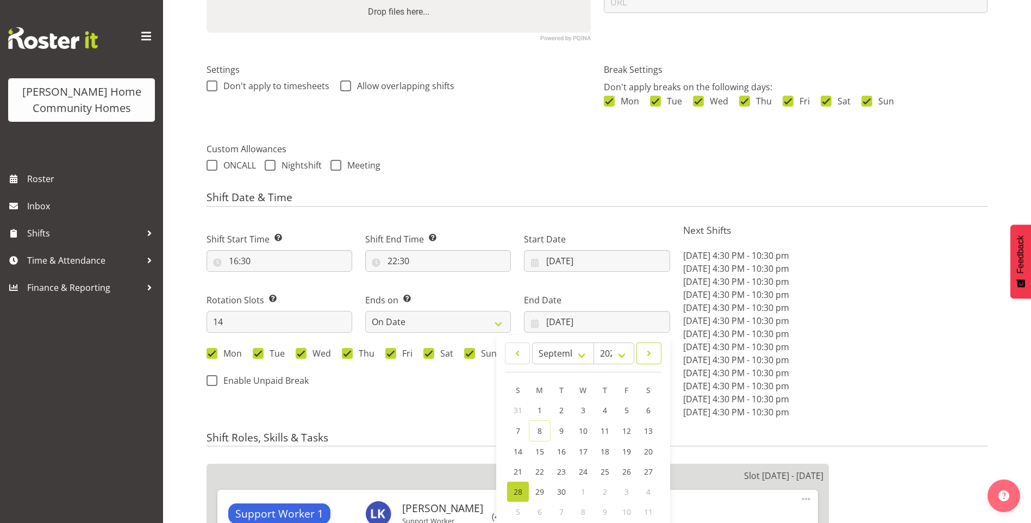
click at [644, 361] on link at bounding box center [648, 353] width 25 height 22
select select "9"
click at [516, 450] on span "12" at bounding box center [518, 450] width 9 height 10
type input "[DATE]"
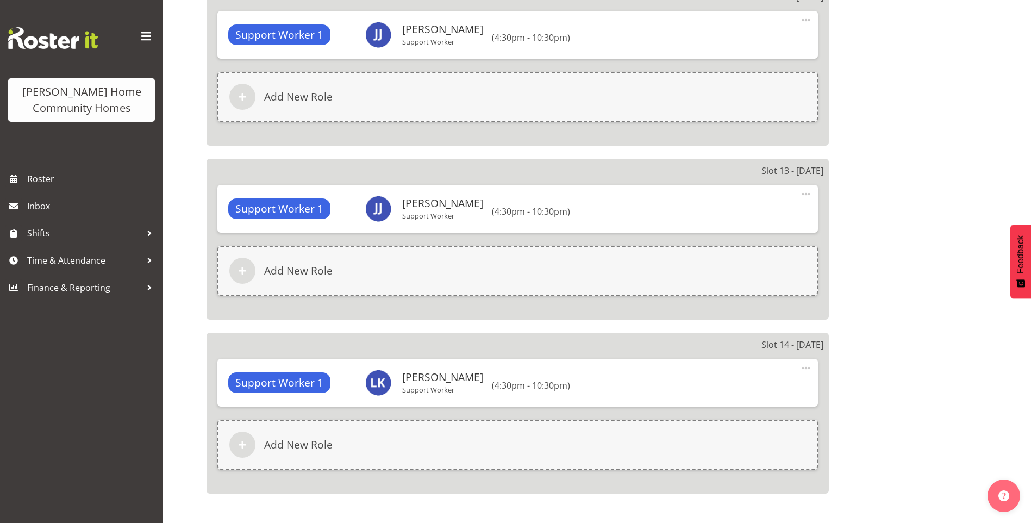
scroll to position [2760, 0]
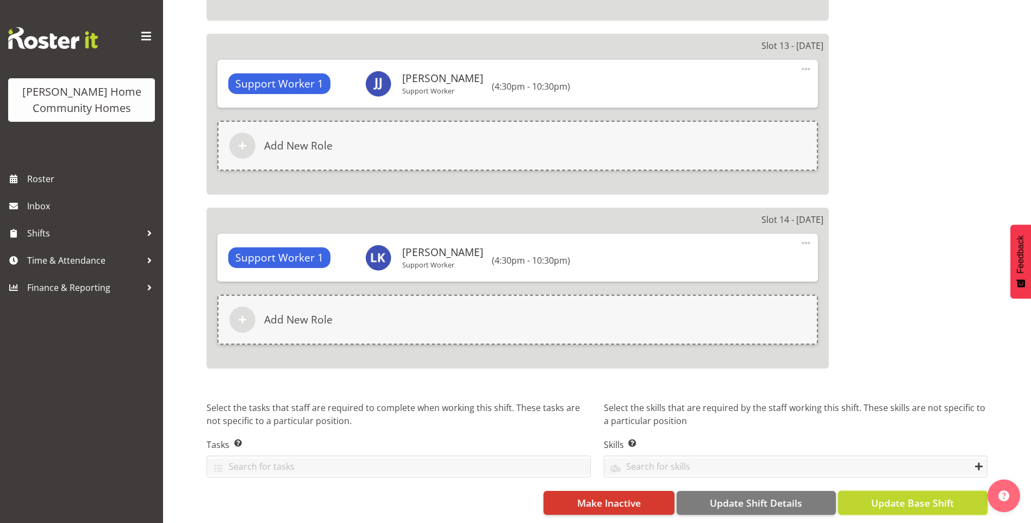
click at [923, 496] on span "Update Base Shift" at bounding box center [912, 503] width 83 height 14
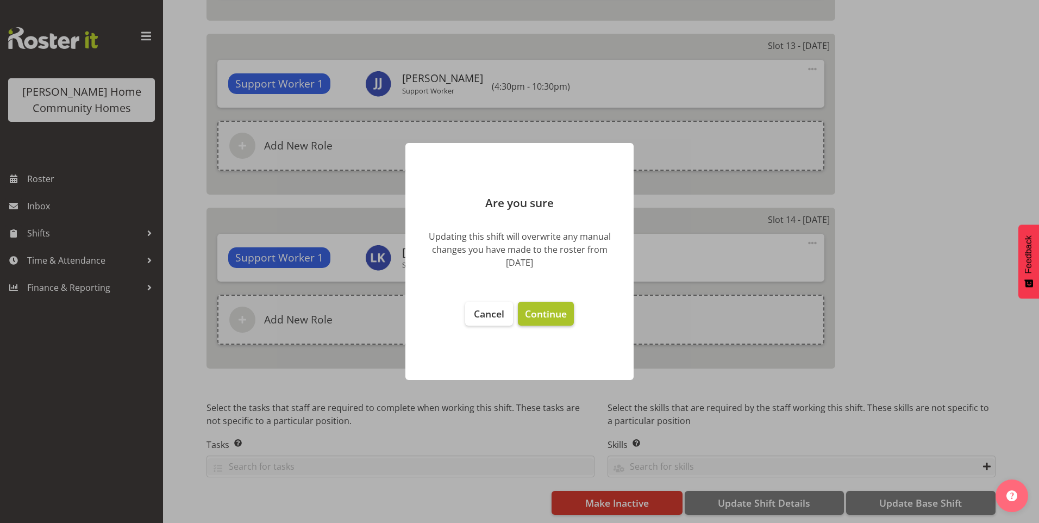
click at [546, 309] on span "Continue" at bounding box center [546, 313] width 42 height 13
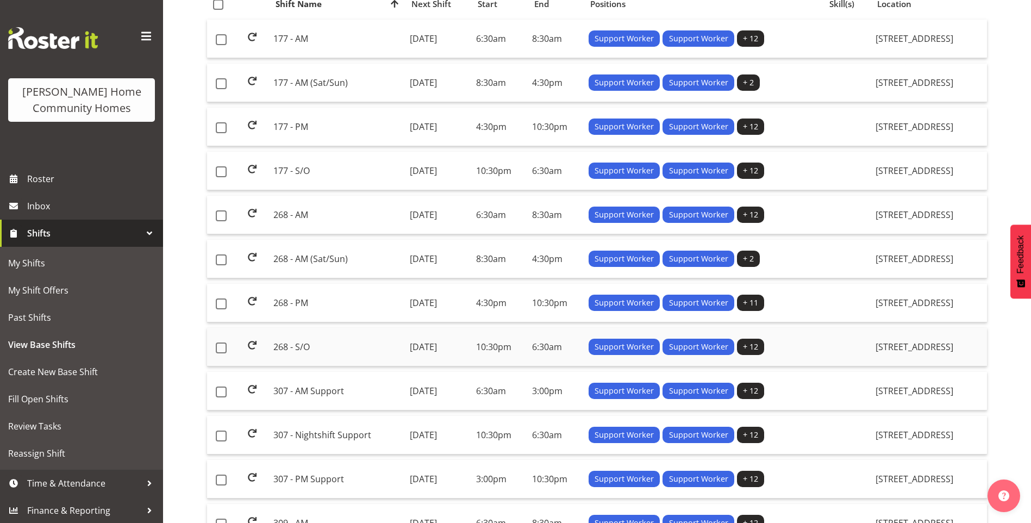
scroll to position [163, 0]
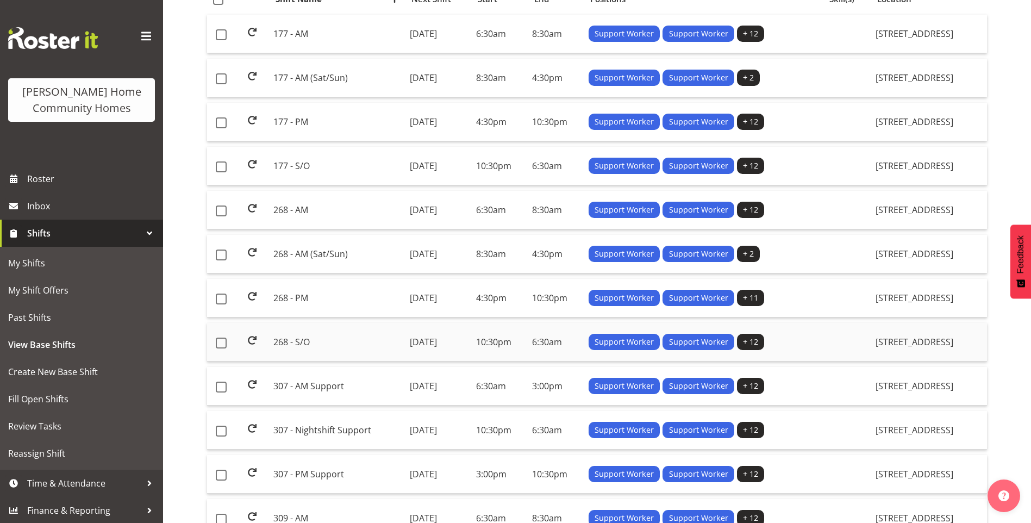
click at [299, 338] on td "268 - S/O" at bounding box center [337, 342] width 136 height 39
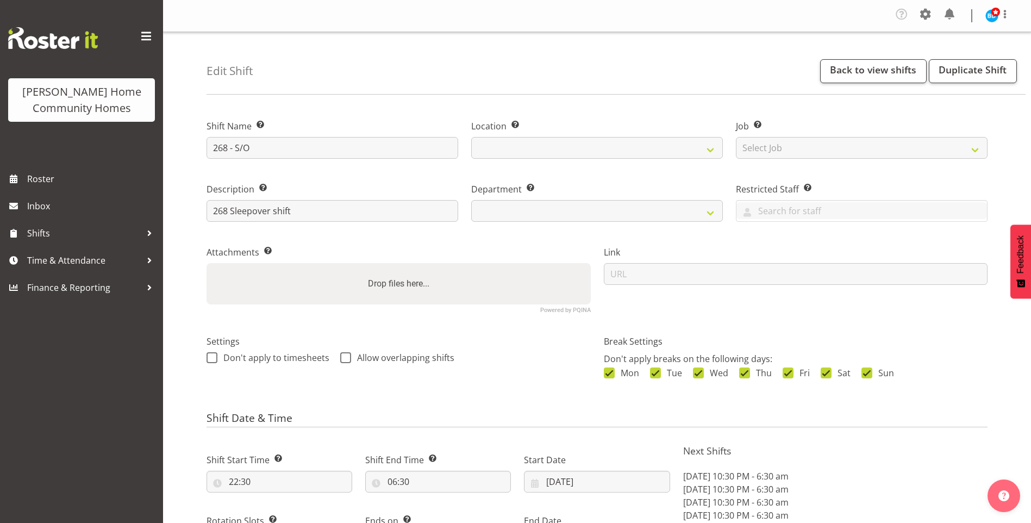
select select "8"
select select "2025"
select select "date"
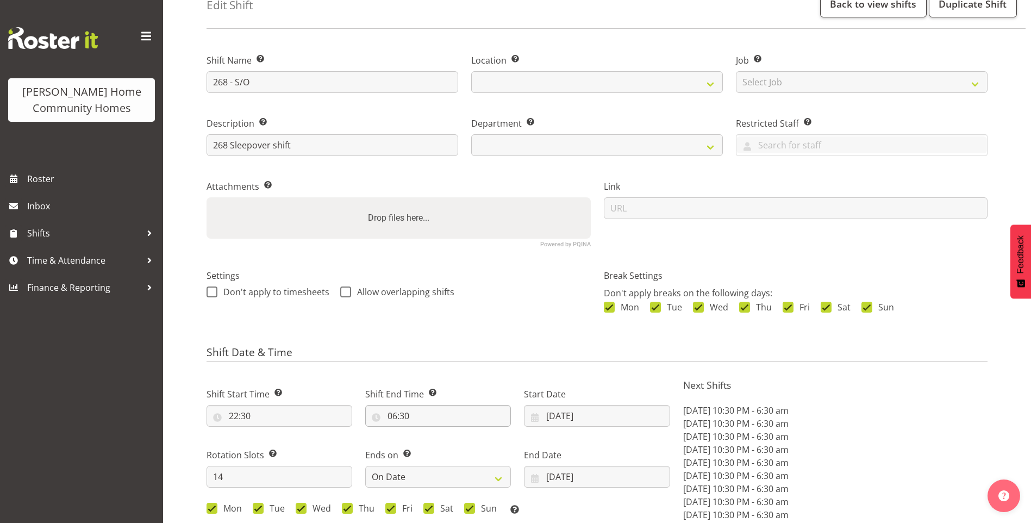
select select
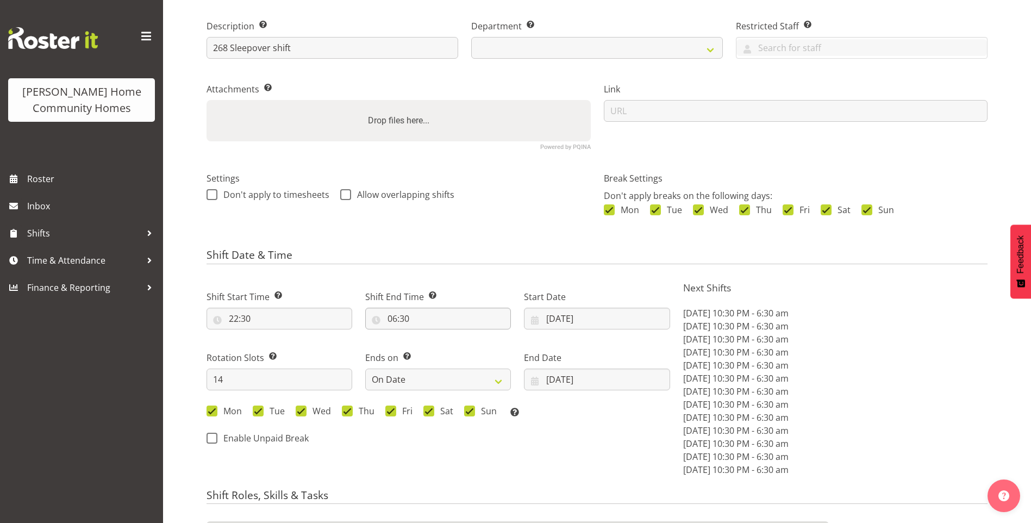
select select
select select "1069"
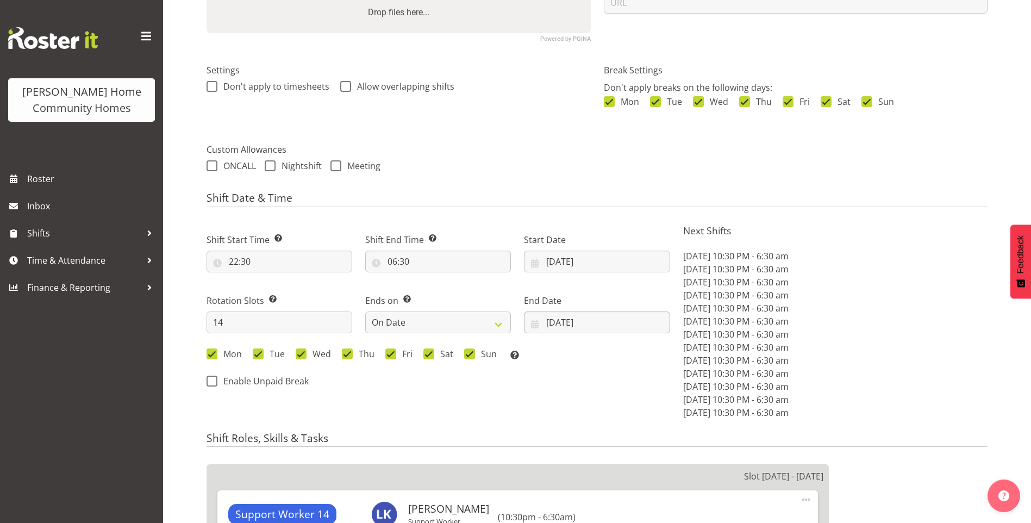
select select "748"
click at [558, 260] on input "[DATE]" at bounding box center [597, 261] width 146 height 22
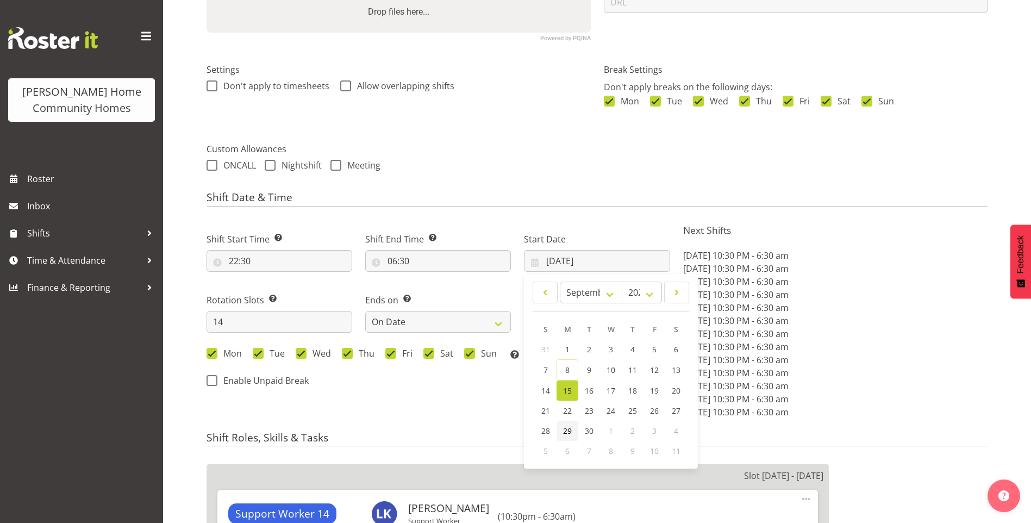
click at [568, 426] on span "29" at bounding box center [567, 431] width 9 height 10
type input "29/09/2025"
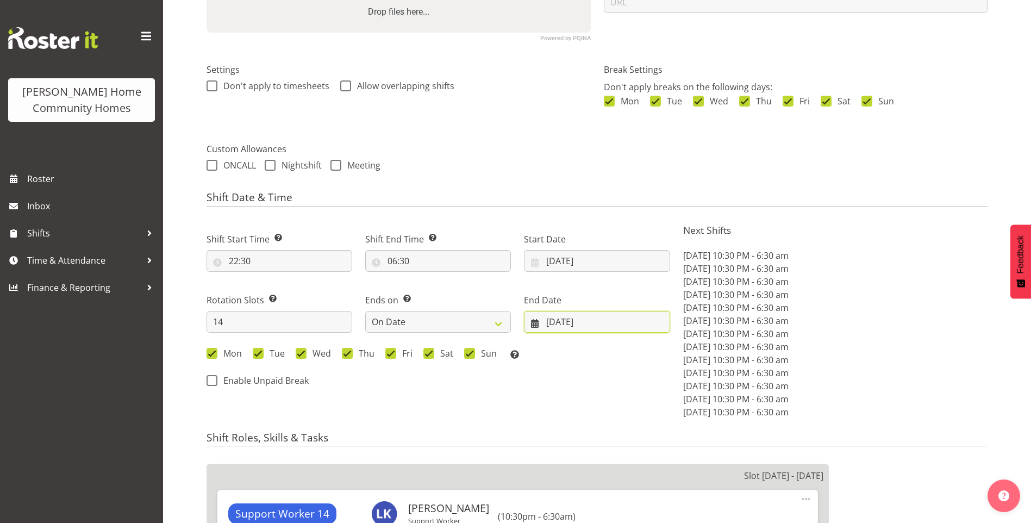
click at [559, 322] on input "28/09/2025" at bounding box center [597, 322] width 146 height 22
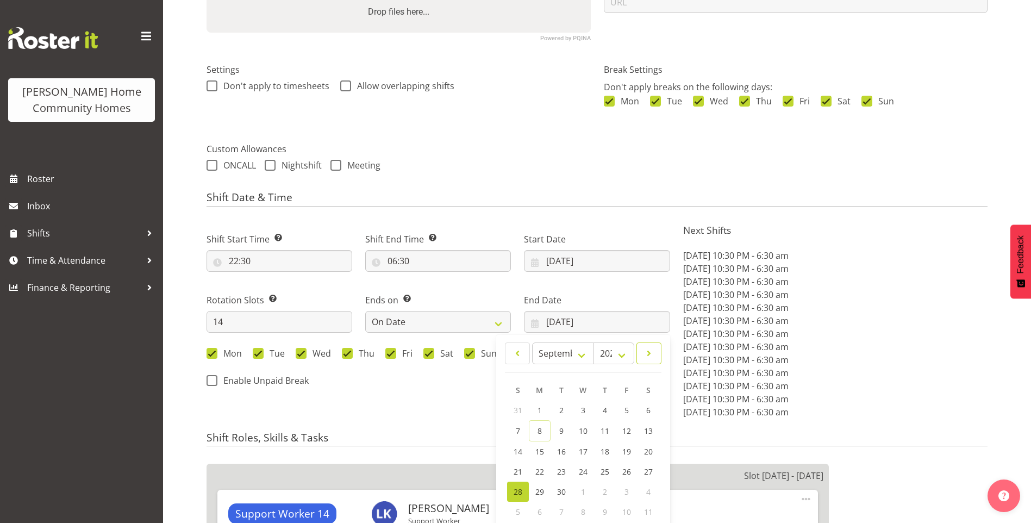
click at [657, 359] on link at bounding box center [648, 353] width 25 height 22
select select "9"
click at [517, 445] on span "12" at bounding box center [518, 450] width 9 height 10
type input "[DATE]"
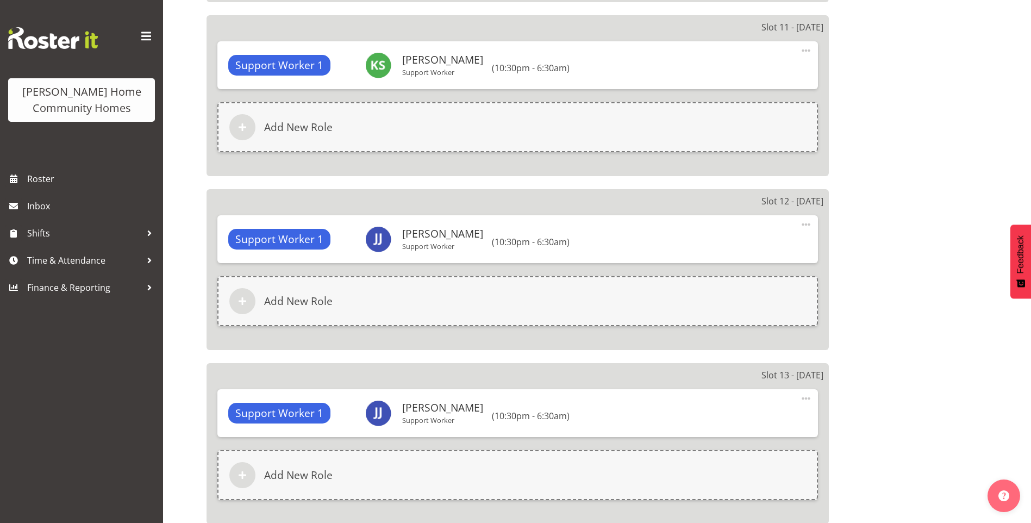
scroll to position [2821, 0]
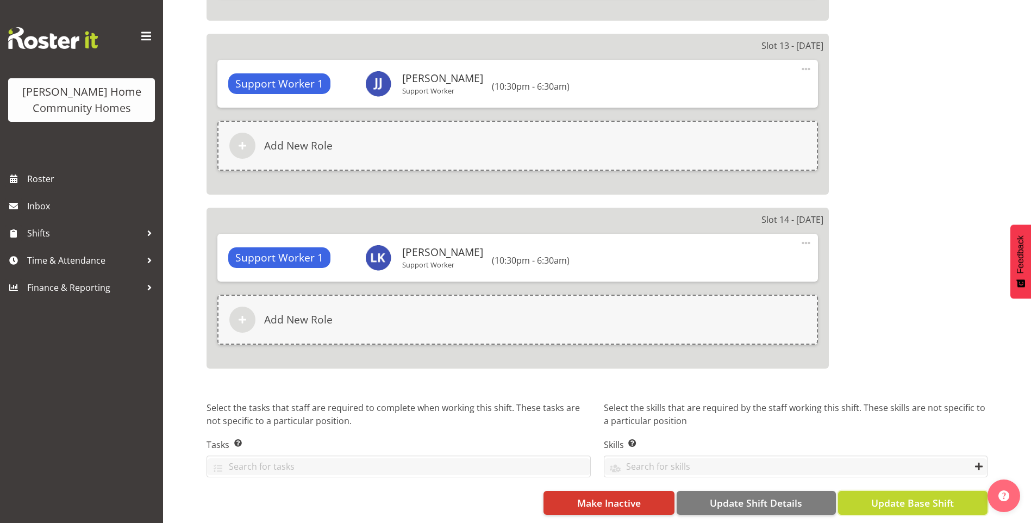
click at [901, 496] on span "Update Base Shift" at bounding box center [912, 503] width 83 height 14
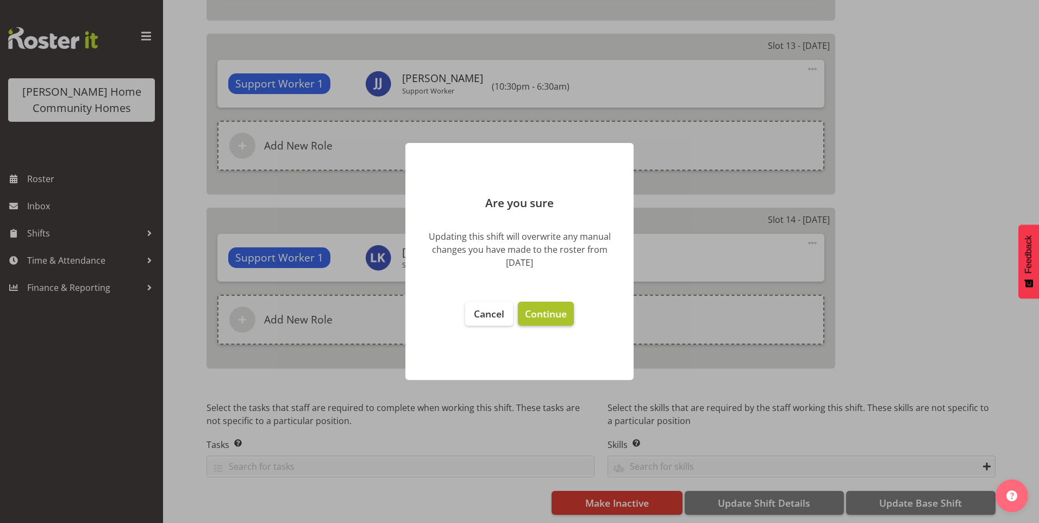
click at [557, 312] on span "Continue" at bounding box center [546, 313] width 42 height 13
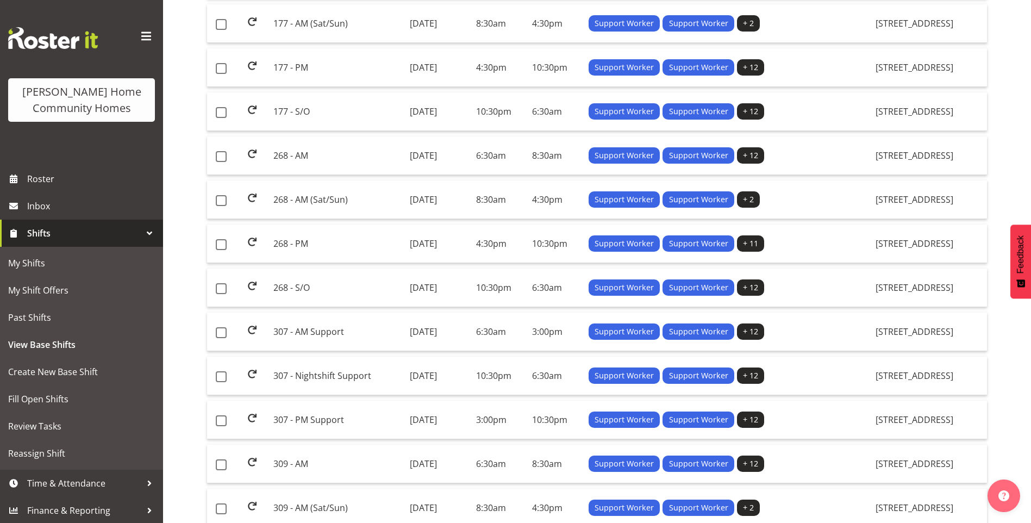
scroll to position [326, 0]
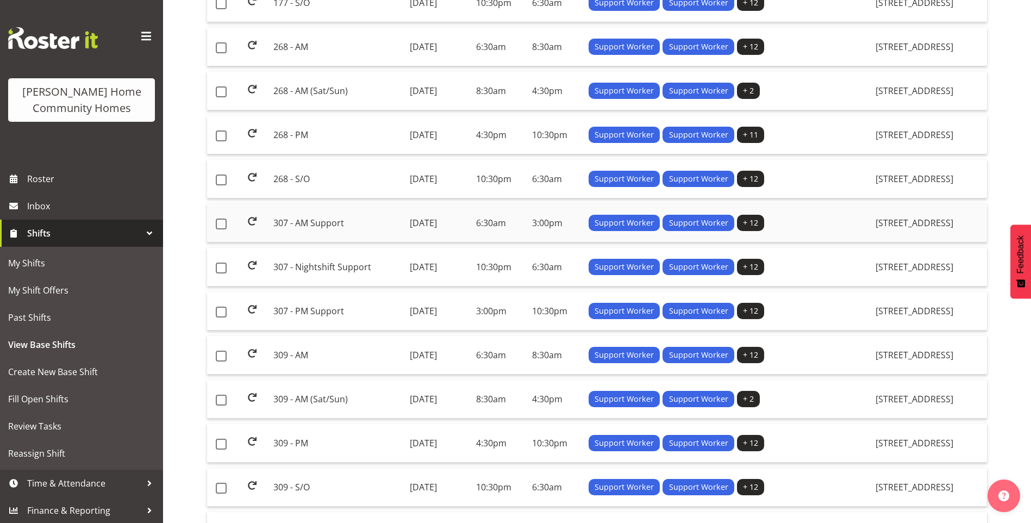
click at [299, 220] on td "307 - AM Support" at bounding box center [337, 223] width 136 height 39
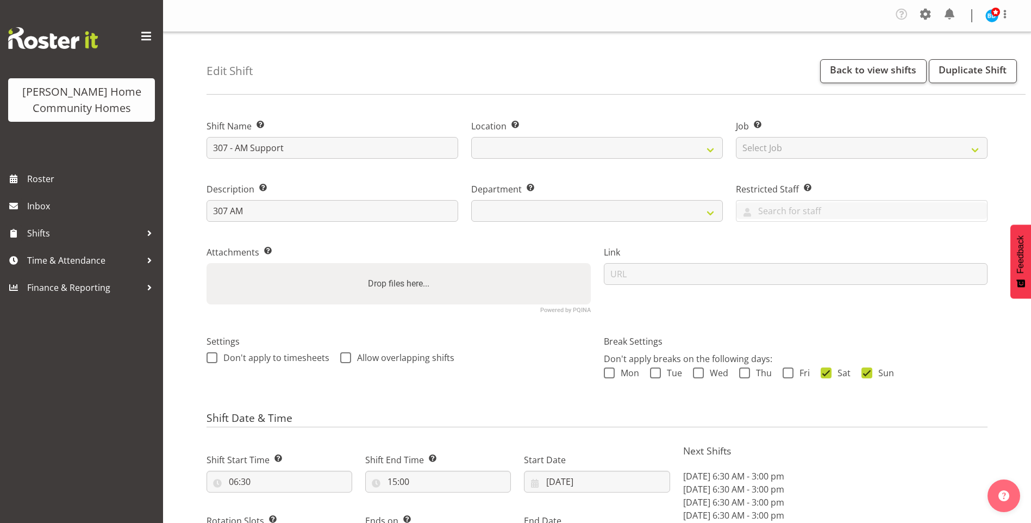
select select "8"
select select "2025"
select select "date"
select select
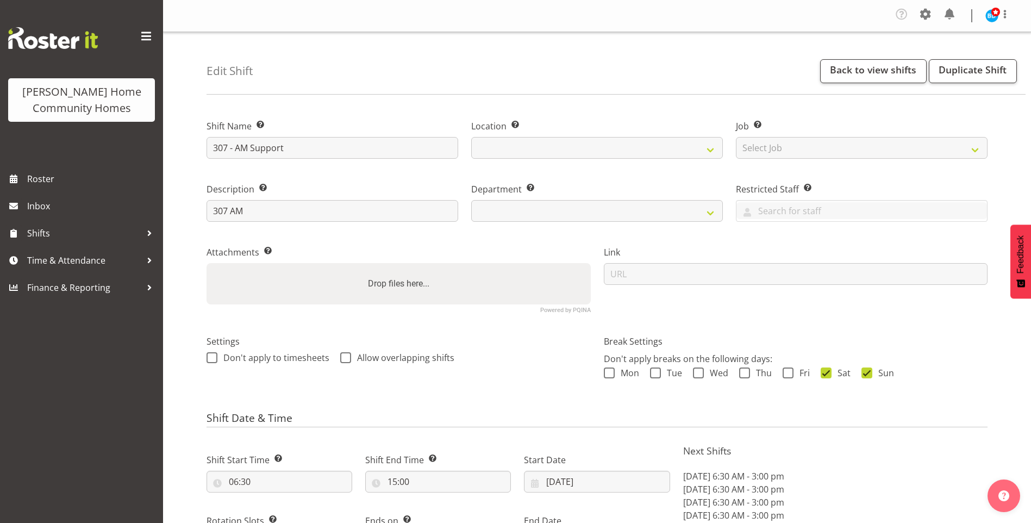
select select
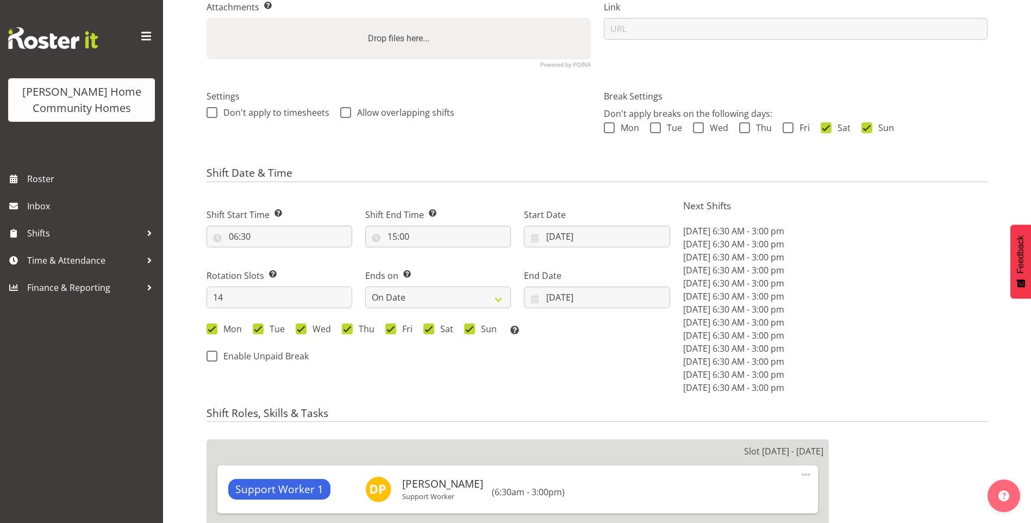
select select "1076"
select select "748"
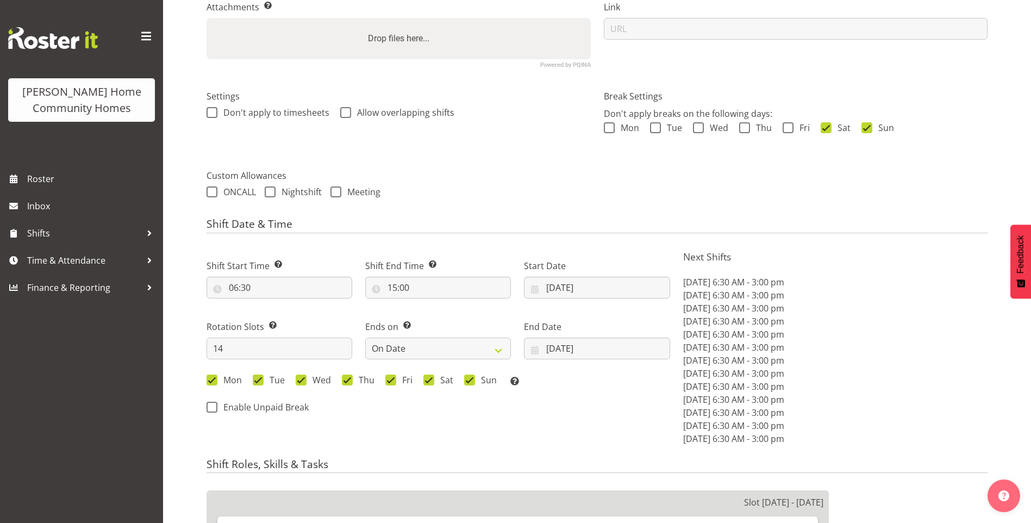
scroll to position [272, 0]
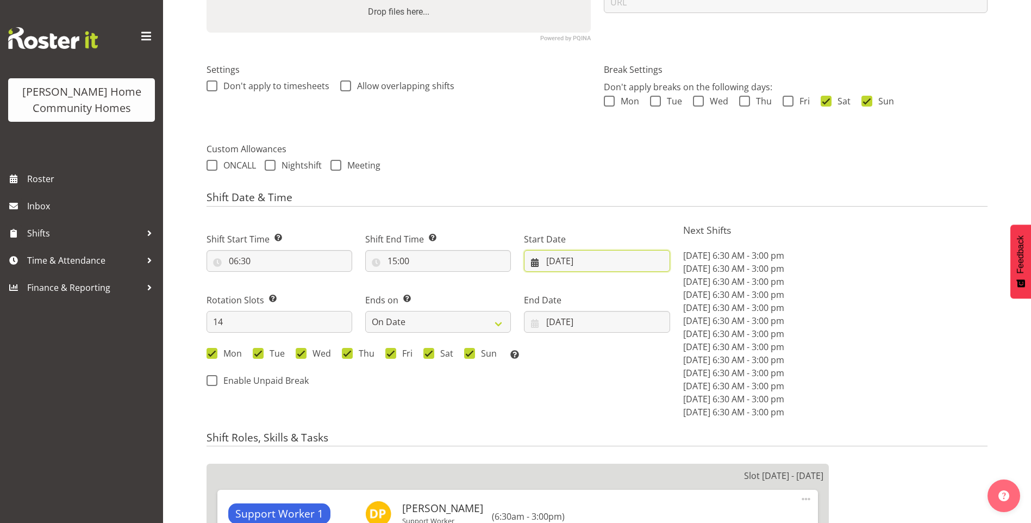
click at [560, 266] on input "[DATE]" at bounding box center [597, 261] width 146 height 22
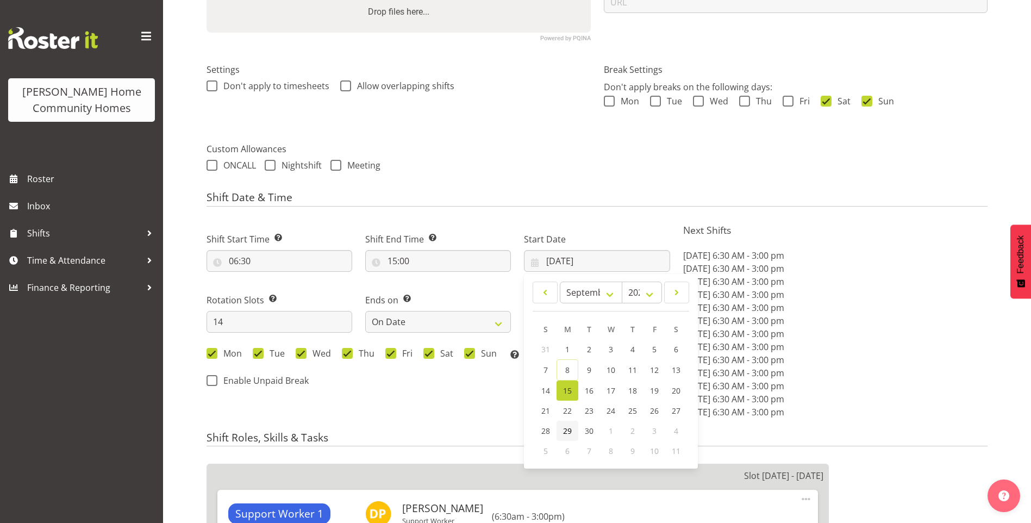
click at [568, 432] on span "29" at bounding box center [567, 431] width 9 height 10
type input "[DATE]"
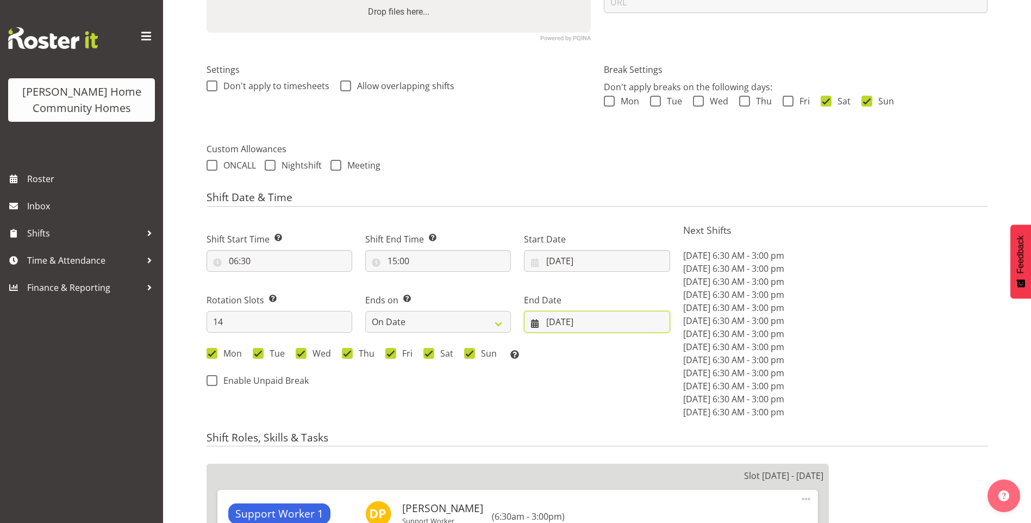
drag, startPoint x: 579, startPoint y: 329, endPoint x: 584, endPoint y: 332, distance: 6.3
click at [579, 329] on input "[DATE]" at bounding box center [597, 322] width 146 height 22
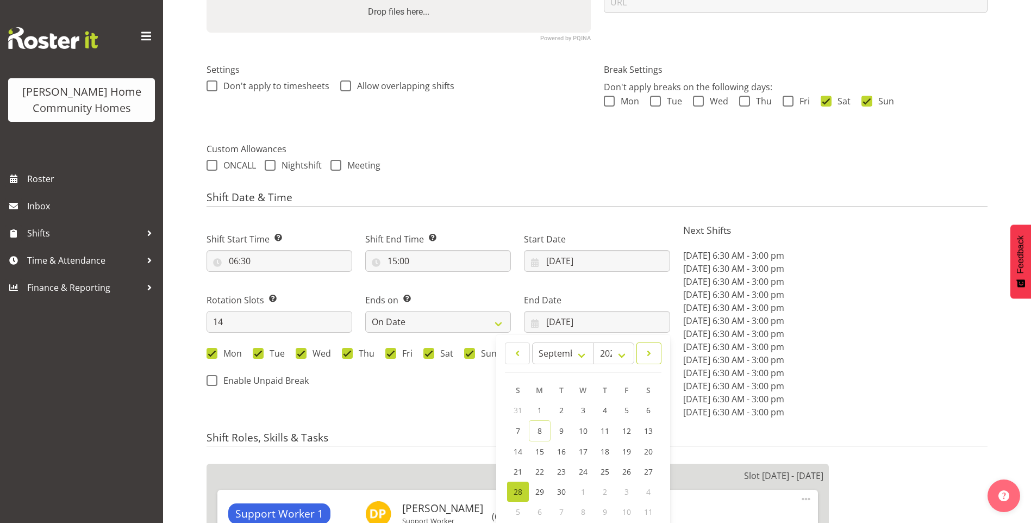
click at [652, 355] on span at bounding box center [649, 353] width 11 height 13
select select "9"
drag, startPoint x: 520, startPoint y: 448, endPoint x: 539, endPoint y: 433, distance: 24.8
click at [519, 448] on span "12" at bounding box center [518, 450] width 9 height 10
type input "12/10/2025"
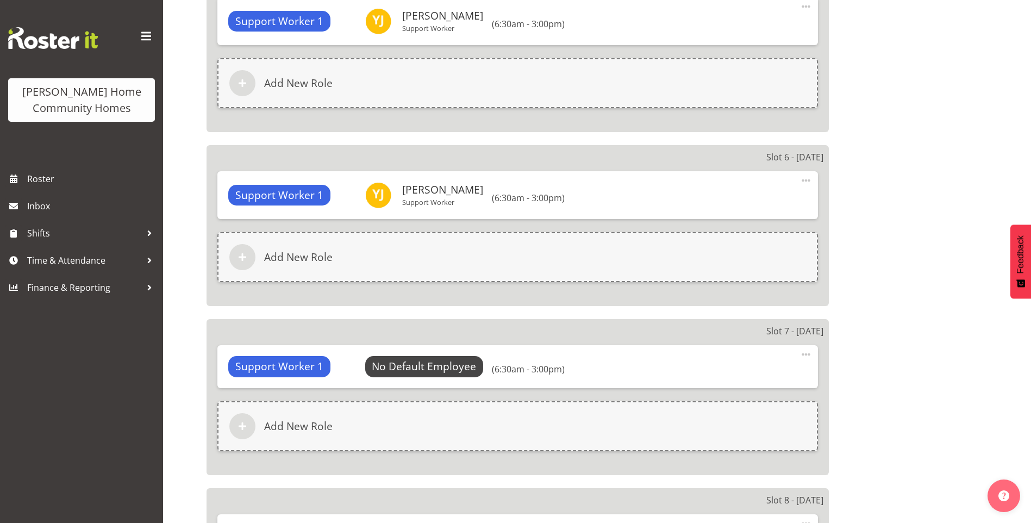
scroll to position [2811, 0]
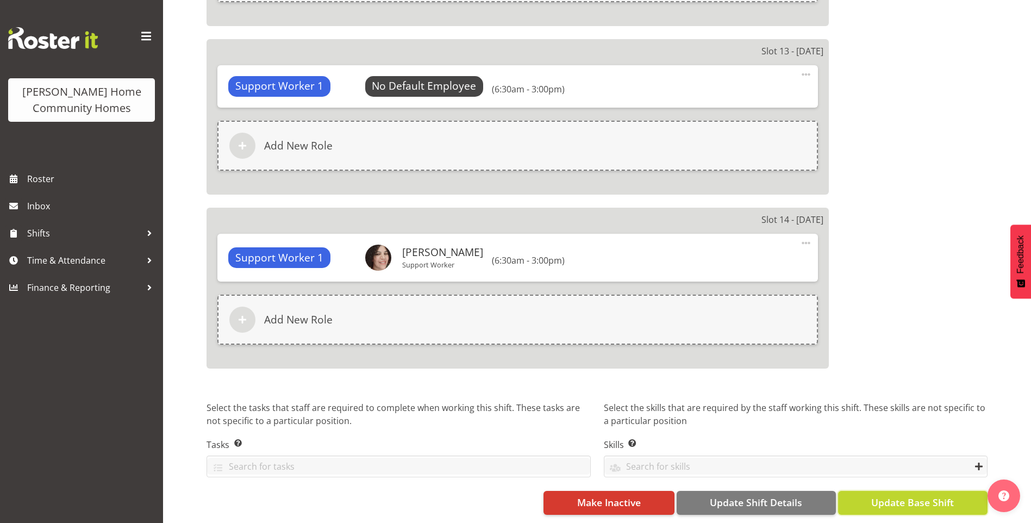
click at [928, 496] on span "Update Base Shift" at bounding box center [912, 502] width 83 height 14
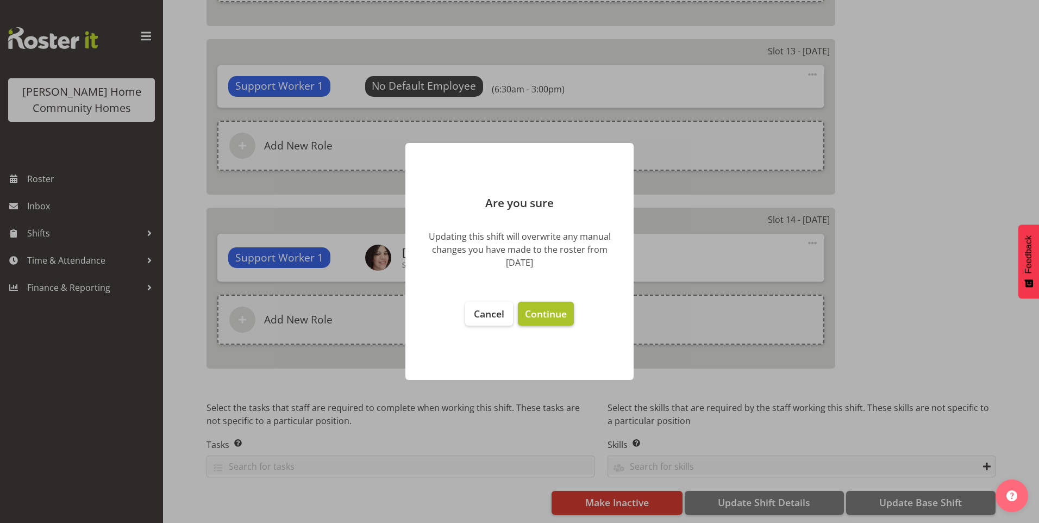
click at [561, 312] on span "Continue" at bounding box center [546, 313] width 42 height 13
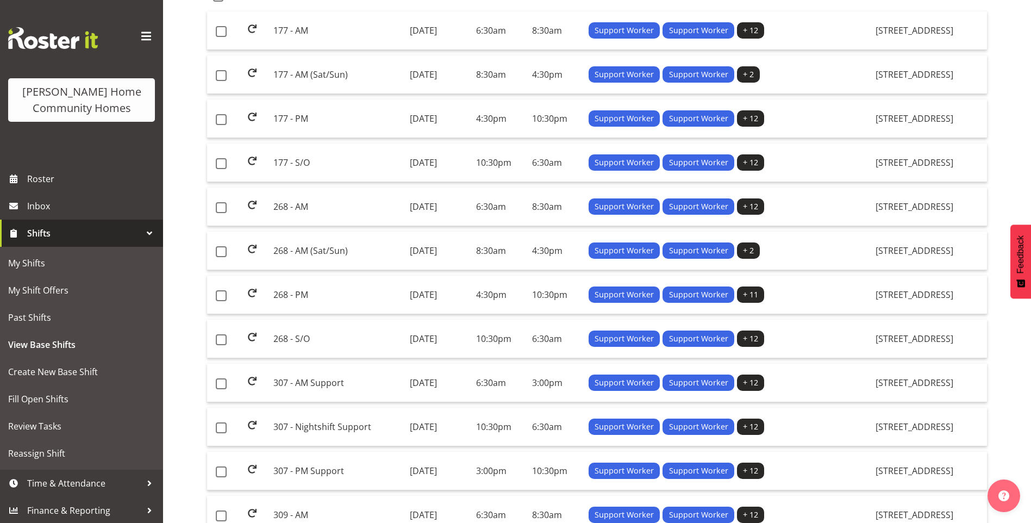
scroll to position [326, 0]
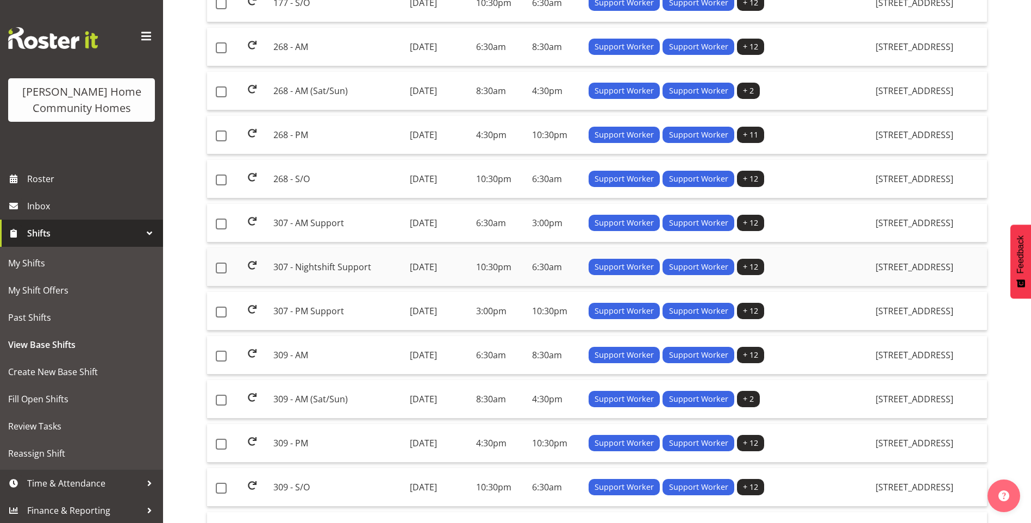
click at [327, 262] on td "307 - Nightshift Support" at bounding box center [337, 267] width 136 height 39
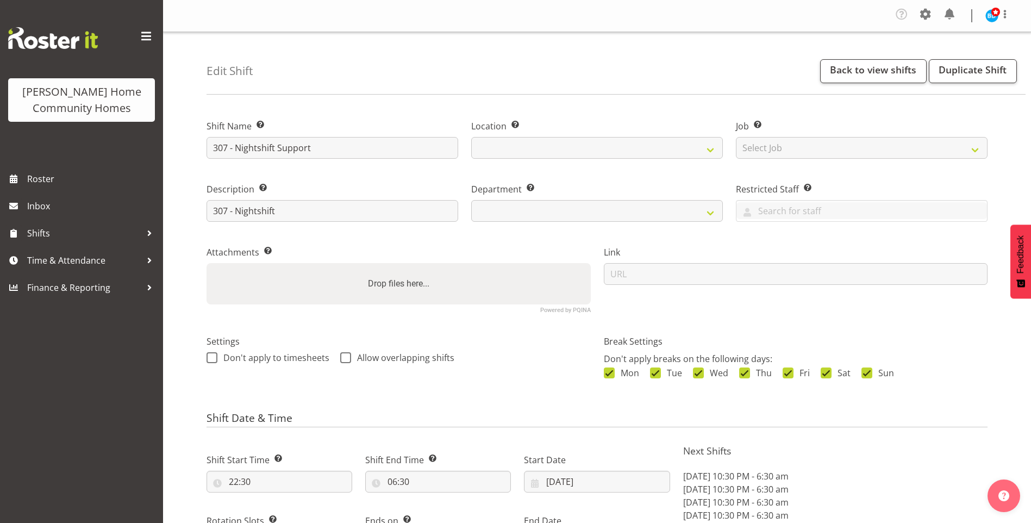
select select "date"
select select
select select "1076"
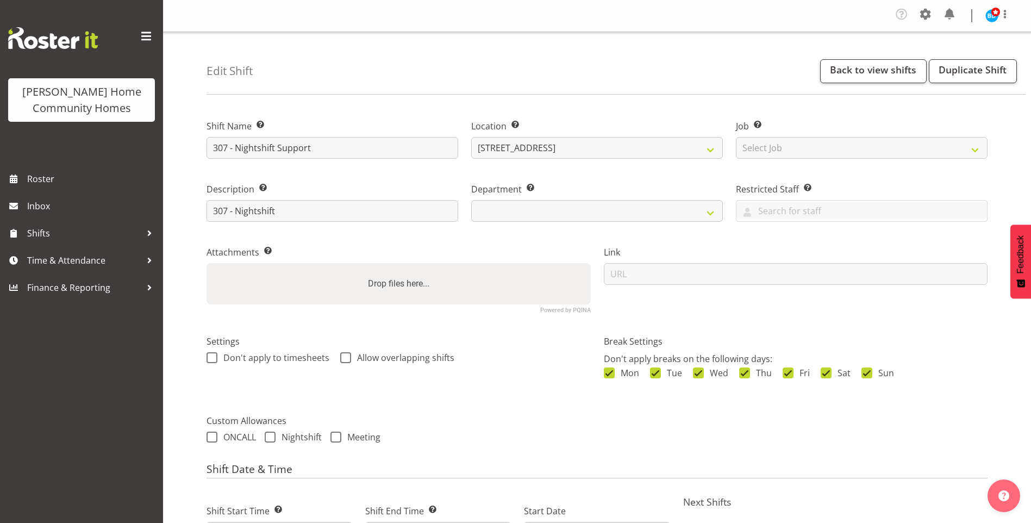
select select "748"
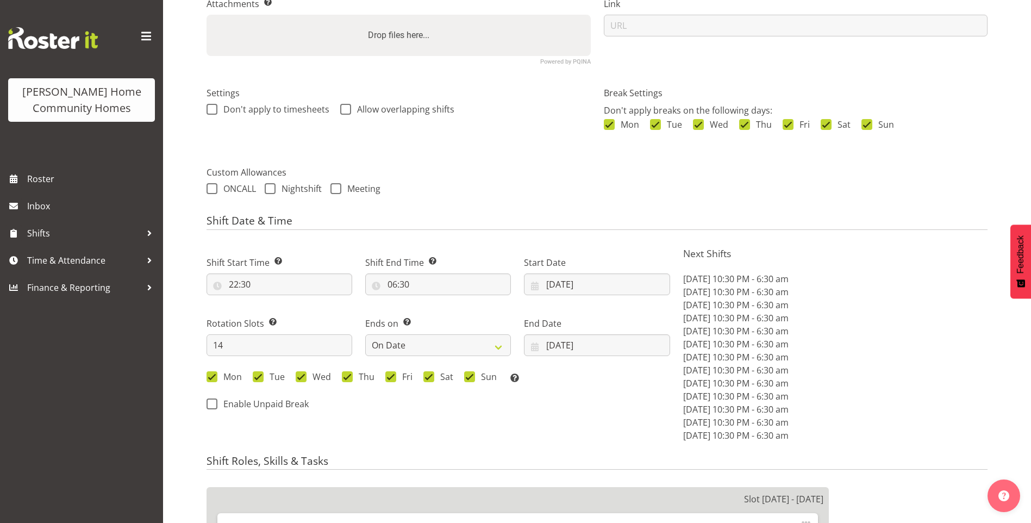
scroll to position [245, 0]
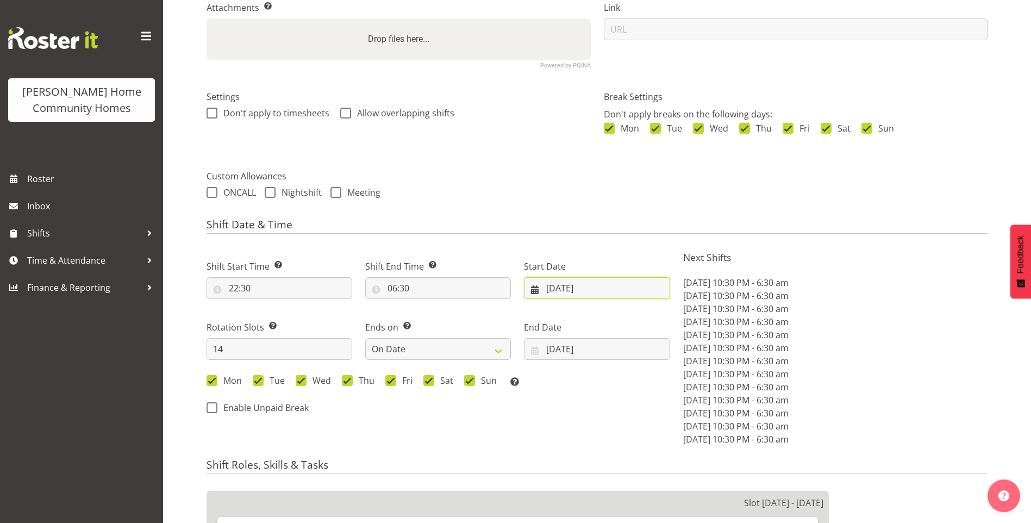
click at [573, 288] on input "15/09/2025" at bounding box center [597, 288] width 146 height 22
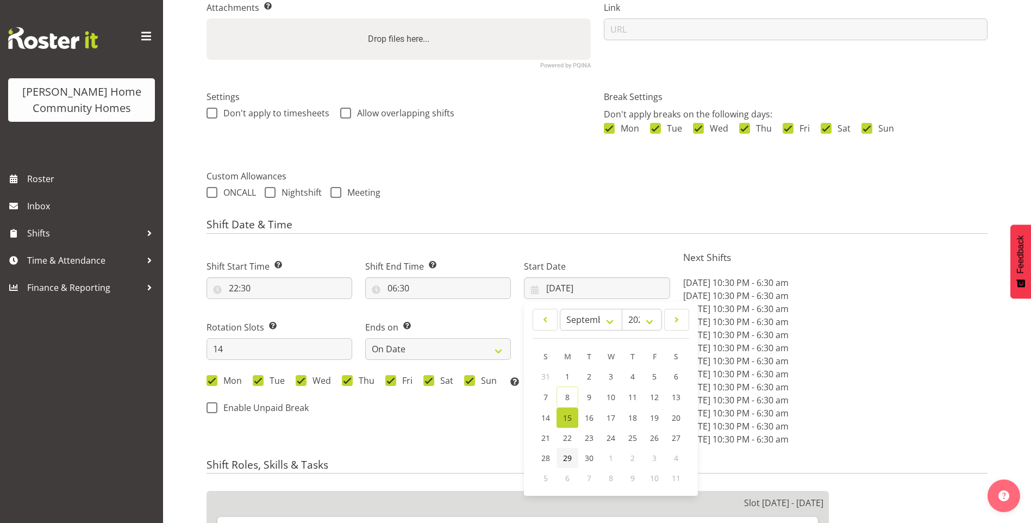
click at [565, 458] on span "29" at bounding box center [567, 458] width 9 height 10
type input "[DATE]"
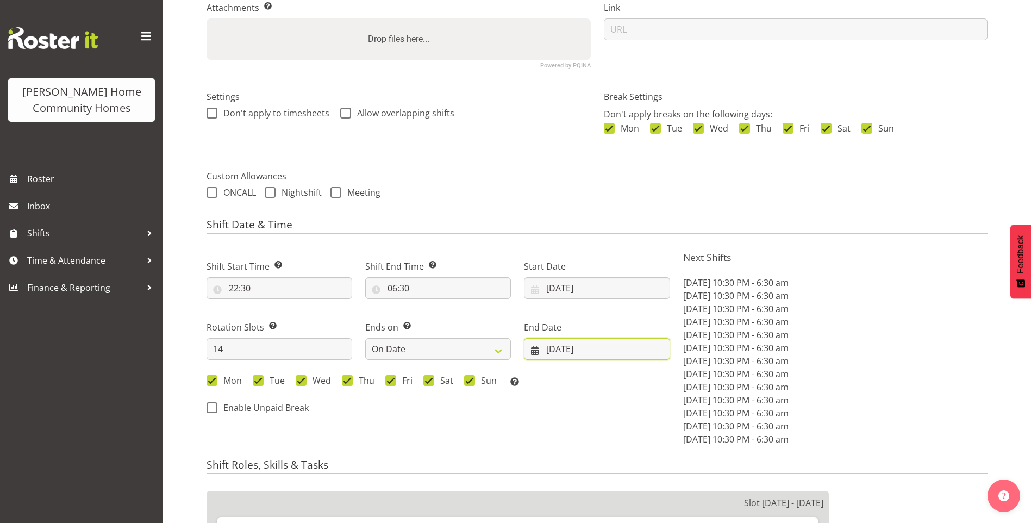
click at [563, 352] on input "[DATE]" at bounding box center [597, 349] width 146 height 22
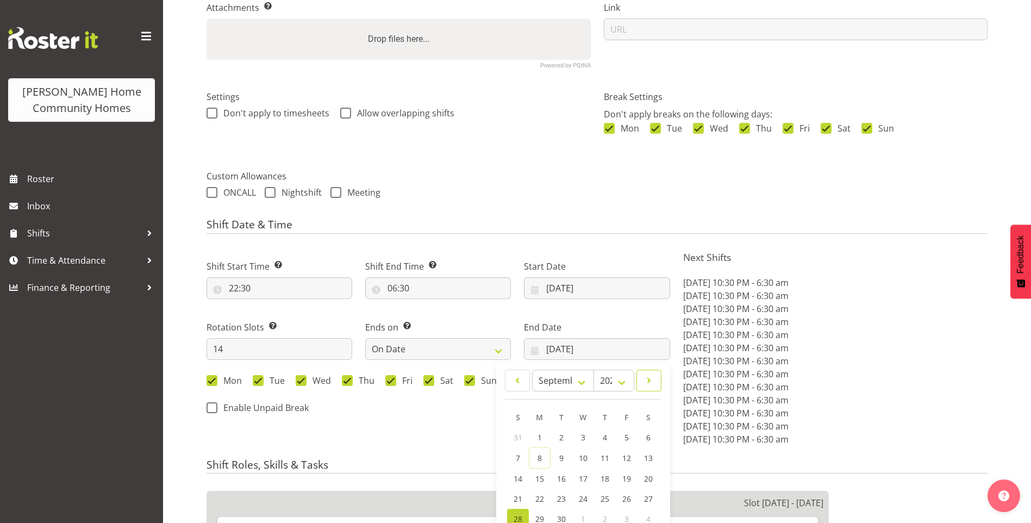
click at [647, 382] on span at bounding box center [649, 380] width 11 height 13
select select "9"
drag, startPoint x: 514, startPoint y: 477, endPoint x: 647, endPoint y: 407, distance: 150.2
click at [515, 476] on span "12" at bounding box center [518, 477] width 9 height 10
type input "12/10/2025"
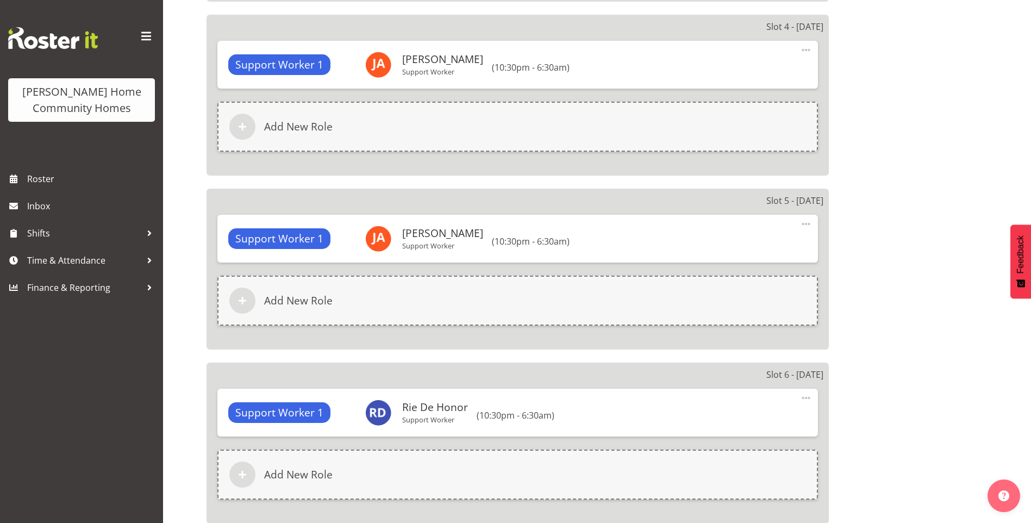
scroll to position [2821, 0]
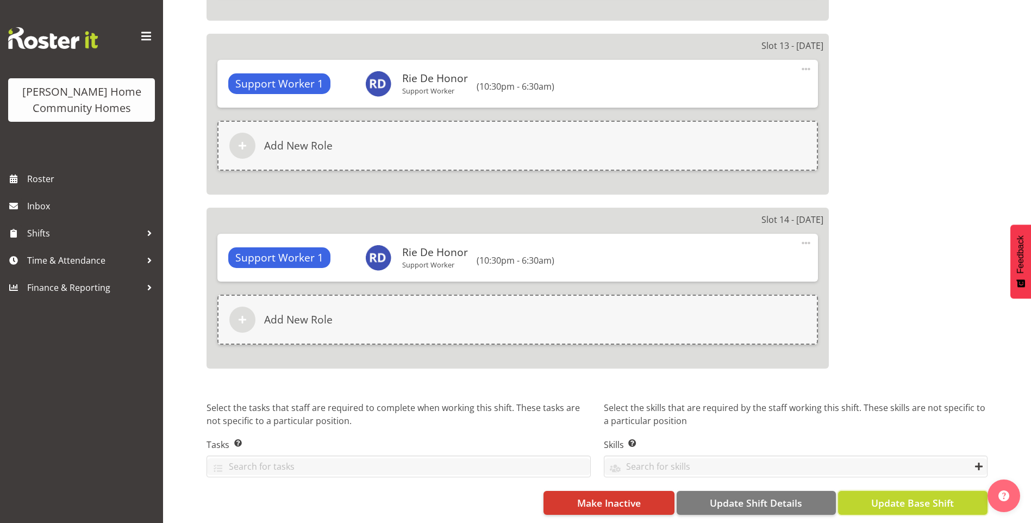
click at [909, 496] on span "Update Base Shift" at bounding box center [912, 503] width 83 height 14
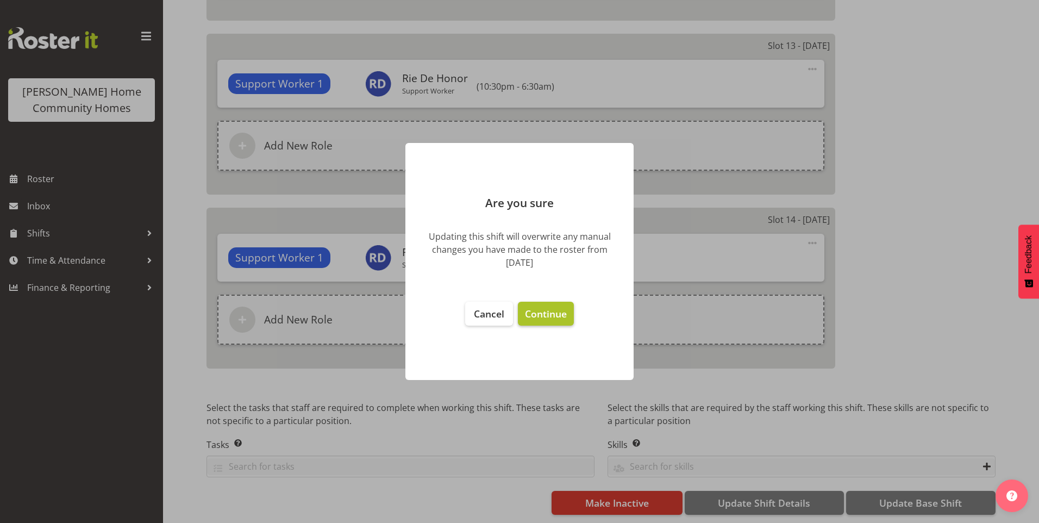
click at [540, 319] on span "Continue" at bounding box center [546, 313] width 42 height 13
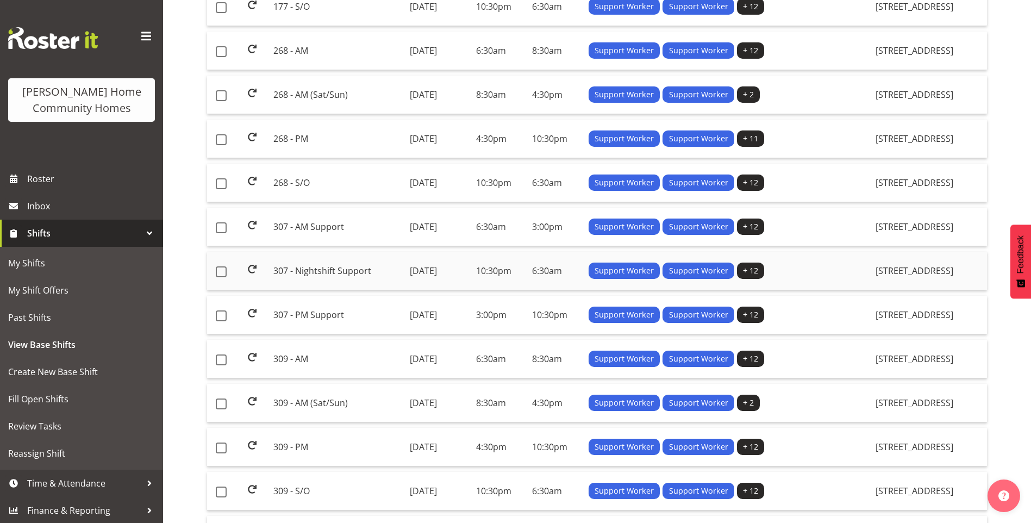
scroll to position [380, 0]
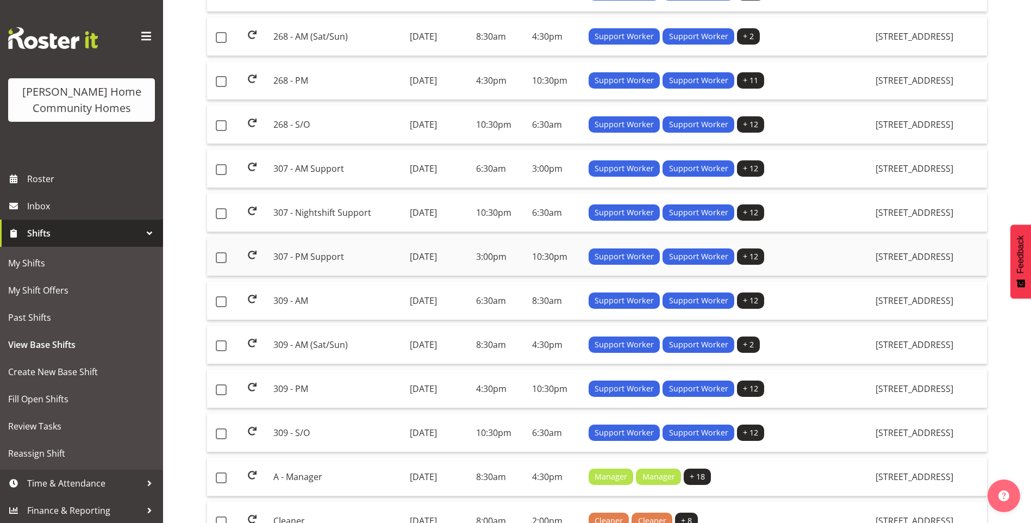
click at [324, 256] on td "307 - PM Support" at bounding box center [337, 257] width 136 height 39
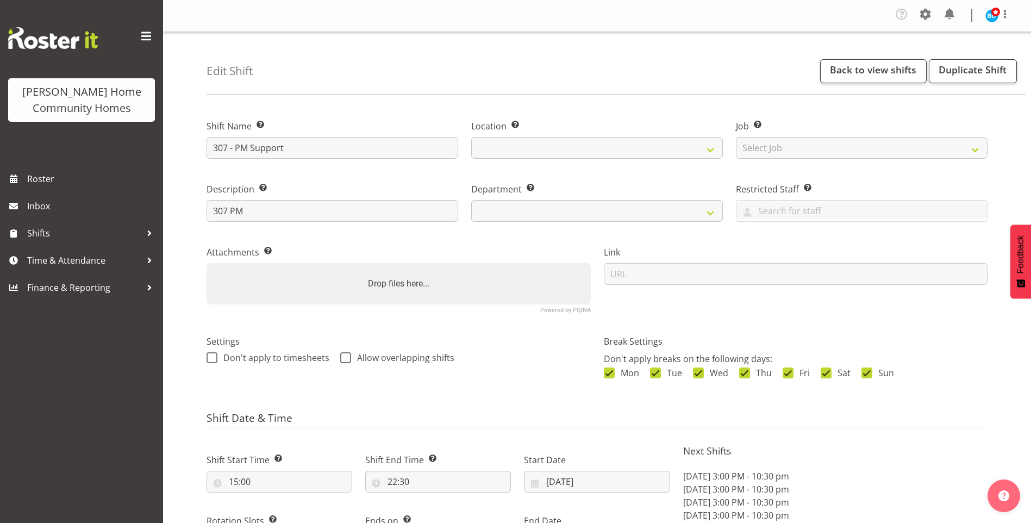
select select "8"
select select "2025"
select select "date"
select select
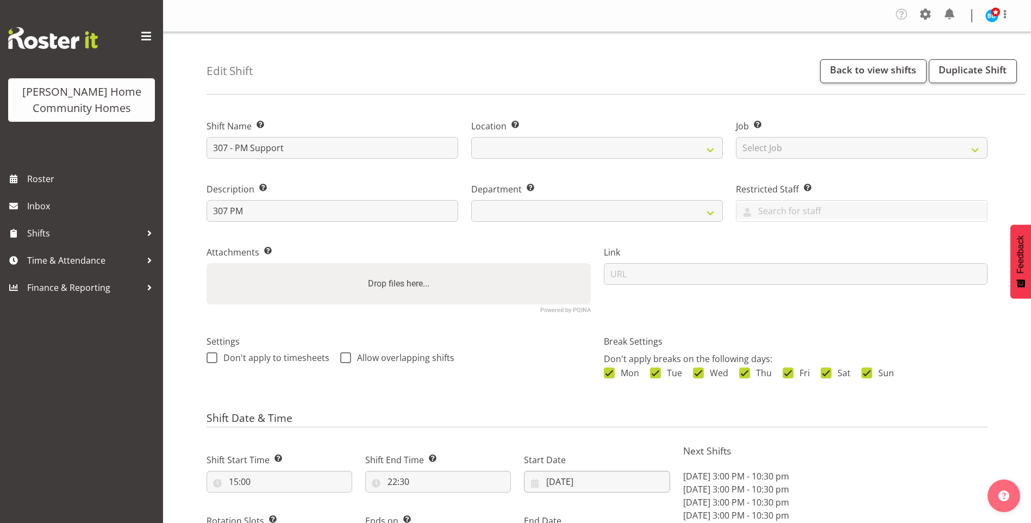
select select
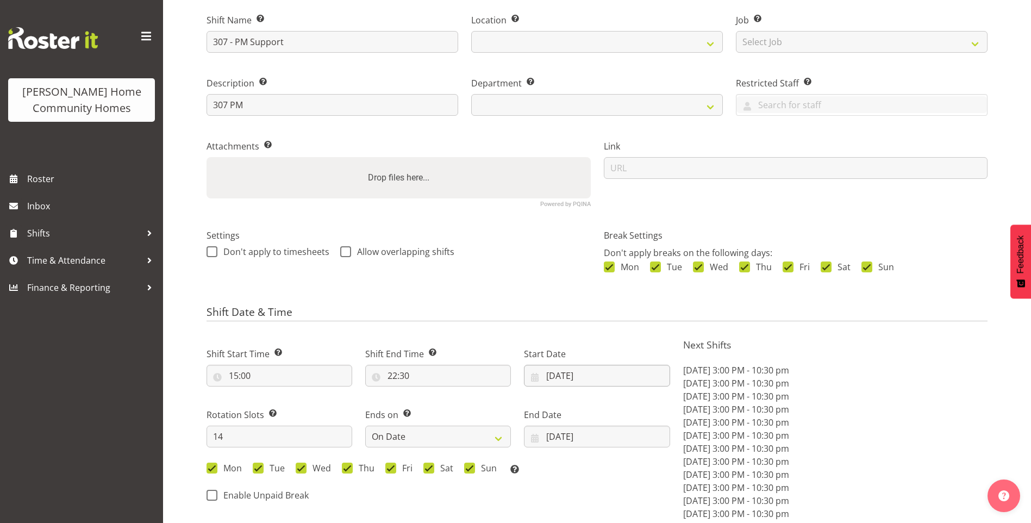
scroll to position [109, 0]
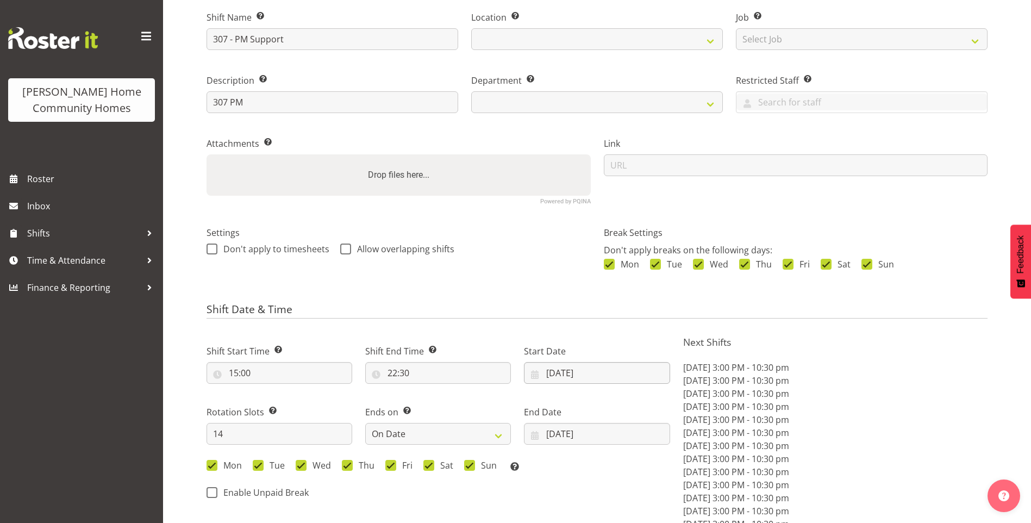
select select
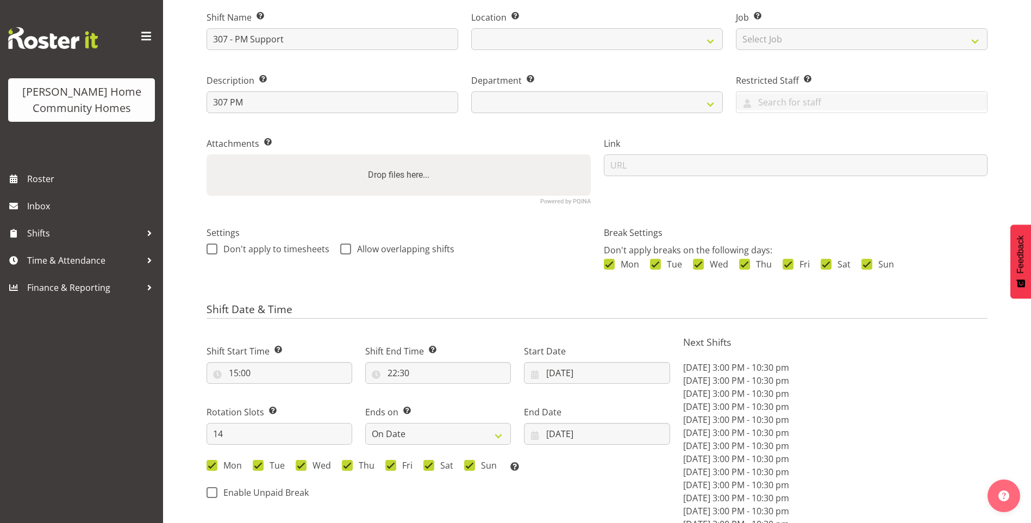
select select "748"
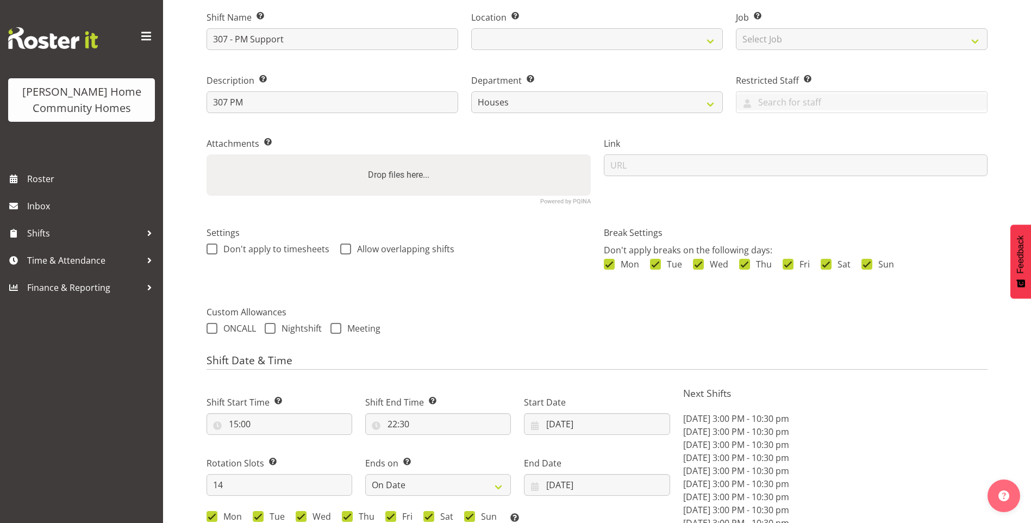
click at [550, 372] on div "Shift Date & Time Shift Start Time Set the time of the day you wish this shift …" at bounding box center [597, 471] width 781 height 234
select select "1076"
click at [572, 433] on input "15/09/2025" at bounding box center [597, 424] width 146 height 22
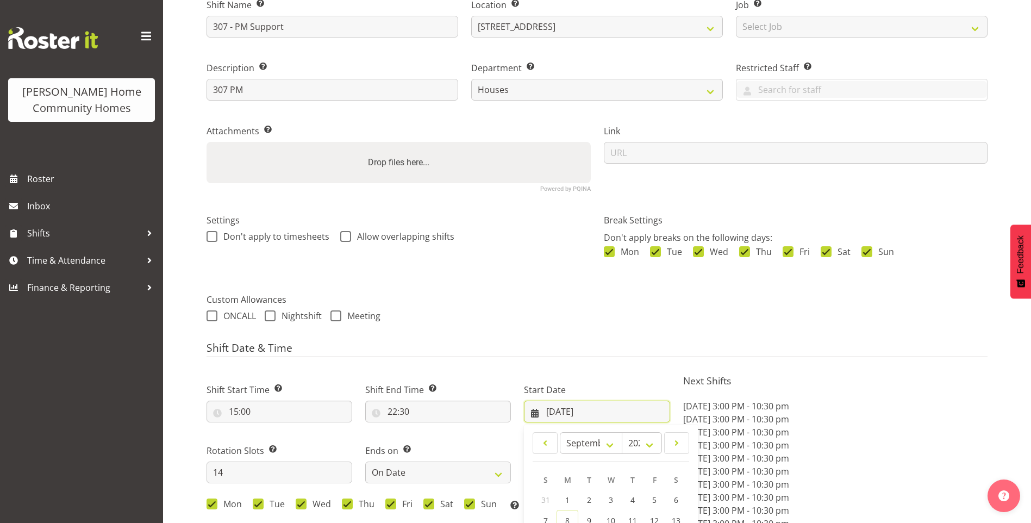
scroll to position [272, 0]
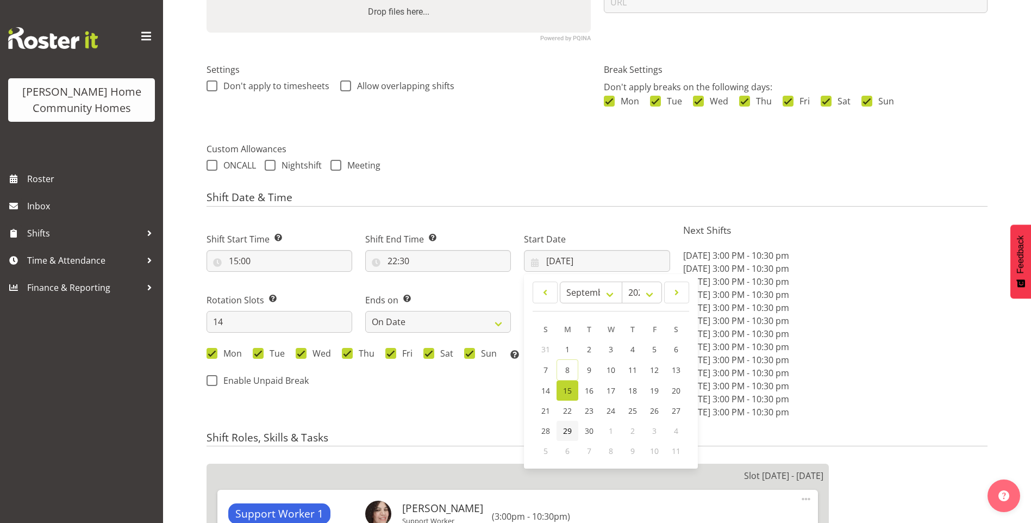
click at [569, 430] on span "29" at bounding box center [567, 431] width 9 height 10
type input "29/09/2025"
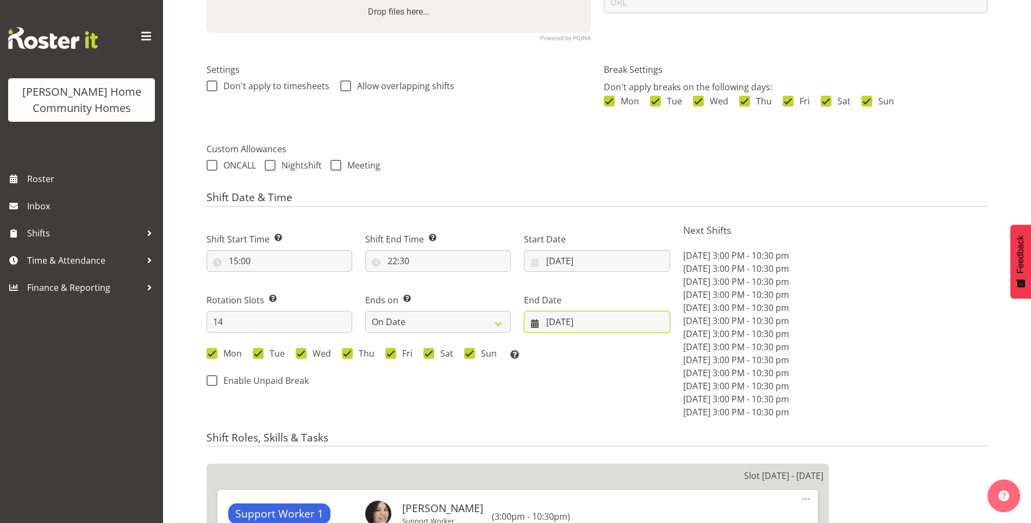
click at [556, 322] on input "28/09/2025" at bounding box center [597, 322] width 146 height 22
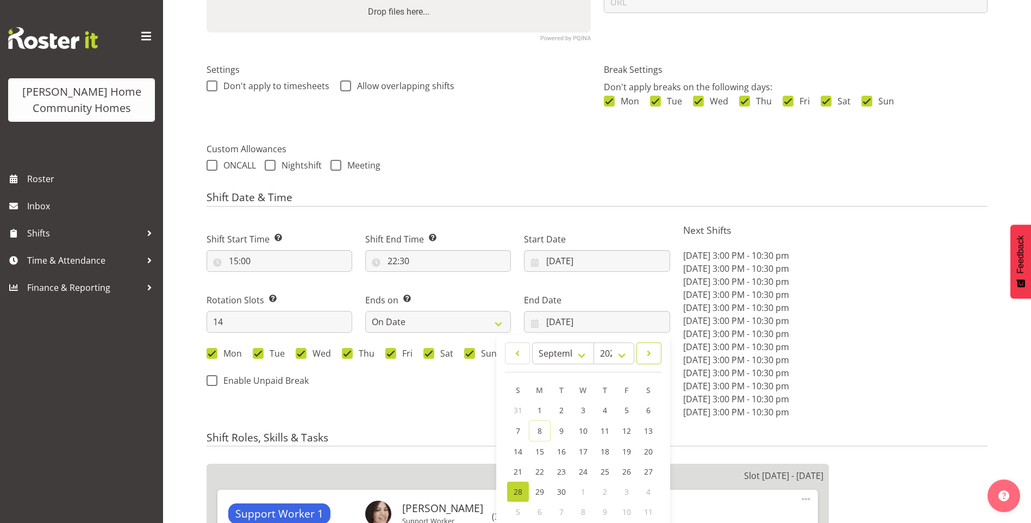
click at [653, 353] on span at bounding box center [649, 353] width 11 height 13
select select "9"
click at [516, 450] on span "12" at bounding box center [518, 450] width 9 height 10
type input "12/10/2025"
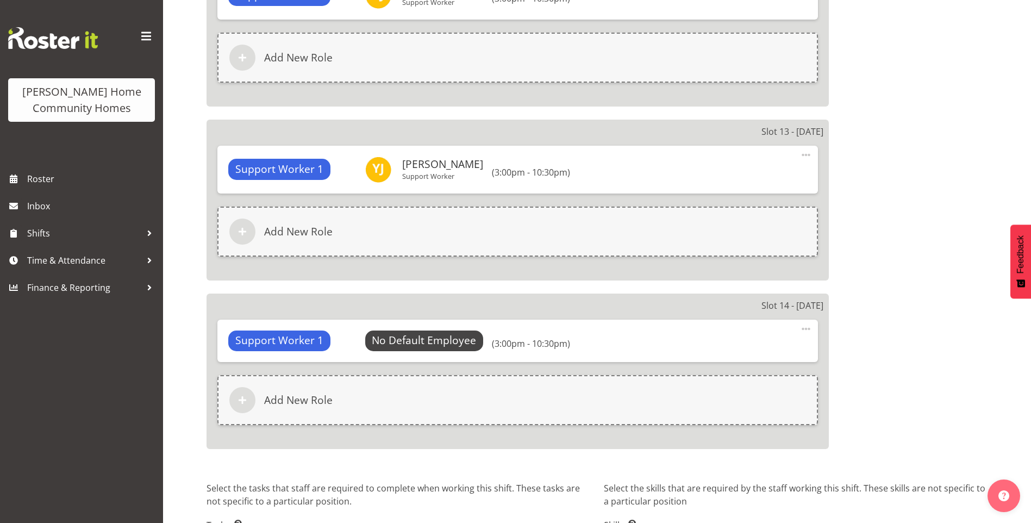
scroll to position [2811, 0]
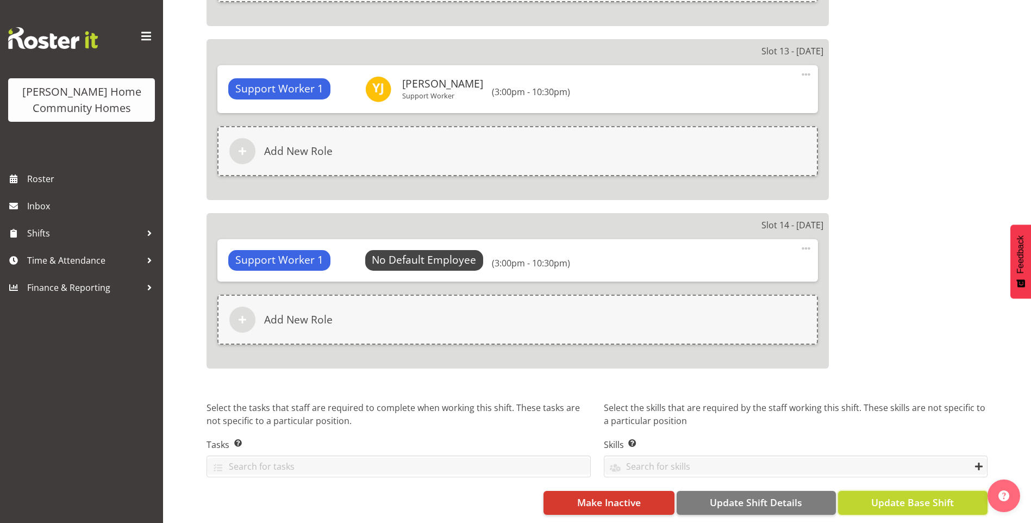
click at [903, 495] on span "Update Base Shift" at bounding box center [912, 502] width 83 height 14
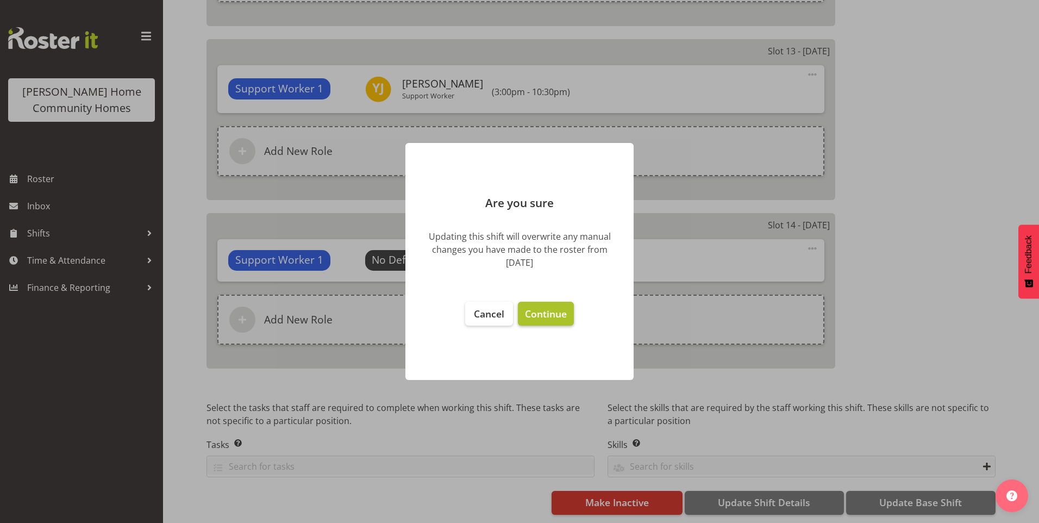
click at [538, 309] on span "Continue" at bounding box center [546, 313] width 42 height 13
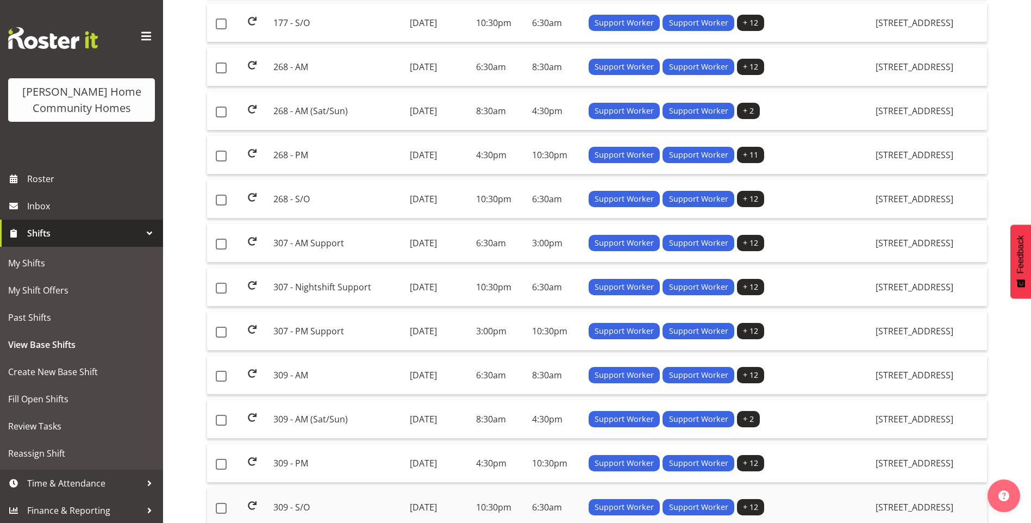
scroll to position [435, 0]
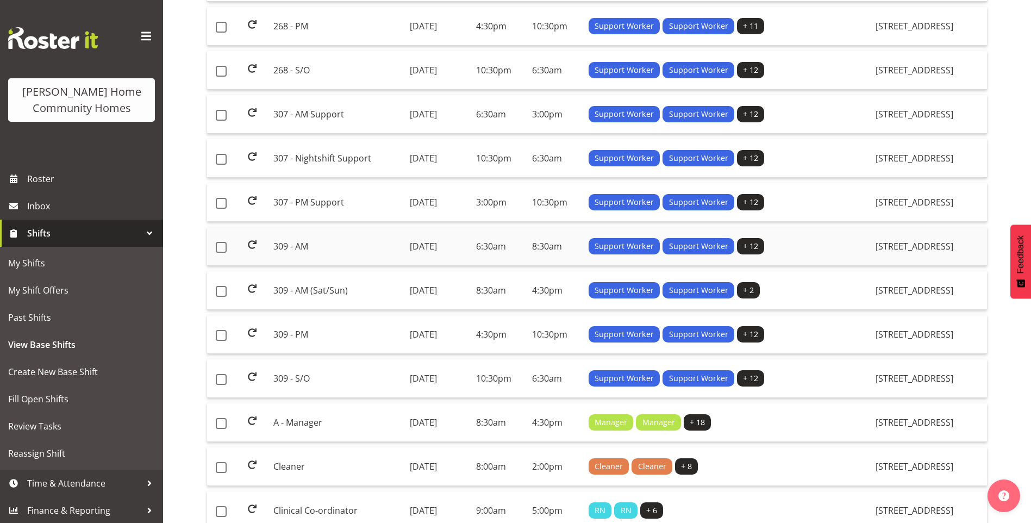
click at [311, 242] on td "309 - AM" at bounding box center [337, 246] width 136 height 39
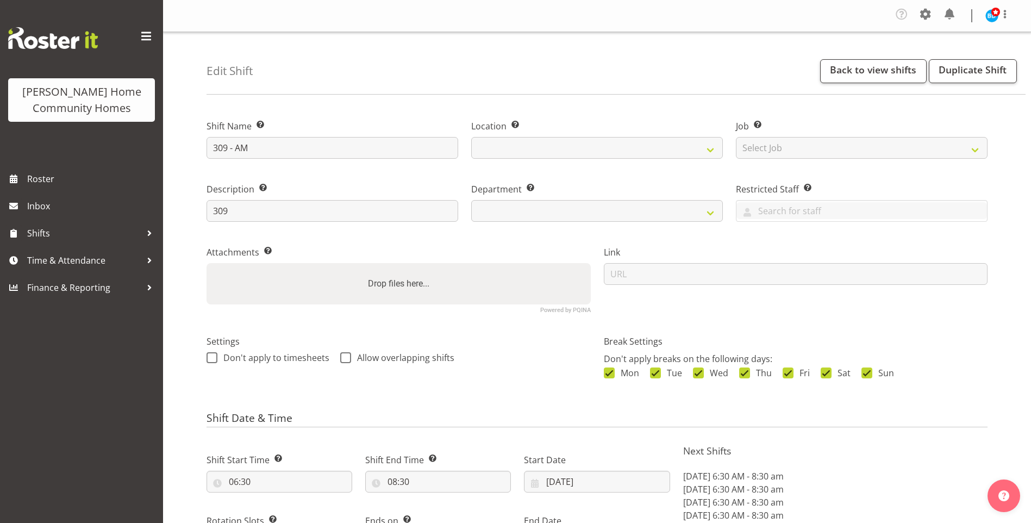
select select "8"
select select "2025"
select select "date"
select select
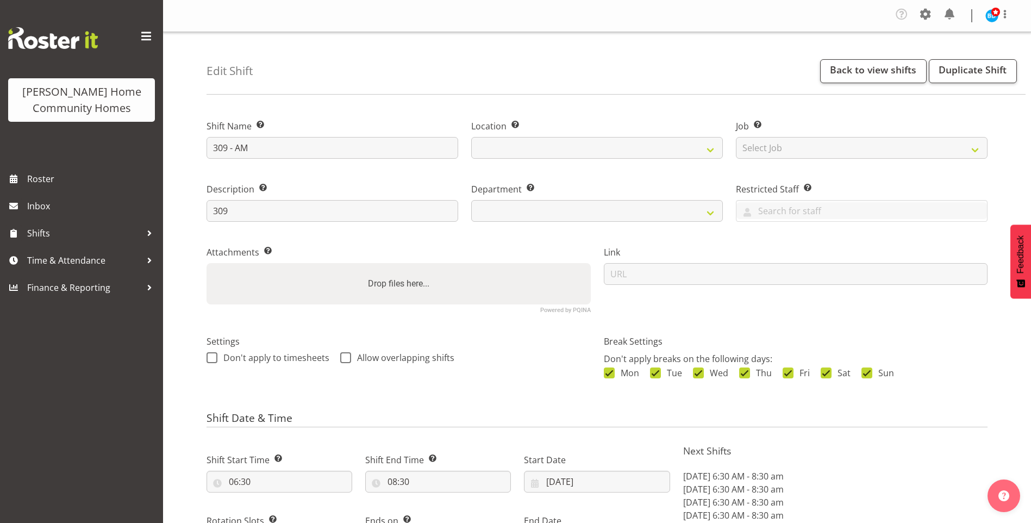
select select
select select "1070"
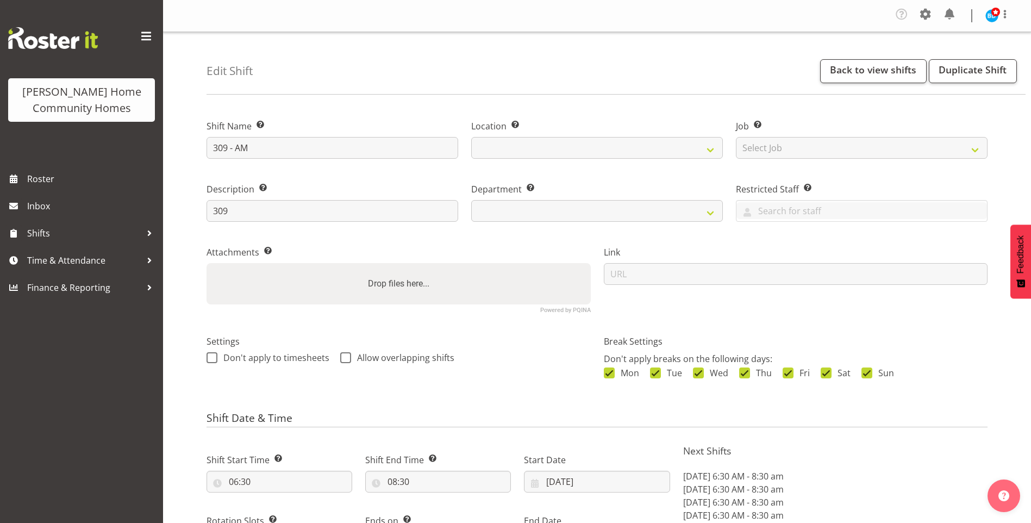
select select "748"
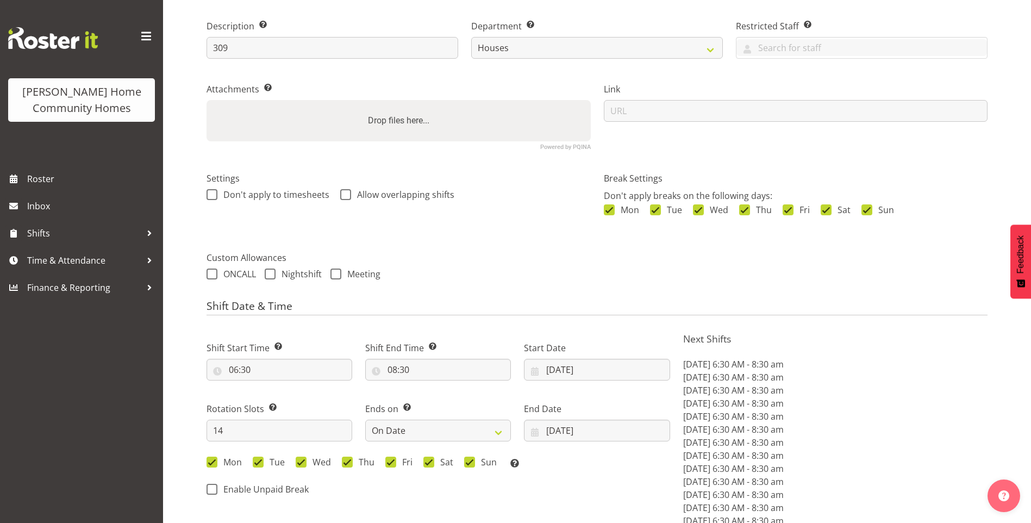
scroll to position [272, 0]
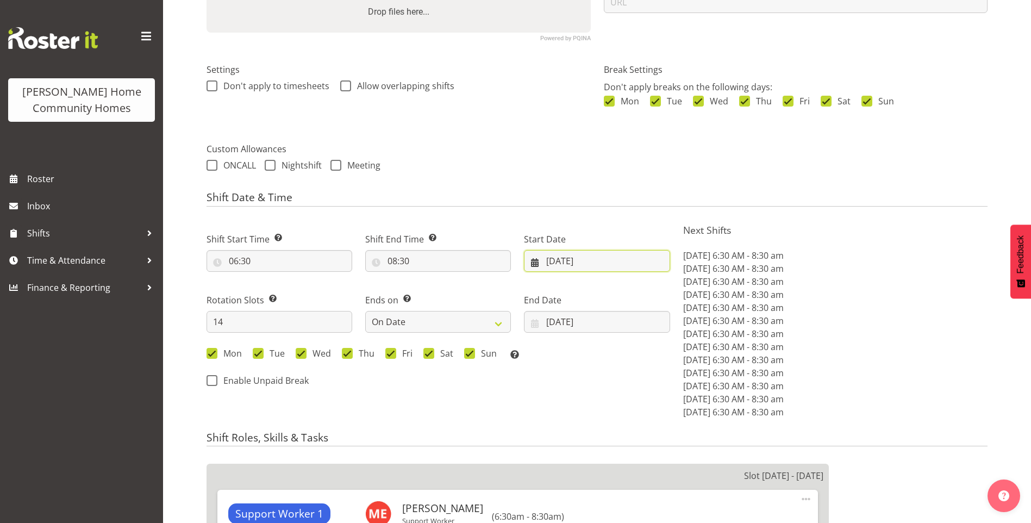
click at [571, 256] on input "[DATE]" at bounding box center [597, 261] width 146 height 22
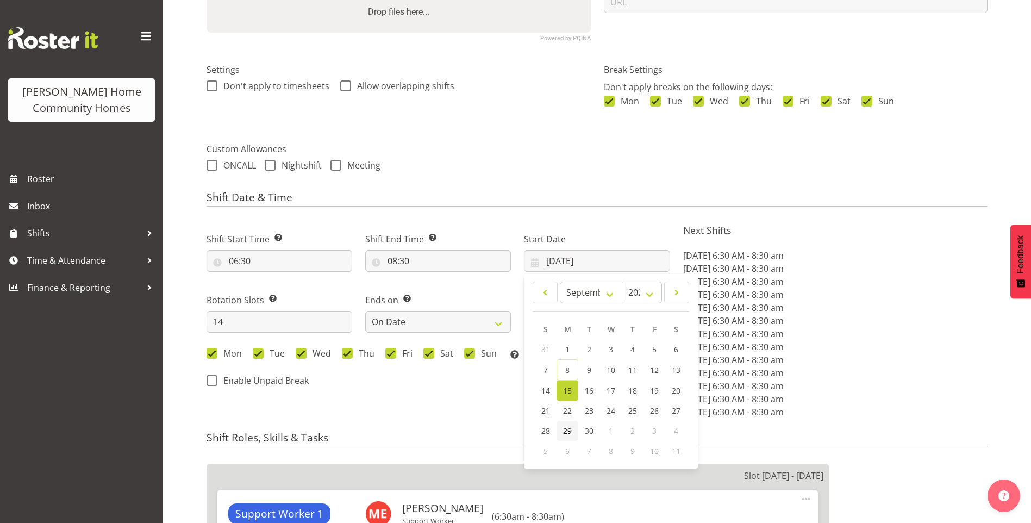
click at [562, 427] on link "29" at bounding box center [568, 431] width 22 height 20
type input "[DATE]"
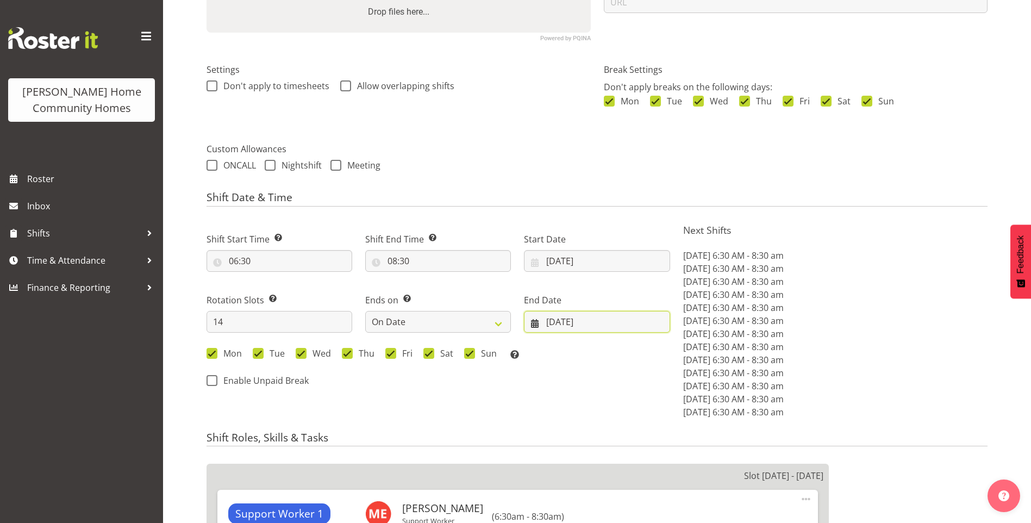
click at [567, 321] on input "28/09/2025" at bounding box center [597, 322] width 146 height 22
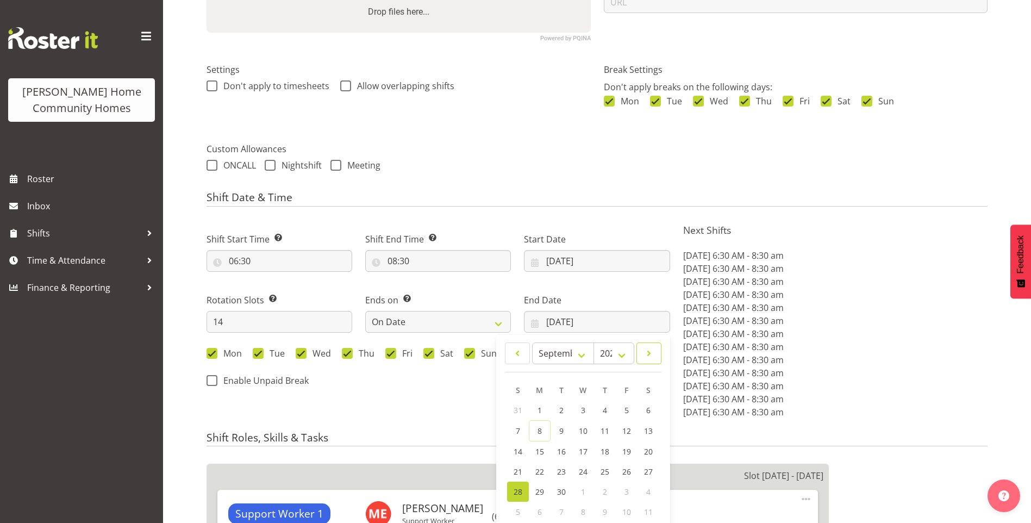
click at [650, 356] on span at bounding box center [649, 353] width 11 height 13
select select "9"
drag, startPoint x: 518, startPoint y: 447, endPoint x: 546, endPoint y: 434, distance: 30.4
click at [519, 447] on span "12" at bounding box center [518, 450] width 9 height 10
type input "12/10/2025"
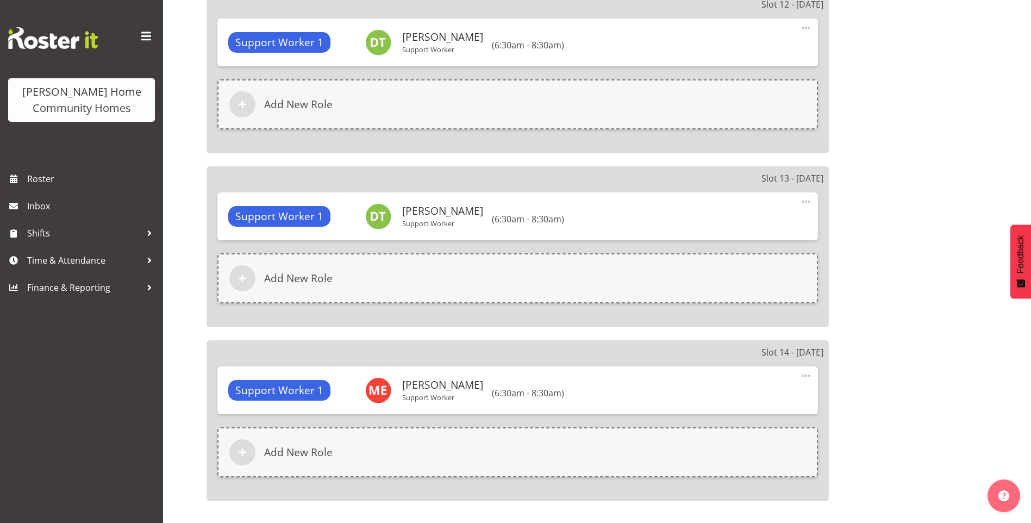
scroll to position [2821, 0]
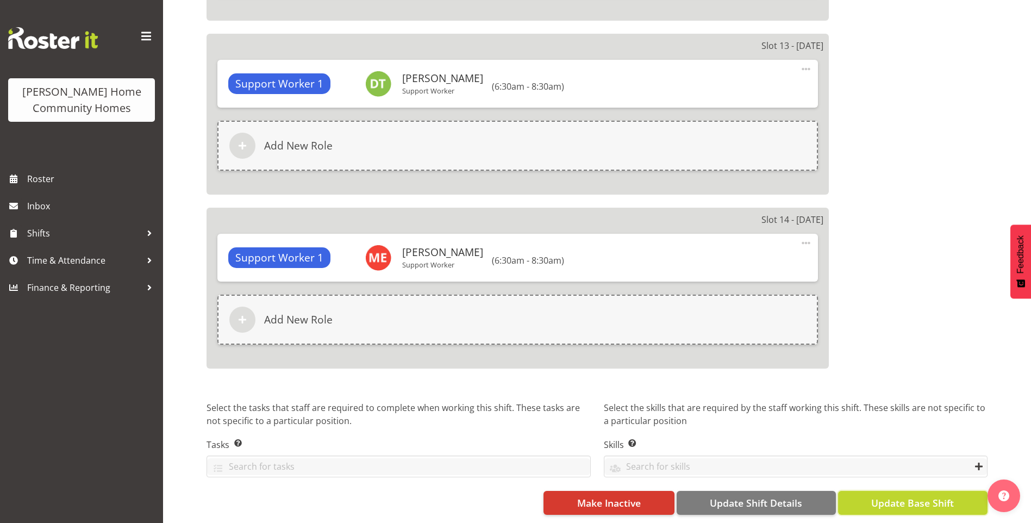
click at [918, 496] on span "Update Base Shift" at bounding box center [912, 503] width 83 height 14
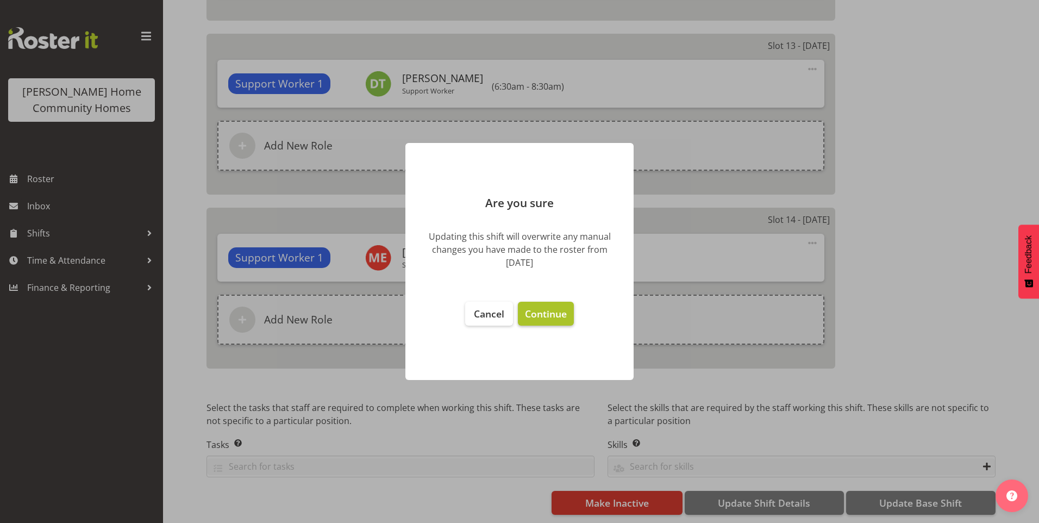
click at [546, 310] on span "Continue" at bounding box center [546, 313] width 42 height 13
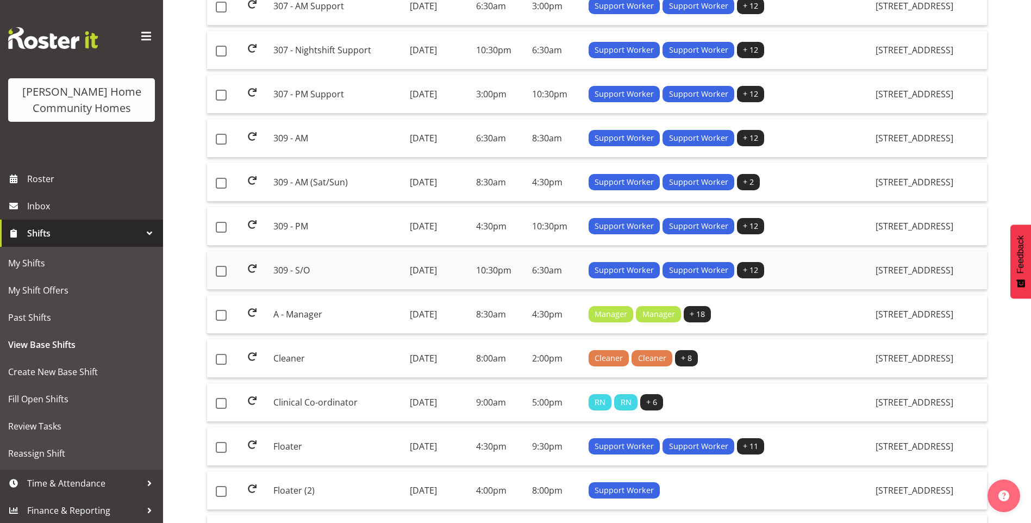
scroll to position [544, 0]
click at [373, 184] on td "309 - AM (Sat/Sun)" at bounding box center [337, 182] width 136 height 39
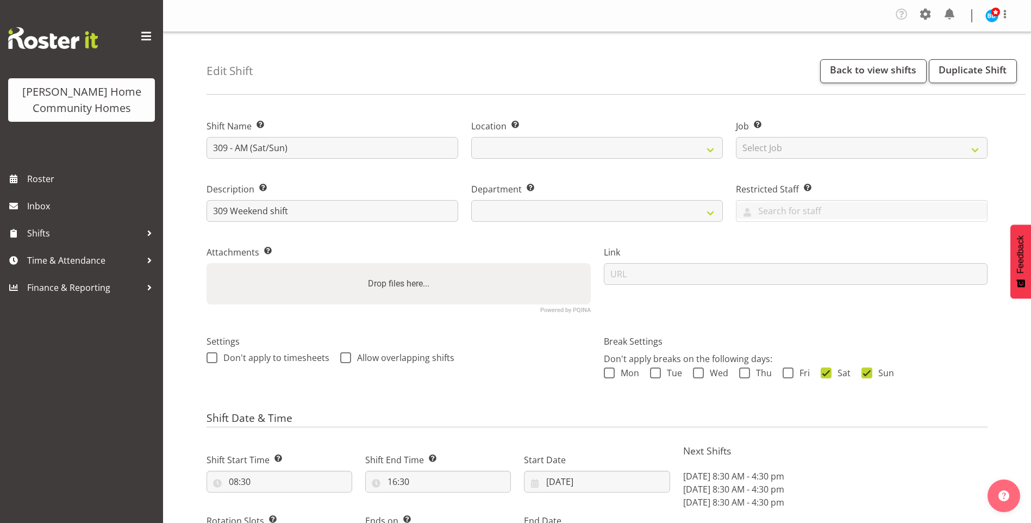
select select "date"
select select
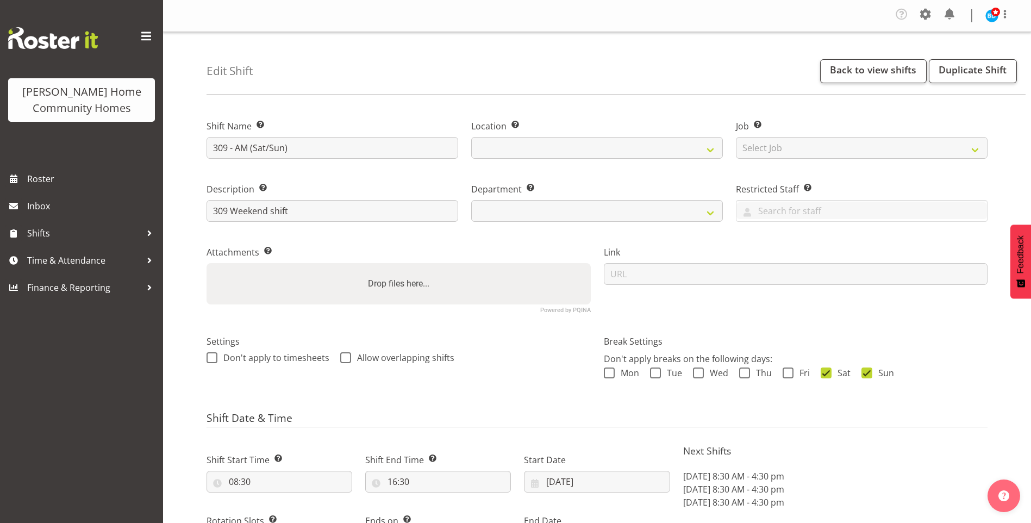
select select "1070"
select select "748"
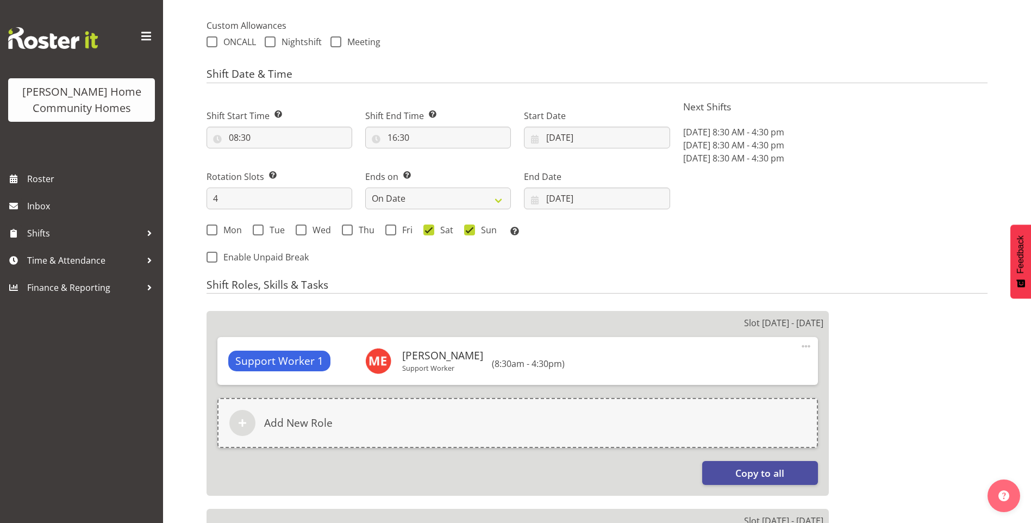
scroll to position [380, 0]
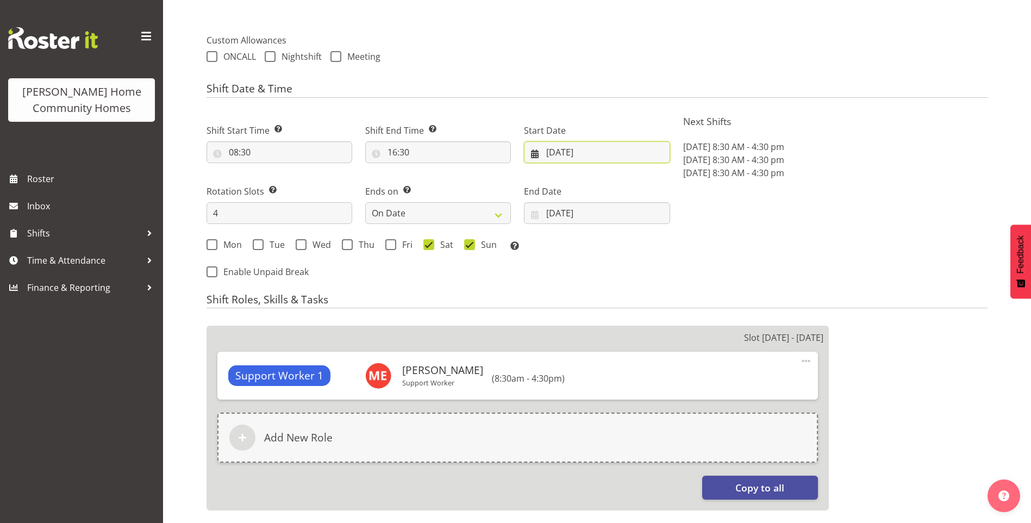
click at [583, 154] on input "[DATE]" at bounding box center [597, 152] width 146 height 22
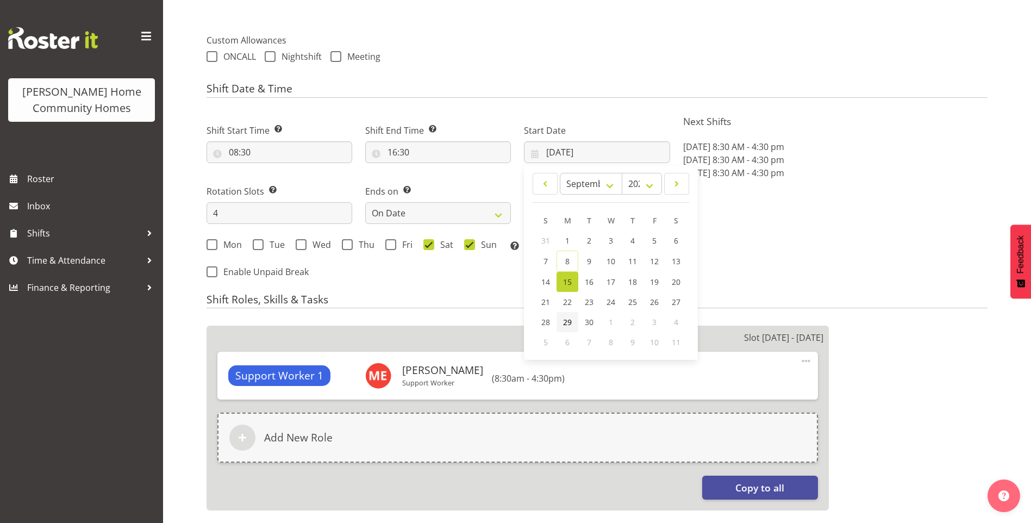
click at [570, 323] on span "29" at bounding box center [567, 322] width 9 height 10
type input "[DATE]"
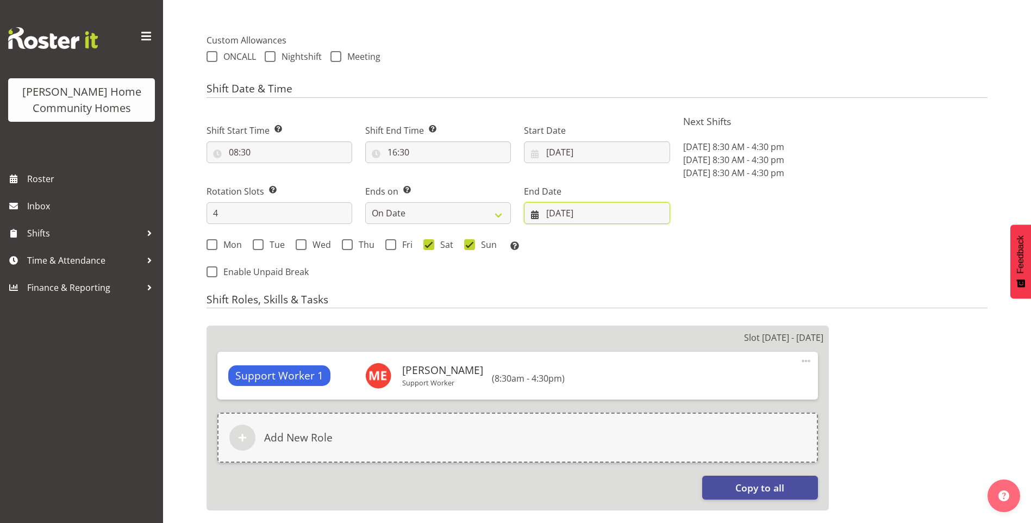
click at [562, 207] on input "[DATE]" at bounding box center [597, 213] width 146 height 22
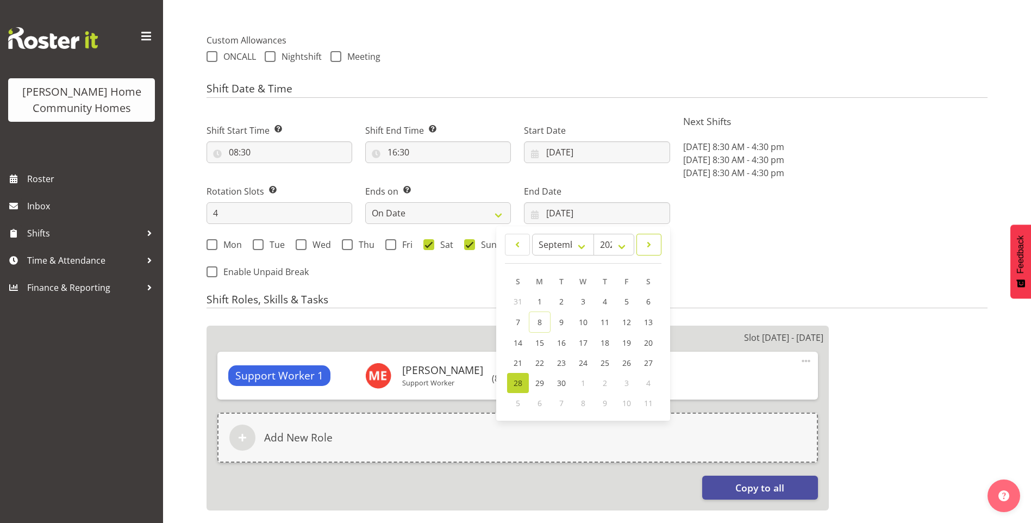
click at [646, 240] on span at bounding box center [649, 244] width 11 height 13
select select "9"
drag, startPoint x: 521, startPoint y: 340, endPoint x: 540, endPoint y: 332, distance: 20.5
click at [521, 340] on span "12" at bounding box center [518, 341] width 9 height 10
type input "[DATE]"
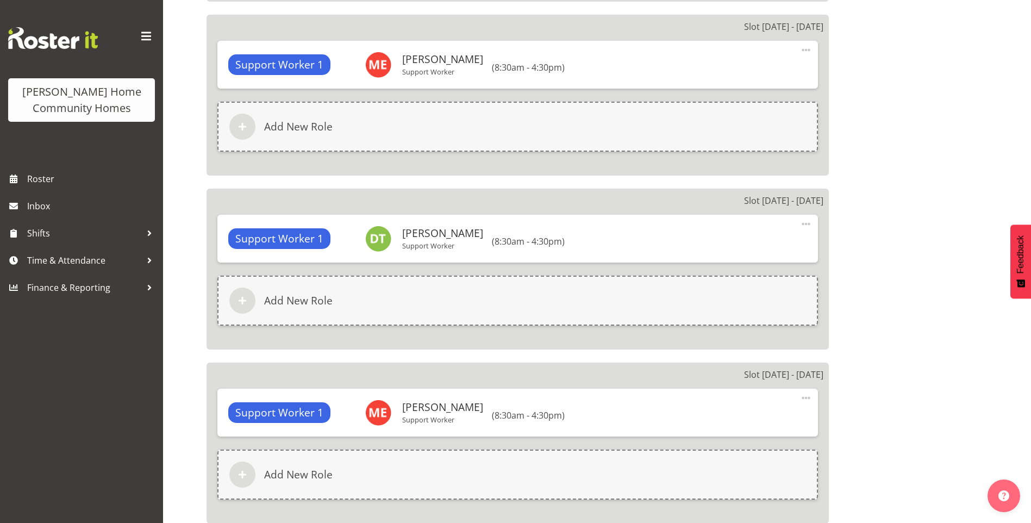
scroll to position [1052, 0]
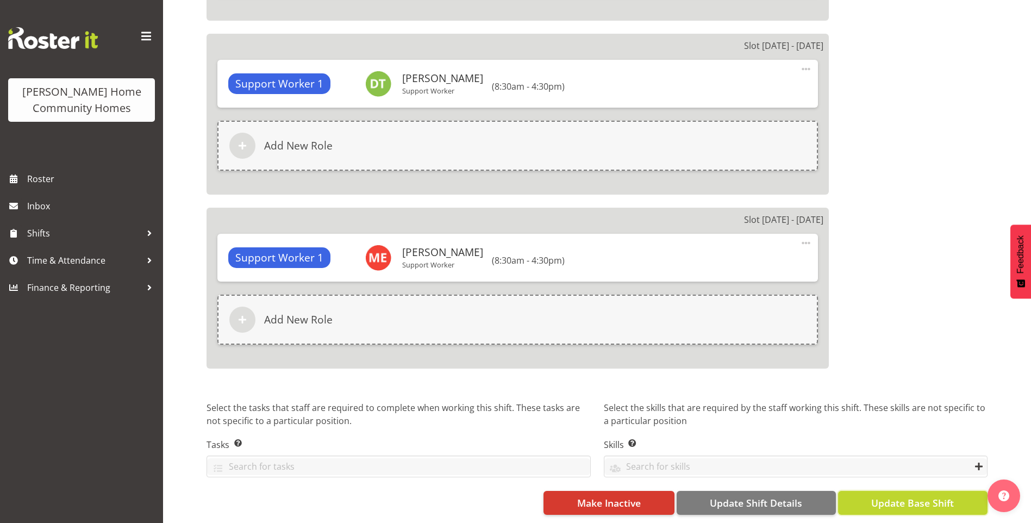
click at [946, 498] on span "Update Base Shift" at bounding box center [912, 503] width 83 height 14
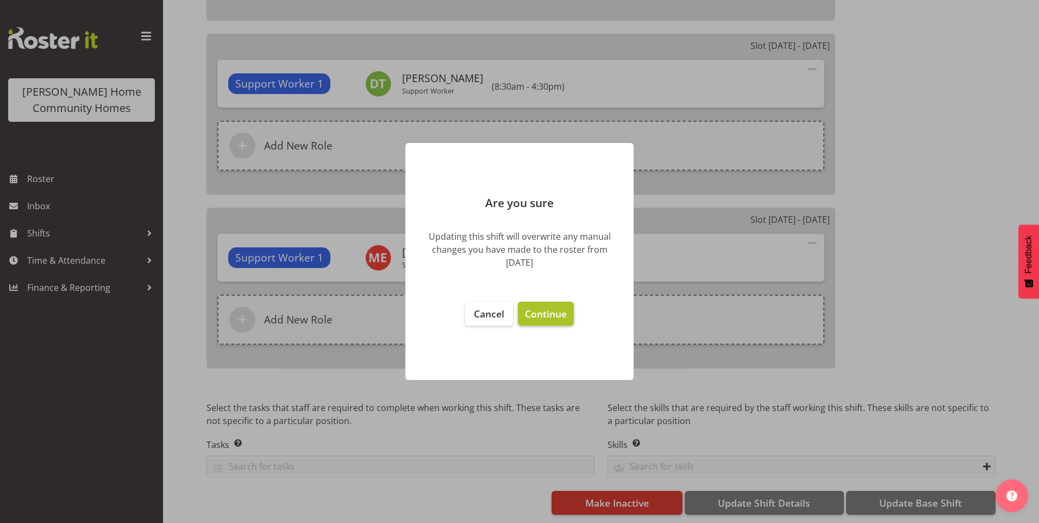
click at [563, 315] on span "Continue" at bounding box center [546, 313] width 42 height 13
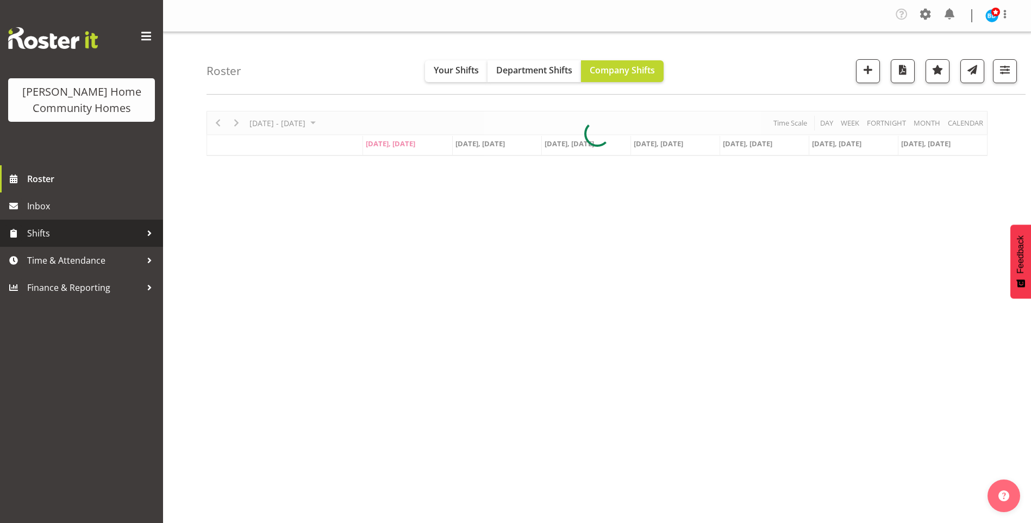
click at [52, 234] on span "Shifts" at bounding box center [84, 233] width 114 height 16
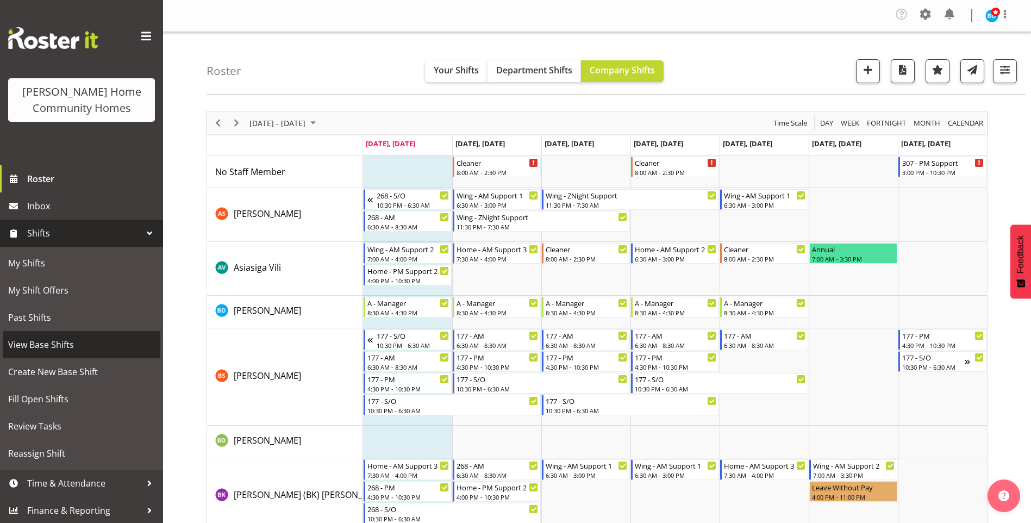
drag, startPoint x: 52, startPoint y: 344, endPoint x: 148, endPoint y: 343, distance: 96.2
click at [52, 344] on span "View Base Shifts" at bounding box center [81, 344] width 147 height 16
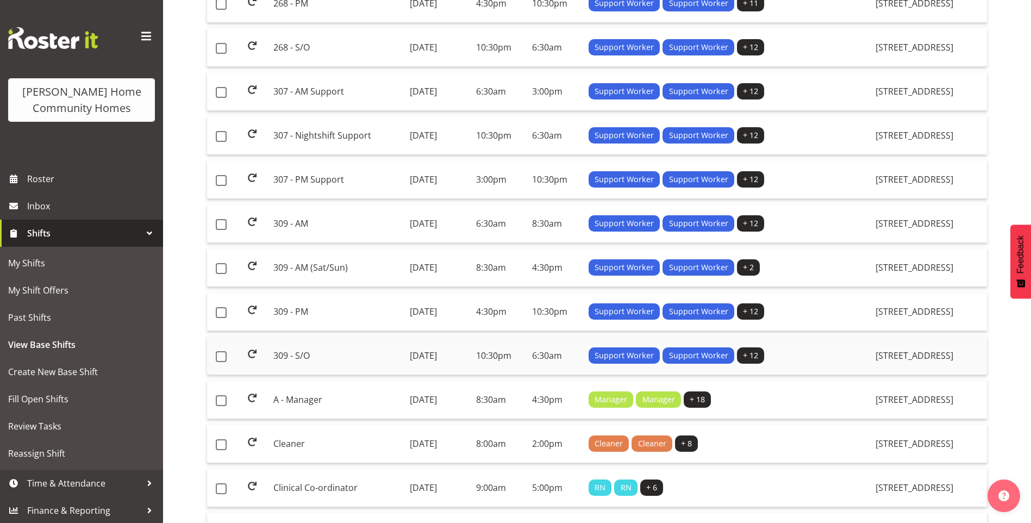
scroll to position [489, 0]
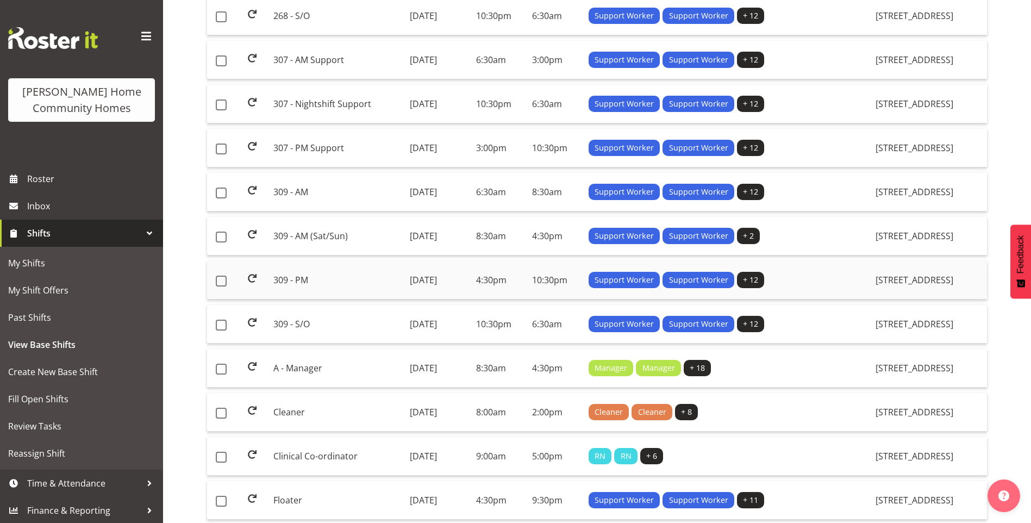
click at [312, 275] on td "309 - PM" at bounding box center [337, 280] width 136 height 39
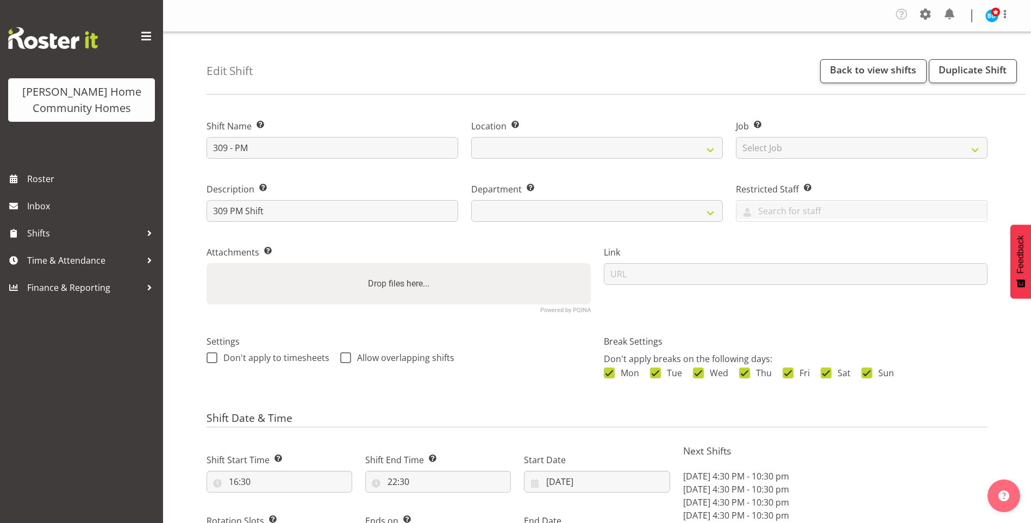
select select "8"
select select "2025"
select select "date"
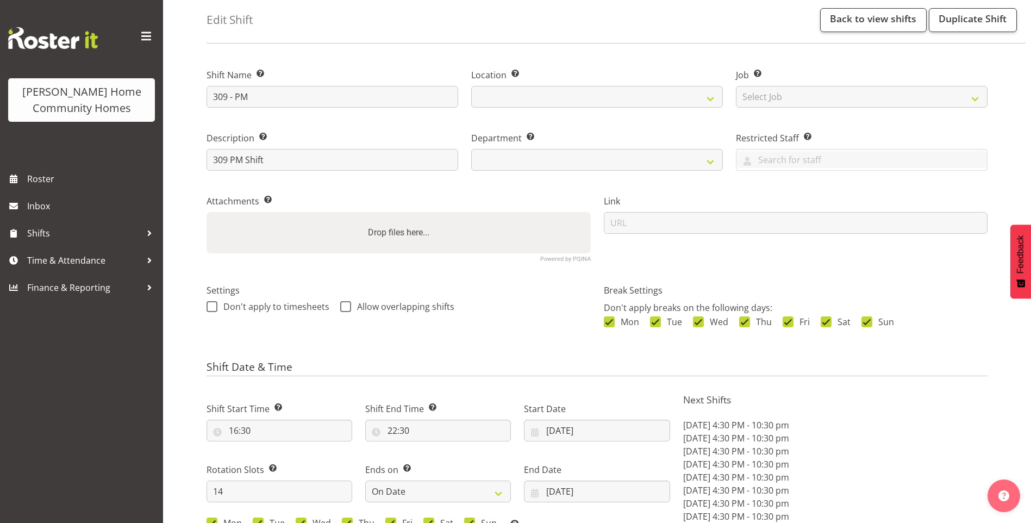
select select
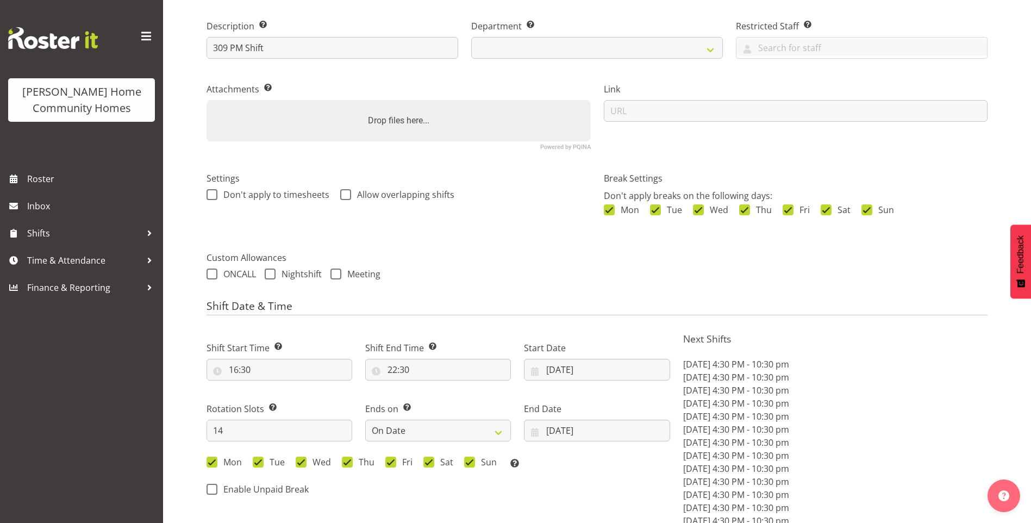
select select
select select "1070"
select select "748"
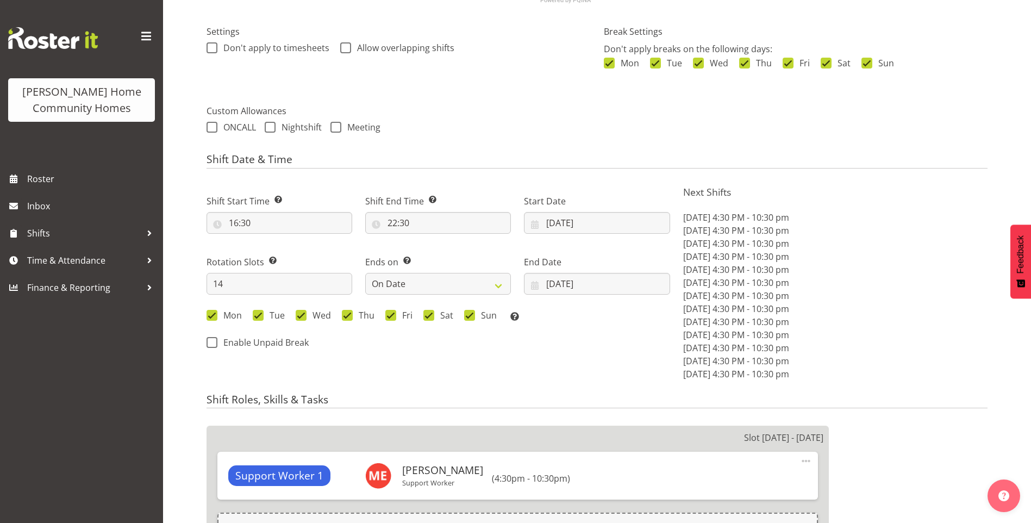
scroll to position [326, 0]
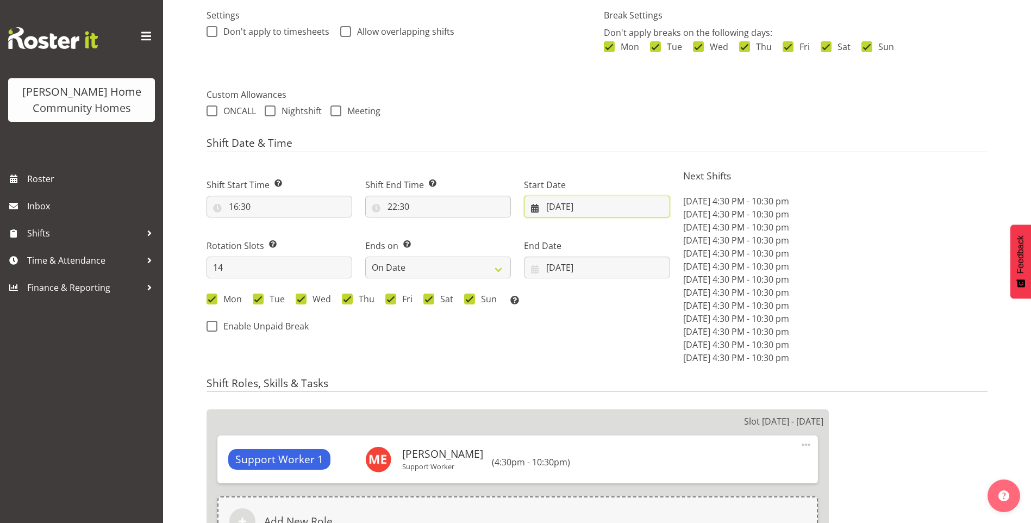
click at [583, 202] on input "15/09/2025" at bounding box center [597, 207] width 146 height 22
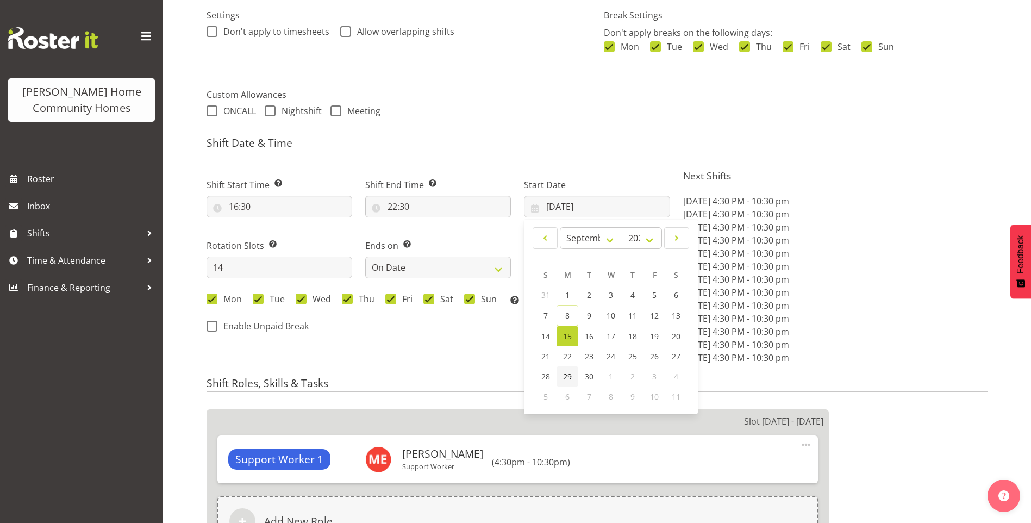
click at [568, 370] on link "29" at bounding box center [568, 376] width 22 height 20
type input "29/09/2025"
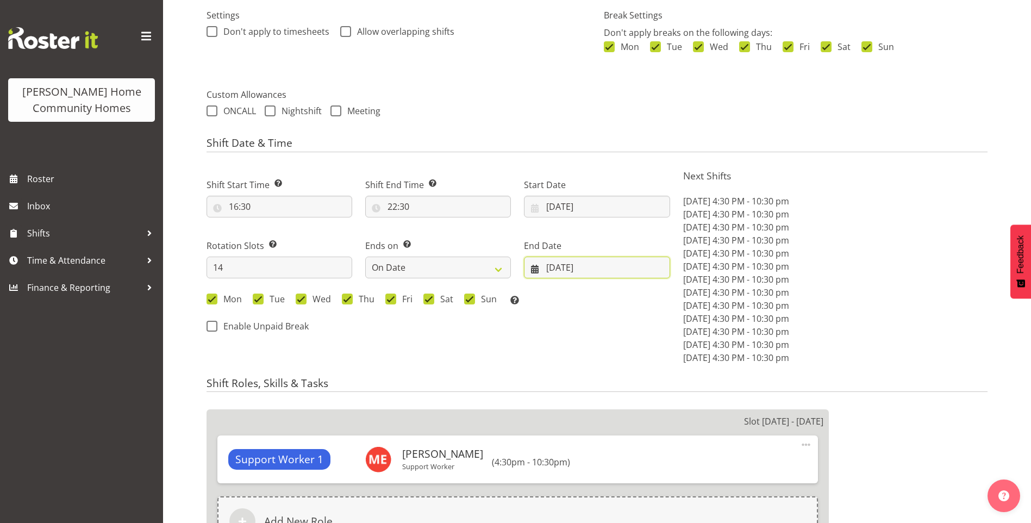
drag, startPoint x: 579, startPoint y: 265, endPoint x: 581, endPoint y: 273, distance: 7.7
click at [579, 265] on input "[DATE]" at bounding box center [597, 268] width 146 height 22
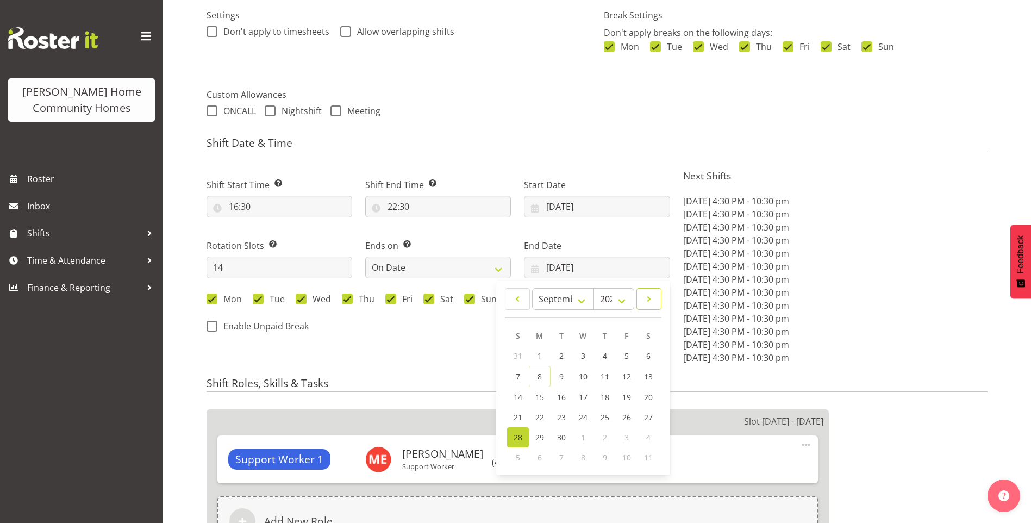
click at [646, 297] on span at bounding box center [649, 298] width 11 height 13
select select "9"
click at [515, 391] on span "12" at bounding box center [518, 396] width 9 height 10
type input "12/10/2025"
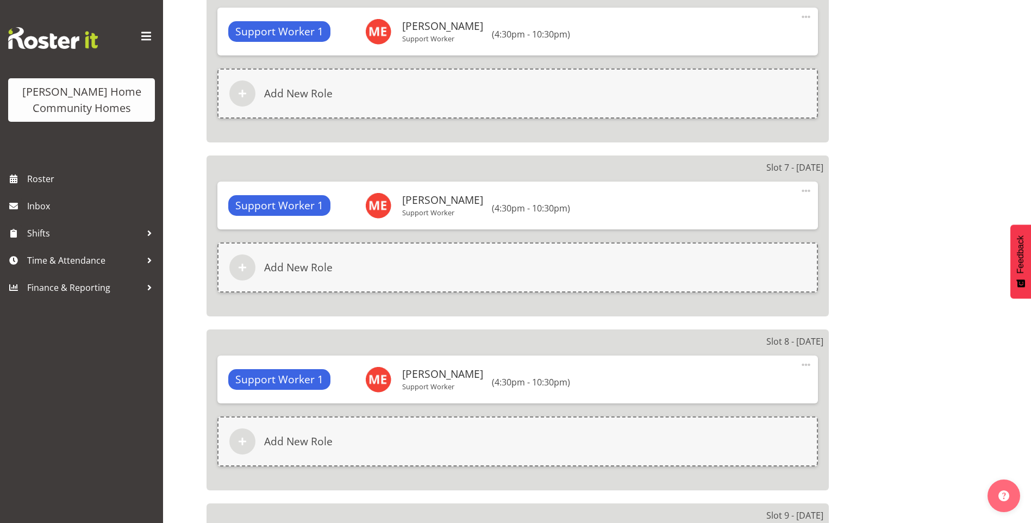
scroll to position [2821, 0]
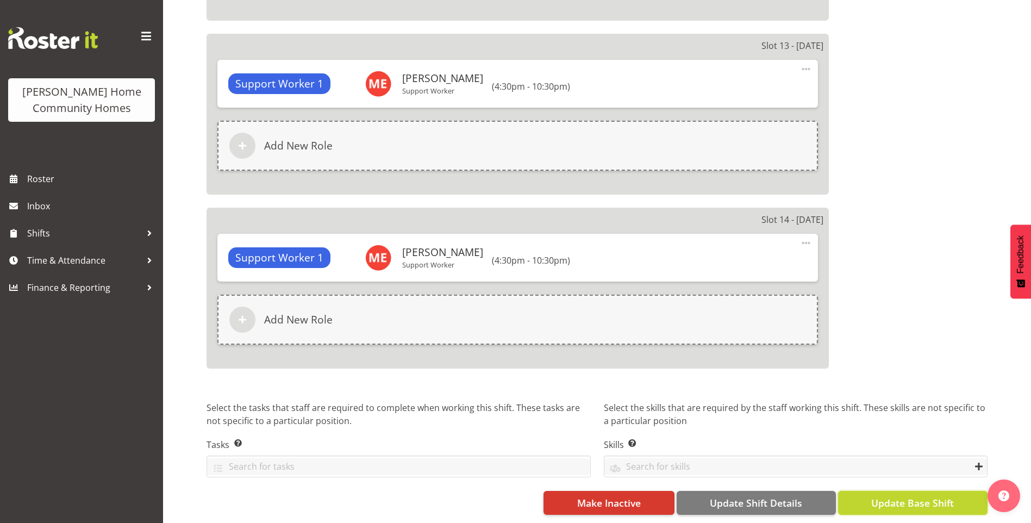
click at [904, 498] on span "Update Base Shift" at bounding box center [912, 503] width 83 height 14
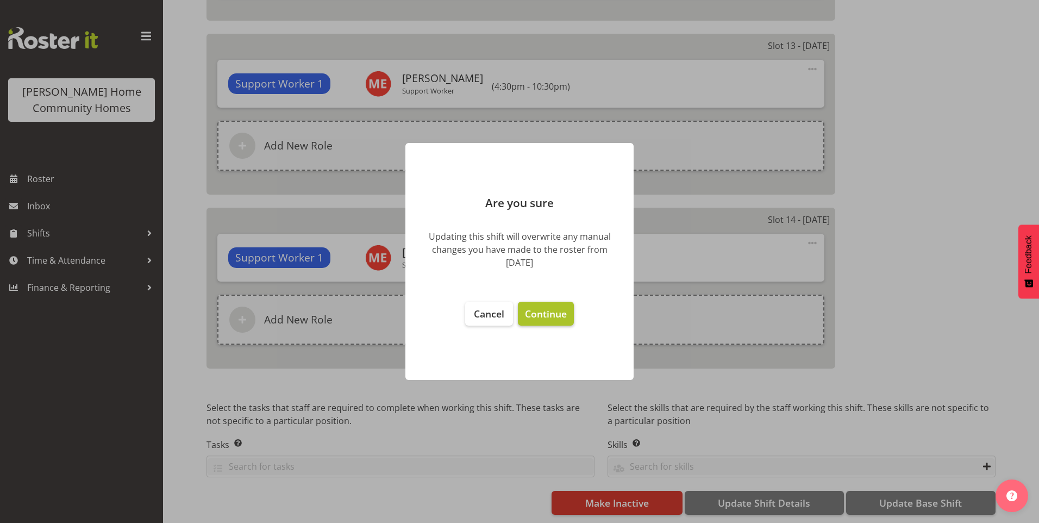
click at [559, 323] on button "Continue" at bounding box center [546, 314] width 56 height 24
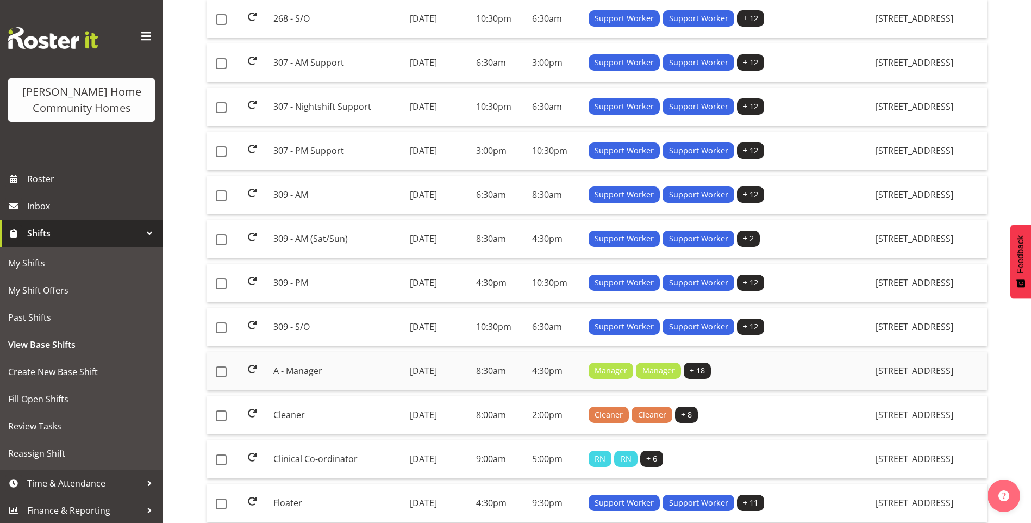
scroll to position [544, 0]
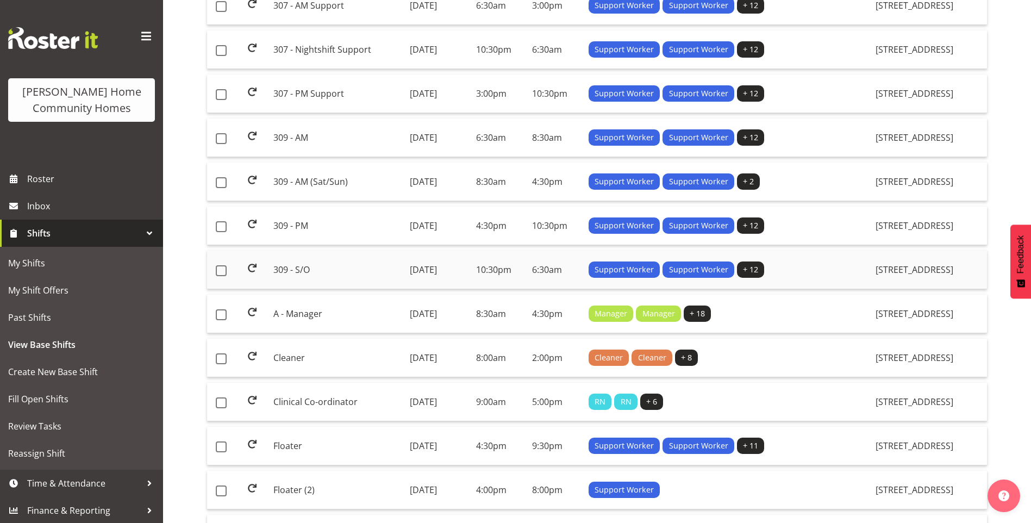
click at [298, 266] on td "309 - S/O" at bounding box center [337, 270] width 136 height 39
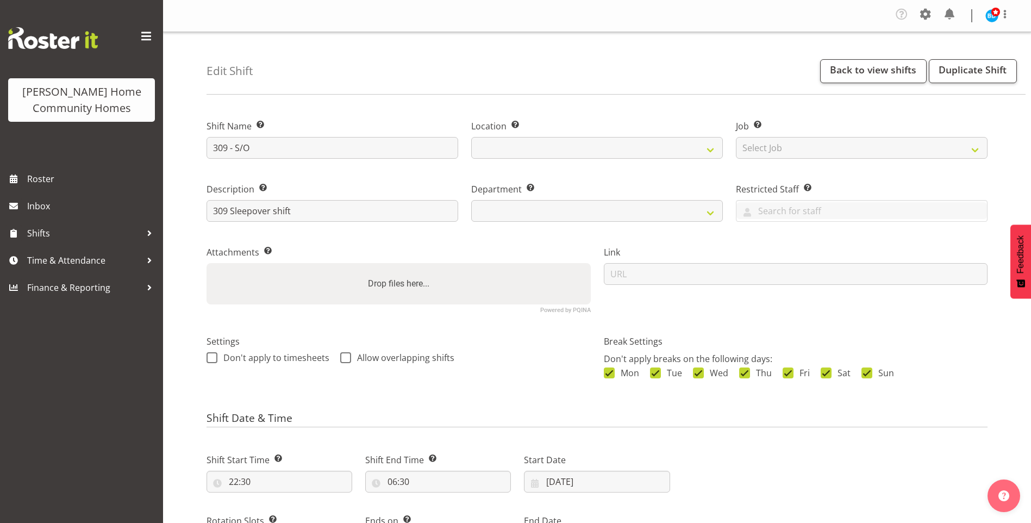
select select "8"
select select "2025"
select select "date"
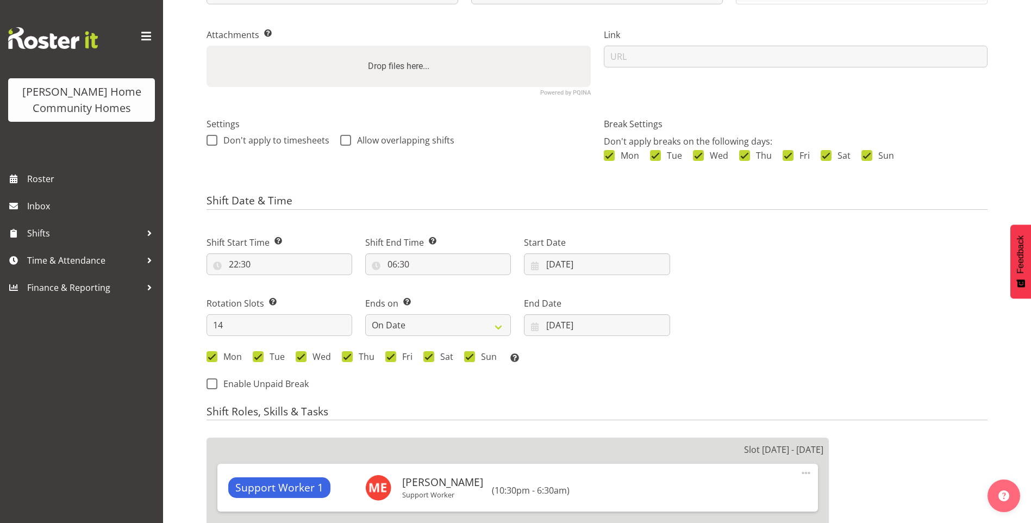
select select
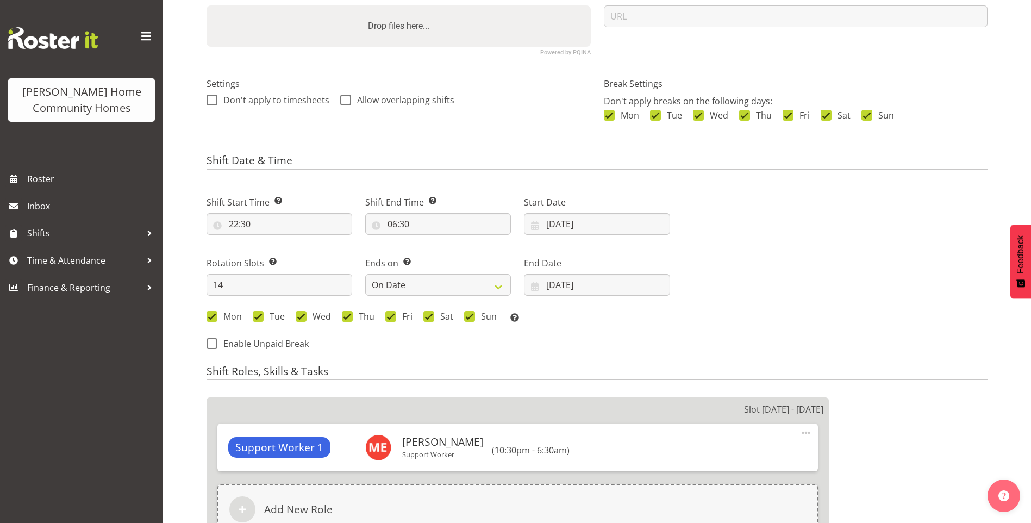
select select "1070"
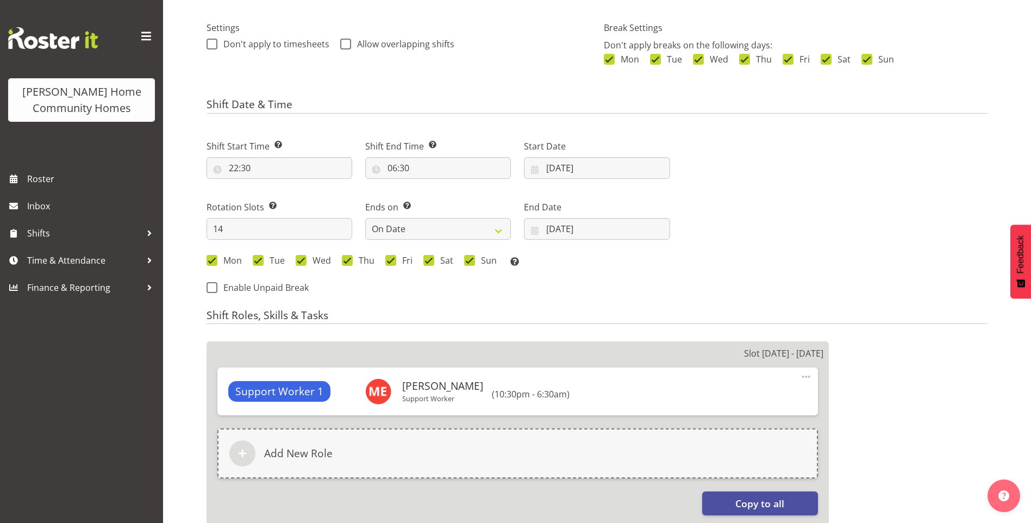
scroll to position [326, 0]
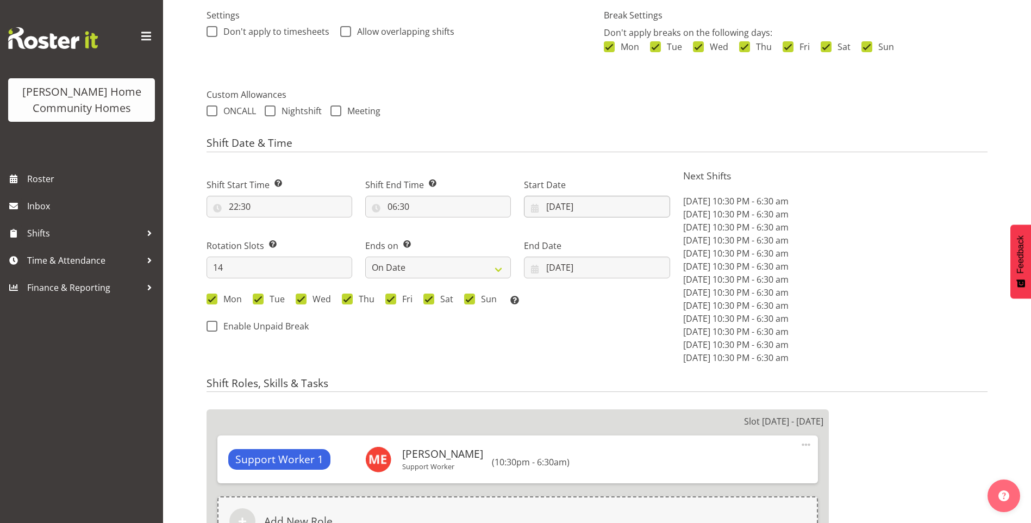
select select "748"
click at [560, 209] on input "15/09/2025" at bounding box center [597, 207] width 146 height 22
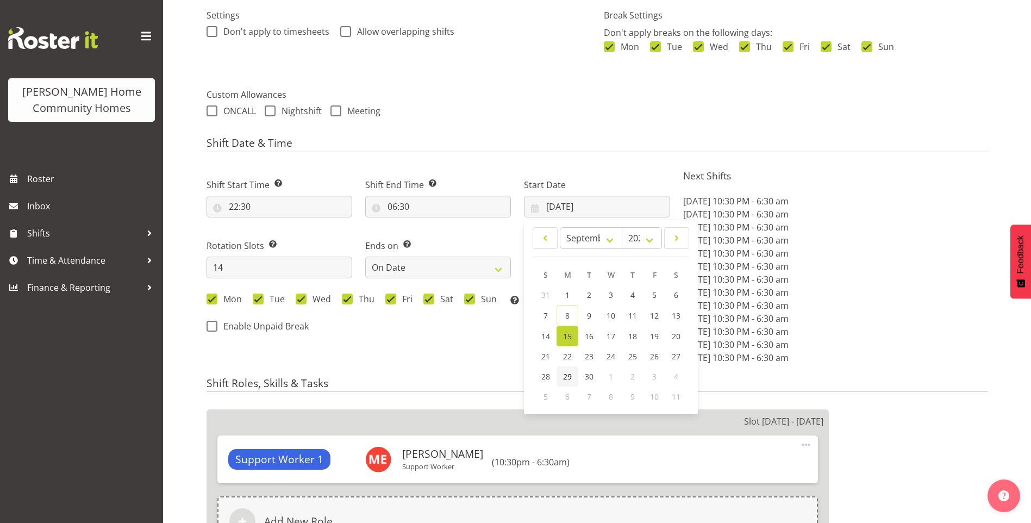
drag, startPoint x: 562, startPoint y: 376, endPoint x: 569, endPoint y: 375, distance: 6.5
click at [564, 376] on link "29" at bounding box center [568, 376] width 22 height 20
type input "29/09/2025"
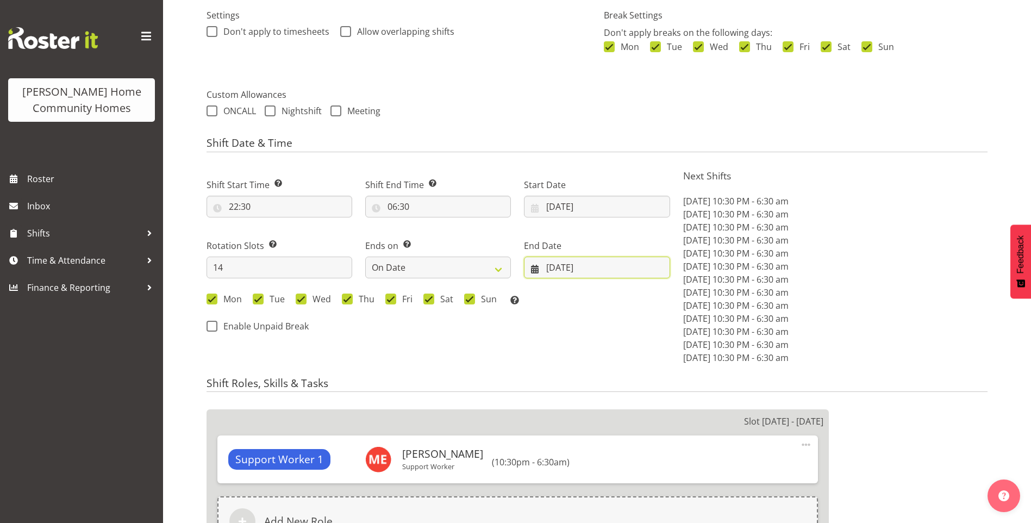
click at [570, 259] on input "28/09/2025" at bounding box center [597, 268] width 146 height 22
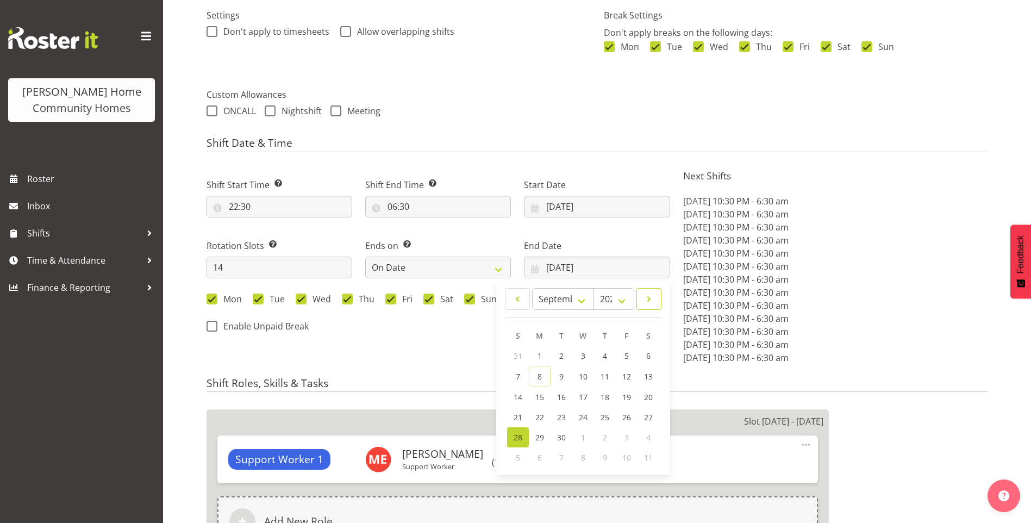
click at [647, 296] on span at bounding box center [649, 298] width 11 height 13
select select "9"
click at [521, 389] on link "12" at bounding box center [518, 396] width 22 height 20
type input "12/10/2025"
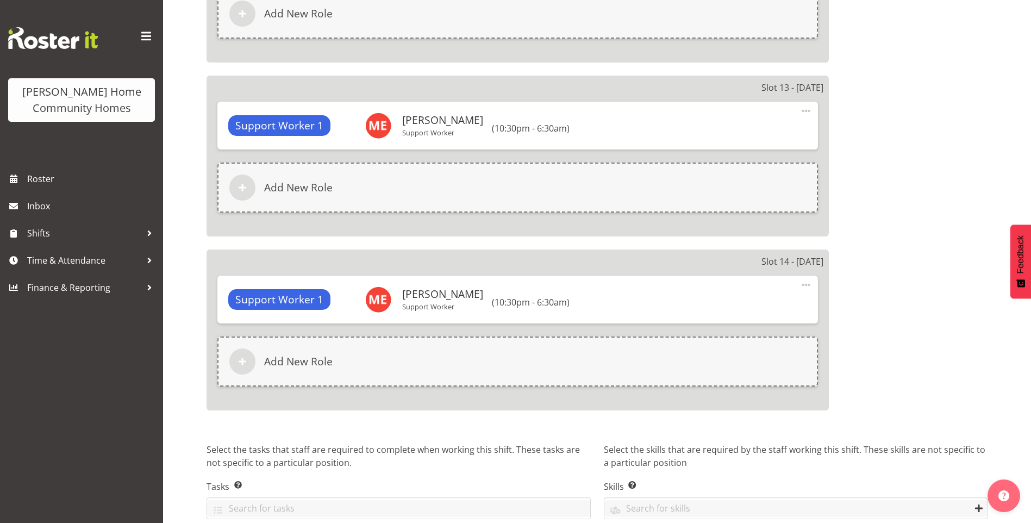
scroll to position [2821, 0]
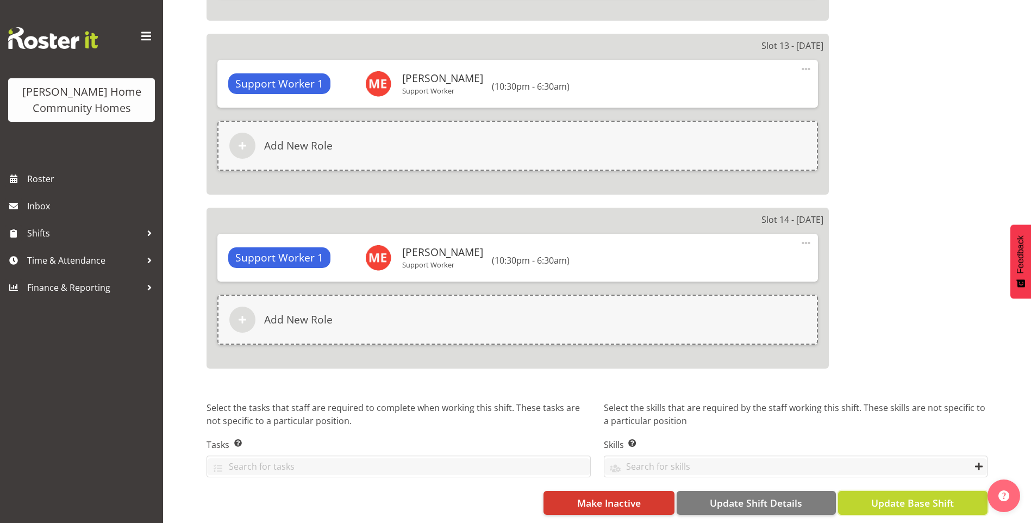
click at [926, 497] on span "Update Base Shift" at bounding box center [912, 503] width 83 height 14
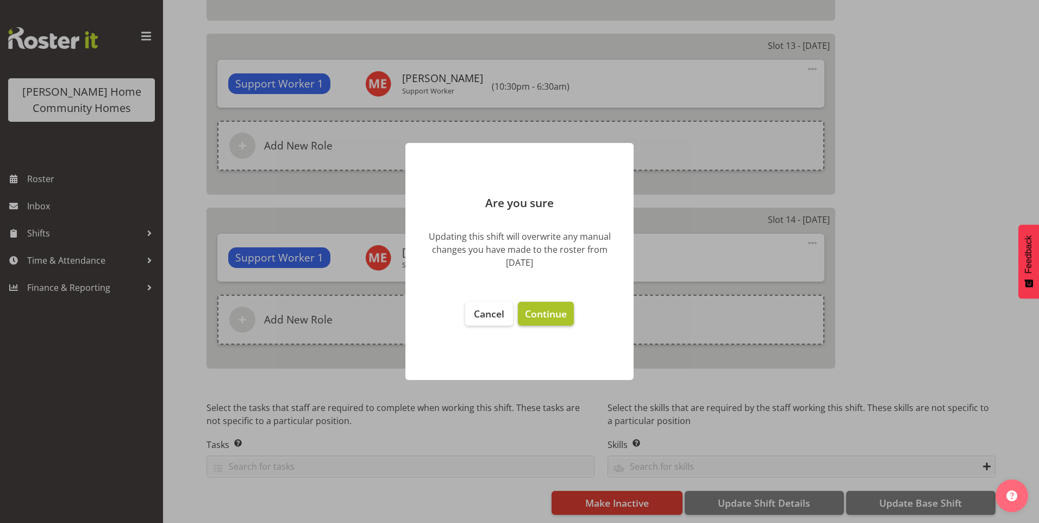
click at [544, 315] on span "Continue" at bounding box center [546, 313] width 42 height 13
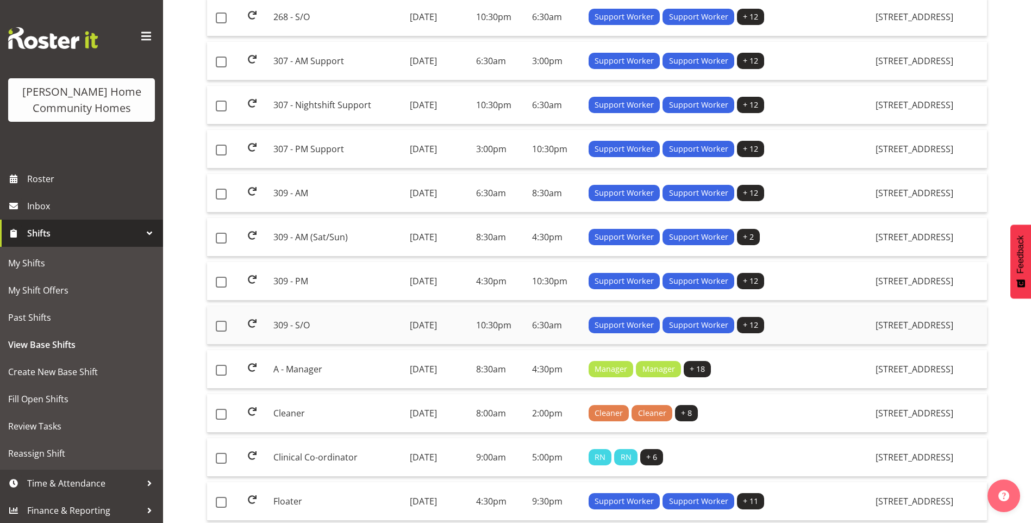
scroll to position [489, 0]
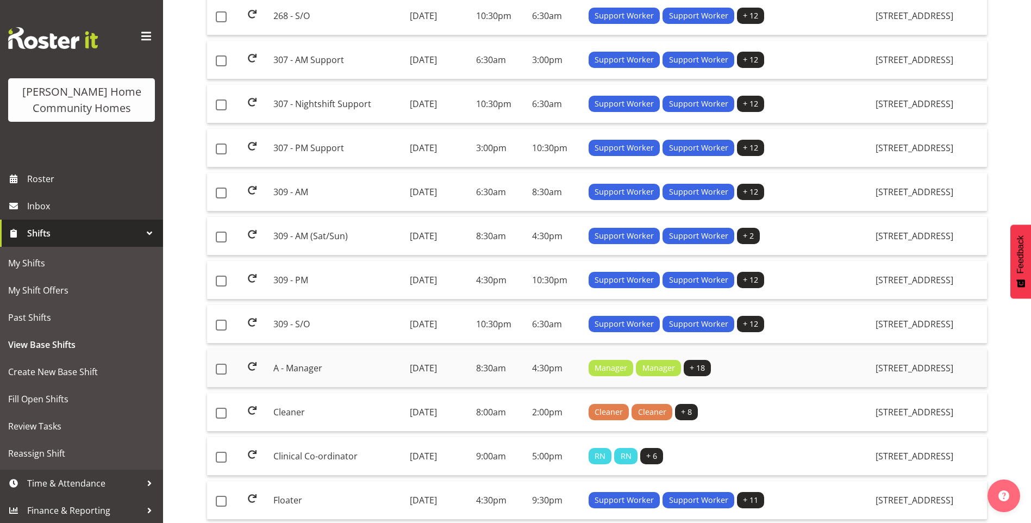
click at [308, 365] on td "A - Manager" at bounding box center [337, 368] width 136 height 39
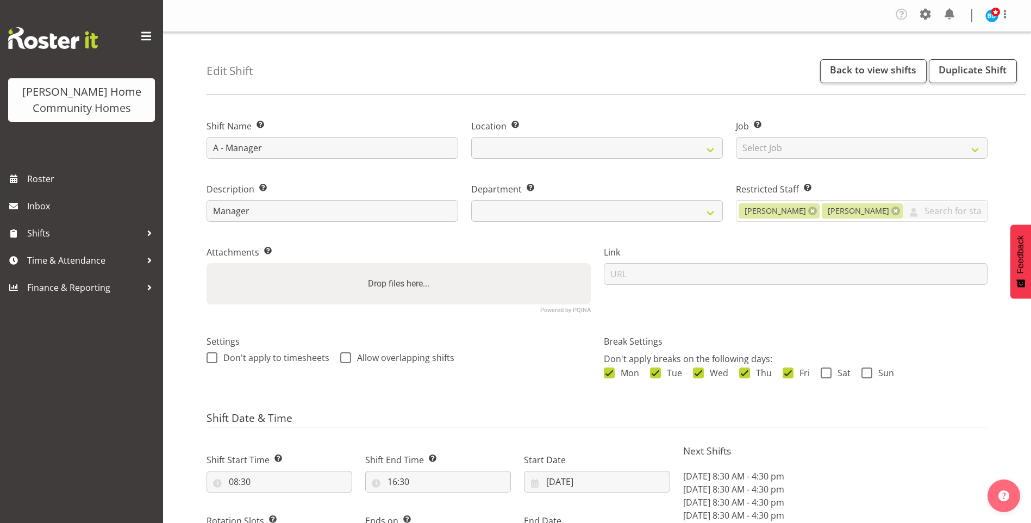
select select "8"
select select "2025"
select select "date"
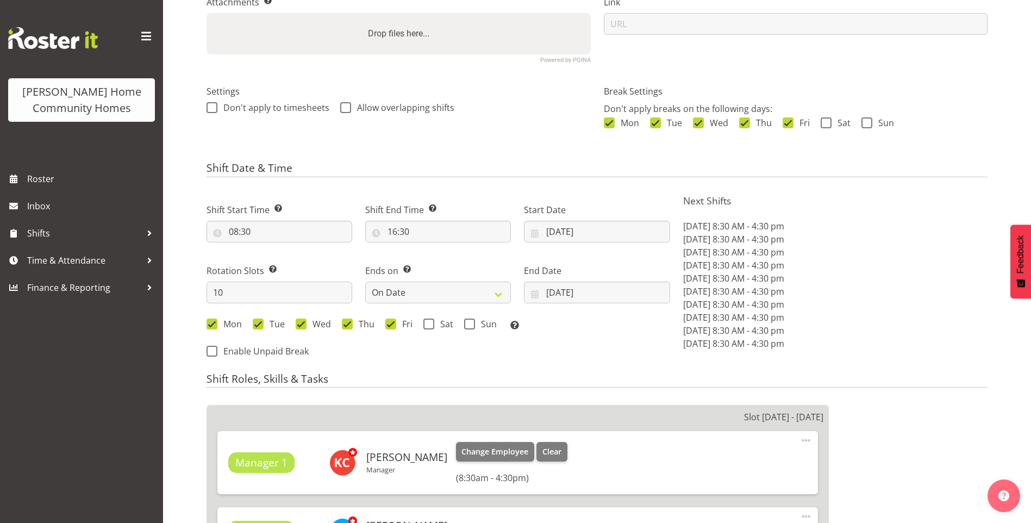
select select
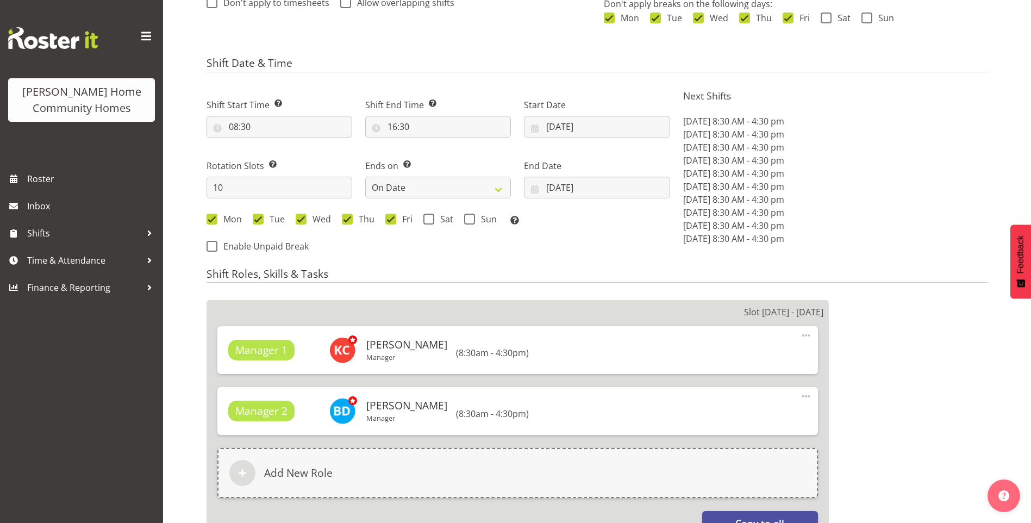
scroll to position [380, 0]
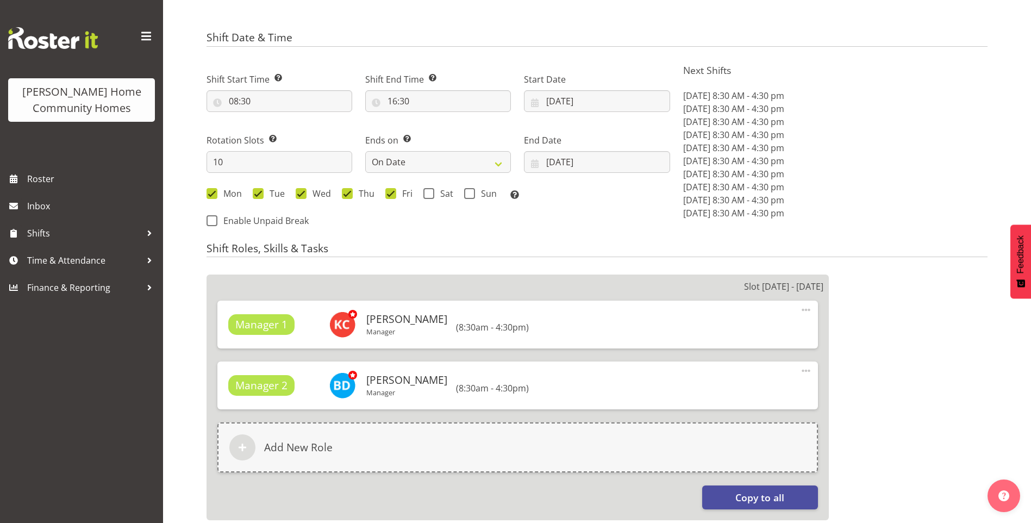
select select
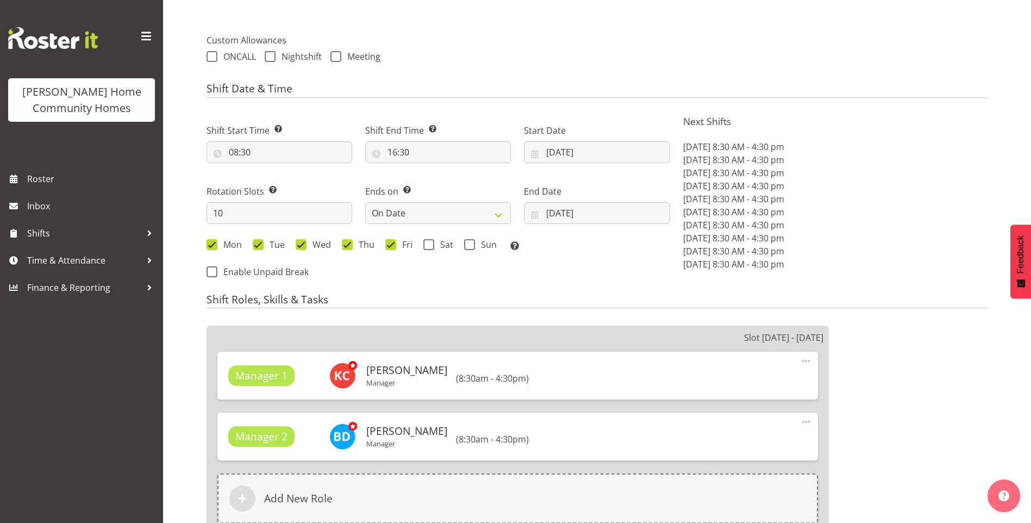
select select
select select "1067"
click at [560, 149] on input "[DATE]" at bounding box center [597, 152] width 146 height 22
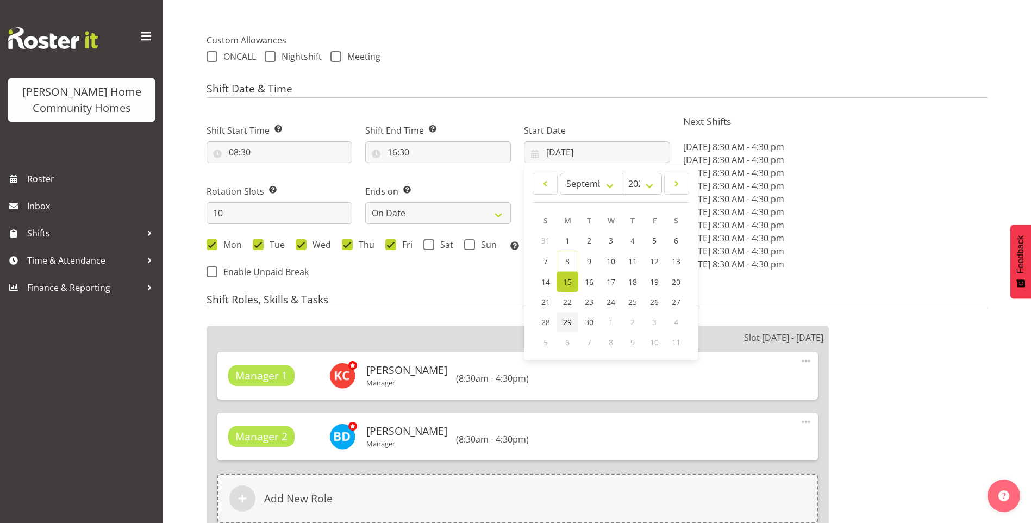
click at [564, 321] on span "29" at bounding box center [567, 322] width 9 height 10
type input "[DATE]"
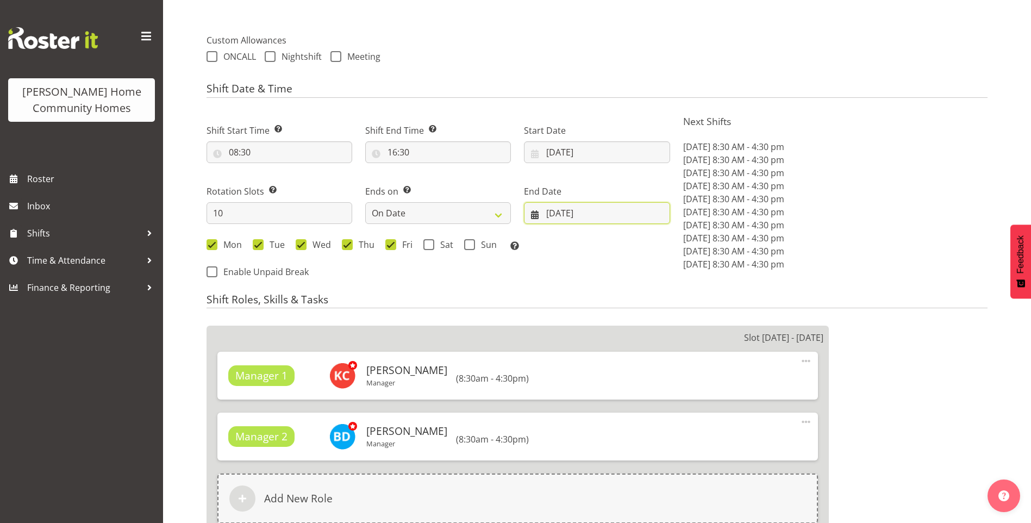
click at [578, 216] on input "[DATE]" at bounding box center [597, 213] width 146 height 22
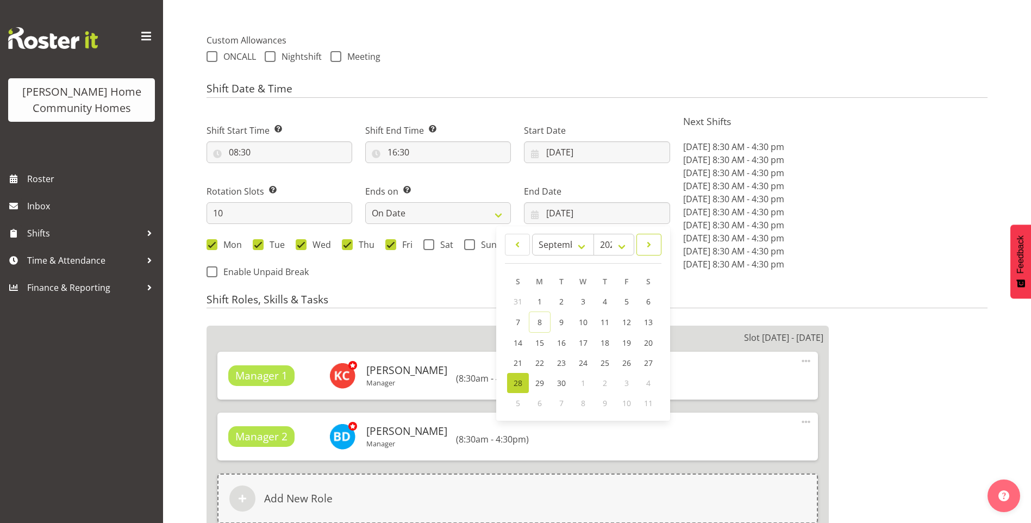
click at [644, 250] on span at bounding box center [649, 244] width 11 height 13
select select "9"
click at [516, 342] on span "12" at bounding box center [518, 341] width 9 height 10
type input "[DATE]"
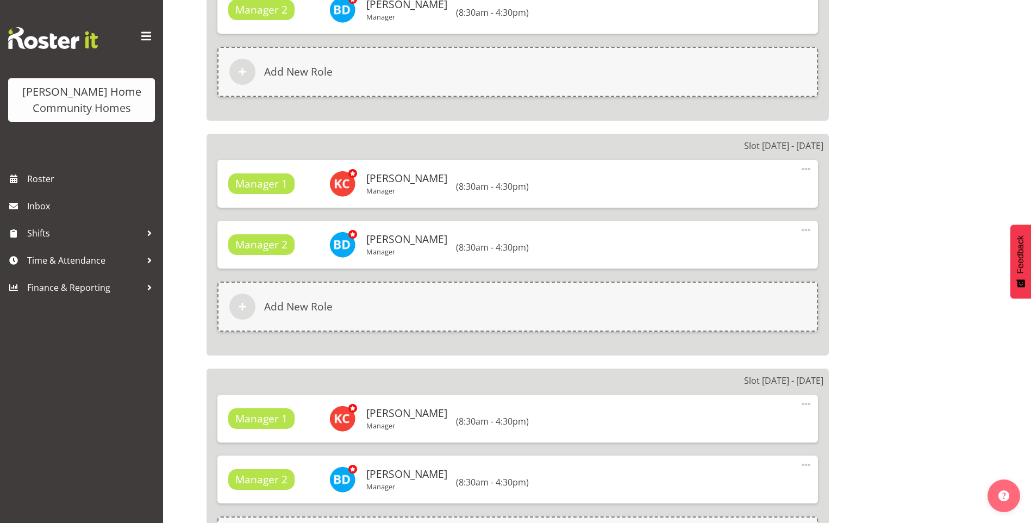
scroll to position [2705, 0]
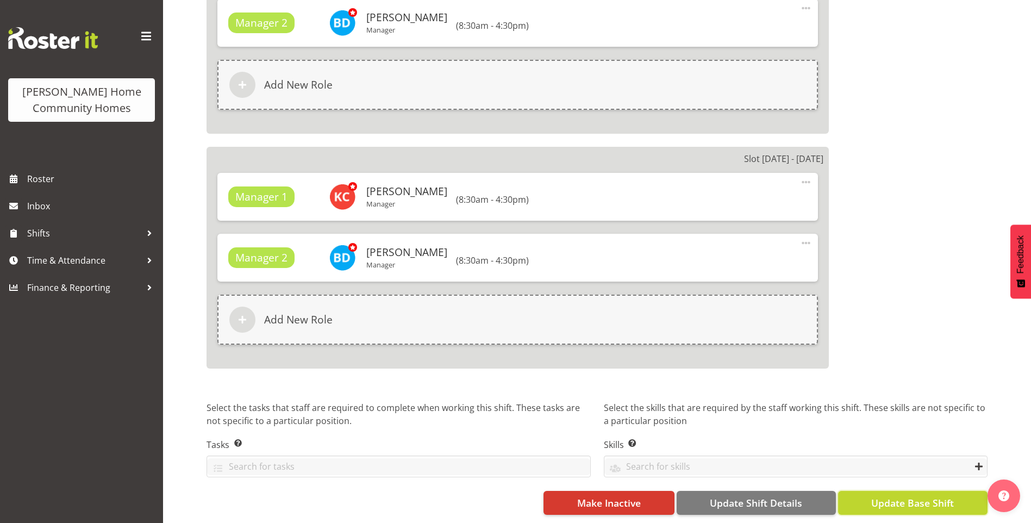
click at [900, 496] on span "Update Base Shift" at bounding box center [912, 503] width 83 height 14
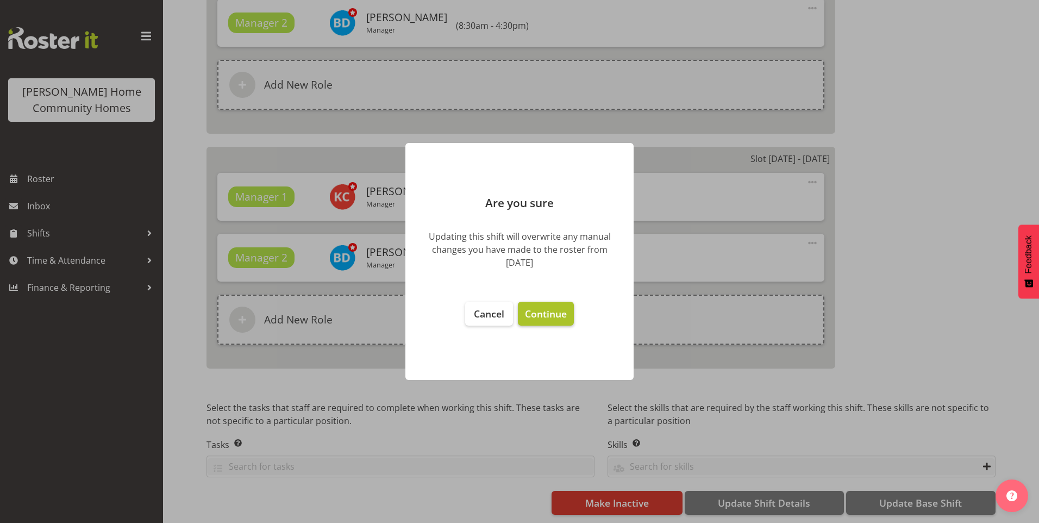
click at [550, 312] on span "Continue" at bounding box center [546, 313] width 42 height 13
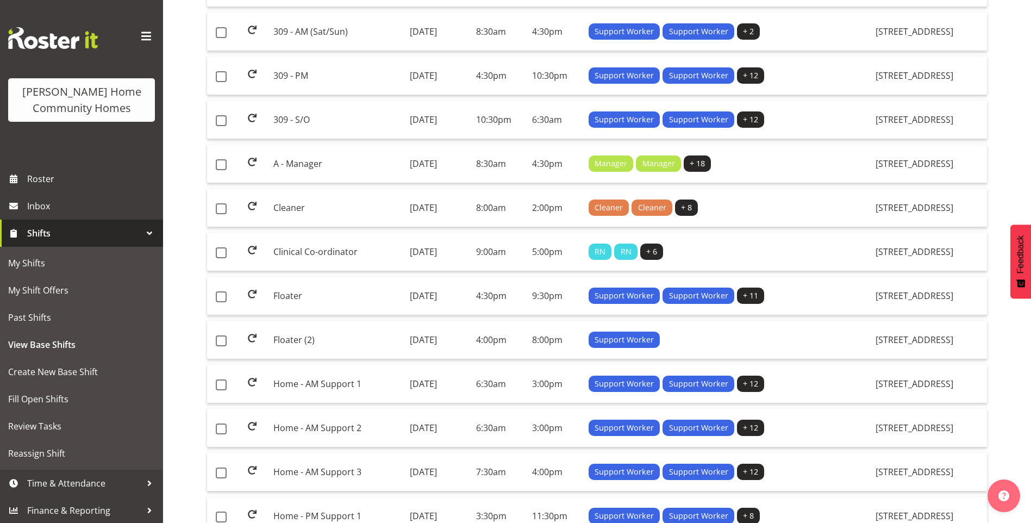
scroll to position [761, 0]
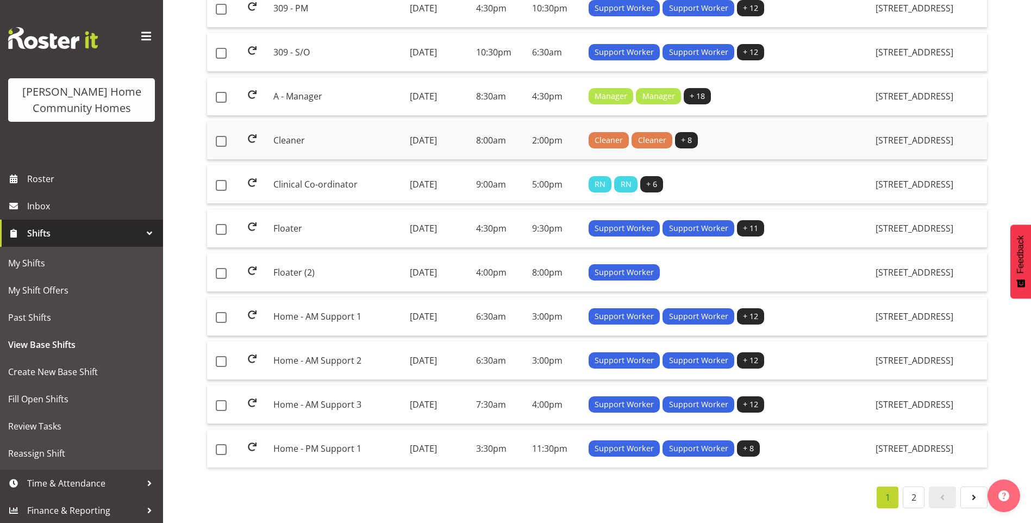
click at [304, 136] on td "Cleaner" at bounding box center [337, 140] width 136 height 39
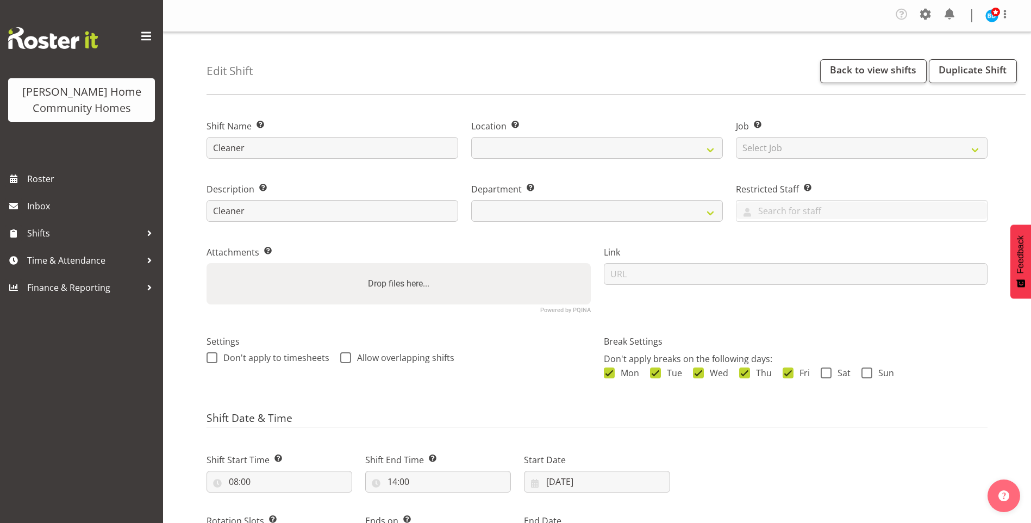
select select "8"
select select "2025"
select select "date"
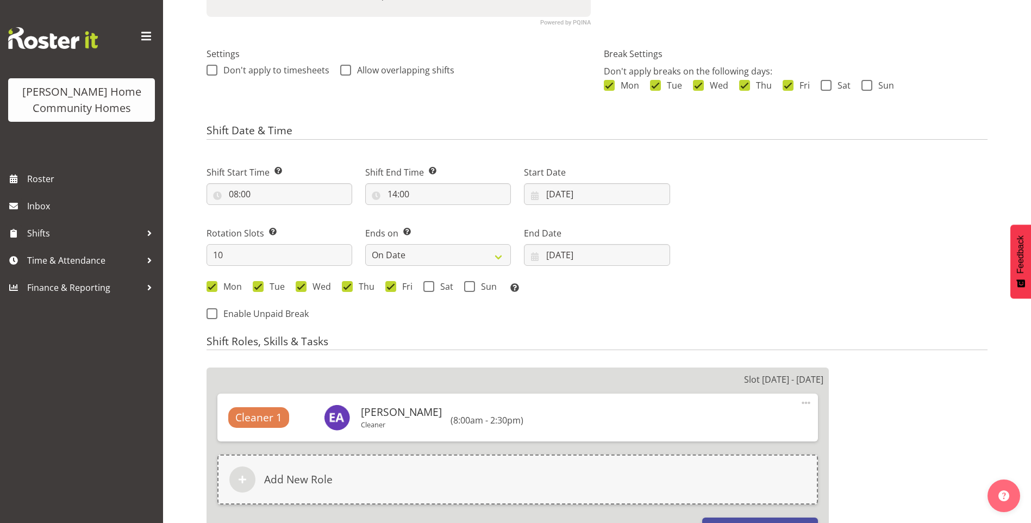
scroll to position [380, 0]
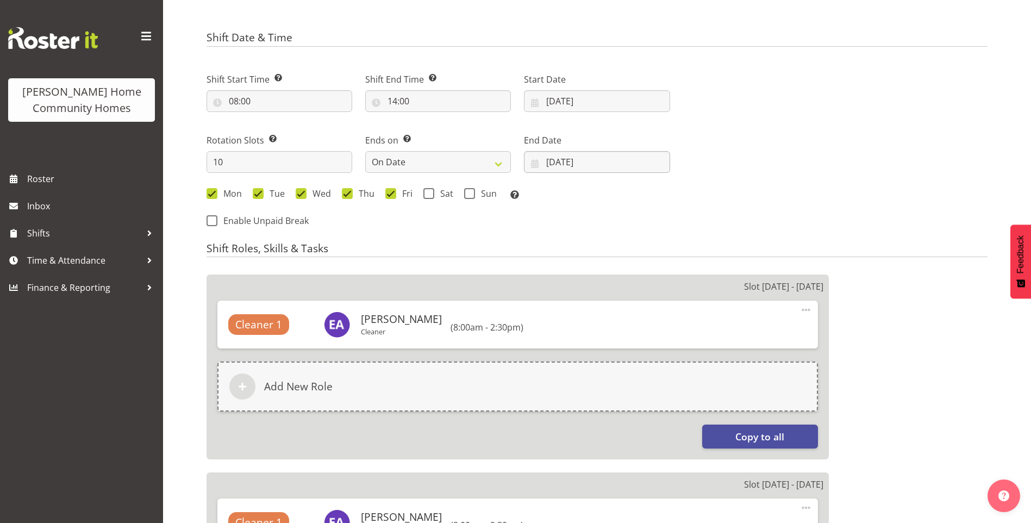
select select
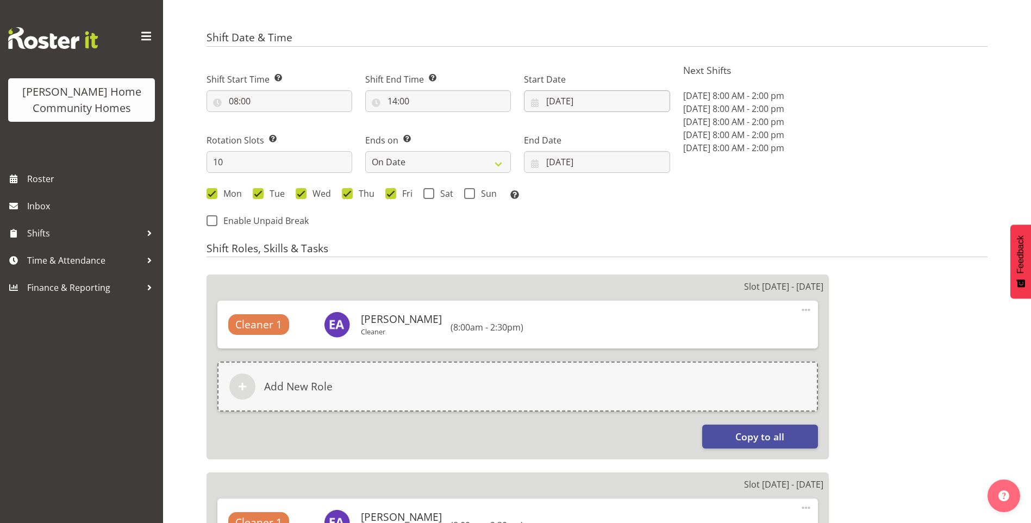
select select
click at [564, 101] on input "15/09/2025" at bounding box center [597, 101] width 146 height 22
select select
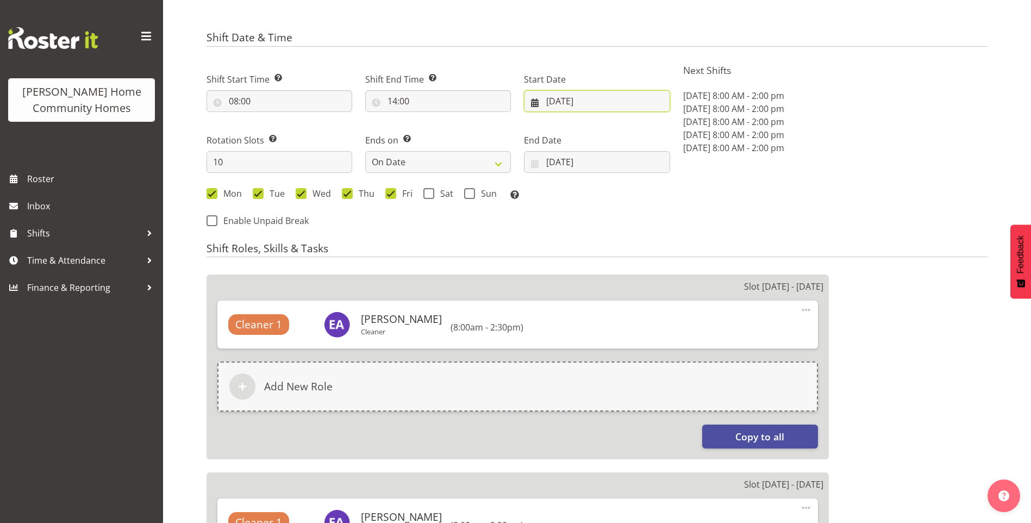
select select
select select "1067"
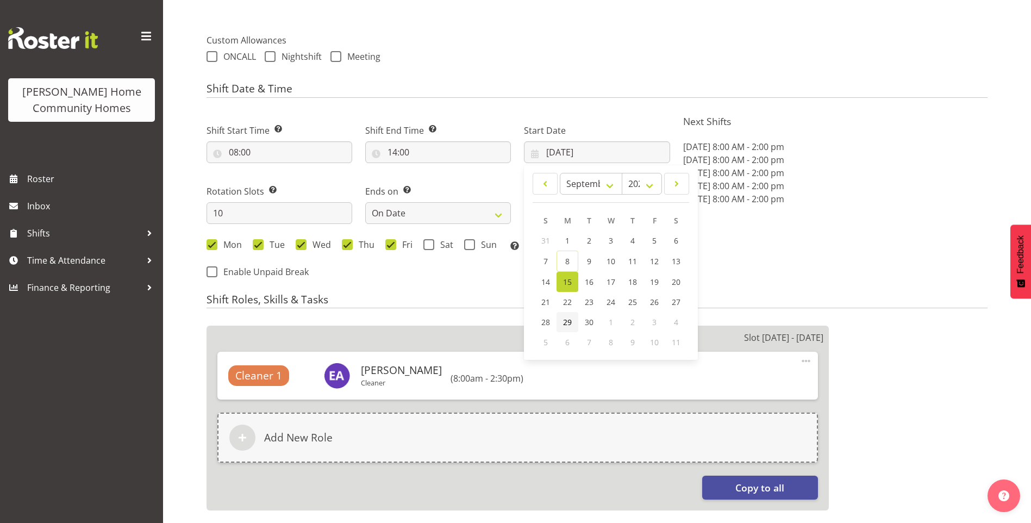
click at [567, 319] on span "29" at bounding box center [567, 322] width 9 height 10
type input "[DATE]"
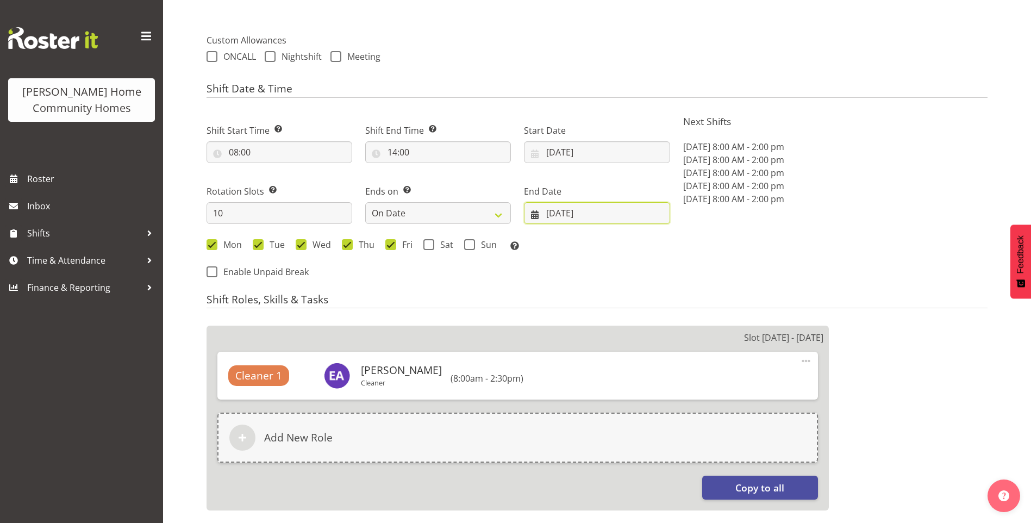
click at [567, 215] on input "[DATE]" at bounding box center [597, 213] width 146 height 22
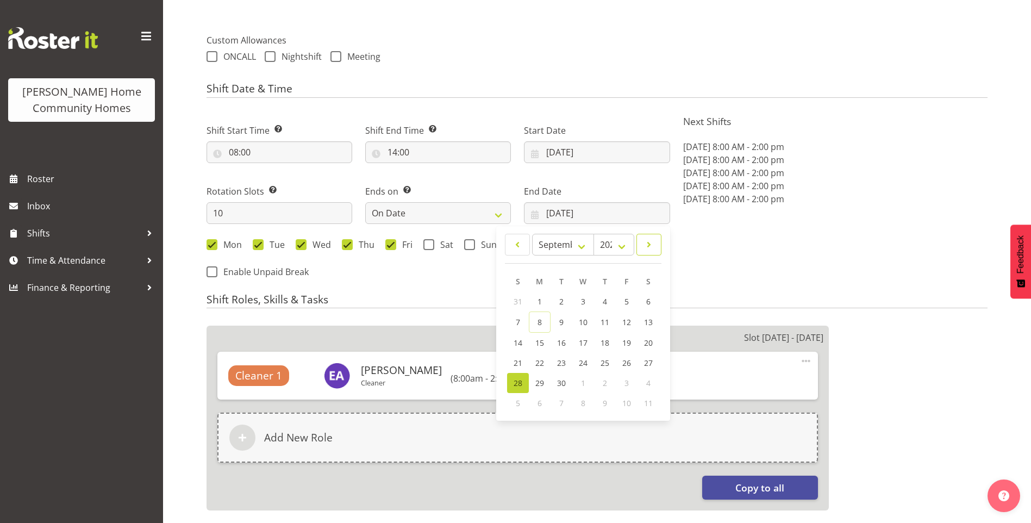
click at [646, 239] on span at bounding box center [649, 244] width 11 height 13
select select "9"
click at [519, 335] on link "12" at bounding box center [518, 342] width 22 height 20
type input "12/10/2025"
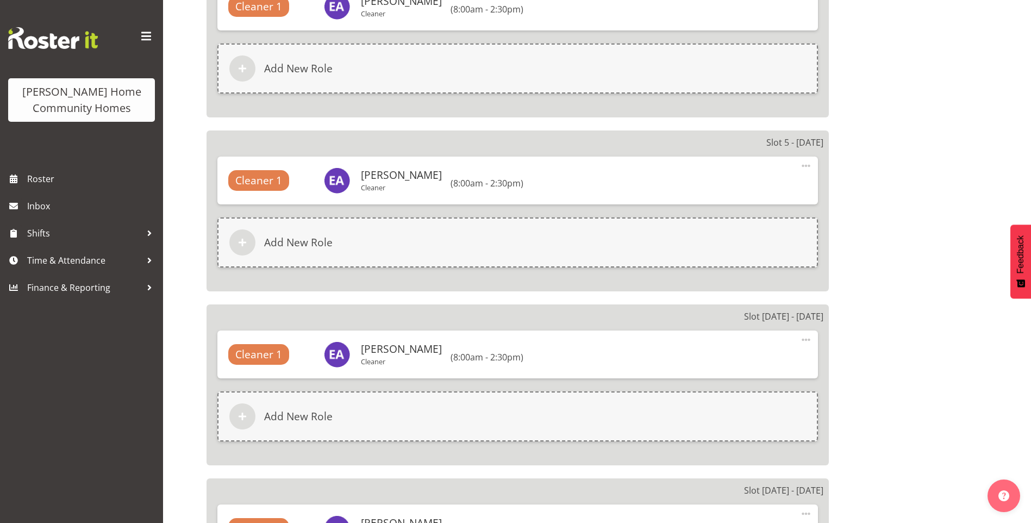
scroll to position [2096, 0]
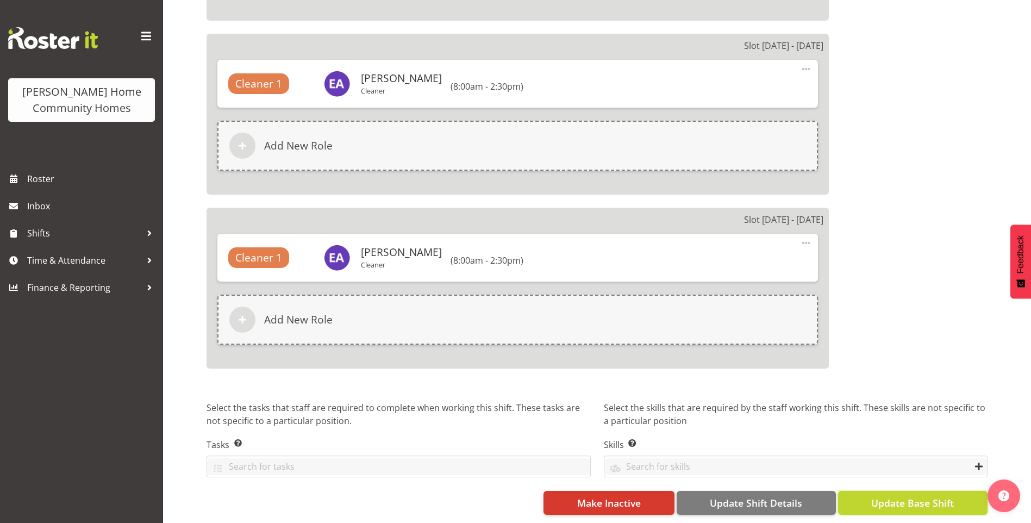
click at [930, 496] on span "Update Base Shift" at bounding box center [912, 503] width 83 height 14
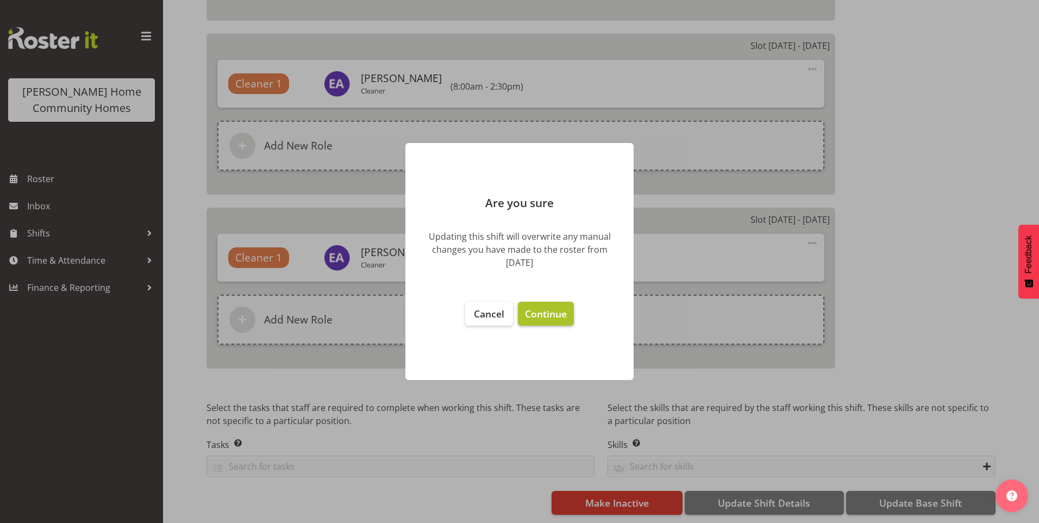
click at [546, 313] on span "Continue" at bounding box center [546, 313] width 42 height 13
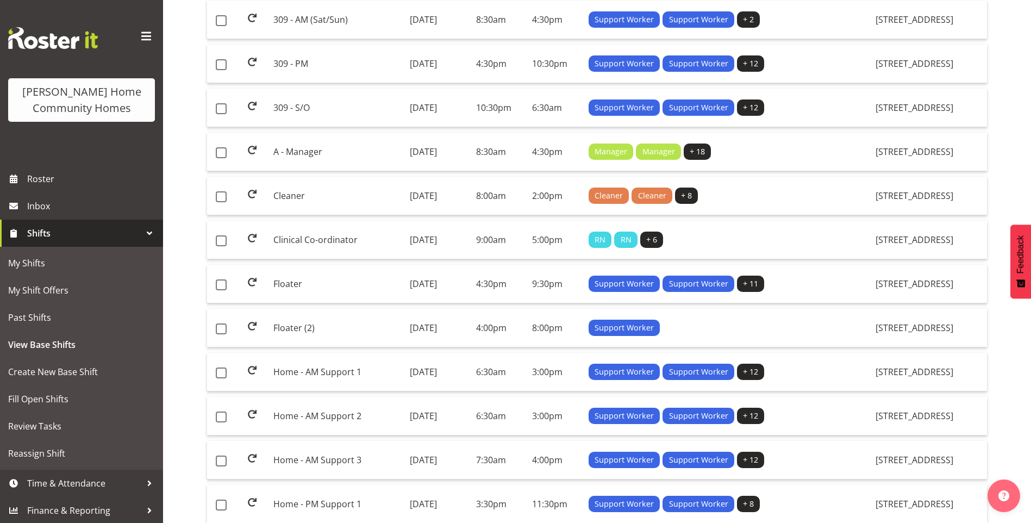
scroll to position [707, 0]
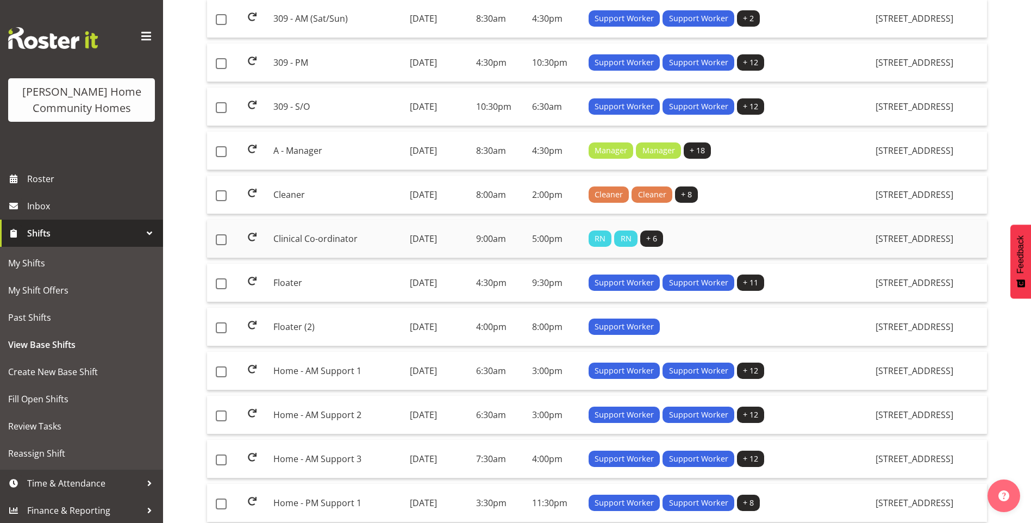
click at [323, 240] on td "Clinical Co-ordinator" at bounding box center [337, 239] width 136 height 39
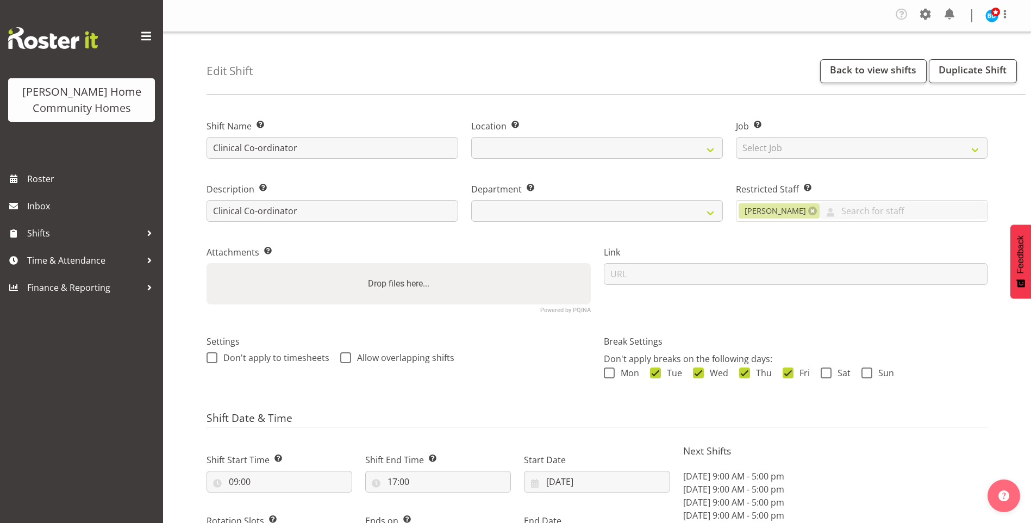
select select "8"
select select "2025"
select select "date"
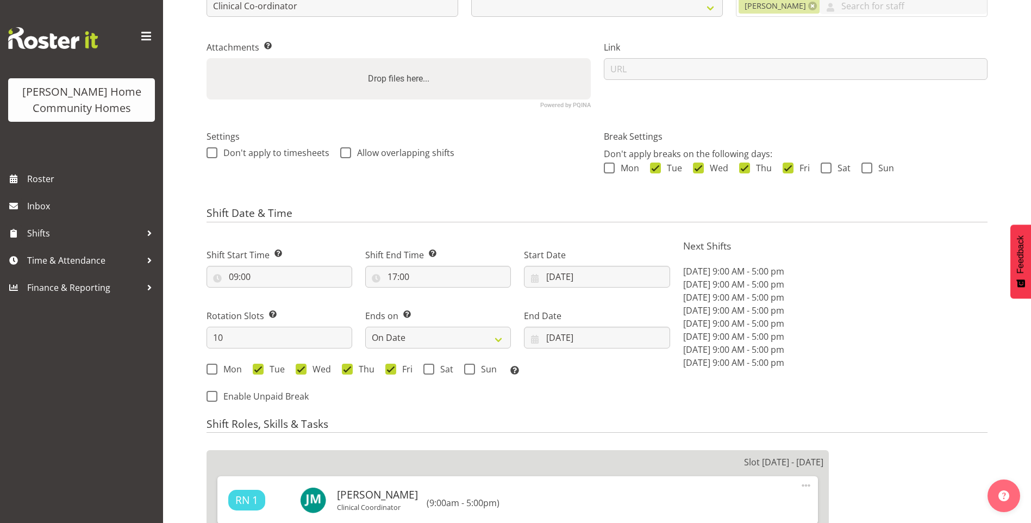
select select
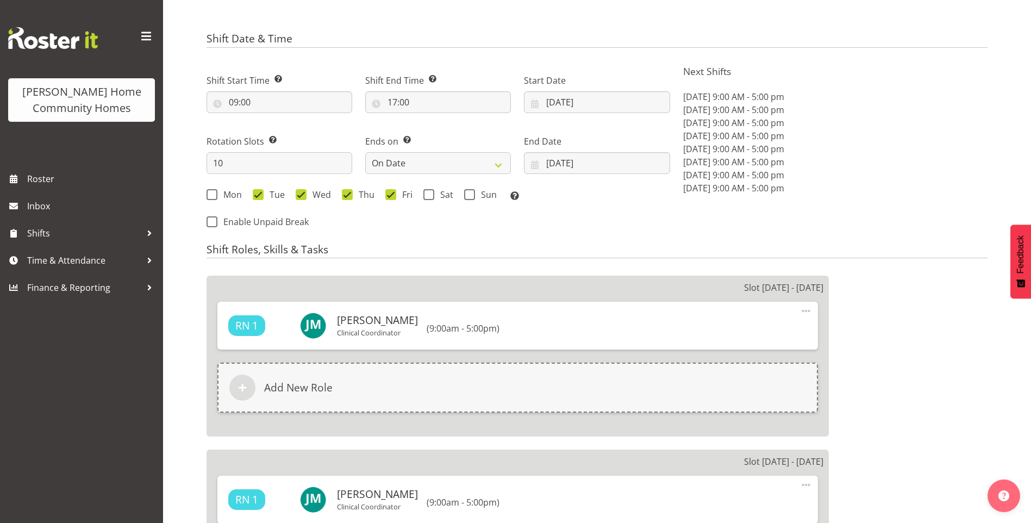
scroll to position [380, 0]
select select
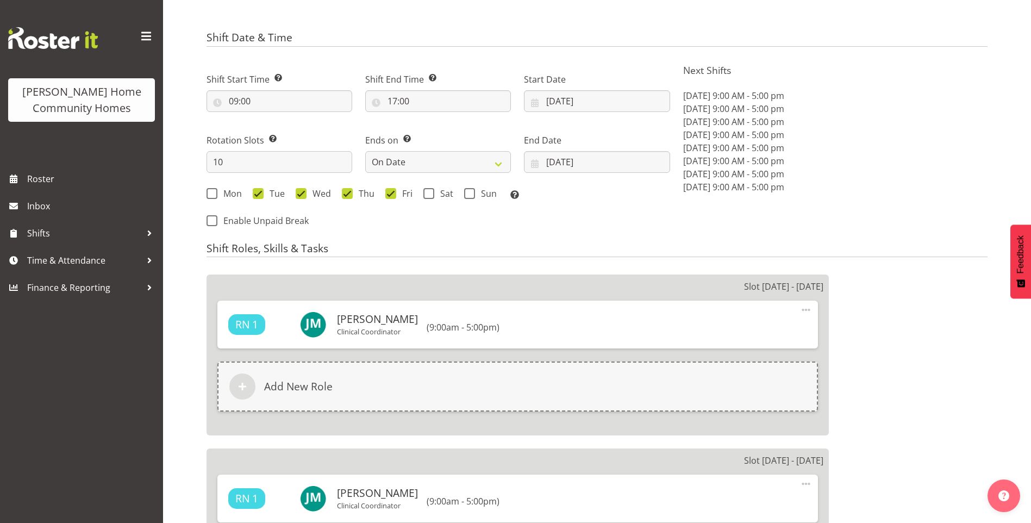
select select
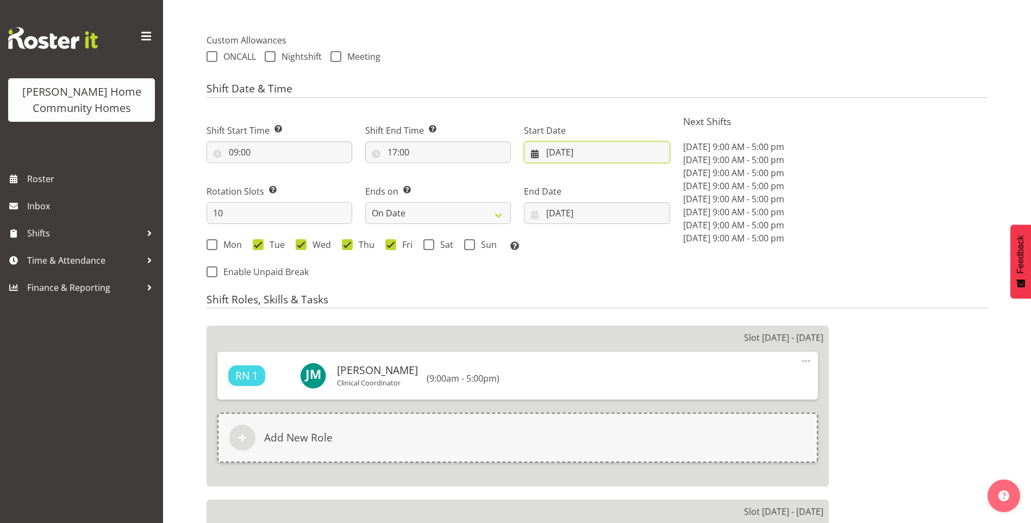
select select "1067"
drag, startPoint x: 557, startPoint y: 149, endPoint x: 579, endPoint y: 176, distance: 34.7
click at [557, 149] on input "[DATE]" at bounding box center [597, 152] width 146 height 22
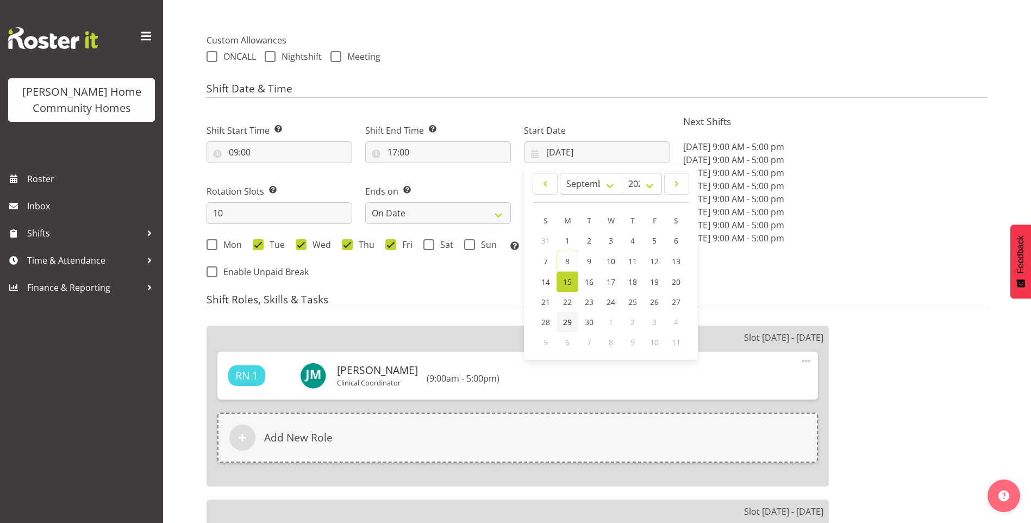
click at [570, 323] on span "29" at bounding box center [567, 322] width 9 height 10
type input "[DATE]"
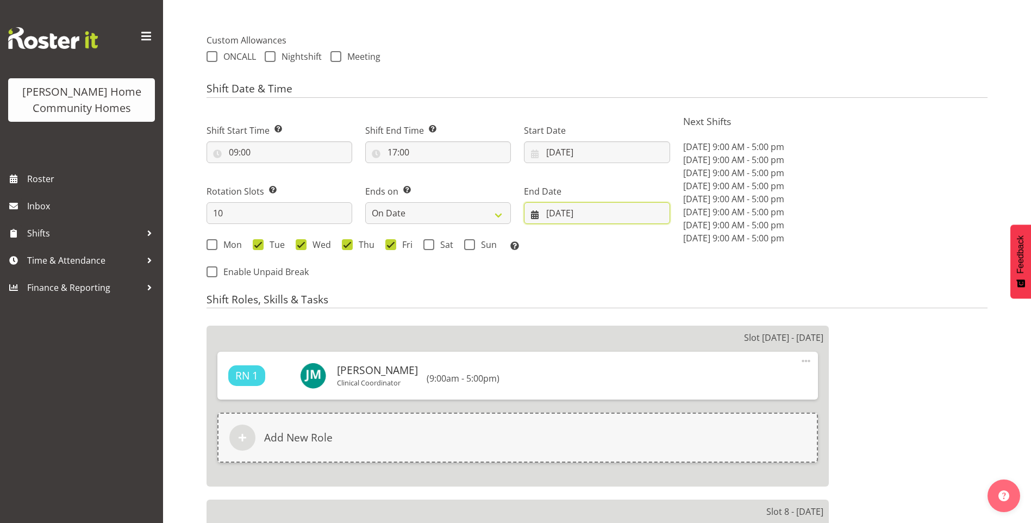
click at [584, 213] on input "[DATE]" at bounding box center [597, 213] width 146 height 22
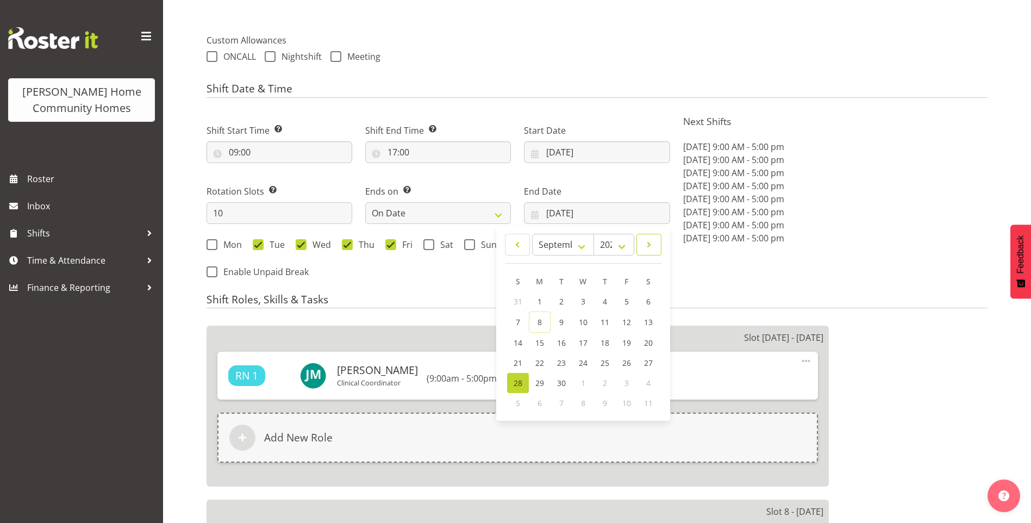
click at [650, 242] on span at bounding box center [649, 244] width 11 height 13
select select "9"
click at [514, 340] on span "12" at bounding box center [518, 341] width 9 height 10
type input "[DATE]"
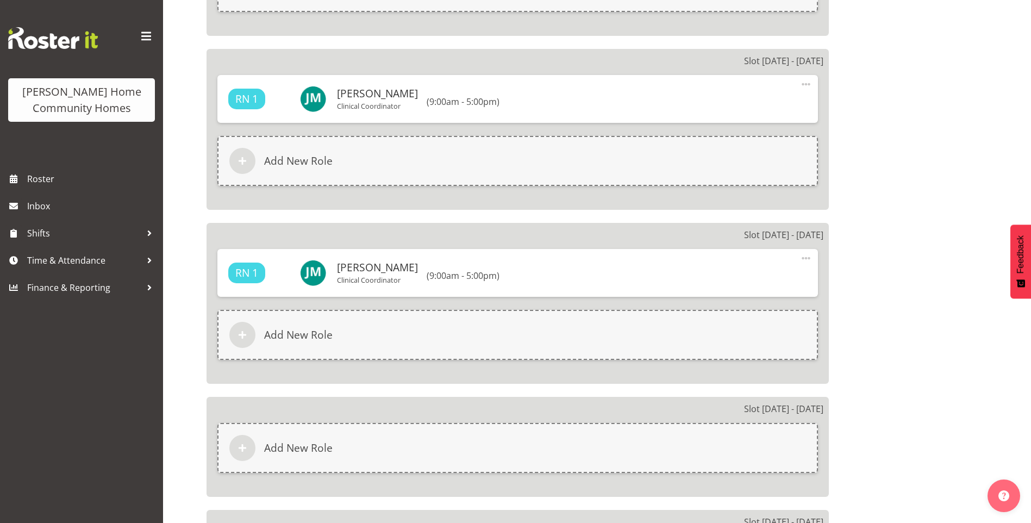
scroll to position [1974, 0]
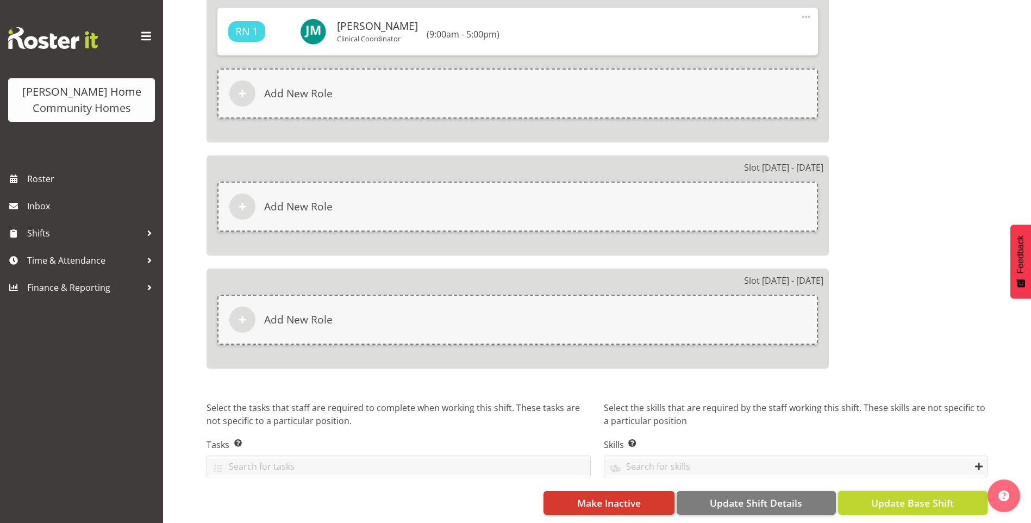
click at [919, 496] on span "Update Base Shift" at bounding box center [912, 503] width 83 height 14
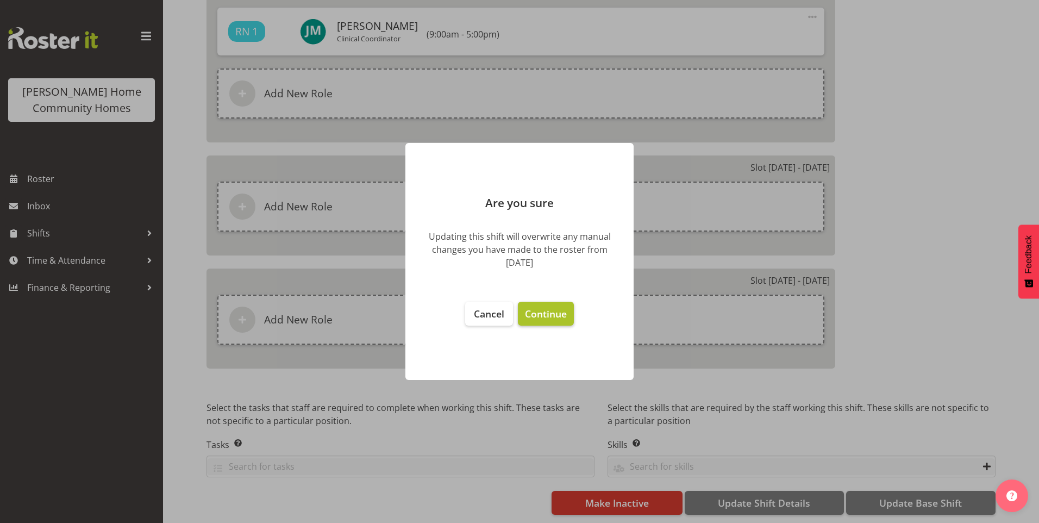
click at [556, 317] on span "Continue" at bounding box center [546, 313] width 42 height 13
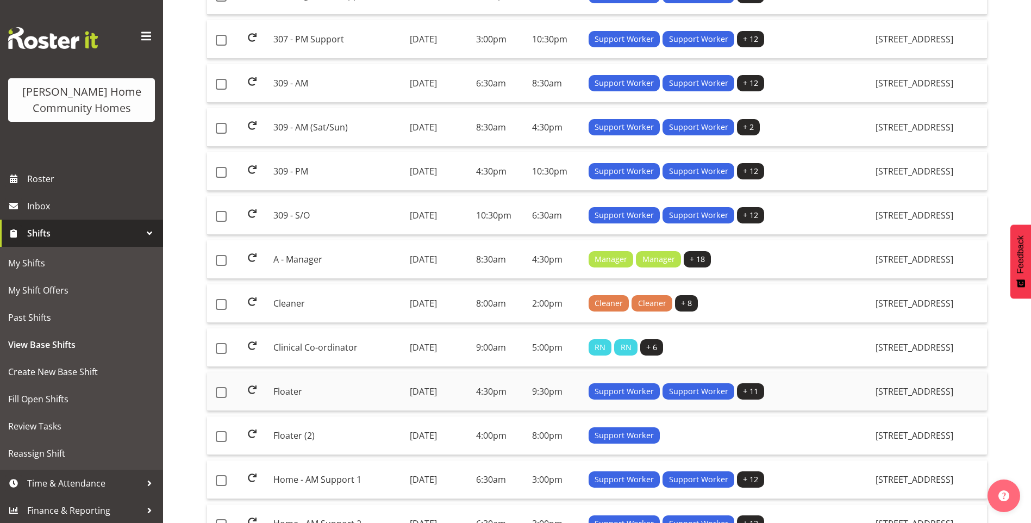
scroll to position [761, 0]
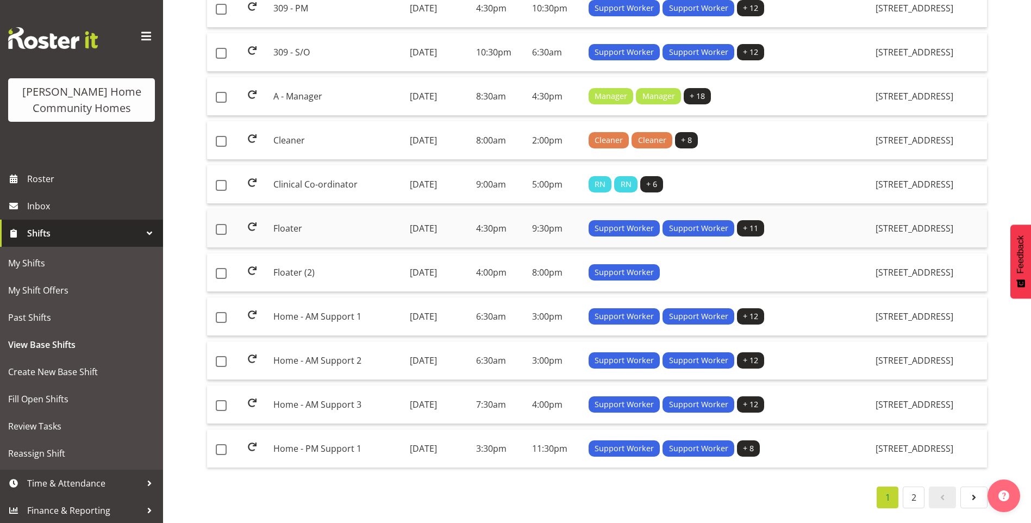
click at [296, 223] on td "Floater" at bounding box center [337, 228] width 136 height 39
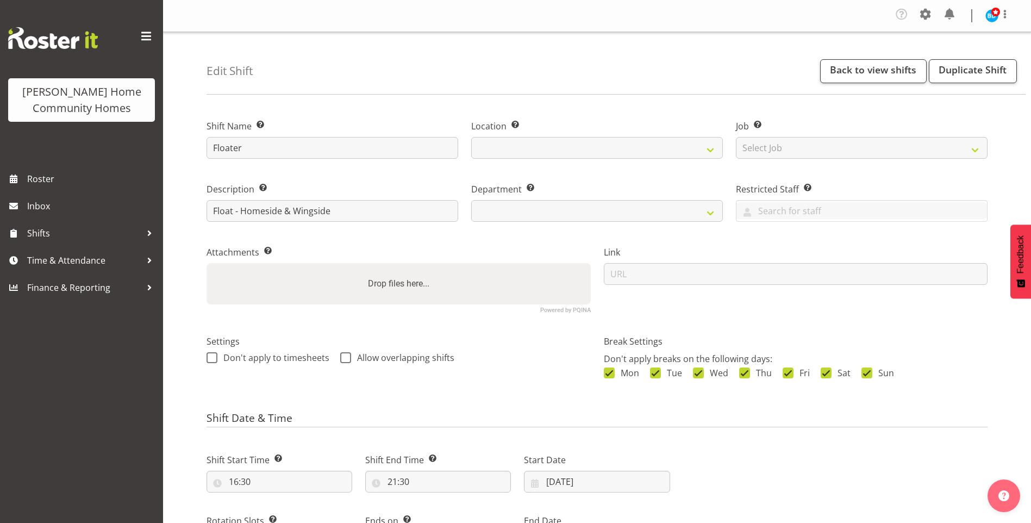
select select "8"
select select "2025"
select select "date"
select select
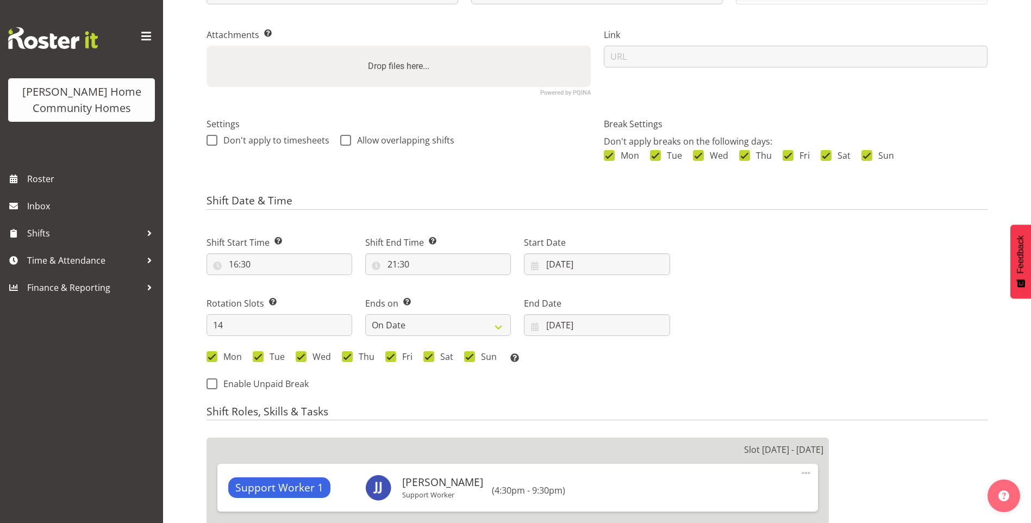
select select
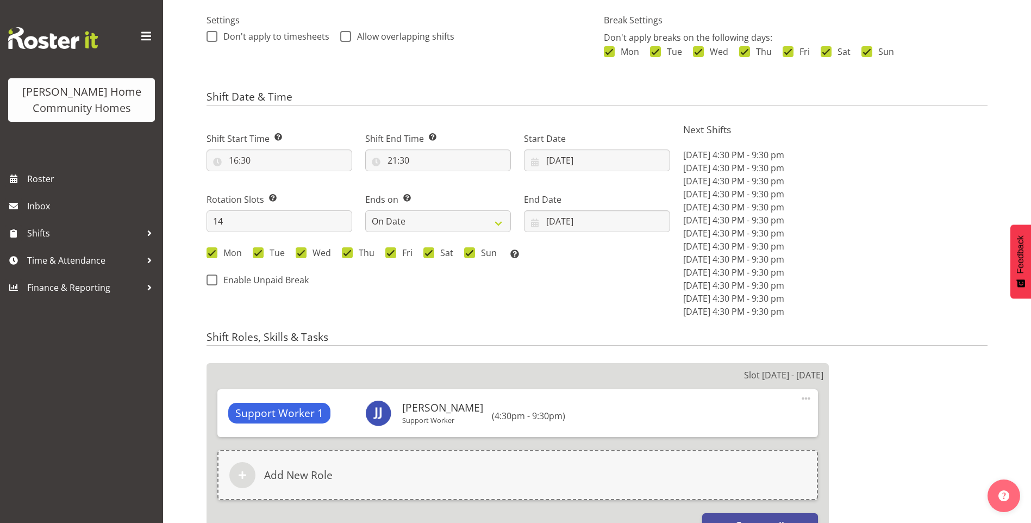
select select
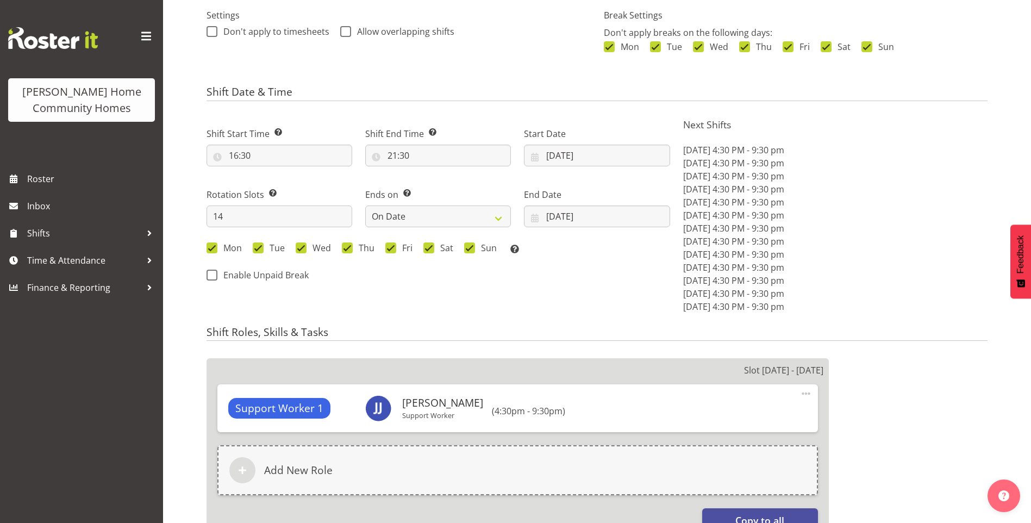
select select
select select "1067"
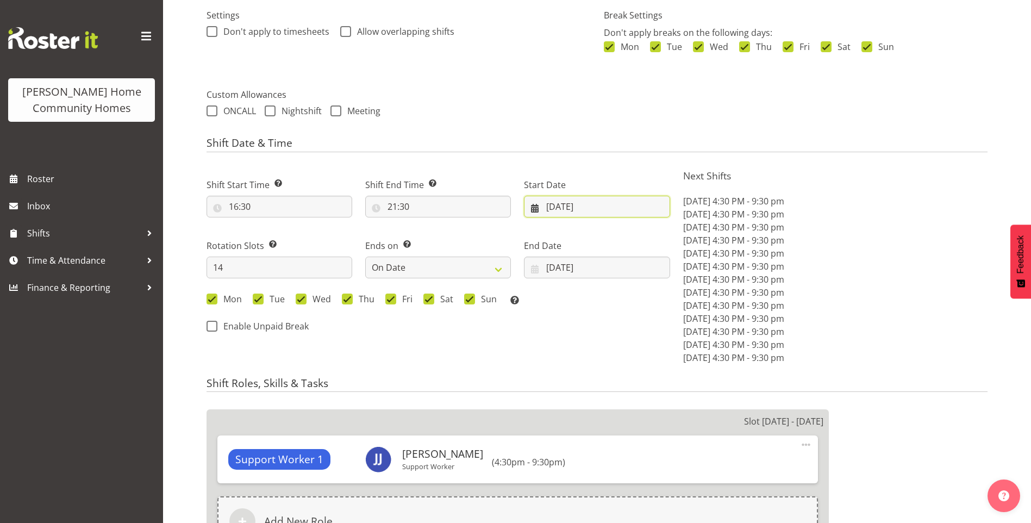
click at [567, 212] on input "[DATE]" at bounding box center [597, 207] width 146 height 22
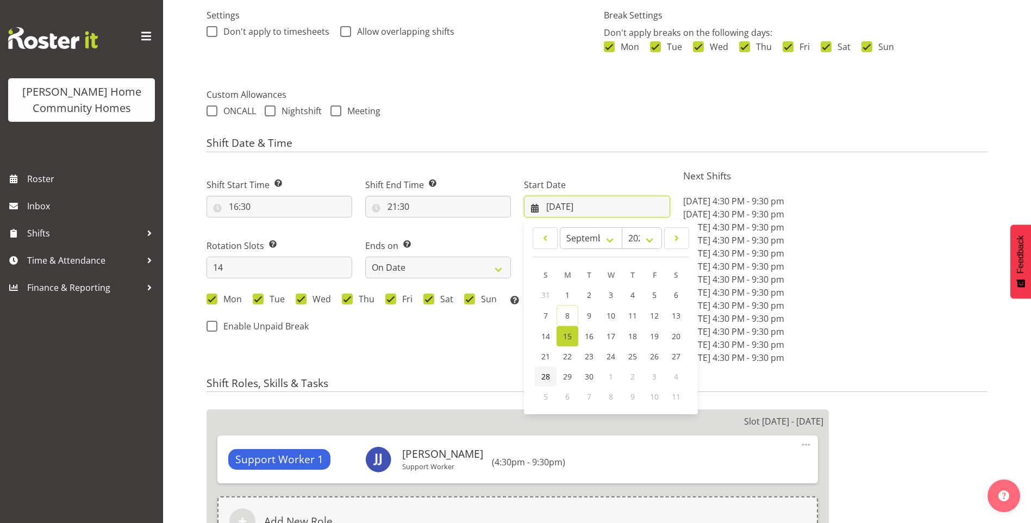
select select "746"
drag, startPoint x: 571, startPoint y: 375, endPoint x: 582, endPoint y: 333, distance: 42.7
click at [571, 374] on span "29" at bounding box center [567, 376] width 9 height 10
type input "[DATE]"
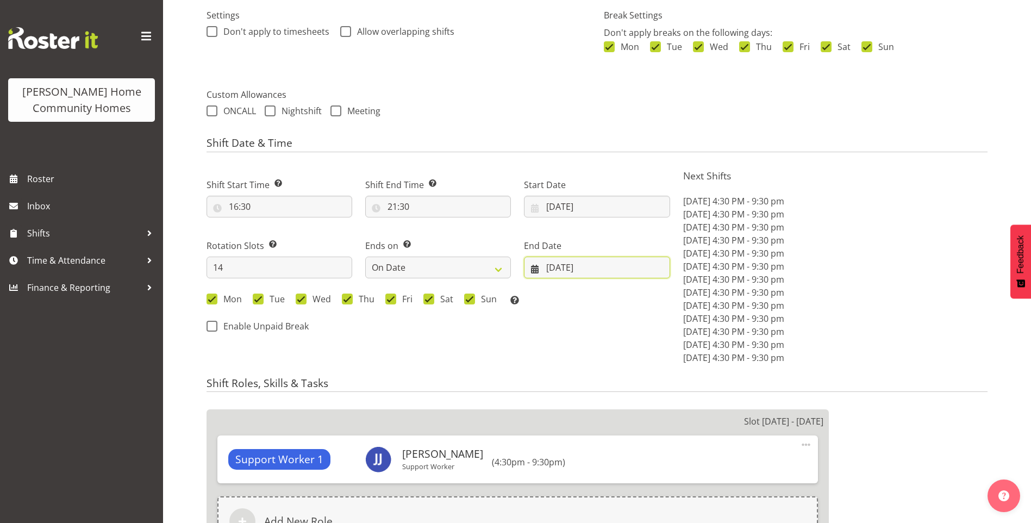
drag, startPoint x: 582, startPoint y: 271, endPoint x: 590, endPoint y: 271, distance: 8.2
click at [582, 271] on input "[DATE]" at bounding box center [597, 268] width 146 height 22
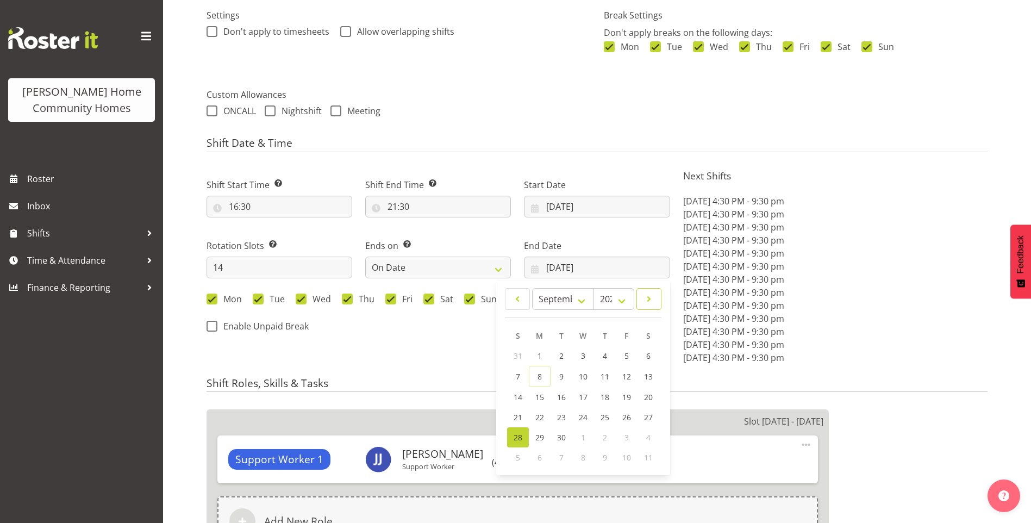
click at [652, 296] on span at bounding box center [649, 298] width 11 height 13
select select "9"
click at [515, 392] on span "12" at bounding box center [518, 396] width 9 height 10
type input "12/10/2025"
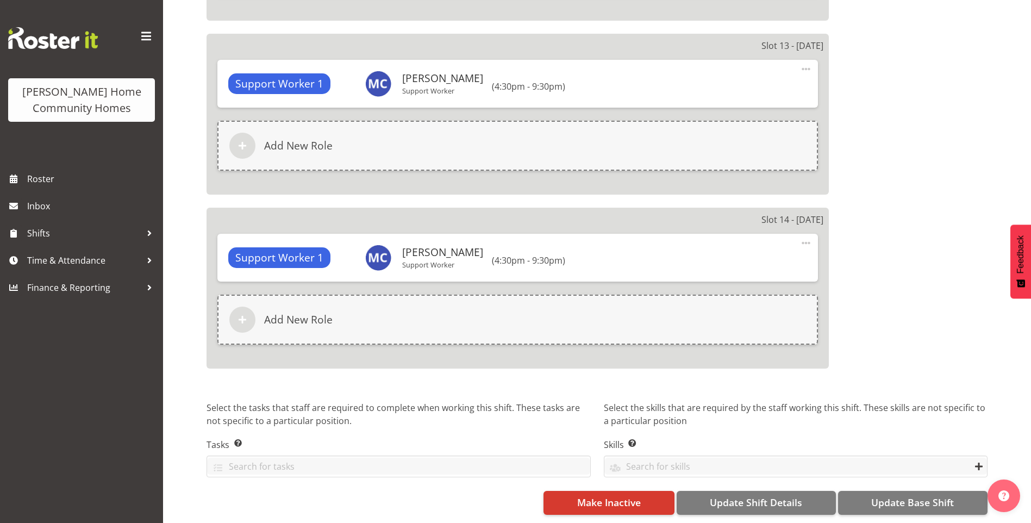
scroll to position [2750, 0]
click at [928, 497] on span "Update Base Shift" at bounding box center [912, 502] width 83 height 14
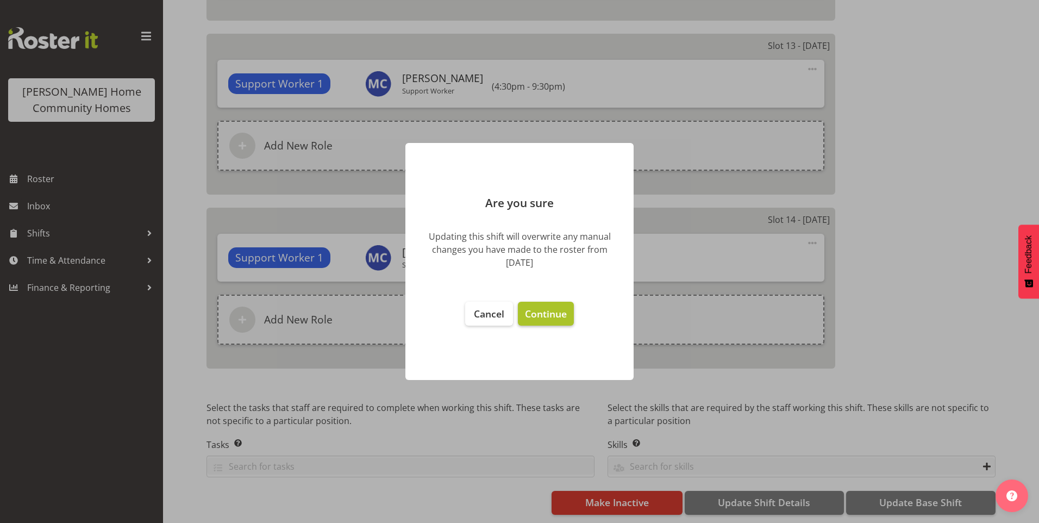
click at [553, 320] on span "Continue" at bounding box center [546, 313] width 42 height 13
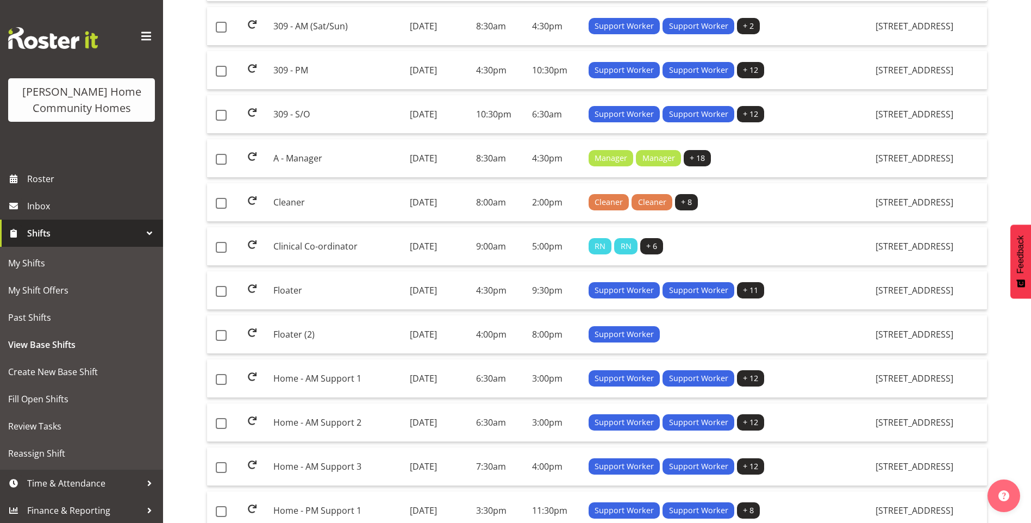
scroll to position [776, 0]
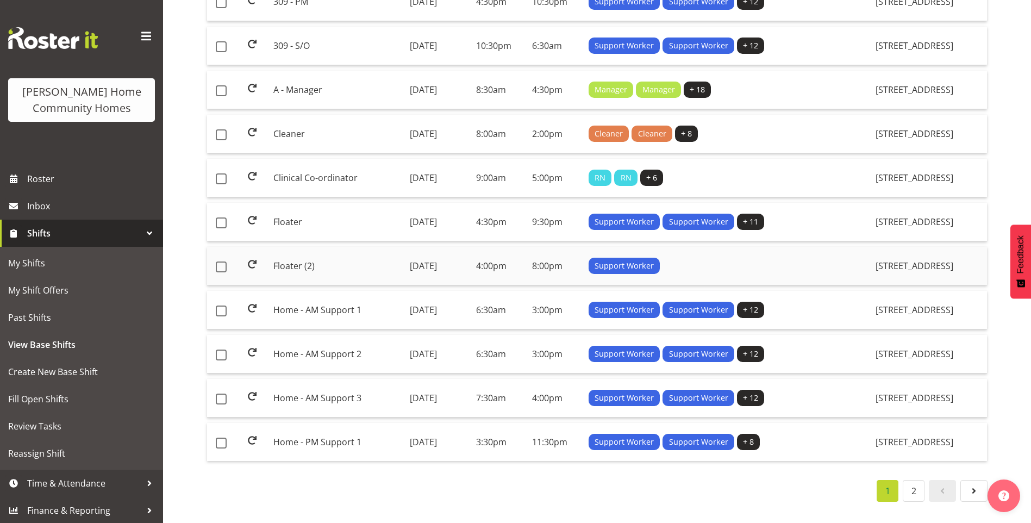
click at [290, 257] on td "Floater (2)" at bounding box center [337, 266] width 136 height 39
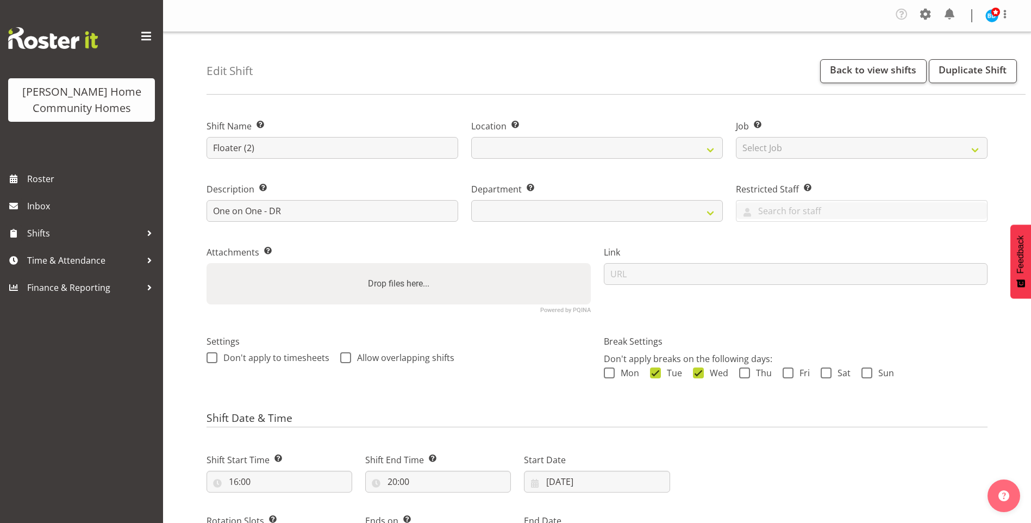
select select "8"
select select "2025"
select select "date"
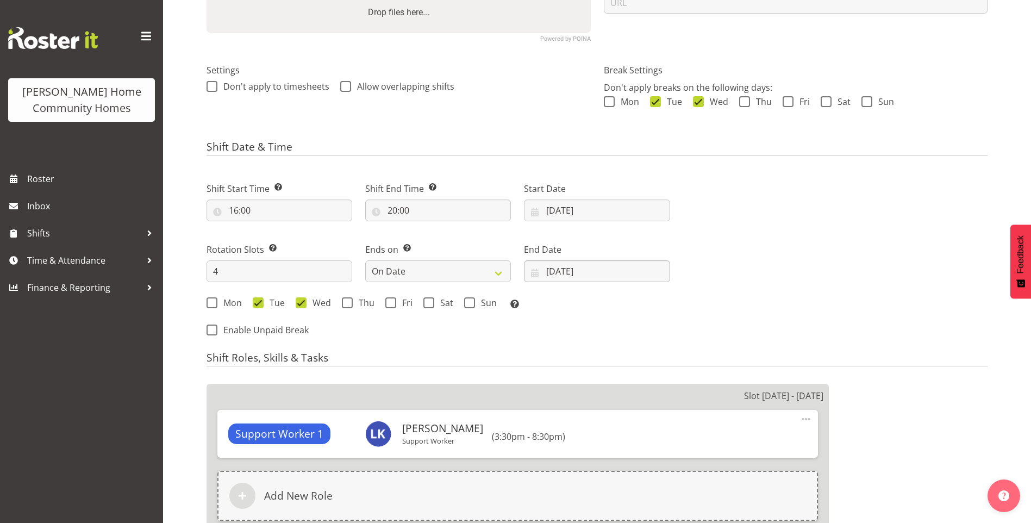
scroll to position [272, 0]
select select
click at [565, 213] on input "[DATE]" at bounding box center [597, 210] width 146 height 22
select select
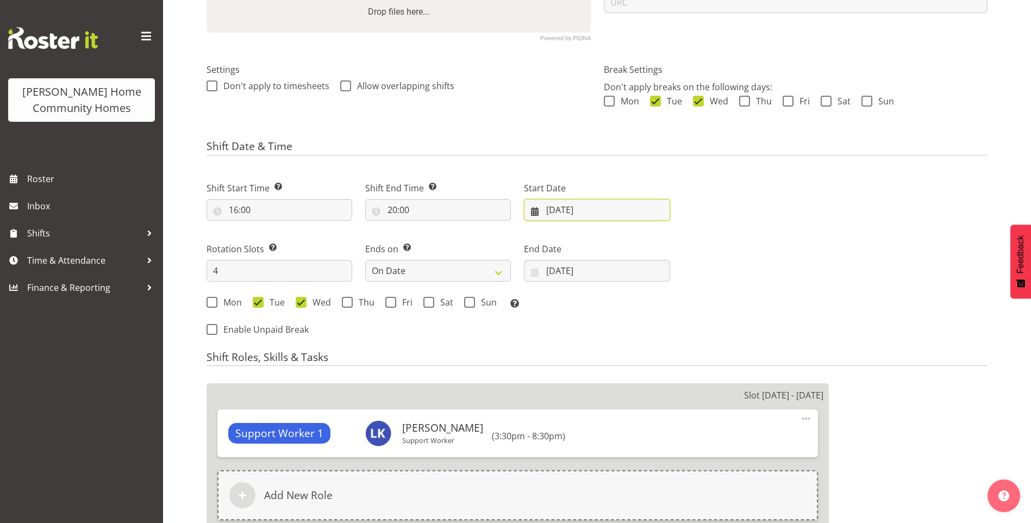
select select
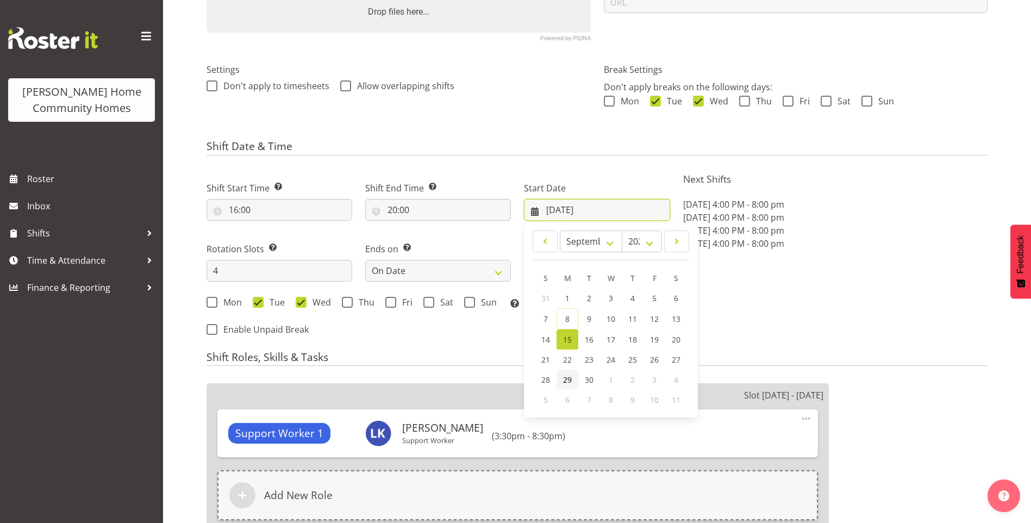
select select
select select "1071"
select select "749"
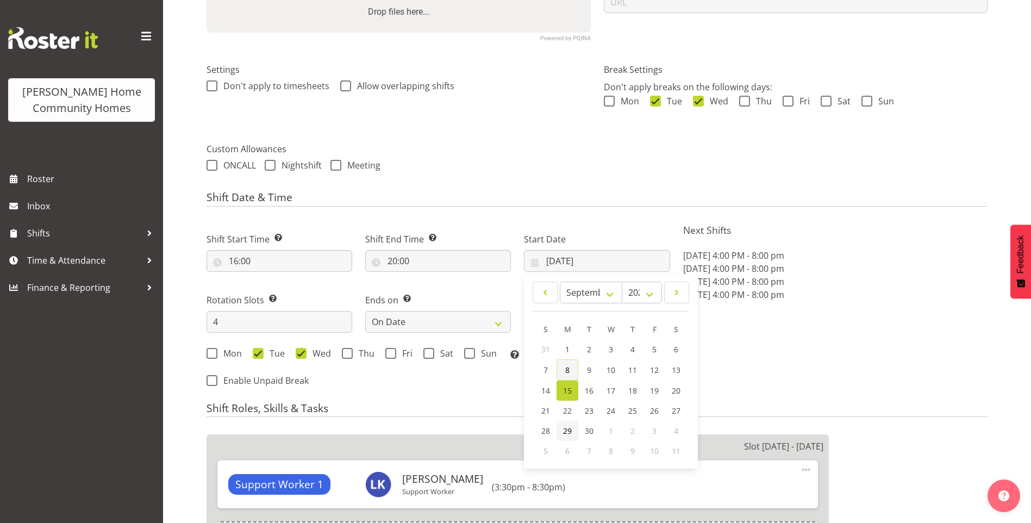
click at [569, 372] on div "31 1 2 3 4 5 6 7 8 9 10 11 12 13 14 15 16 17 18 19 20 21 22 23 24 25 26 27 28 2…" at bounding box center [611, 400] width 152 height 122
drag, startPoint x: 573, startPoint y: 428, endPoint x: 577, endPoint y: 416, distance: 12.0
click at [573, 427] on link "29" at bounding box center [568, 431] width 22 height 20
type input "29/09/2025"
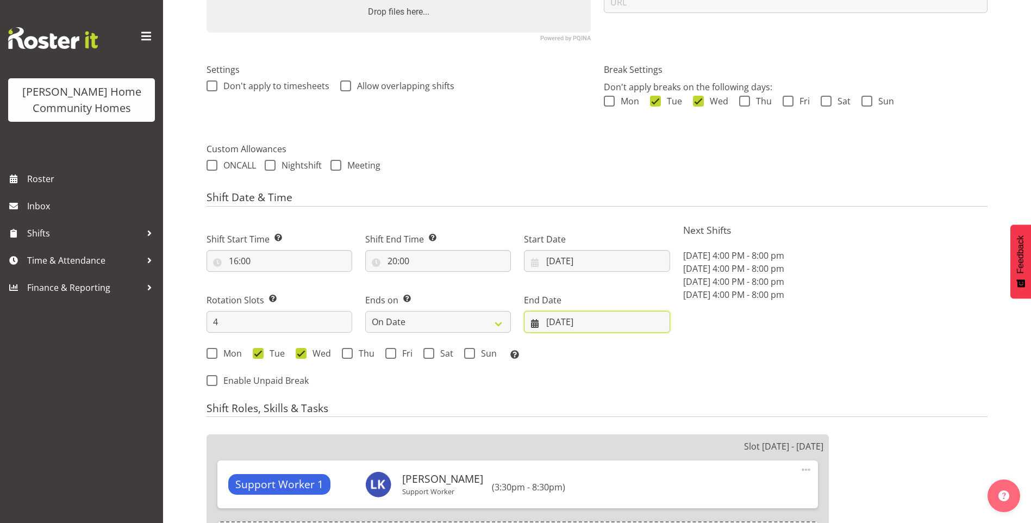
drag, startPoint x: 565, startPoint y: 322, endPoint x: 572, endPoint y: 321, distance: 7.1
click at [566, 321] on input "28/09/2025" at bounding box center [597, 322] width 146 height 22
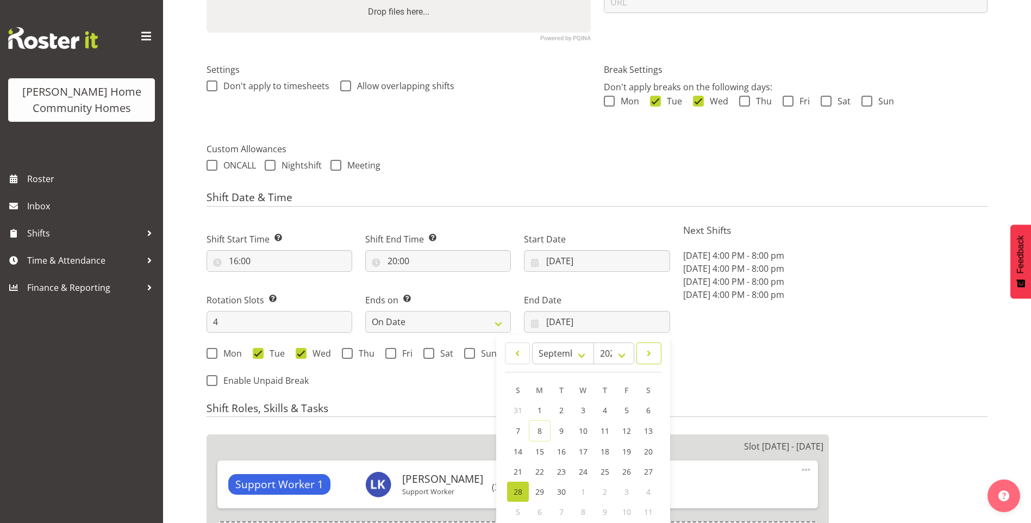
click at [652, 349] on span at bounding box center [649, 353] width 11 height 13
select select "9"
click at [515, 449] on span "12" at bounding box center [518, 450] width 9 height 10
type input "[DATE]"
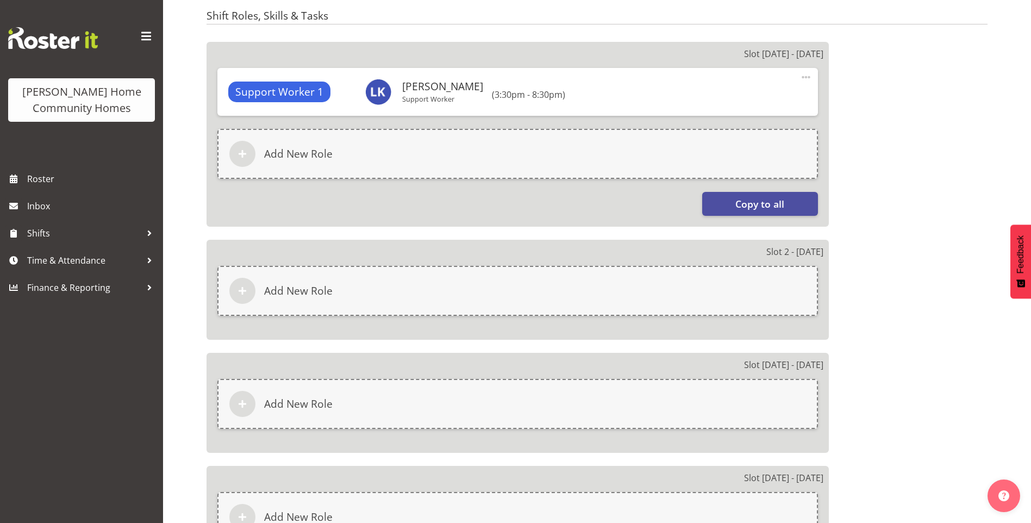
scroll to position [870, 0]
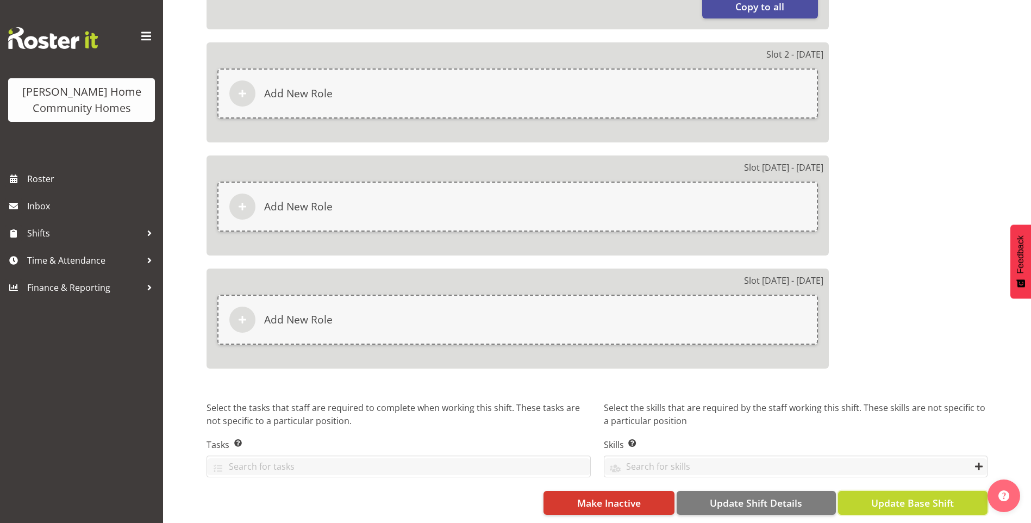
click at [933, 496] on span "Update Base Shift" at bounding box center [912, 503] width 83 height 14
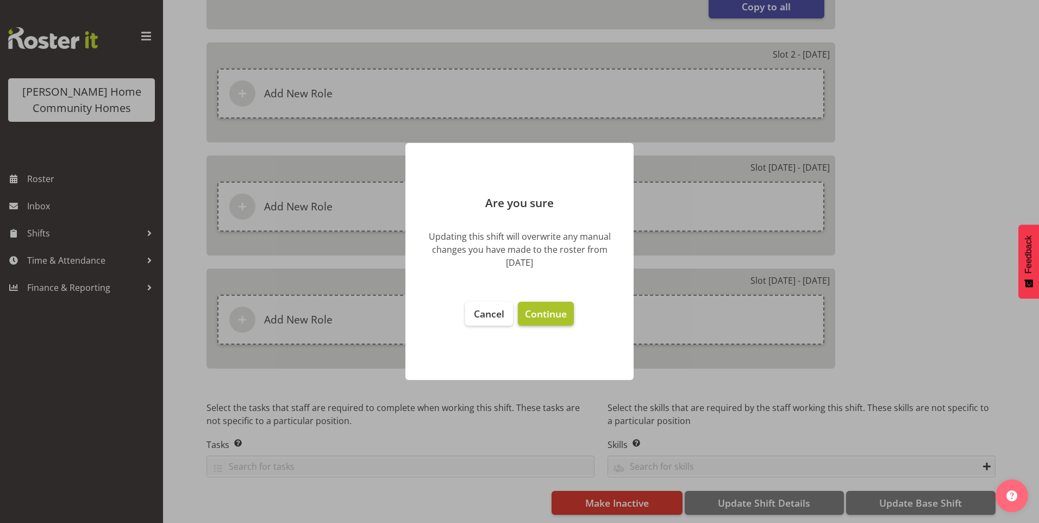
click at [546, 321] on button "Continue" at bounding box center [546, 314] width 56 height 24
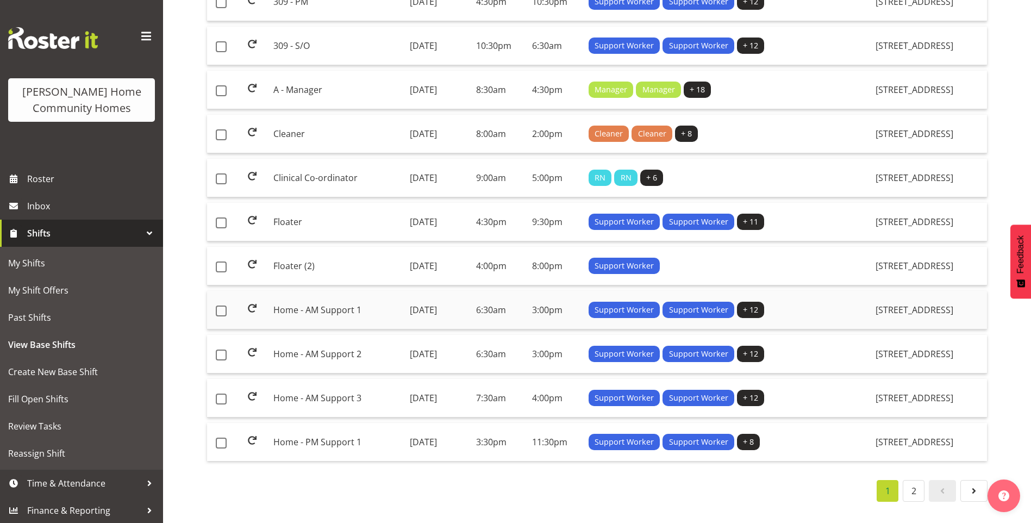
scroll to position [776, 0]
click at [299, 299] on td "Home - AM Support 1" at bounding box center [337, 310] width 136 height 39
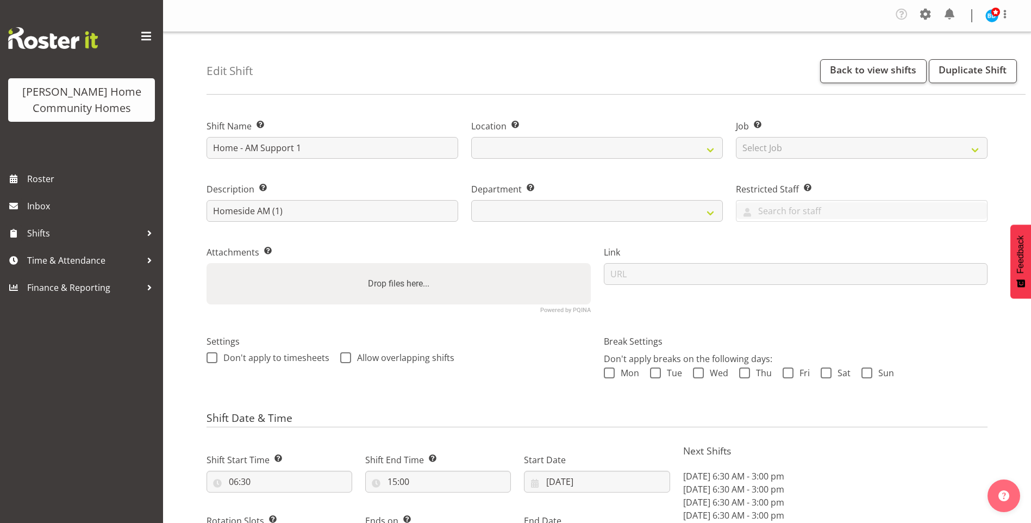
select select "8"
select select "2025"
select select "date"
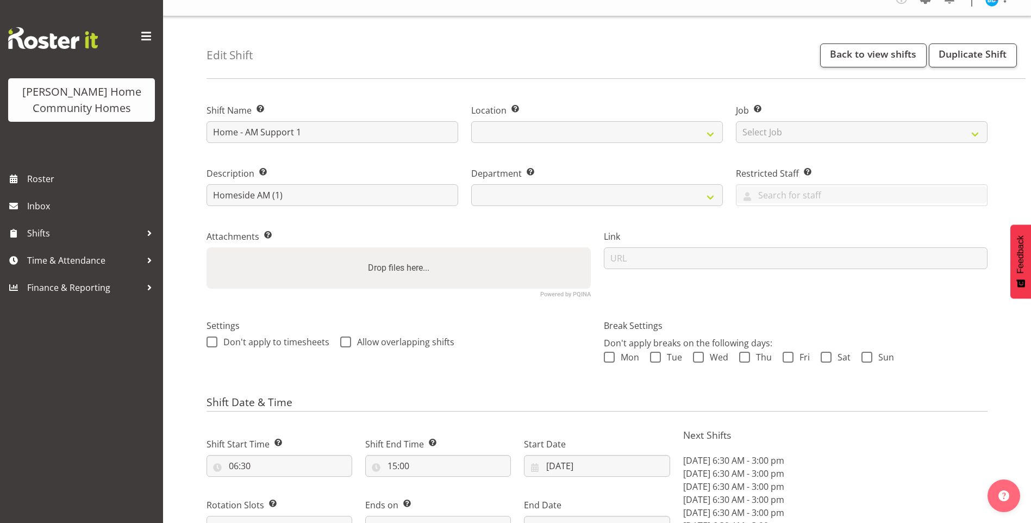
select select
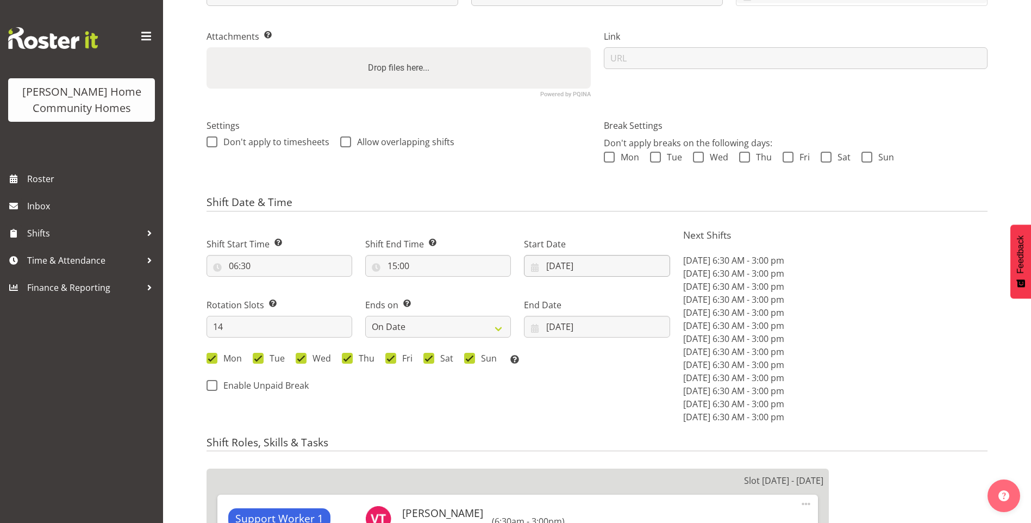
select select
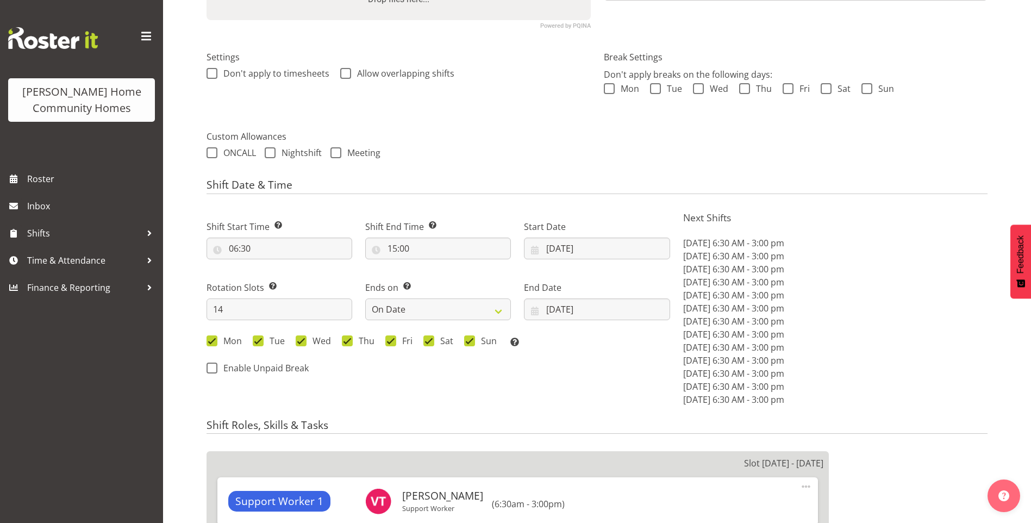
select select
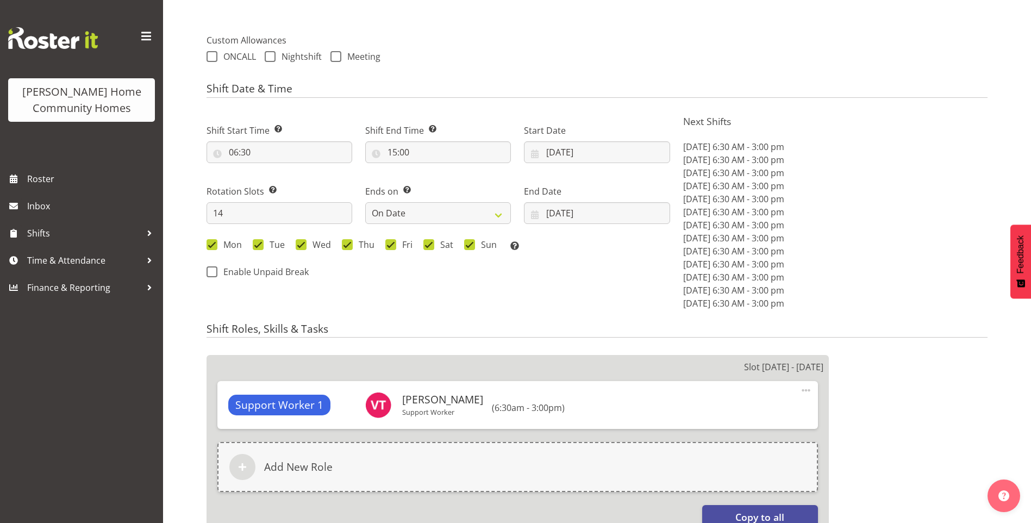
select select
select select "746"
select select "1067"
click at [563, 157] on input "[DATE]" at bounding box center [597, 152] width 146 height 22
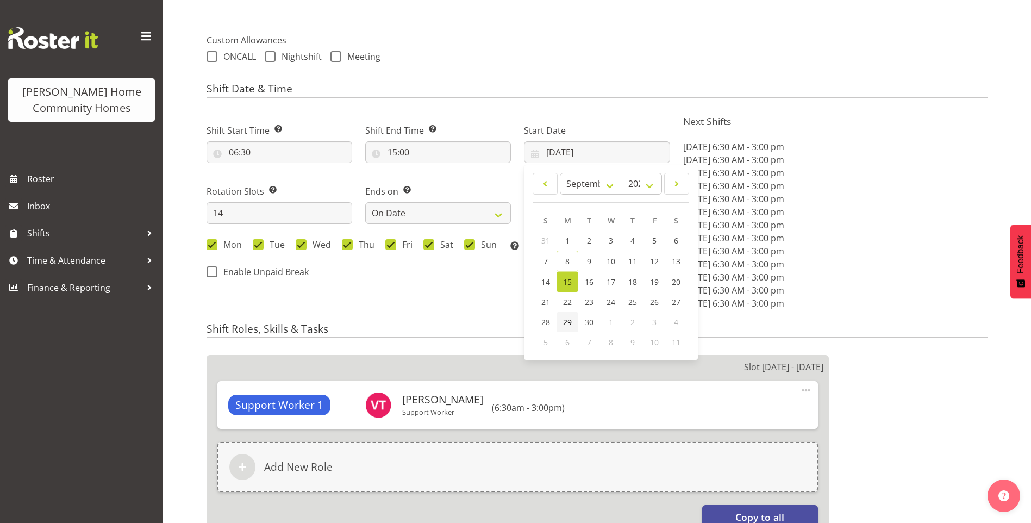
click at [564, 321] on span "29" at bounding box center [567, 322] width 9 height 10
type input "29/09/2025"
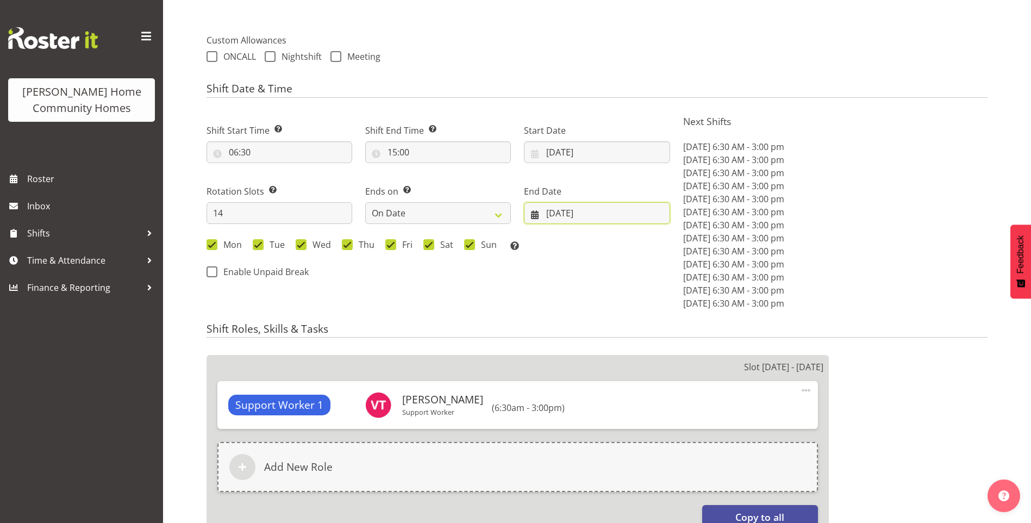
click at [564, 214] on input "[DATE]" at bounding box center [597, 213] width 146 height 22
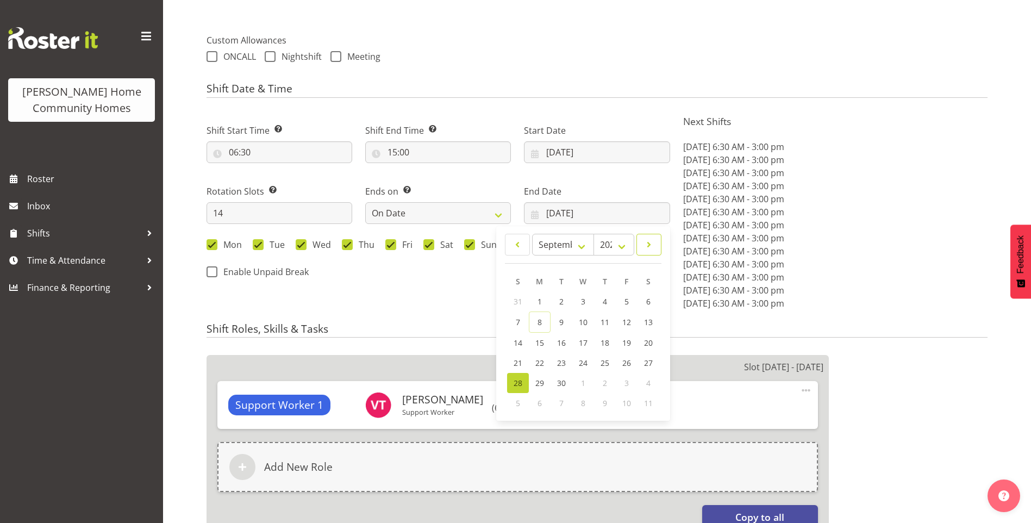
drag, startPoint x: 644, startPoint y: 245, endPoint x: 635, endPoint y: 250, distance: 9.8
click at [644, 245] on span at bounding box center [649, 244] width 11 height 13
select select "9"
click at [519, 339] on span "12" at bounding box center [518, 341] width 9 height 10
type input "12/10/2025"
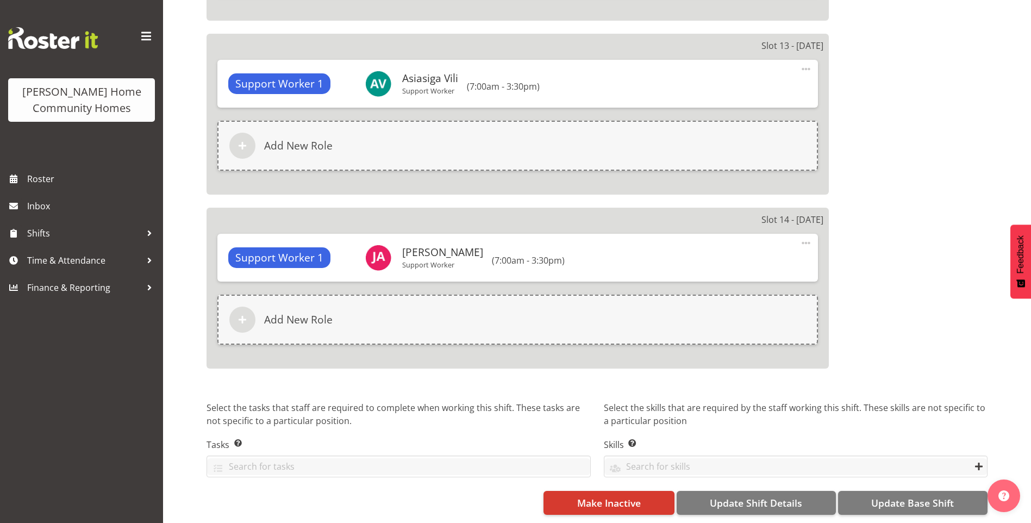
scroll to position [2821, 0]
click at [918, 496] on span "Update Base Shift" at bounding box center [912, 503] width 83 height 14
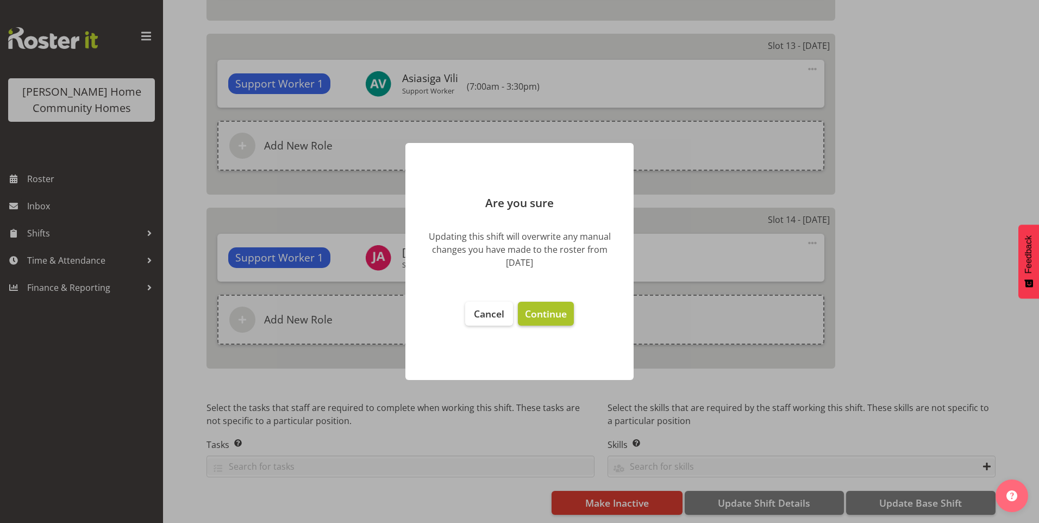
click at [569, 320] on button "Continue" at bounding box center [546, 314] width 56 height 24
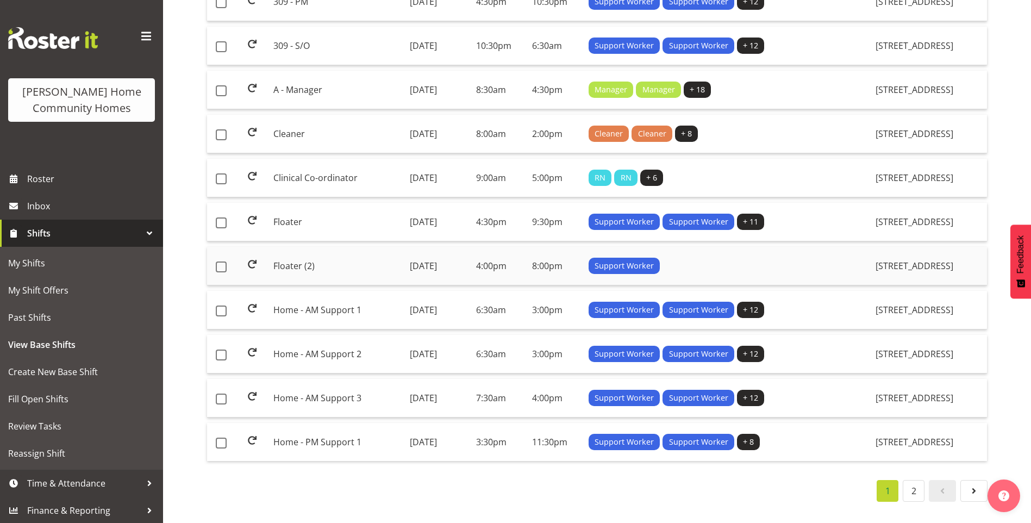
scroll to position [776, 0]
click at [289, 341] on td "Home - AM Support 2" at bounding box center [337, 354] width 136 height 39
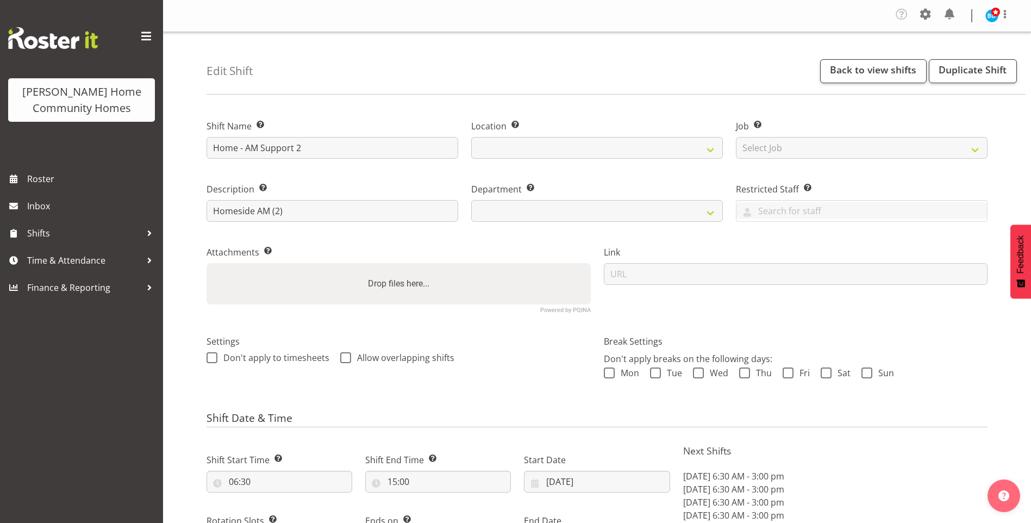
select select "8"
select select "2025"
select select "date"
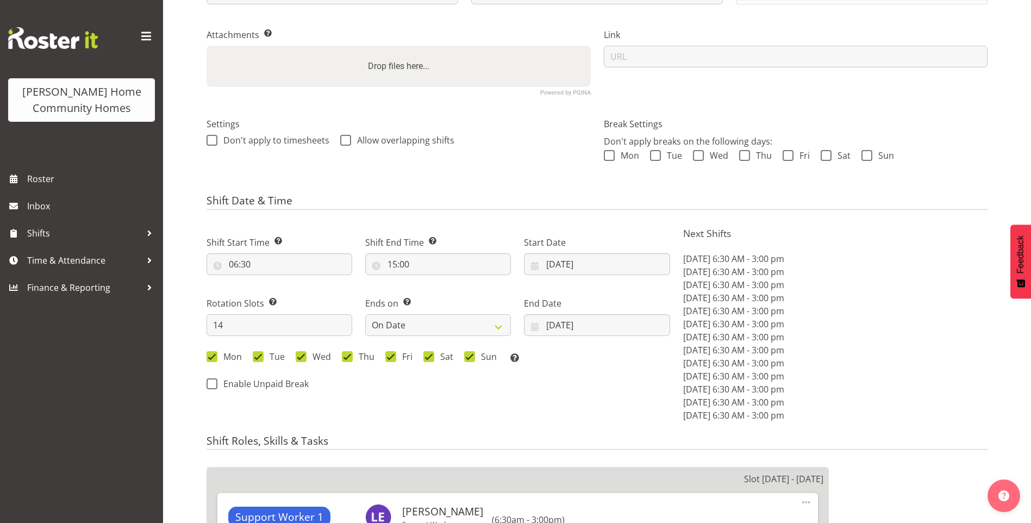
select select
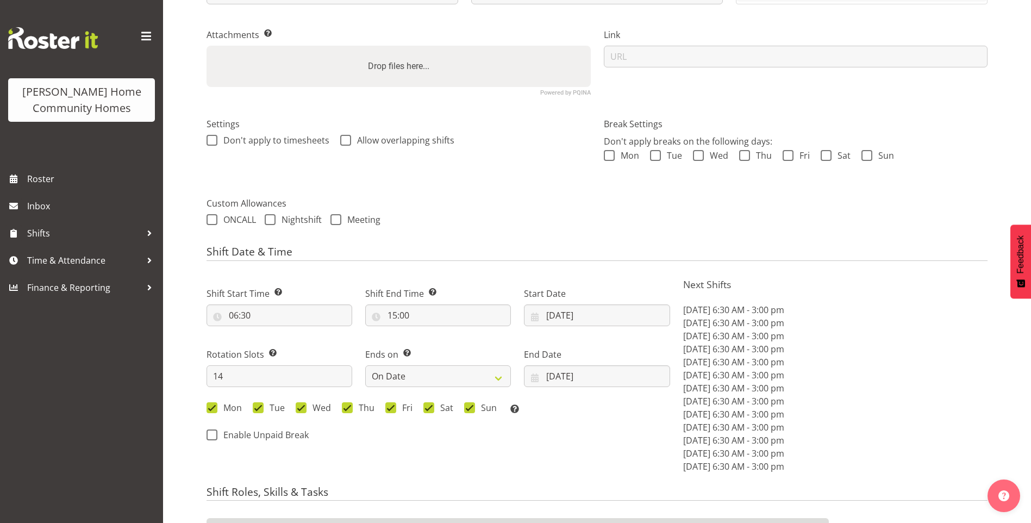
select select
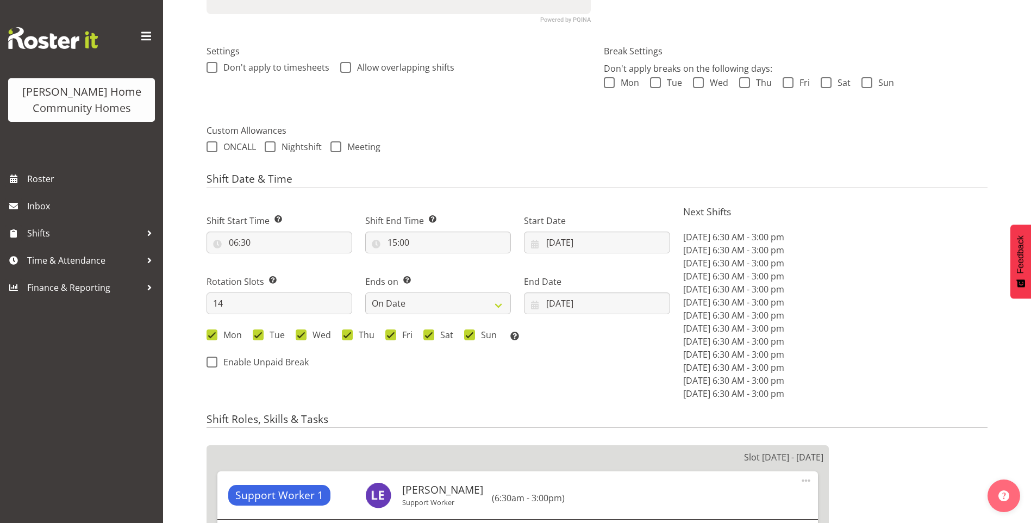
scroll to position [380, 0]
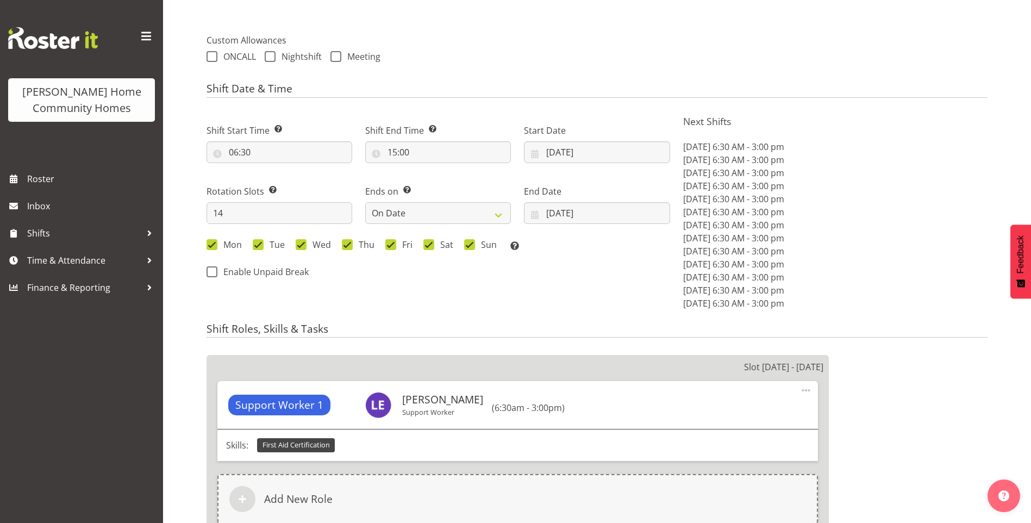
select select
select select "1067"
select select "746"
click at [569, 154] on input "15/09/2025" at bounding box center [597, 152] width 146 height 22
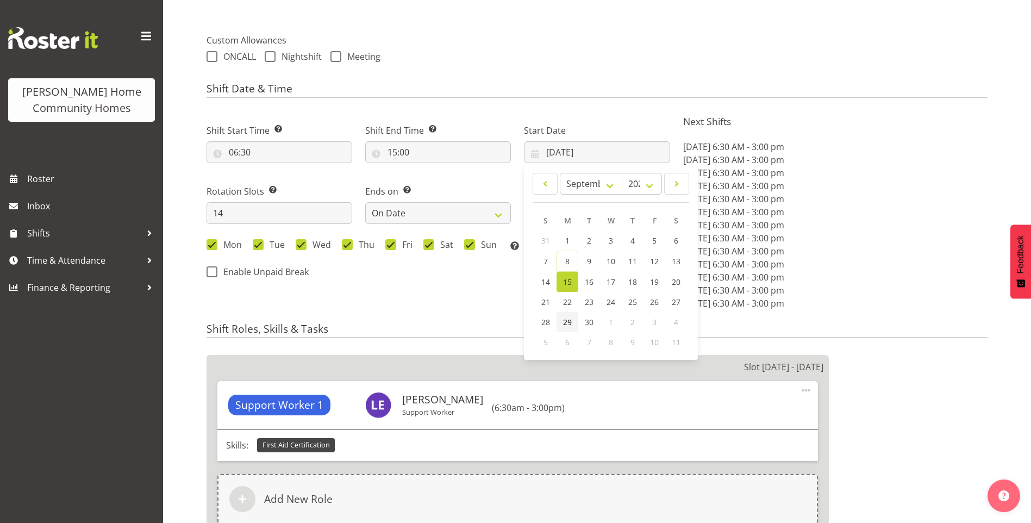
click at [564, 323] on span "29" at bounding box center [567, 322] width 9 height 10
type input "29/09/2025"
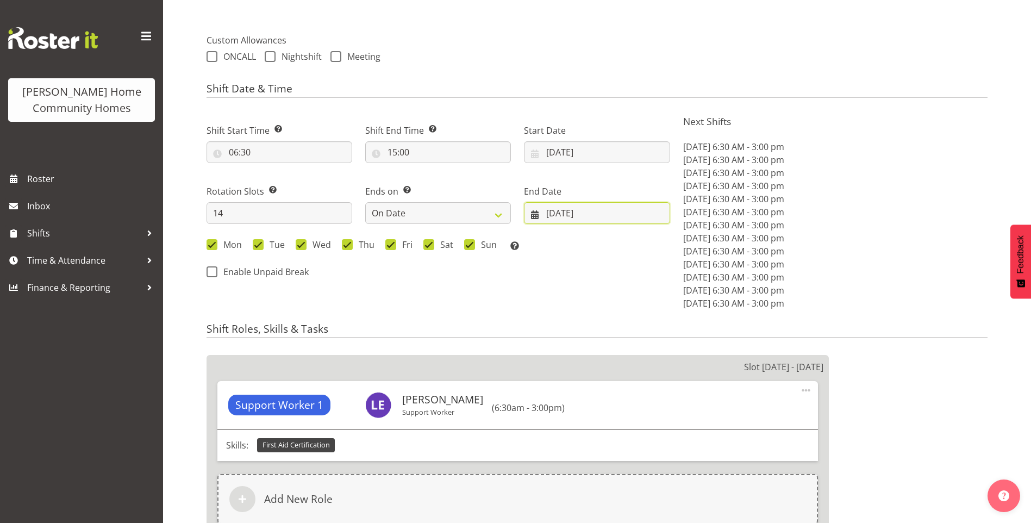
click at [560, 216] on input "[DATE]" at bounding box center [597, 213] width 146 height 22
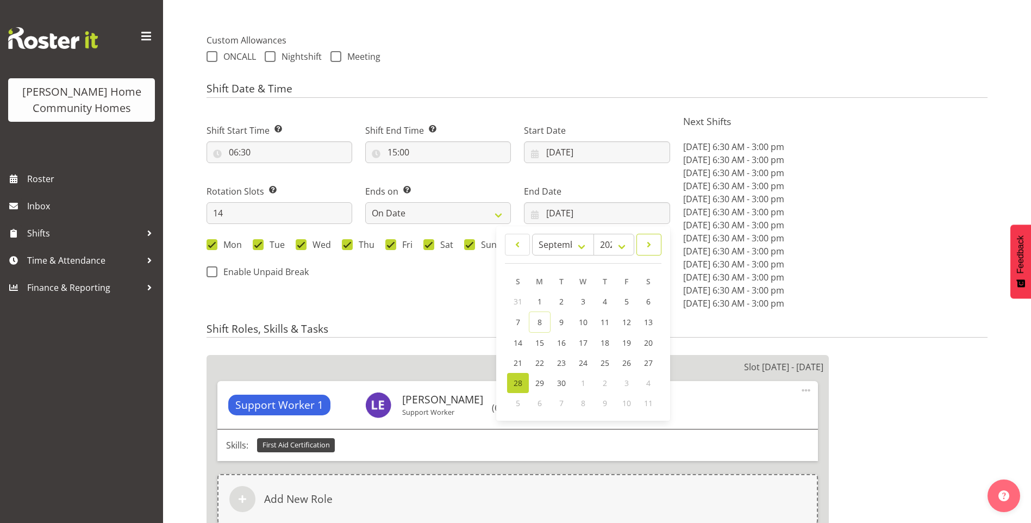
click at [646, 243] on span at bounding box center [649, 244] width 11 height 13
select select "9"
click at [520, 338] on span "12" at bounding box center [518, 341] width 9 height 10
type input "12/10/2025"
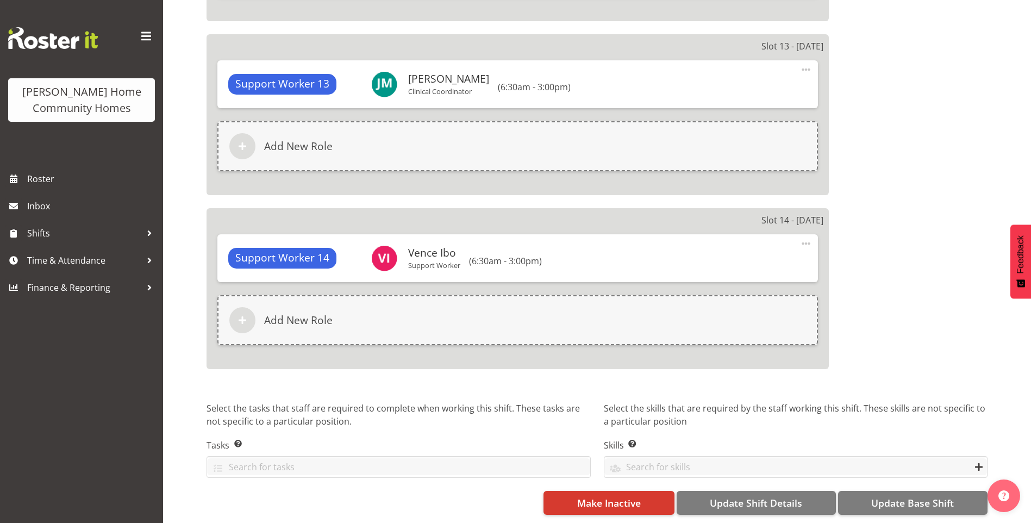
scroll to position [2850, 0]
click at [943, 496] on span "Update Base Shift" at bounding box center [912, 503] width 83 height 14
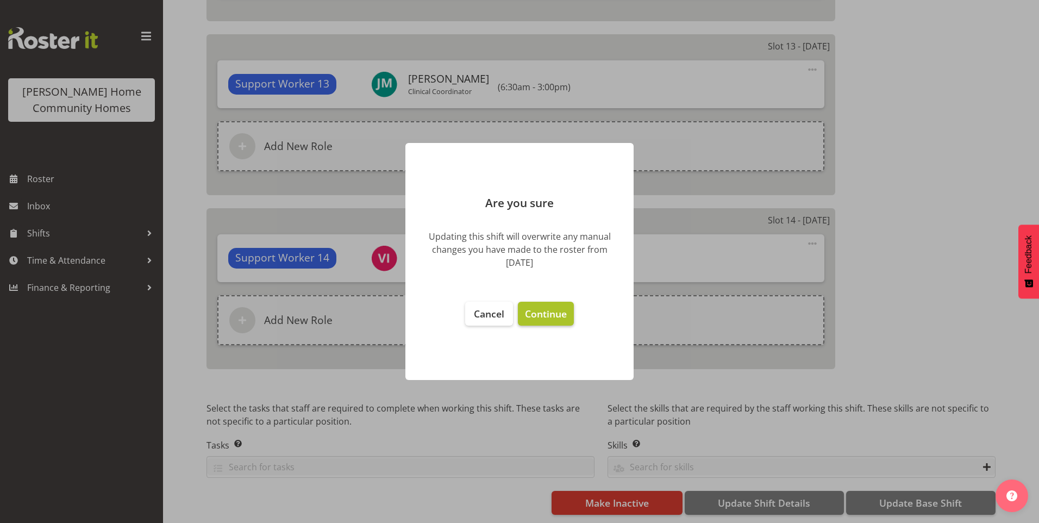
click at [555, 321] on button "Continue" at bounding box center [546, 314] width 56 height 24
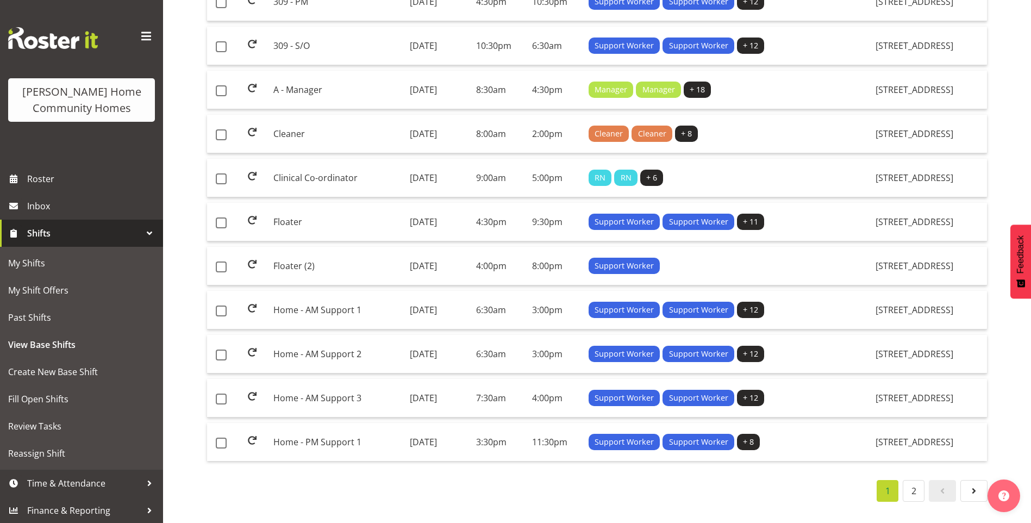
scroll to position [776, 0]
click at [280, 386] on td "Home - AM Support 3" at bounding box center [337, 398] width 136 height 39
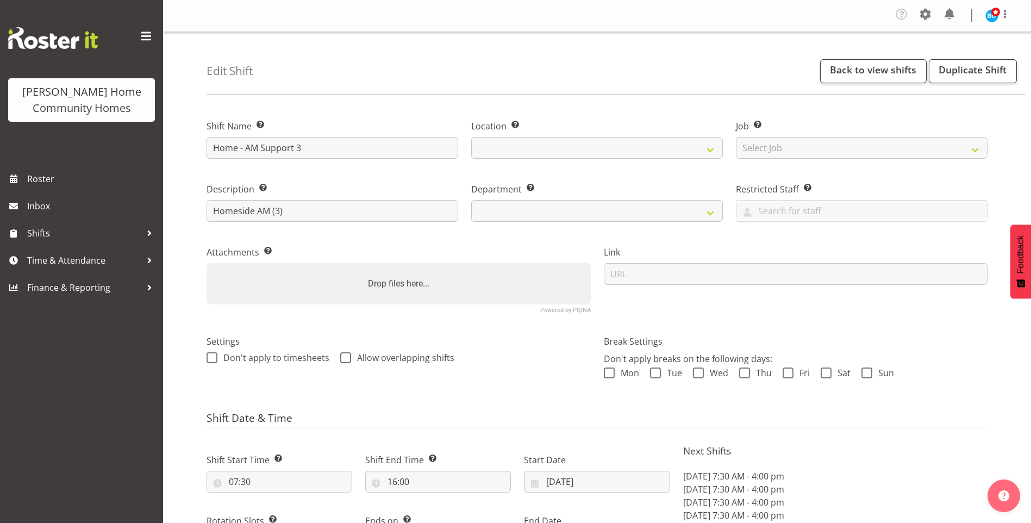
select select "8"
select select "2025"
select select "date"
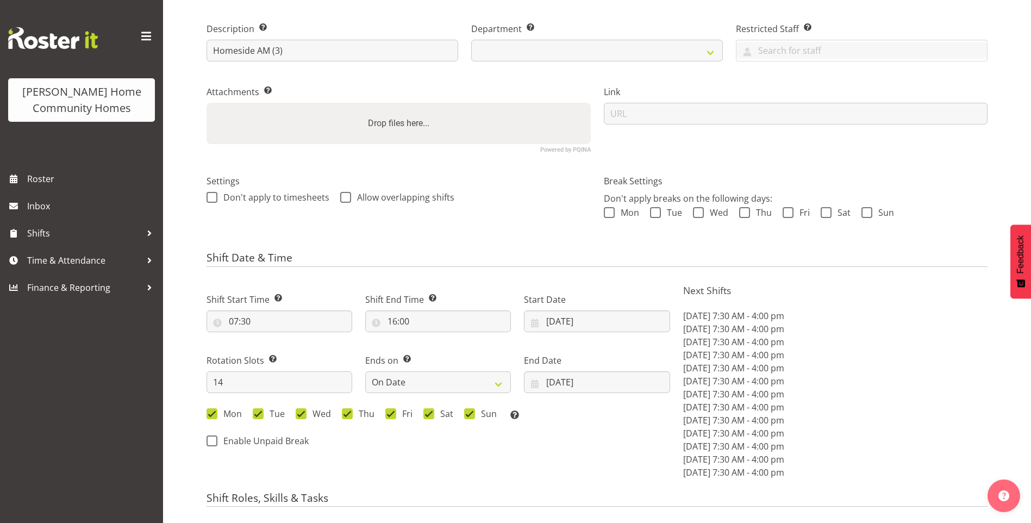
select select
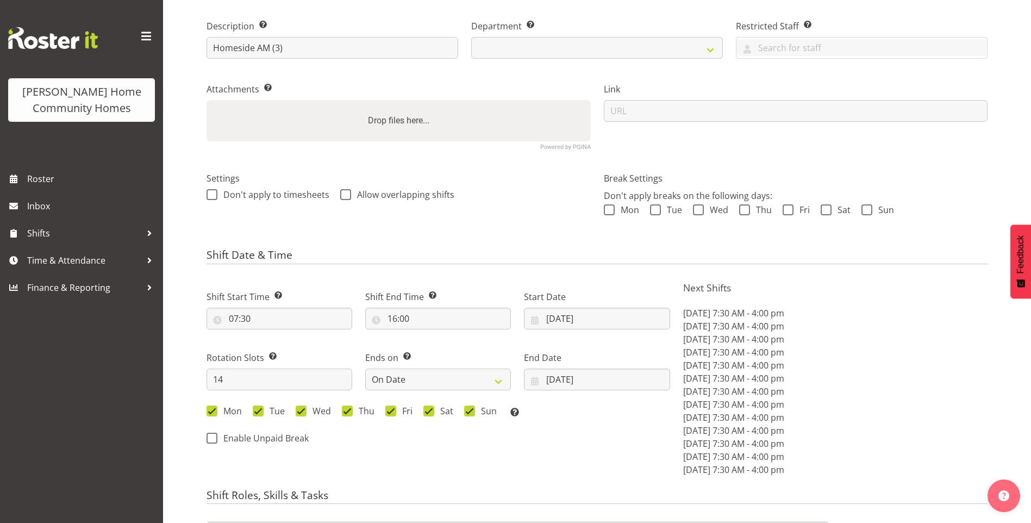
select select
select select "746"
select select "1067"
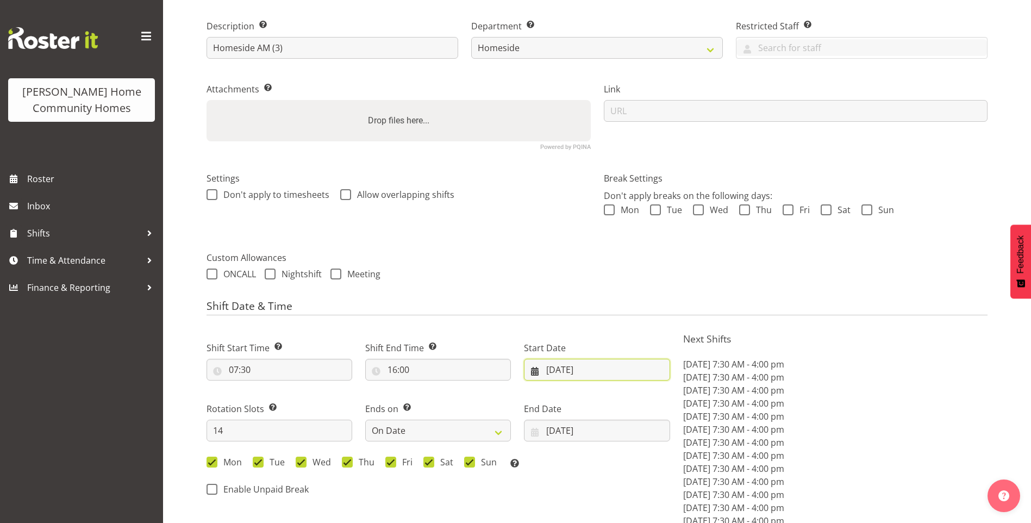
click at [557, 364] on input "15/09/2025" at bounding box center [597, 370] width 146 height 22
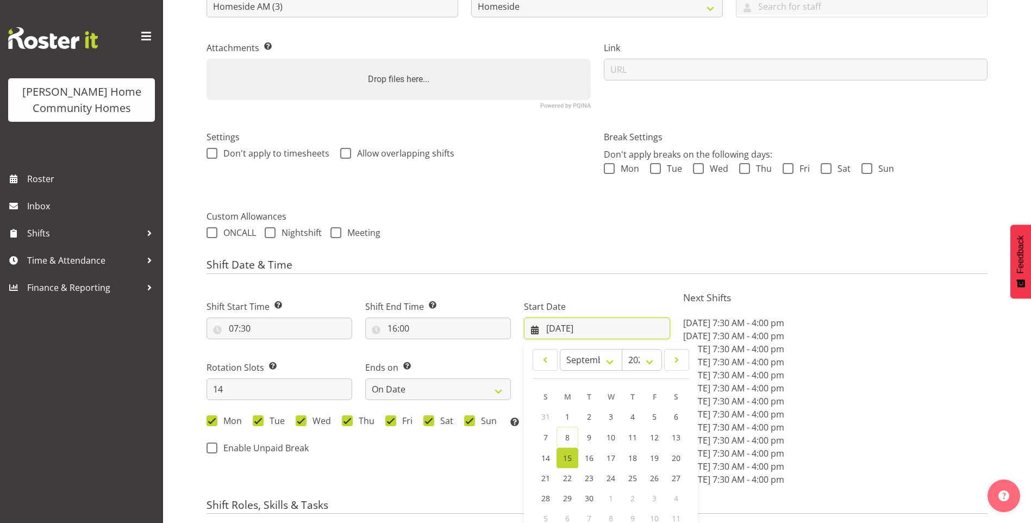
scroll to position [272, 0]
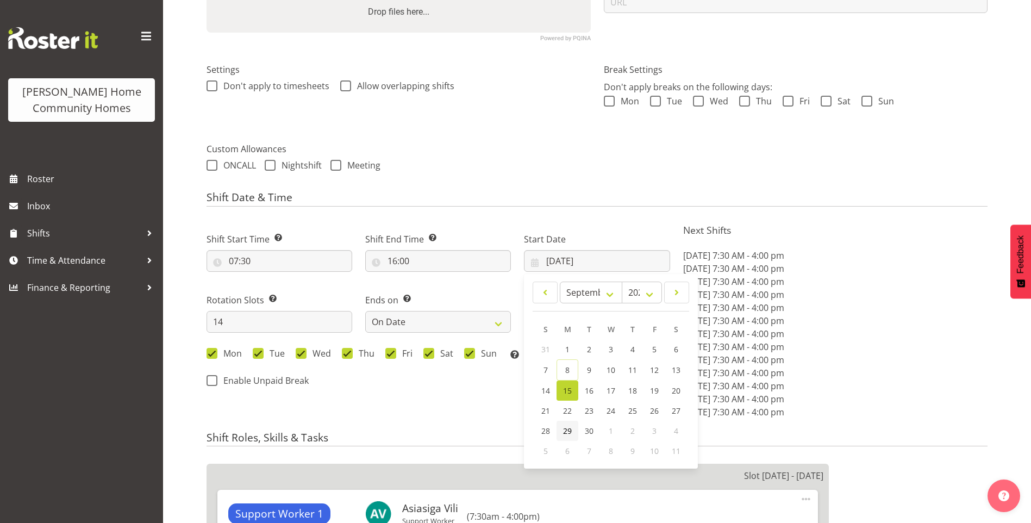
click at [569, 429] on span "29" at bounding box center [567, 431] width 9 height 10
type input "[DATE]"
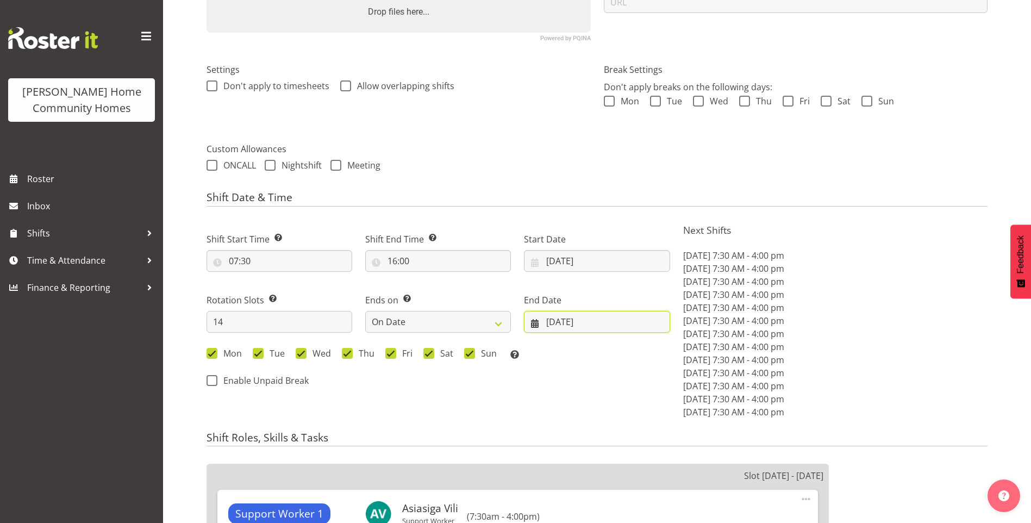
click at [542, 327] on input "[DATE]" at bounding box center [597, 322] width 146 height 22
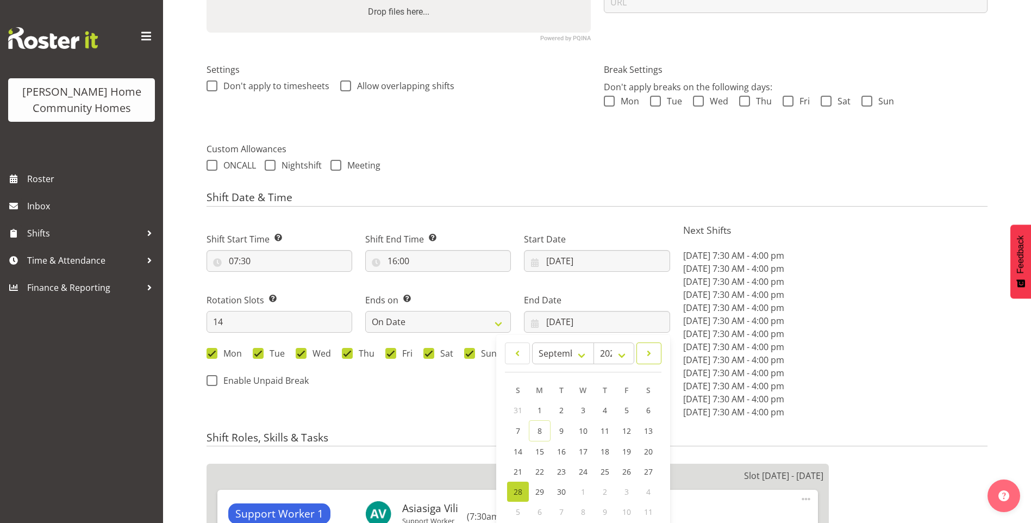
click at [653, 357] on span at bounding box center [649, 353] width 11 height 13
select select "9"
click at [517, 452] on span "12" at bounding box center [518, 450] width 9 height 10
type input "[DATE]"
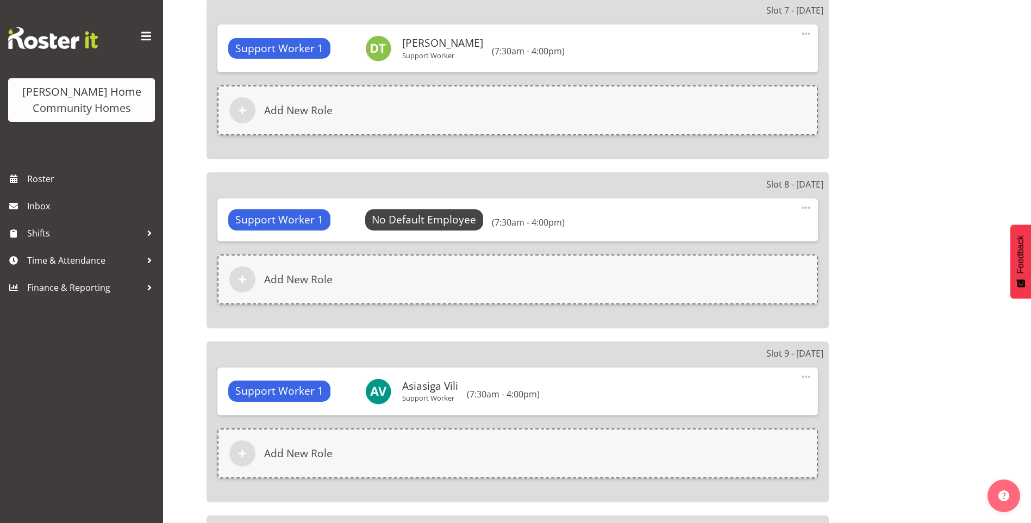
scroll to position [2811, 0]
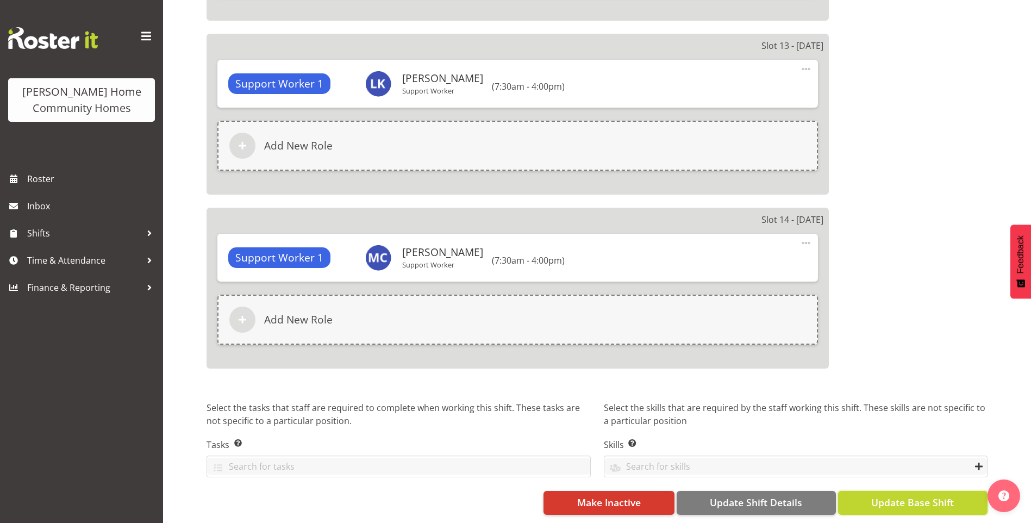
click at [916, 497] on span "Update Base Shift" at bounding box center [912, 502] width 83 height 14
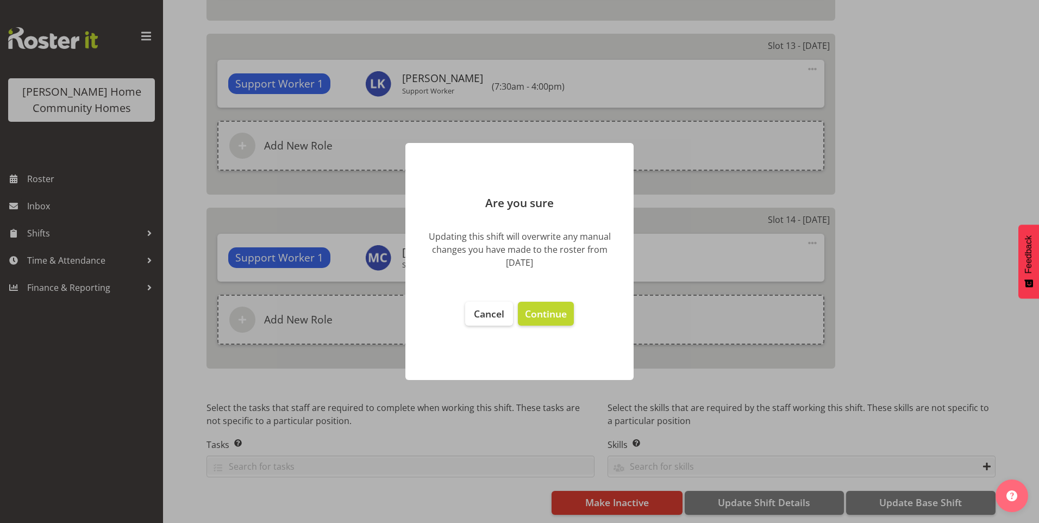
click at [545, 301] on footer "Cancel Continue" at bounding box center [519, 335] width 228 height 89
click at [548, 309] on span "Continue" at bounding box center [546, 313] width 42 height 13
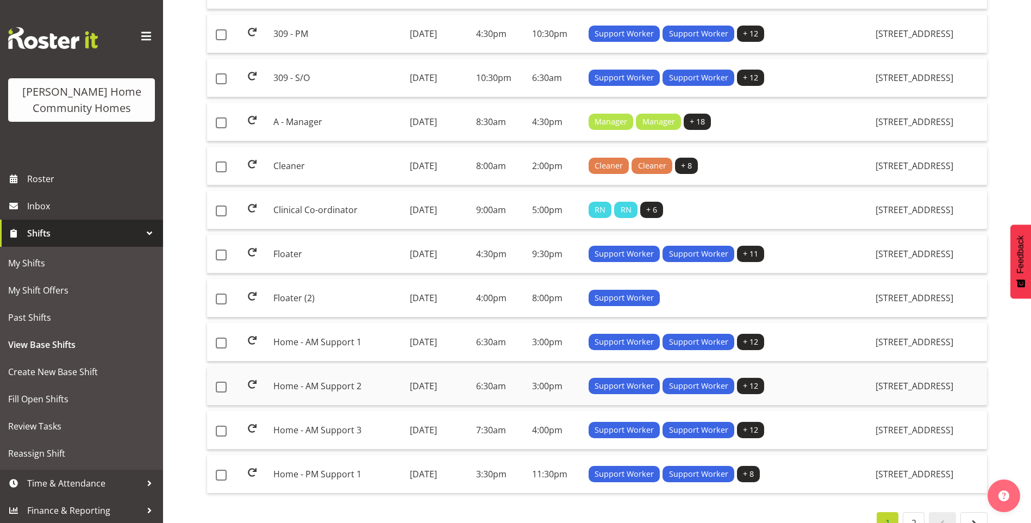
scroll to position [776, 0]
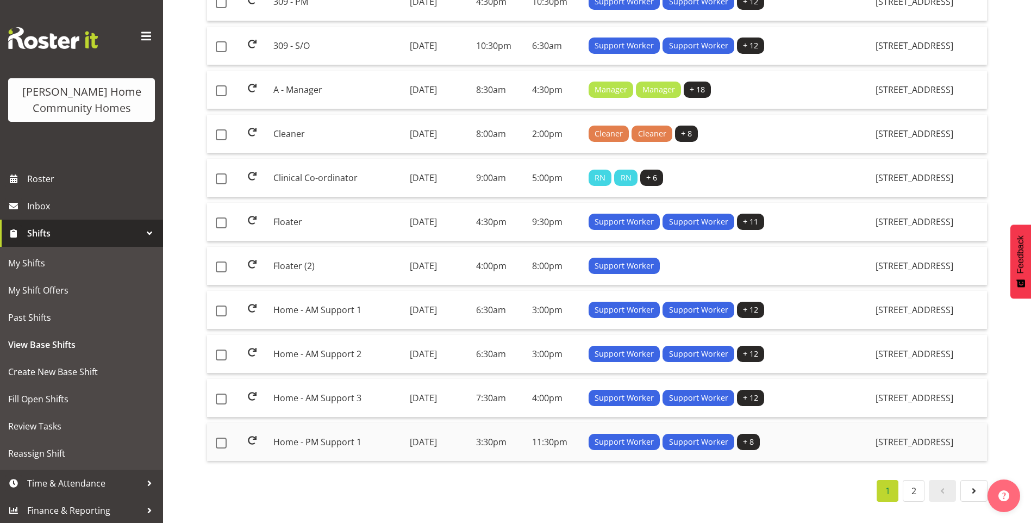
click at [327, 437] on td "Home - PM Support 1" at bounding box center [337, 442] width 136 height 38
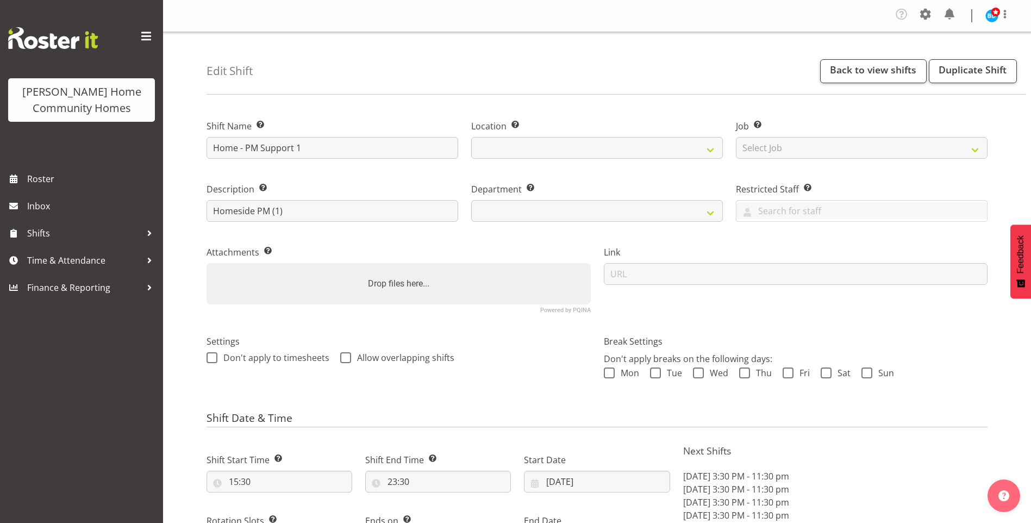
select select "8"
select select "2025"
select select "date"
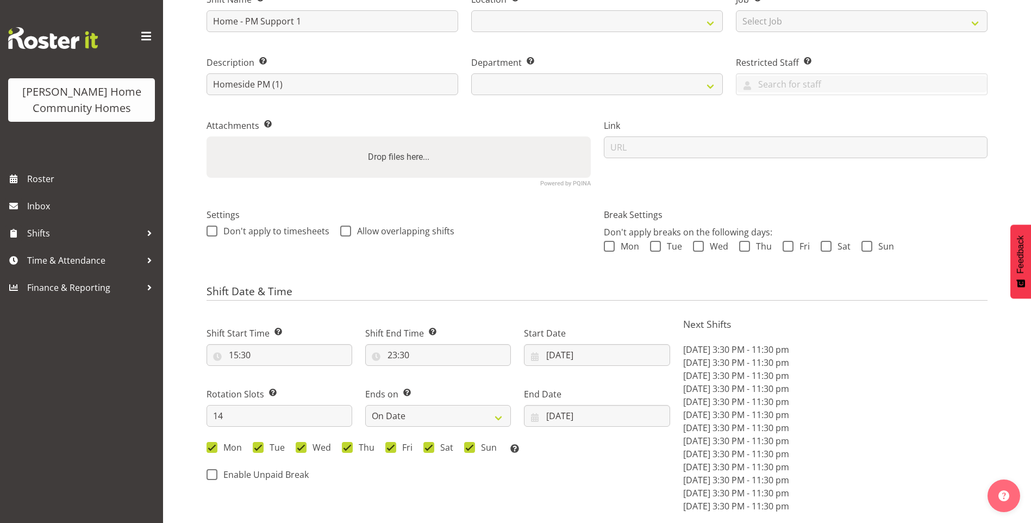
select select
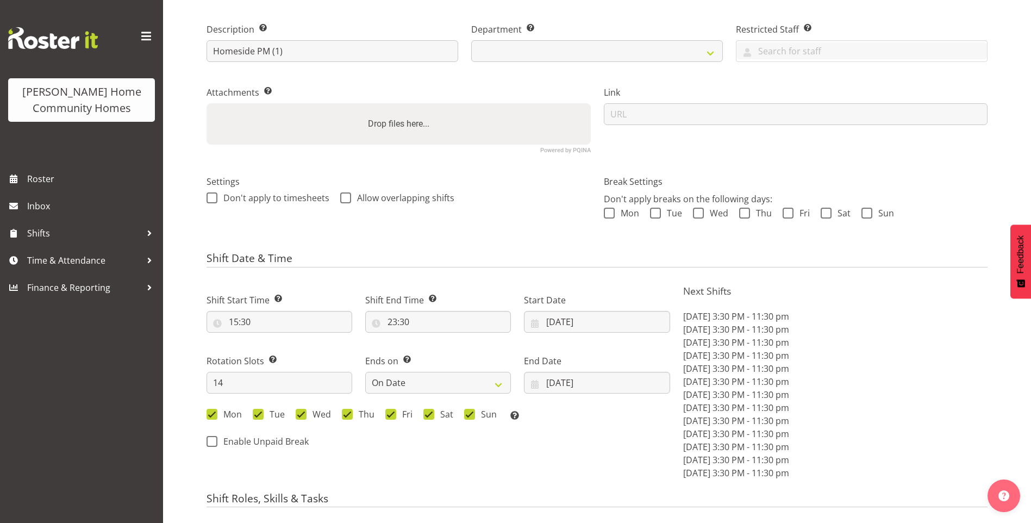
select select "746"
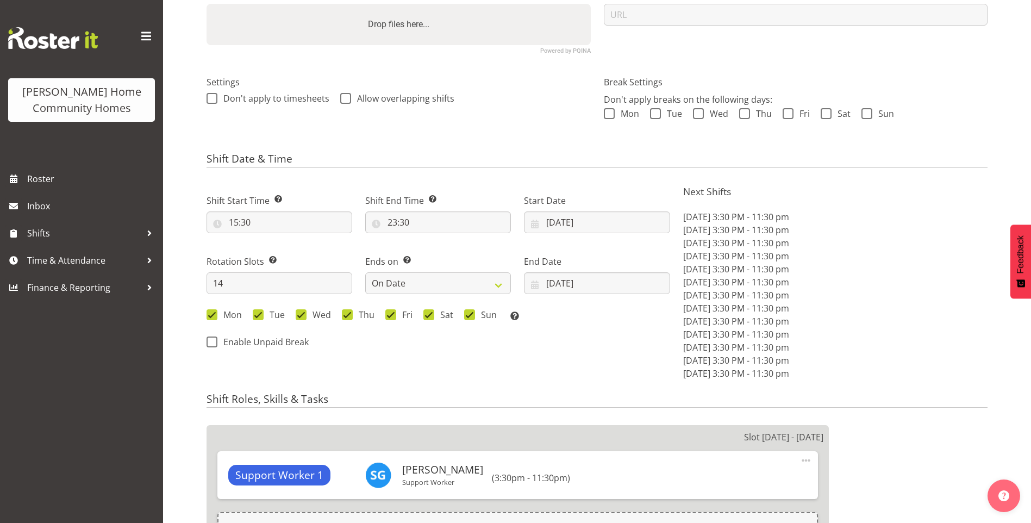
scroll to position [272, 0]
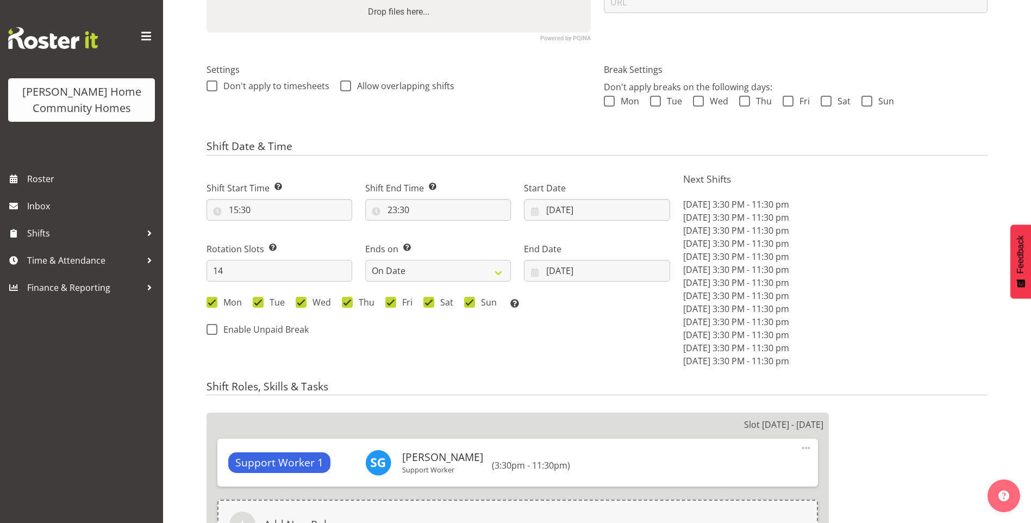
select select "1067"
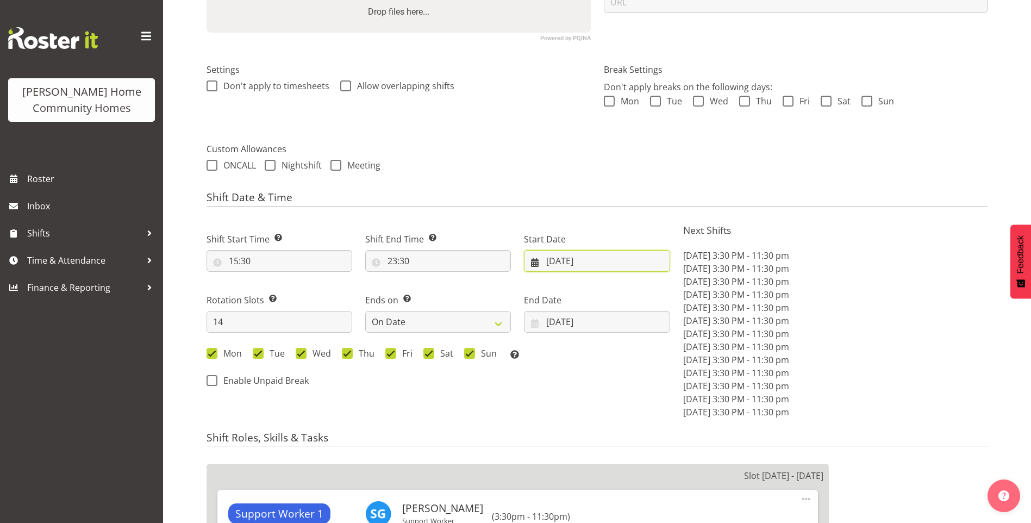
click at [553, 261] on input "[DATE]" at bounding box center [597, 261] width 146 height 22
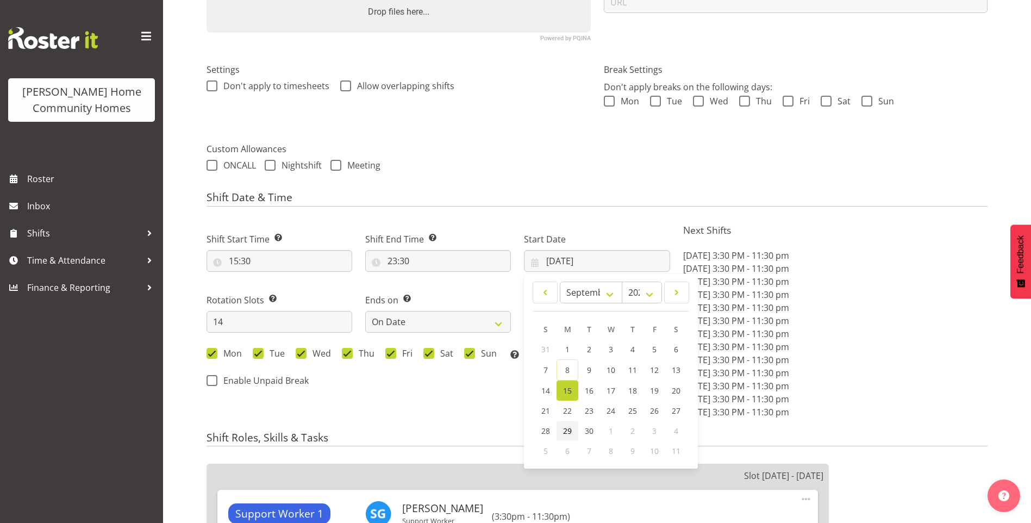
click at [571, 426] on span "29" at bounding box center [567, 431] width 9 height 10
type input "[DATE]"
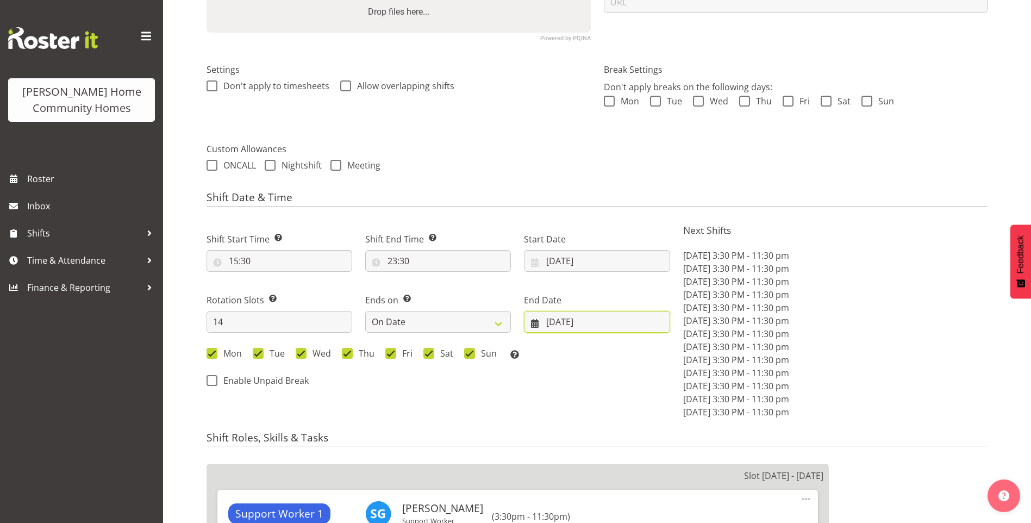
drag, startPoint x: 583, startPoint y: 316, endPoint x: 595, endPoint y: 320, distance: 12.5
click at [583, 315] on input "[DATE]" at bounding box center [597, 322] width 146 height 22
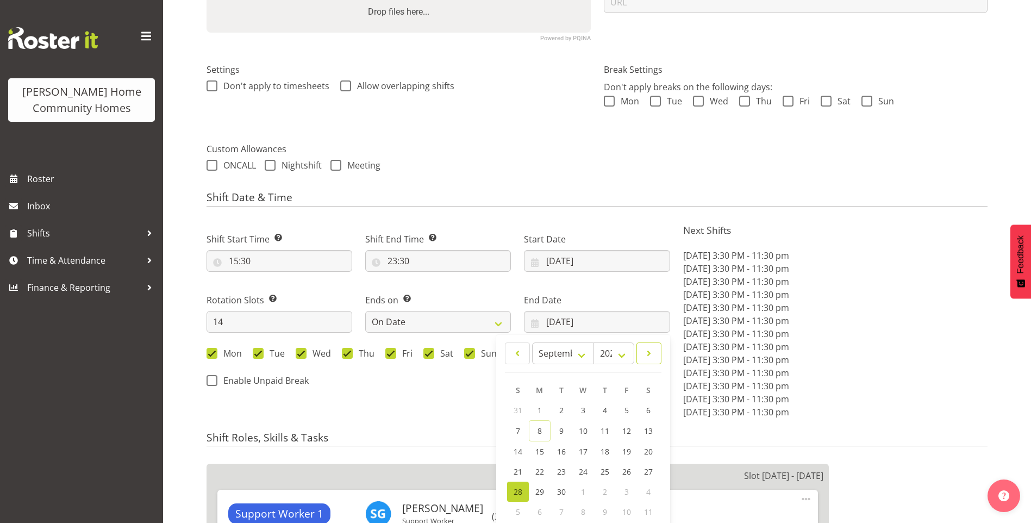
click at [658, 352] on link at bounding box center [648, 353] width 25 height 22
select select "9"
click at [514, 446] on span "12" at bounding box center [518, 450] width 9 height 10
type input "12/10/2025"
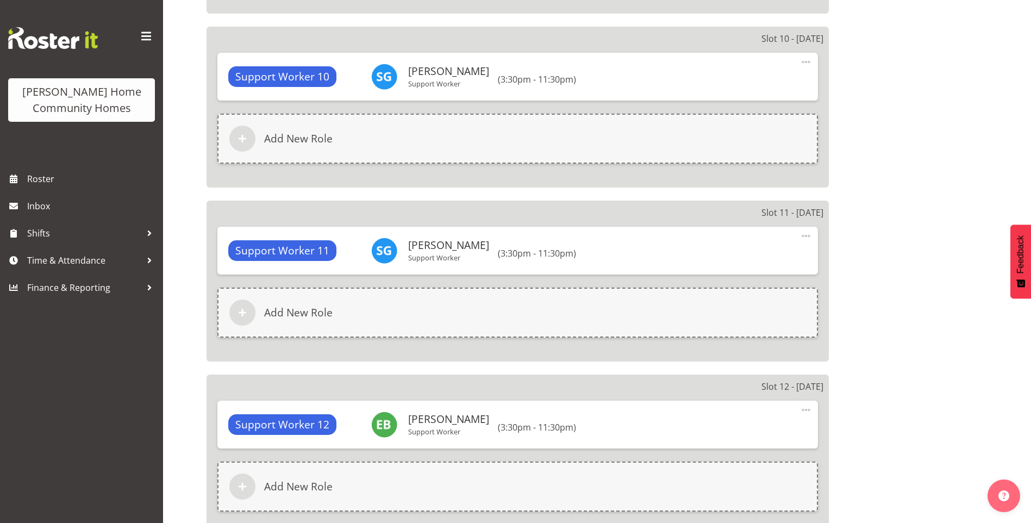
scroll to position [2577, 0]
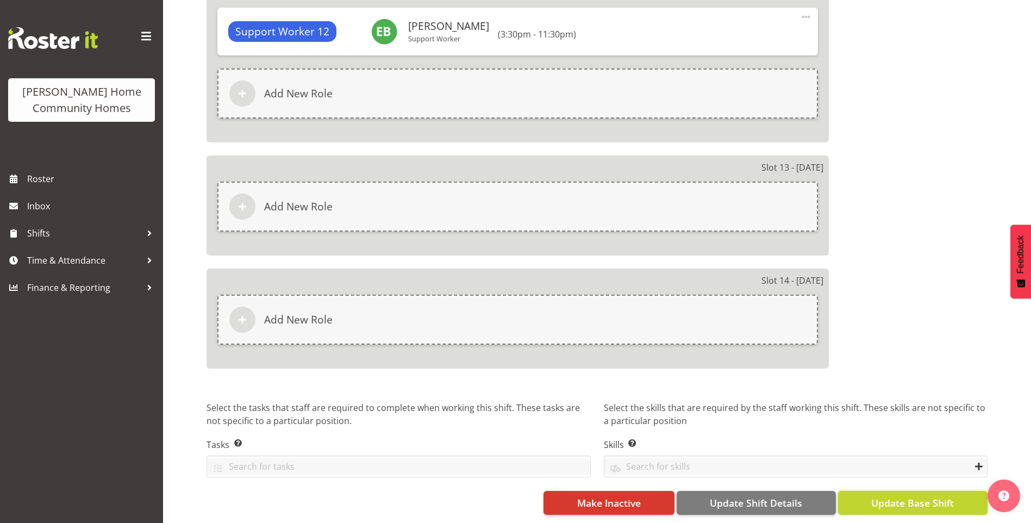
click at [934, 498] on span "Update Base Shift" at bounding box center [912, 503] width 83 height 14
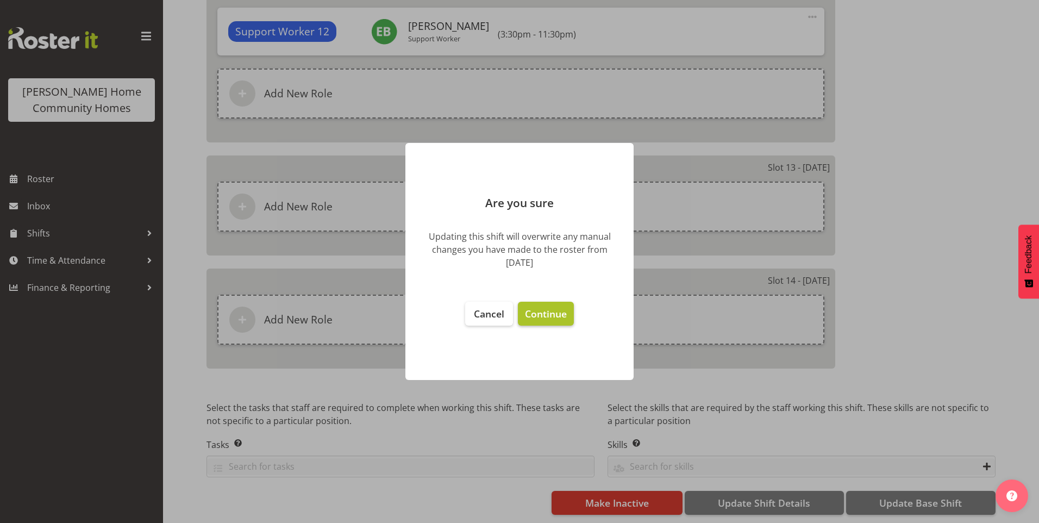
click at [553, 313] on span "Continue" at bounding box center [546, 313] width 42 height 13
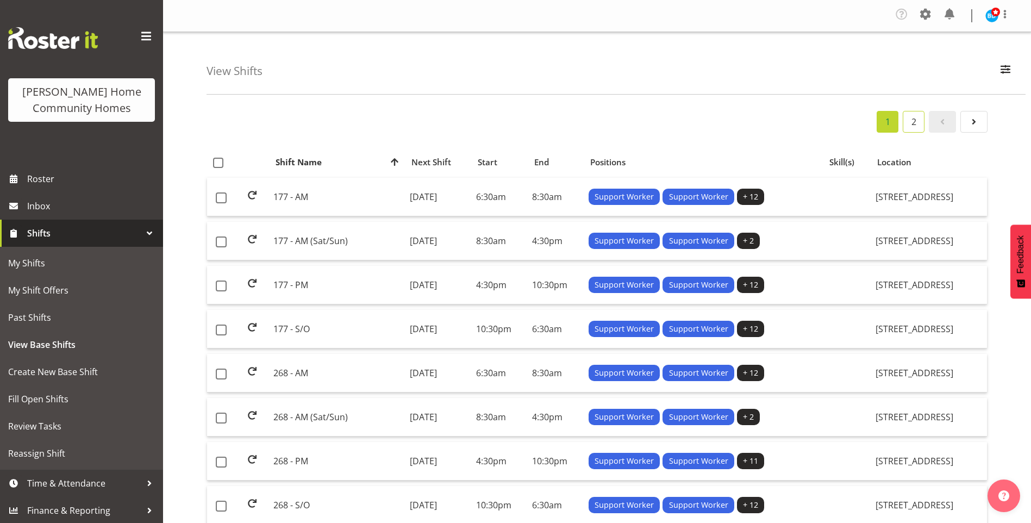
click at [915, 124] on link "2" at bounding box center [914, 122] width 22 height 22
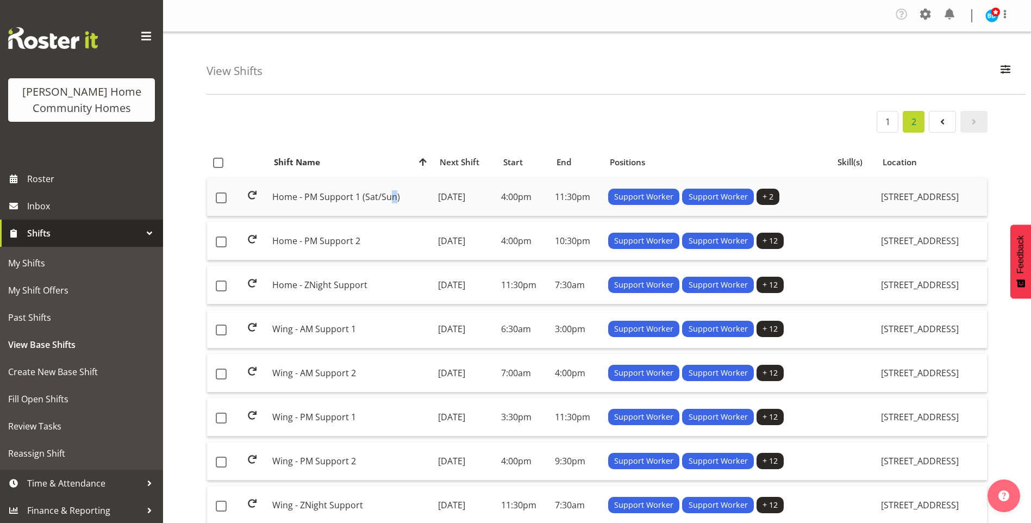
click at [301, 195] on td "Home - PM Support 1 (Sat/Sun)" at bounding box center [351, 197] width 166 height 39
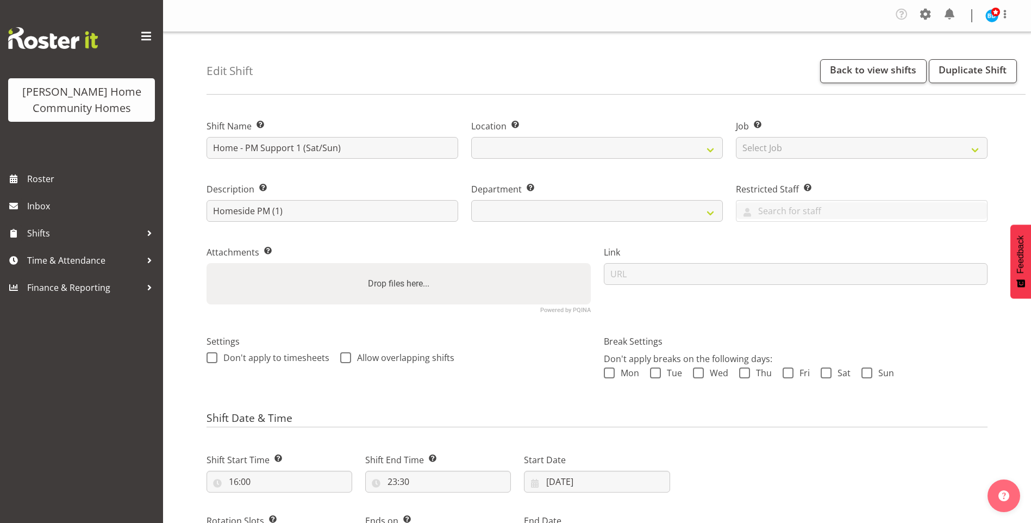
select select "8"
select select "2025"
select select "date"
select select
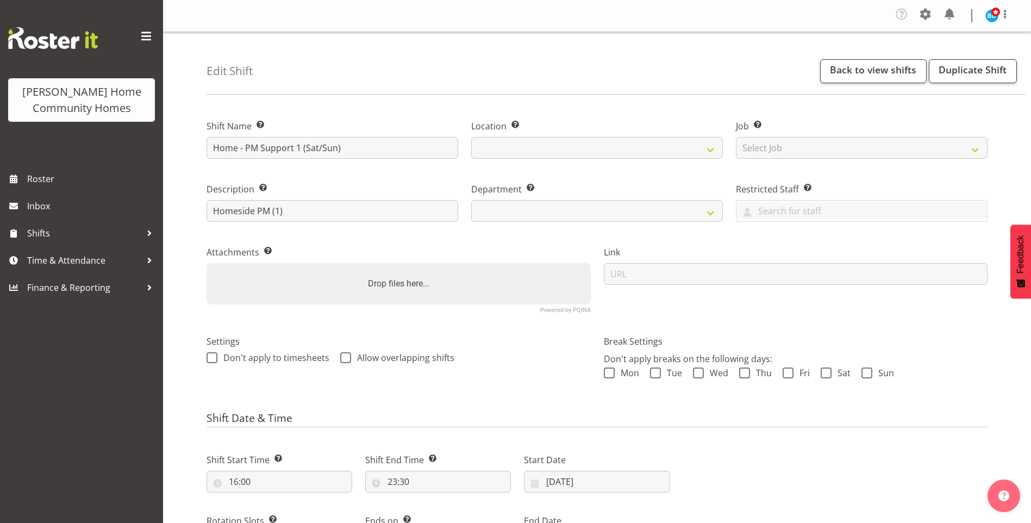
select select
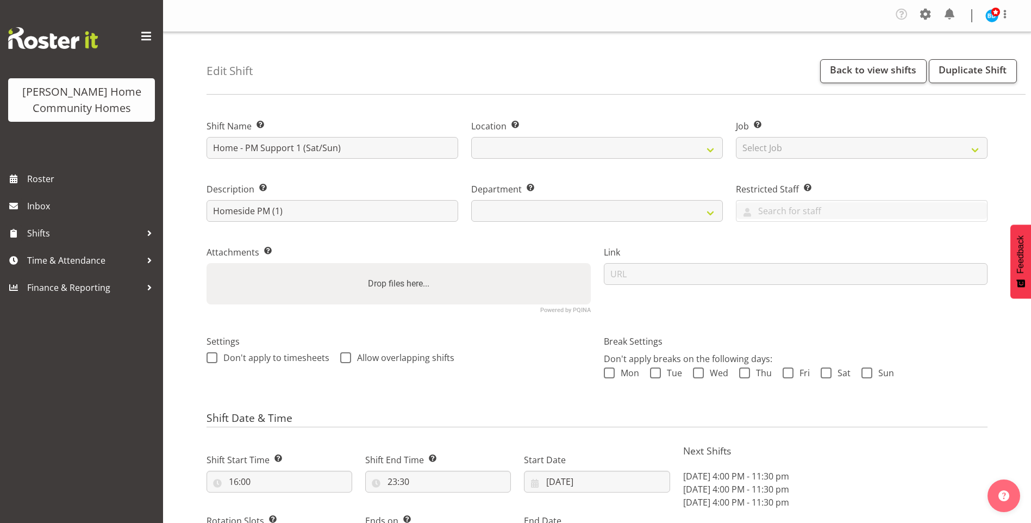
select select
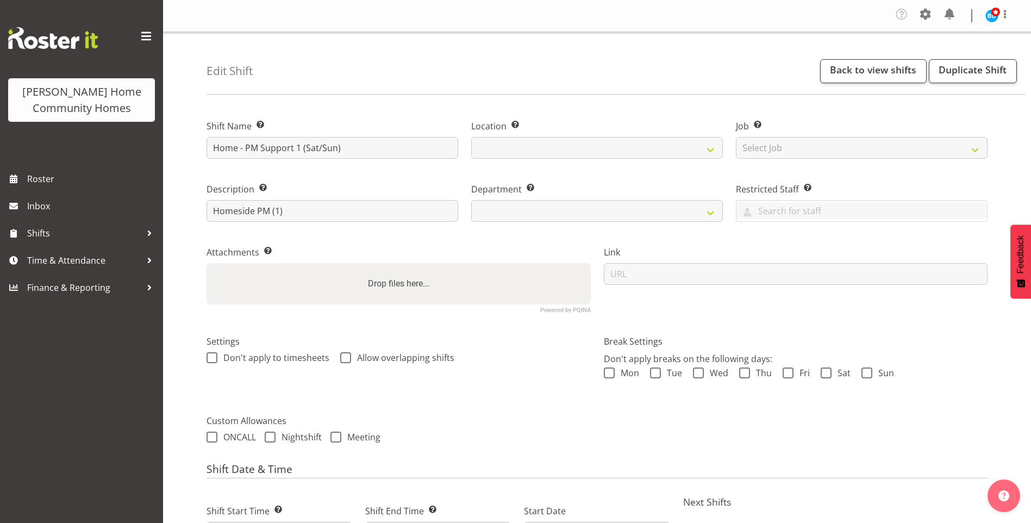
select select
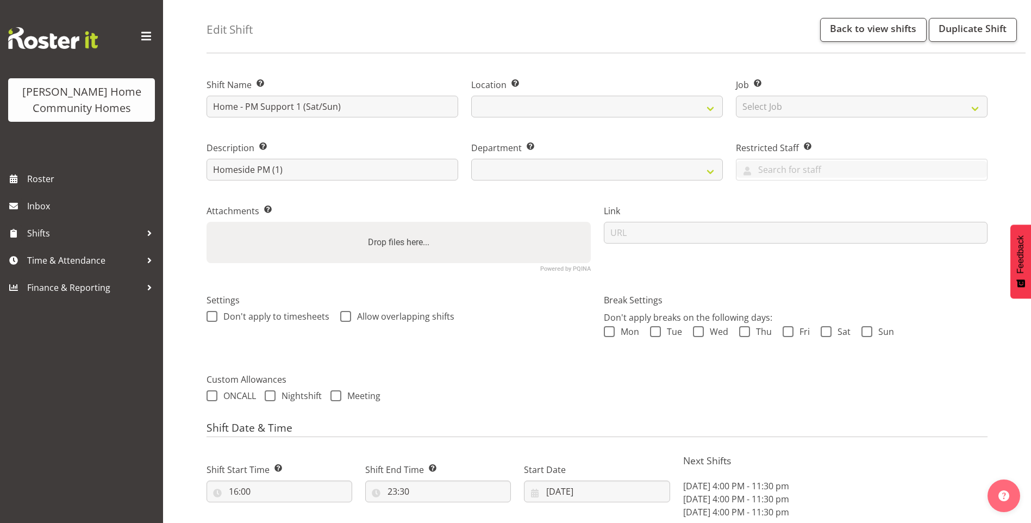
select select
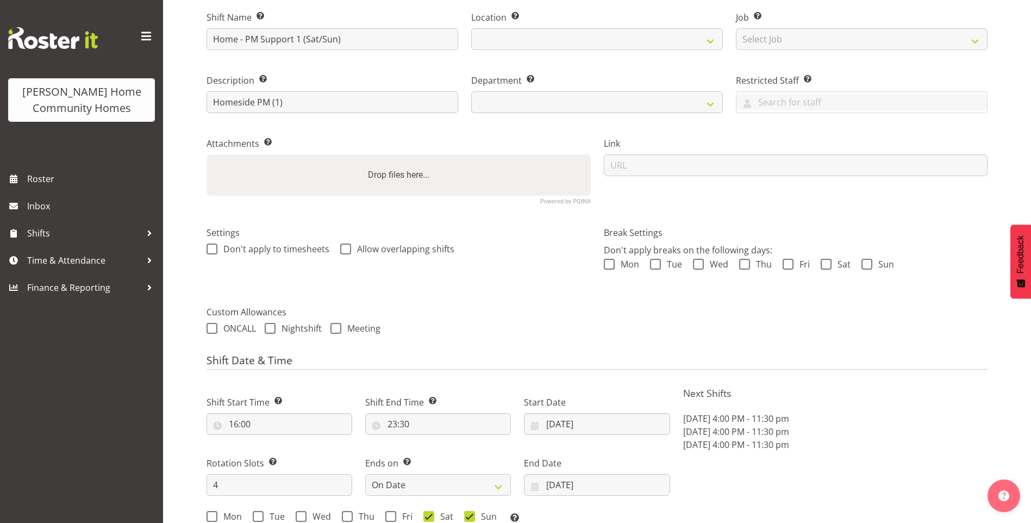
select select "1067"
select select "746"
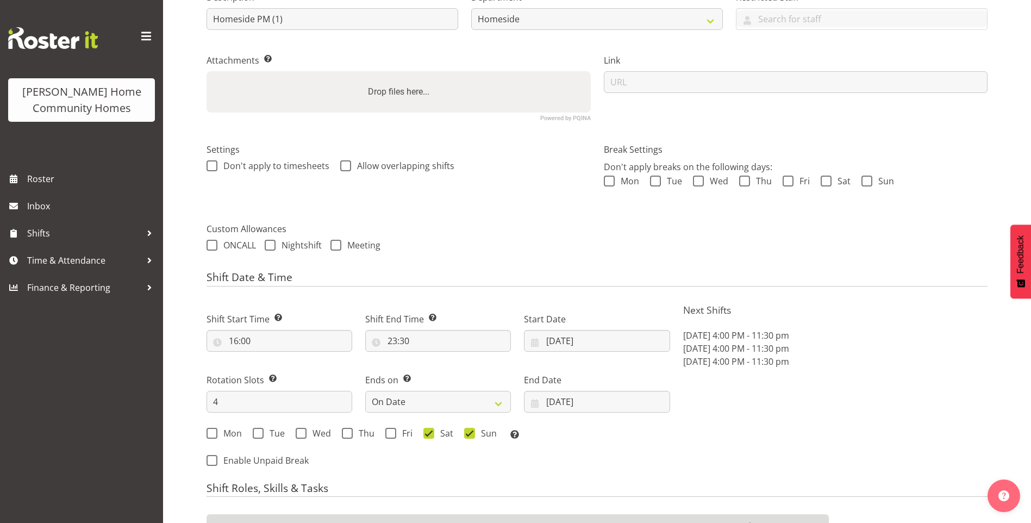
scroll to position [272, 0]
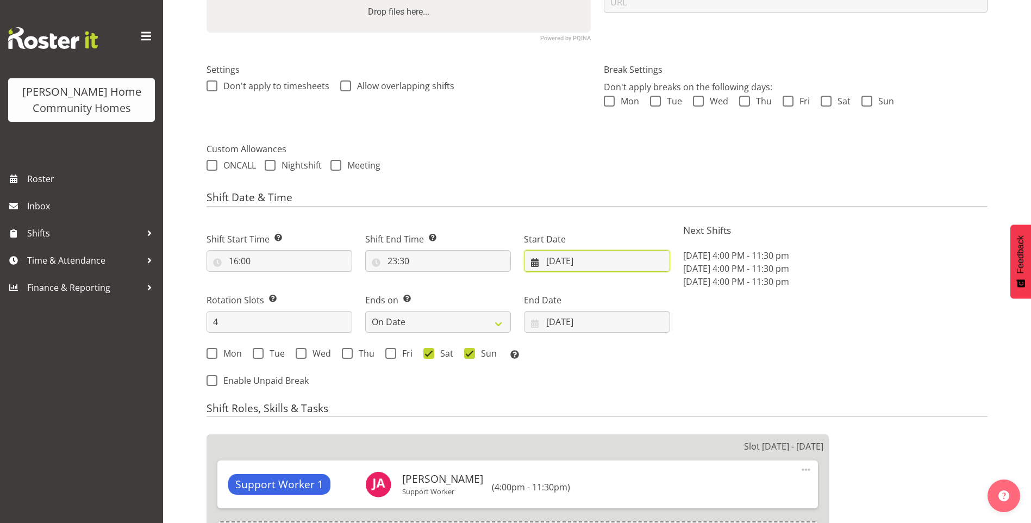
click at [557, 264] on input "15/09/2025" at bounding box center [597, 261] width 146 height 22
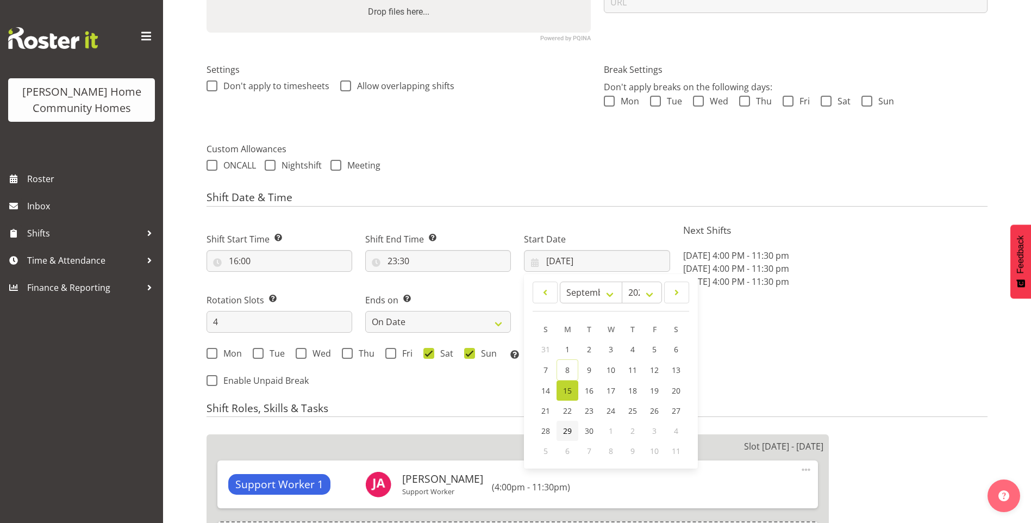
drag, startPoint x: 569, startPoint y: 430, endPoint x: 569, endPoint y: 419, distance: 11.4
click at [569, 429] on span "29" at bounding box center [567, 431] width 9 height 10
type input "29/09/2025"
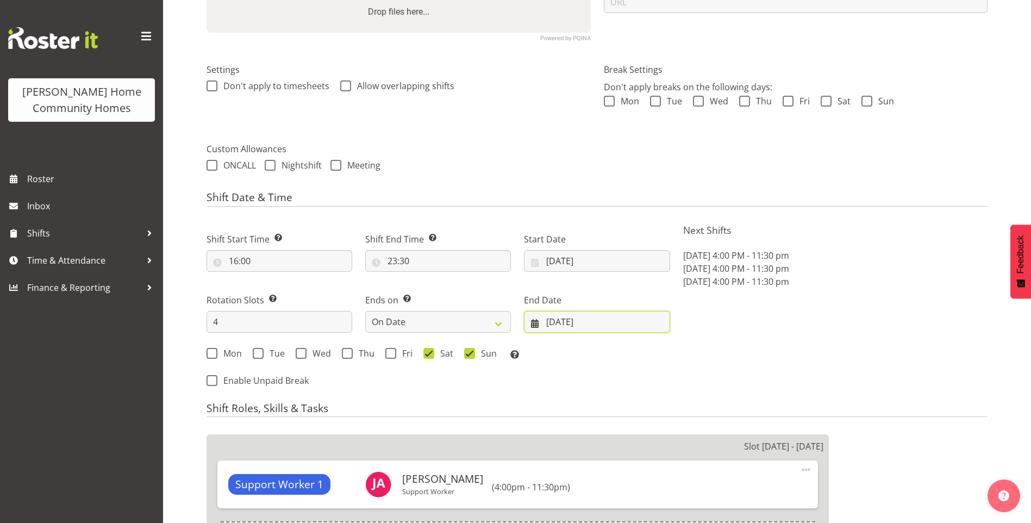
click at [602, 316] on input "28/09/2025" at bounding box center [597, 322] width 146 height 22
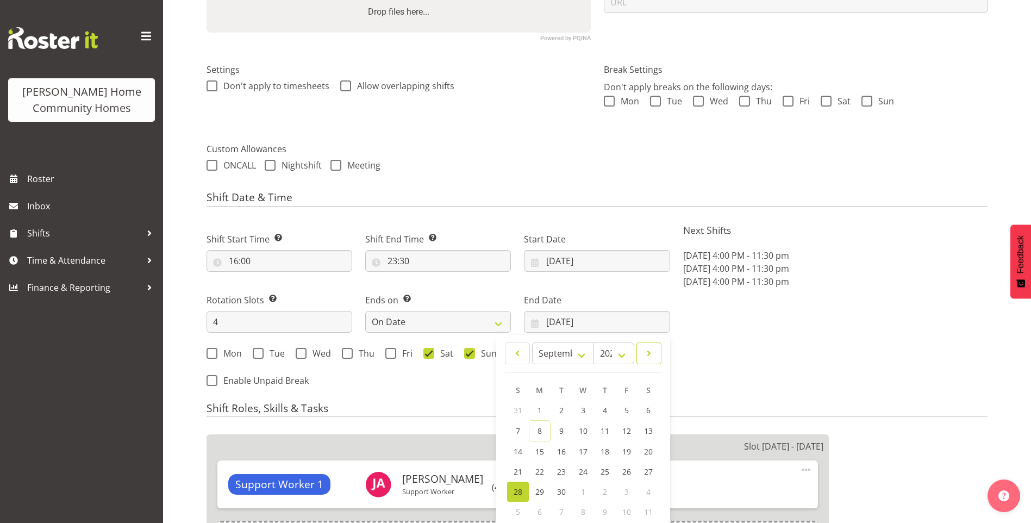
click at [650, 358] on span at bounding box center [649, 353] width 11 height 13
select select "9"
click at [514, 447] on span "12" at bounding box center [518, 450] width 9 height 10
type input "12/10/2025"
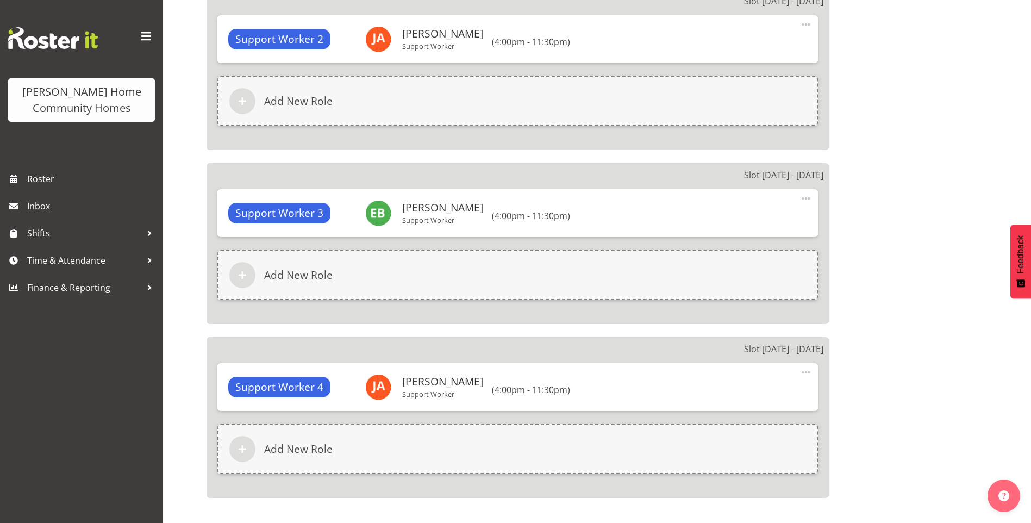
scroll to position [1052, 0]
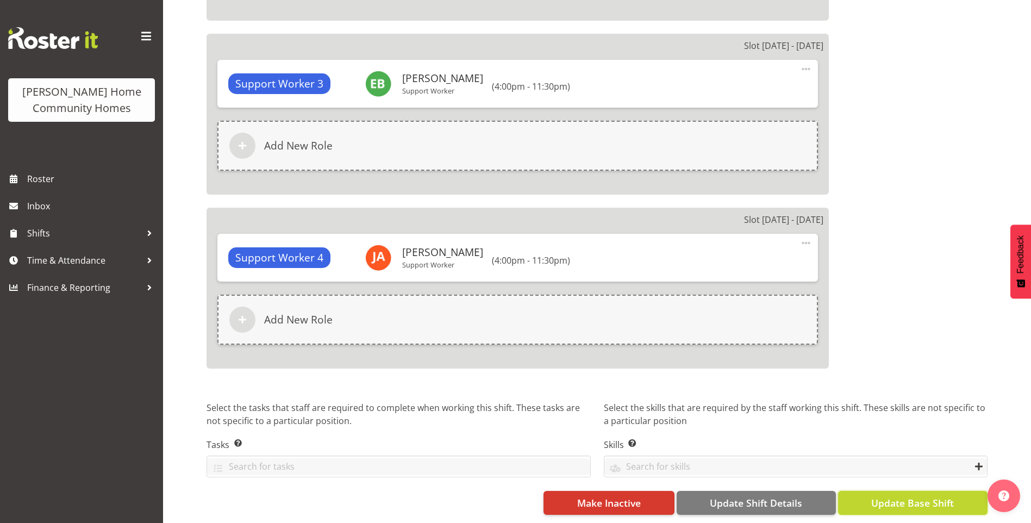
click at [948, 496] on span "Update Base Shift" at bounding box center [912, 503] width 83 height 14
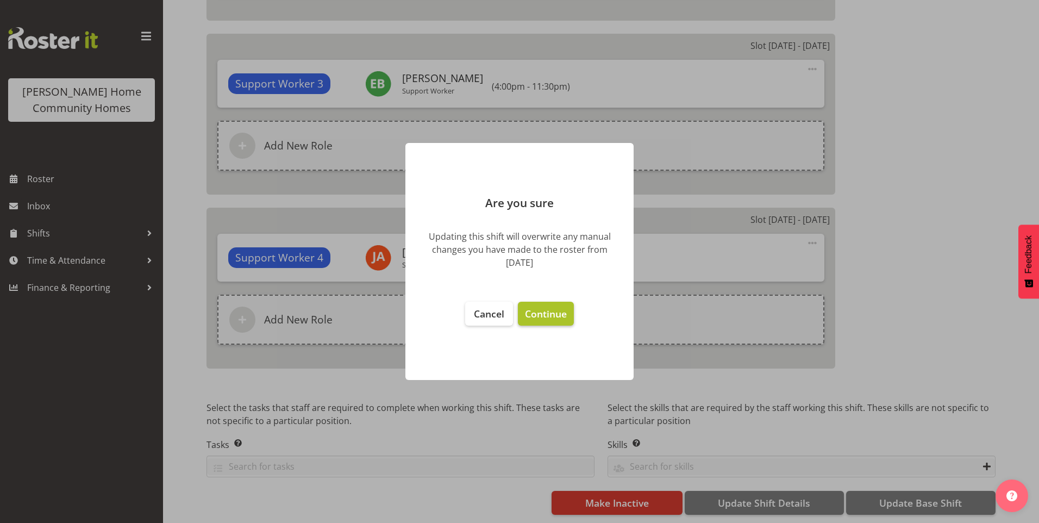
click at [547, 315] on span "Continue" at bounding box center [546, 313] width 42 height 13
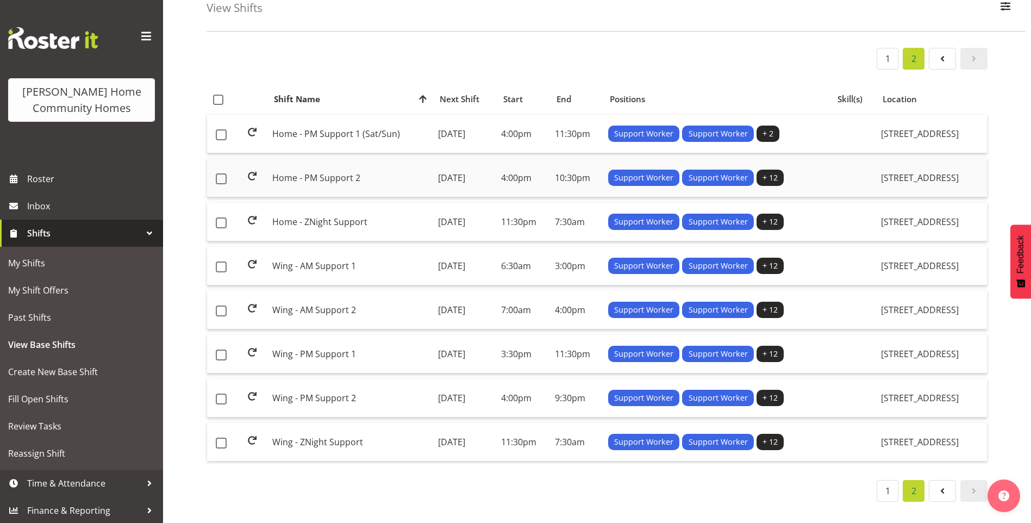
scroll to position [71, 0]
click at [453, 161] on td "[DATE]" at bounding box center [465, 178] width 63 height 39
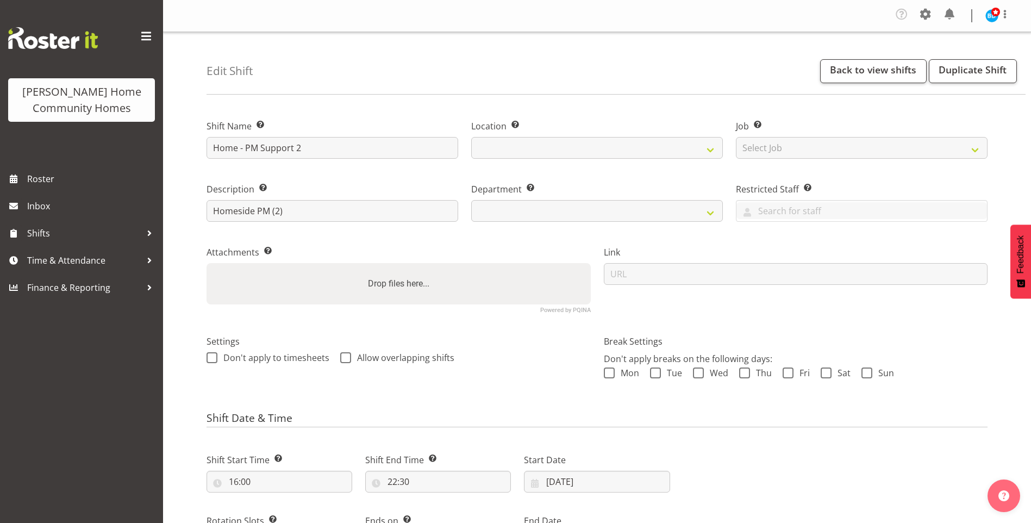
select select "8"
select select "2025"
select select "date"
select select
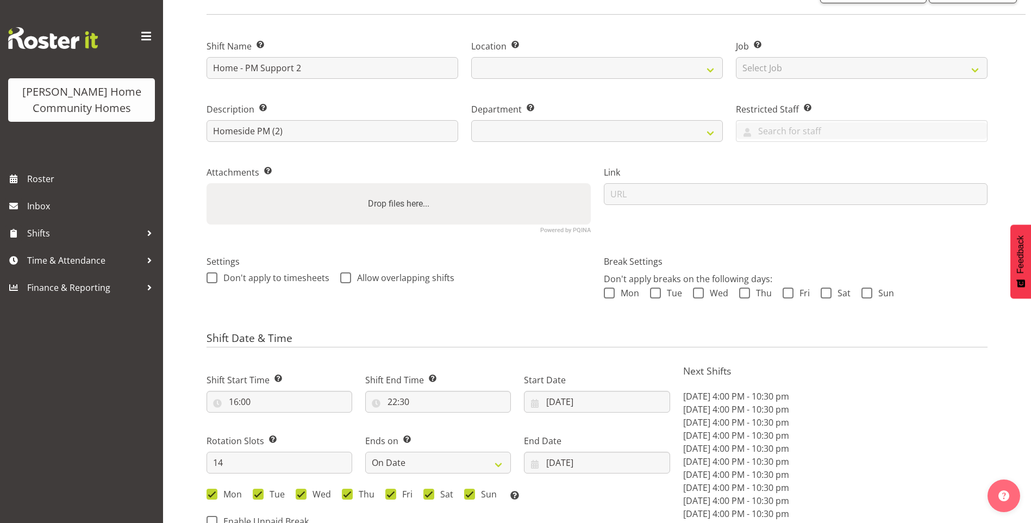
scroll to position [163, 0]
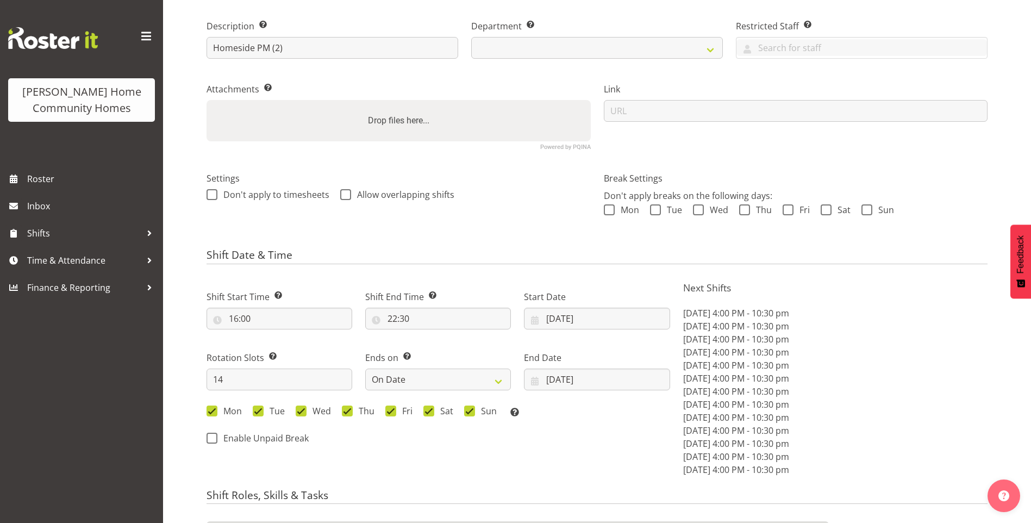
select select
select select "1067"
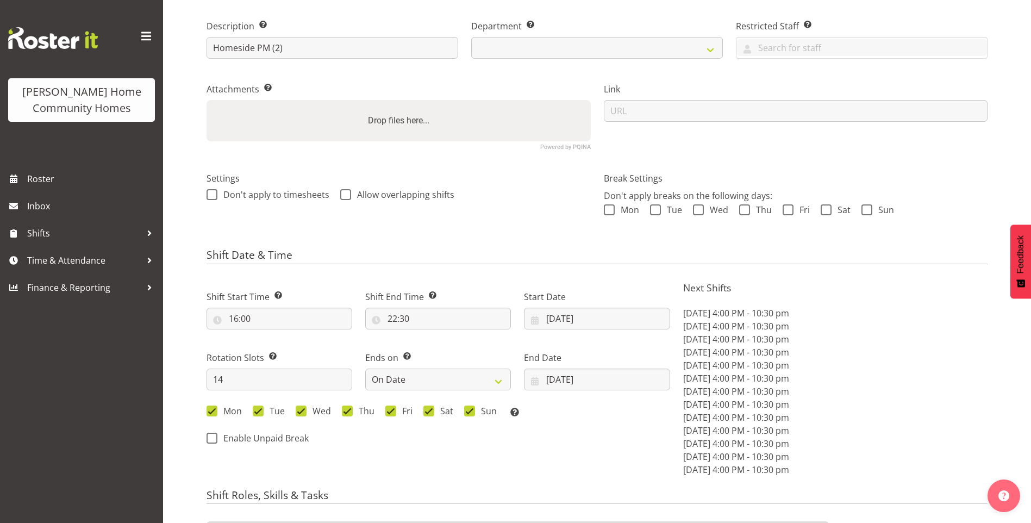
select select "746"
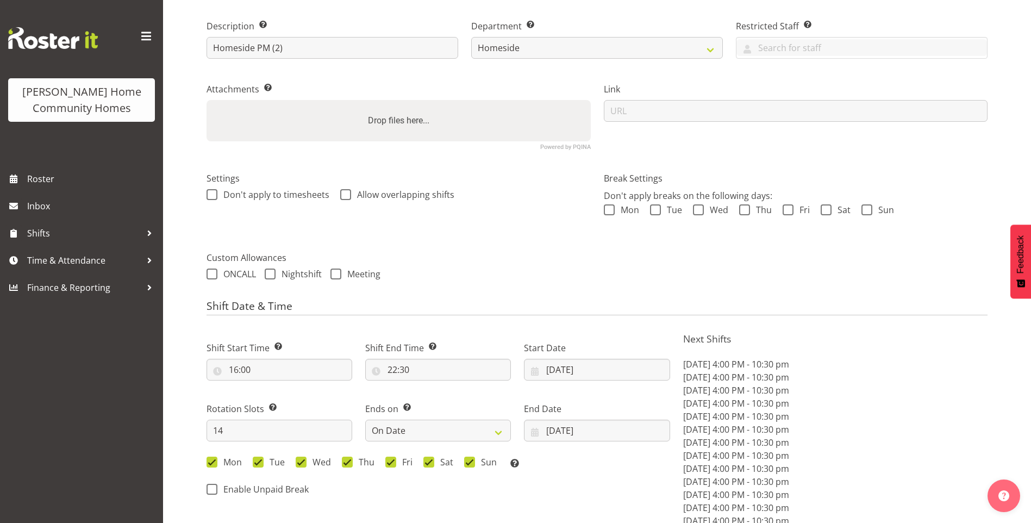
click at [566, 316] on div "Shift Date & Time Shift Start Time Set the time of the day you wish this shift …" at bounding box center [597, 417] width 781 height 234
click at [581, 382] on div "Start Date 15/09/2025 January February March April May June July August Septemb…" at bounding box center [596, 356] width 159 height 61
click at [579, 375] on input "15/09/2025" at bounding box center [597, 370] width 146 height 22
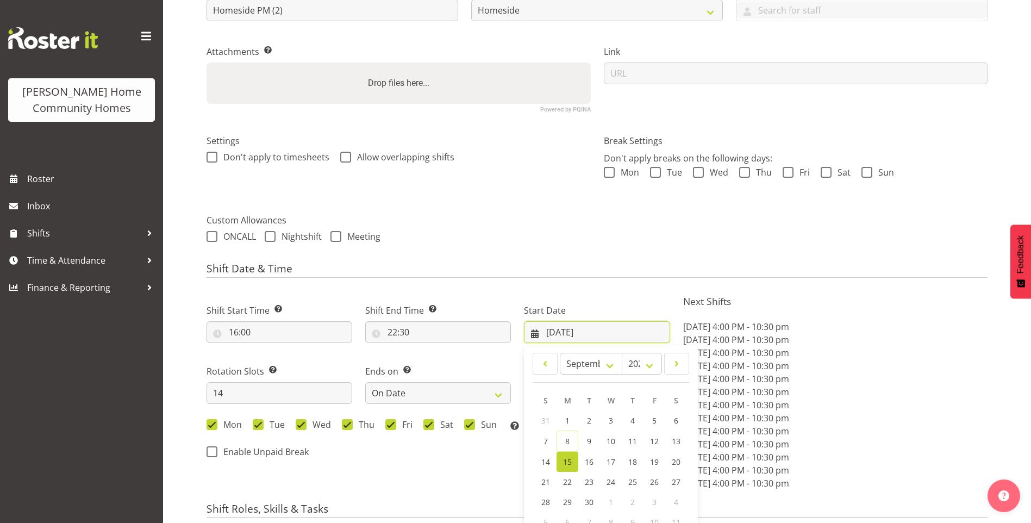
scroll to position [380, 0]
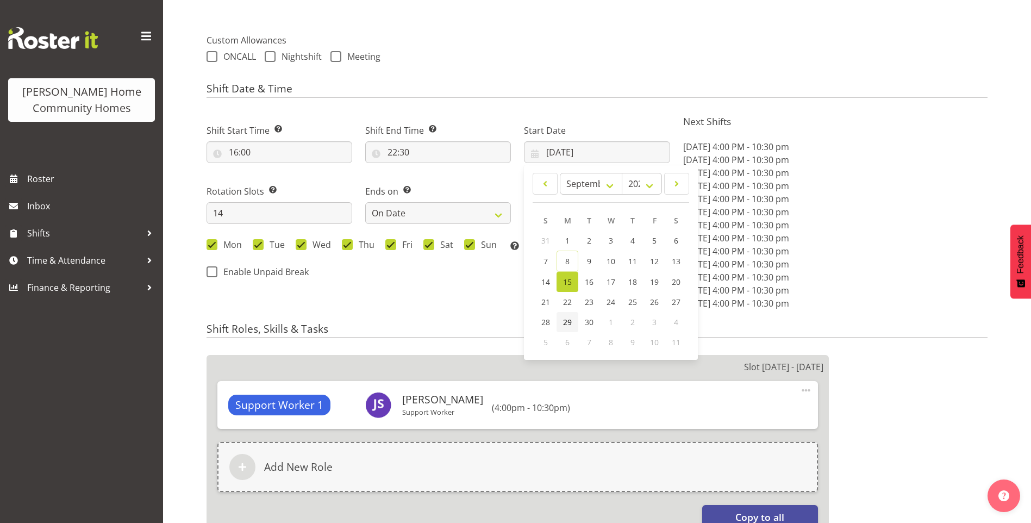
click at [564, 321] on span "29" at bounding box center [567, 322] width 9 height 10
type input "[DATE]"
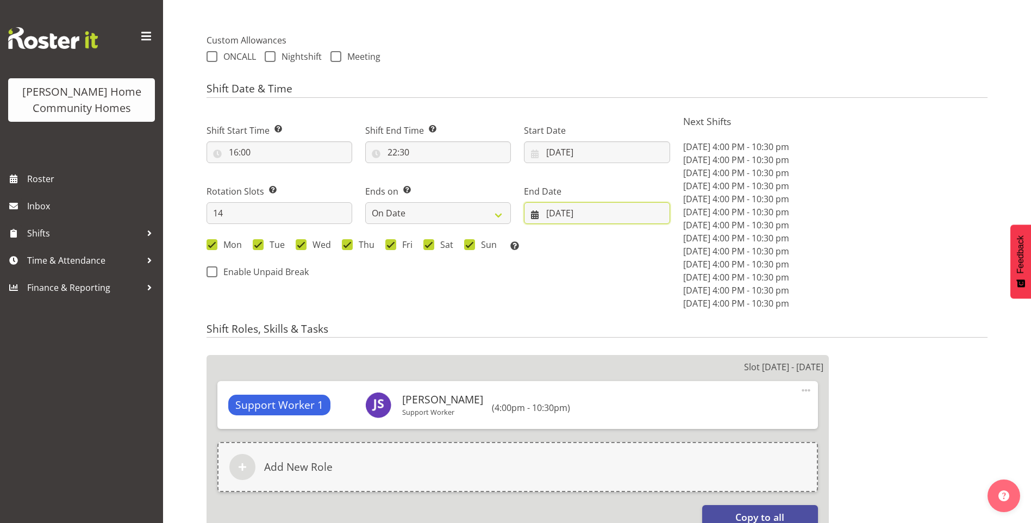
click at [553, 211] on input "[DATE]" at bounding box center [597, 213] width 146 height 22
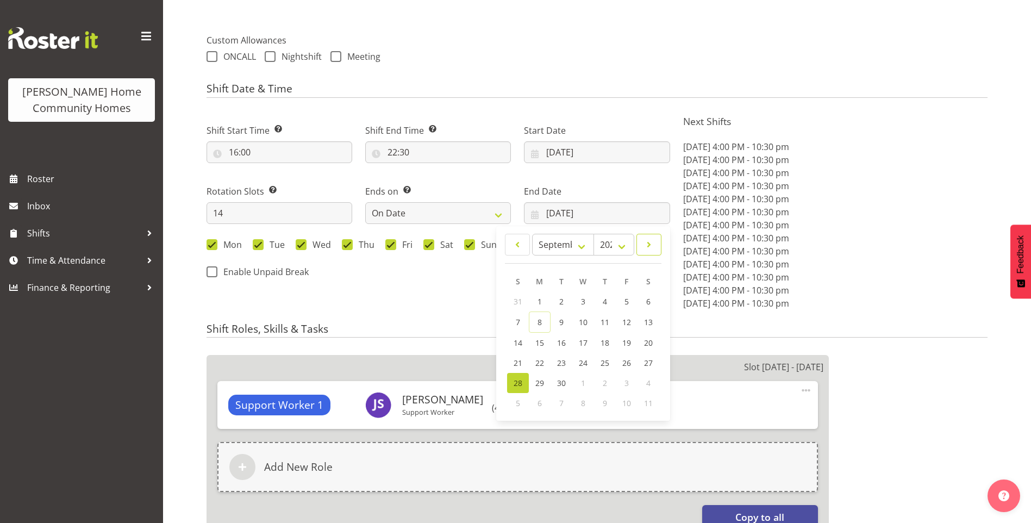
click at [651, 252] on link at bounding box center [648, 245] width 25 height 22
select select "9"
click at [513, 336] on link "12" at bounding box center [518, 342] width 22 height 20
type input "12/10/2025"
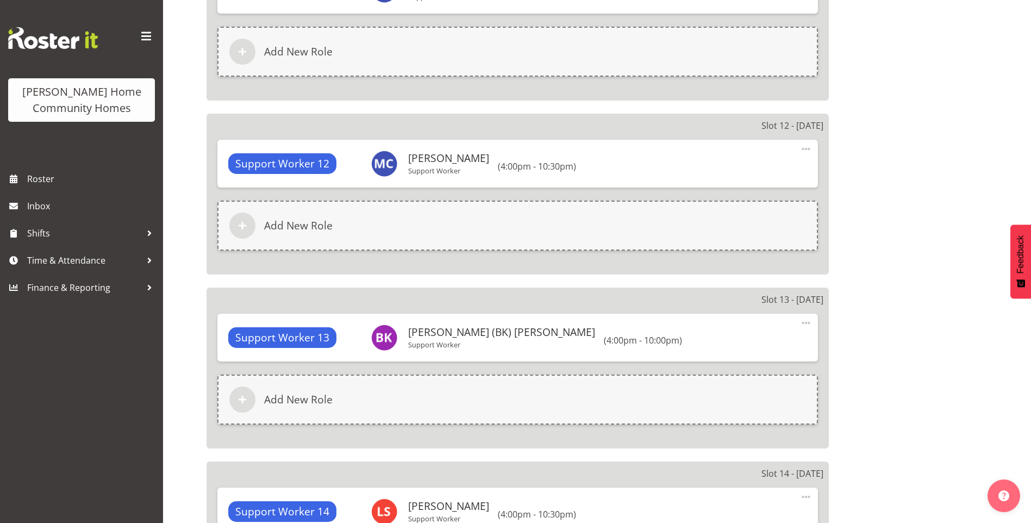
scroll to position [2821, 0]
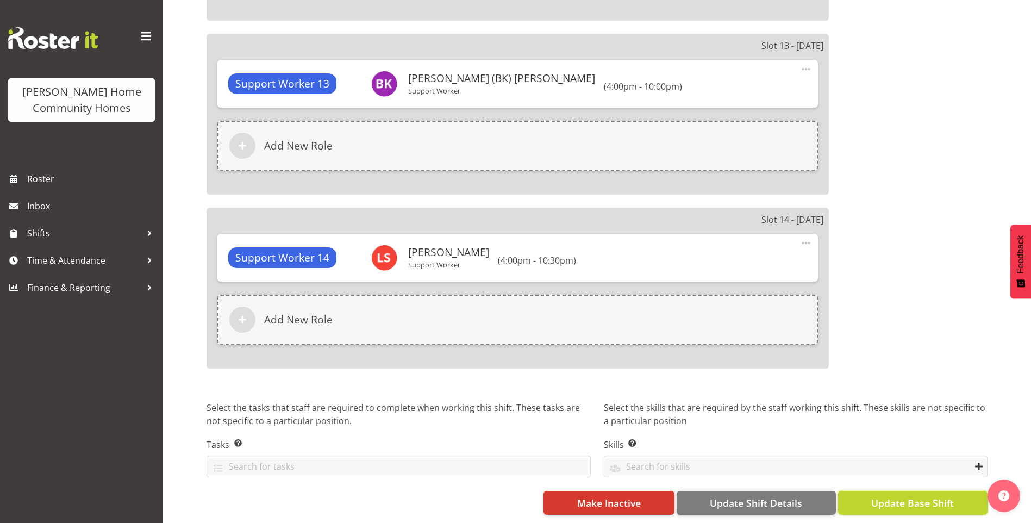
click at [951, 496] on span "Update Base Shift" at bounding box center [912, 503] width 83 height 14
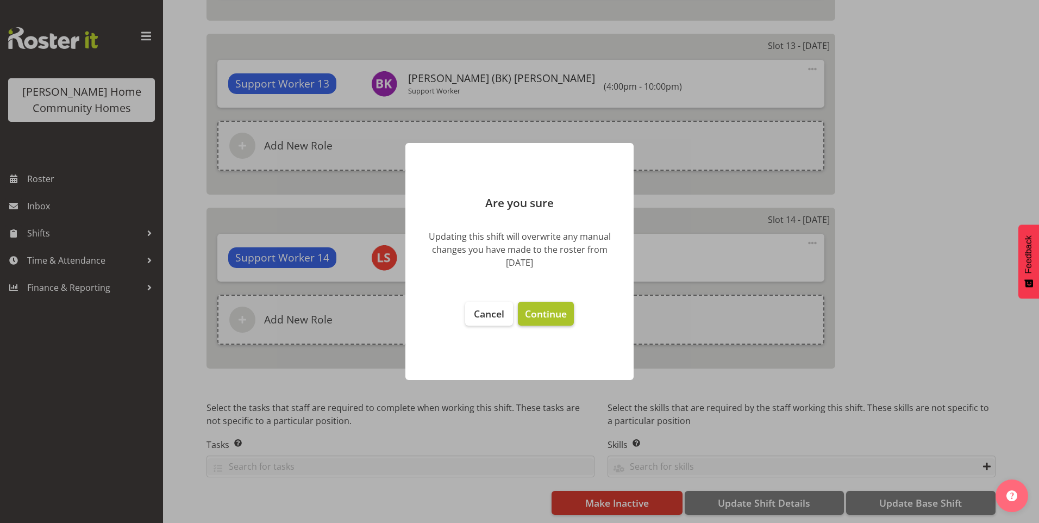
click at [538, 312] on span "Continue" at bounding box center [546, 313] width 42 height 13
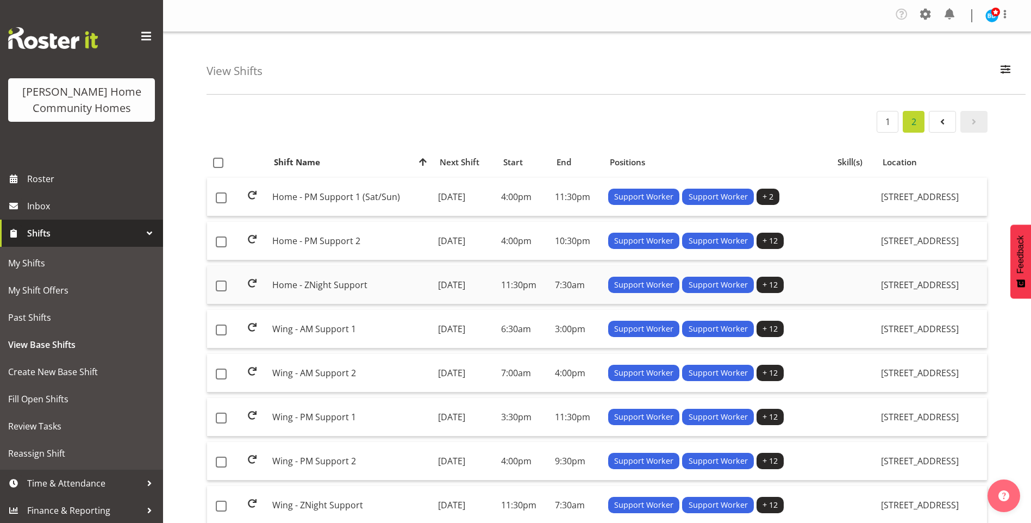
click at [328, 285] on td "Home - ZNight Support" at bounding box center [351, 285] width 166 height 39
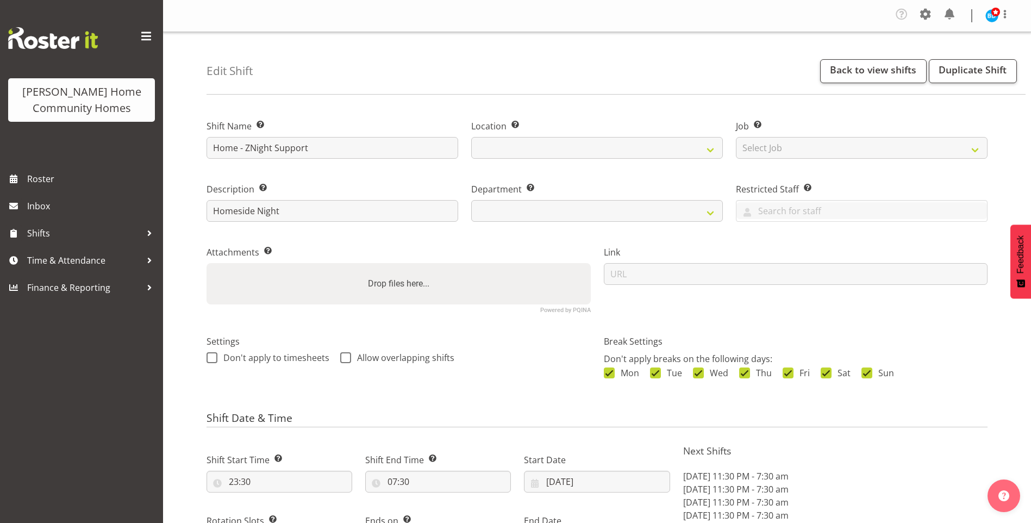
select select "8"
select select "2025"
select select "date"
select select
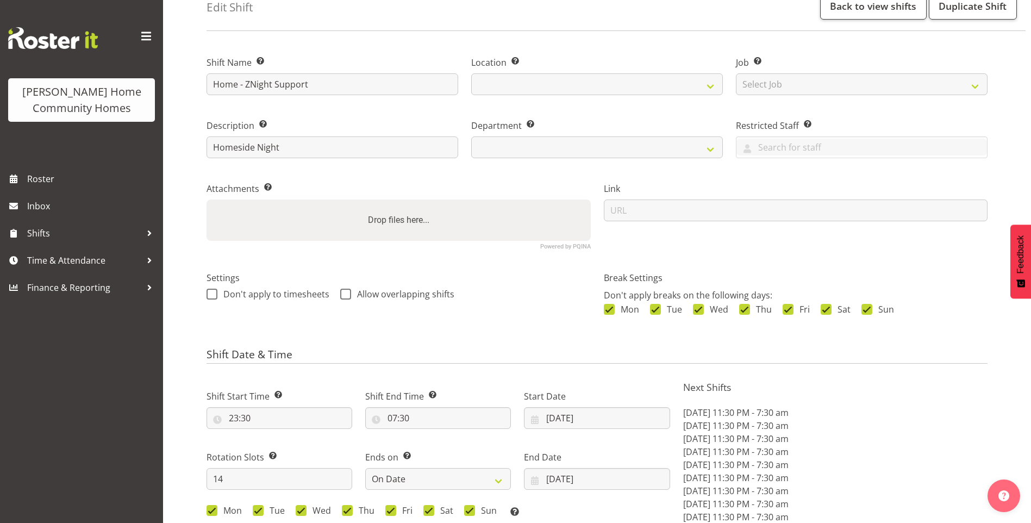
select select
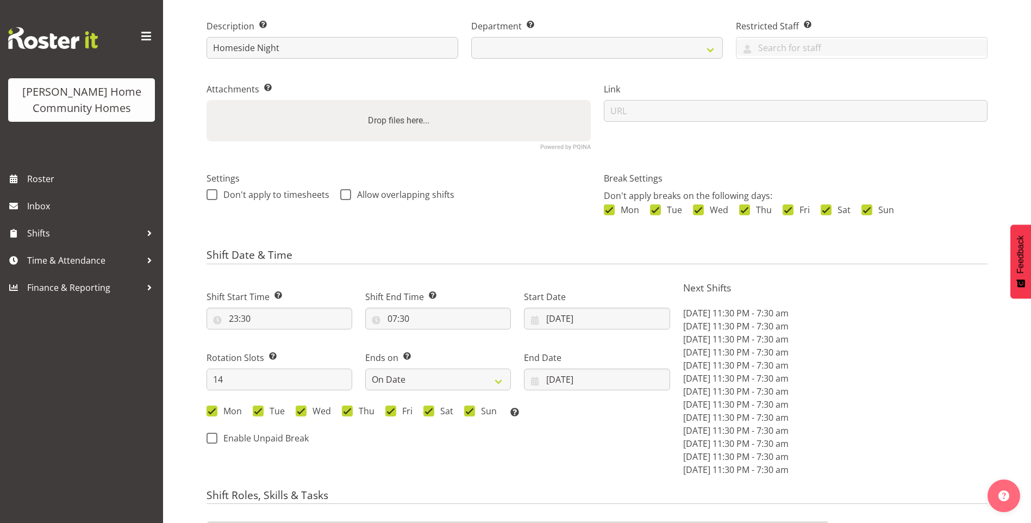
select select
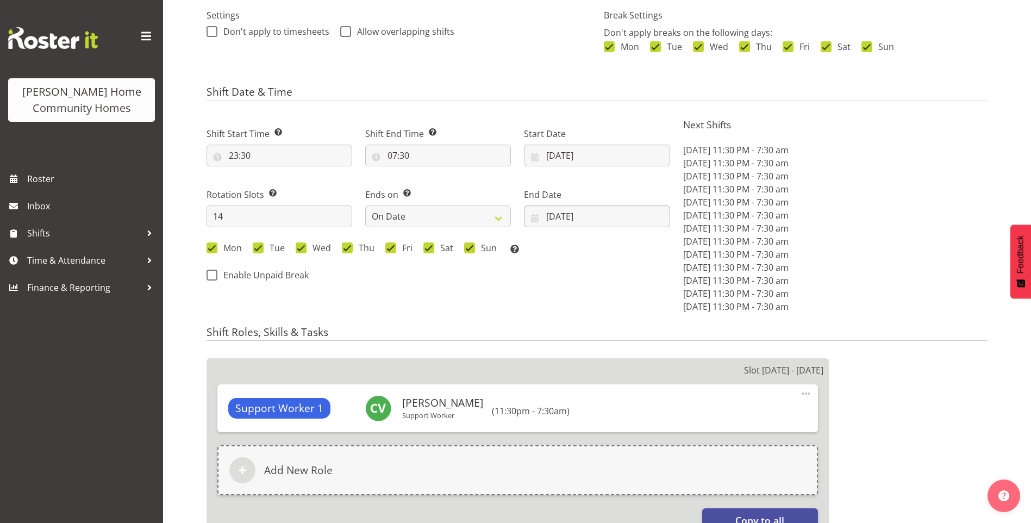
select select "1067"
select select "746"
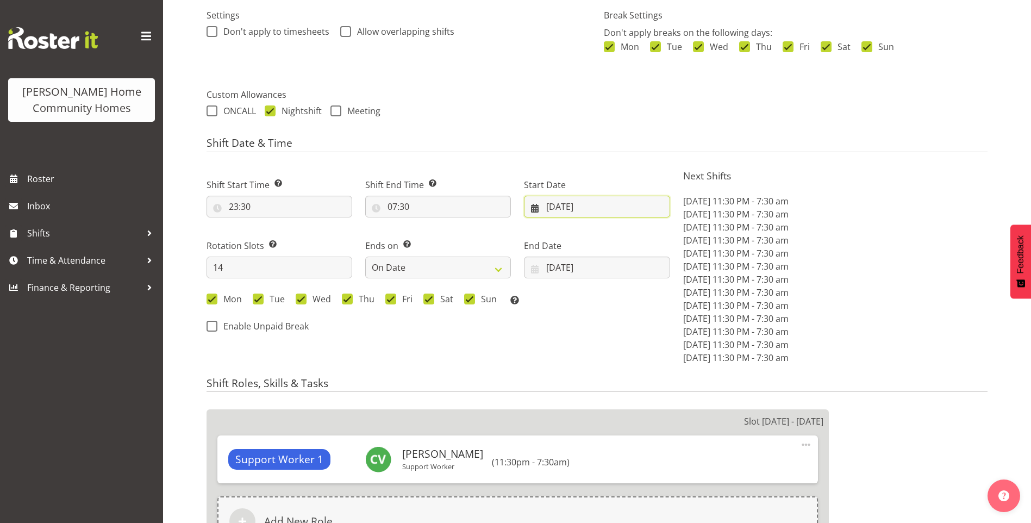
click at [564, 207] on input "[DATE]" at bounding box center [597, 207] width 146 height 22
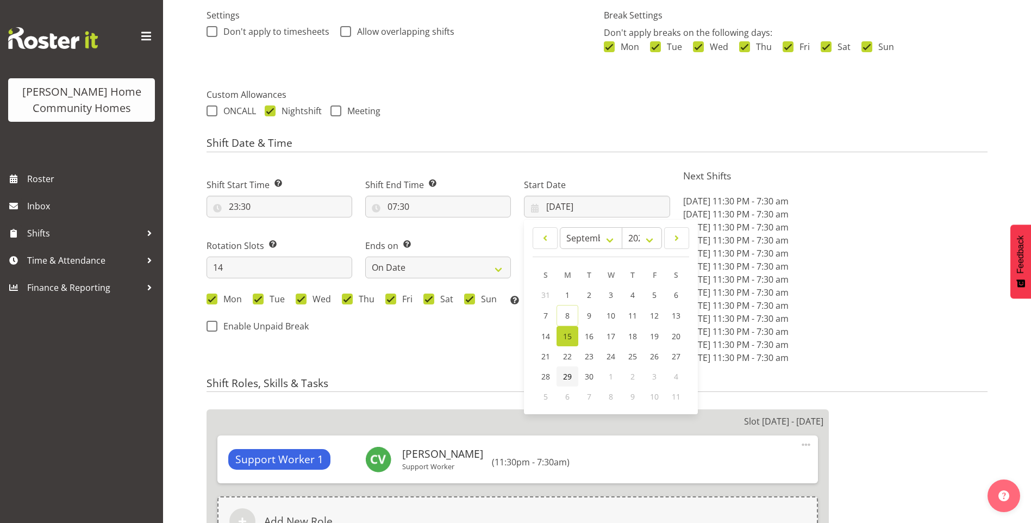
click at [567, 374] on span "29" at bounding box center [567, 376] width 9 height 10
type input "29/09/2025"
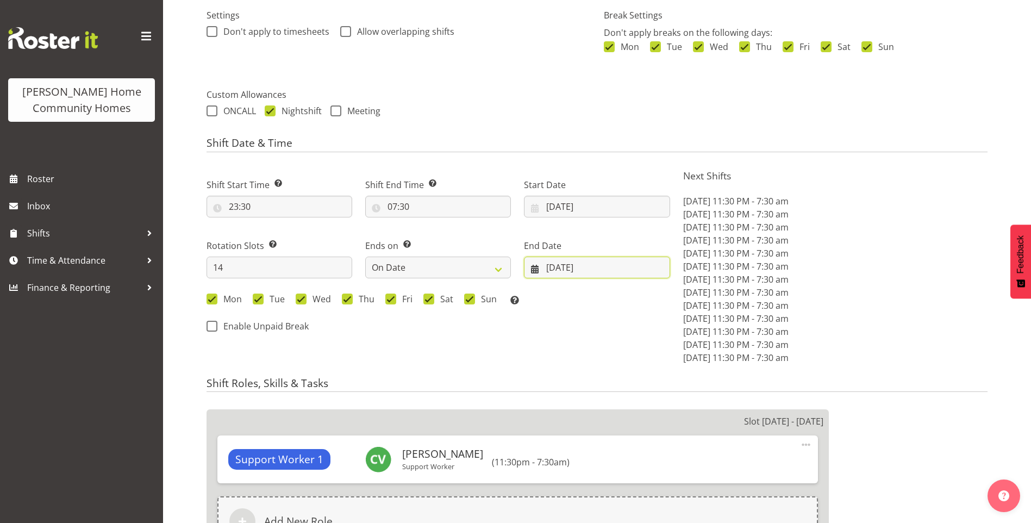
click at [566, 274] on input "[DATE]" at bounding box center [597, 268] width 146 height 22
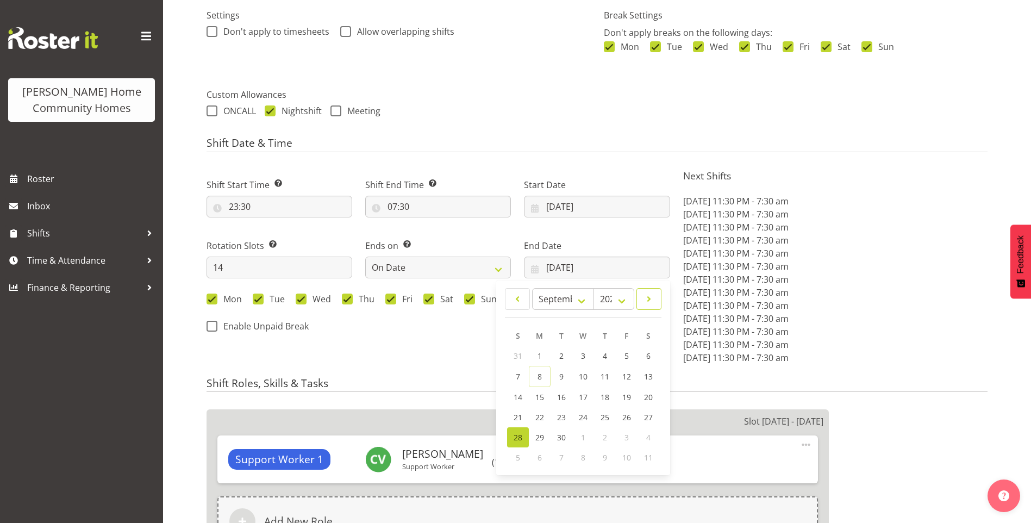
click at [648, 302] on span at bounding box center [649, 298] width 11 height 13
select select "9"
drag, startPoint x: 518, startPoint y: 390, endPoint x: 527, endPoint y: 382, distance: 12.3
click at [518, 390] on link "12" at bounding box center [518, 396] width 22 height 20
type input "[DATE]"
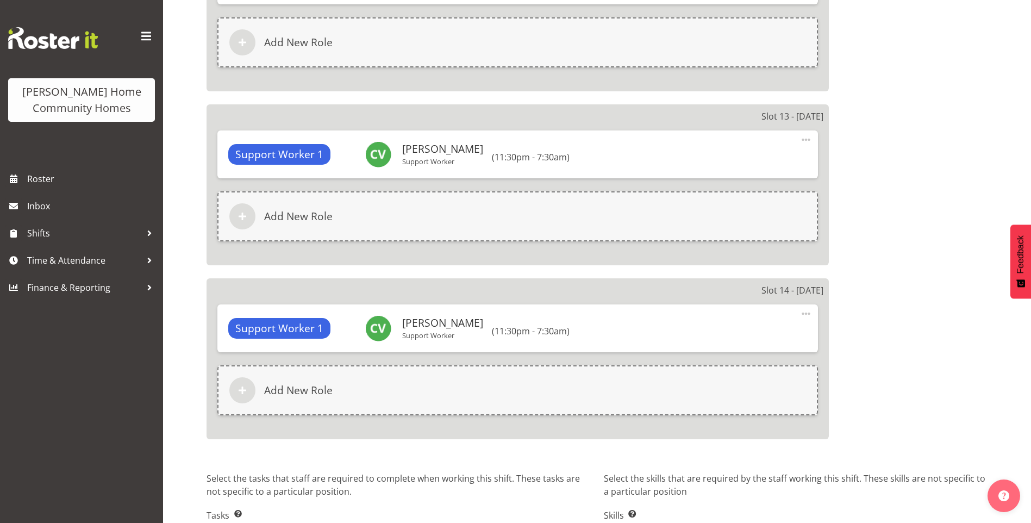
scroll to position [2821, 0]
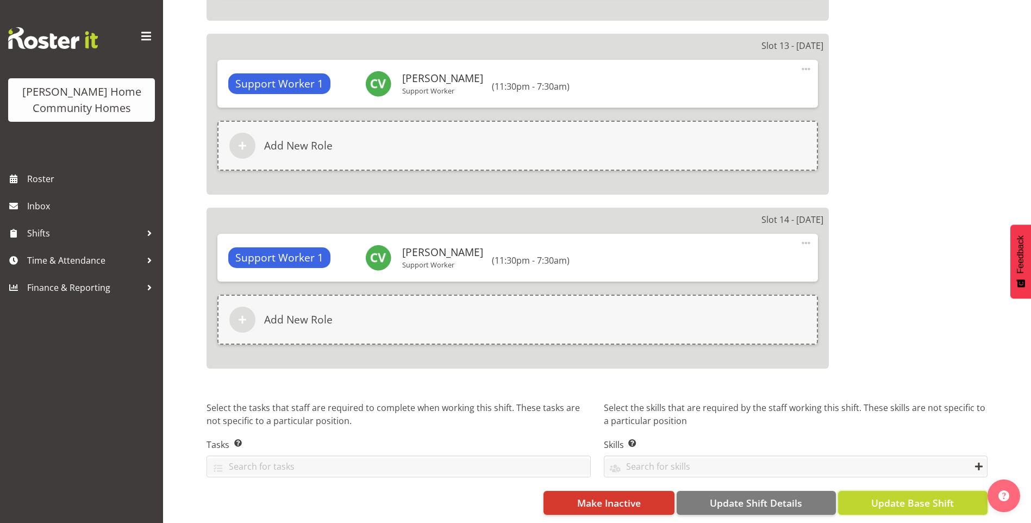
click at [900, 496] on span "Update Base Shift" at bounding box center [912, 503] width 83 height 14
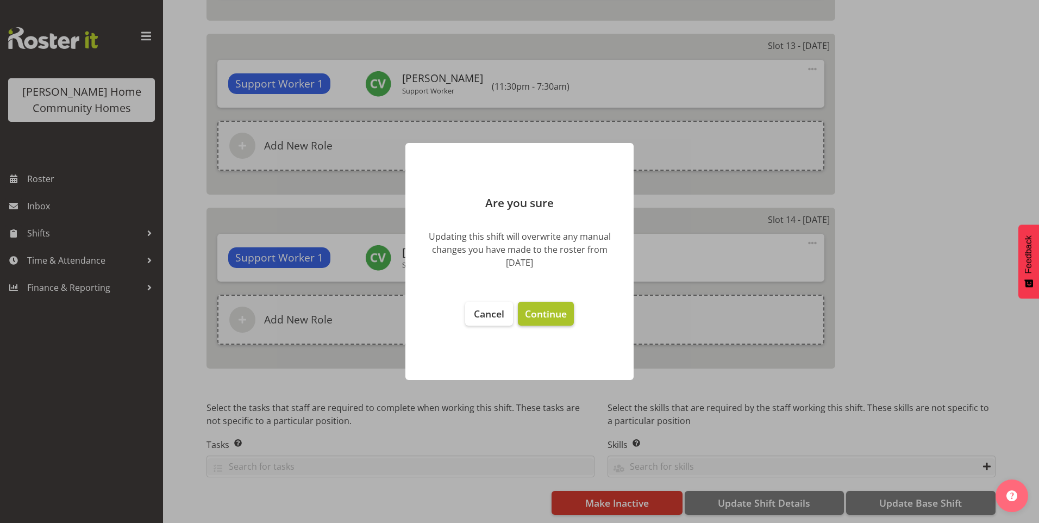
click at [561, 318] on span "Continue" at bounding box center [546, 313] width 42 height 13
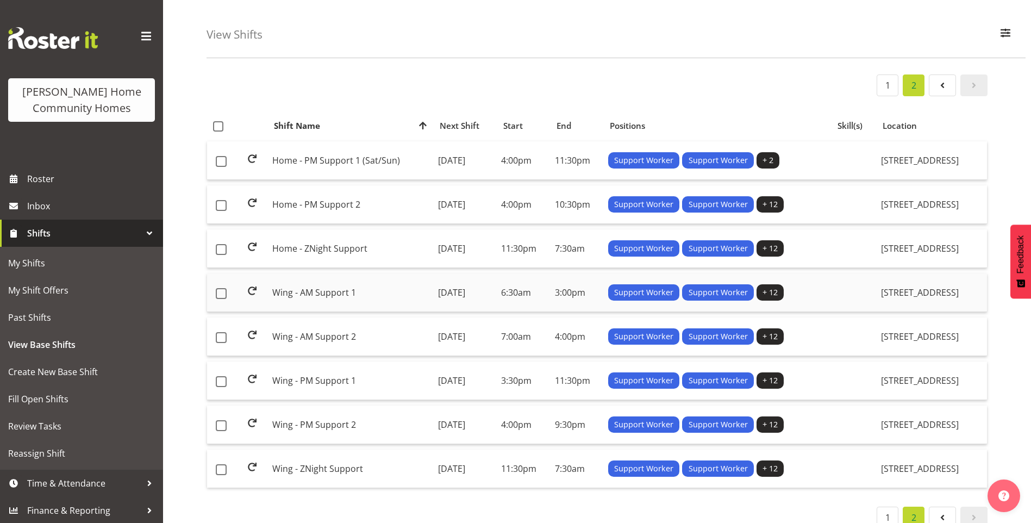
scroll to position [71, 0]
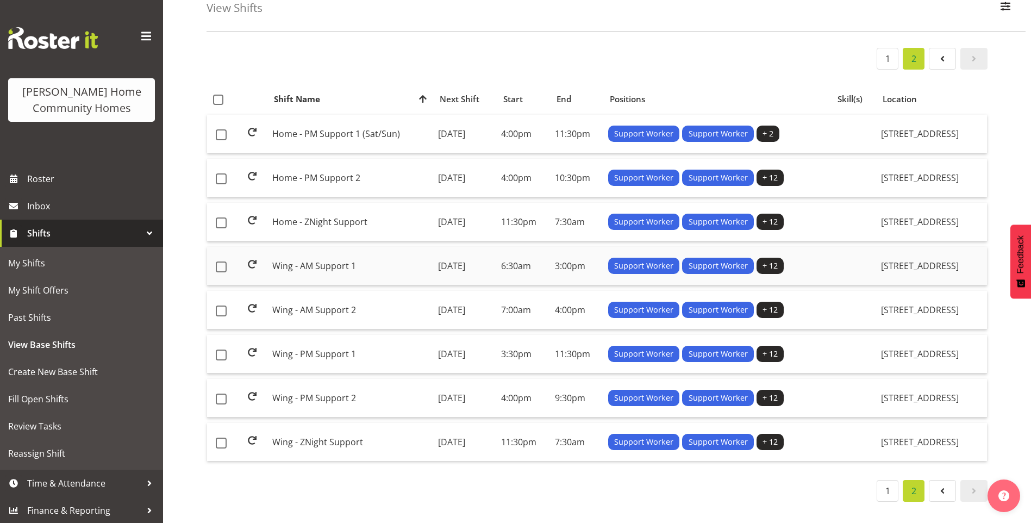
click at [305, 254] on td "Wing - AM Support 1" at bounding box center [351, 266] width 166 height 39
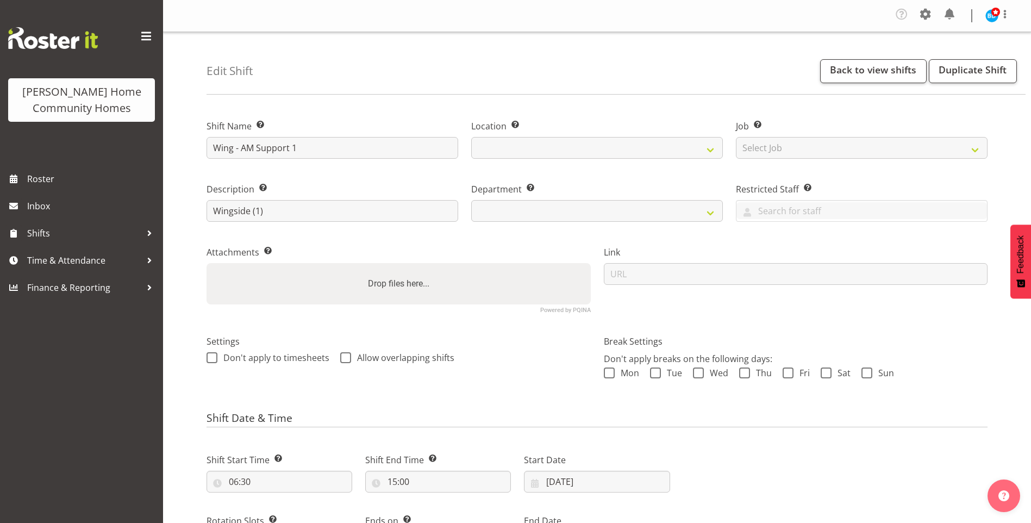
select select "8"
select select "2025"
select select "date"
select select
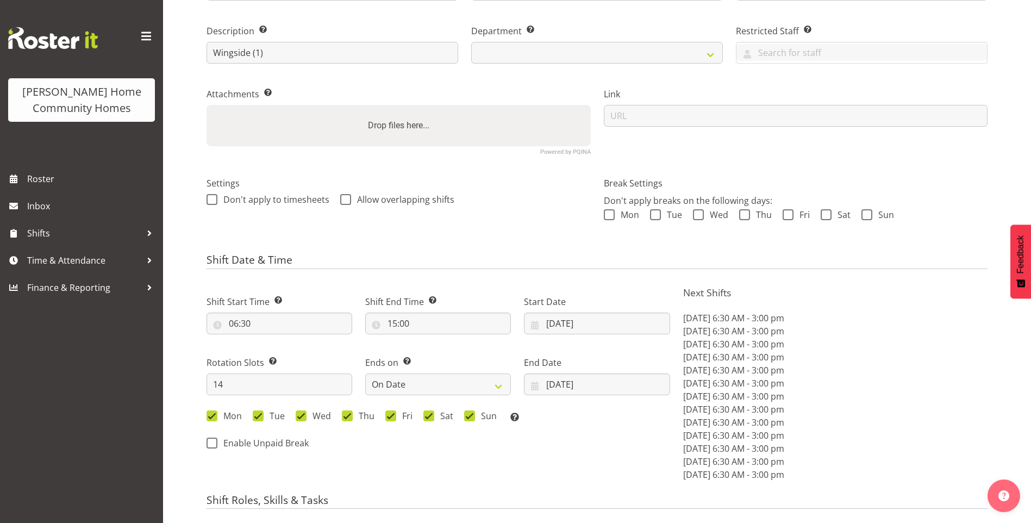
select select
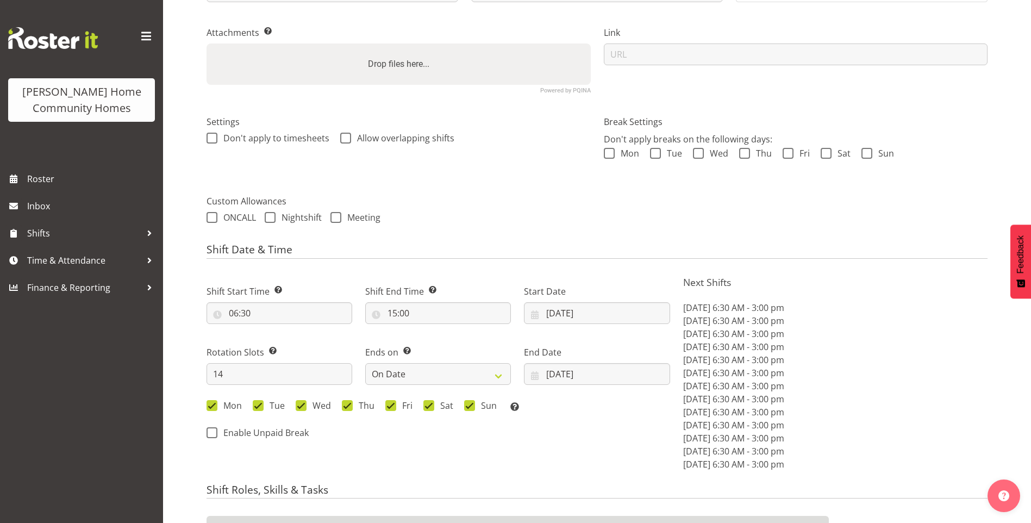
scroll to position [272, 0]
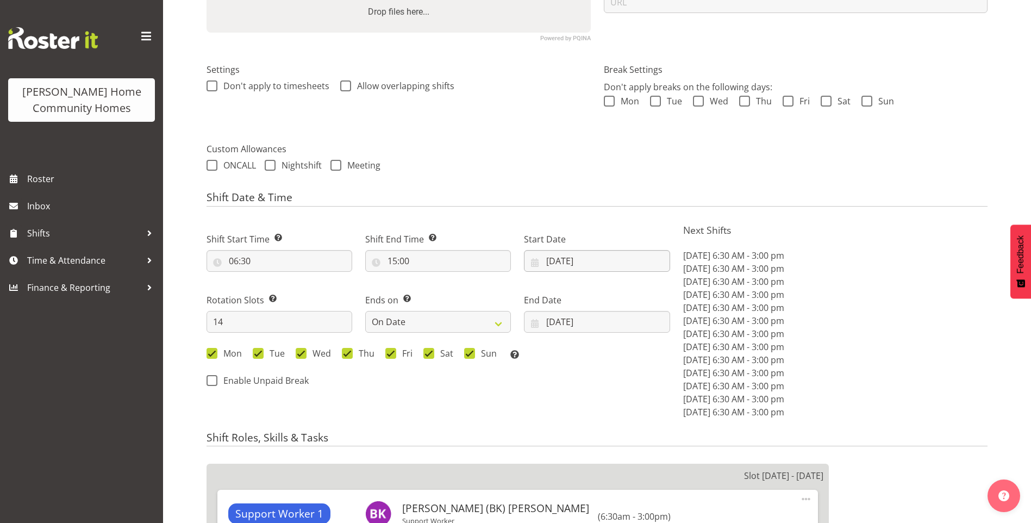
select select
select select "1071"
click at [569, 259] on input "[DATE]" at bounding box center [597, 261] width 146 height 22
select select "749"
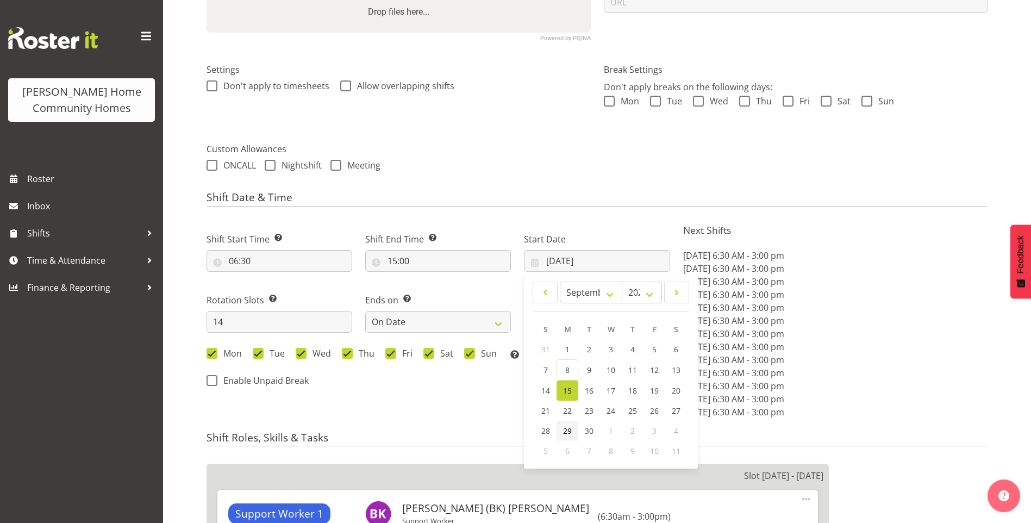
click at [566, 431] on span "29" at bounding box center [567, 431] width 9 height 10
type input "[DATE]"
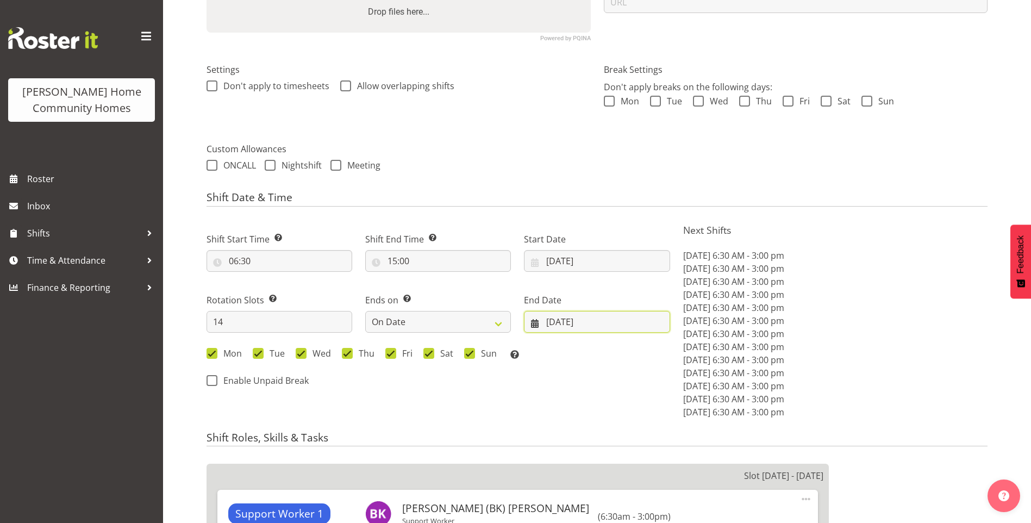
click at [564, 318] on input "[DATE]" at bounding box center [597, 322] width 146 height 22
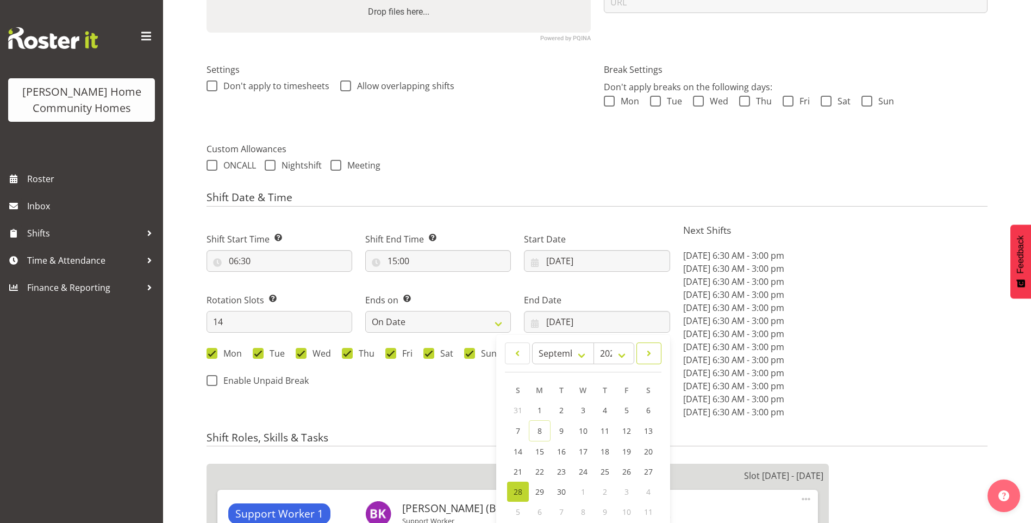
click at [650, 353] on span at bounding box center [649, 353] width 11 height 13
select select "9"
click at [517, 448] on span "12" at bounding box center [518, 450] width 9 height 10
type input "[DATE]"
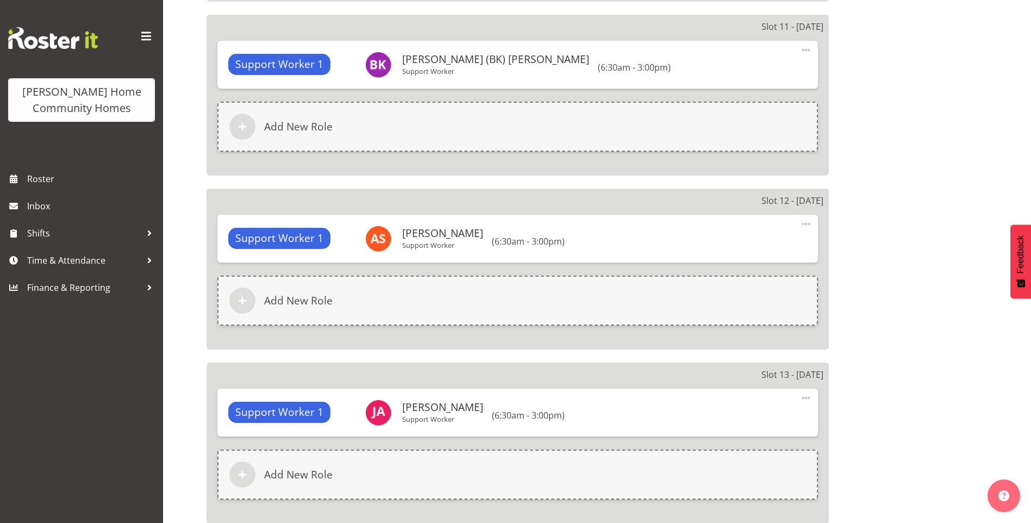
scroll to position [2816, 0]
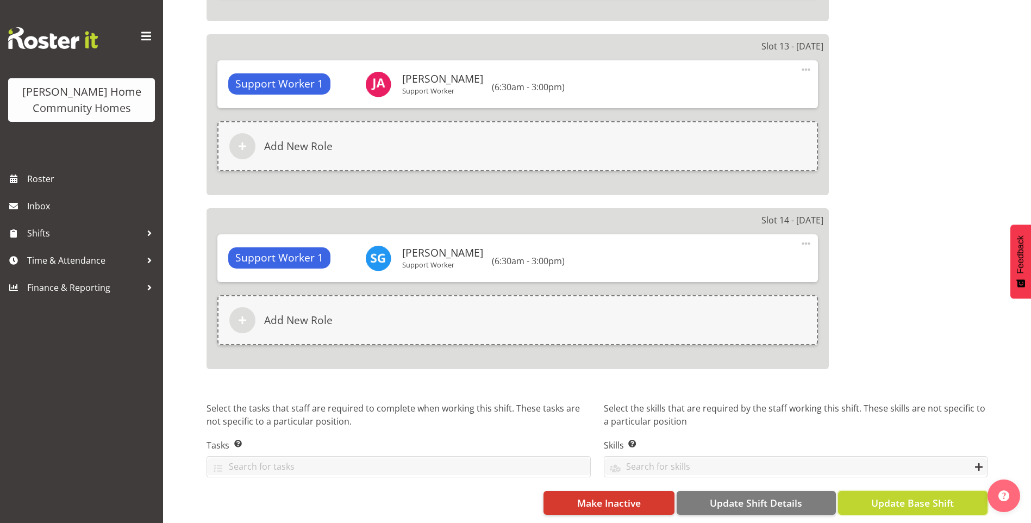
click at [889, 496] on span "Update Base Shift" at bounding box center [912, 503] width 83 height 14
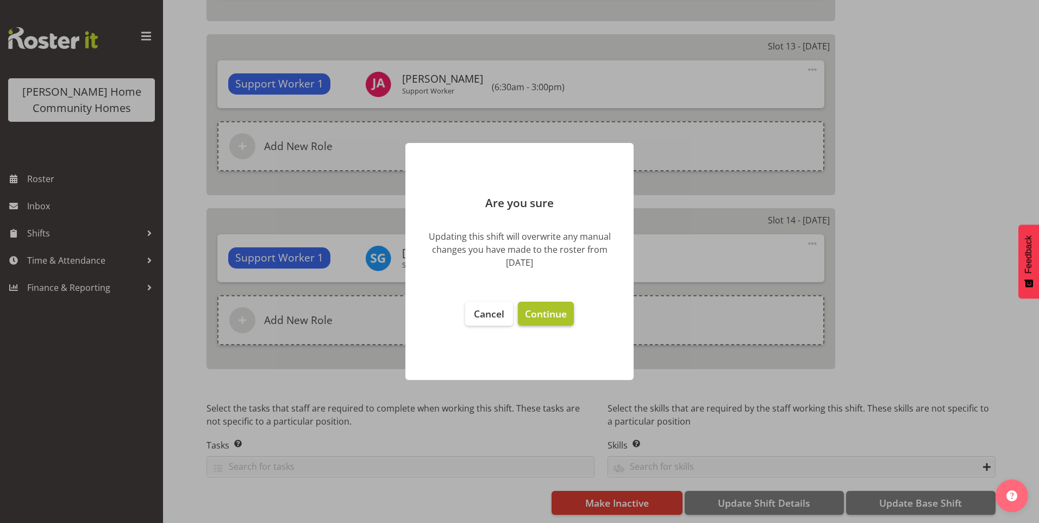
click at [533, 307] on span "Continue" at bounding box center [546, 313] width 42 height 13
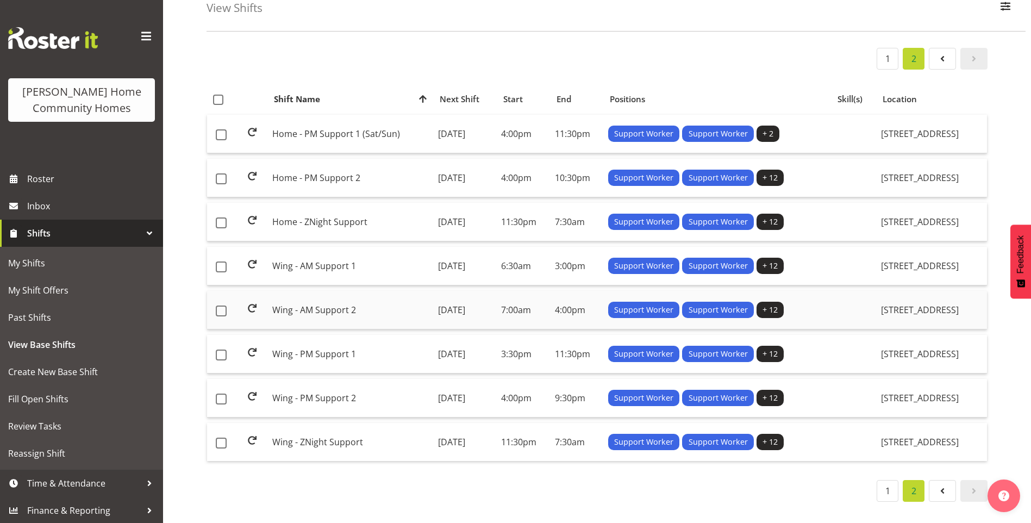
scroll to position [71, 0]
click at [332, 301] on td "Wing - AM Support 2" at bounding box center [351, 310] width 166 height 39
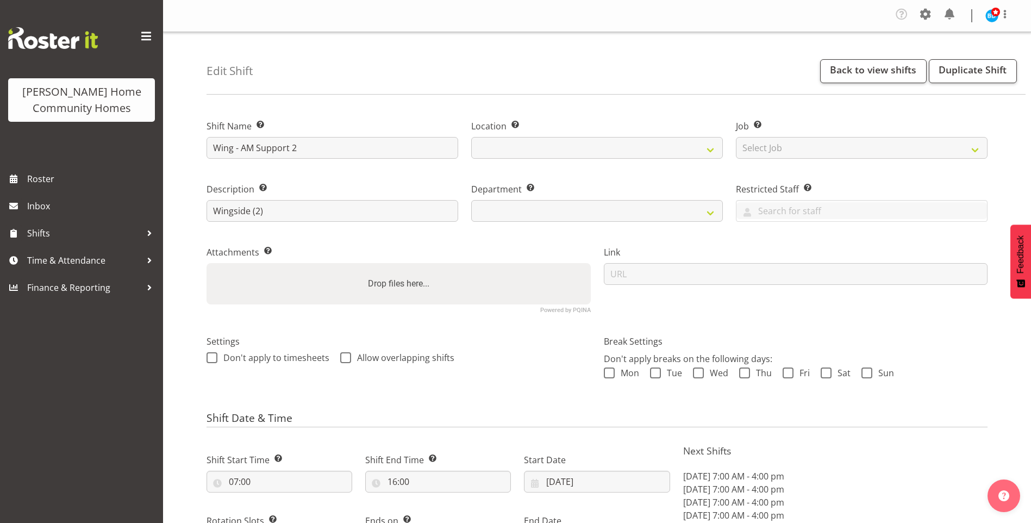
select select "date"
select select
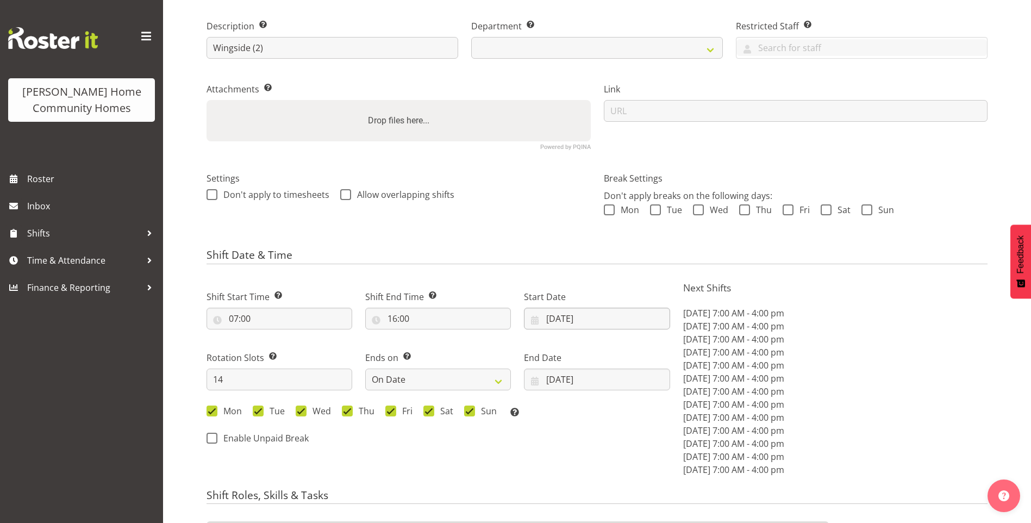
select select
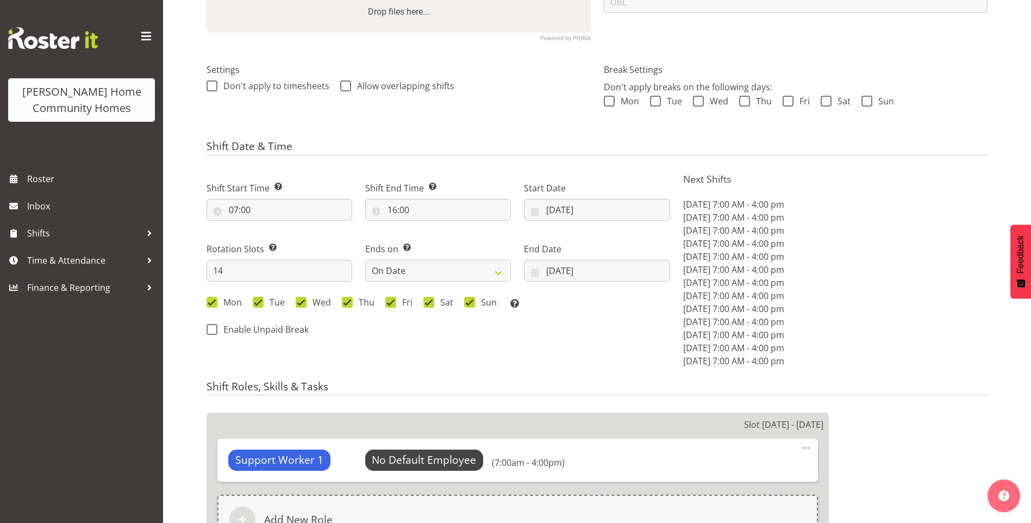
select select "1071"
select select "749"
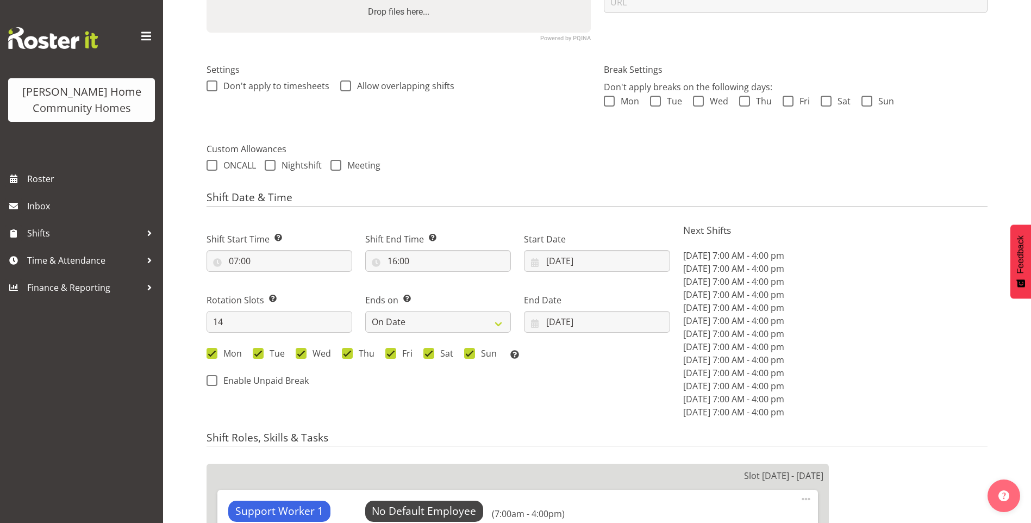
click at [563, 213] on div "Shift Date & Time Shift Start Time Set the time of the day you wish this shift …" at bounding box center [597, 308] width 781 height 234
click at [567, 259] on input "[DATE]" at bounding box center [597, 261] width 146 height 22
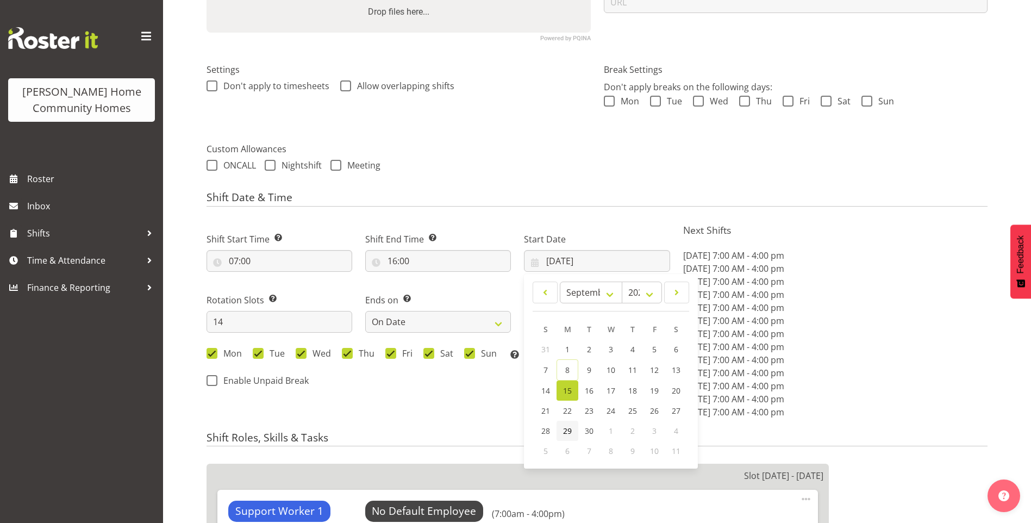
click at [570, 425] on link "29" at bounding box center [568, 431] width 22 height 20
type input "29/09/2025"
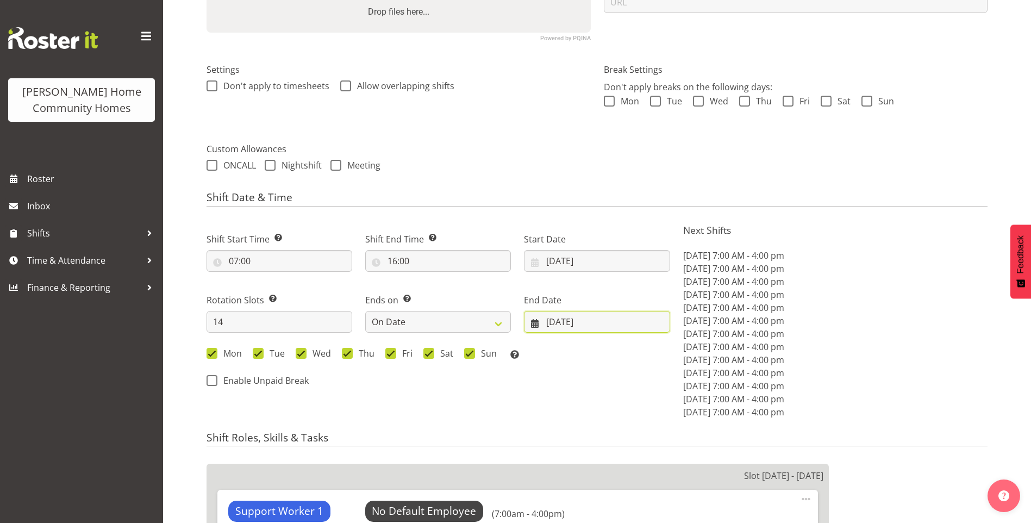
drag, startPoint x: 567, startPoint y: 322, endPoint x: 646, endPoint y: 327, distance: 78.4
click at [567, 322] on input "[DATE]" at bounding box center [597, 322] width 146 height 22
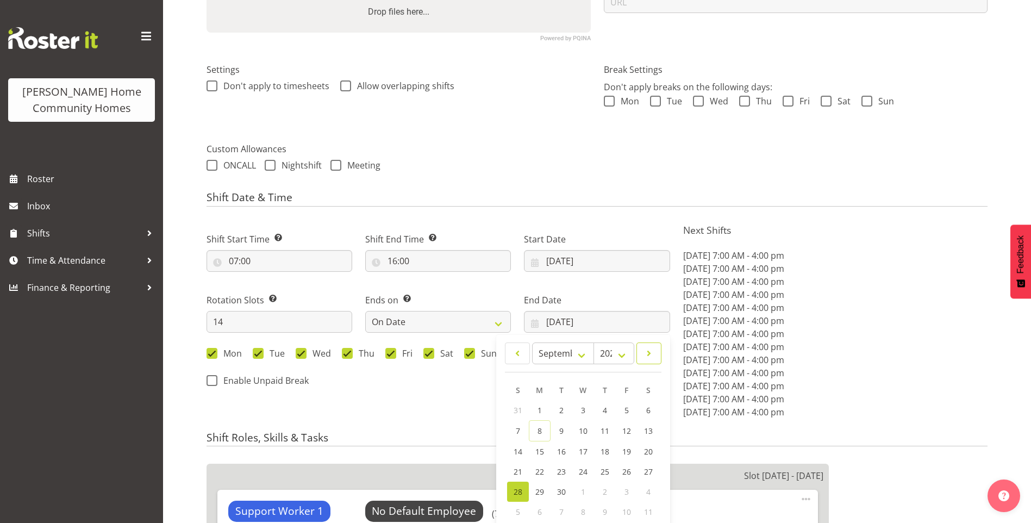
click at [647, 350] on span at bounding box center [649, 353] width 11 height 13
select select "9"
click at [520, 442] on link "12" at bounding box center [518, 450] width 22 height 20
type input "12/10/2025"
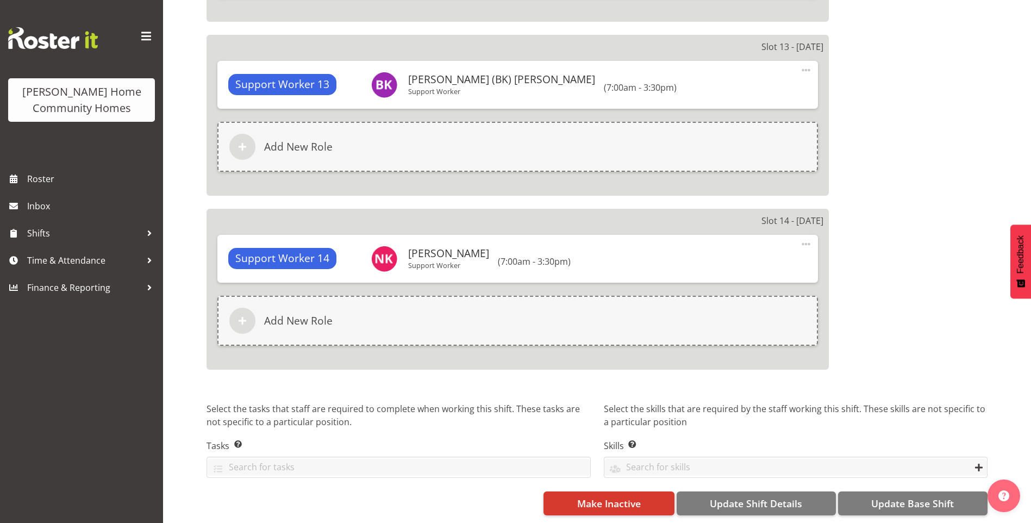
scroll to position [2816, 0]
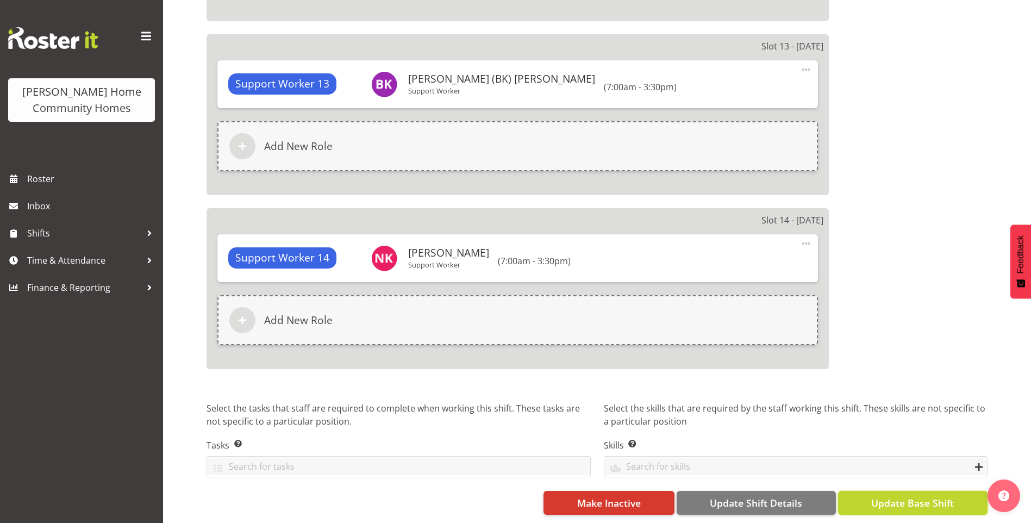
click at [961, 492] on button "Update Base Shift" at bounding box center [912, 503] width 149 height 24
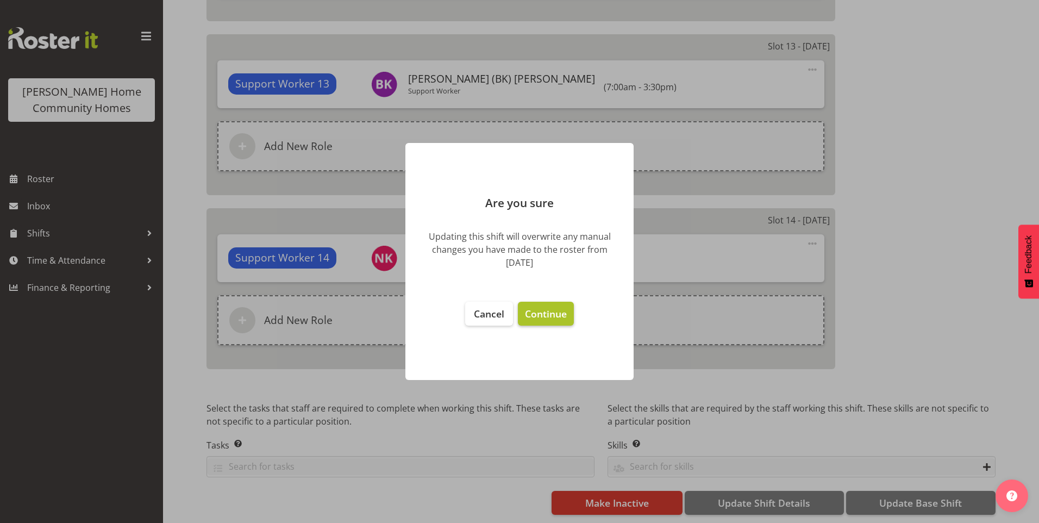
click at [548, 314] on span "Continue" at bounding box center [546, 313] width 42 height 13
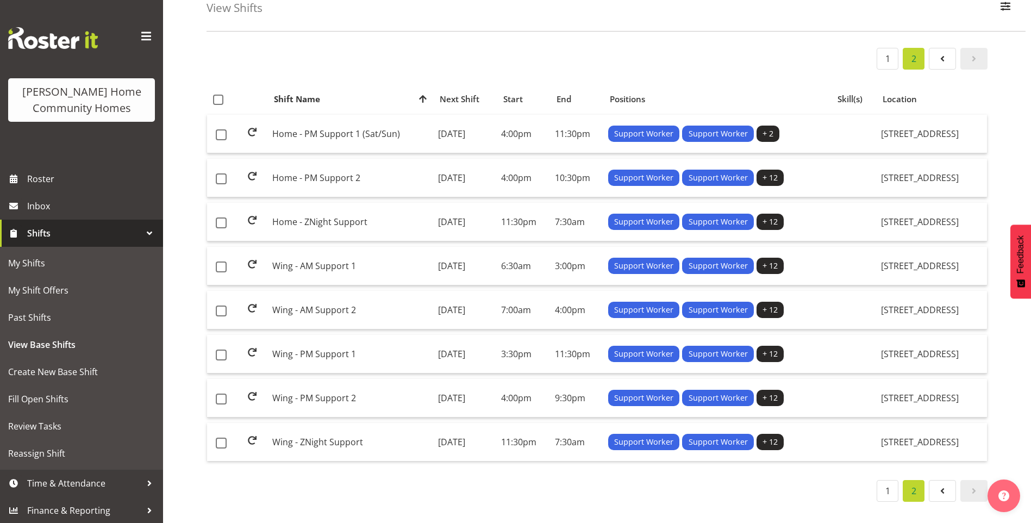
scroll to position [71, 0]
click at [300, 341] on td "Wing - PM Support 1" at bounding box center [351, 354] width 166 height 39
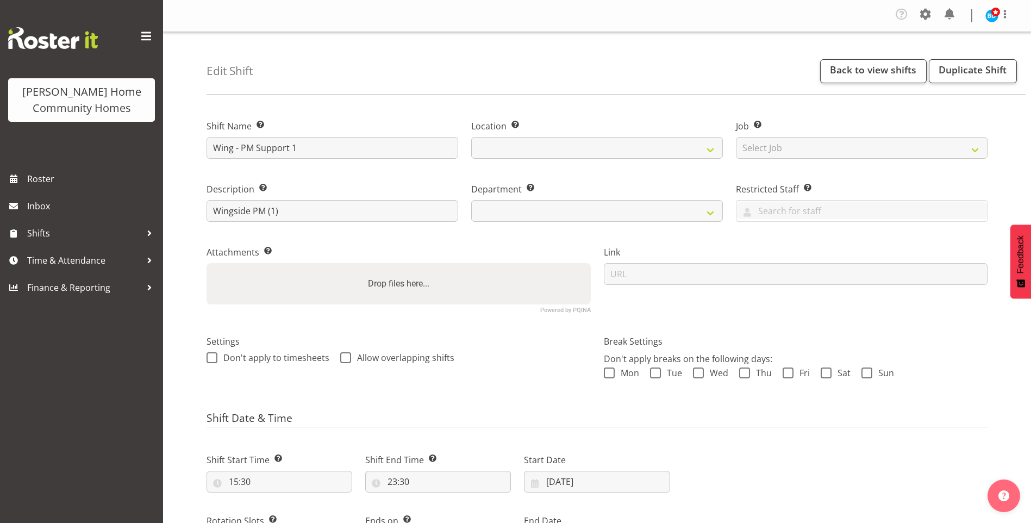
select select "8"
select select "2025"
select select "date"
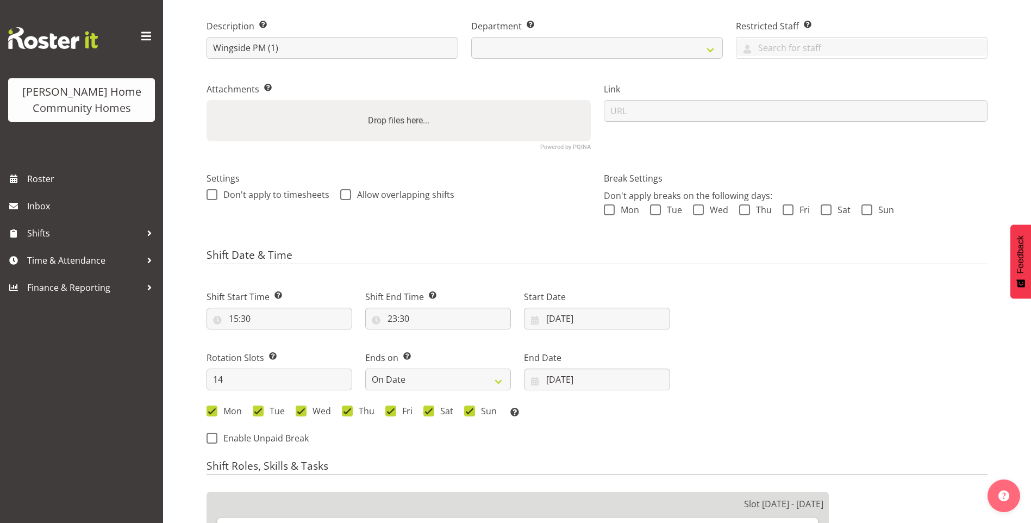
select select
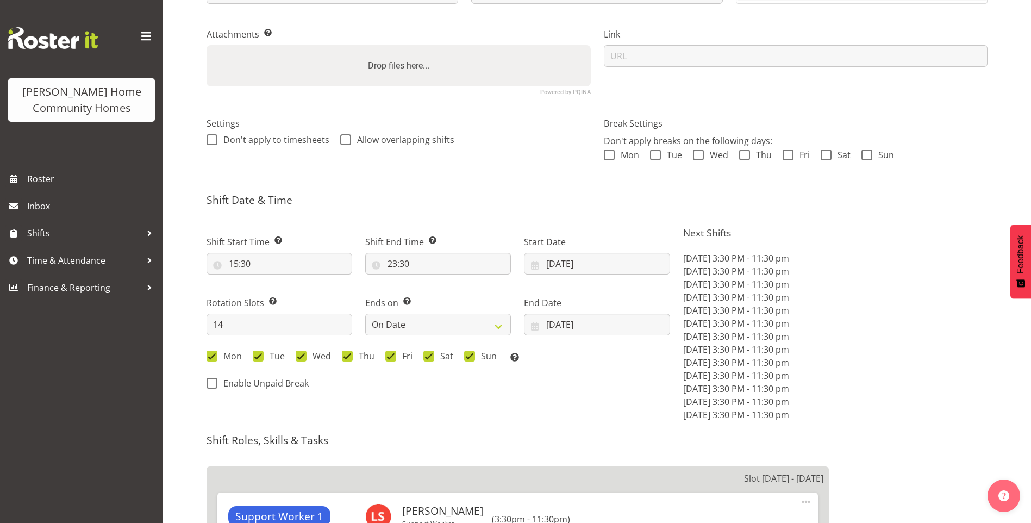
scroll to position [272, 0]
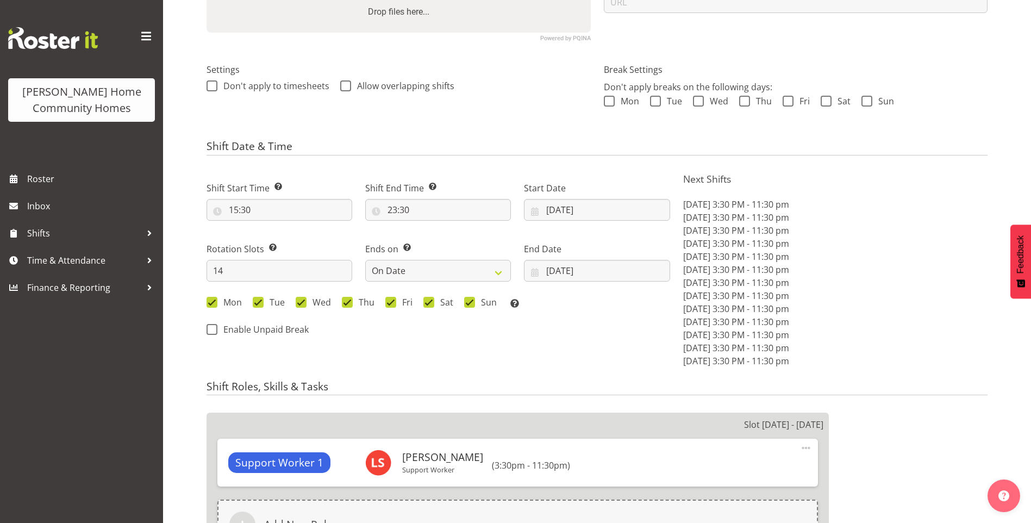
select select
click at [558, 211] on input "15/09/2025" at bounding box center [597, 210] width 146 height 22
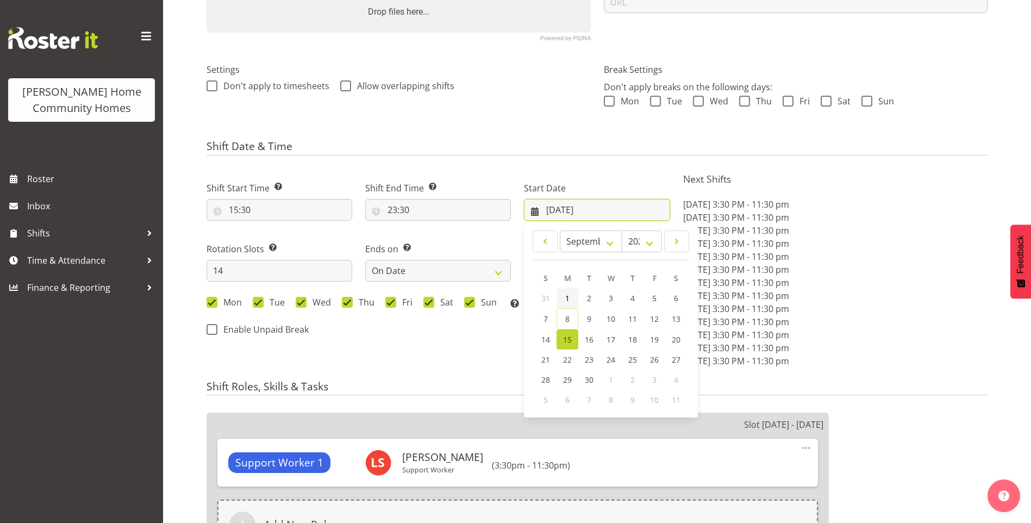
select select
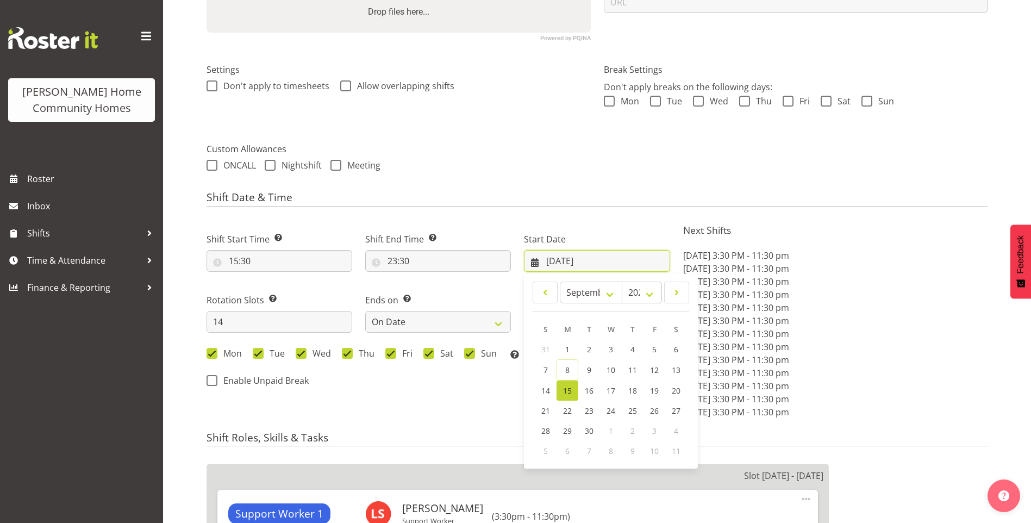
select select
select select "1071"
select select "749"
click at [570, 429] on span "29" at bounding box center [567, 431] width 9 height 10
type input "[DATE]"
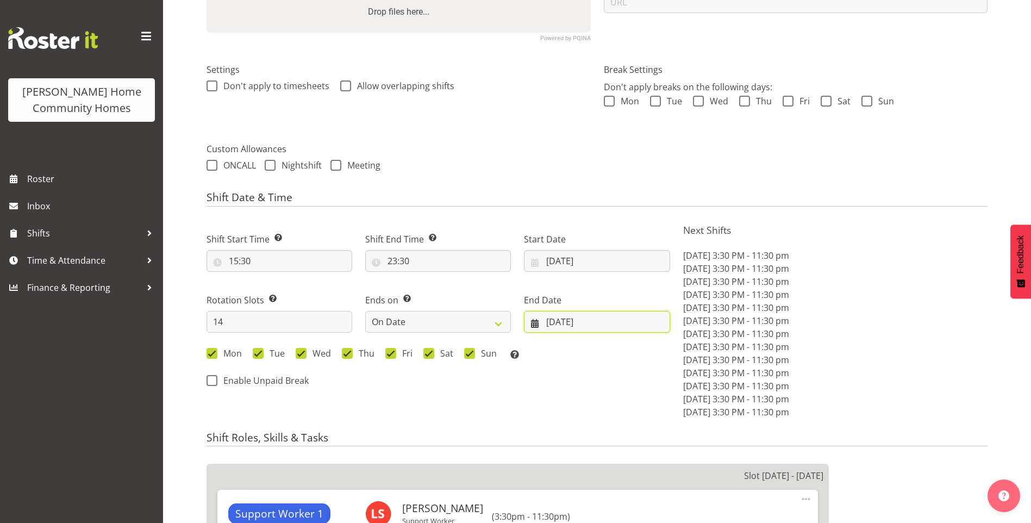
click at [570, 319] on input "28/09/2025" at bounding box center [597, 322] width 146 height 22
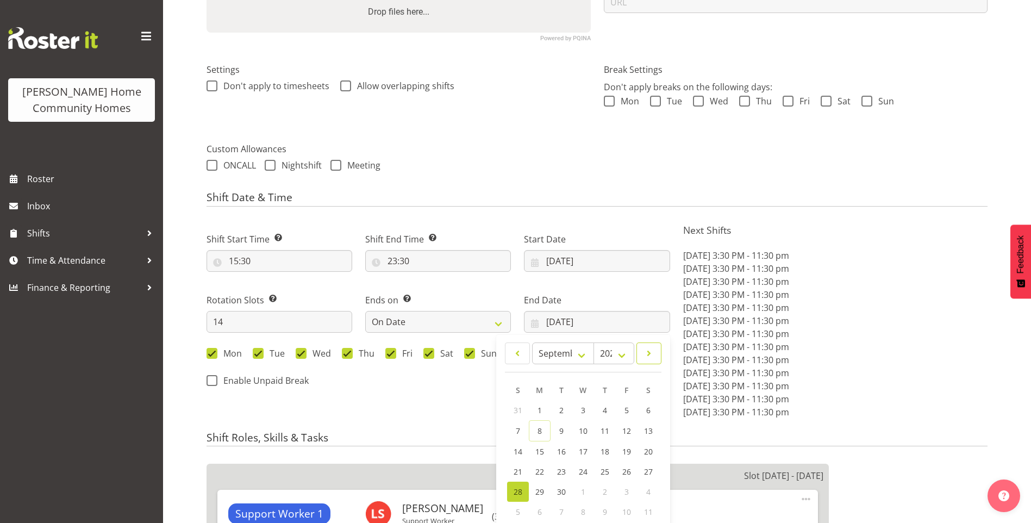
click at [657, 354] on link at bounding box center [648, 353] width 25 height 22
select select "9"
click at [514, 446] on span "12" at bounding box center [518, 450] width 9 height 10
type input "[DATE]"
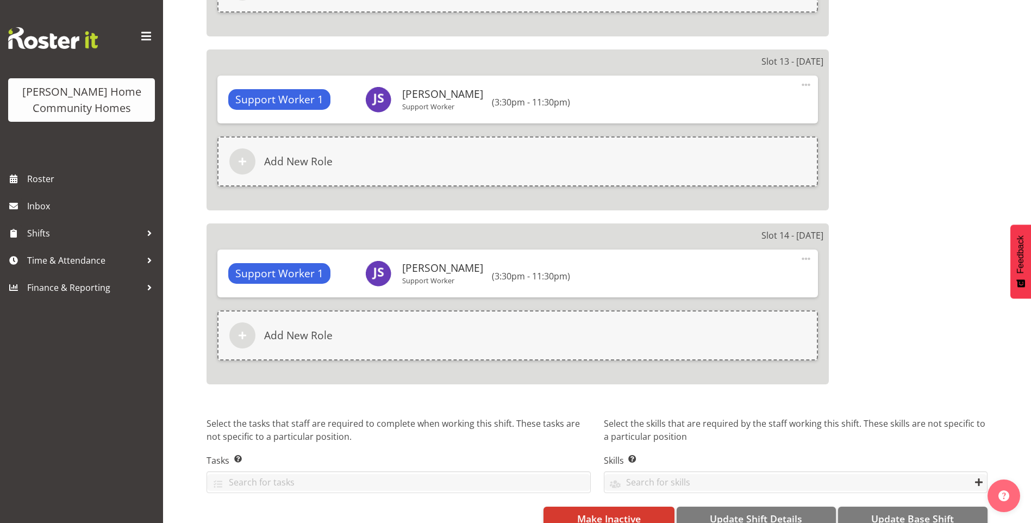
scroll to position [2821, 0]
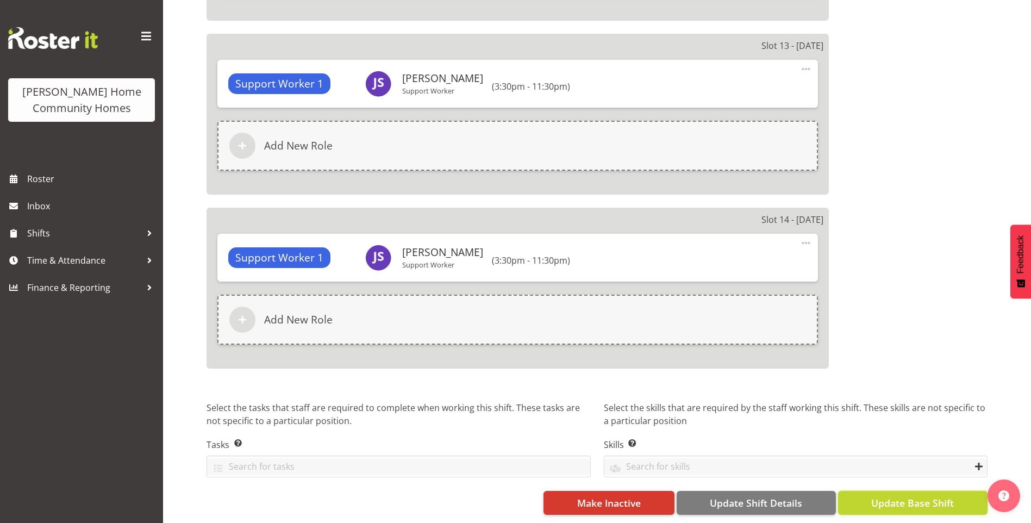
click at [944, 496] on span "Update Base Shift" at bounding box center [912, 503] width 83 height 14
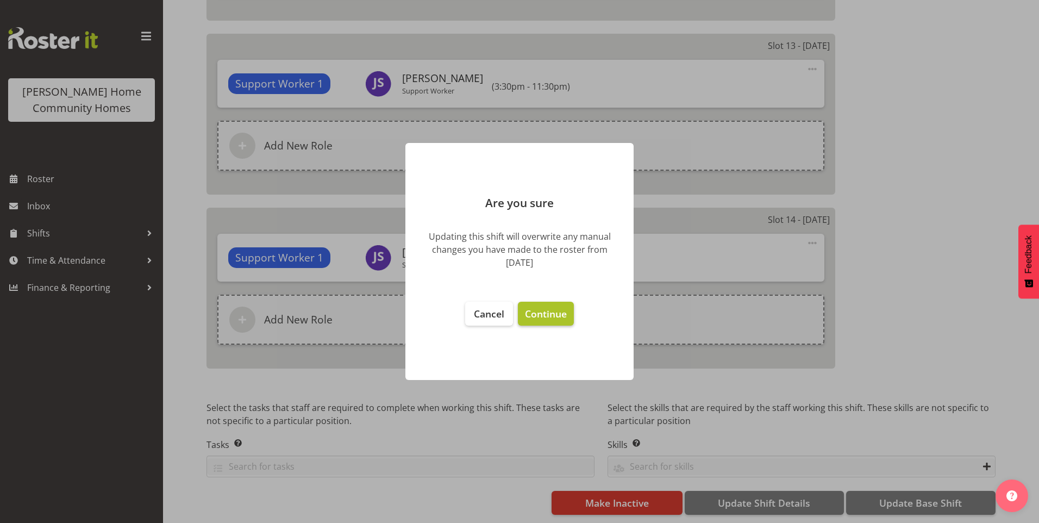
click at [541, 309] on span "Continue" at bounding box center [546, 313] width 42 height 13
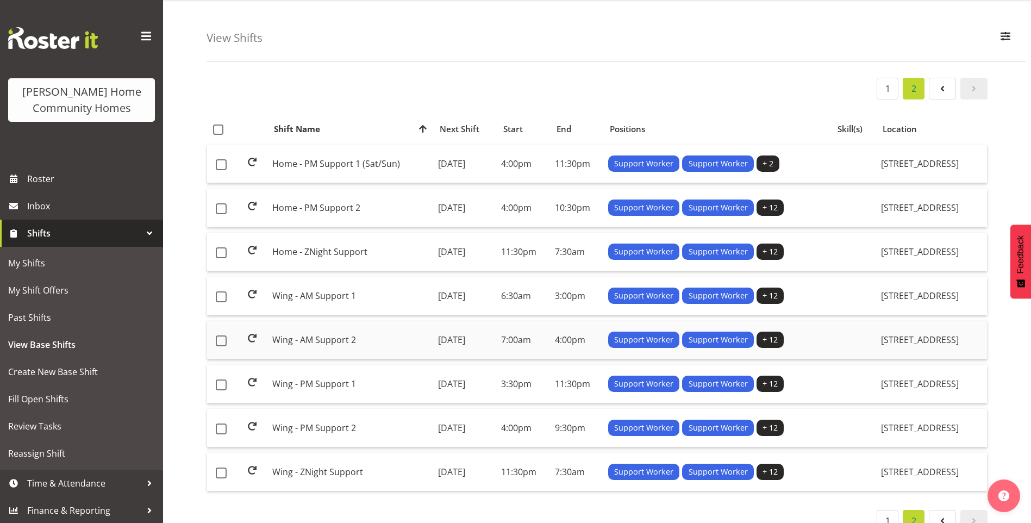
scroll to position [71, 0]
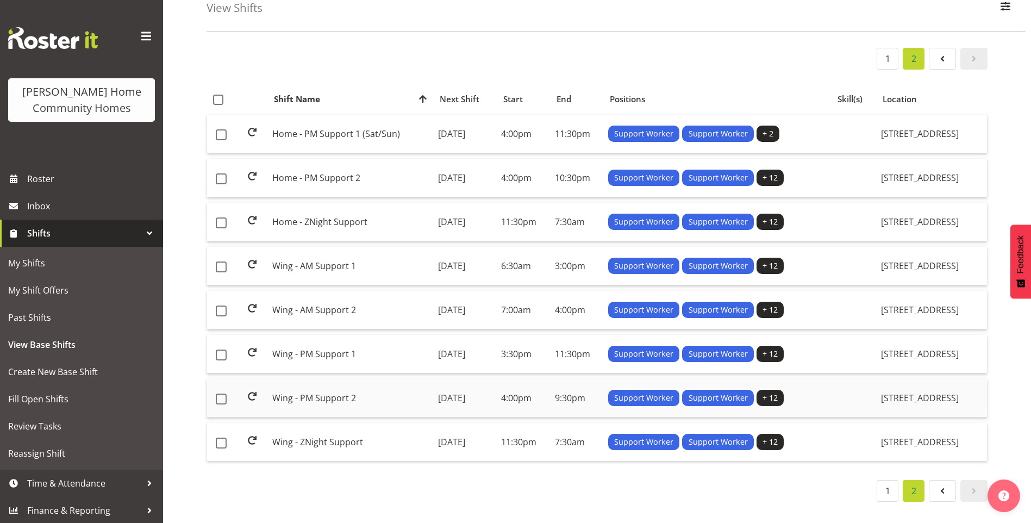
click at [313, 389] on td "Wing - PM Support 2" at bounding box center [351, 398] width 166 height 39
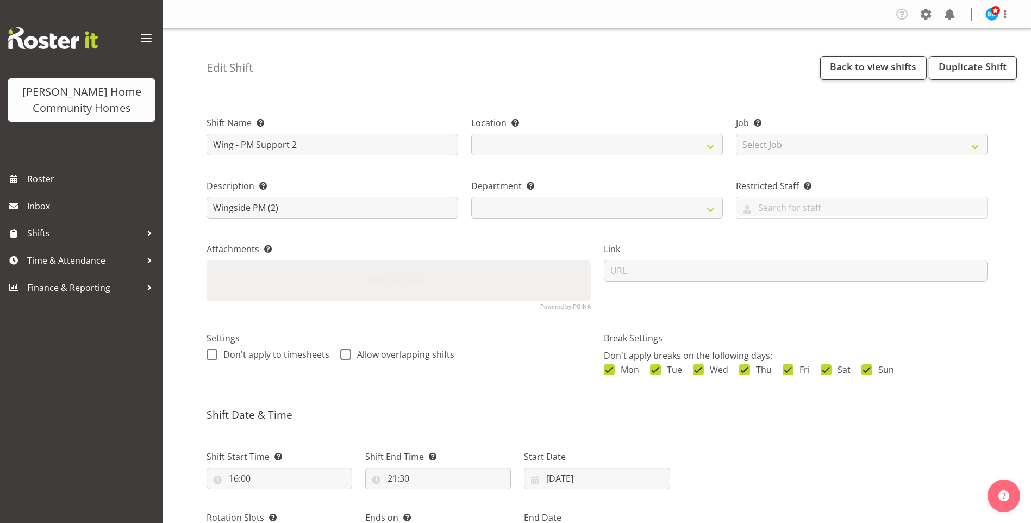
select select "8"
select select "2025"
select select "date"
select select
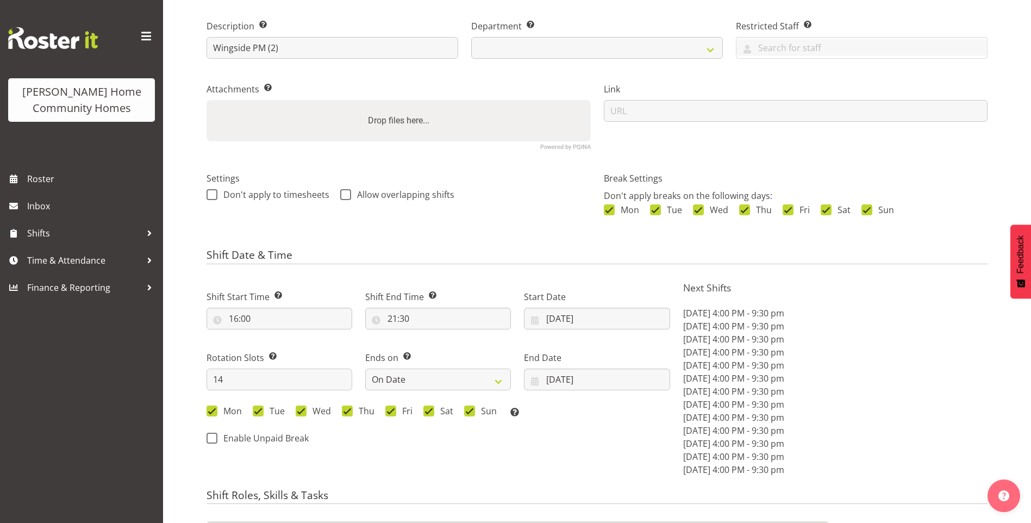
select select
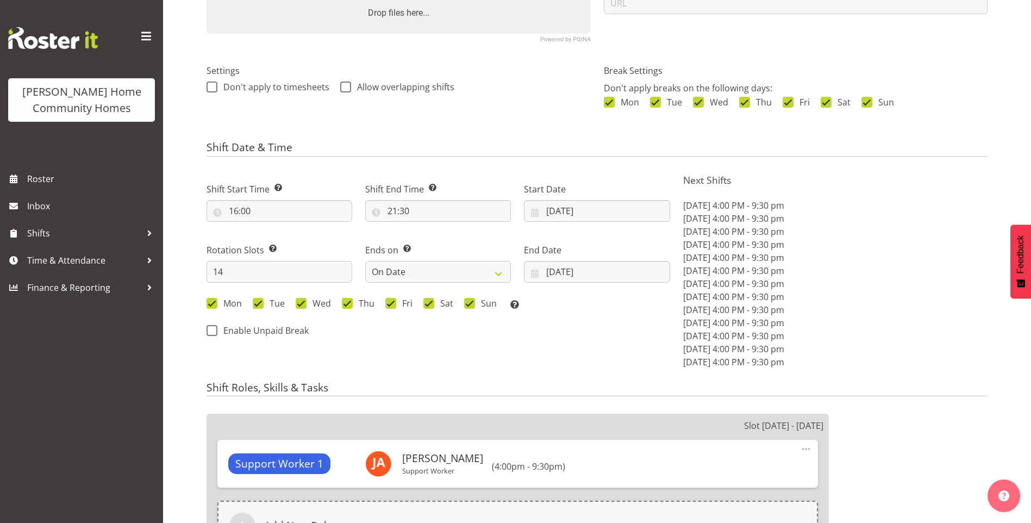
scroll to position [272, 0]
select select
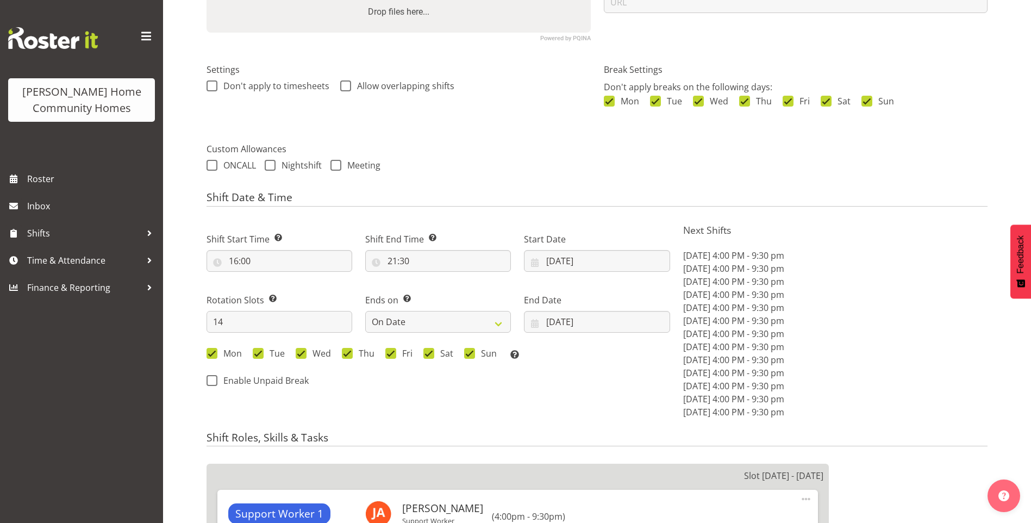
select select
select select "1071"
select select "749"
click at [567, 264] on input "15/09/2025" at bounding box center [597, 261] width 146 height 22
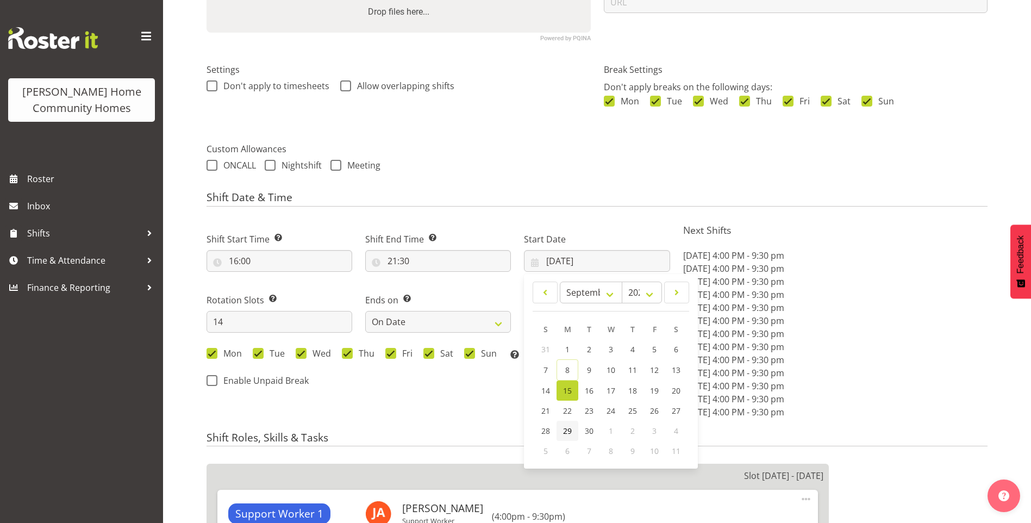
click at [568, 432] on span "29" at bounding box center [567, 431] width 9 height 10
type input "29/09/2025"
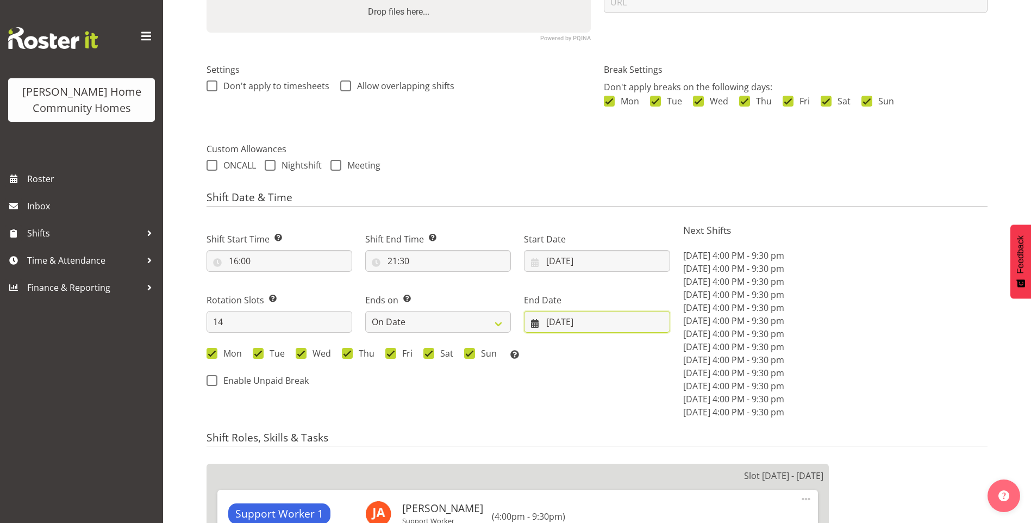
click at [550, 324] on input "28/09/2025" at bounding box center [597, 322] width 146 height 22
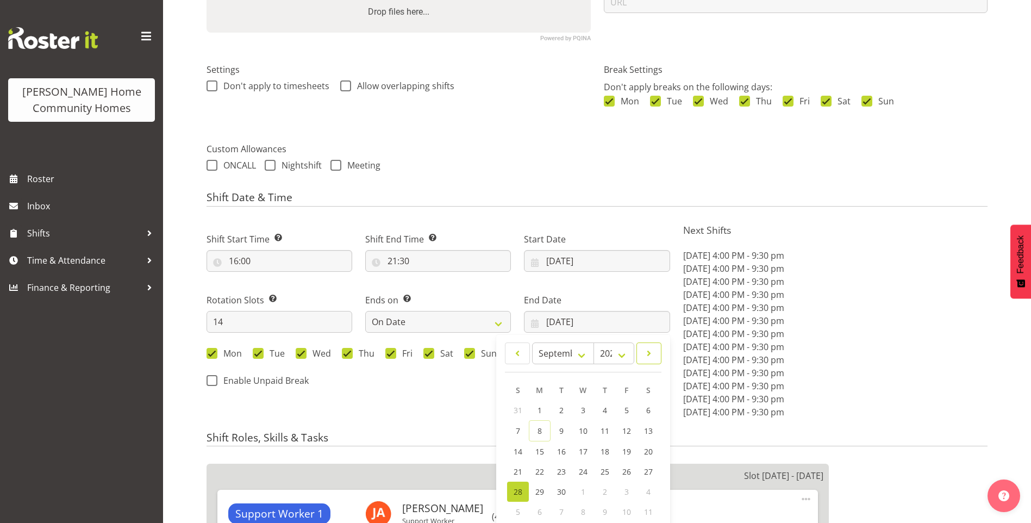
click at [647, 355] on span at bounding box center [649, 353] width 11 height 13
select select "9"
drag, startPoint x: 519, startPoint y: 450, endPoint x: 525, endPoint y: 444, distance: 8.8
click at [518, 450] on span "12" at bounding box center [518, 450] width 9 height 10
type input "[DATE]"
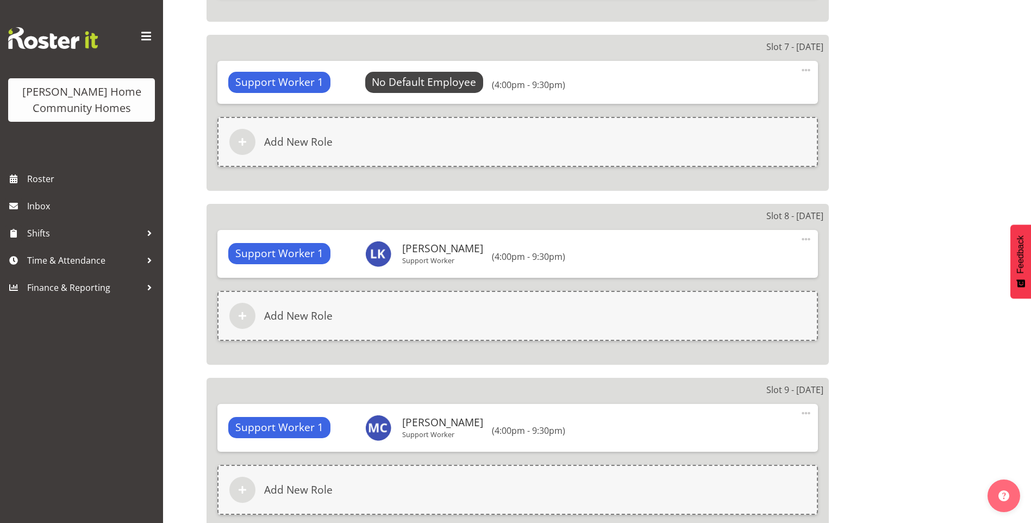
scroll to position [2811, 0]
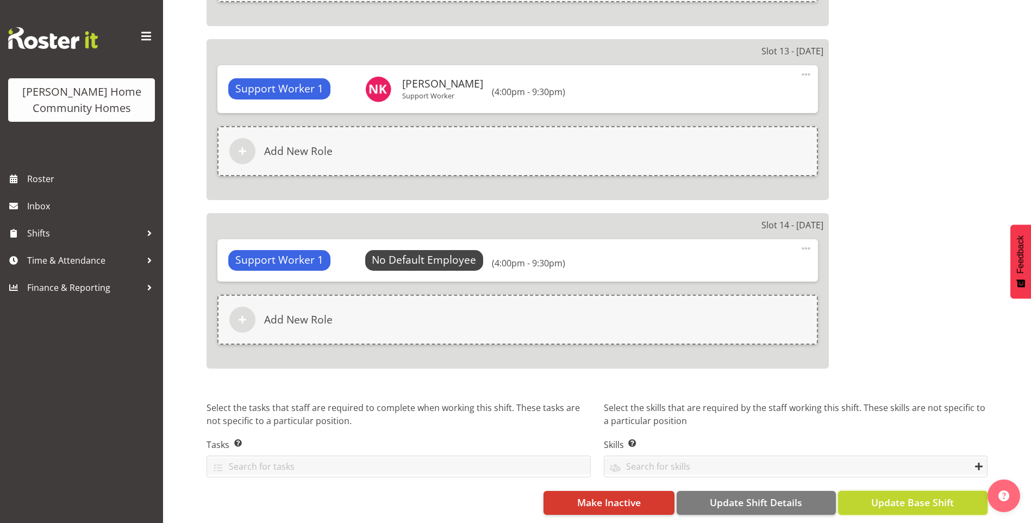
click at [920, 498] on span "Update Base Shift" at bounding box center [912, 502] width 83 height 14
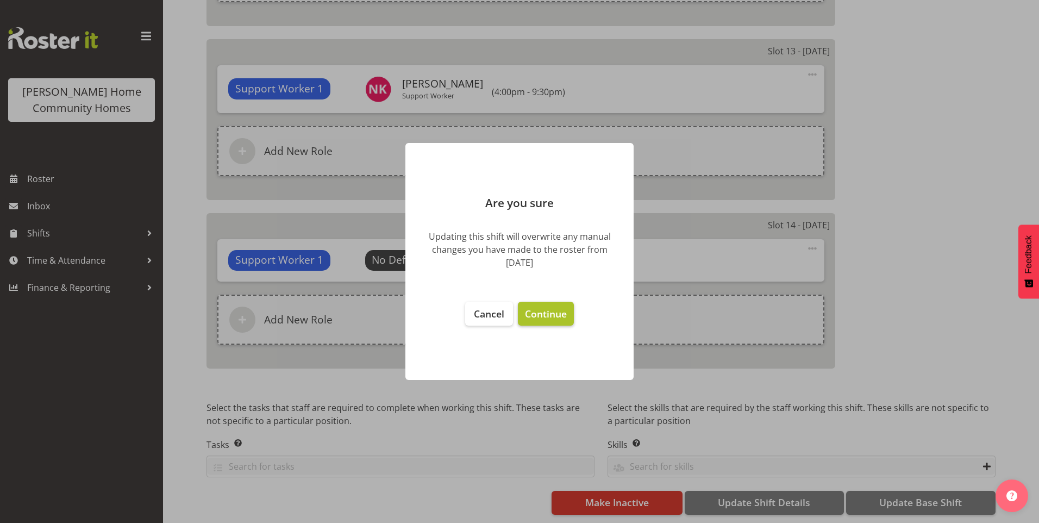
click at [559, 317] on span "Continue" at bounding box center [546, 313] width 42 height 13
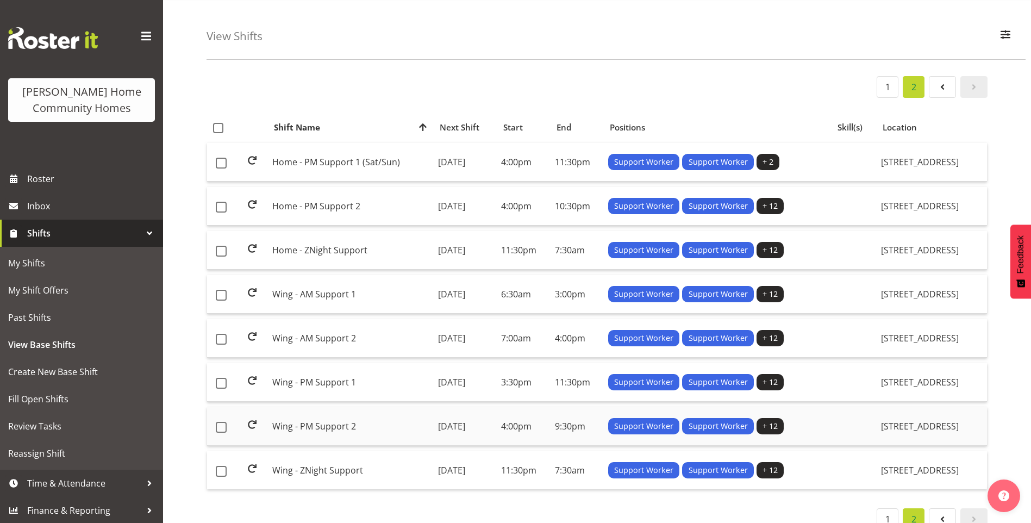
scroll to position [71, 0]
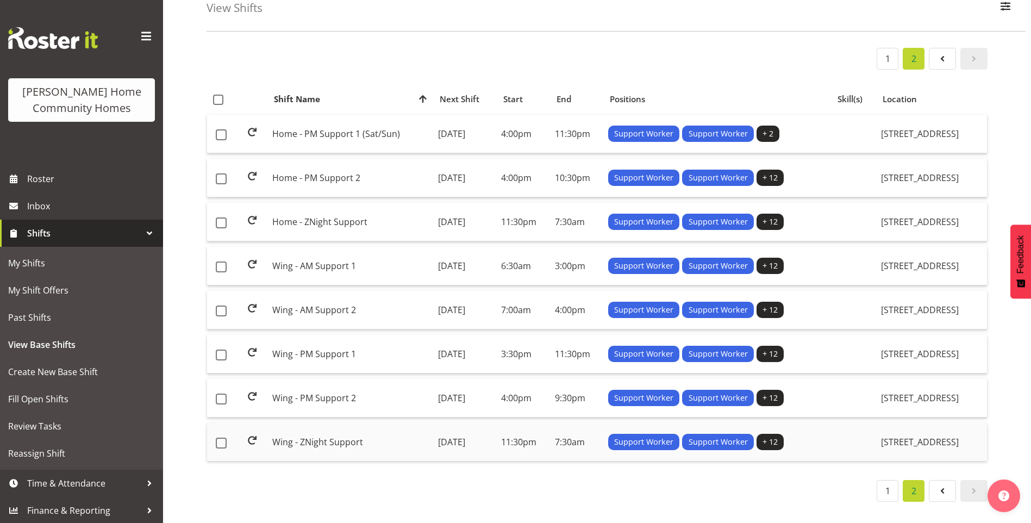
click at [317, 432] on td "Wing - ZNight Support" at bounding box center [351, 442] width 166 height 38
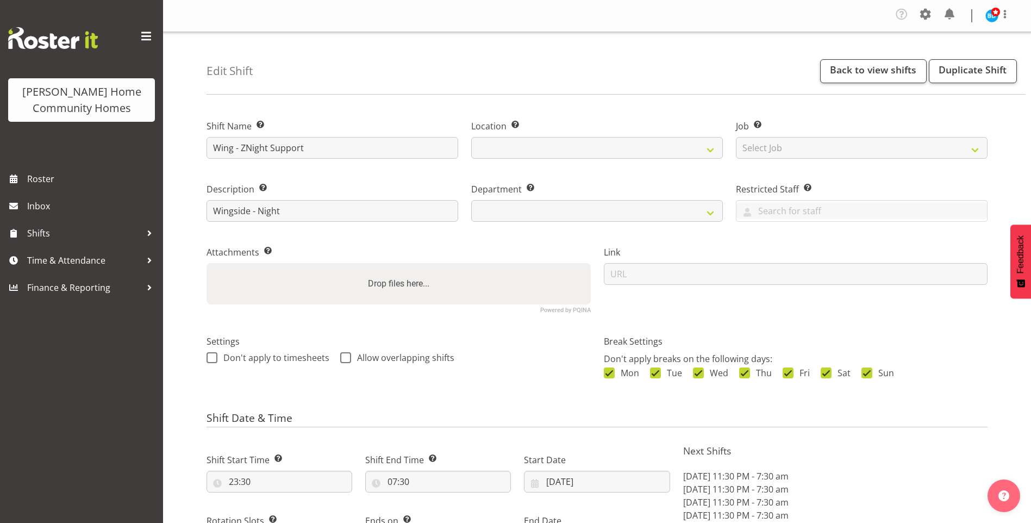
select select "date"
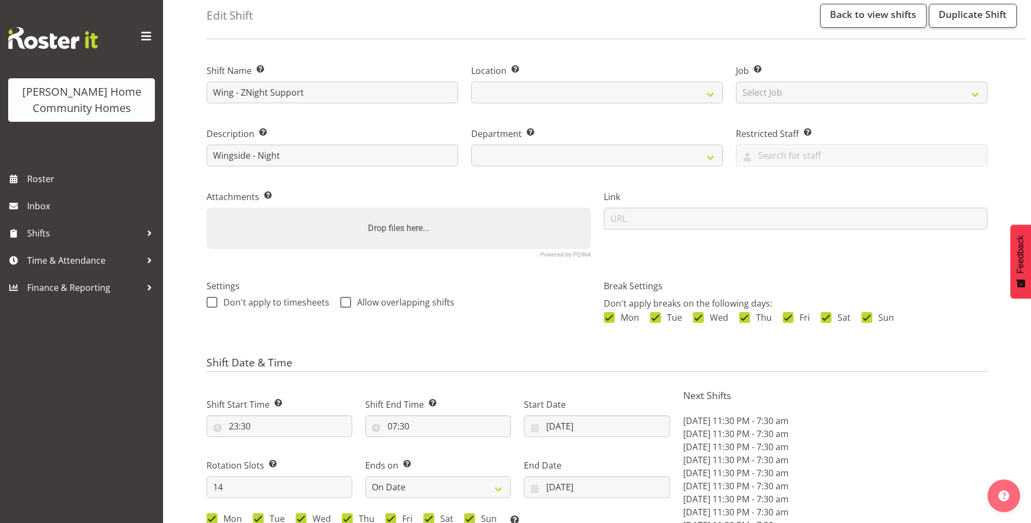
select select
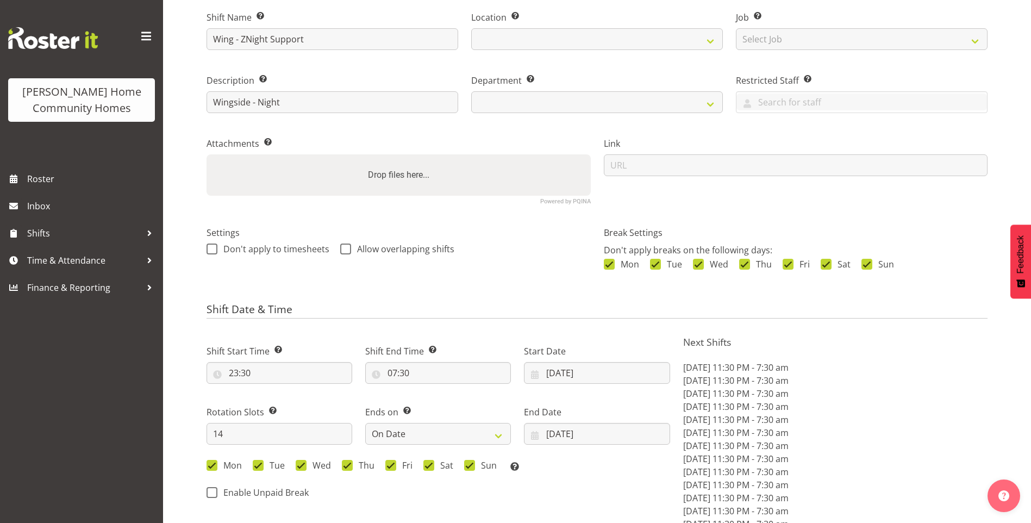
select select
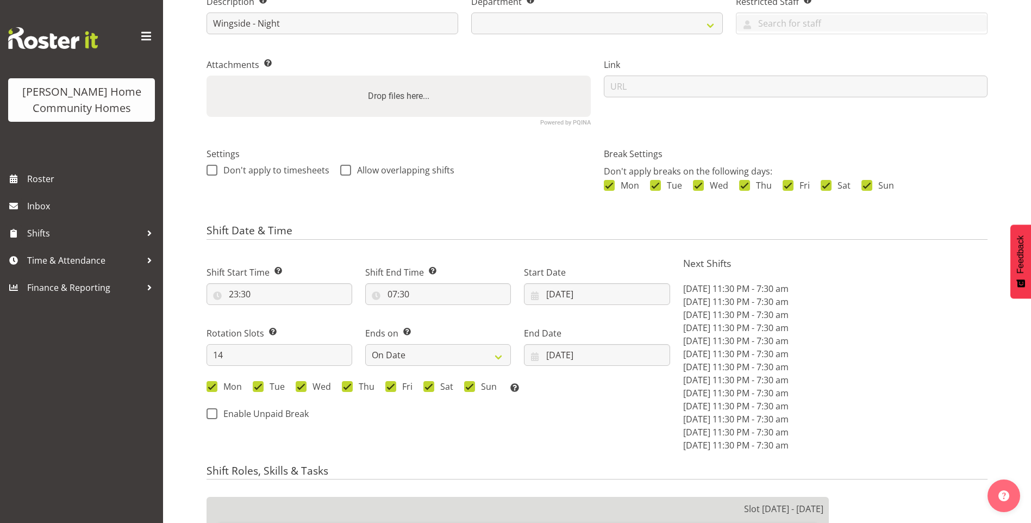
select select
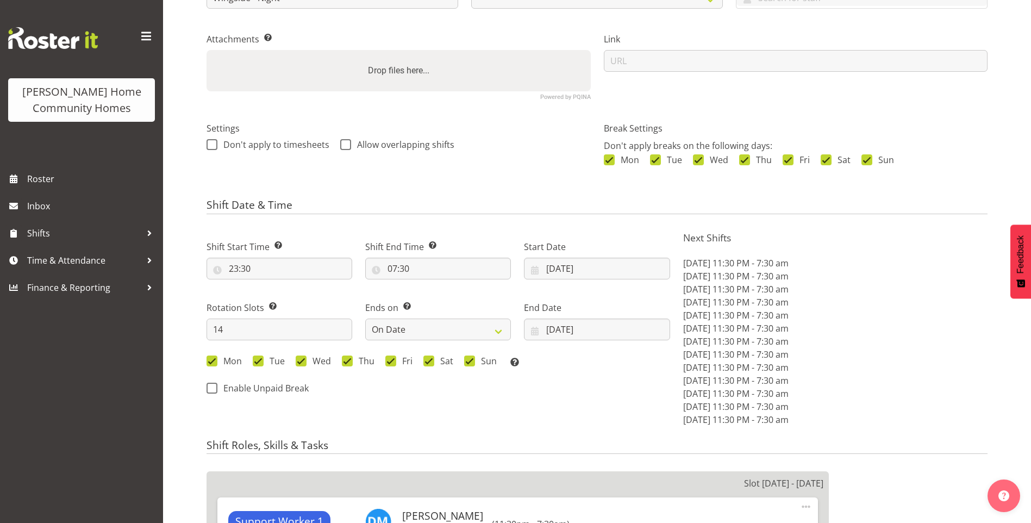
select select
select select "1071"
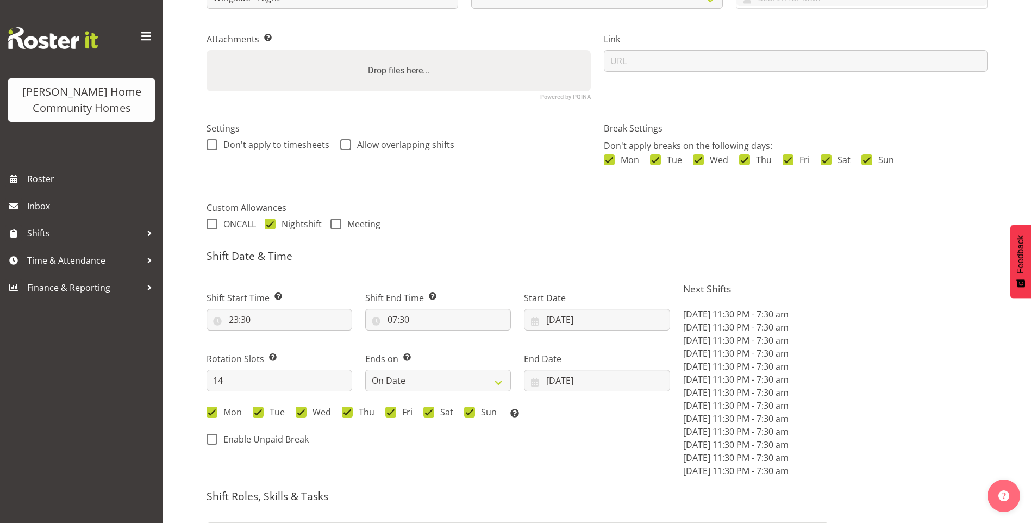
scroll to position [217, 0]
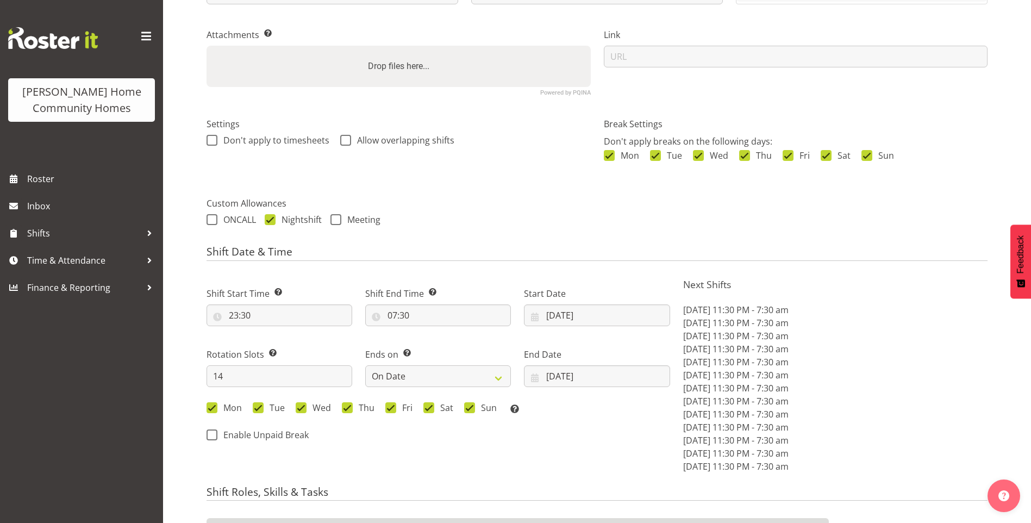
select select "749"
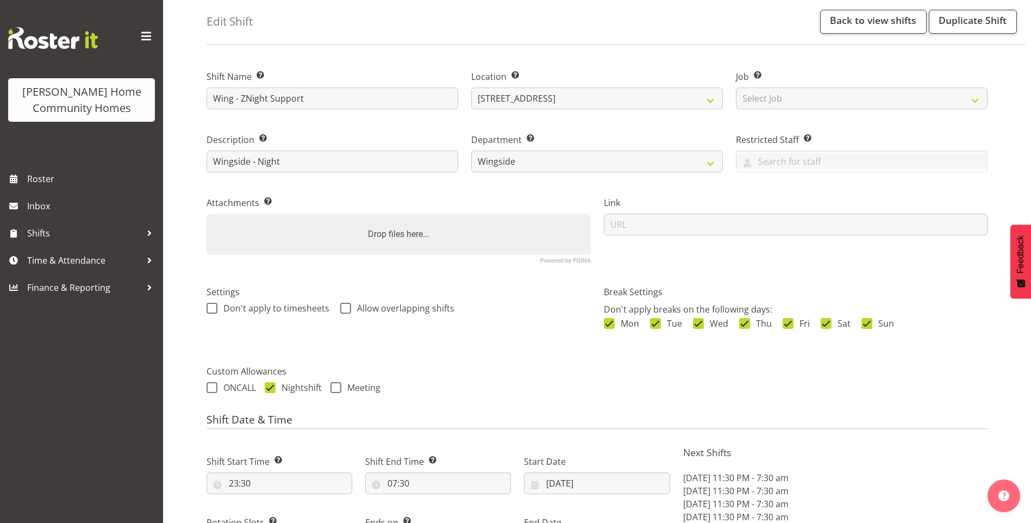
scroll to position [109, 0]
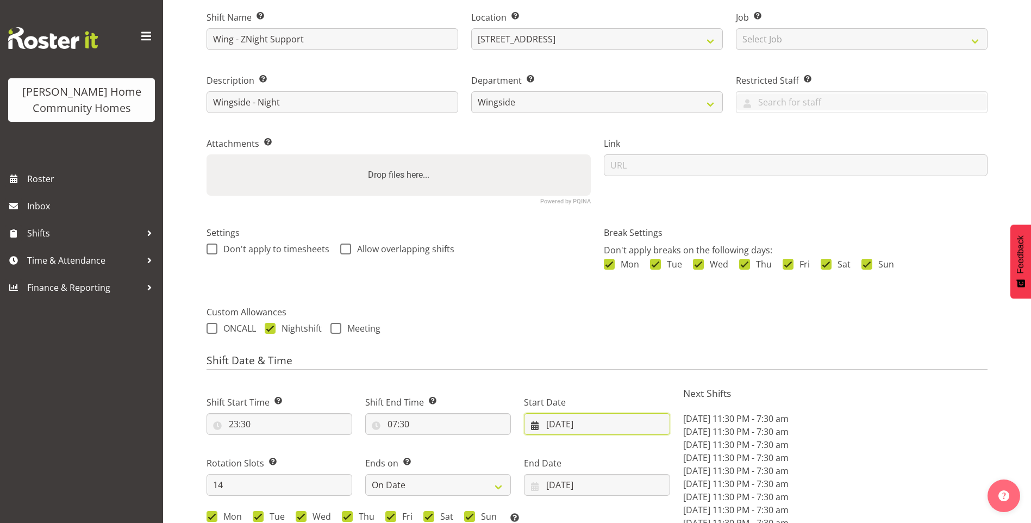
click at [572, 427] on input "01/09/2025" at bounding box center [597, 424] width 146 height 22
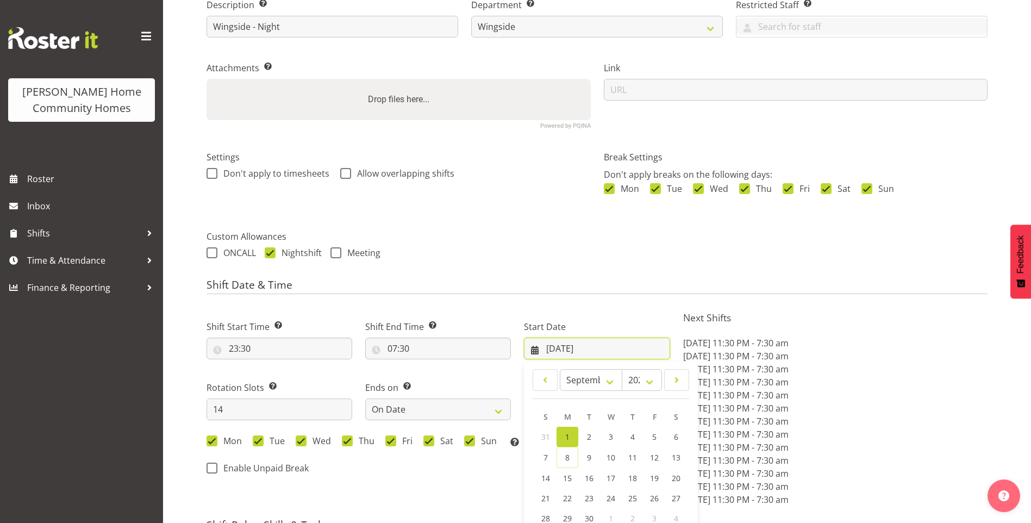
scroll to position [326, 0]
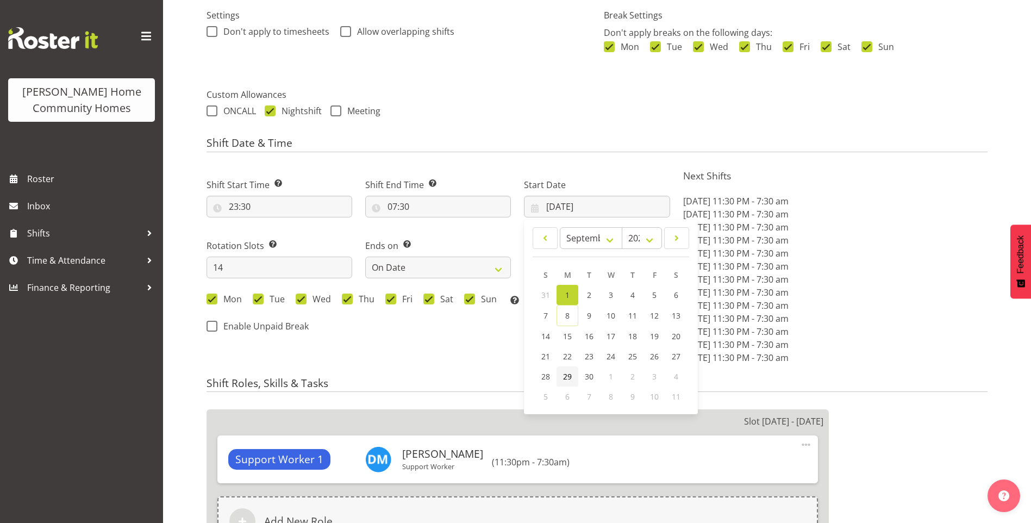
click at [567, 380] on span "29" at bounding box center [567, 376] width 9 height 10
type input "29/09/2025"
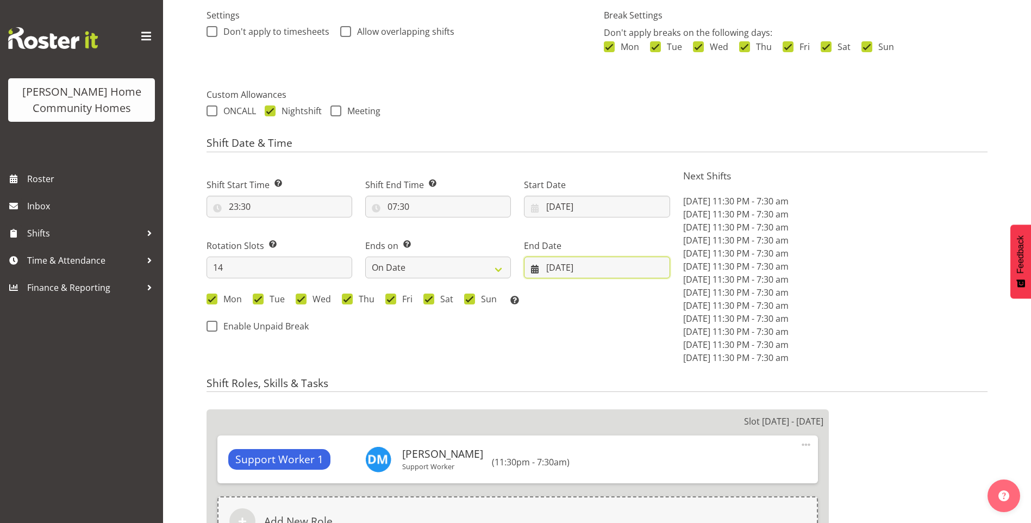
click at [579, 269] on input "14/09/2025" at bounding box center [597, 268] width 146 height 22
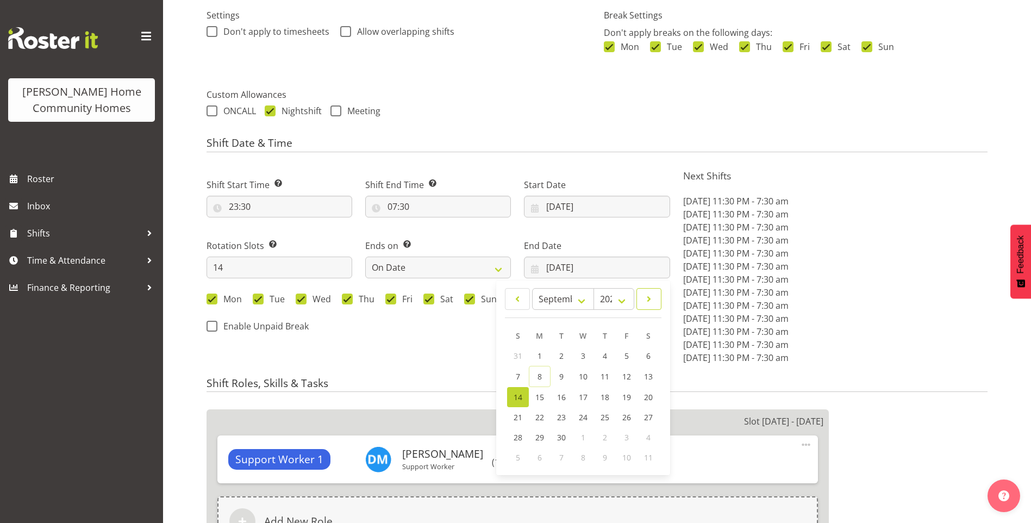
click at [650, 302] on span at bounding box center [649, 298] width 11 height 13
select select "9"
click at [517, 392] on span "12" at bounding box center [518, 396] width 9 height 10
type input "12/10/2025"
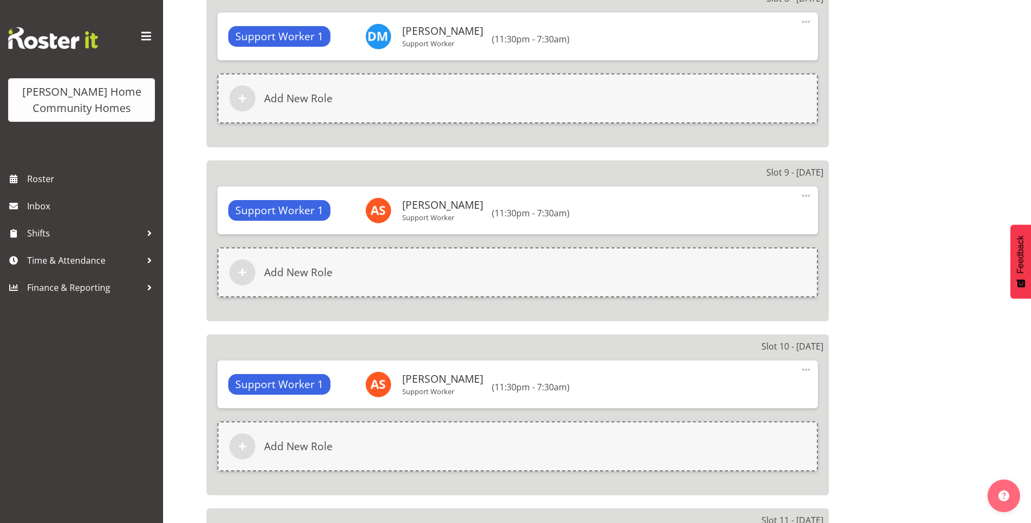
scroll to position [2821, 0]
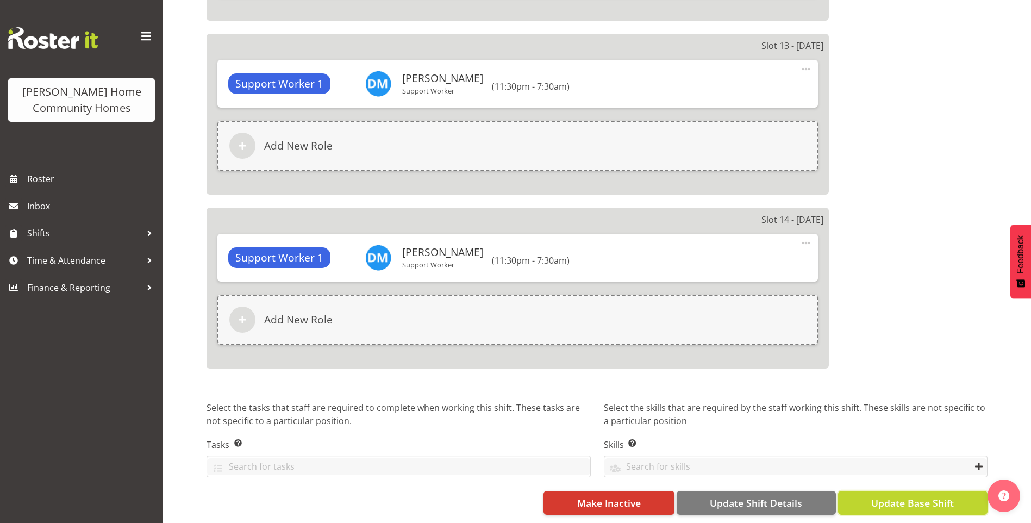
click at [919, 496] on span "Update Base Shift" at bounding box center [912, 503] width 83 height 14
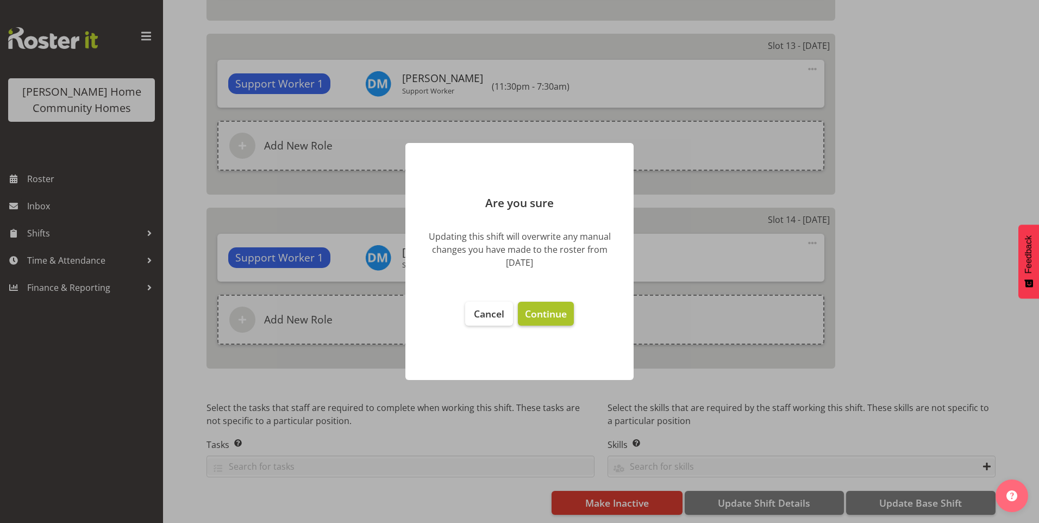
click at [546, 314] on span "Continue" at bounding box center [546, 313] width 42 height 13
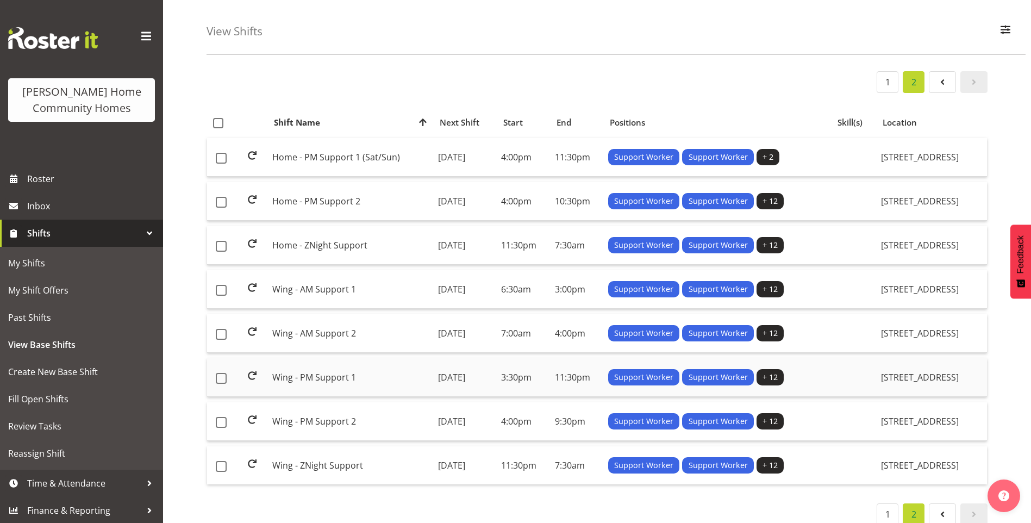
scroll to position [71, 0]
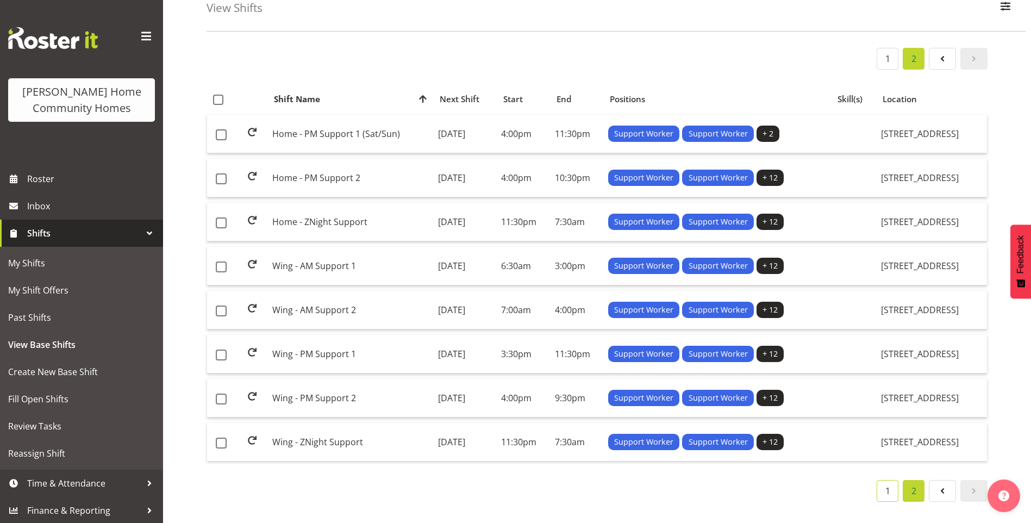
click at [885, 484] on link "1" at bounding box center [888, 491] width 22 height 22
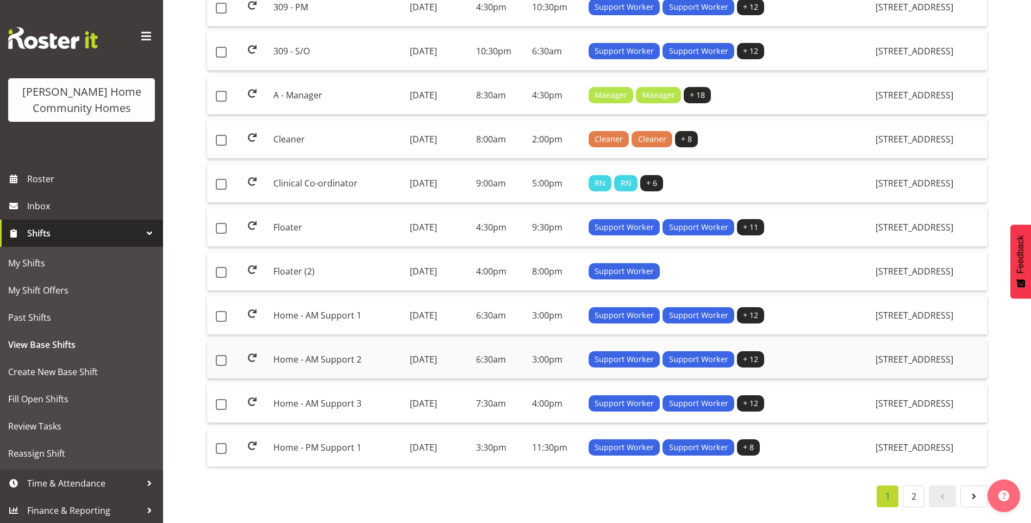
scroll to position [776, 0]
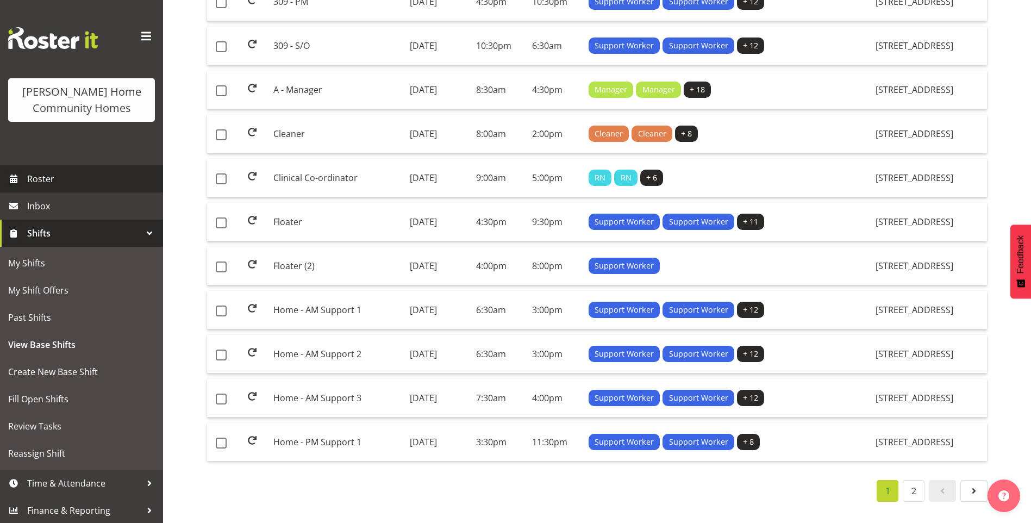
click at [66, 182] on span "Roster" at bounding box center [92, 179] width 130 height 16
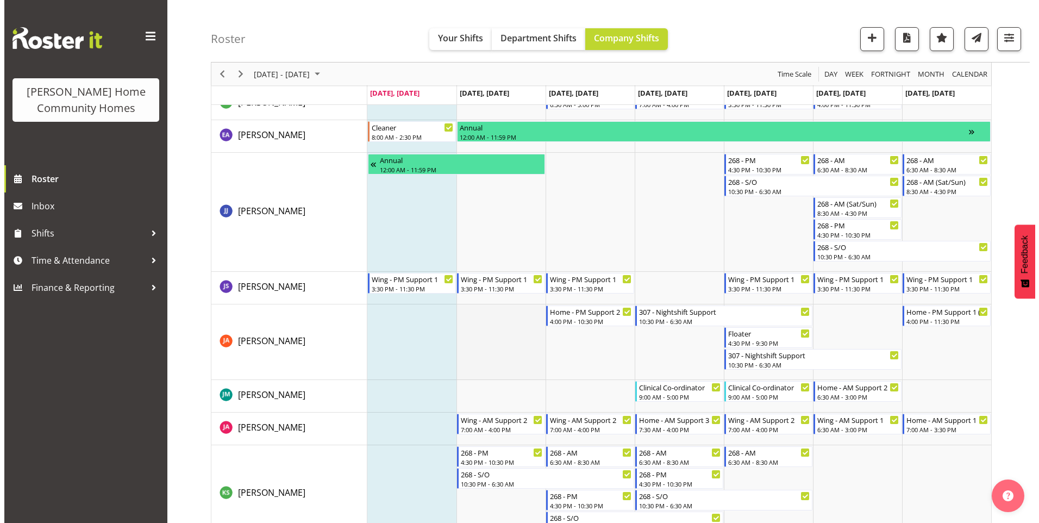
scroll to position [707, 0]
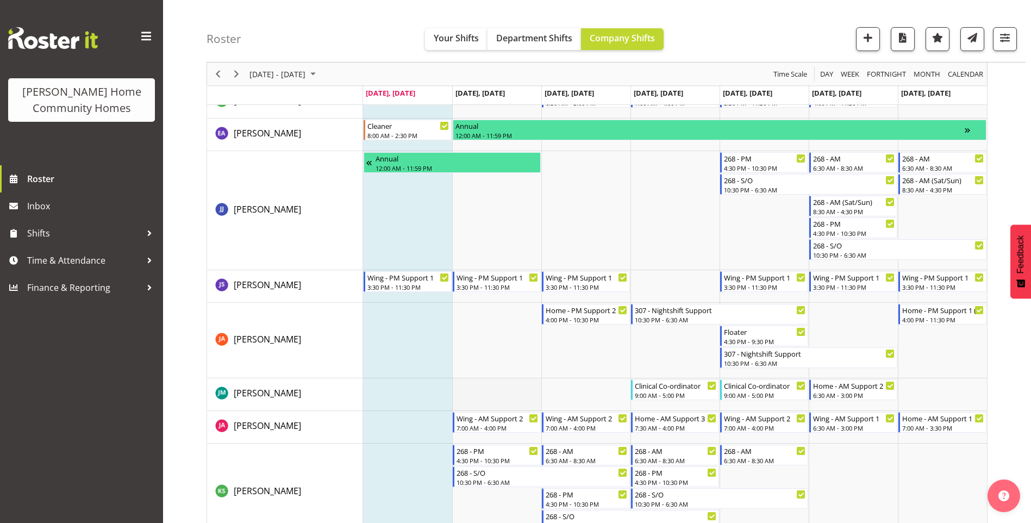
click at [517, 388] on td "Timeline Week of September 8, 2025" at bounding box center [496, 394] width 89 height 33
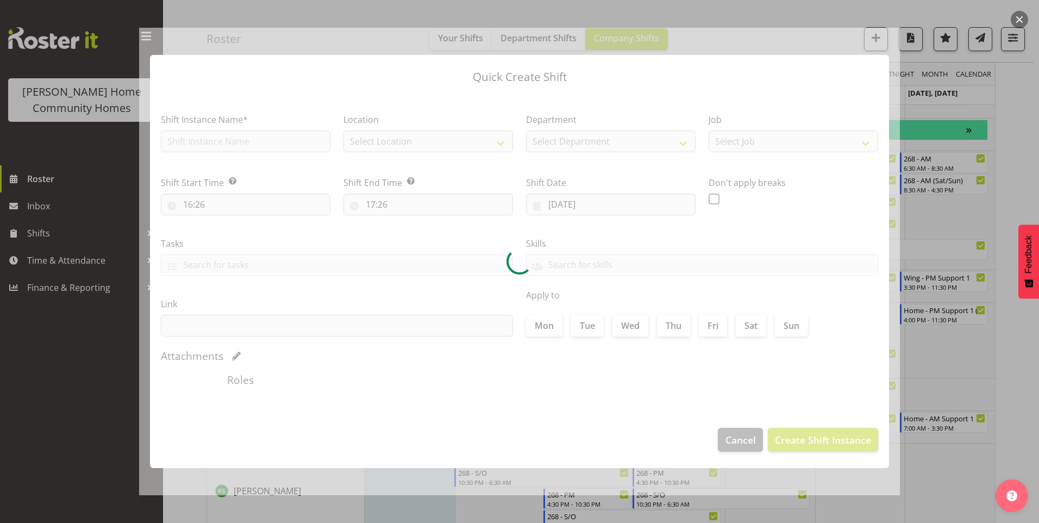
type input "09/09/2025"
checkbox input "true"
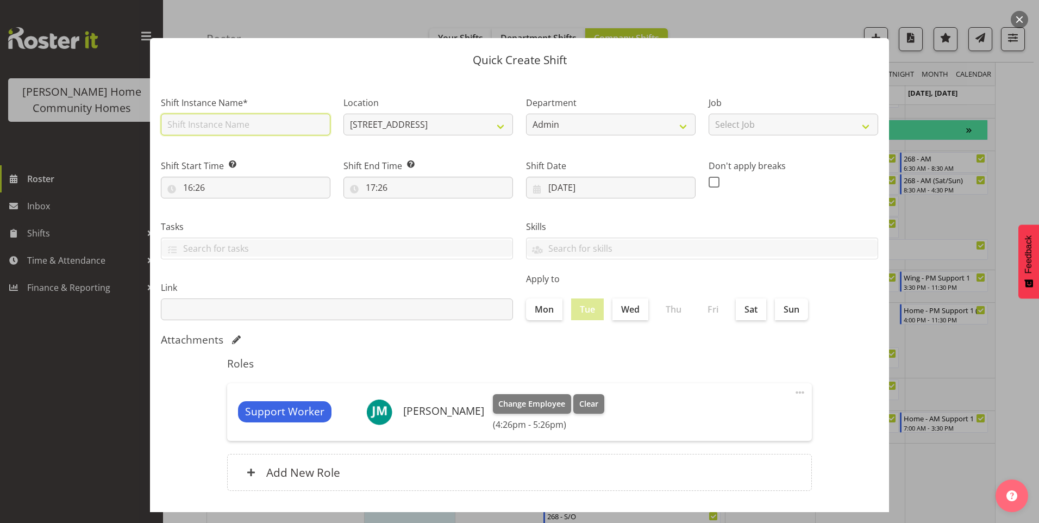
click at [247, 127] on input "text" at bounding box center [246, 125] width 170 height 22
type input "Clinical Co-ordinator"
click at [205, 192] on input "16:26" at bounding box center [246, 188] width 170 height 22
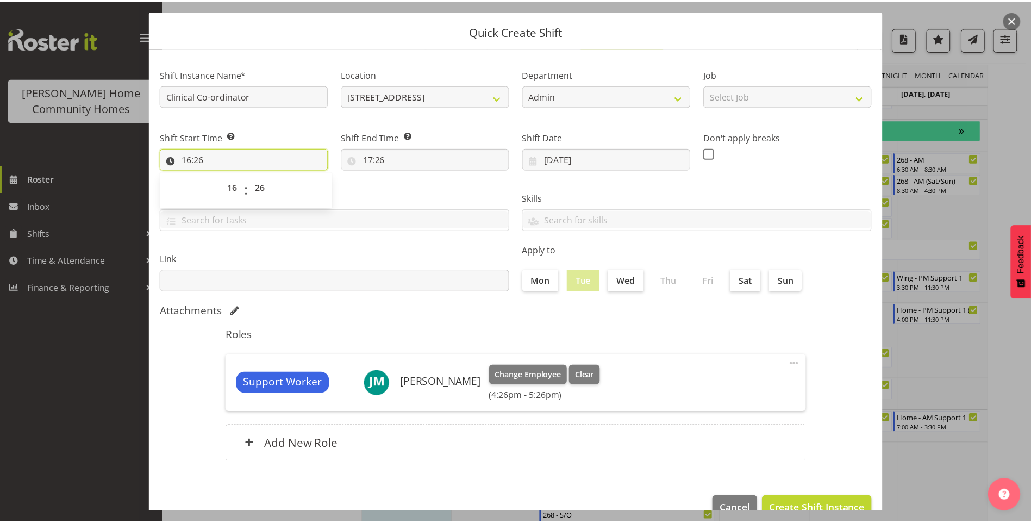
scroll to position [54, 0]
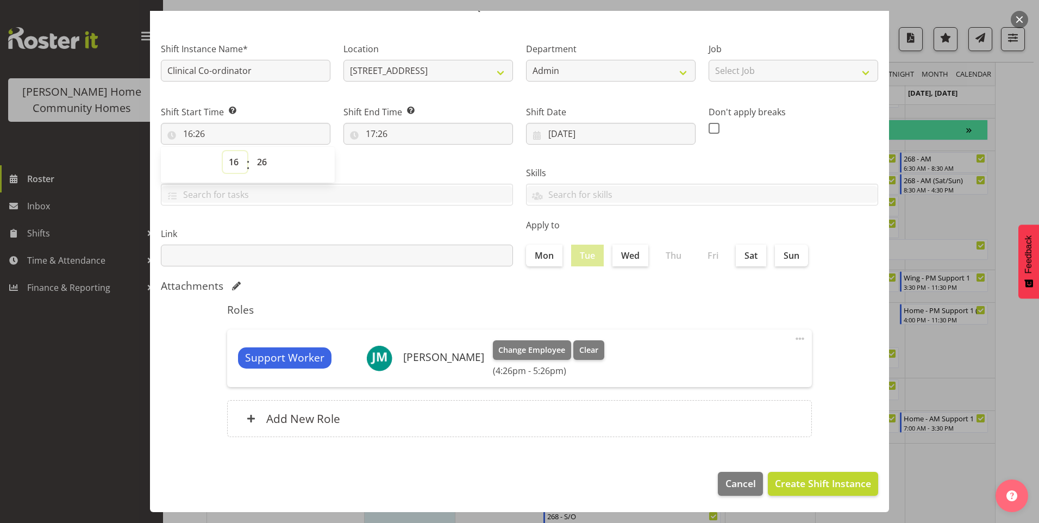
click at [234, 168] on select "00 01 02 03 04 05 06 07 08 09 10 11 12 13 14 15 16 17 18 19 20 21 22 23" at bounding box center [235, 162] width 24 height 22
select select "9"
click at [223, 151] on select "00 01 02 03 04 05 06 07 08 09 10 11 12 13 14 15 16 17 18 19 20 21 22 23" at bounding box center [235, 162] width 24 height 22
type input "09:26"
click at [262, 158] on select "00 01 02 03 04 05 06 07 08 09 10 11 12 13 14 15 16 17 18 19 20 21 22 23 24 25 2…" at bounding box center [263, 162] width 24 height 22
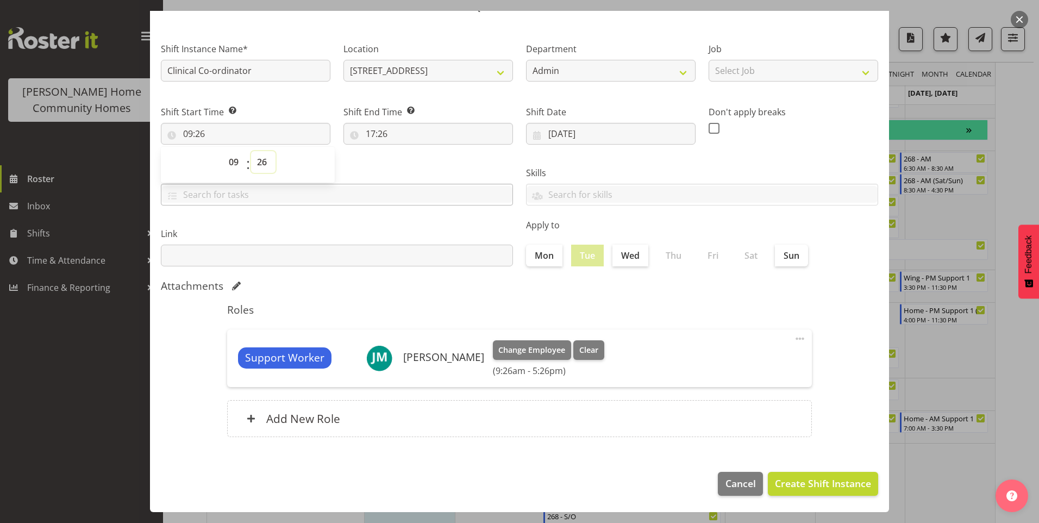
select select "0"
click at [251, 151] on select "00 01 02 03 04 05 06 07 08 09 10 11 12 13 14 15 16 17 18 19 20 21 22 23 24 25 2…" at bounding box center [263, 162] width 24 height 22
type input "09:00"
click at [389, 137] on input "17:26" at bounding box center [429, 134] width 170 height 22
click at [450, 160] on select "00 01 02 03 04 05 06 07 08 09 10 11 12 13 14 15 16 17 18 19 20 21 22 23 24 25 2…" at bounding box center [446, 162] width 24 height 22
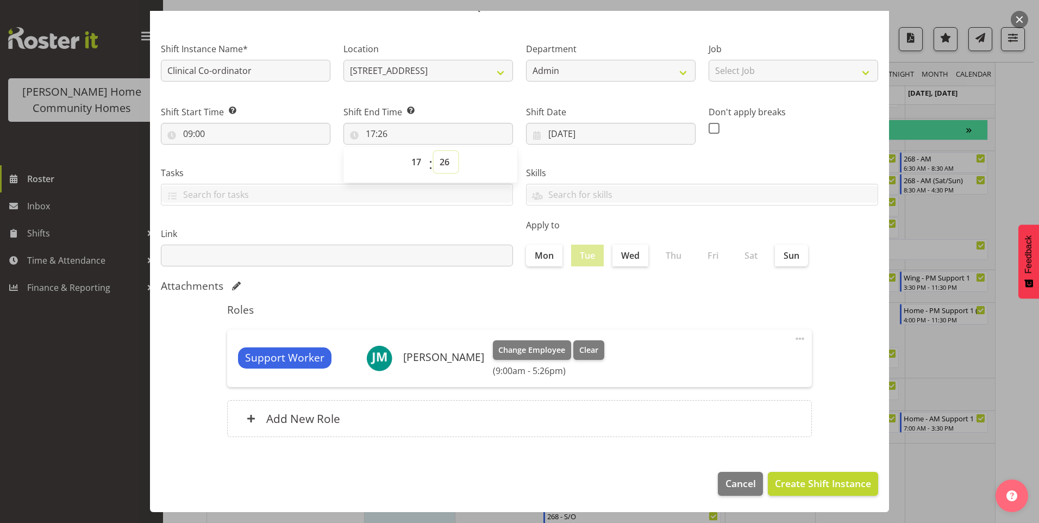
select select "0"
click at [434, 151] on select "00 01 02 03 04 05 06 07 08 09 10 11 12 13 14 15 16 17 18 19 20 21 22 23 24 25 2…" at bounding box center [446, 162] width 24 height 22
type input "17:00"
click at [717, 130] on label at bounding box center [717, 128] width 17 height 11
click at [716, 130] on input "checkbox" at bounding box center [712, 127] width 7 height 7
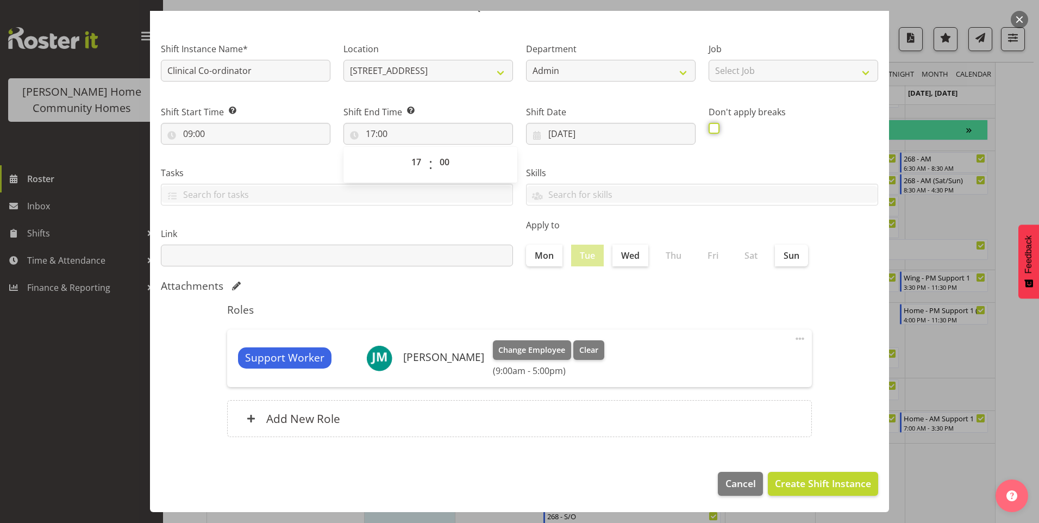
checkbox input "true"
click at [847, 482] on span "Create Shift Instance" at bounding box center [823, 483] width 96 height 14
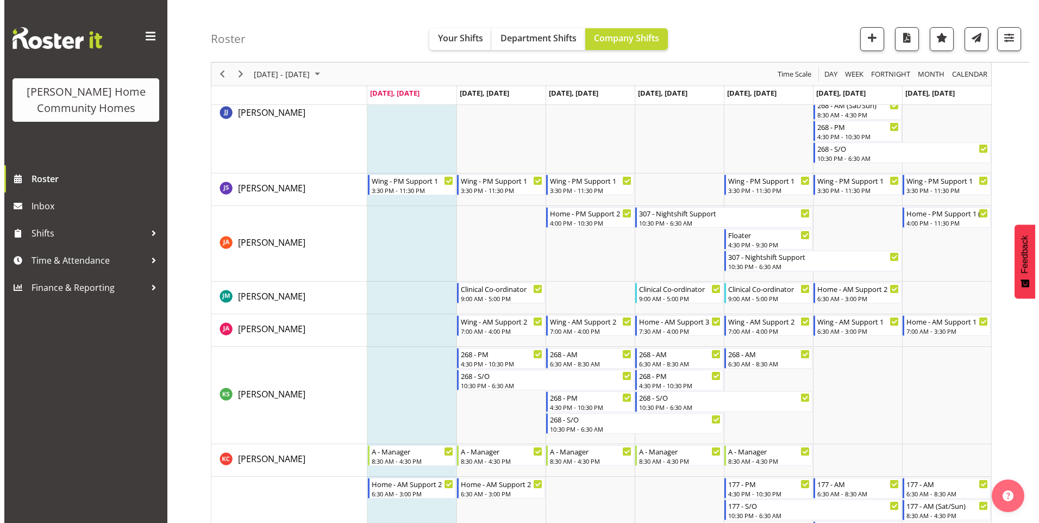
scroll to position [788, 0]
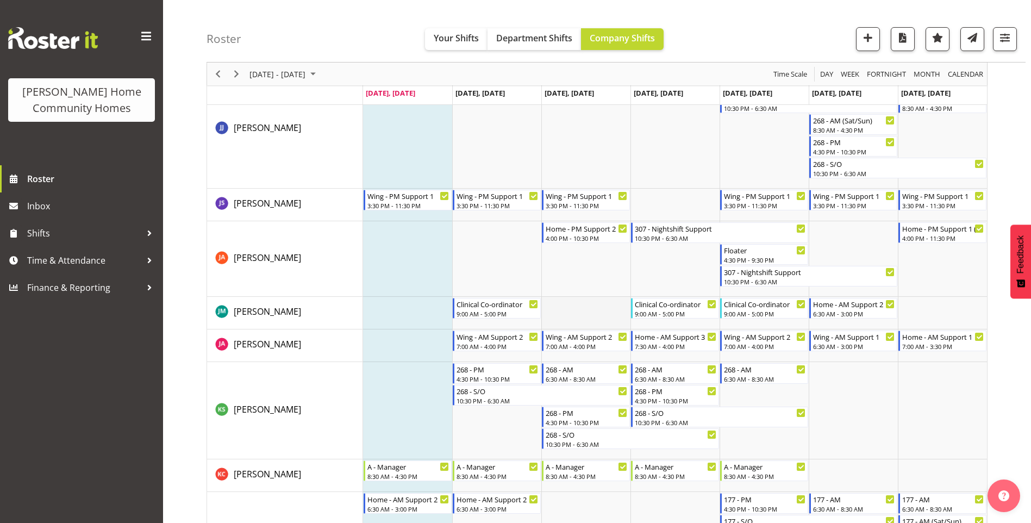
click at [595, 308] on td "Timeline Week of September 8, 2025" at bounding box center [585, 313] width 89 height 33
select select "16"
select select "26"
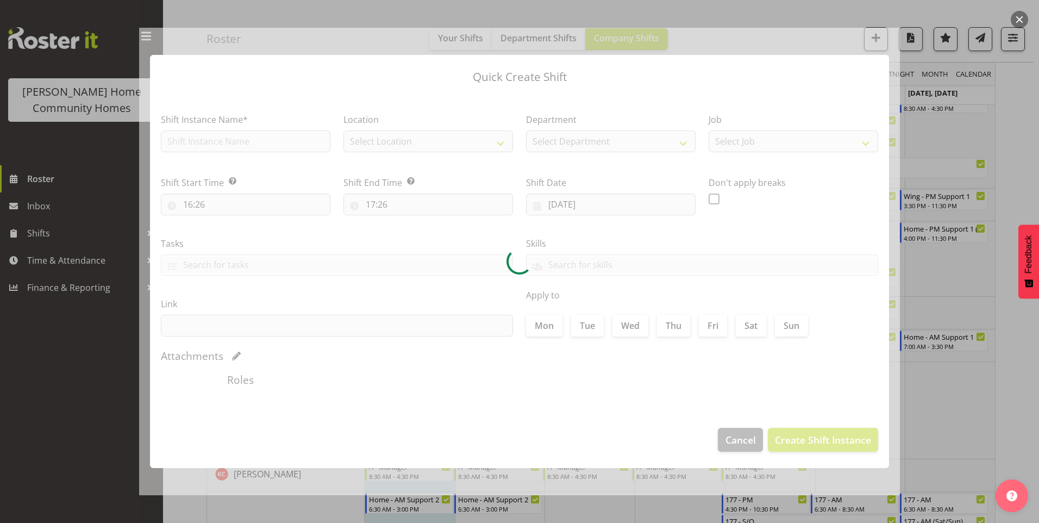
type input "10/09/2025"
checkbox input "true"
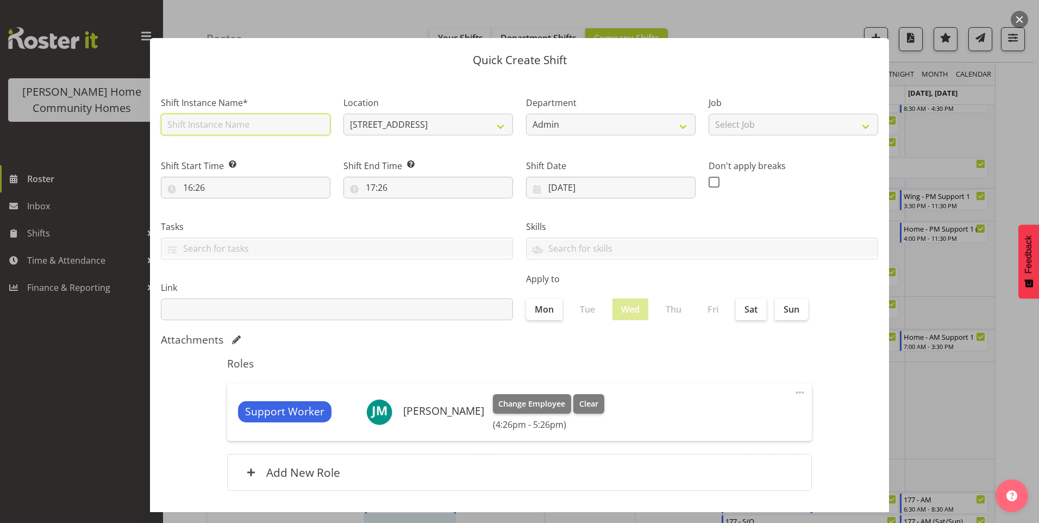
click at [225, 130] on input "text" at bounding box center [246, 125] width 170 height 22
type input "Clinical Co-ordinator"
click at [194, 196] on input "16:26" at bounding box center [246, 188] width 170 height 22
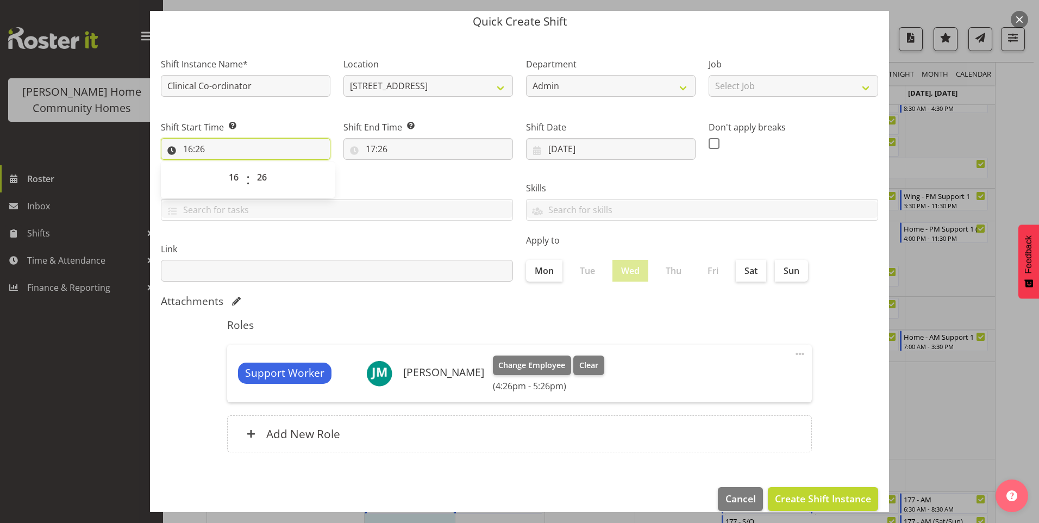
scroll to position [54, 0]
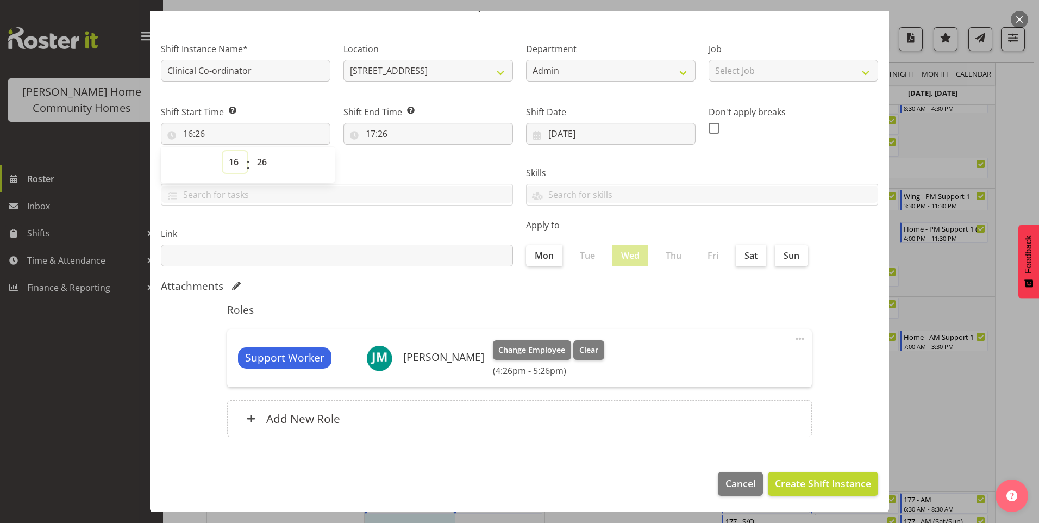
click at [233, 164] on select "00 01 02 03 04 05 06 07 08 09 10 11 12 13 14 15 16 17 18 19 20 21 22 23" at bounding box center [235, 162] width 24 height 22
select select "9"
click at [223, 151] on select "00 01 02 03 04 05 06 07 08 09 10 11 12 13 14 15 16 17 18 19 20 21 22 23" at bounding box center [235, 162] width 24 height 22
type input "09:26"
click at [263, 164] on select "00 01 02 03 04 05 06 07 08 09 10 11 12 13 14 15 16 17 18 19 20 21 22 23 24 25 2…" at bounding box center [263, 162] width 24 height 22
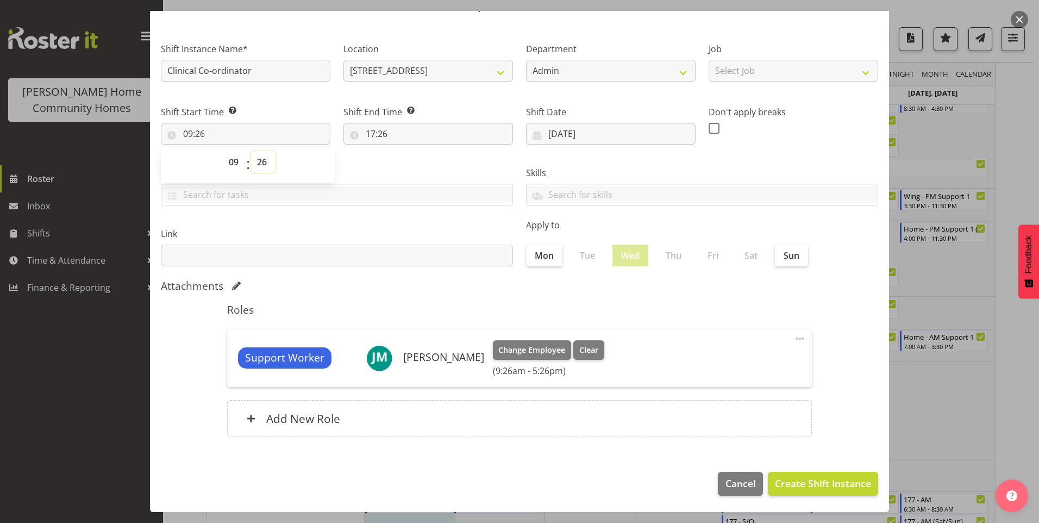
select select "0"
click at [251, 151] on select "00 01 02 03 04 05 06 07 08 09 10 11 12 13 14 15 16 17 18 19 20 21 22 23 24 25 2…" at bounding box center [263, 162] width 24 height 22
type input "09:00"
click at [385, 137] on input "17:26" at bounding box center [429, 134] width 170 height 22
click at [449, 163] on select "00 01 02 03 04 05 06 07 08 09 10 11 12 13 14 15 16 17 18 19 20 21 22 23 24 25 2…" at bounding box center [446, 162] width 24 height 22
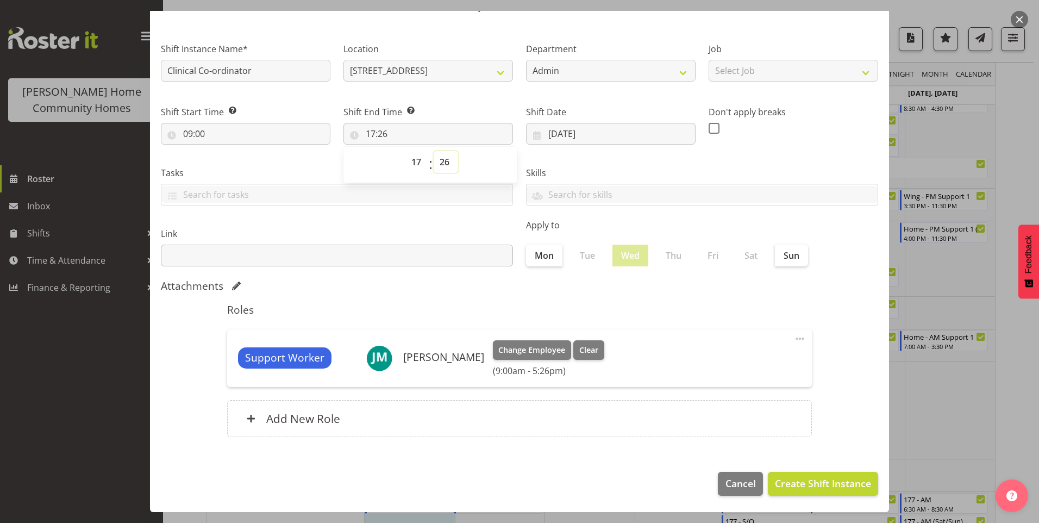
select select "0"
click at [434, 151] on select "00 01 02 03 04 05 06 07 08 09 10 11 12 13 14 15 16 17 18 19 20 21 22 23 24 25 2…" at bounding box center [446, 162] width 24 height 22
type input "17:00"
click at [709, 129] on span at bounding box center [714, 128] width 11 height 11
click at [709, 129] on input "checkbox" at bounding box center [712, 127] width 7 height 7
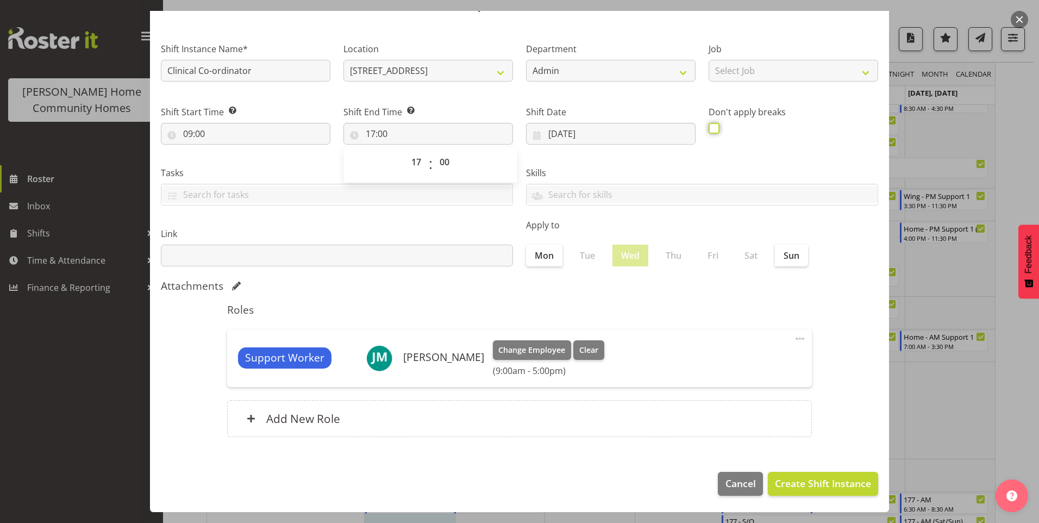
checkbox input "true"
click at [836, 474] on button "Create Shift Instance" at bounding box center [823, 484] width 110 height 24
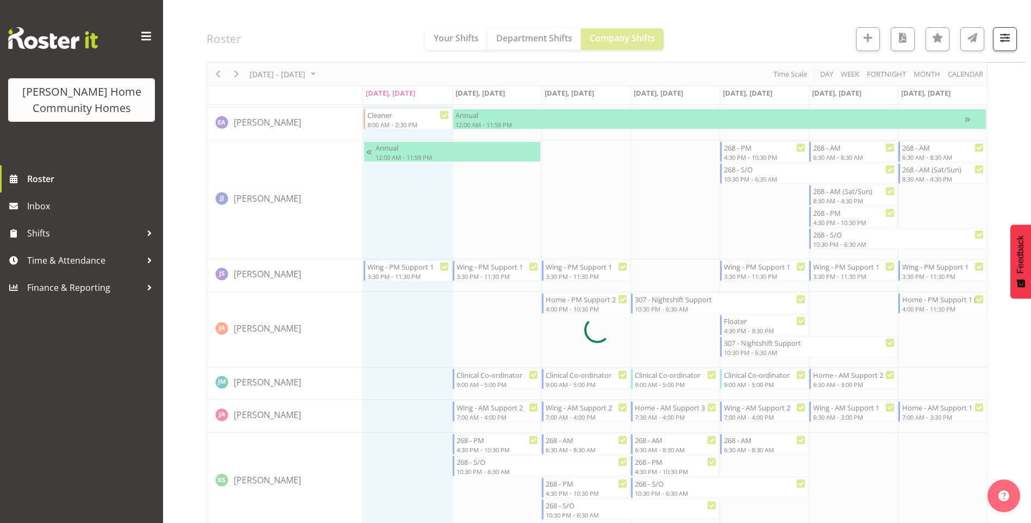
scroll to position [1125, 0]
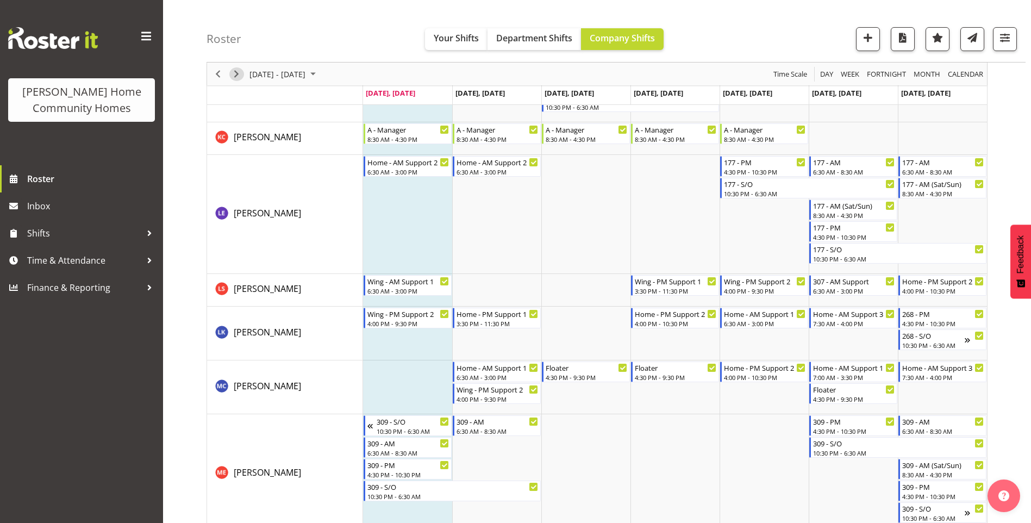
click at [236, 70] on span "Next" at bounding box center [236, 74] width 13 height 14
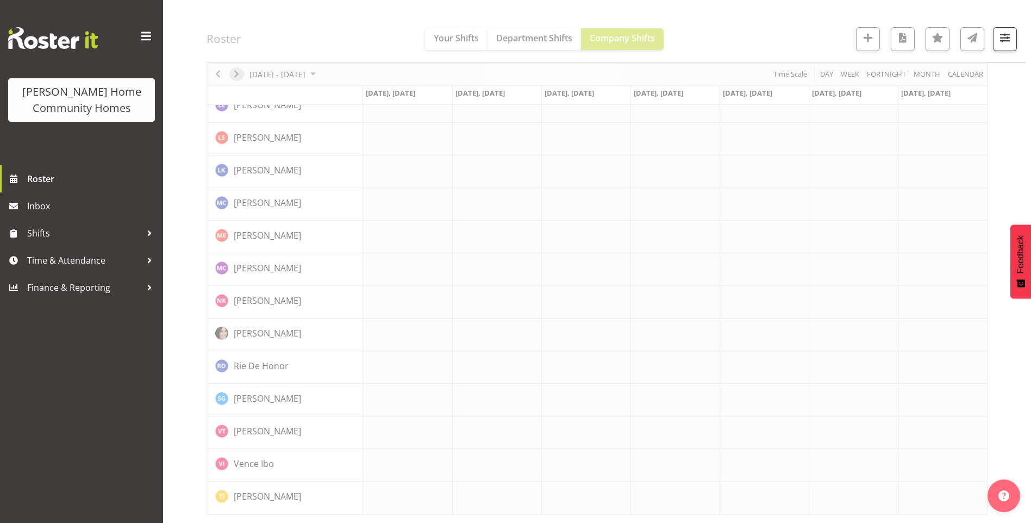
scroll to position [717, 0]
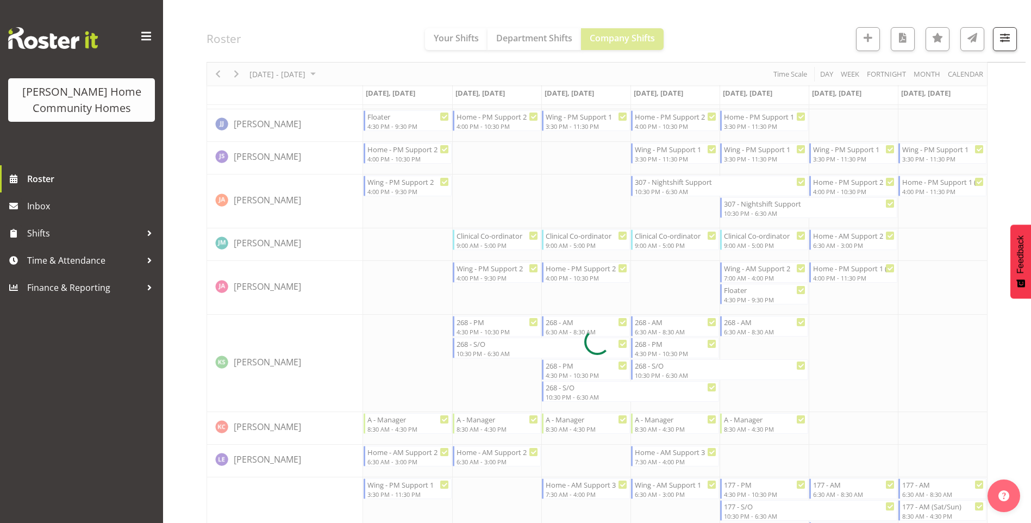
scroll to position [693, 0]
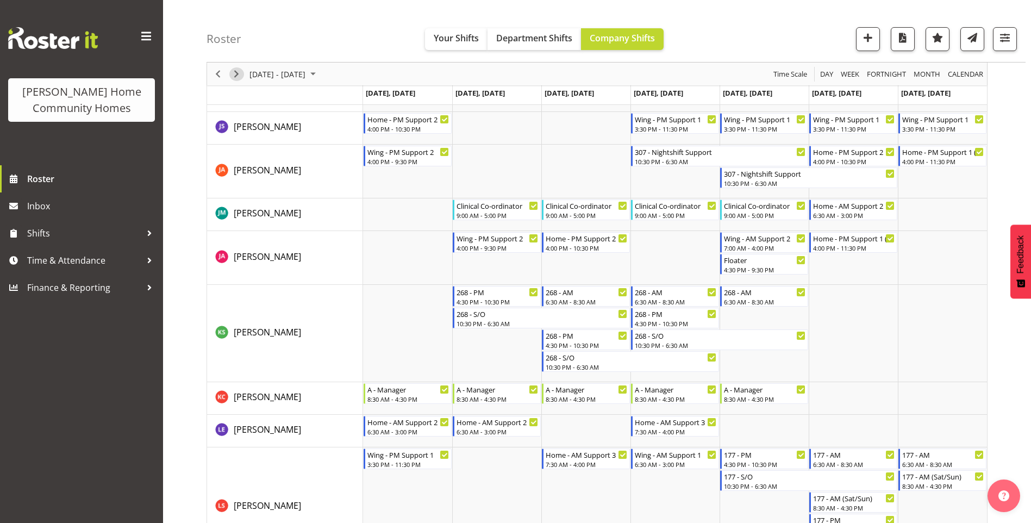
click at [240, 73] on span "Next" at bounding box center [236, 74] width 13 height 14
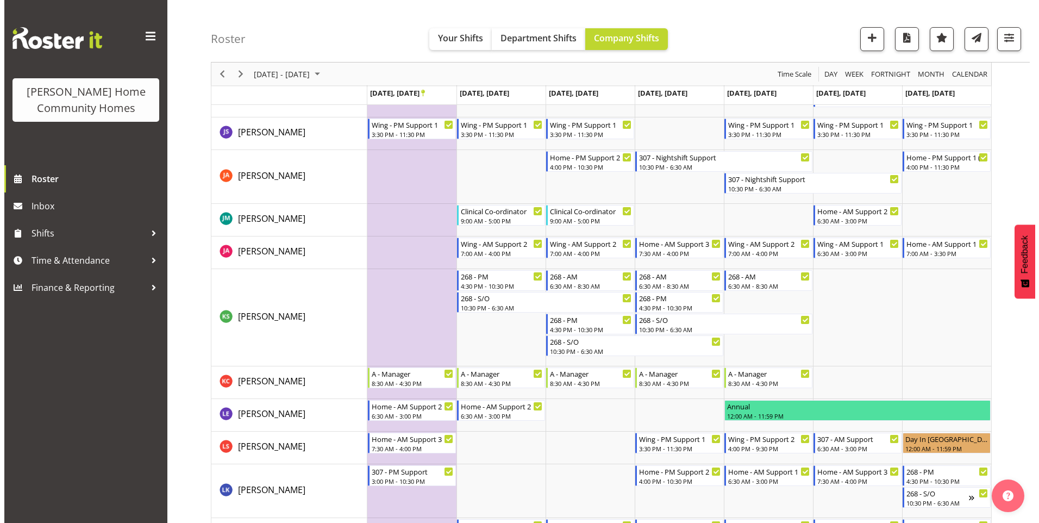
scroll to position [744, 0]
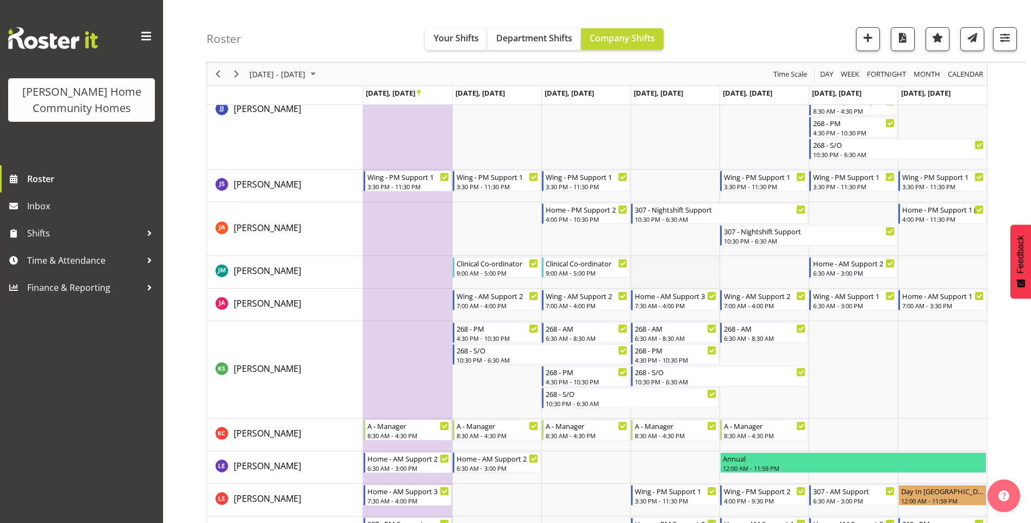
click at [664, 264] on td "Timeline Week of September 22, 2025" at bounding box center [675, 272] width 89 height 33
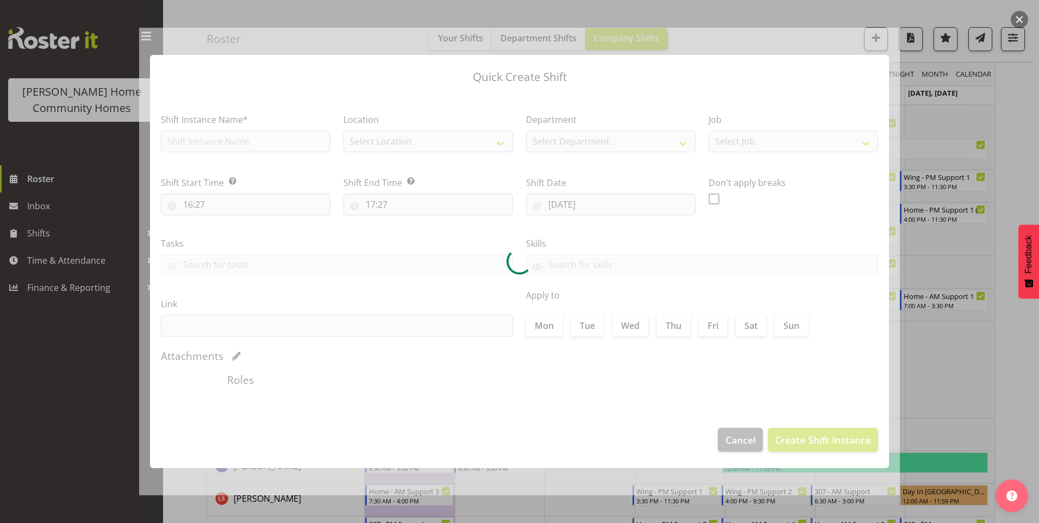
type input "25/09/2025"
checkbox input "true"
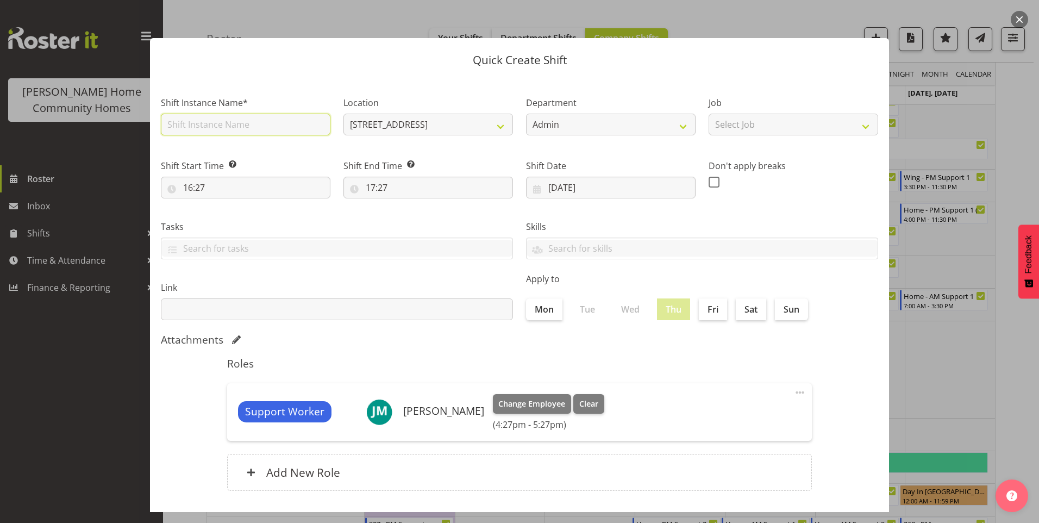
click at [188, 124] on input "text" at bounding box center [246, 125] width 170 height 22
type input "Clinical Co-ordinator"
drag, startPoint x: 196, startPoint y: 192, endPoint x: 201, endPoint y: 195, distance: 5.9
click at [196, 192] on input "16:27" at bounding box center [246, 188] width 170 height 22
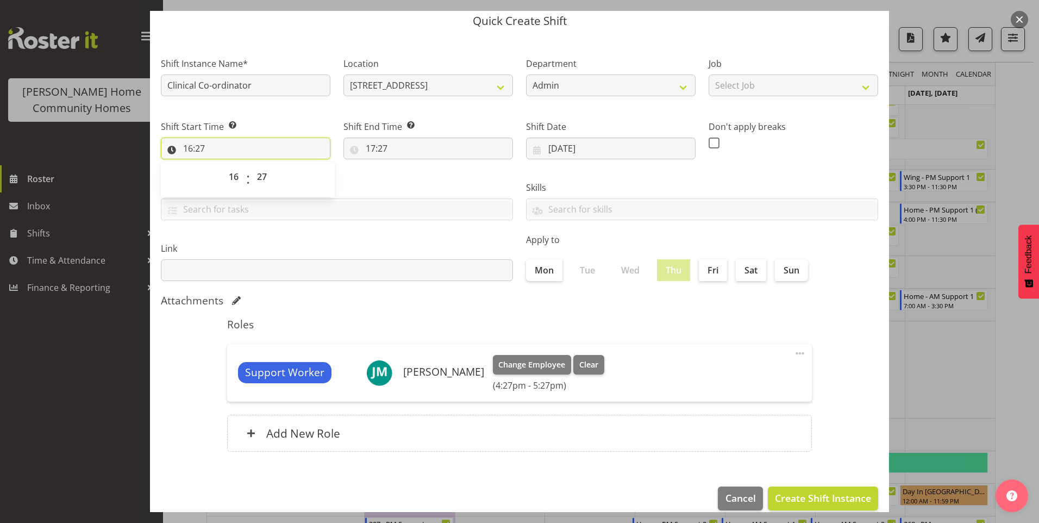
scroll to position [54, 0]
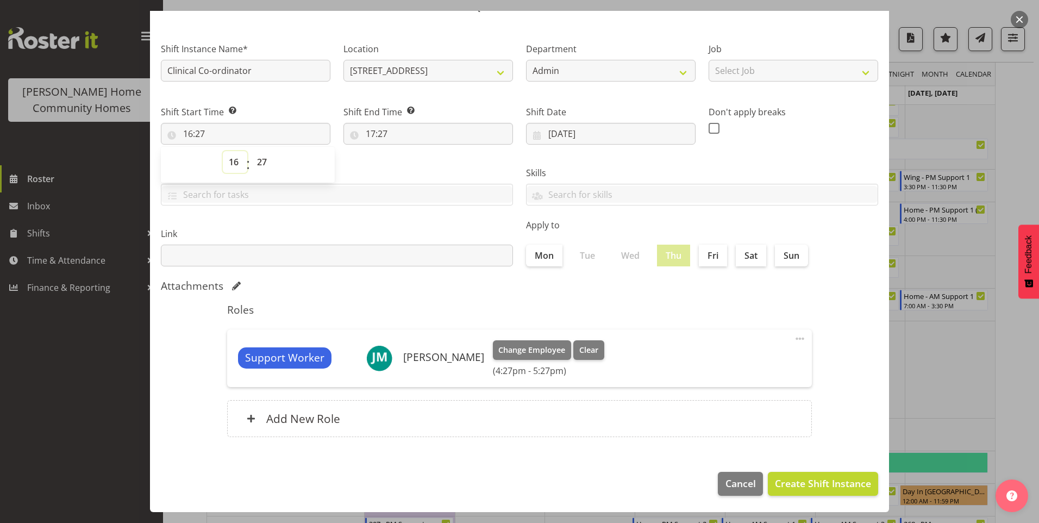
click at [226, 167] on select "00 01 02 03 04 05 06 07 08 09 10 11 12 13 14 15 16 17 18 19 20 21 22 23" at bounding box center [235, 162] width 24 height 22
select select "9"
click at [223, 151] on select "00 01 02 03 04 05 06 07 08 09 10 11 12 13 14 15 16 17 18 19 20 21 22 23" at bounding box center [235, 162] width 24 height 22
type input "09:27"
click at [264, 163] on select "00 01 02 03 04 05 06 07 08 09 10 11 12 13 14 15 16 17 18 19 20 21 22 23 24 25 2…" at bounding box center [263, 162] width 24 height 22
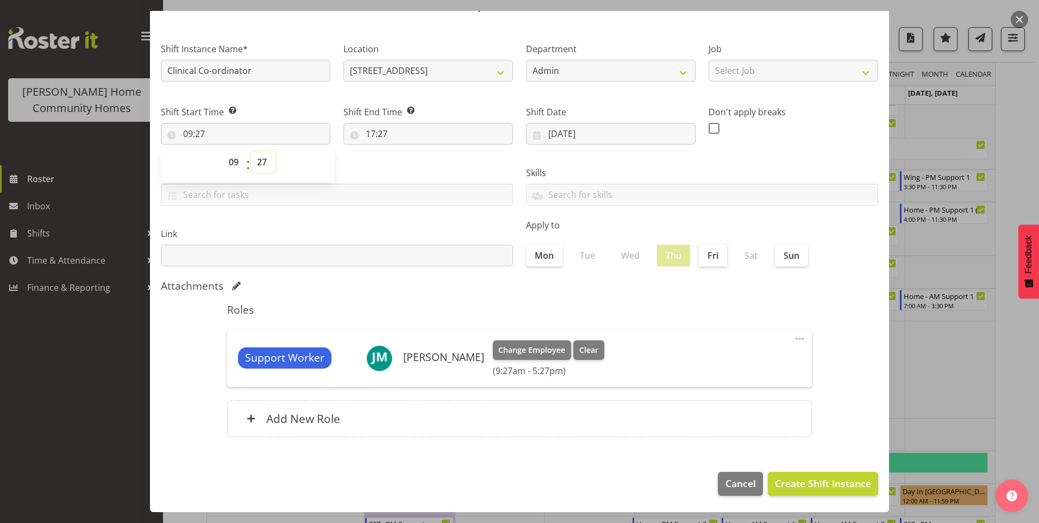
select select "0"
click at [251, 151] on select "00 01 02 03 04 05 06 07 08 09 10 11 12 13 14 15 16 17 18 19 20 21 22 23 24 25 2…" at bounding box center [263, 162] width 24 height 22
type input "09:00"
click at [366, 134] on input "17:27" at bounding box center [429, 134] width 170 height 22
drag, startPoint x: 449, startPoint y: 159, endPoint x: 453, endPoint y: 168, distance: 9.5
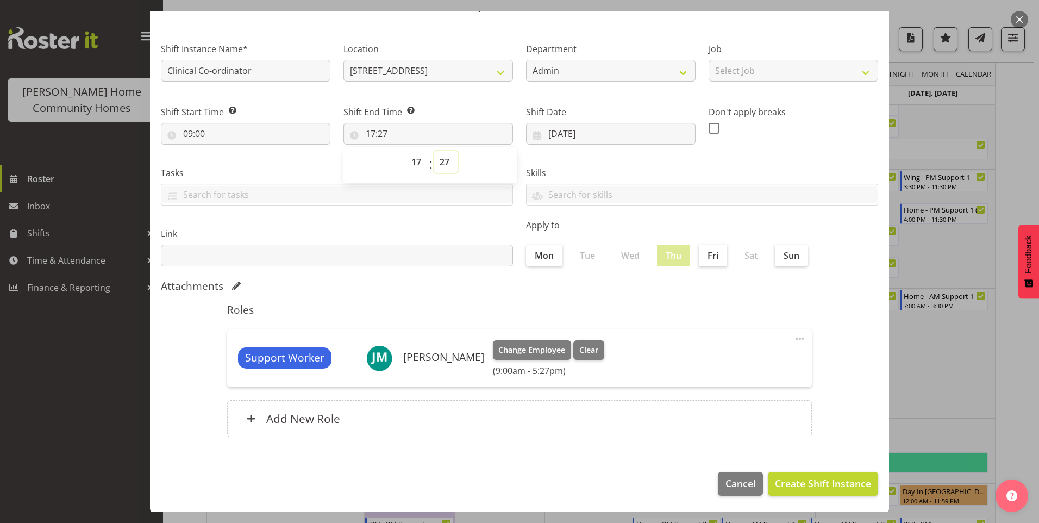
click at [449, 160] on select "00 01 02 03 04 05 06 07 08 09 10 11 12 13 14 15 16 17 18 19 20 21 22 23 24 25 2…" at bounding box center [446, 162] width 24 height 22
select select "0"
click at [434, 151] on select "00 01 02 03 04 05 06 07 08 09 10 11 12 13 14 15 16 17 18 19 20 21 22 23 24 25 2…" at bounding box center [446, 162] width 24 height 22
type input "17:00"
click at [712, 128] on span at bounding box center [714, 128] width 11 height 11
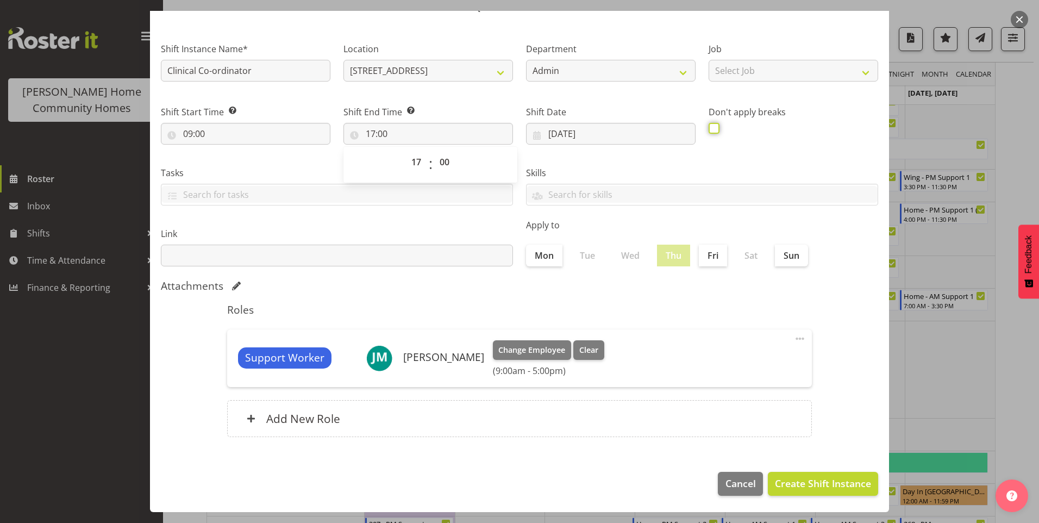
click at [712, 128] on input "checkbox" at bounding box center [712, 127] width 7 height 7
checkbox input "true"
drag, startPoint x: 846, startPoint y: 479, endPoint x: 842, endPoint y: 473, distance: 7.1
click at [846, 478] on span "Create Shift Instance" at bounding box center [823, 483] width 96 height 14
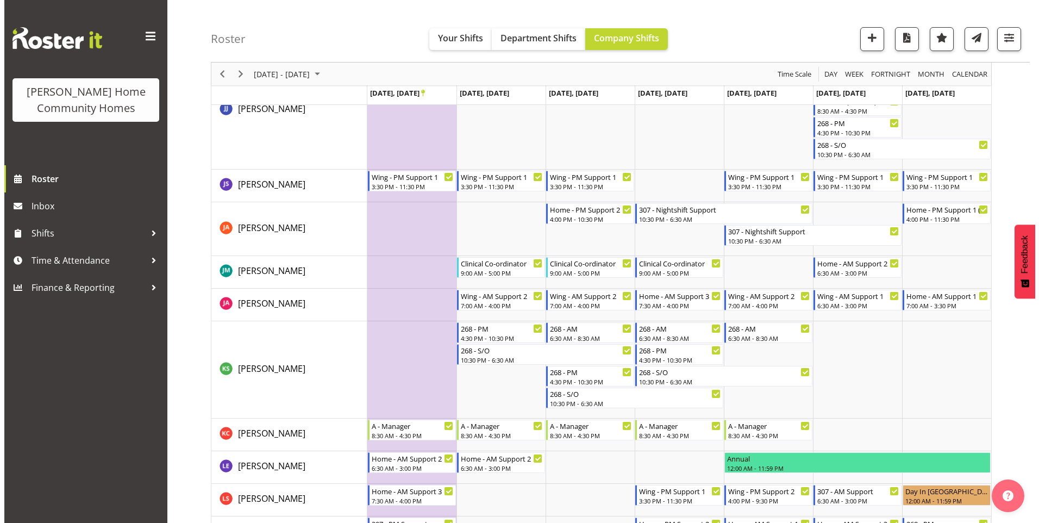
scroll to position [689, 0]
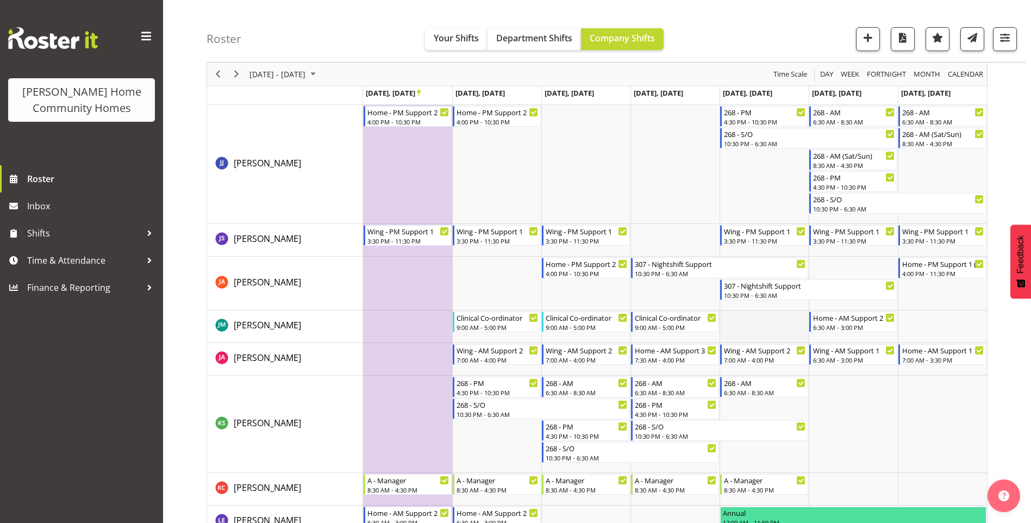
click at [745, 326] on td "Timeline Week of September 22, 2025" at bounding box center [764, 326] width 89 height 33
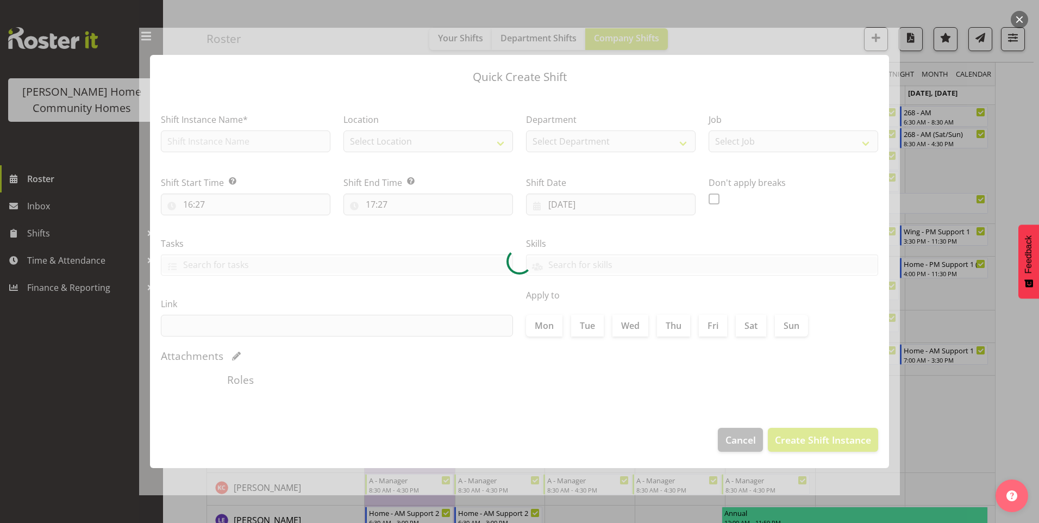
type input "26/09/2025"
checkbox input "true"
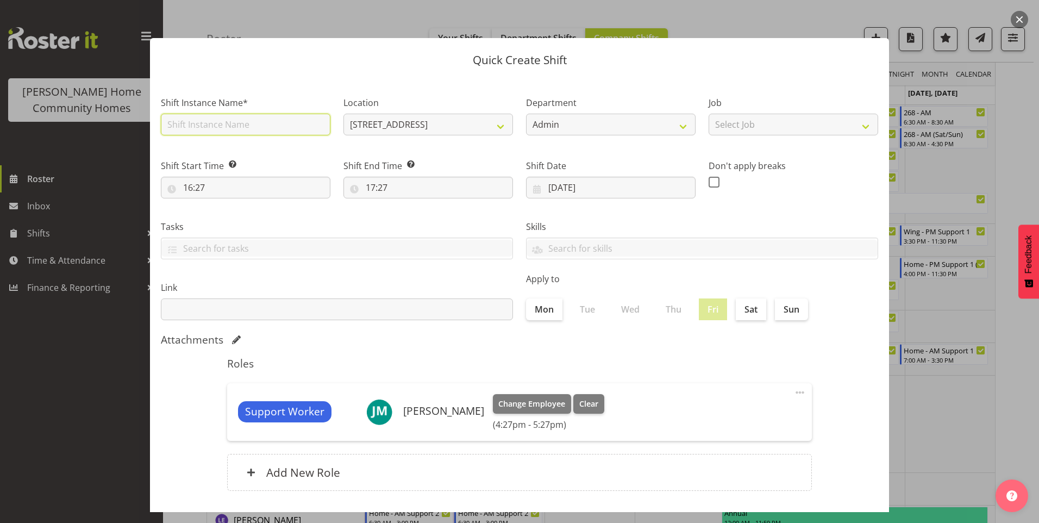
click at [213, 124] on input "text" at bounding box center [246, 125] width 170 height 22
type input "Clinical Co-ordinator"
click at [197, 189] on input "16:27" at bounding box center [246, 188] width 170 height 22
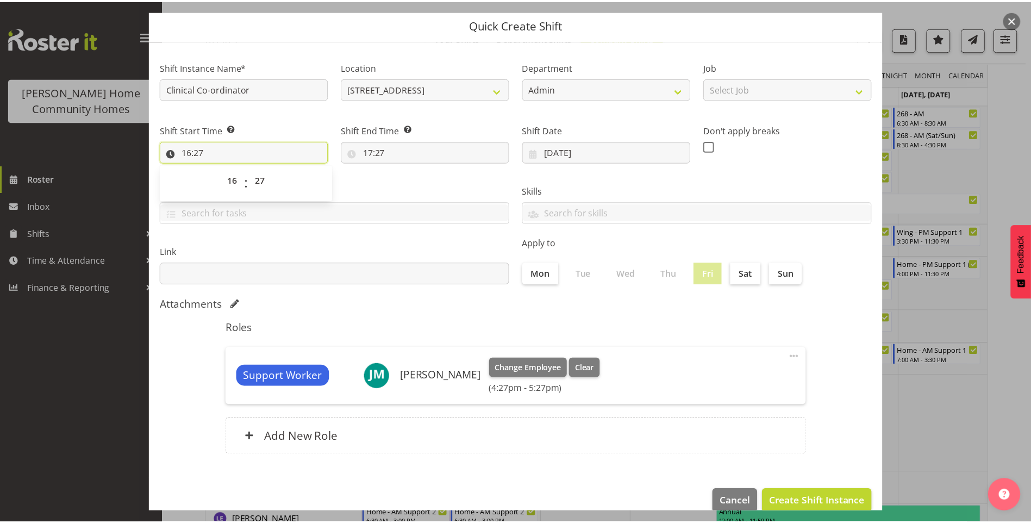
scroll to position [54, 0]
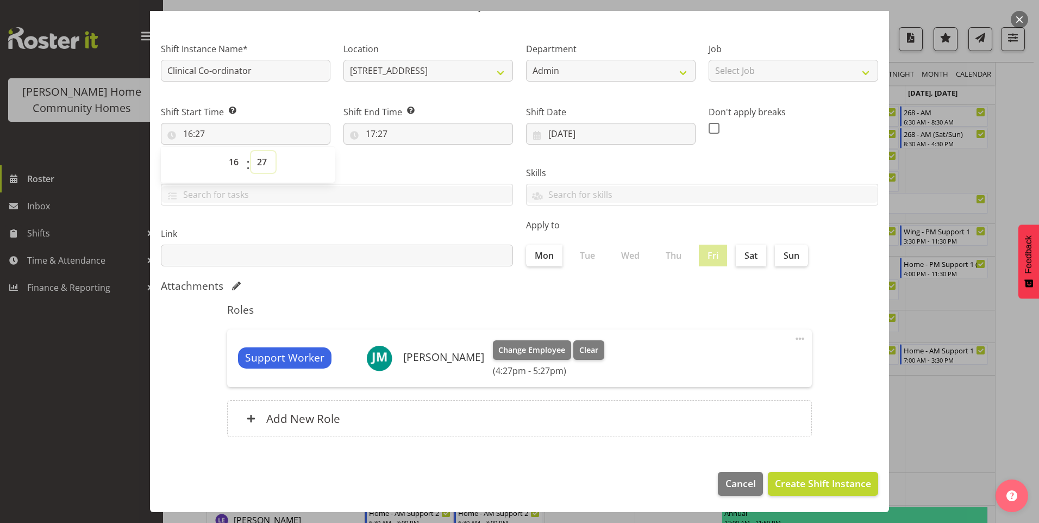
click at [263, 163] on select "00 01 02 03 04 05 06 07 08 09 10 11 12 13 14 15 16 17 18 19 20 21 22 23 24 25 2…" at bounding box center [263, 162] width 24 height 22
select select "0"
click at [251, 151] on select "00 01 02 03 04 05 06 07 08 09 10 11 12 13 14 15 16 17 18 19 20 21 22 23 24 25 2…" at bounding box center [263, 162] width 24 height 22
type input "16:00"
click at [232, 163] on select "00 01 02 03 04 05 06 07 08 09 10 11 12 13 14 15 16 17 18 19 20 21 22 23" at bounding box center [235, 162] width 24 height 22
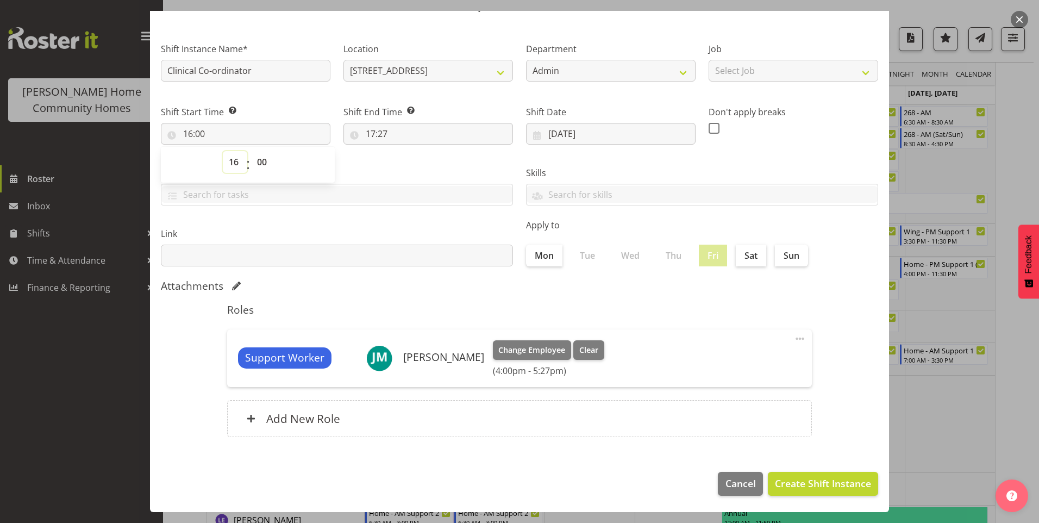
select select "9"
click at [223, 151] on select "00 01 02 03 04 05 06 07 08 09 10 11 12 13 14 15 16 17 18 19 20 21 22 23" at bounding box center [235, 162] width 24 height 22
type input "09:00"
click at [387, 134] on input "17:27" at bounding box center [429, 134] width 170 height 22
drag, startPoint x: 441, startPoint y: 161, endPoint x: 446, endPoint y: 167, distance: 8.2
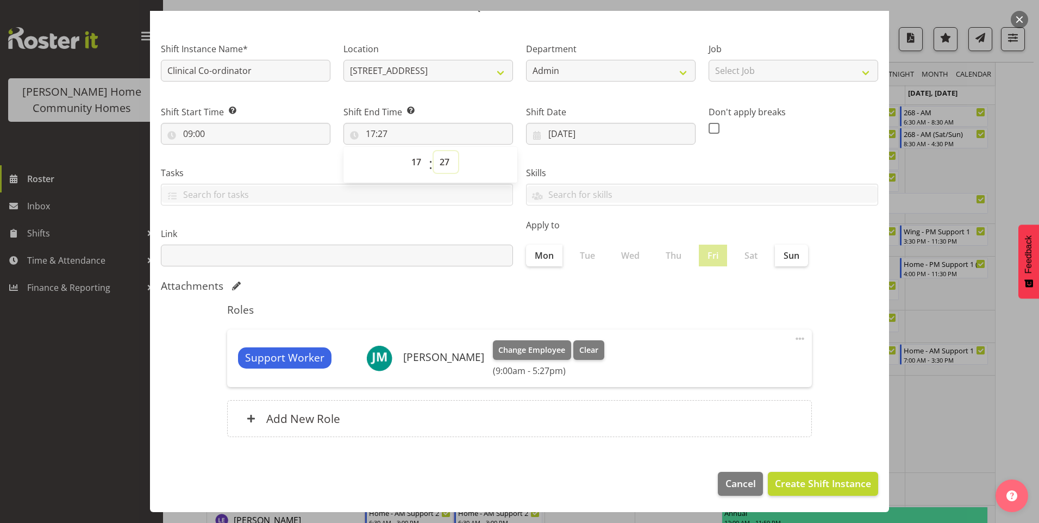
click at [441, 161] on select "00 01 02 03 04 05 06 07 08 09 10 11 12 13 14 15 16 17 18 19 20 21 22 23 24 25 2…" at bounding box center [446, 162] width 24 height 22
select select "0"
click at [434, 151] on select "00 01 02 03 04 05 06 07 08 09 10 11 12 13 14 15 16 17 18 19 20 21 22 23 24 25 2…" at bounding box center [446, 162] width 24 height 22
type input "17:00"
click at [710, 126] on span at bounding box center [714, 128] width 11 height 11
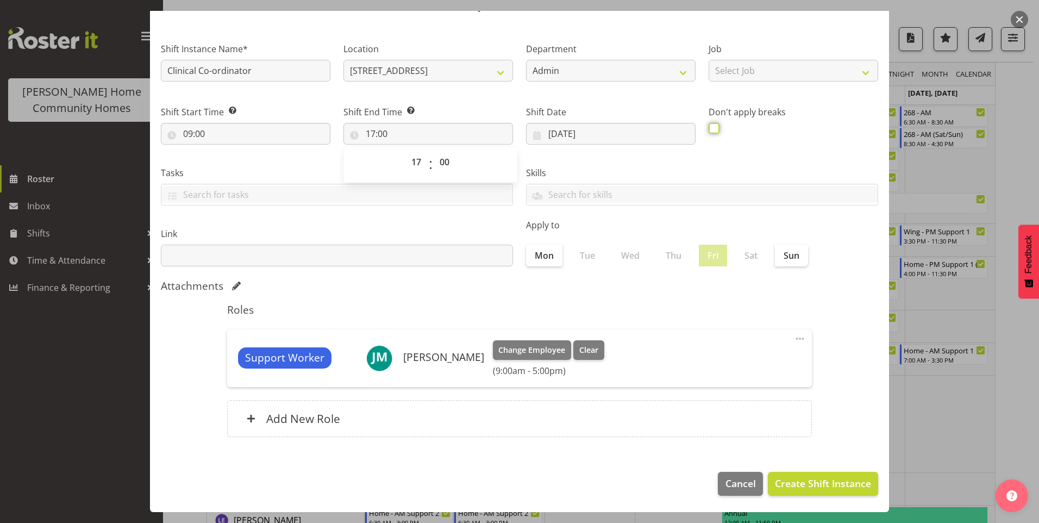
click at [710, 126] on input "checkbox" at bounding box center [712, 127] width 7 height 7
checkbox input "true"
click at [819, 483] on span "Create Shift Instance" at bounding box center [823, 483] width 96 height 14
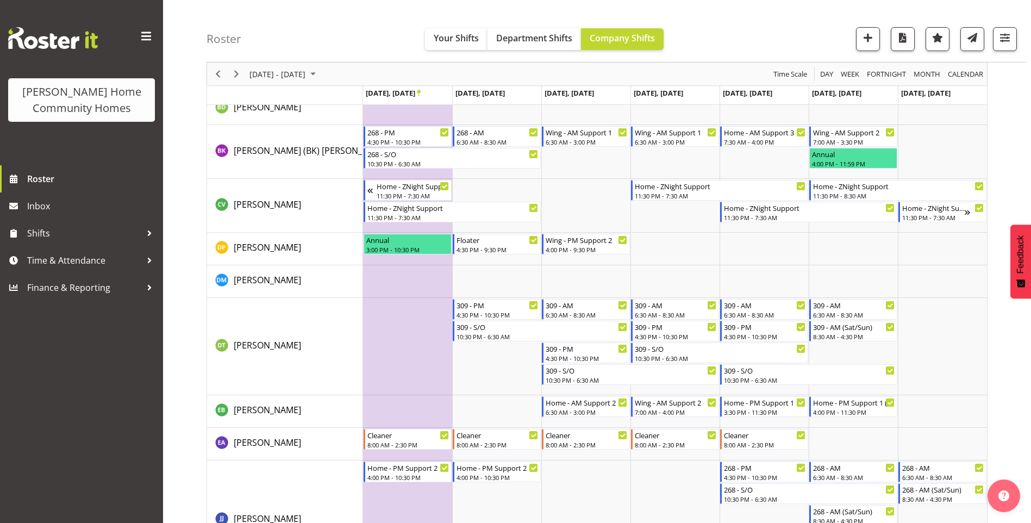
scroll to position [350, 0]
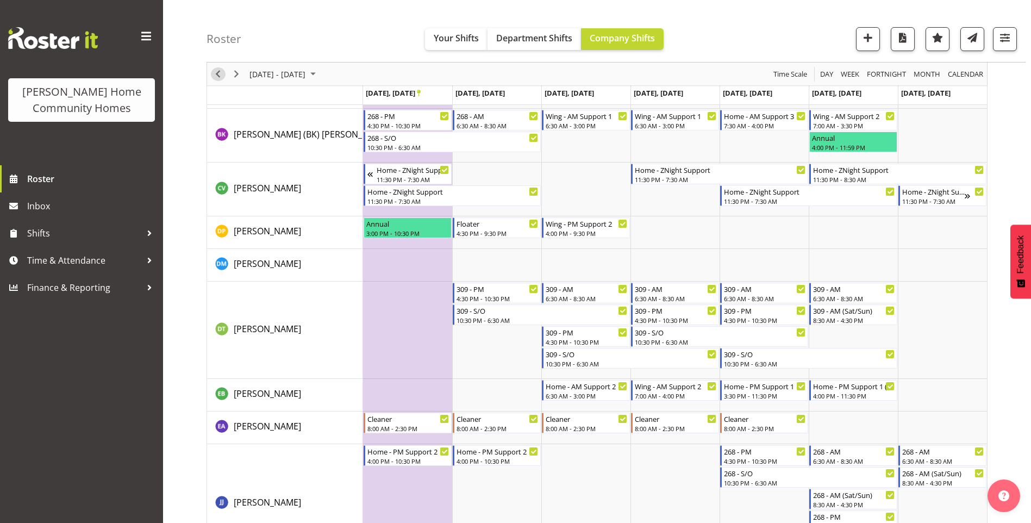
click at [213, 74] on span "Previous" at bounding box center [217, 74] width 13 height 14
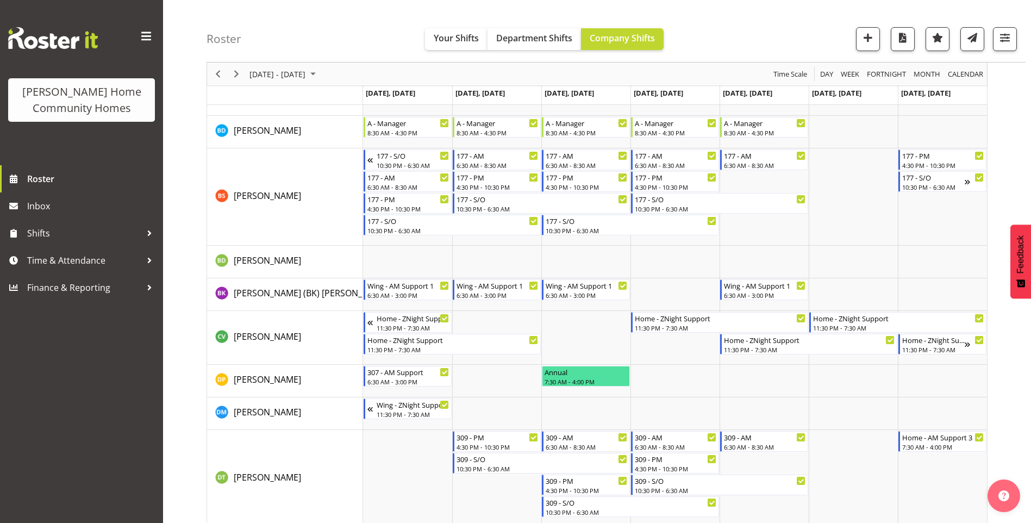
scroll to position [163, 0]
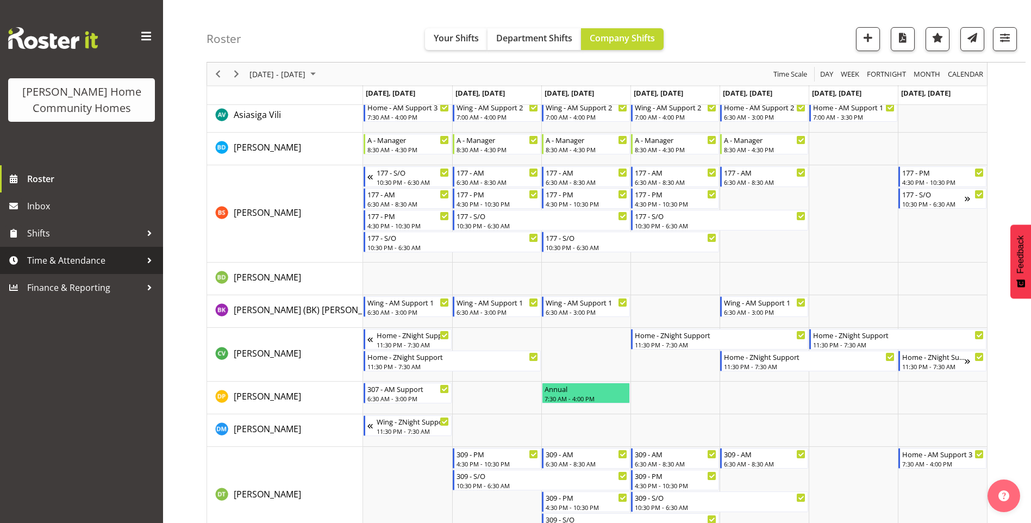
click at [92, 260] on span "Time & Attendance" at bounding box center [84, 260] width 114 height 16
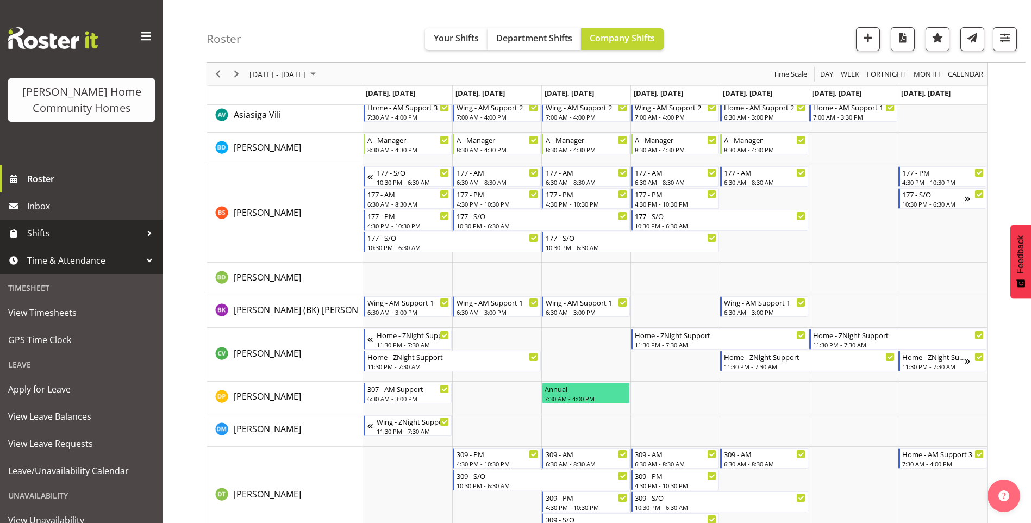
click at [82, 223] on link "Shifts" at bounding box center [81, 233] width 163 height 27
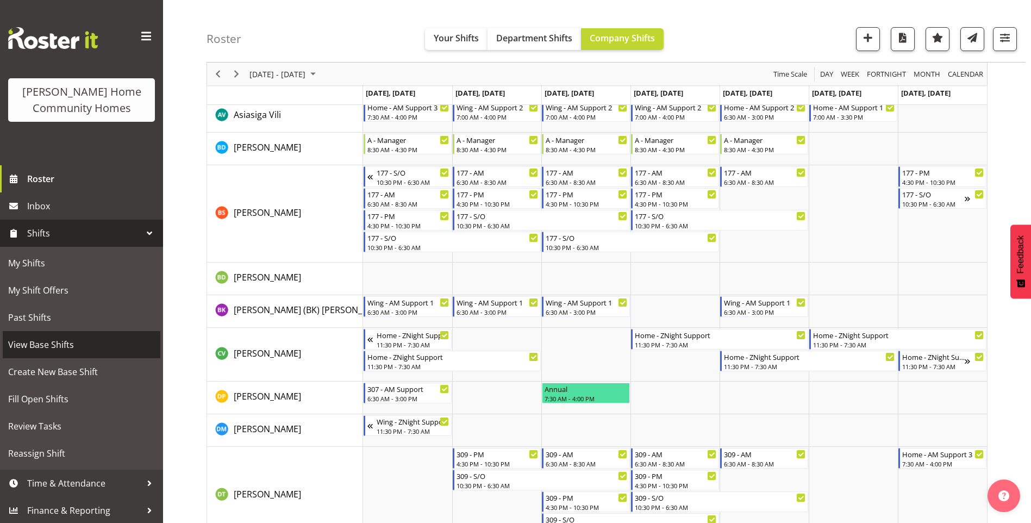
click at [61, 346] on span "View Base Shifts" at bounding box center [81, 344] width 147 height 16
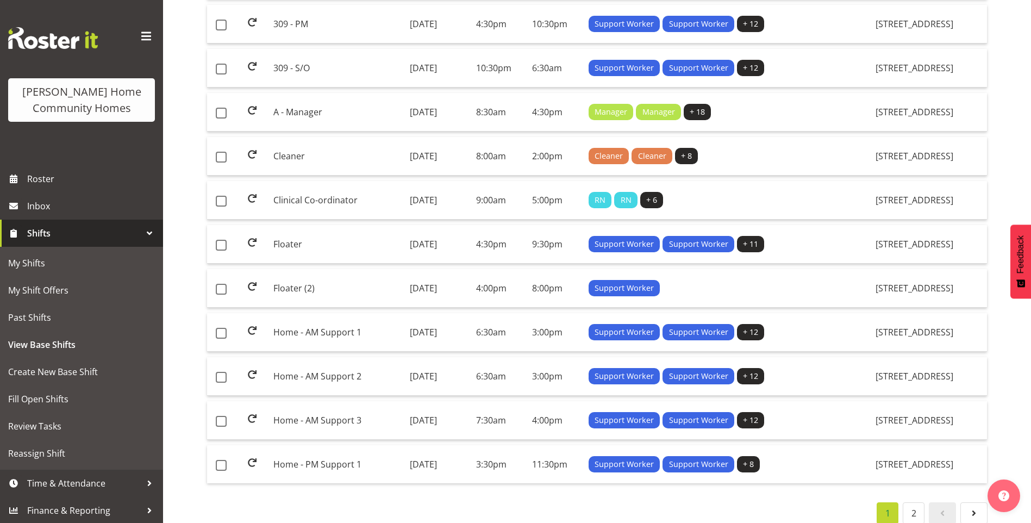
scroll to position [776, 0]
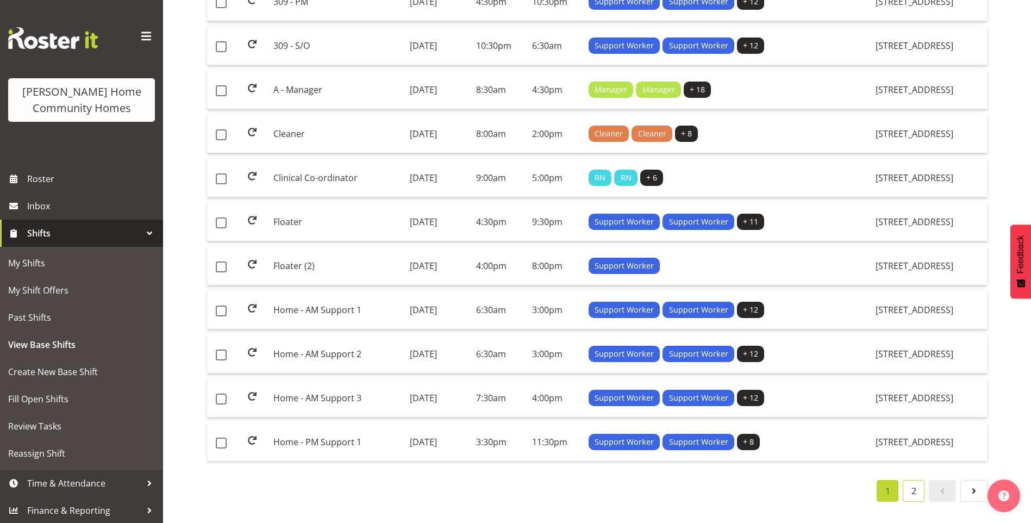
click at [904, 483] on link "2" at bounding box center [914, 491] width 22 height 22
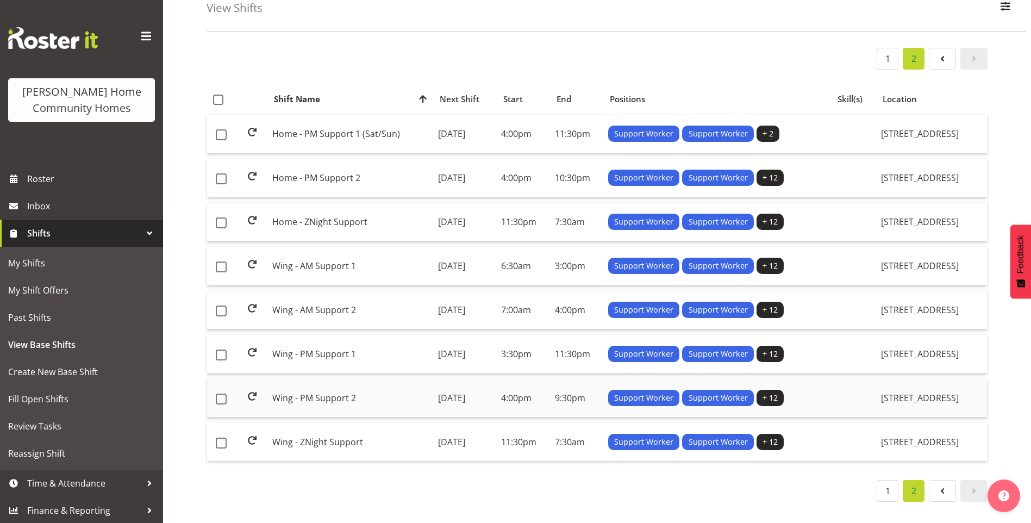
scroll to position [71, 0]
click at [455, 428] on td "[DATE]" at bounding box center [465, 442] width 63 height 38
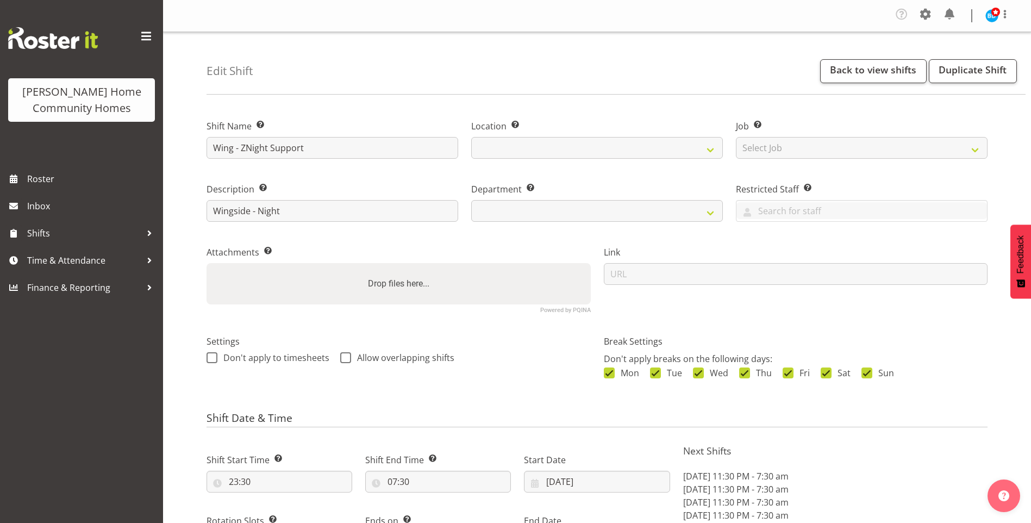
select select "8"
select select "2025"
select select "date"
select select
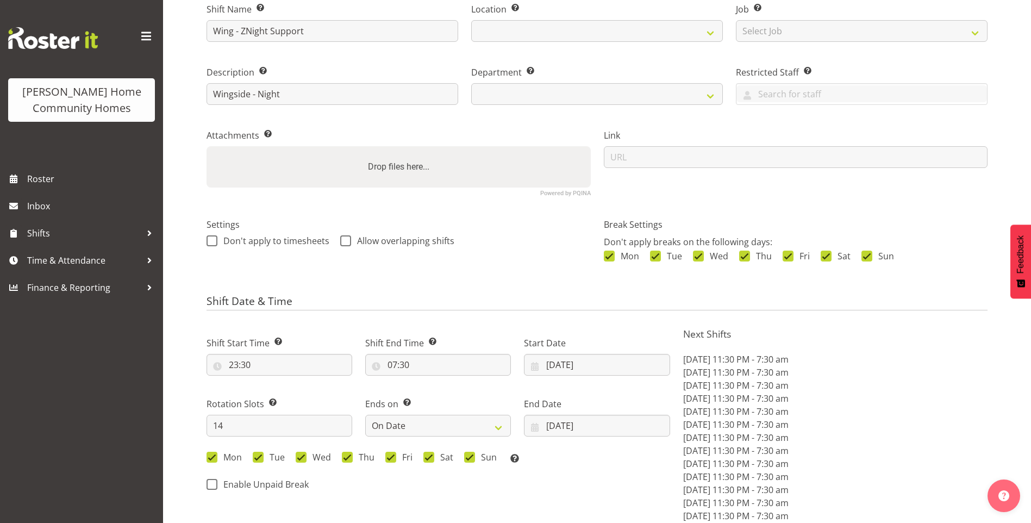
select select
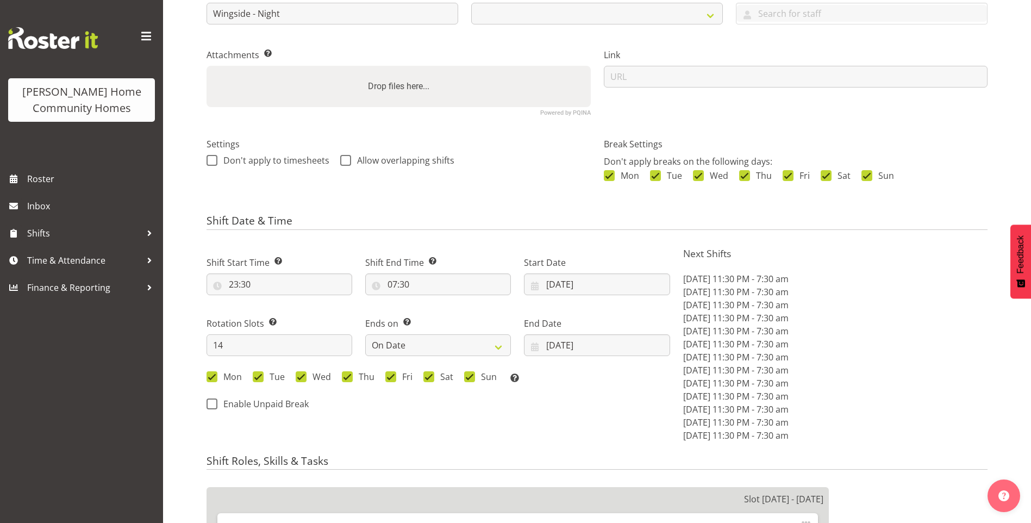
scroll to position [217, 0]
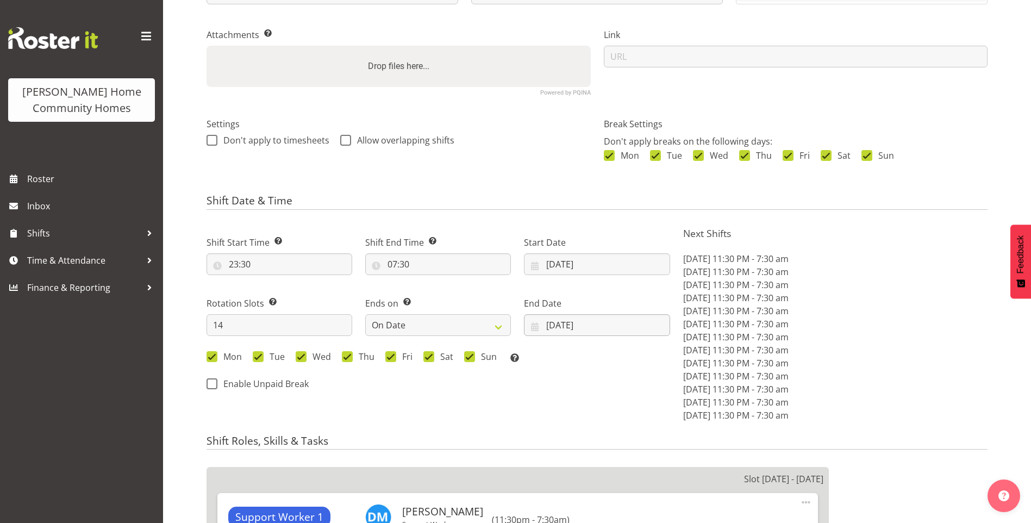
select select
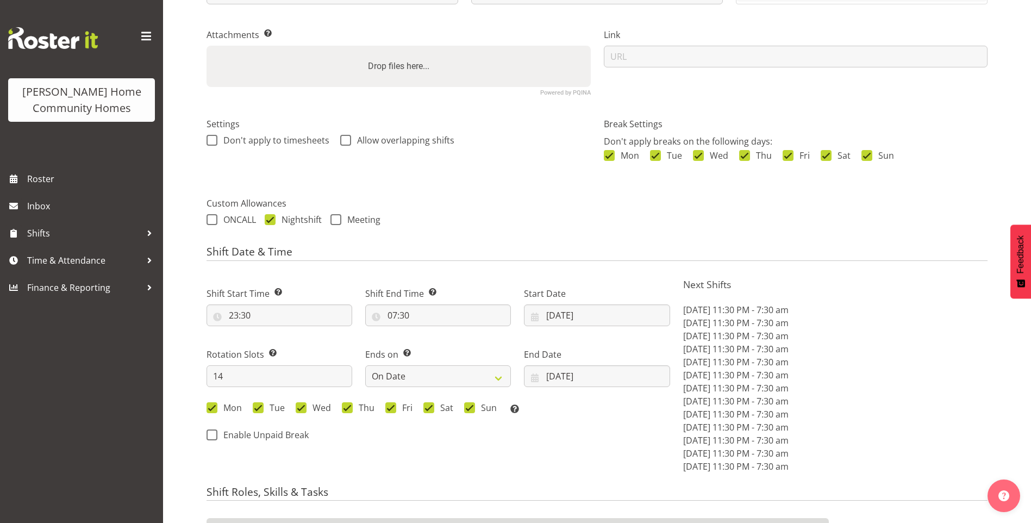
select select
select select "1071"
select select "749"
click at [554, 315] on input "29/09/2025" at bounding box center [597, 315] width 146 height 22
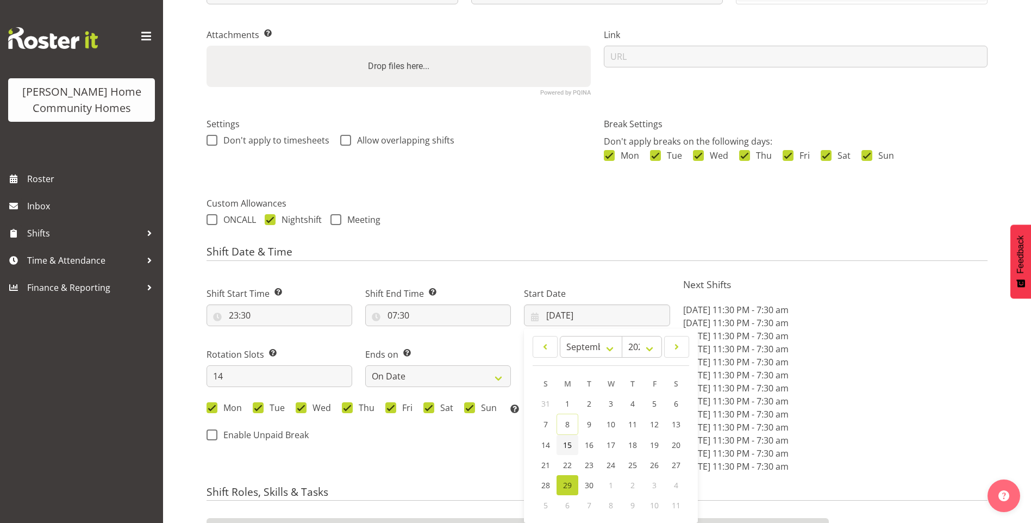
click at [569, 440] on span "15" at bounding box center [567, 445] width 9 height 10
type input "15/09/2025"
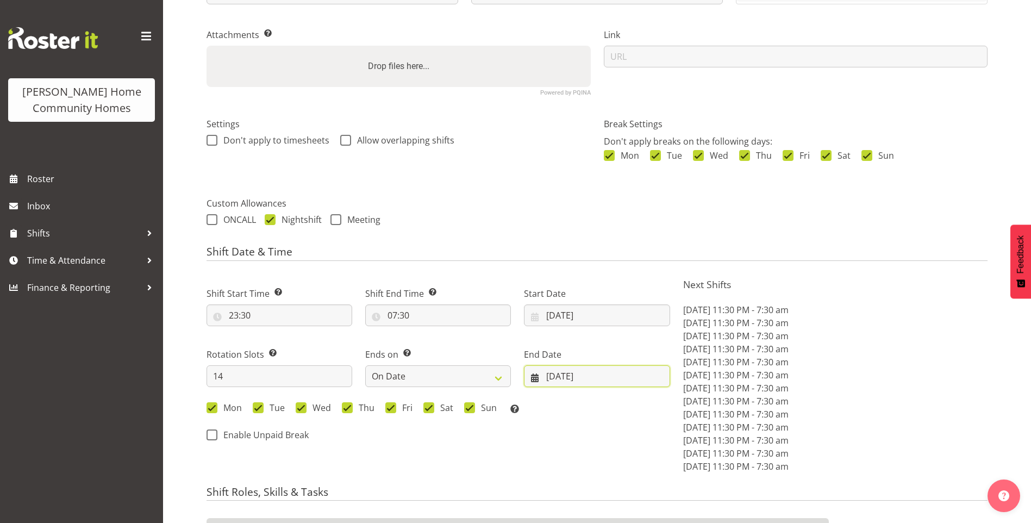
click at [584, 378] on input "12/10/2025" at bounding box center [597, 376] width 146 height 22
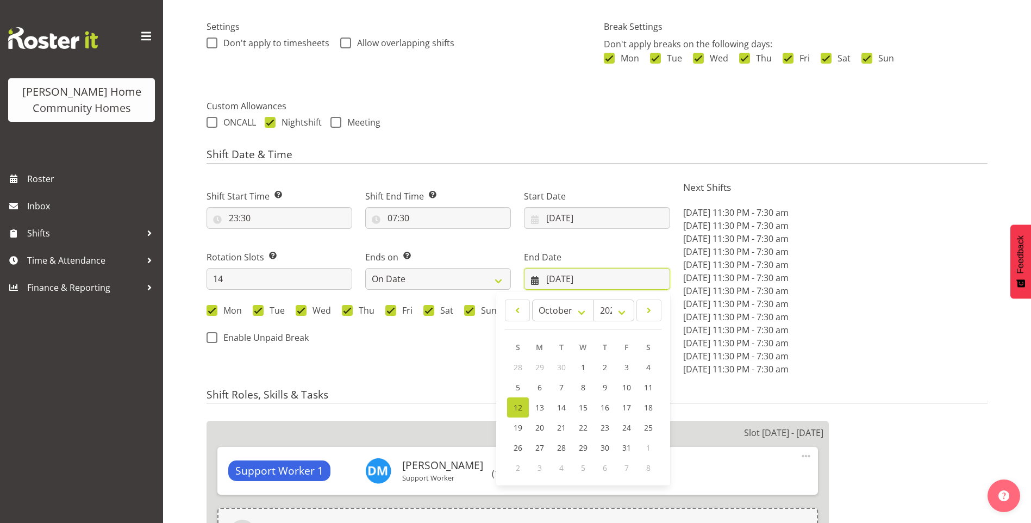
scroll to position [326, 0]
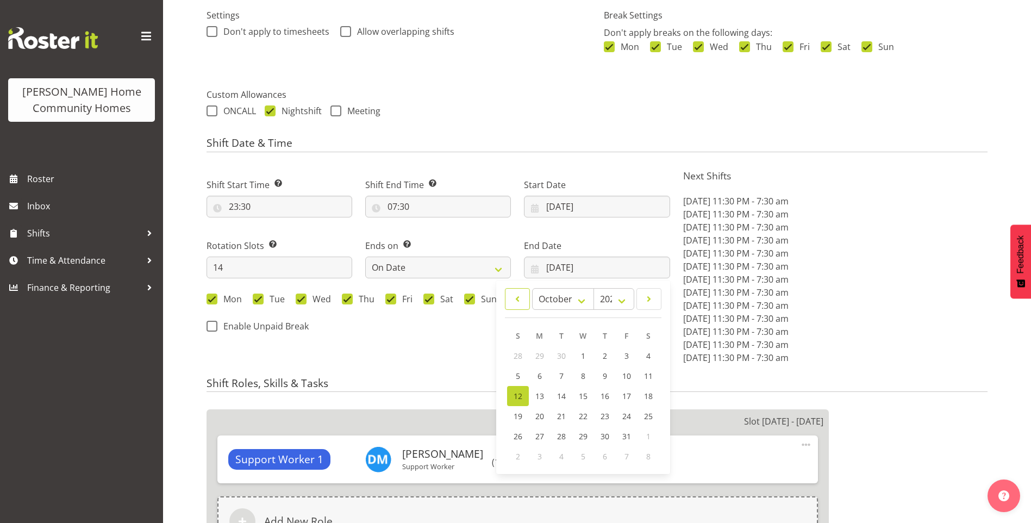
click at [514, 297] on span at bounding box center [517, 298] width 11 height 13
select select "8"
click at [517, 440] on span "28" at bounding box center [518, 437] width 9 height 10
type input "28/09/2025"
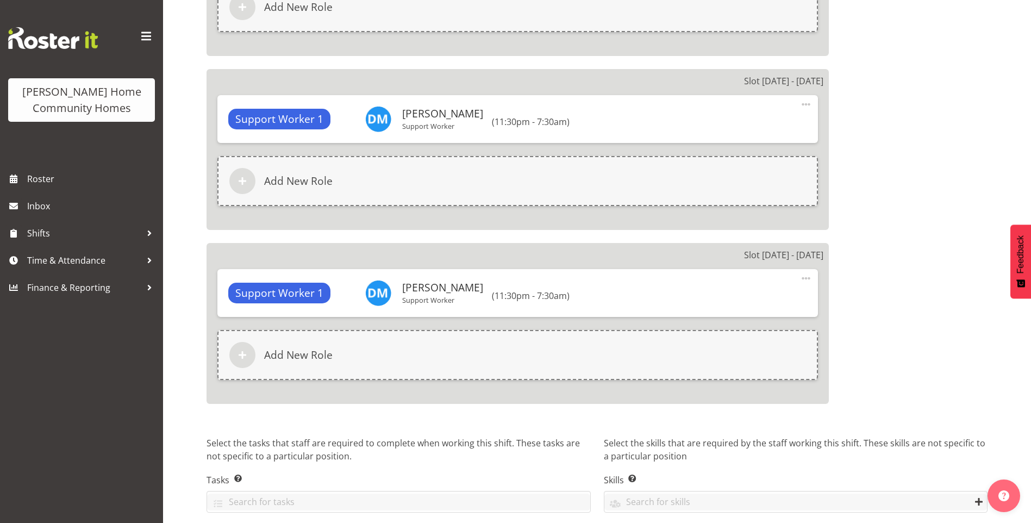
scroll to position [2821, 0]
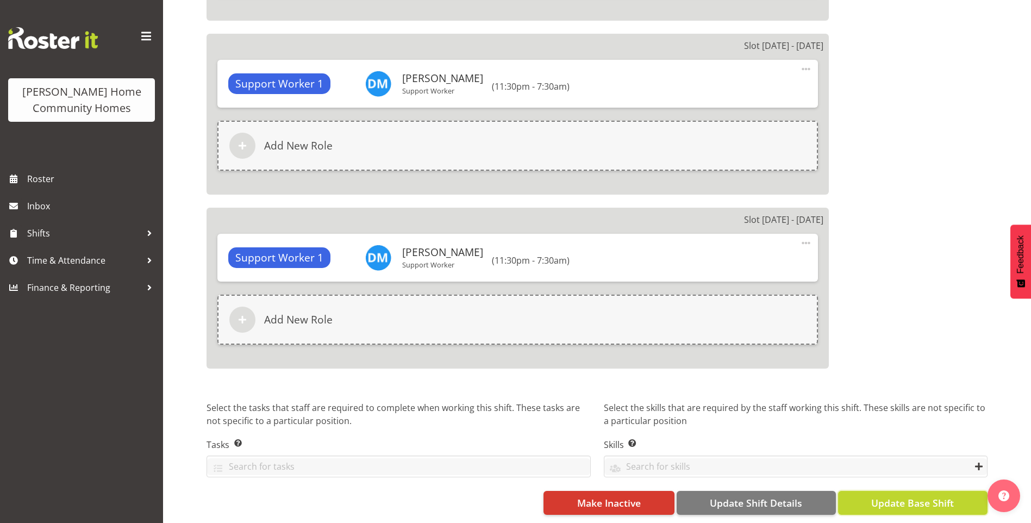
click at [919, 496] on span "Update Base Shift" at bounding box center [912, 503] width 83 height 14
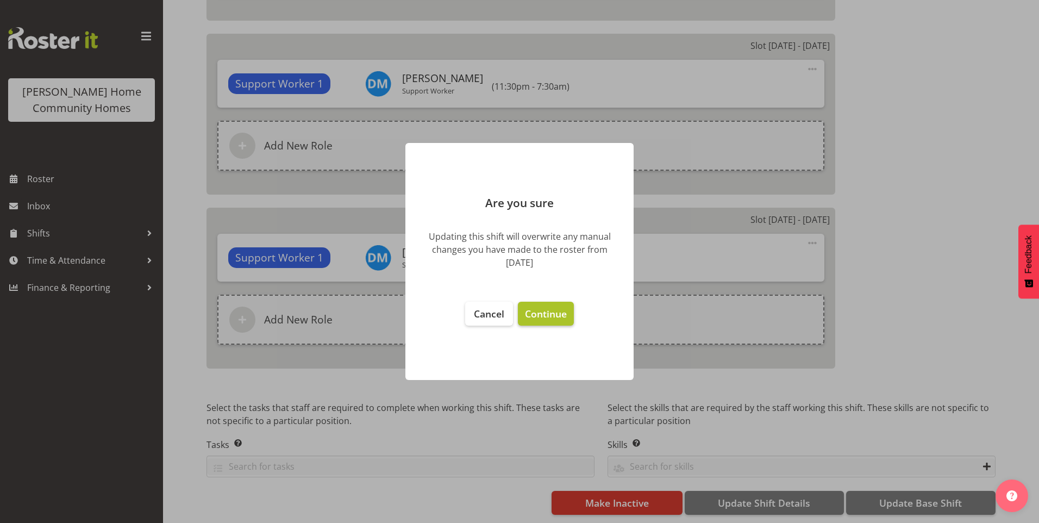
click at [547, 313] on span "Continue" at bounding box center [546, 313] width 42 height 13
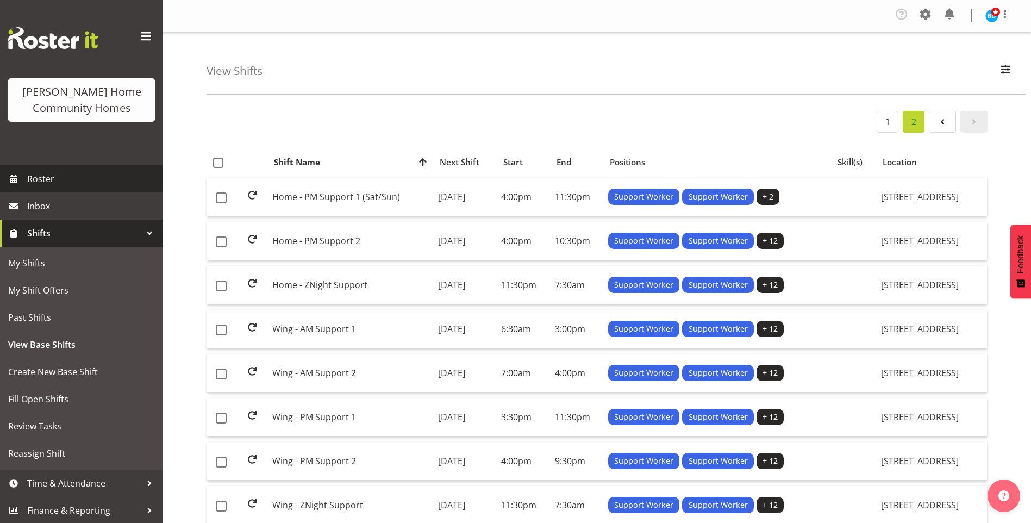
click at [57, 176] on span "Roster" at bounding box center [92, 179] width 130 height 16
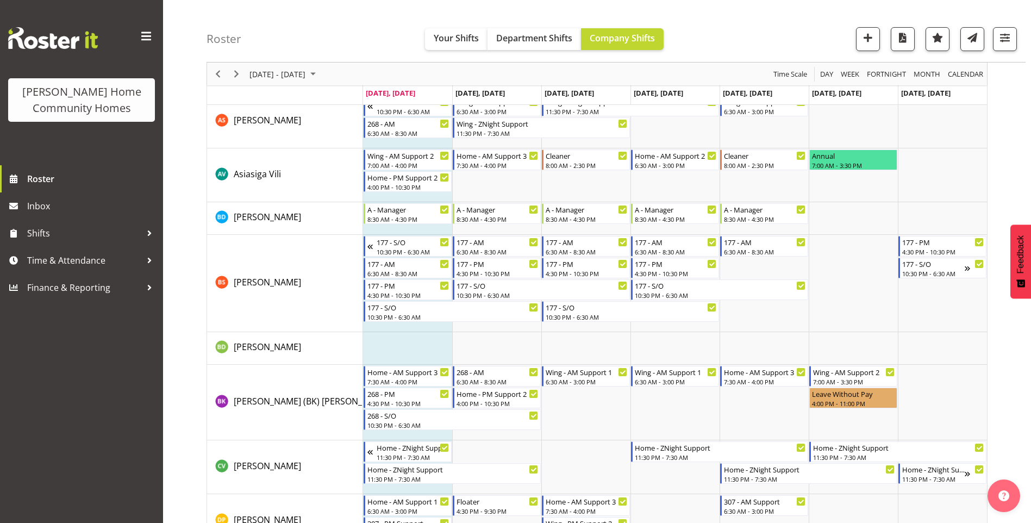
scroll to position [54, 0]
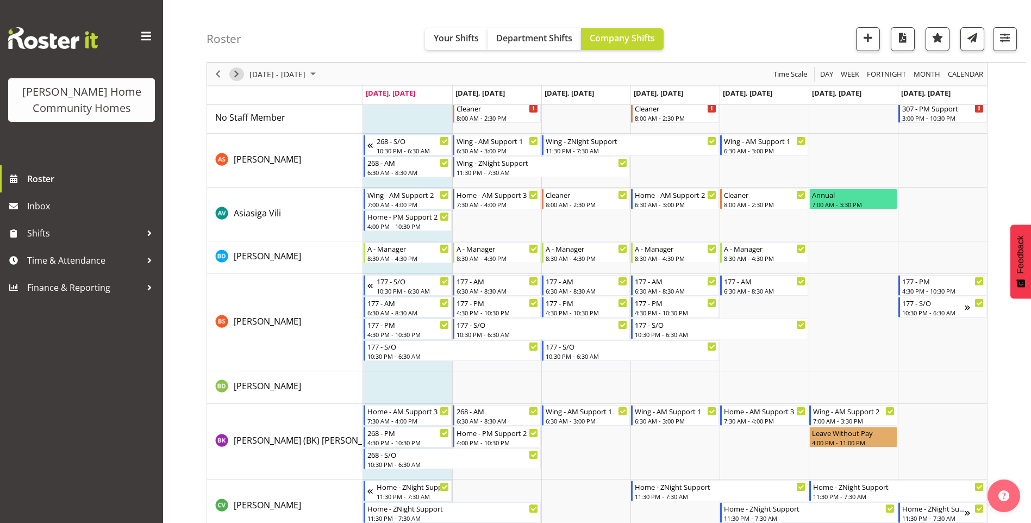
drag, startPoint x: 238, startPoint y: 74, endPoint x: 277, endPoint y: 137, distance: 74.0
click at [238, 74] on span "Next" at bounding box center [236, 74] width 13 height 14
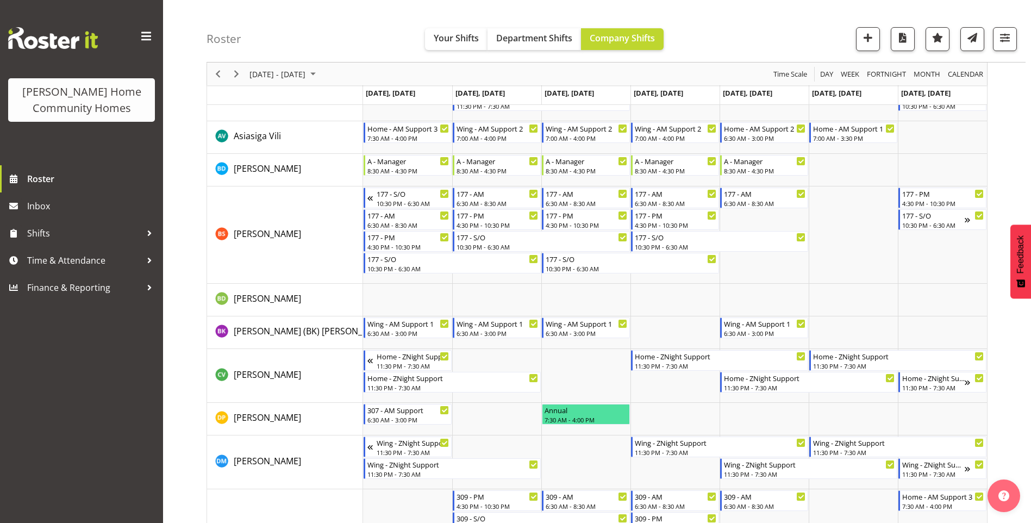
scroll to position [163, 0]
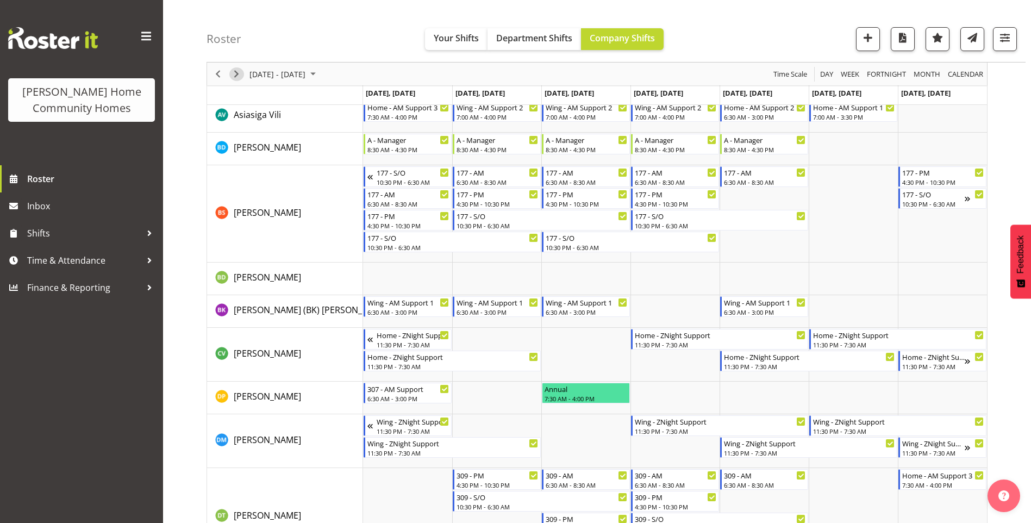
click at [239, 77] on span "Next" at bounding box center [236, 74] width 13 height 14
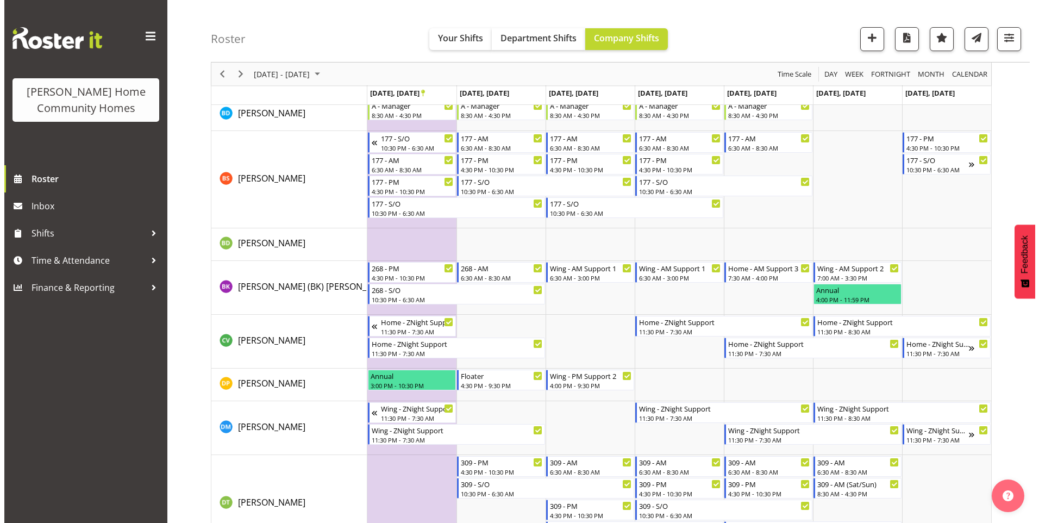
scroll to position [217, 0]
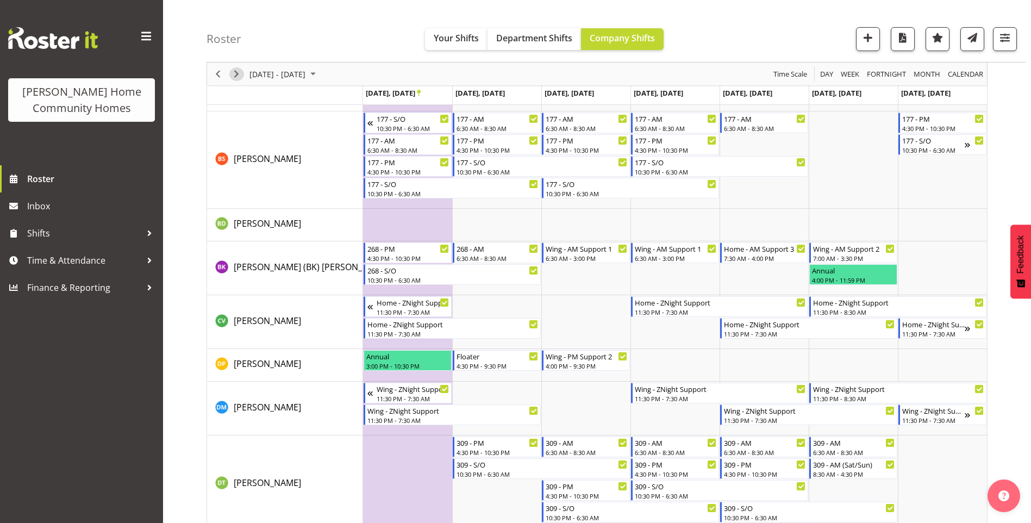
click at [236, 77] on span "Next" at bounding box center [236, 74] width 13 height 14
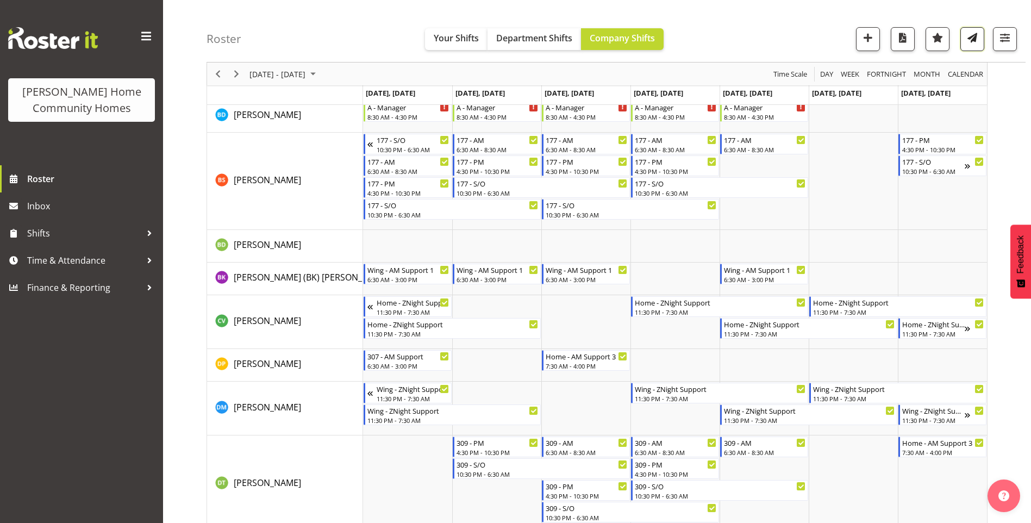
click at [972, 42] on span "button" at bounding box center [972, 37] width 14 height 14
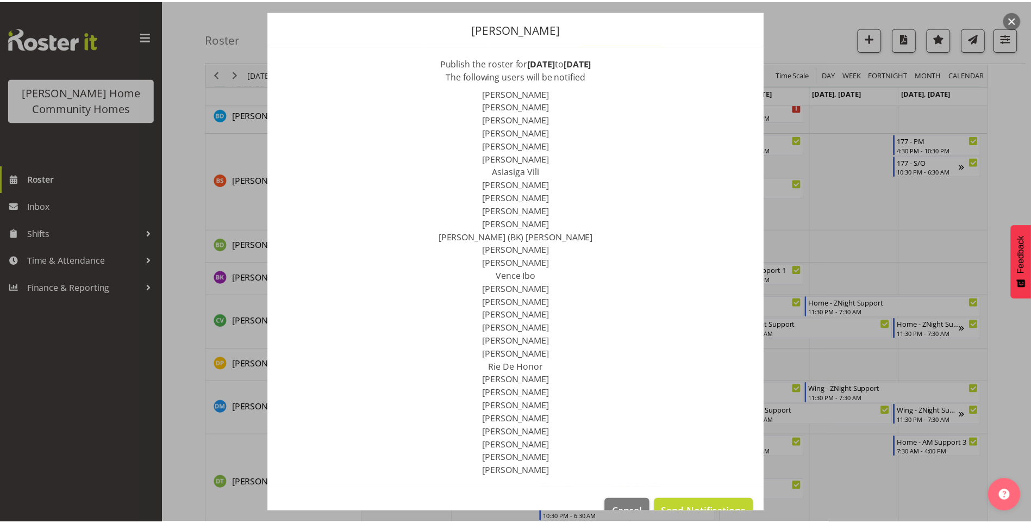
scroll to position [59, 0]
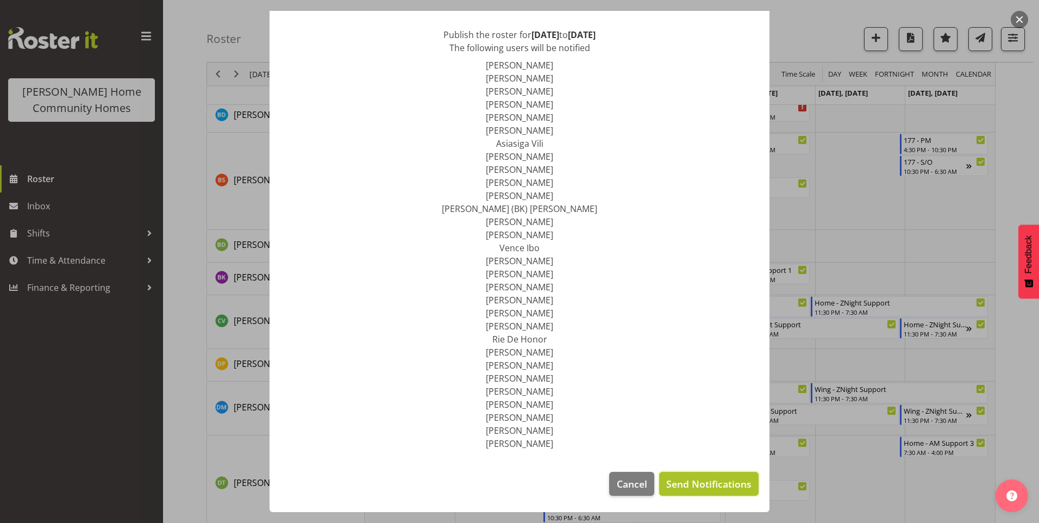
click at [694, 486] on span "Send Notifications" at bounding box center [708, 484] width 85 height 14
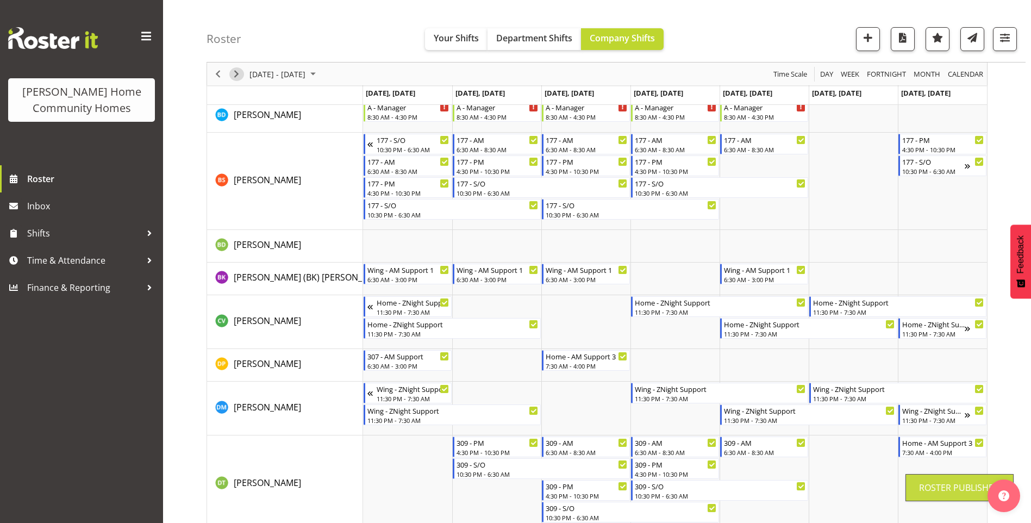
click at [240, 77] on span "Next" at bounding box center [236, 74] width 13 height 14
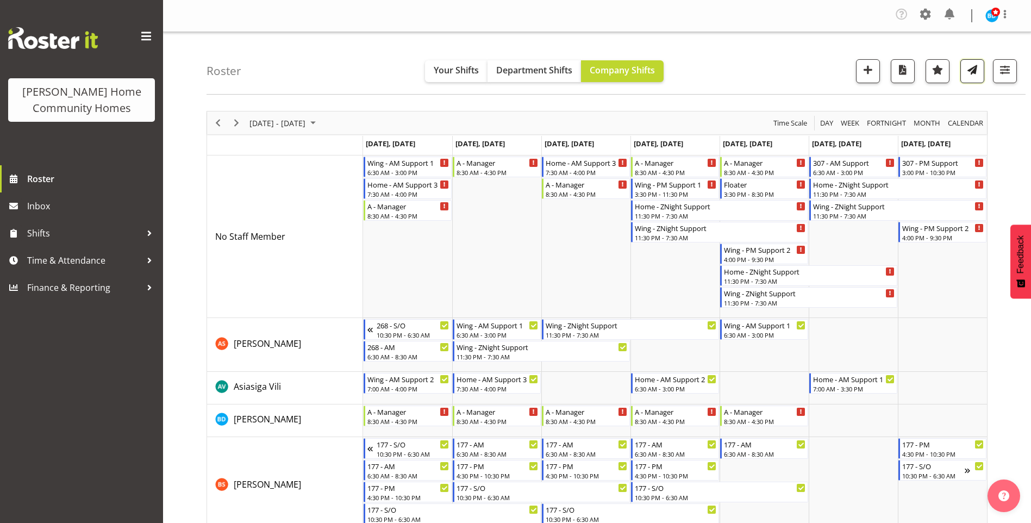
click at [969, 74] on span "button" at bounding box center [972, 70] width 14 height 14
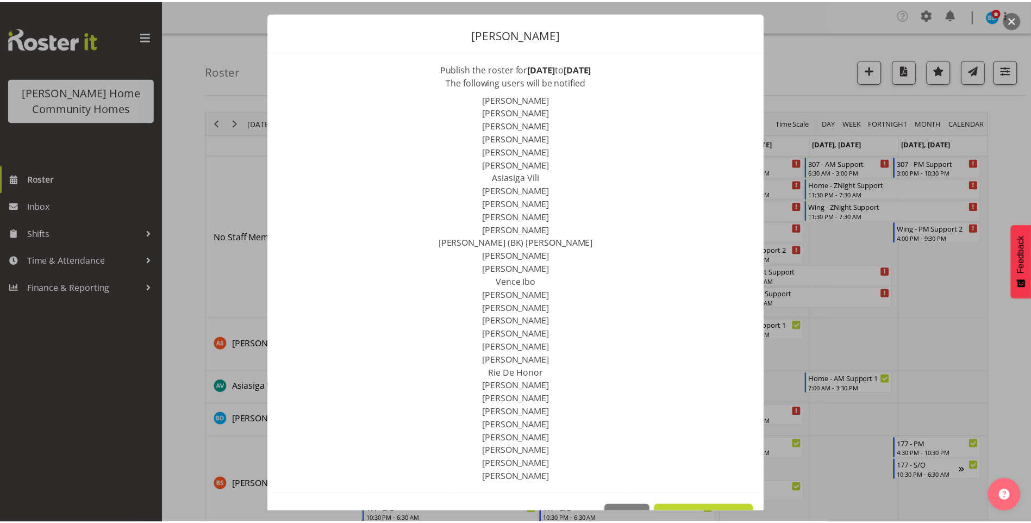
scroll to position [59, 0]
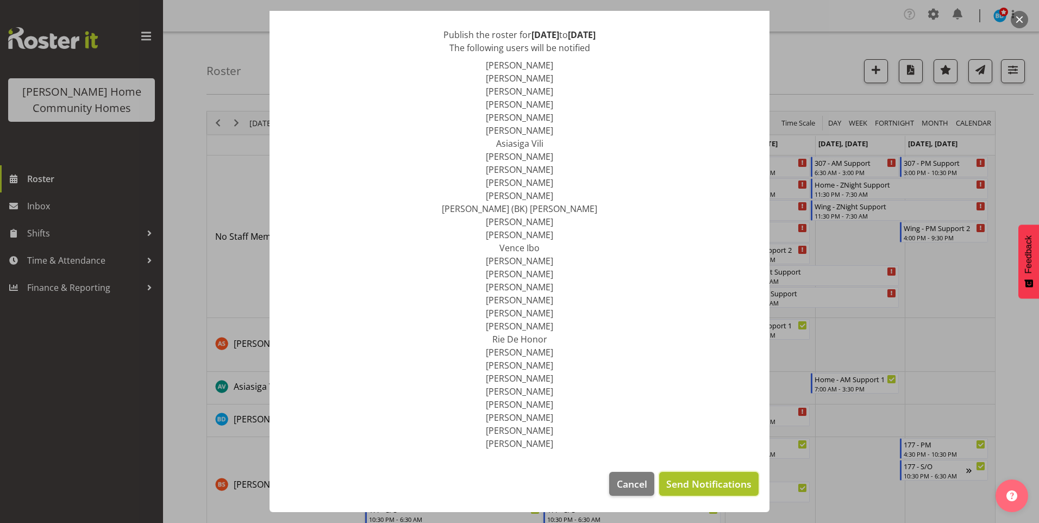
click at [692, 485] on span "Send Notifications" at bounding box center [708, 484] width 85 height 14
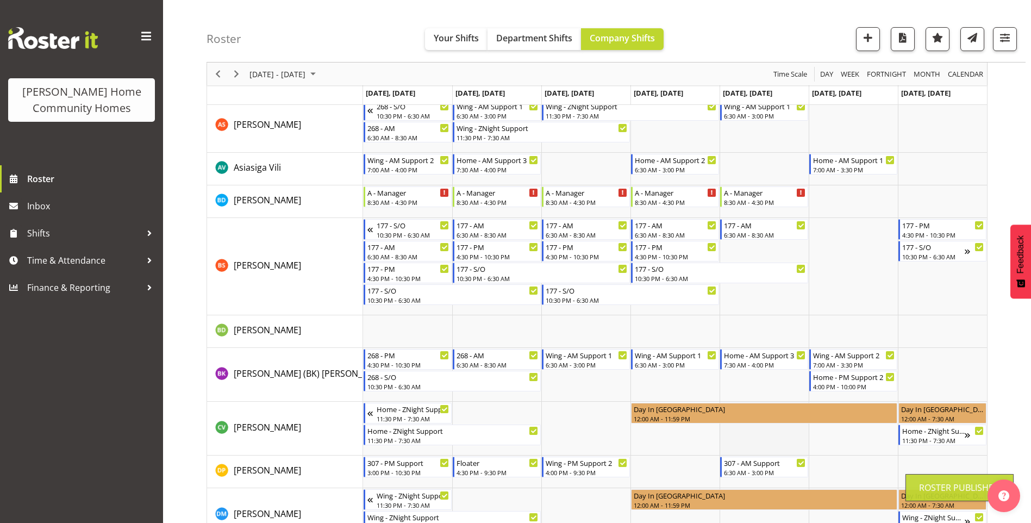
scroll to position [272, 0]
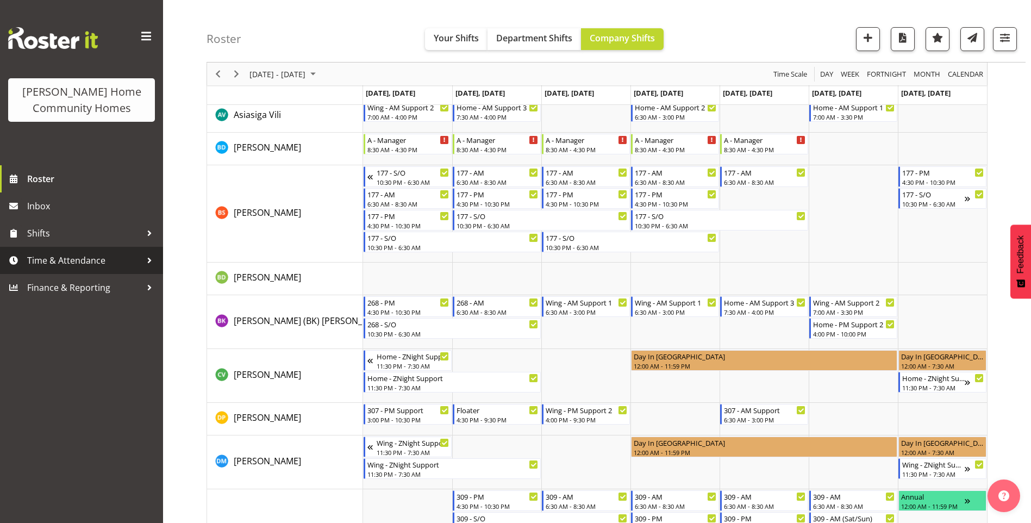
click at [58, 259] on span "Time & Attendance" at bounding box center [84, 260] width 114 height 16
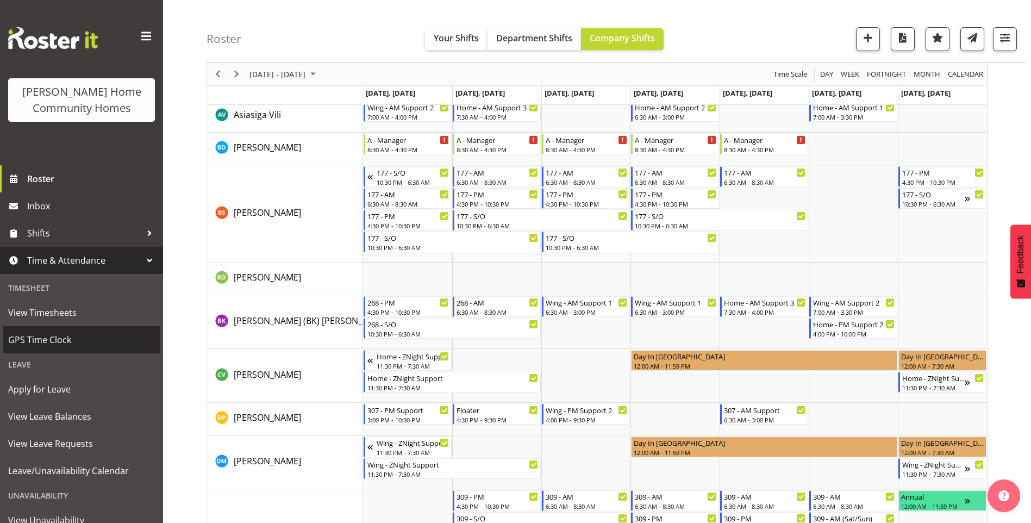
click at [54, 345] on span "GPS Time Clock" at bounding box center [81, 340] width 147 height 16
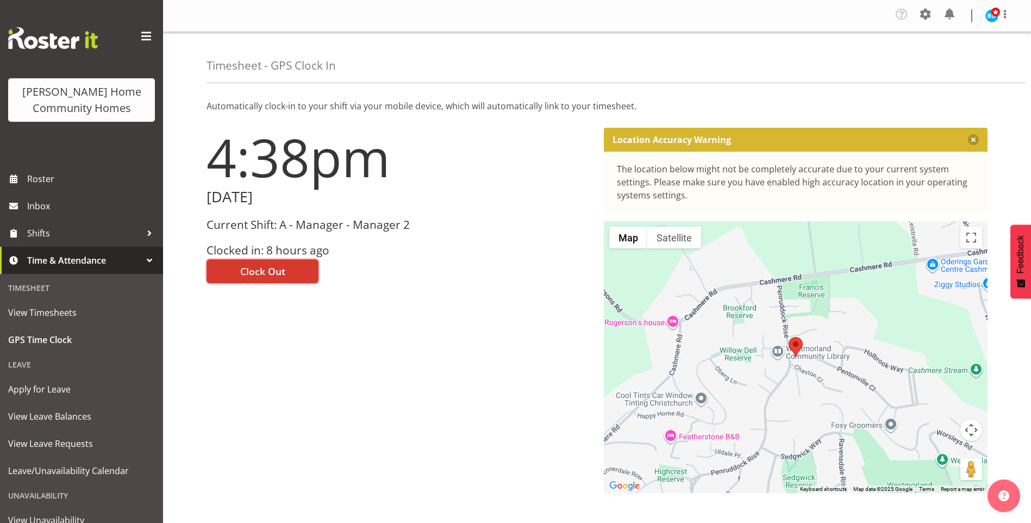
click at [290, 272] on button "Clock Out" at bounding box center [263, 271] width 112 height 24
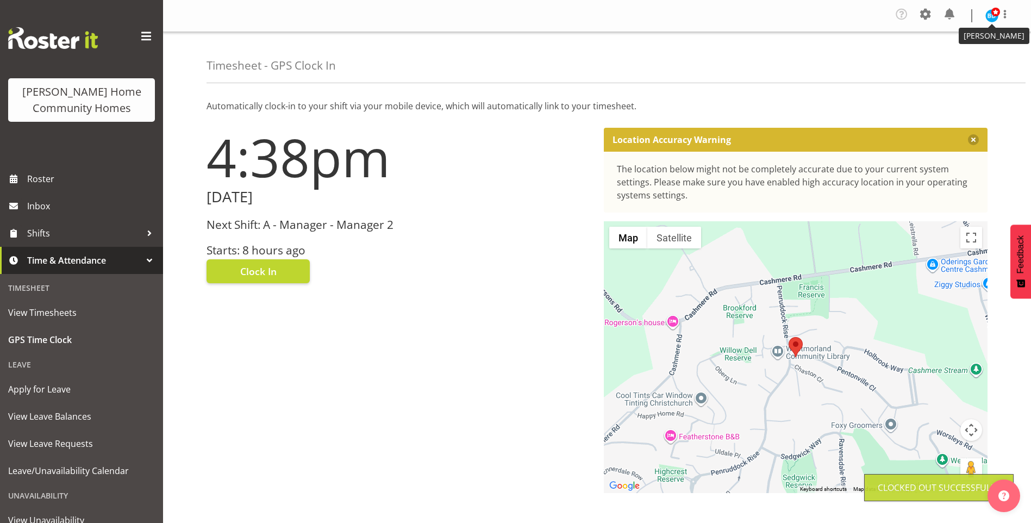
click at [990, 13] on img at bounding box center [991, 15] width 13 height 13
click at [950, 48] on link "Profile" at bounding box center [959, 40] width 104 height 20
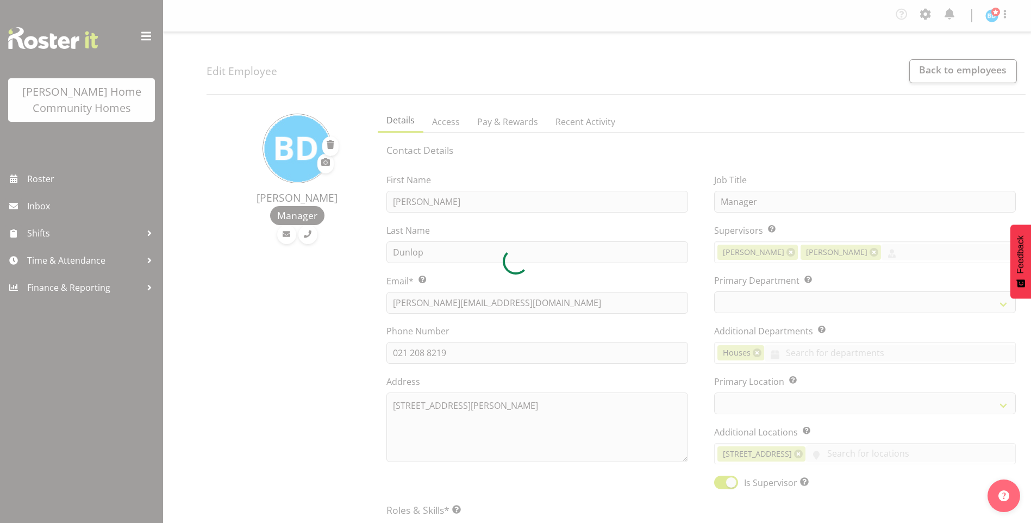
select select "TimelineWeek"
select select
click at [991, 13] on div at bounding box center [515, 261] width 1031 height 523
select select "1067"
select select
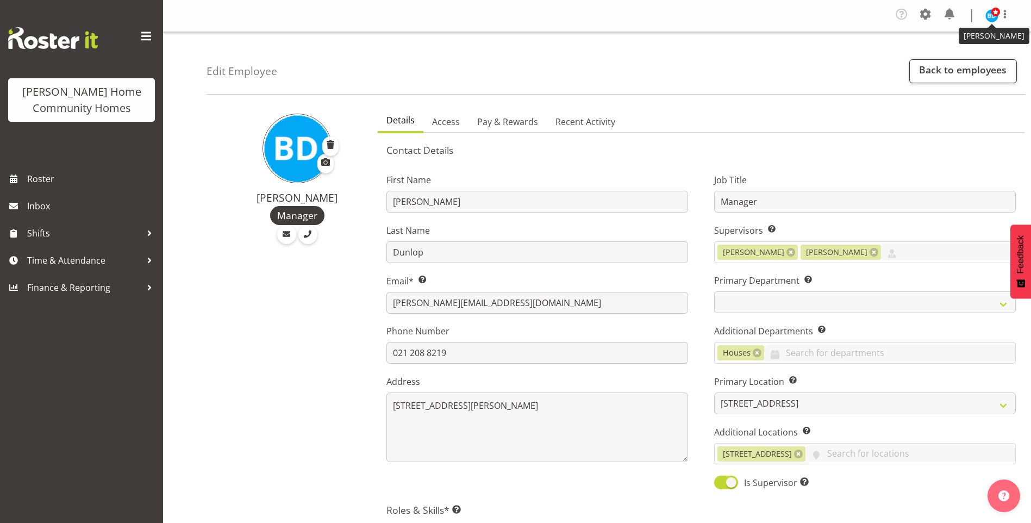
click at [991, 15] on span at bounding box center [995, 12] width 9 height 9
click at [935, 58] on link "Log Out" at bounding box center [959, 60] width 104 height 20
